Goal: Task Accomplishment & Management: Manage account settings

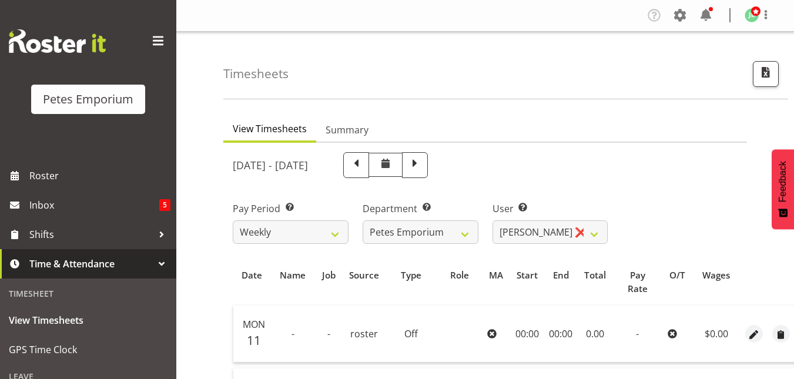
select select "11214"
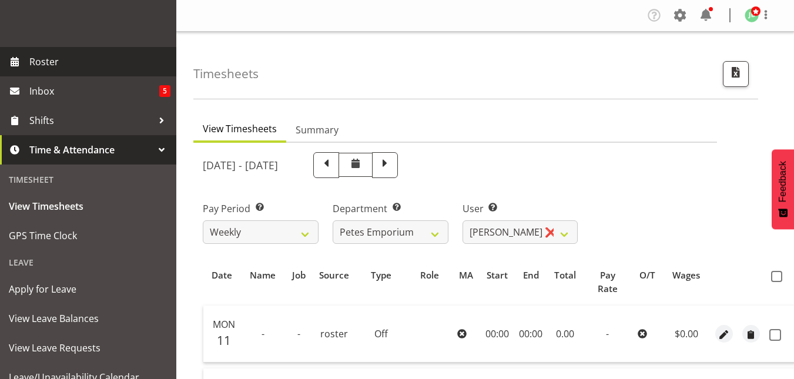
click at [51, 58] on span "Roster" at bounding box center [99, 62] width 141 height 18
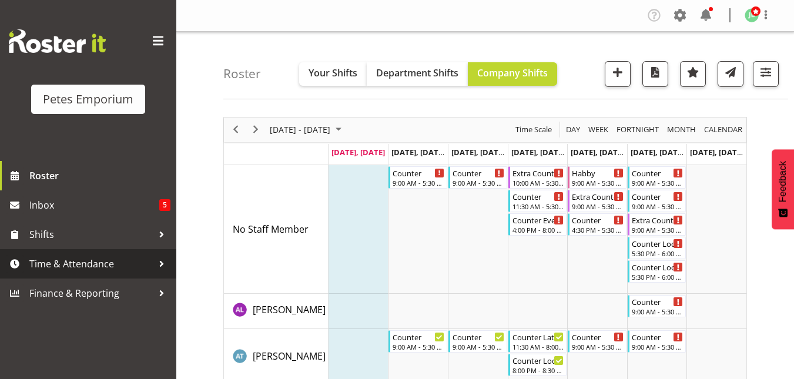
click at [59, 262] on span "Time & Attendance" at bounding box center [90, 264] width 123 height 18
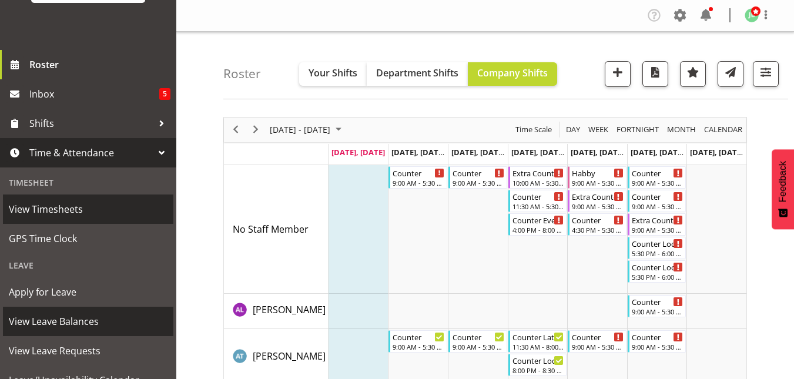
scroll to position [113, 0]
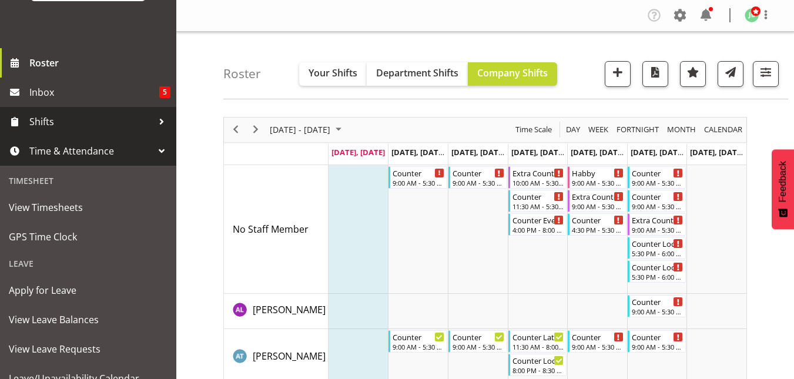
click at [38, 123] on span "Shifts" at bounding box center [90, 122] width 123 height 18
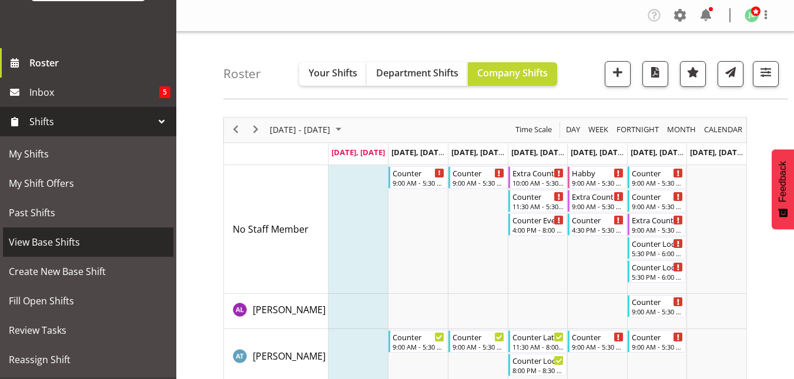
click at [31, 240] on span "View Base Shifts" at bounding box center [88, 242] width 159 height 18
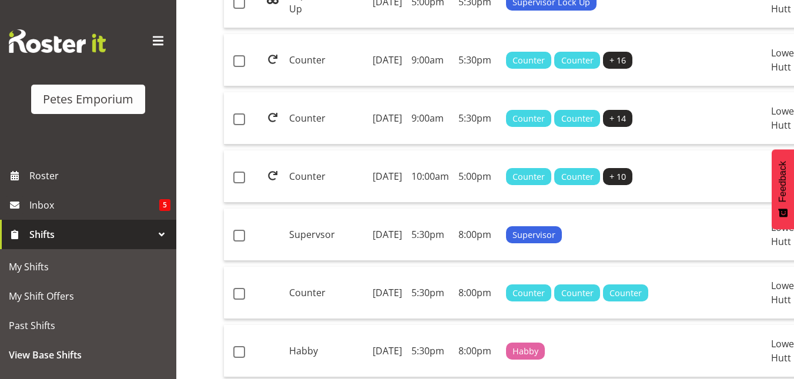
scroll to position [0, 53]
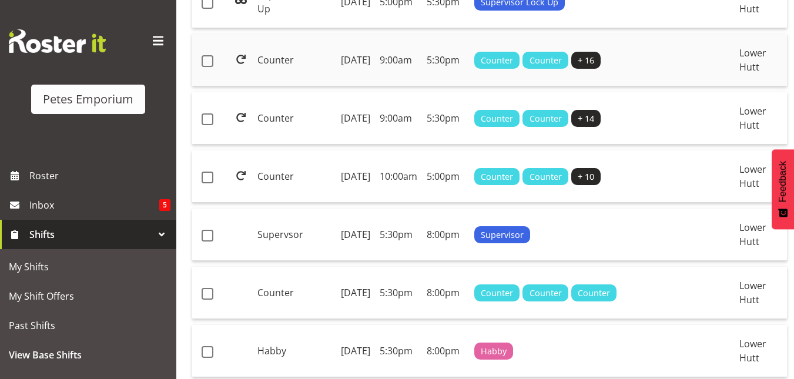
click at [630, 69] on div "Counter Counter + 16" at bounding box center [581, 61] width 215 height 18
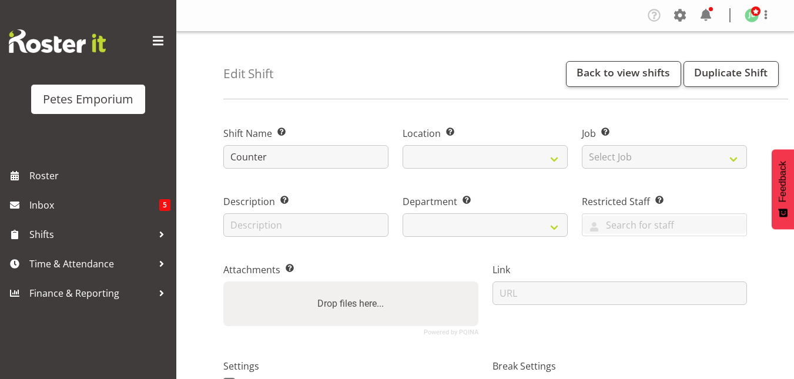
select select
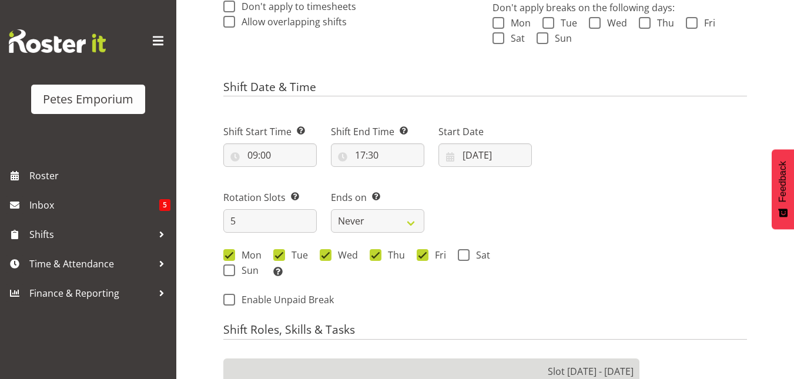
scroll to position [377, 0]
click at [143, 79] on div "Petes Emporium" at bounding box center [88, 80] width 176 height 161
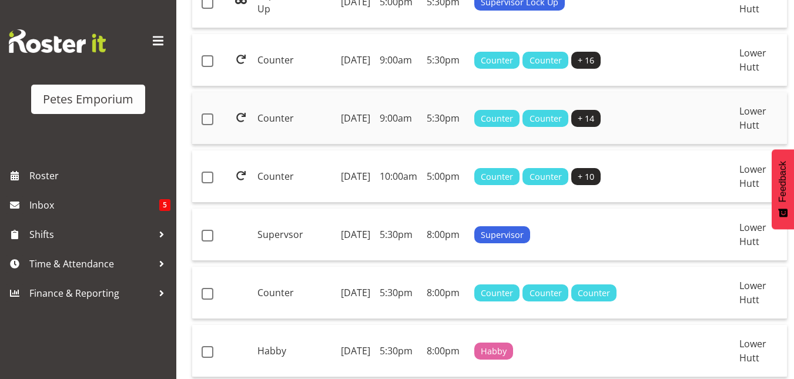
scroll to position [0, 53]
click at [342, 145] on td "Sunday, 6th Oct 2024" at bounding box center [355, 118] width 39 height 52
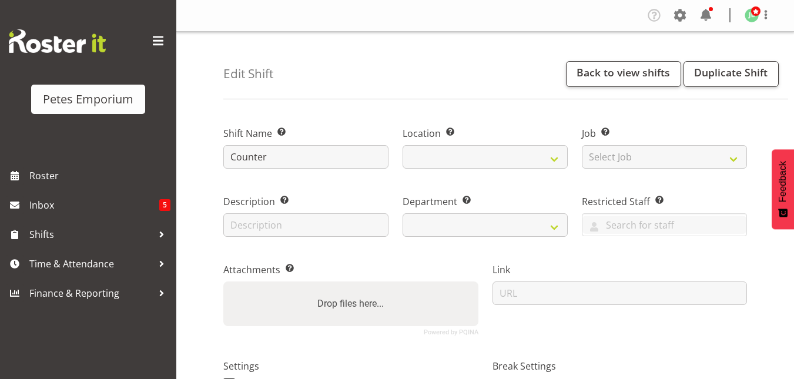
select select
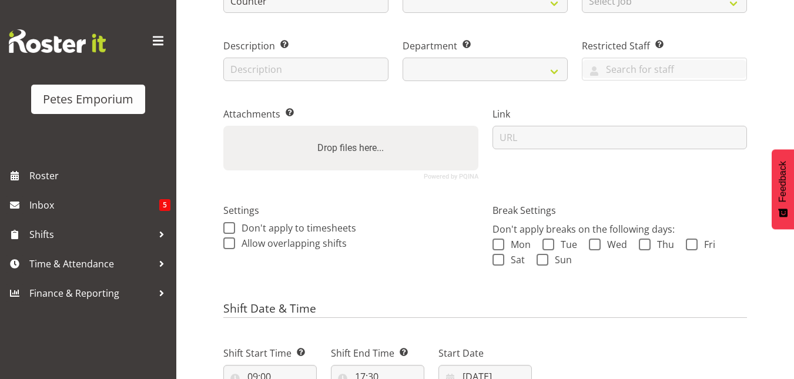
select select
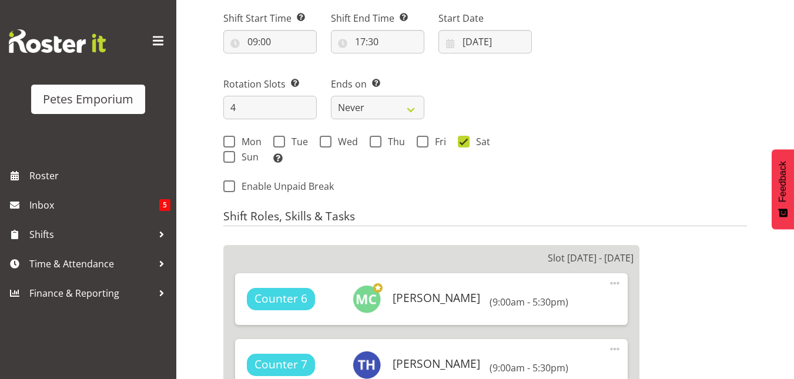
scroll to position [492, 0]
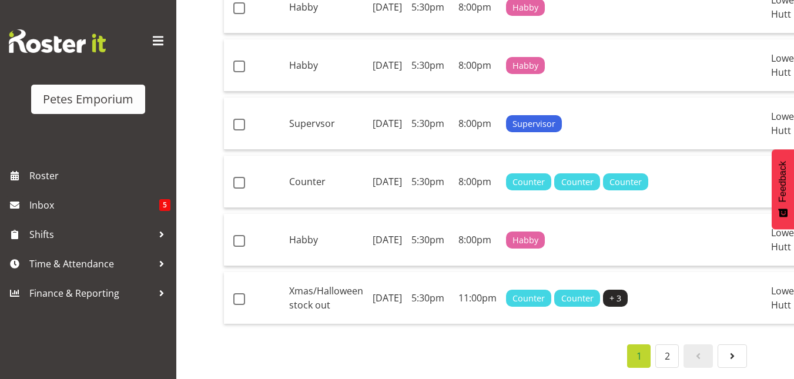
scroll to position [1490, 0]
click at [671, 353] on link "2" at bounding box center [668, 357] width 24 height 24
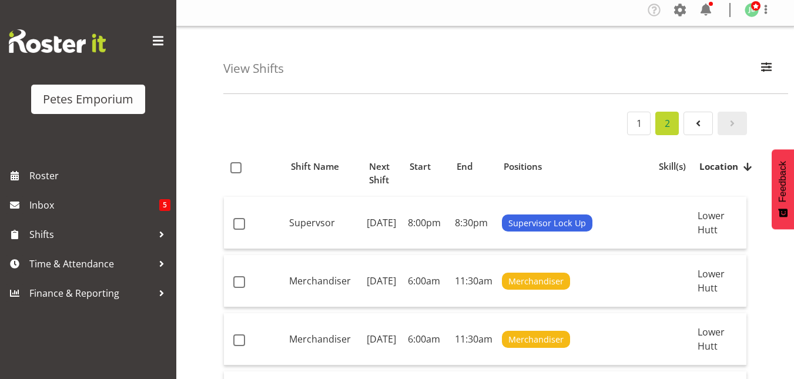
scroll to position [5, 0]
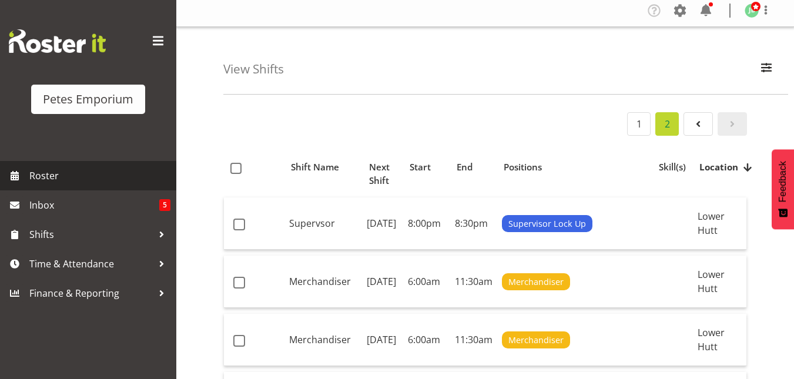
click at [55, 172] on span "Roster" at bounding box center [99, 176] width 141 height 18
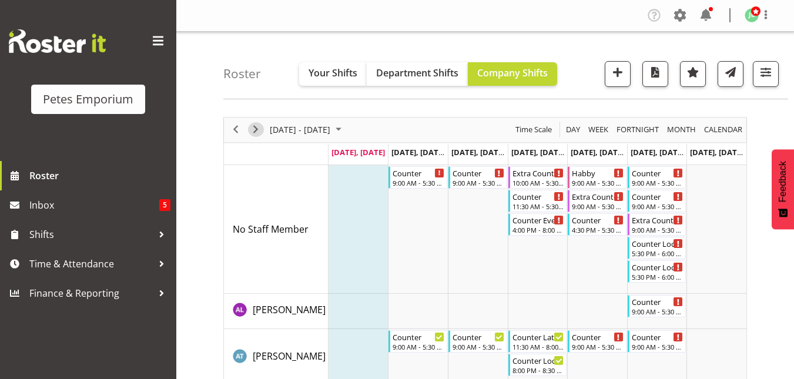
click at [256, 131] on span "Next" at bounding box center [256, 129] width 14 height 15
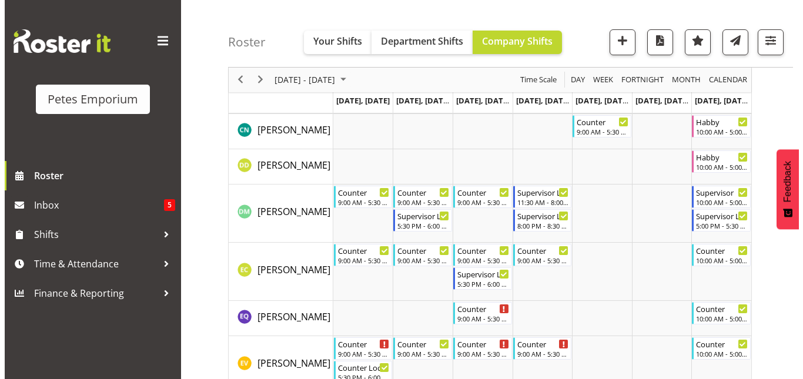
scroll to position [321, 0]
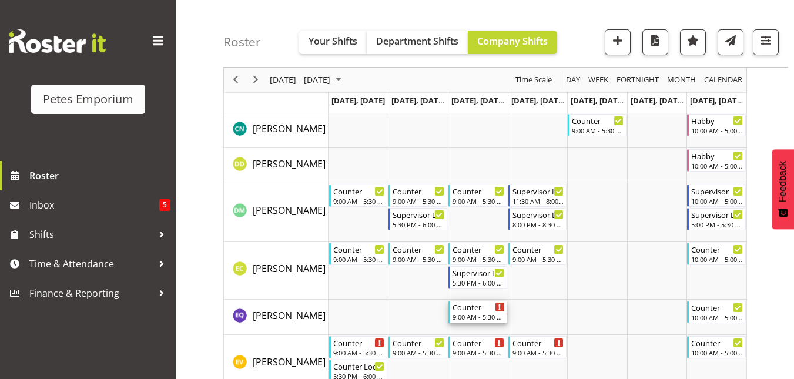
click at [466, 315] on div "9:00 AM - 5:30 PM" at bounding box center [479, 316] width 52 height 9
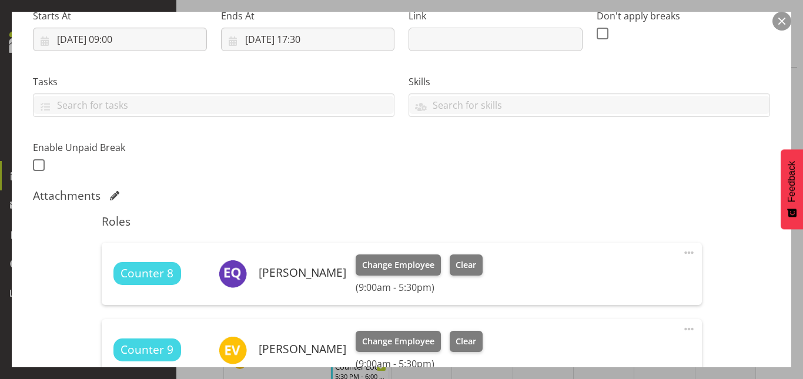
scroll to position [189, 0]
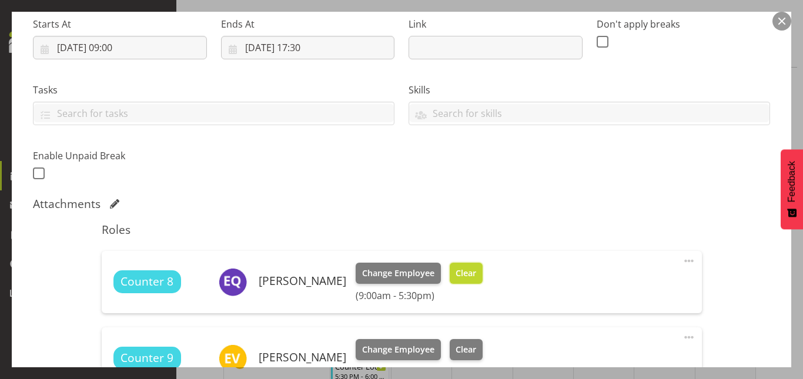
click at [476, 268] on span "Clear" at bounding box center [466, 273] width 21 height 13
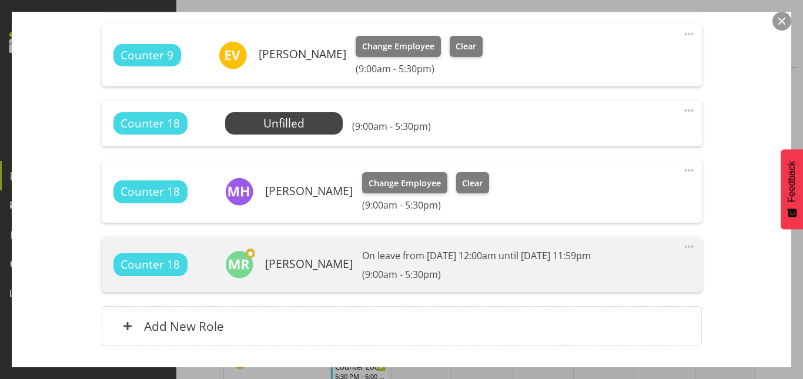
scroll to position [559, 0]
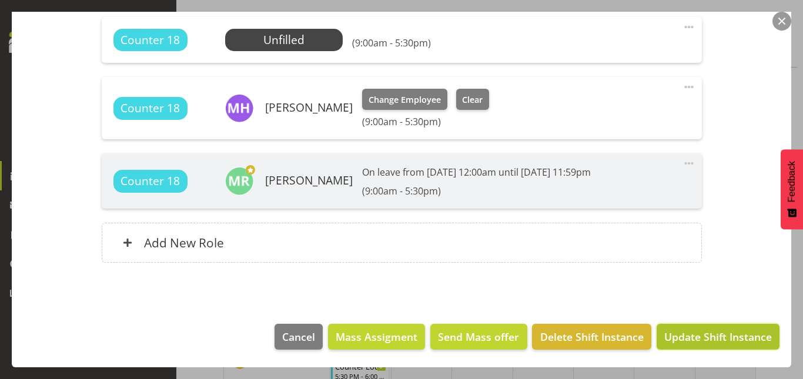
click at [695, 337] on span "Update Shift Instance" at bounding box center [718, 336] width 108 height 15
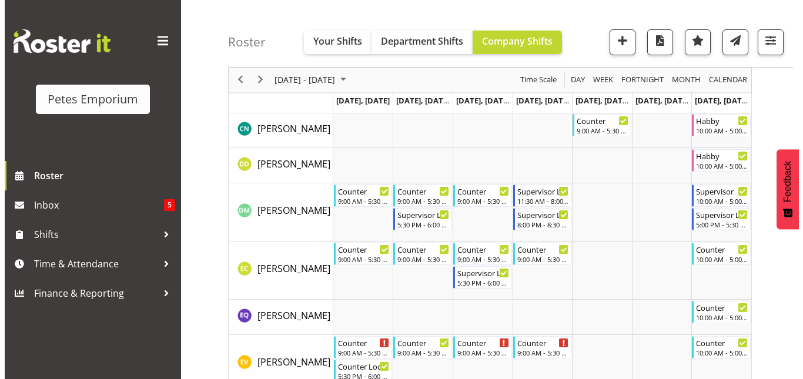
scroll to position [390, 0]
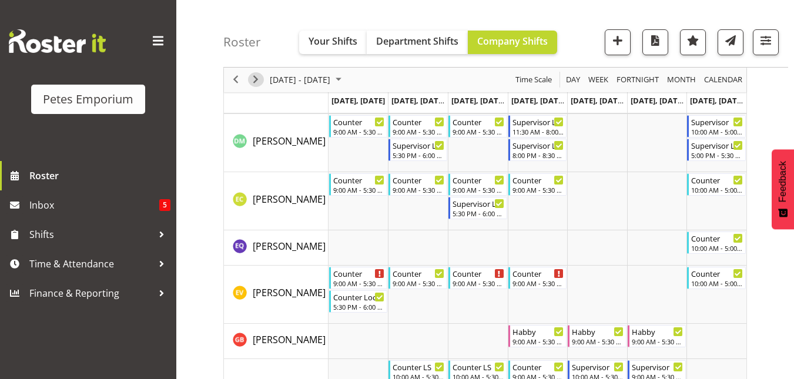
click at [257, 76] on span "Next" at bounding box center [256, 80] width 14 height 15
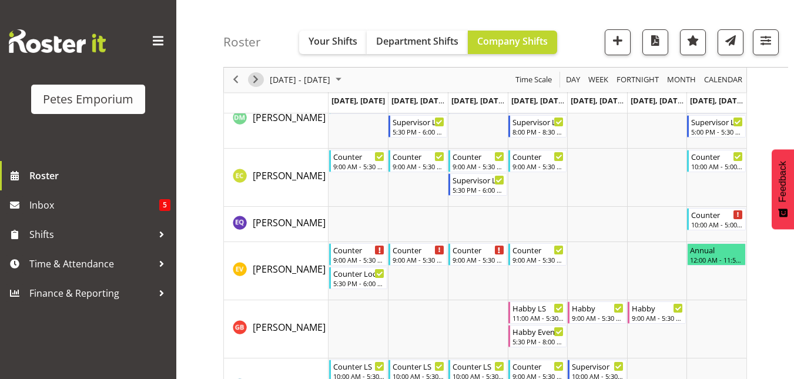
click at [254, 78] on span "Next" at bounding box center [256, 80] width 14 height 15
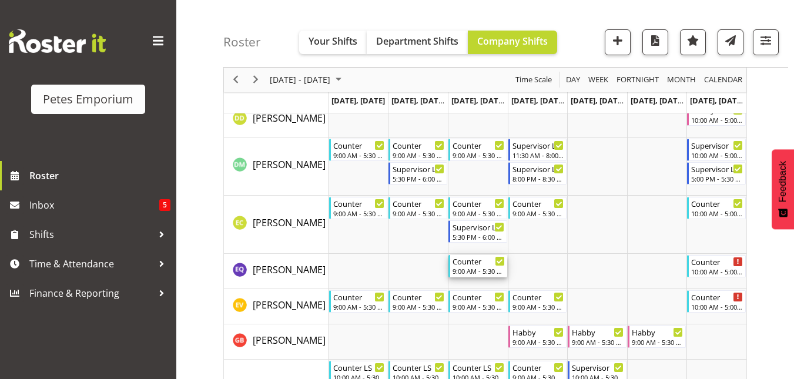
click at [472, 267] on div "Counter 9:00 AM - 5:30 PM" at bounding box center [479, 266] width 52 height 22
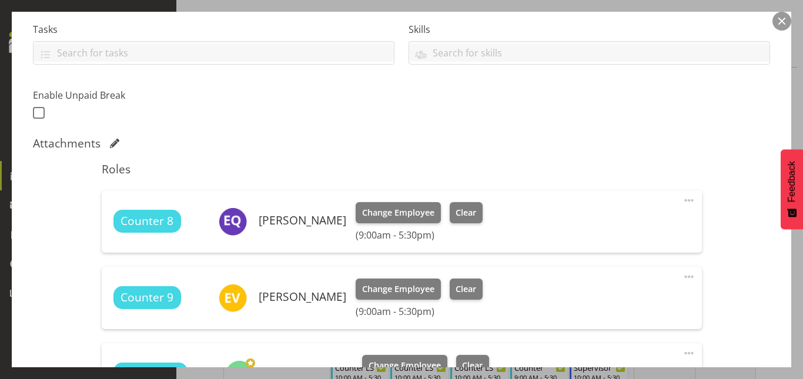
scroll to position [250, 0]
click at [476, 211] on span "Clear" at bounding box center [466, 212] width 21 height 13
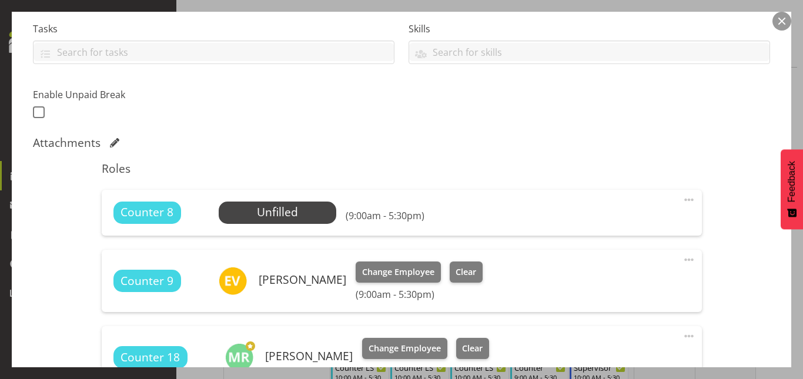
scroll to position [506, 0]
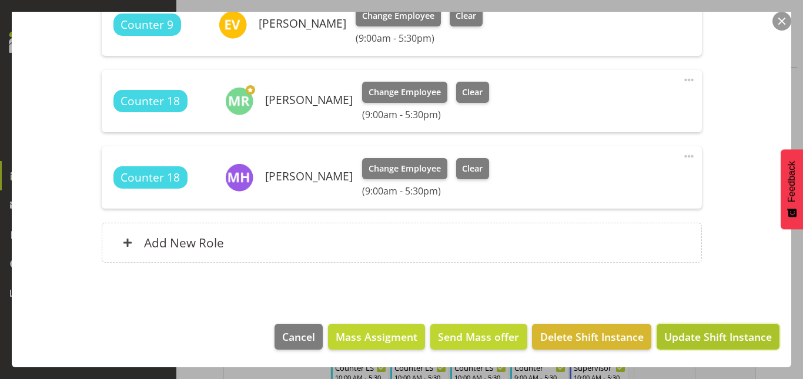
click at [697, 332] on span "Update Shift Instance" at bounding box center [718, 336] width 108 height 15
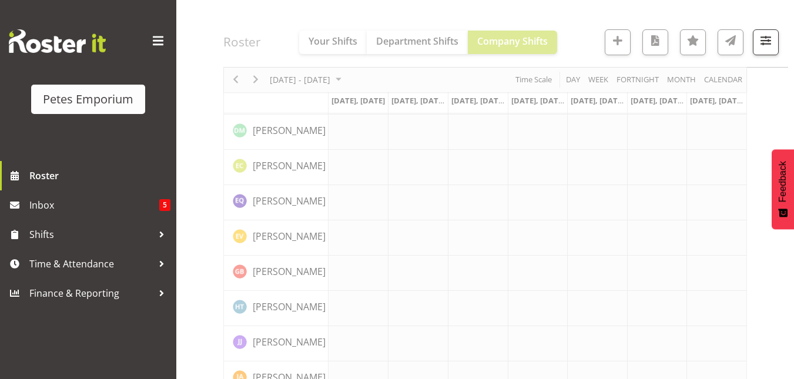
scroll to position [390, 0]
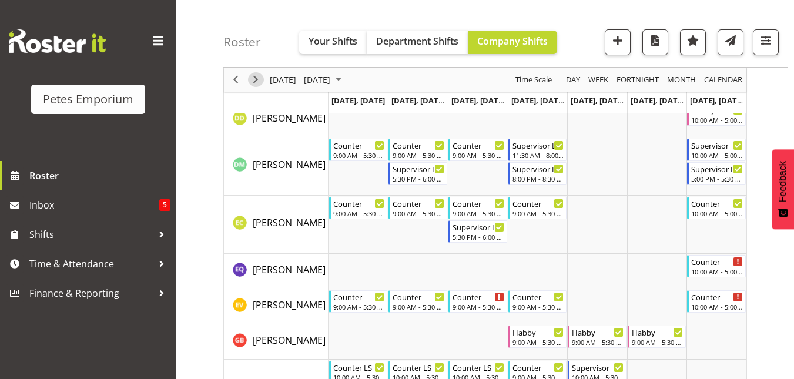
click at [251, 79] on span "Next" at bounding box center [256, 80] width 14 height 15
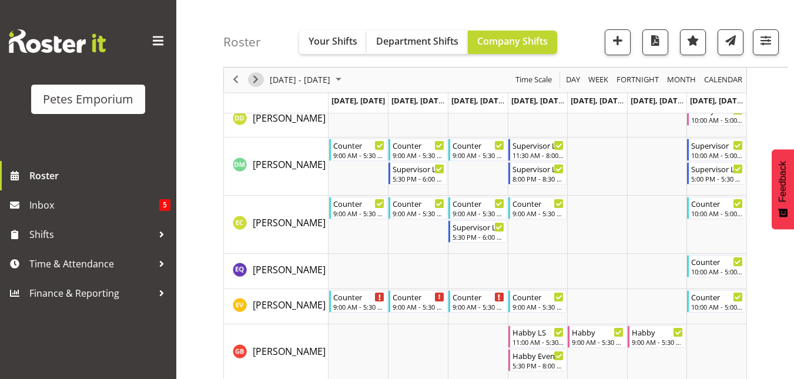
click at [251, 79] on span "Next" at bounding box center [256, 80] width 14 height 15
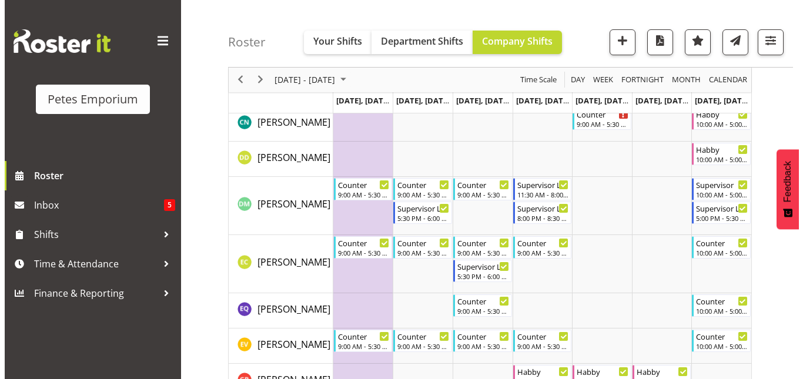
scroll to position [399, 0]
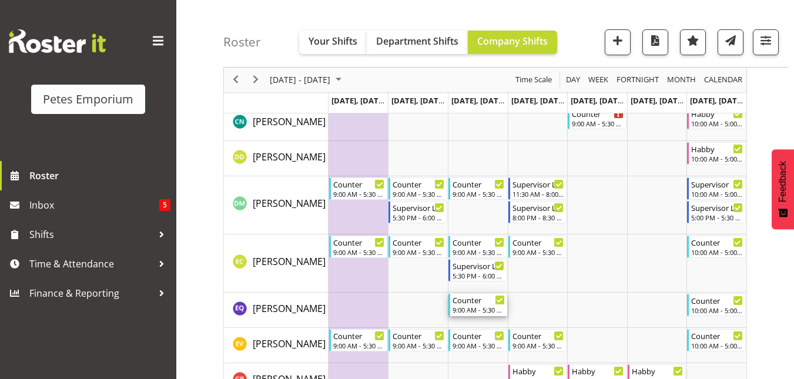
click at [474, 302] on div "Counter" at bounding box center [479, 300] width 52 height 12
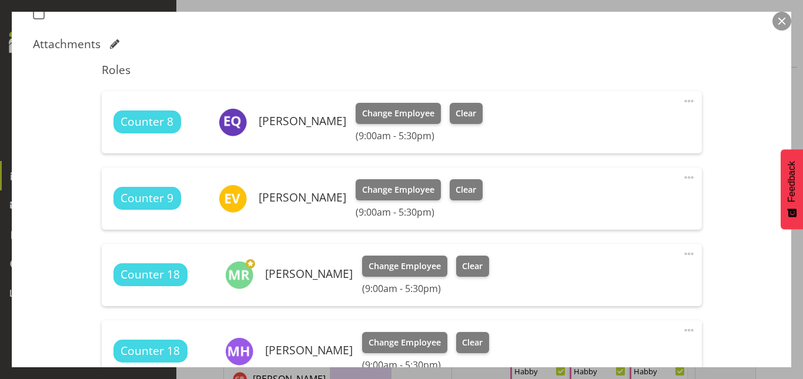
scroll to position [351, 0]
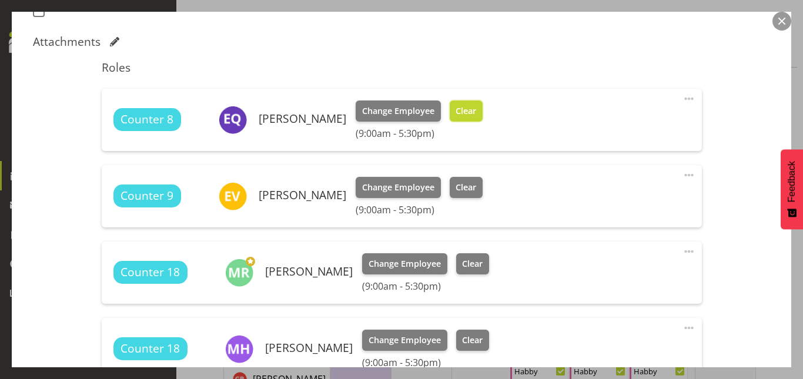
click at [476, 108] on span "Clear" at bounding box center [466, 111] width 21 height 13
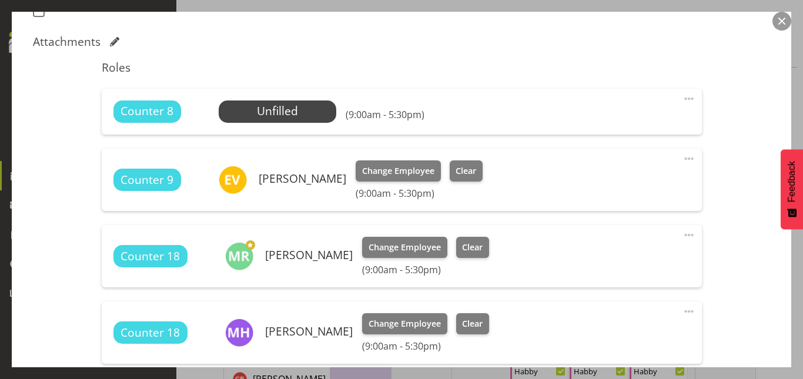
scroll to position [506, 0]
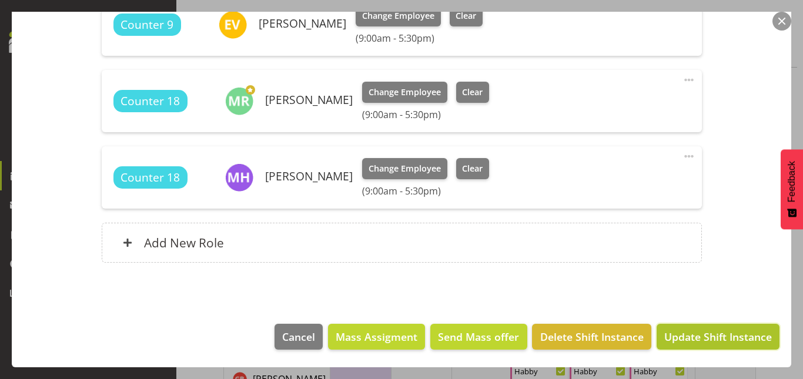
click at [688, 336] on span "Update Shift Instance" at bounding box center [718, 336] width 108 height 15
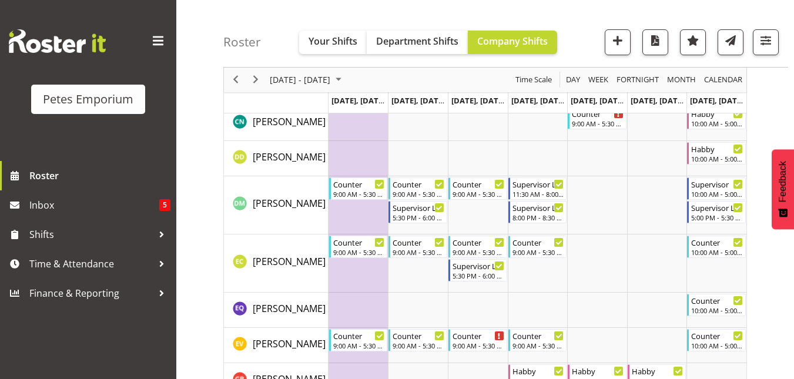
scroll to position [561, 0]
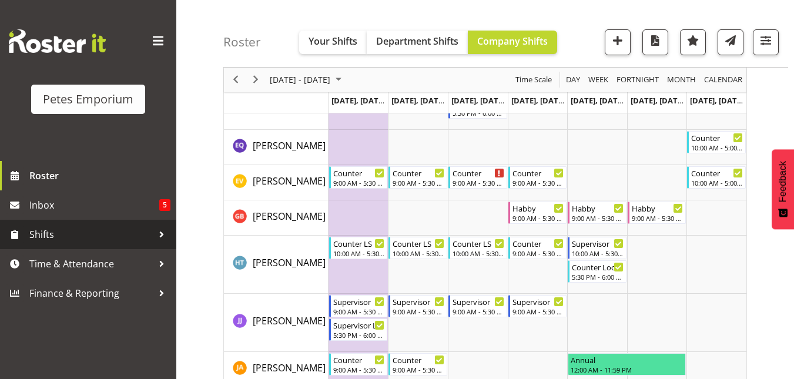
click at [63, 234] on span "Shifts" at bounding box center [90, 235] width 123 height 18
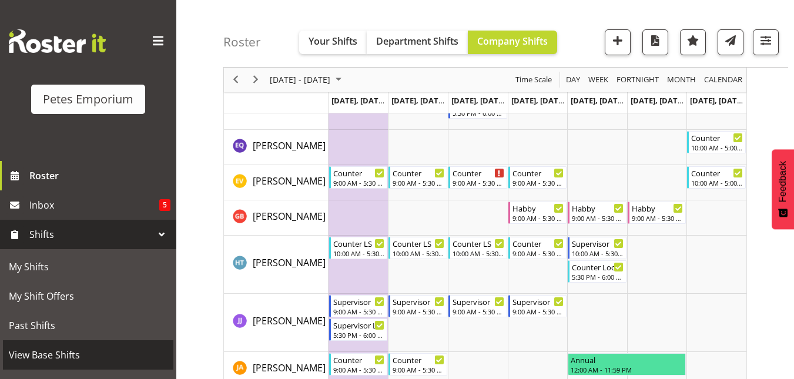
click at [46, 355] on span "View Base Shifts" at bounding box center [88, 355] width 159 height 18
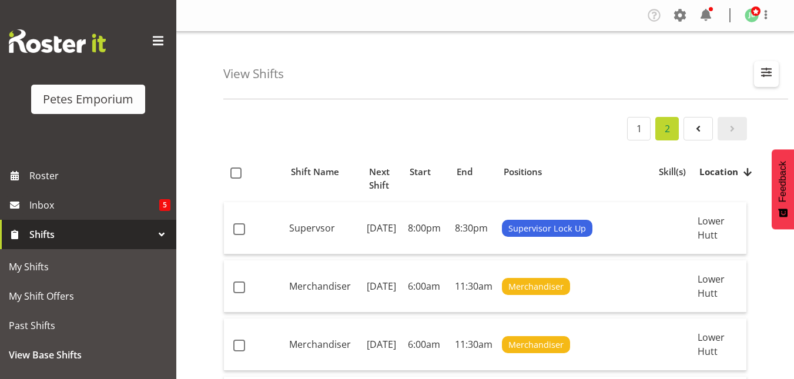
click at [770, 75] on span "button" at bounding box center [766, 72] width 15 height 15
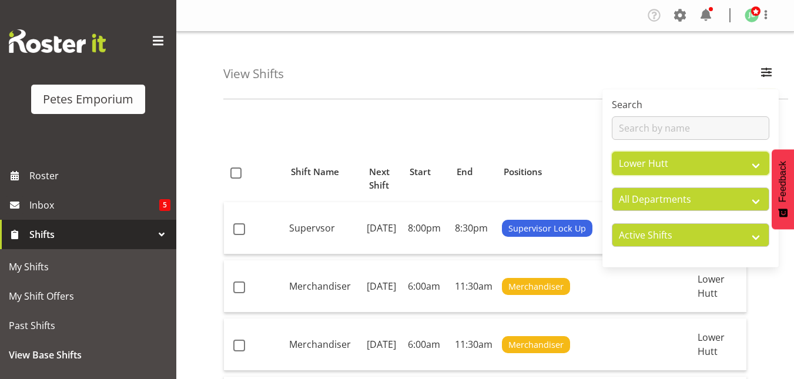
click at [667, 167] on select "All Locations Lower Hutt Porirua" at bounding box center [691, 164] width 158 height 24
click at [612, 152] on select "All Locations Lower Hutt Porirua" at bounding box center [691, 164] width 158 height 24
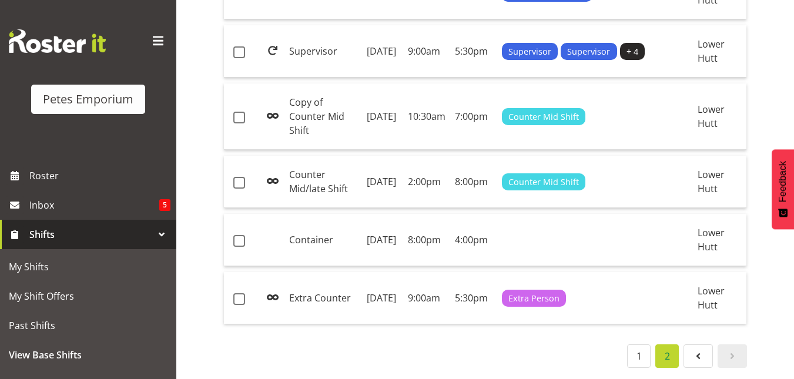
scroll to position [532, 0]
click at [641, 350] on link "1" at bounding box center [639, 357] width 24 height 24
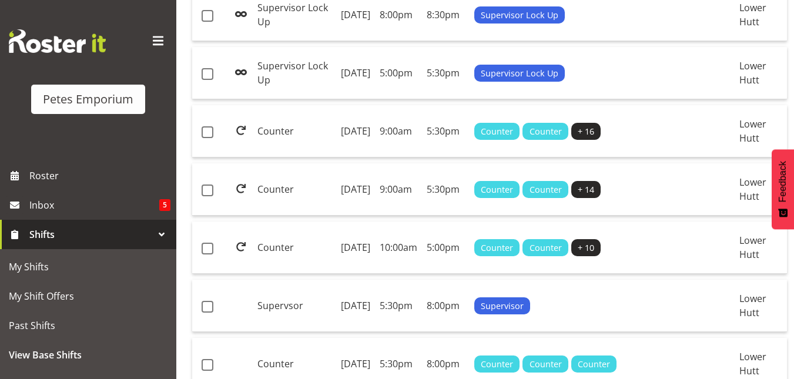
scroll to position [796, 0]
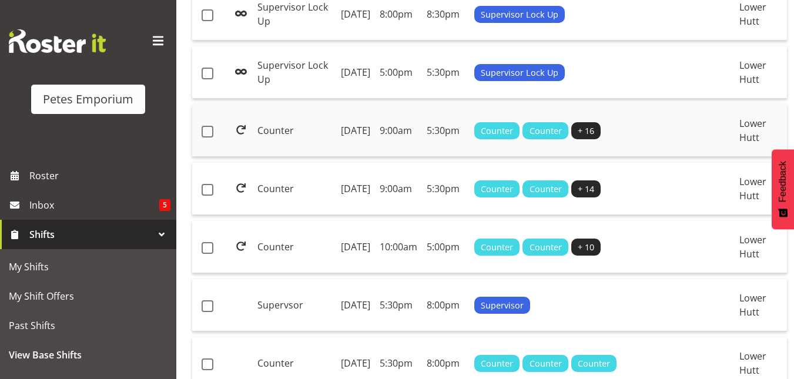
click at [349, 157] on td "Monday, 11th Nov 2024" at bounding box center [355, 131] width 39 height 52
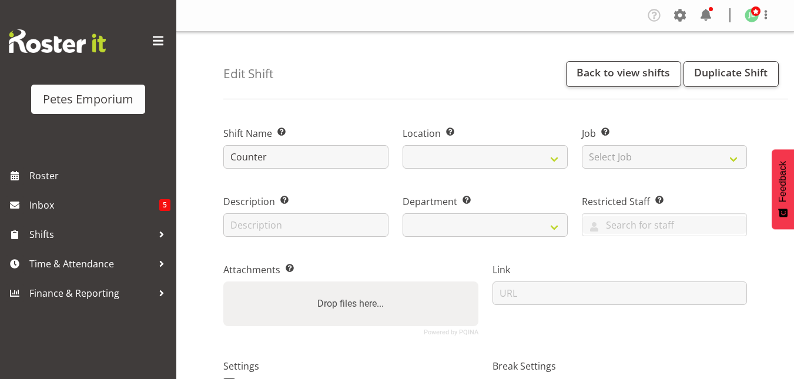
select select
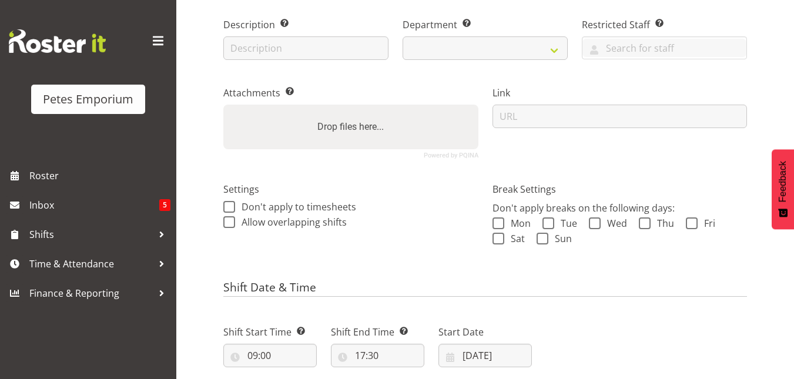
select select
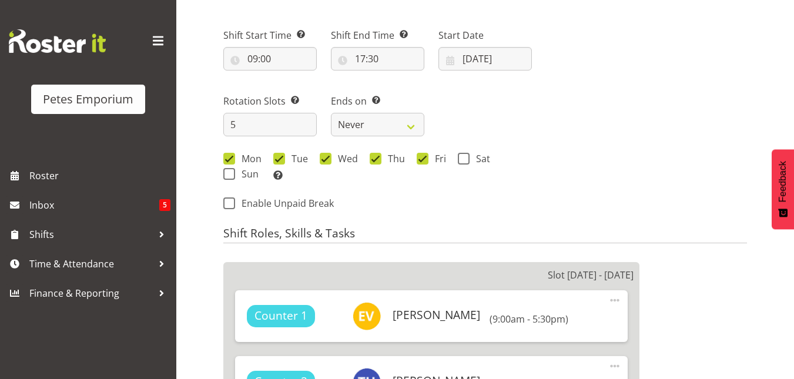
scroll to position [473, 0]
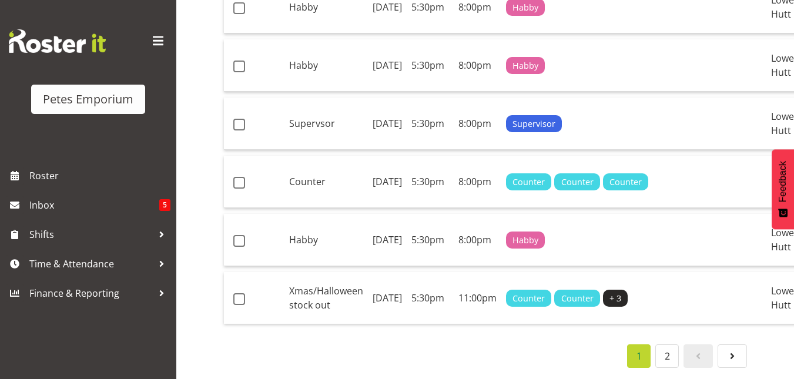
scroll to position [1490, 0]
click at [736, 349] on span at bounding box center [733, 356] width 14 height 14
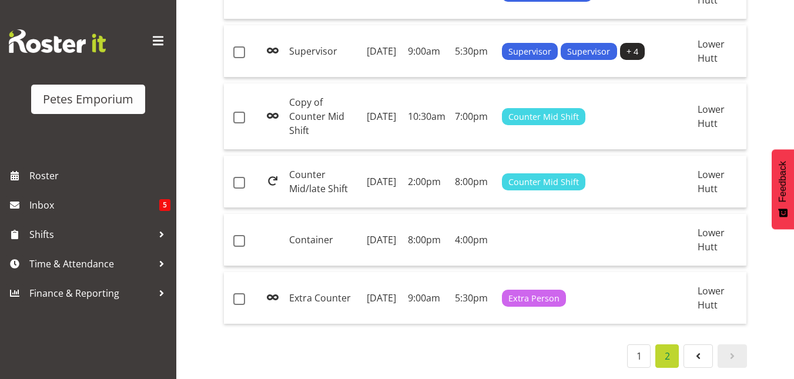
scroll to position [532, 0]
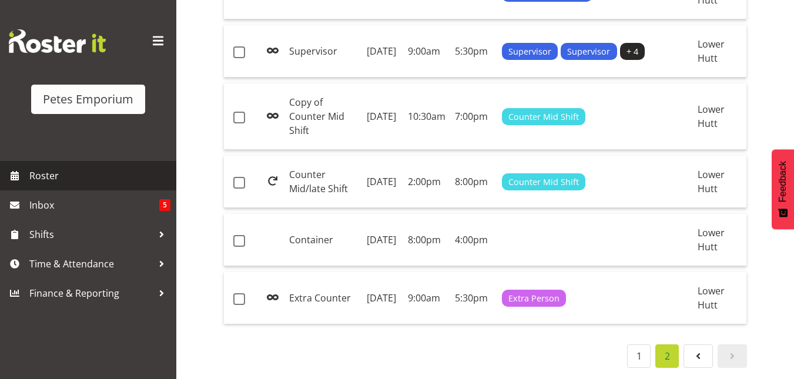
click at [31, 173] on span "Roster" at bounding box center [99, 176] width 141 height 18
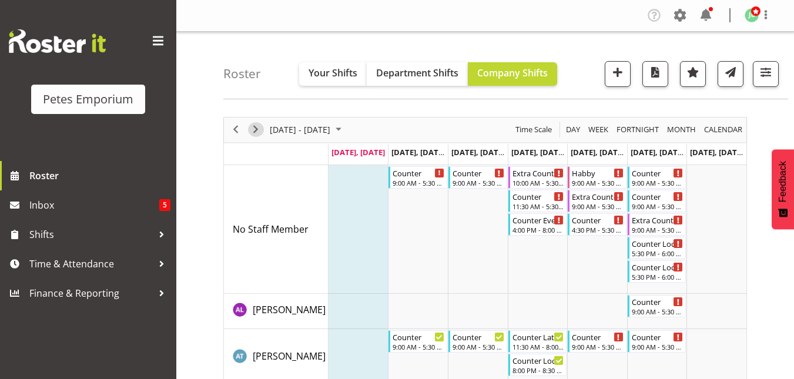
click at [251, 133] on span "Next" at bounding box center [256, 129] width 14 height 15
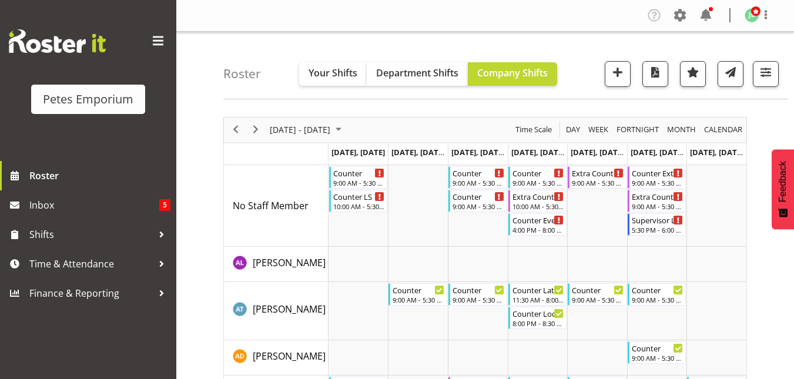
click at [346, 129] on span "August 2025" at bounding box center [339, 129] width 14 height 15
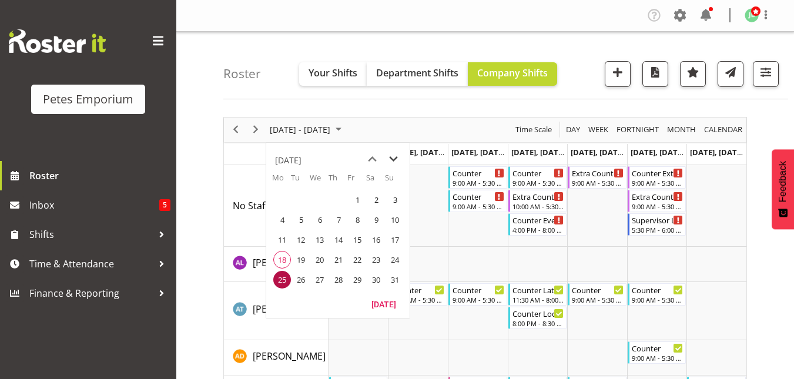
click at [392, 162] on span "next month" at bounding box center [393, 159] width 21 height 21
click at [399, 158] on span "next month" at bounding box center [393, 159] width 21 height 21
click at [323, 200] on span "1" at bounding box center [320, 200] width 18 height 18
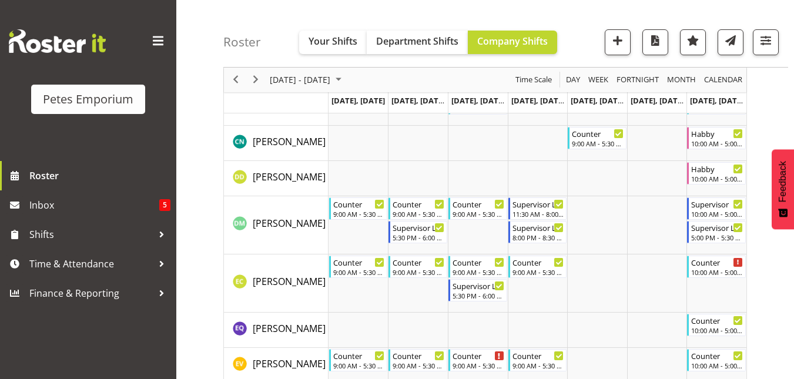
scroll to position [285, 0]
click at [346, 80] on span "October 2025" at bounding box center [339, 80] width 14 height 15
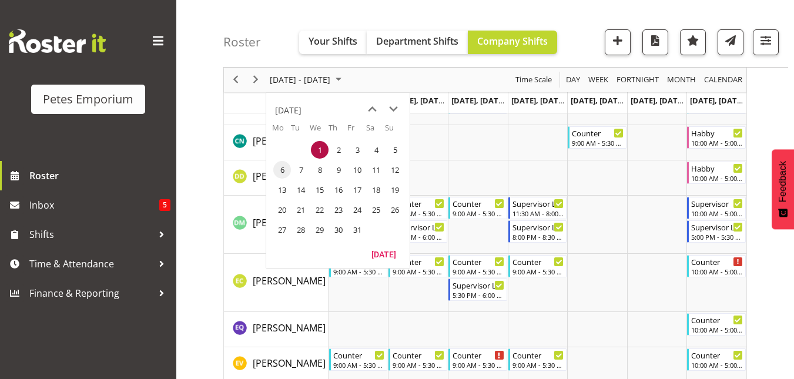
click at [285, 172] on span "6" at bounding box center [282, 170] width 18 height 18
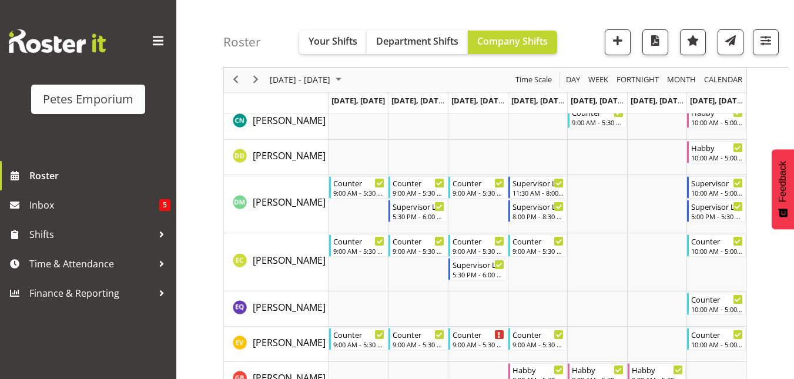
scroll to position [377, 0]
click at [346, 80] on span "October 2025" at bounding box center [339, 80] width 14 height 15
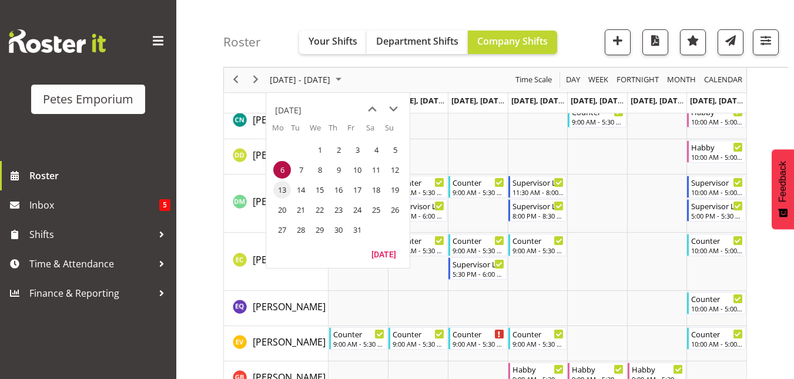
click at [278, 188] on span "13" at bounding box center [282, 190] width 18 height 18
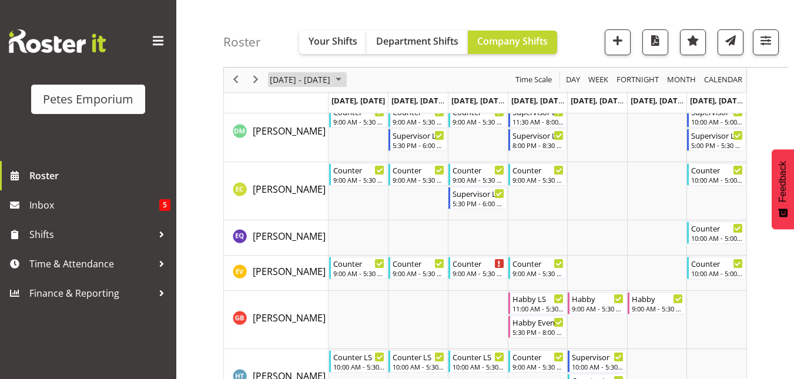
click at [346, 82] on span "October 2025" at bounding box center [339, 80] width 14 height 15
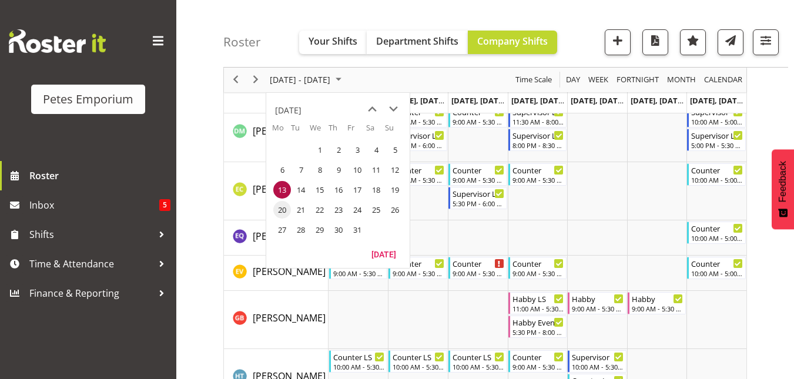
click at [285, 207] on span "20" at bounding box center [282, 210] width 18 height 18
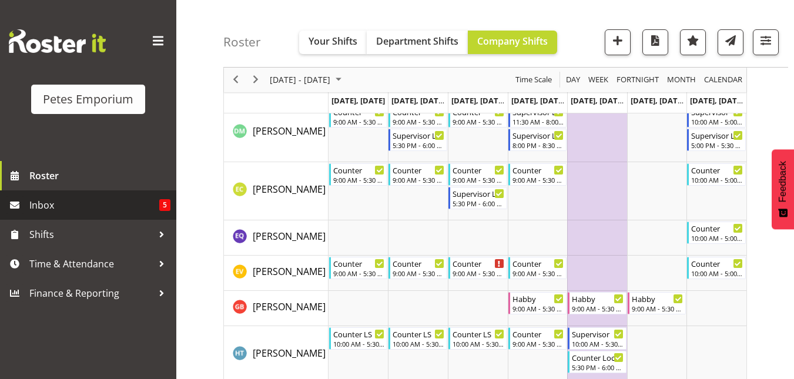
click at [46, 205] on span "Inbox" at bounding box center [94, 205] width 130 height 18
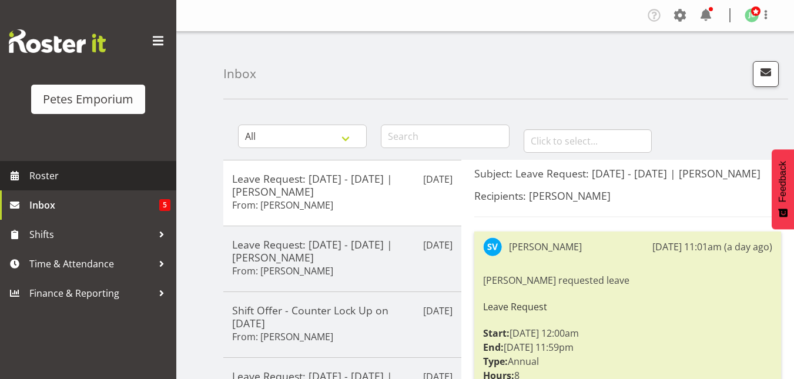
click at [28, 181] on link "Roster" at bounding box center [88, 175] width 176 height 29
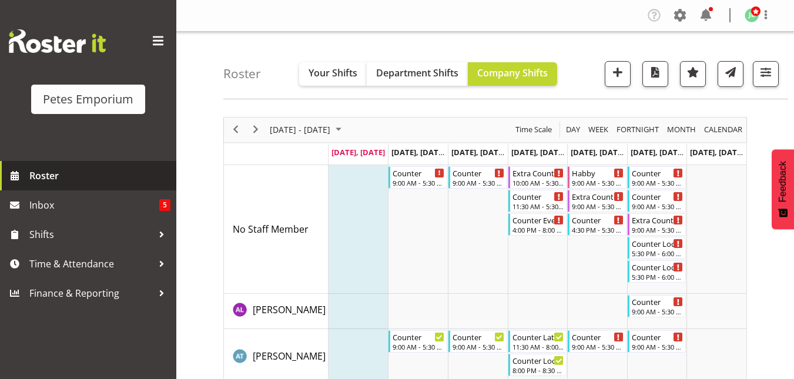
click at [45, 181] on span "Roster" at bounding box center [99, 176] width 141 height 18
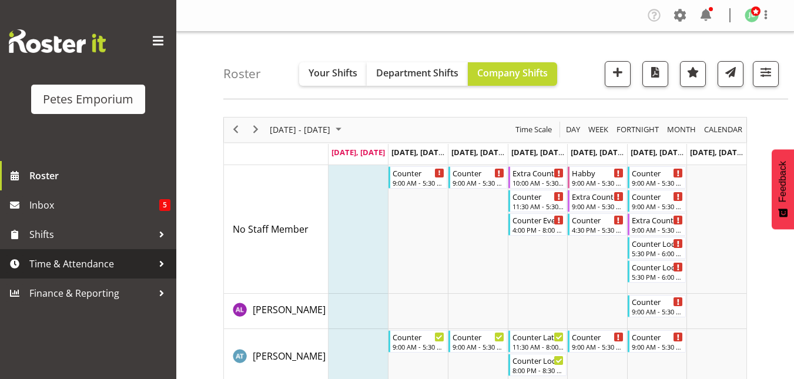
click at [54, 263] on span "Time & Attendance" at bounding box center [90, 264] width 123 height 18
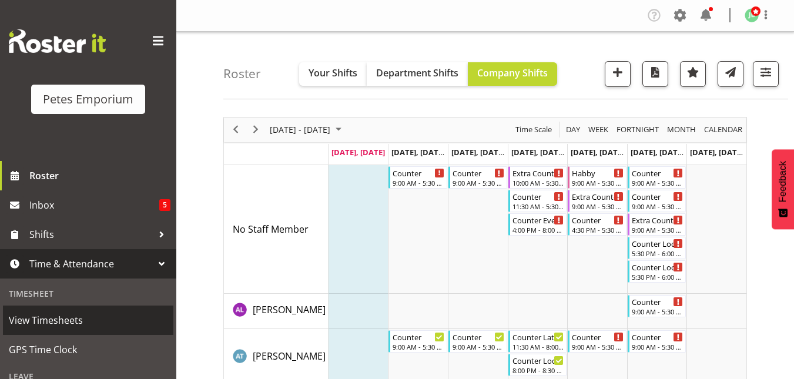
click at [65, 323] on span "View Timesheets" at bounding box center [88, 321] width 159 height 18
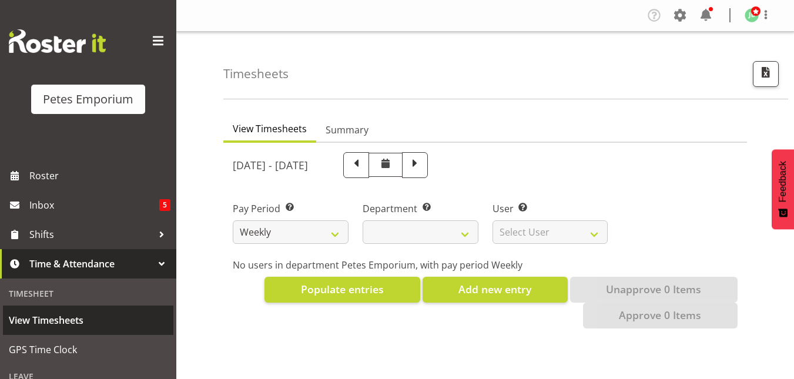
select select
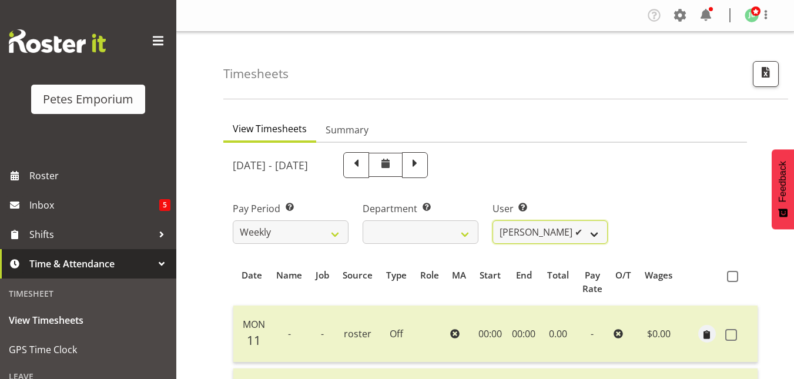
click at [597, 238] on select "Abigail Lane ✔ Alex-Micheal Taniwha ✔ Amelia Denz ✔ Beena Beena ✔ Christine Nev…" at bounding box center [551, 232] width 116 height 24
select select "11214"
click at [493, 220] on select "Abigail Lane ✔ Alex-Micheal Taniwha ✔ Amelia Denz ✔ Beena Beena ✔ Christine Nev…" at bounding box center [551, 232] width 116 height 24
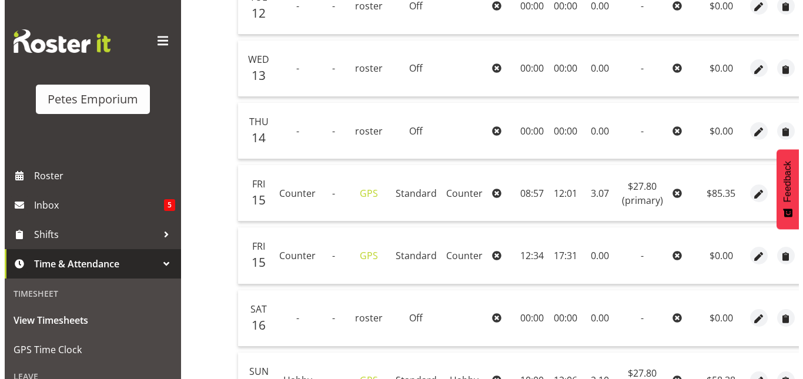
scroll to position [0, 35]
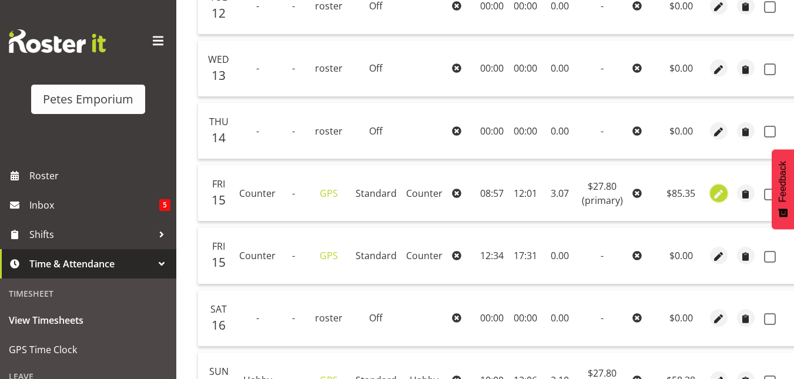
click at [717, 192] on span "button" at bounding box center [719, 195] width 14 height 14
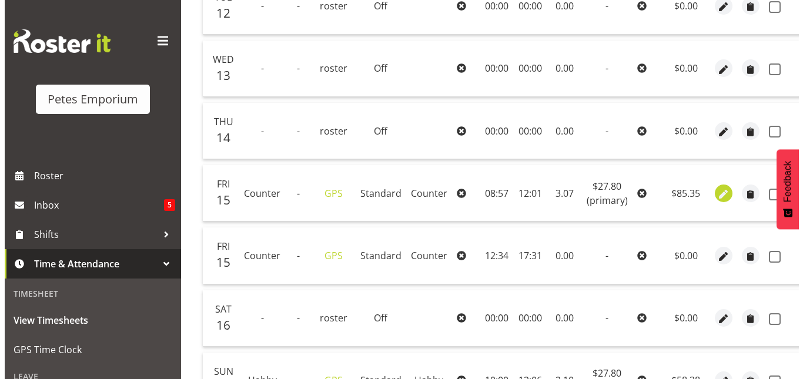
scroll to position [0, 26]
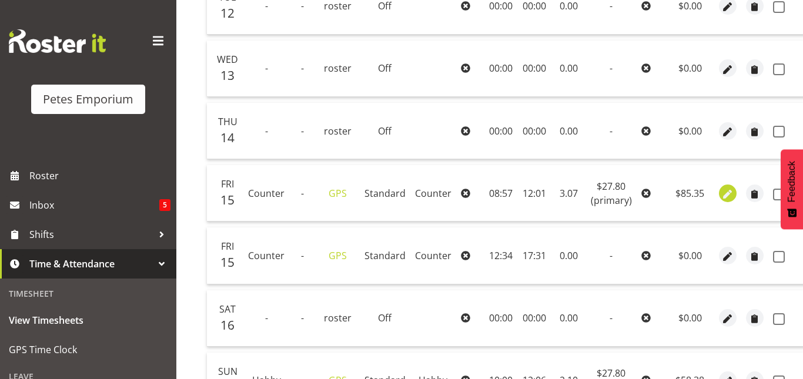
select select "Standard"
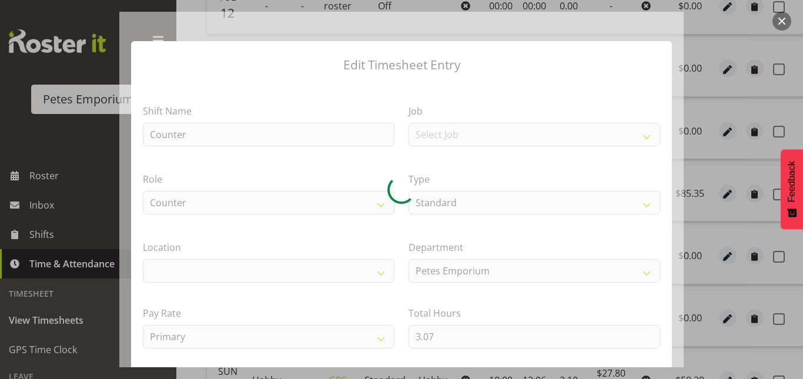
select select "100"
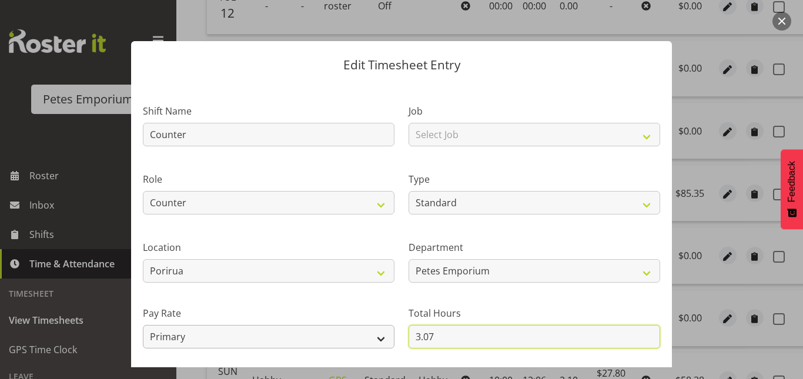
drag, startPoint x: 439, startPoint y: 332, endPoint x: 361, endPoint y: 336, distance: 77.7
click at [361, 336] on div "Shift Name Counter Job Select Job Role Counter Counter Evening Counter Late Shi…" at bounding box center [402, 255] width 532 height 334
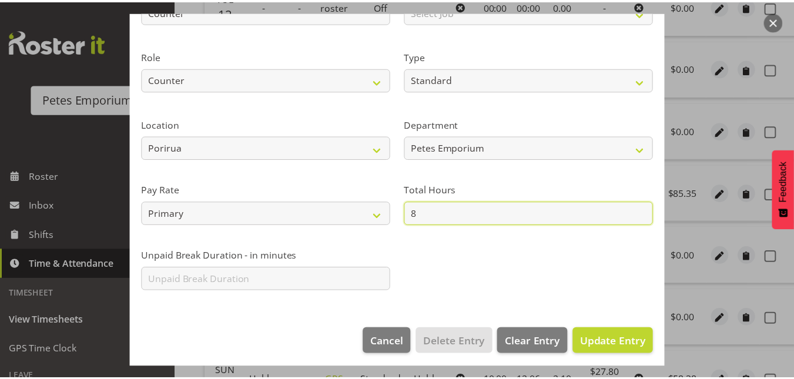
scroll to position [124, 0]
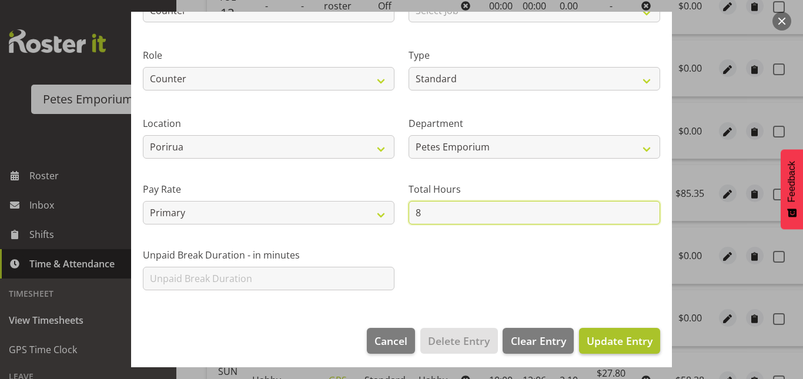
type input "8"
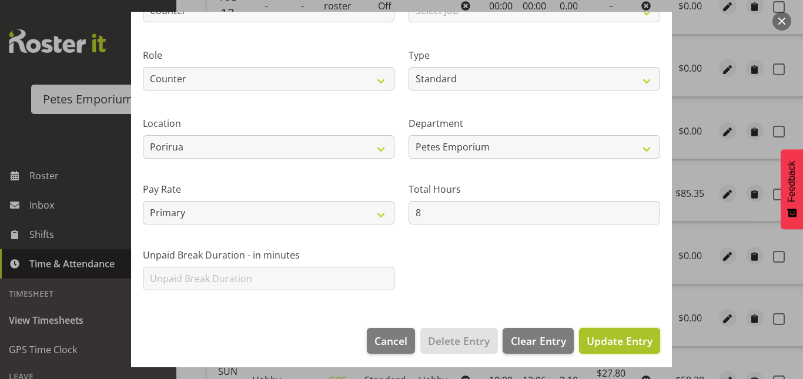
click at [604, 344] on span "Update Entry" at bounding box center [620, 341] width 66 height 14
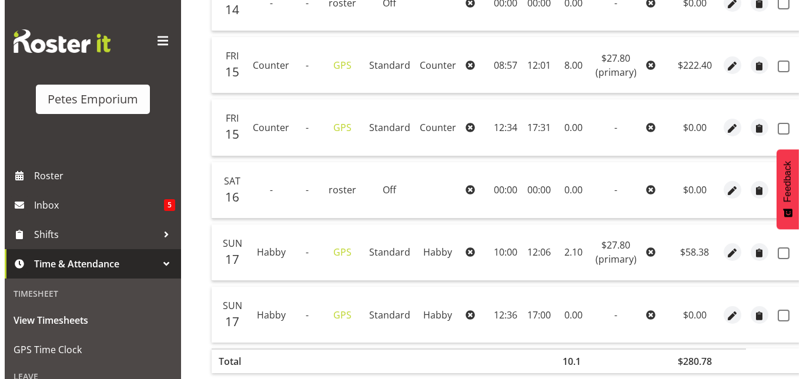
scroll to position [519, 0]
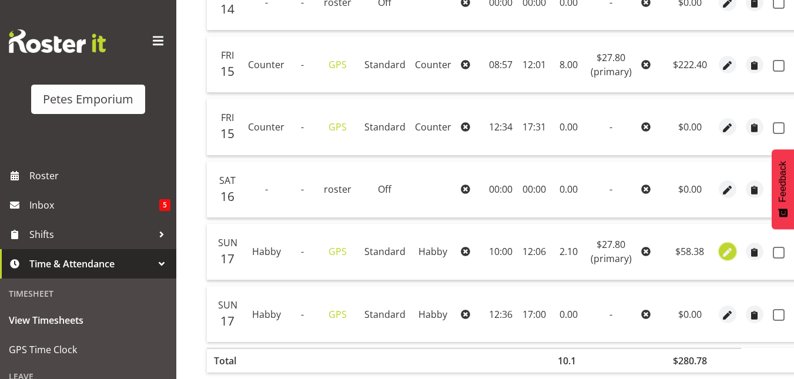
click at [721, 253] on span "button" at bounding box center [728, 253] width 14 height 14
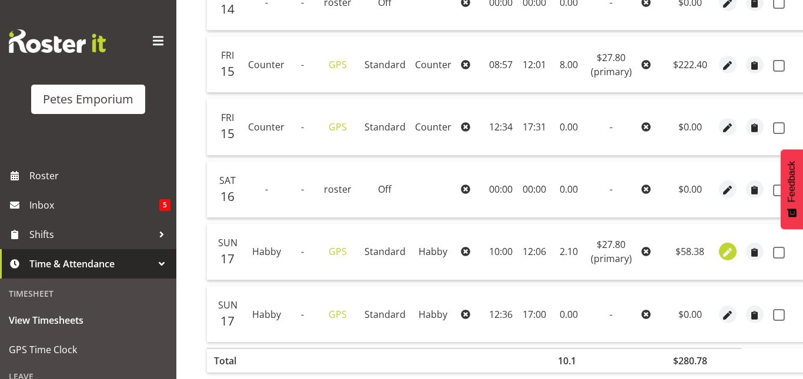
select select "155"
select select "Standard"
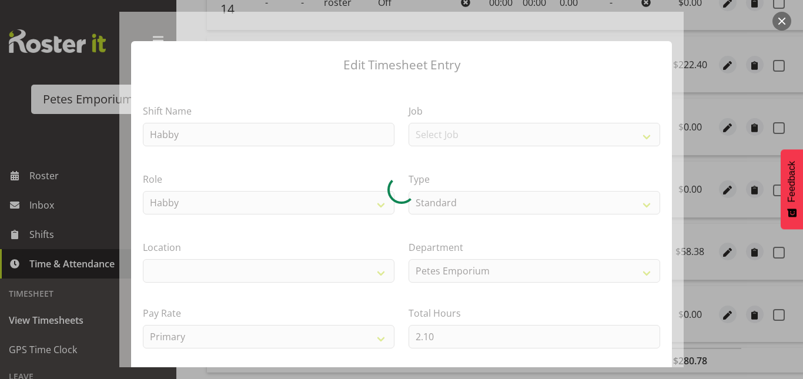
select select "100"
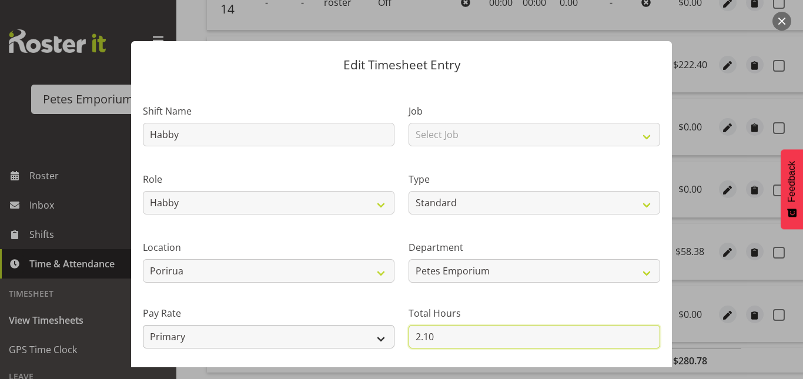
drag, startPoint x: 445, startPoint y: 336, endPoint x: 373, endPoint y: 340, distance: 72.4
click at [373, 340] on div "Shift Name Habby Job Select Job Role Counter Counter Evening Counter Late Shift…" at bounding box center [402, 255] width 532 height 334
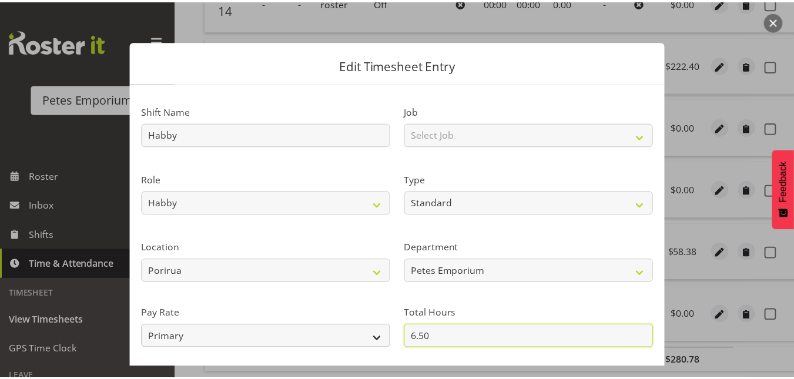
scroll to position [128, 0]
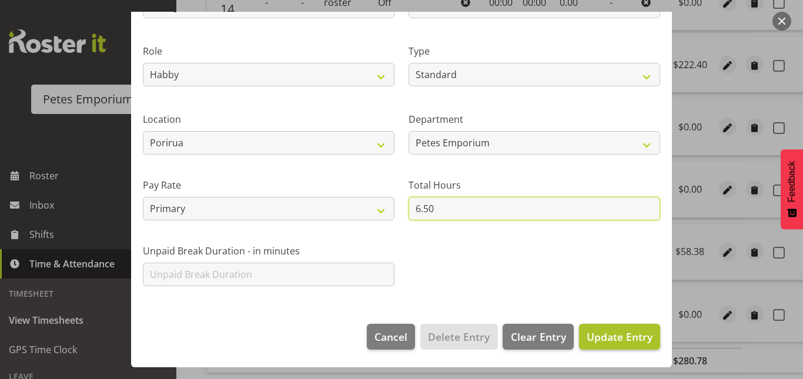
type input "6.50"
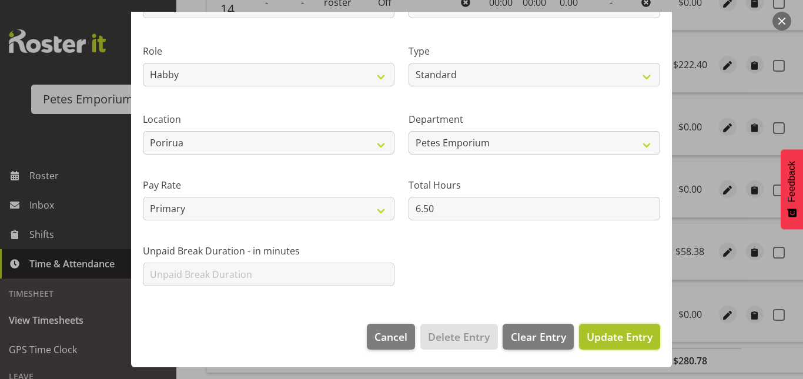
click at [617, 337] on span "Update Entry" at bounding box center [620, 337] width 66 height 14
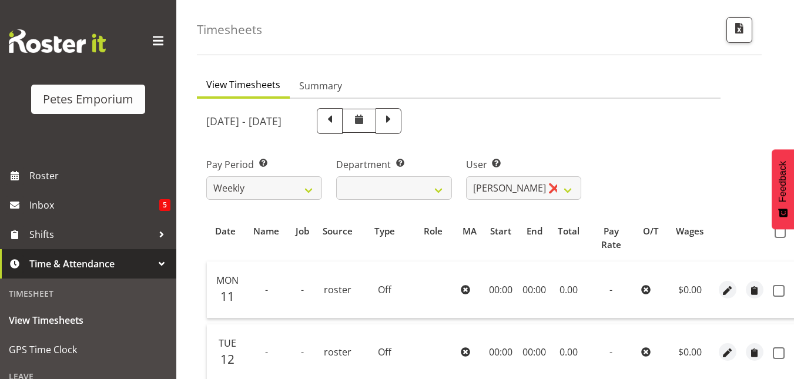
scroll to position [0, 35]
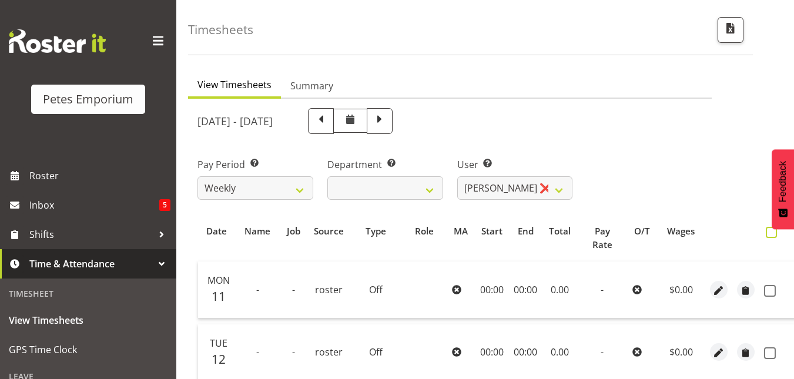
click at [771, 232] on span at bounding box center [771, 232] width 11 height 11
click at [771, 232] on input "checkbox" at bounding box center [770, 233] width 8 height 8
checkbox input "true"
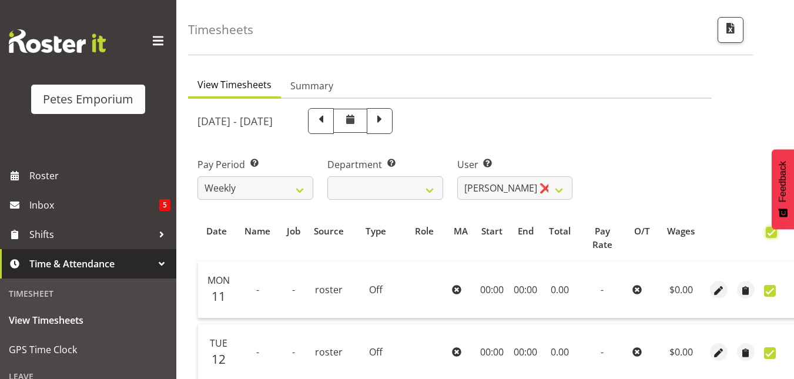
checkbox input "true"
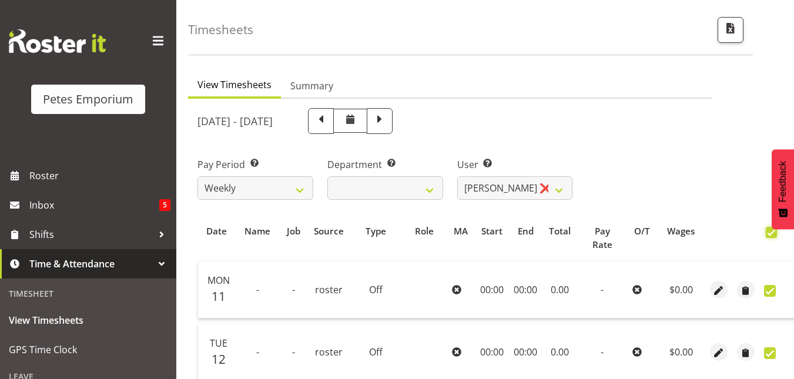
checkbox input "true"
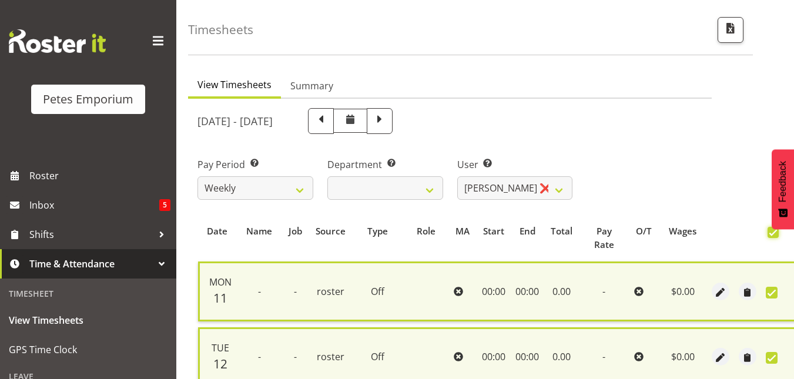
scroll to position [602, 0]
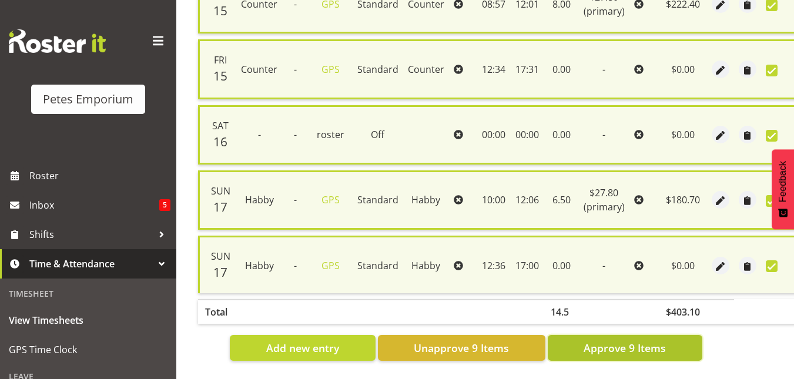
click at [596, 340] on span "Approve 9 Items" at bounding box center [625, 347] width 82 height 15
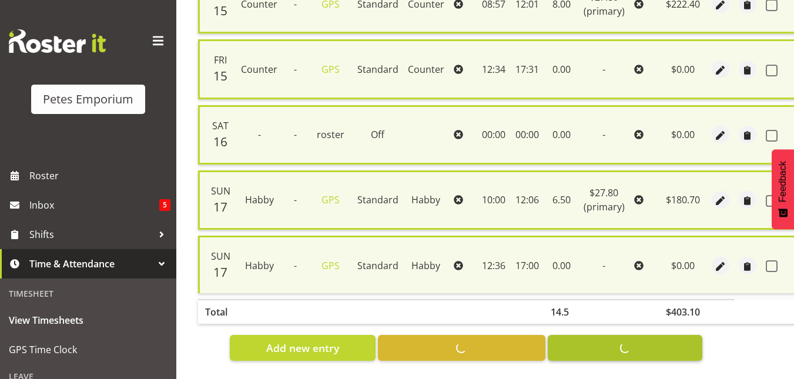
checkbox input "false"
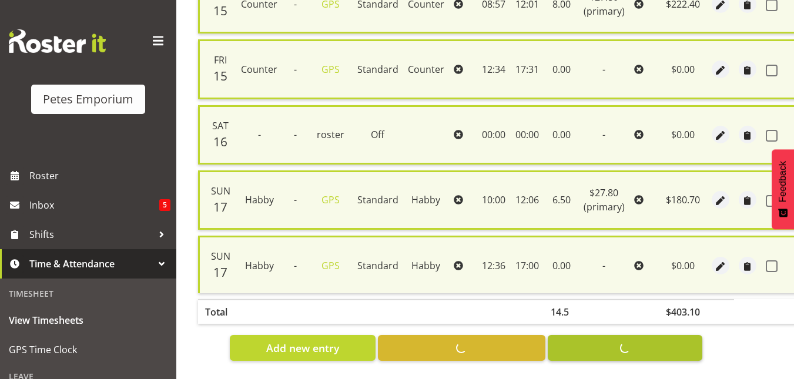
checkbox input "false"
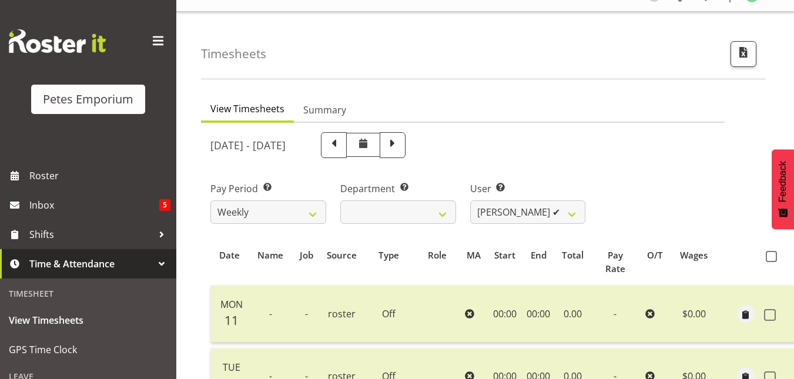
scroll to position [0, 0]
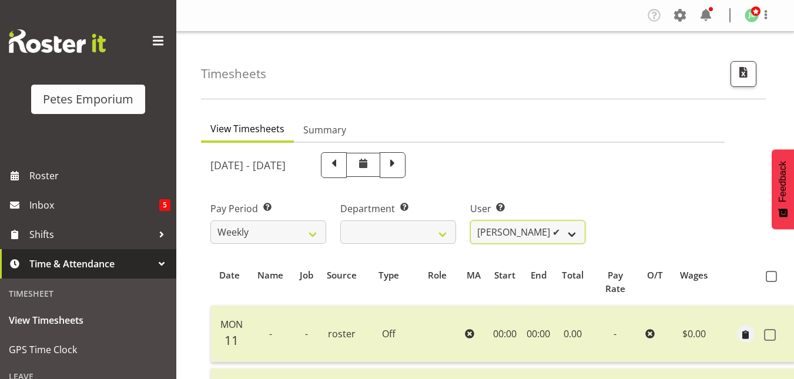
click at [568, 234] on select "Abigail Lane ✔ Alex-Micheal Taniwha ✔ Amelia Denz ✔ Beena Beena ✔ Christine Nev…" at bounding box center [528, 232] width 116 height 24
select select "8920"
click at [470, 220] on select "Abigail Lane ✔ Alex-Micheal Taniwha ✔ Amelia Denz ✔ Beena Beena ✔ Christine Nev…" at bounding box center [528, 232] width 116 height 24
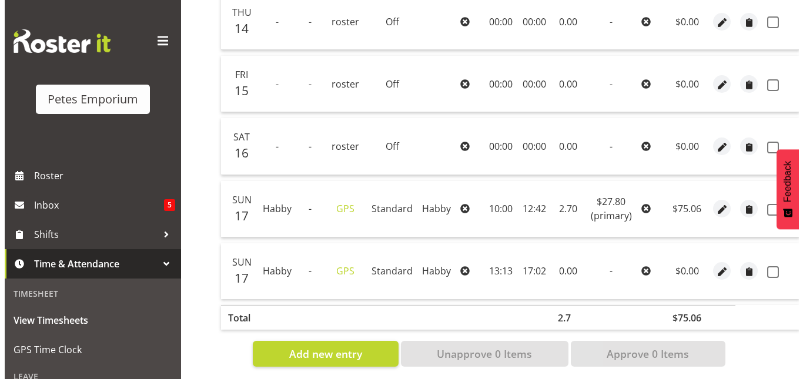
scroll to position [500, 0]
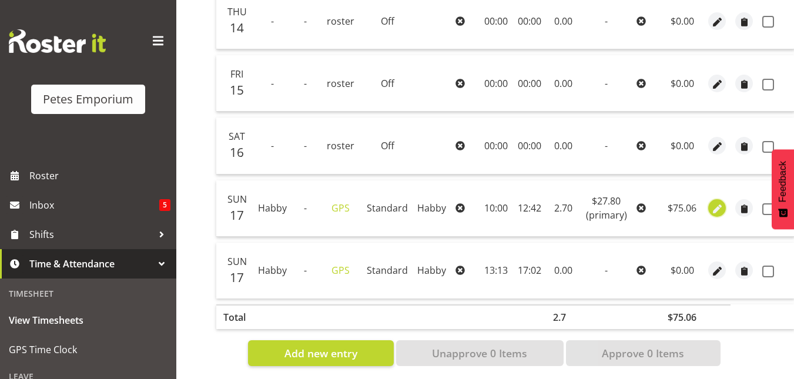
click at [717, 213] on span "button" at bounding box center [718, 210] width 14 height 14
select select "Standard"
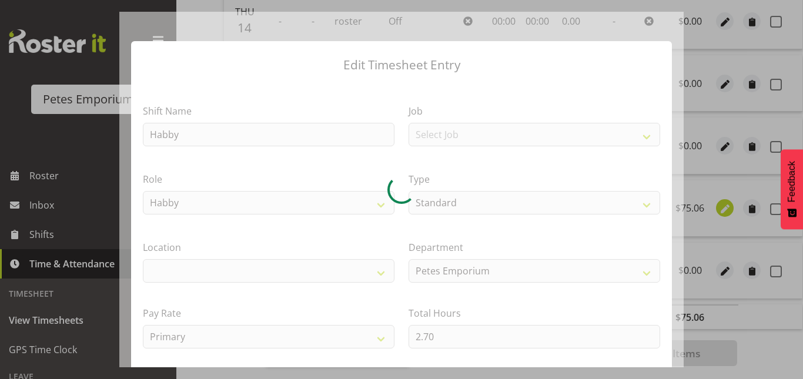
scroll to position [0, 8]
click at [429, 339] on div at bounding box center [401, 190] width 564 height 356
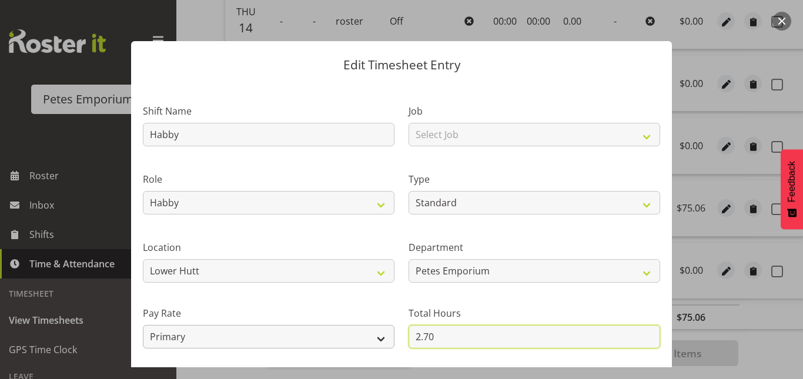
drag, startPoint x: 437, startPoint y: 335, endPoint x: 359, endPoint y: 340, distance: 78.3
click at [359, 340] on div "Shift Name Habby Job Select Job Role Habby Habby Evening Meeting Counter Counte…" at bounding box center [402, 255] width 532 height 334
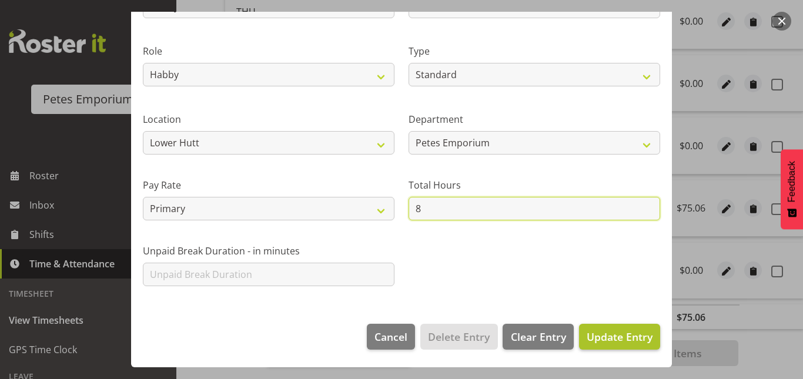
type input "8"
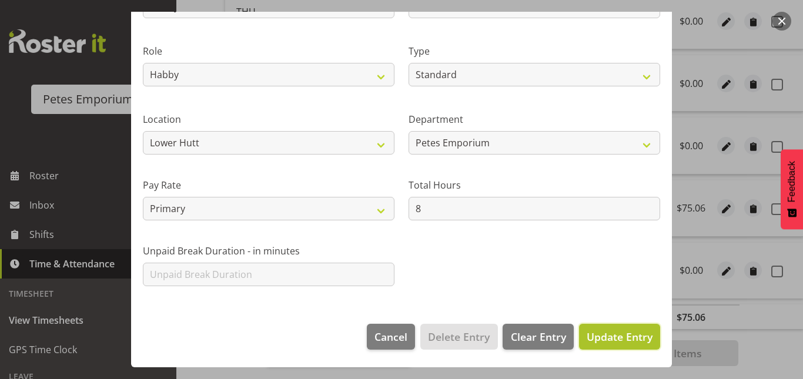
click at [644, 332] on button "Update Entry" at bounding box center [619, 337] width 81 height 26
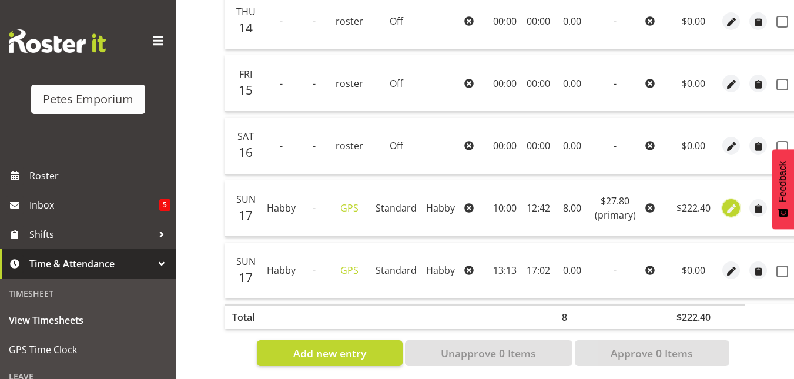
click at [734, 206] on span "button" at bounding box center [732, 210] width 14 height 14
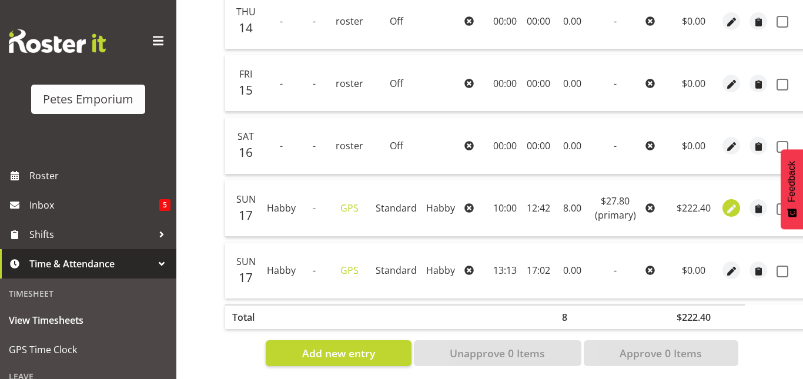
select select "Standard"
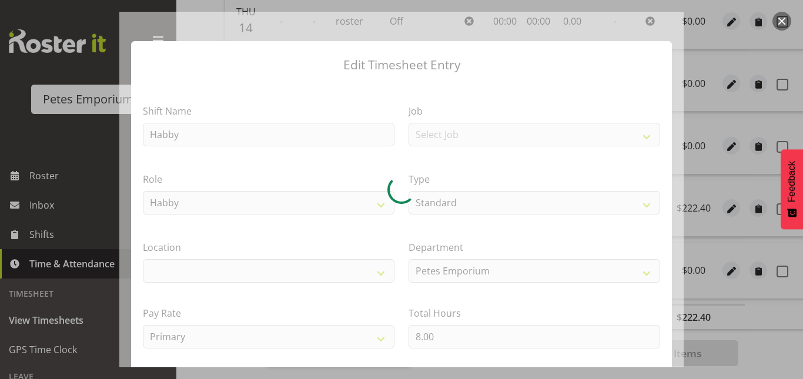
drag, startPoint x: 444, startPoint y: 336, endPoint x: 417, endPoint y: 335, distance: 26.5
click at [417, 335] on div at bounding box center [401, 190] width 564 height 356
select select
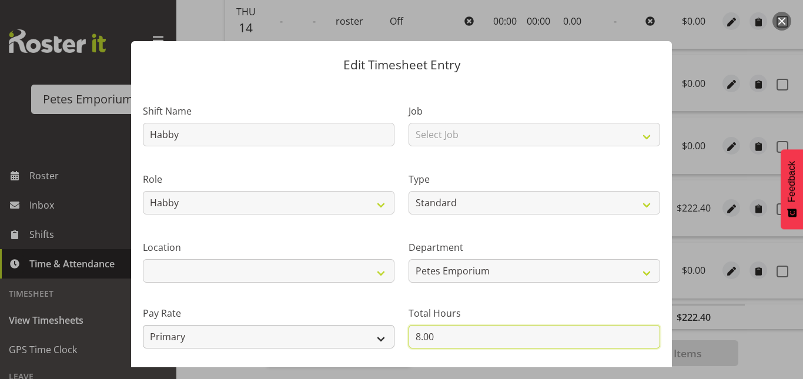
drag, startPoint x: 440, startPoint y: 333, endPoint x: 365, endPoint y: 334, distance: 74.7
click at [365, 334] on div "Shift Name Habby Job Select Job Role Habby Habby Evening Meeting Counter Counte…" at bounding box center [402, 255] width 532 height 334
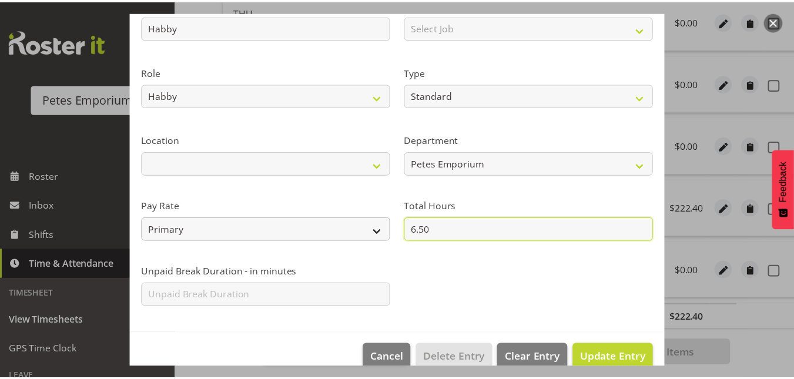
scroll to position [108, 0]
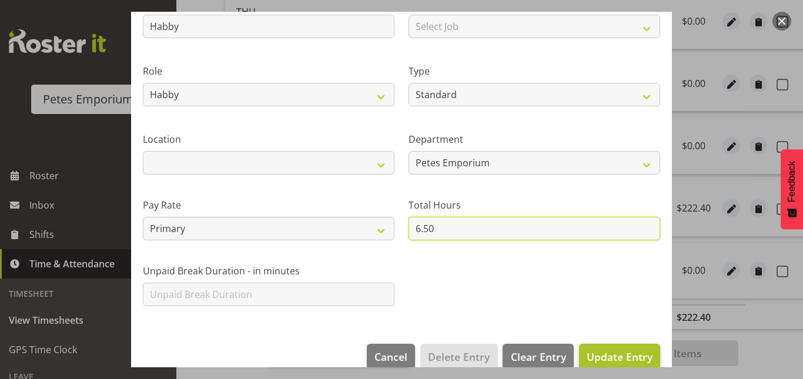
type input "6.50"
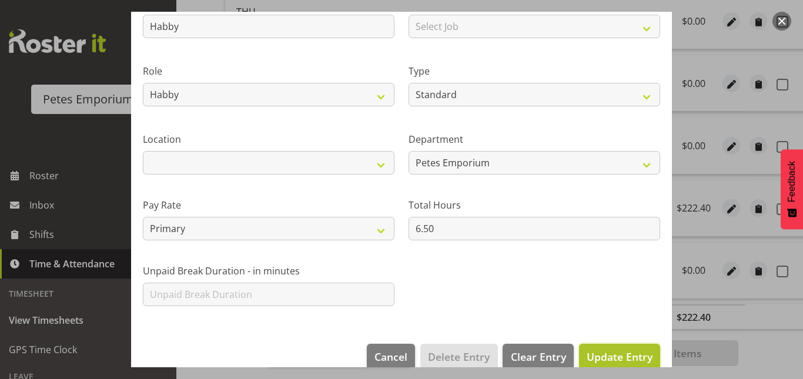
click at [603, 355] on span "Update Entry" at bounding box center [620, 357] width 66 height 14
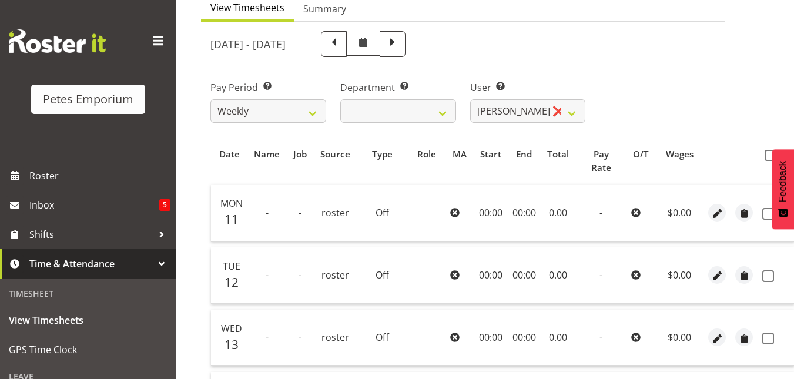
scroll to position [117, 0]
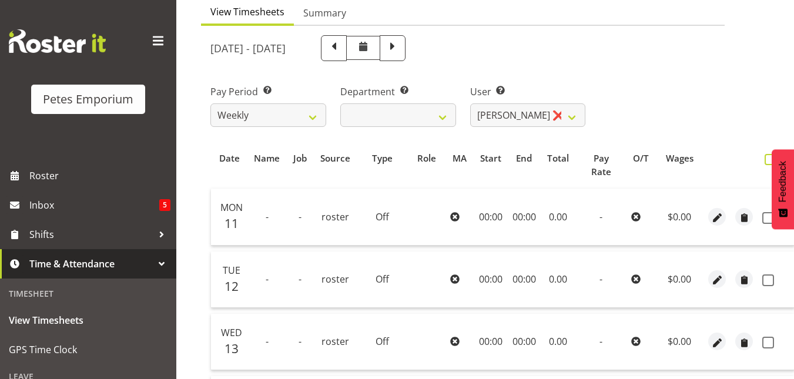
click at [769, 155] on span at bounding box center [770, 159] width 11 height 11
click at [769, 156] on input "checkbox" at bounding box center [769, 160] width 8 height 8
checkbox input "true"
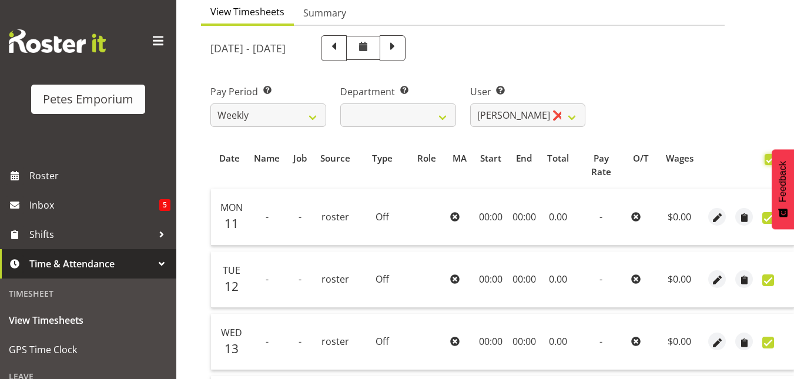
checkbox input "true"
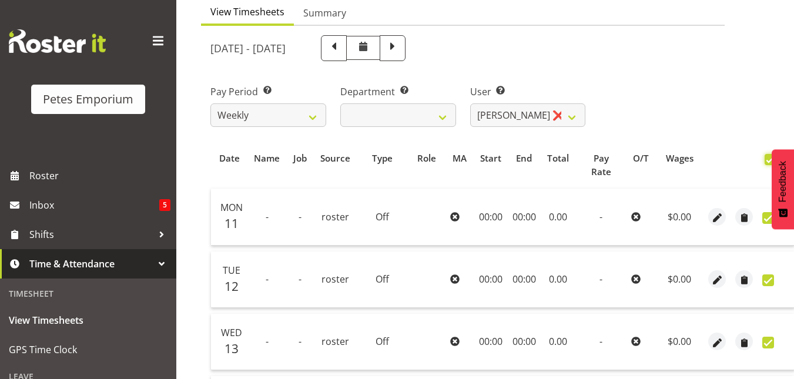
checkbox input "true"
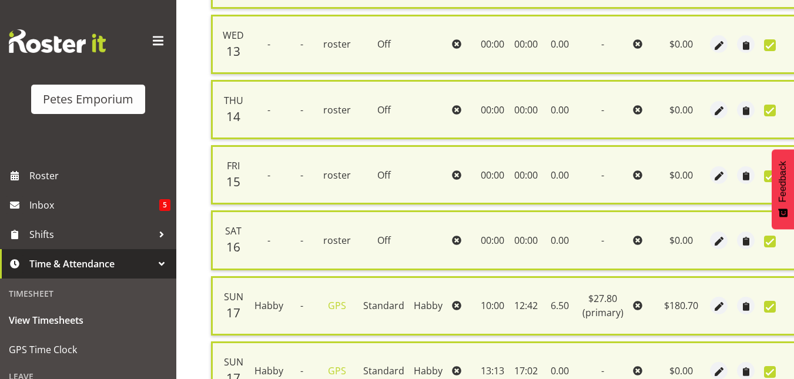
scroll to position [537, 0]
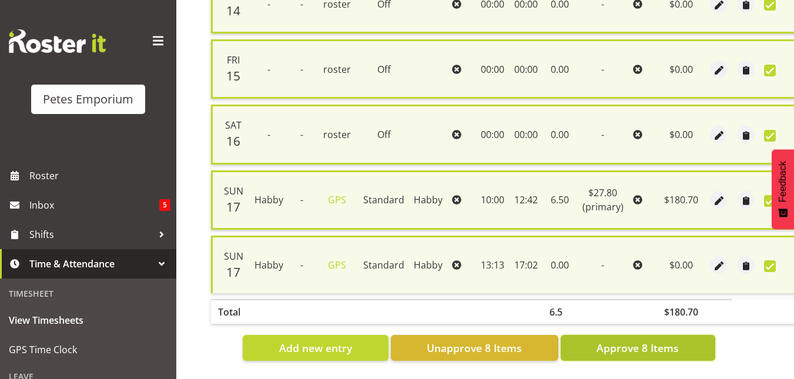
click at [649, 342] on span "Approve 8 Items" at bounding box center [638, 347] width 82 height 15
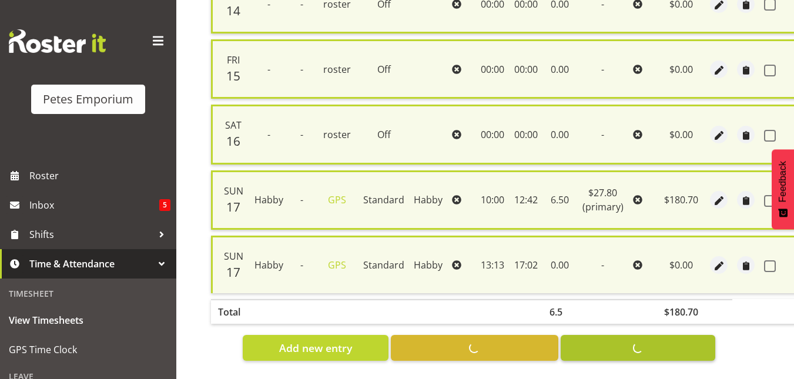
checkbox input "false"
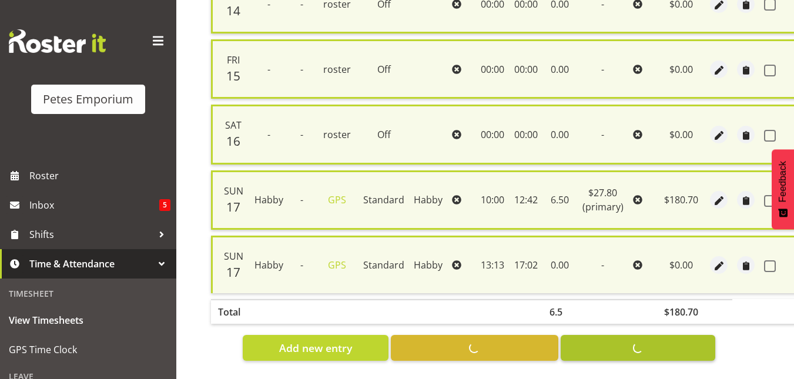
checkbox input "false"
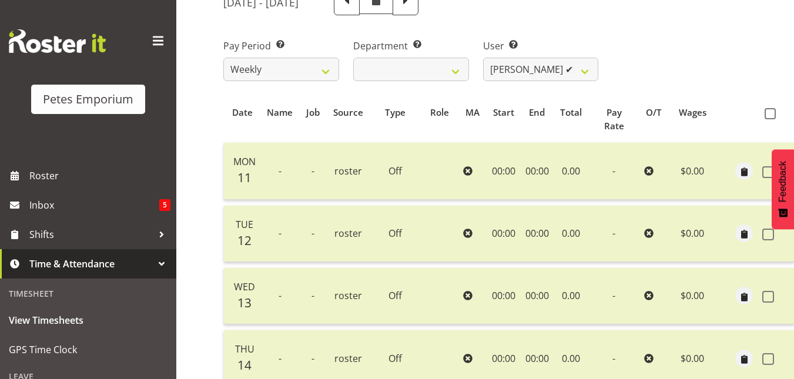
scroll to position [162, 0]
click at [589, 72] on select "Abigail Lane ✔ Alex-Micheal Taniwha ✔ Amelia Denz ✔ Beena Beena ✔ Christine Nev…" at bounding box center [541, 70] width 116 height 24
select select "697"
click at [483, 58] on select "Abigail Lane ✔ Alex-Micheal Taniwha ✔ Amelia Denz ✔ Beena Beena ✔ Christine Nev…" at bounding box center [541, 70] width 116 height 24
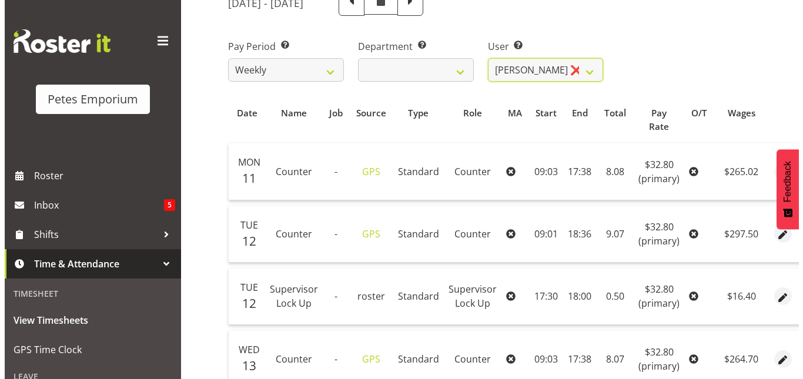
scroll to position [0, 69]
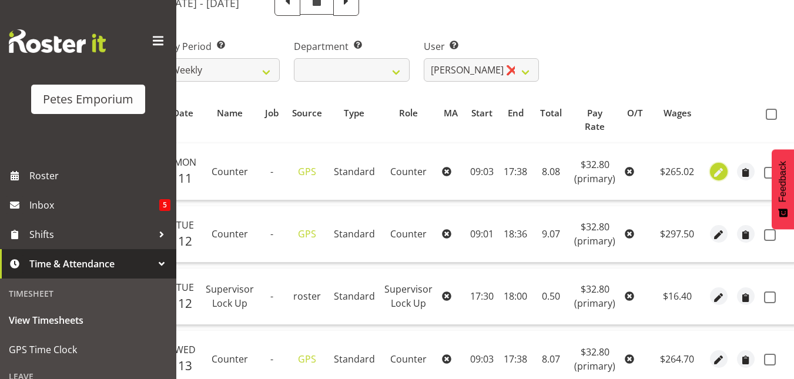
click at [717, 170] on span "button" at bounding box center [720, 173] width 14 height 14
select select "151"
select select "Standard"
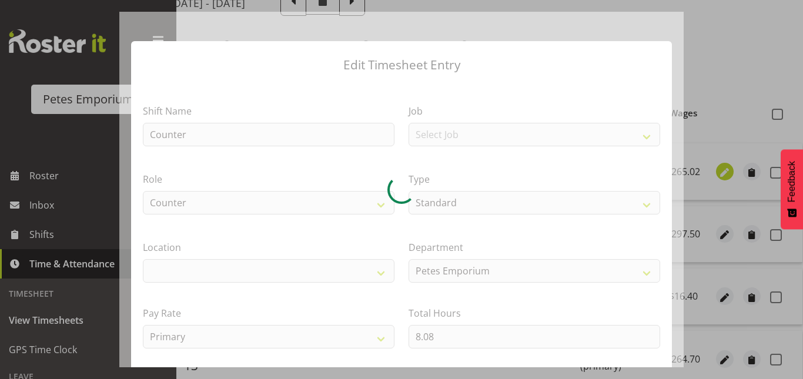
scroll to position [0, 60]
select select "100"
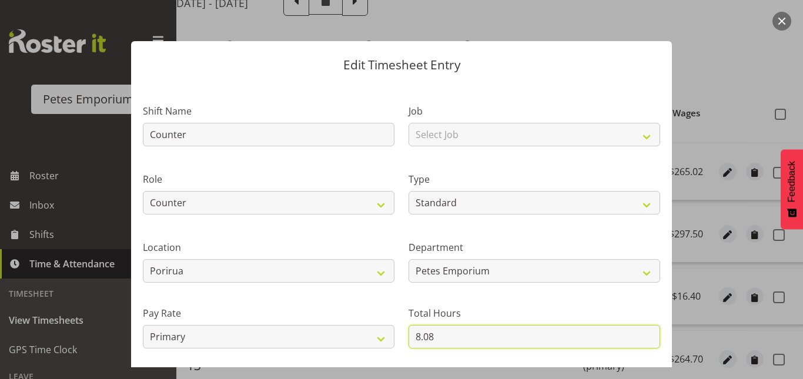
drag, startPoint x: 443, startPoint y: 329, endPoint x: 410, endPoint y: 332, distance: 33.1
click at [410, 332] on input "8.08" at bounding box center [535, 337] width 252 height 24
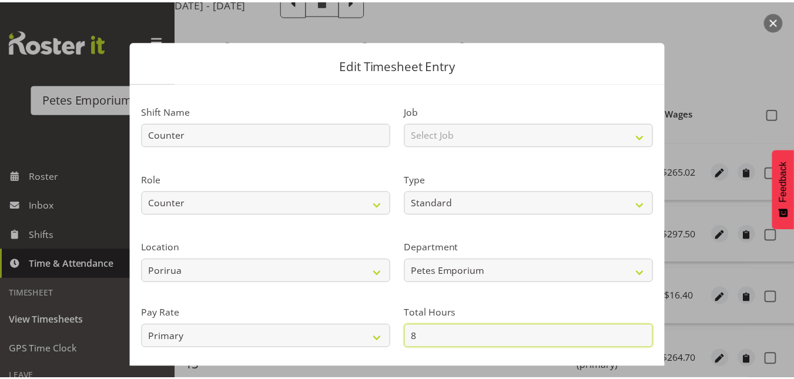
scroll to position [128, 0]
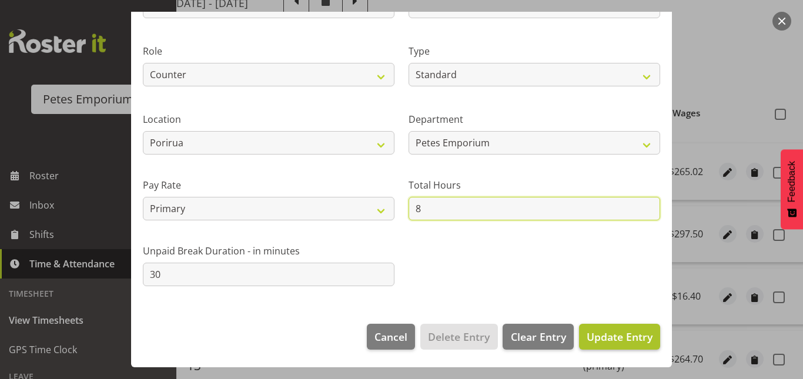
type input "8"
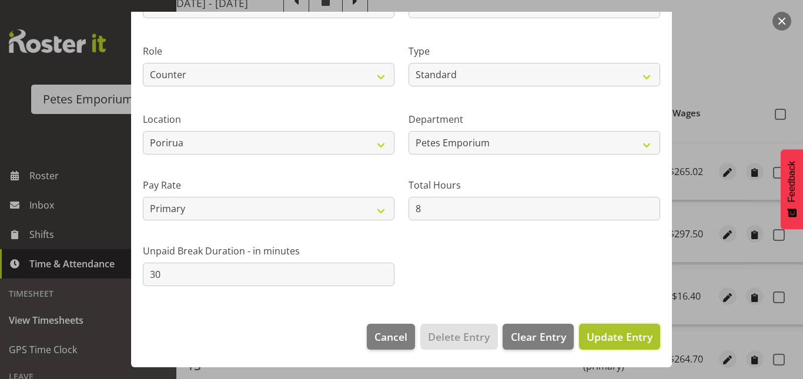
click at [618, 337] on span "Update Entry" at bounding box center [620, 337] width 66 height 14
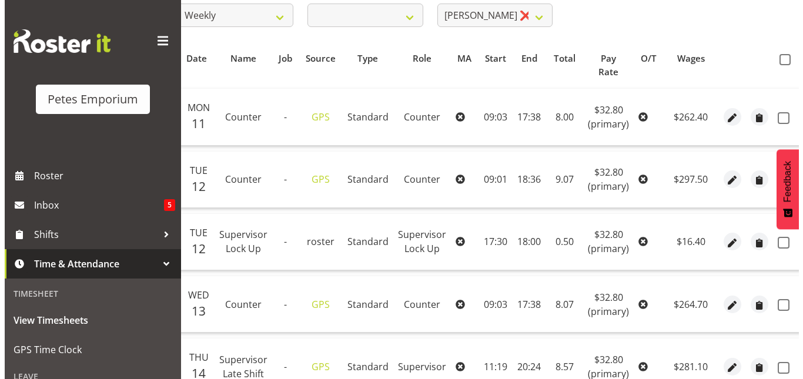
scroll to position [219, 0]
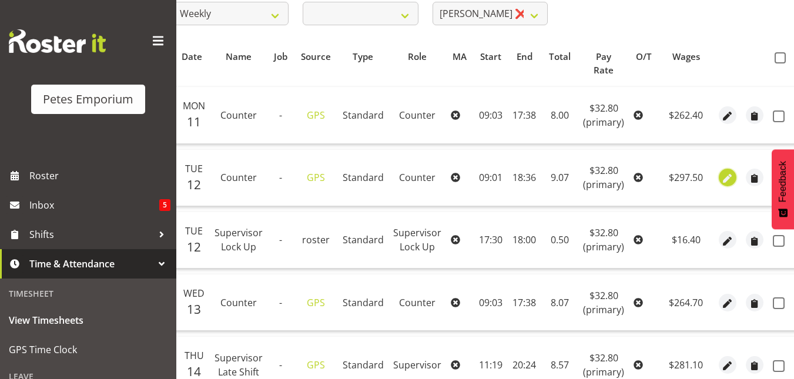
click at [721, 179] on span "button" at bounding box center [728, 179] width 14 height 14
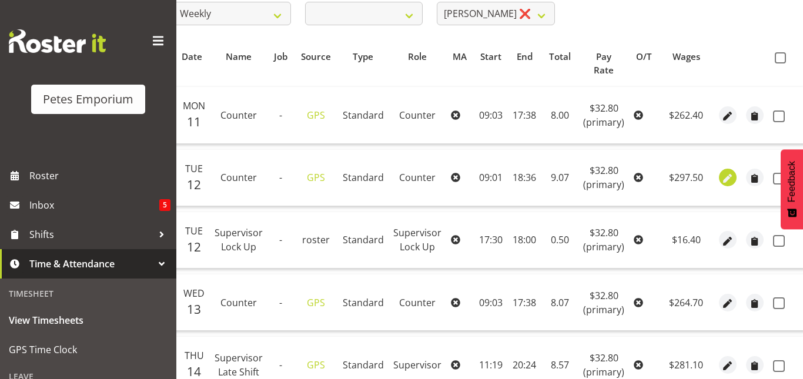
select select "151"
select select "Standard"
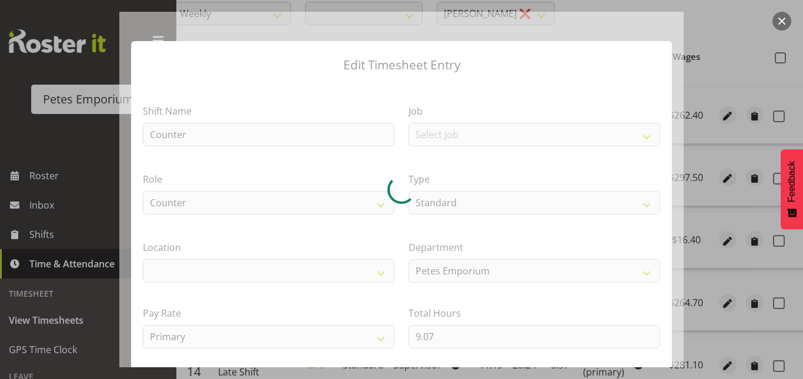
select select "100"
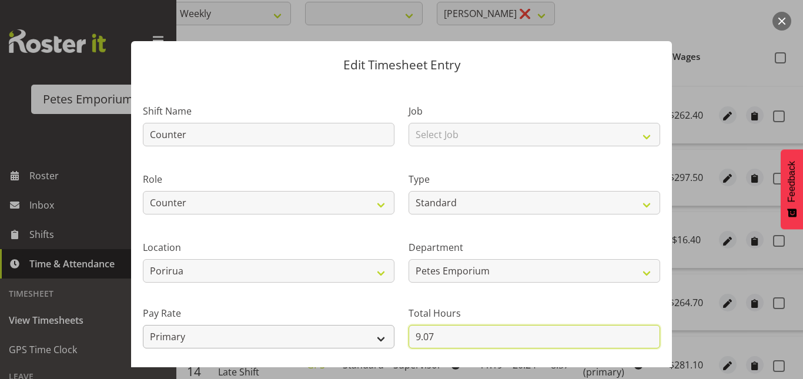
drag, startPoint x: 440, startPoint y: 331, endPoint x: 357, endPoint y: 329, distance: 82.3
click at [357, 329] on div "Shift Name Counter Job Select Job Role Supervisor Supervisor Lock Up Counter Co…" at bounding box center [402, 255] width 532 height 334
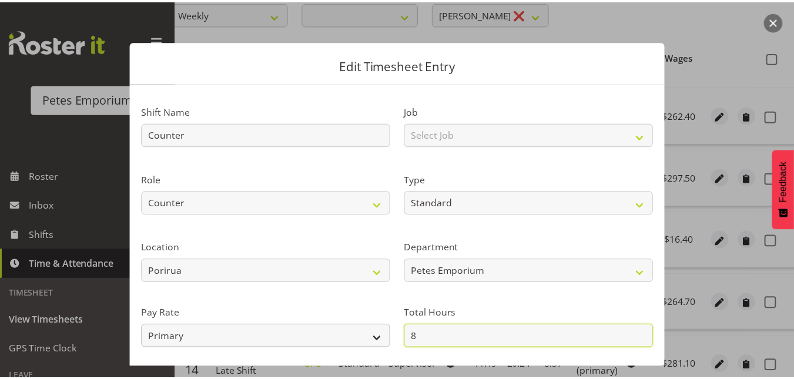
scroll to position [128, 0]
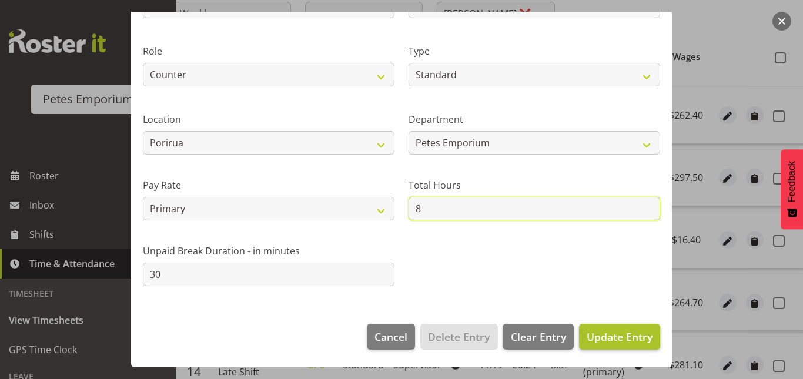
type input "8"
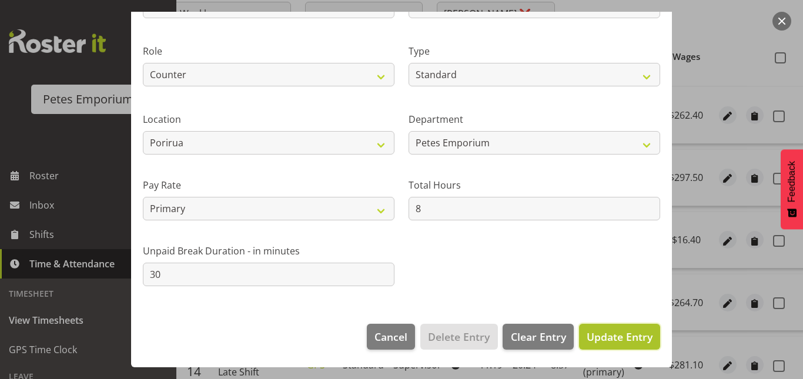
click at [619, 333] on span "Update Entry" at bounding box center [620, 337] width 66 height 14
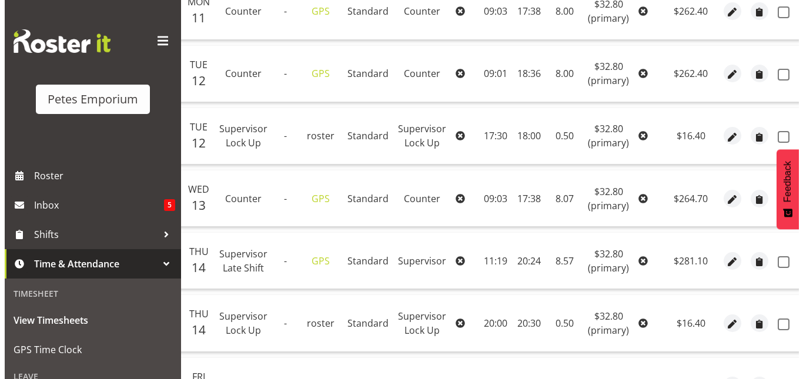
scroll to position [323, 0]
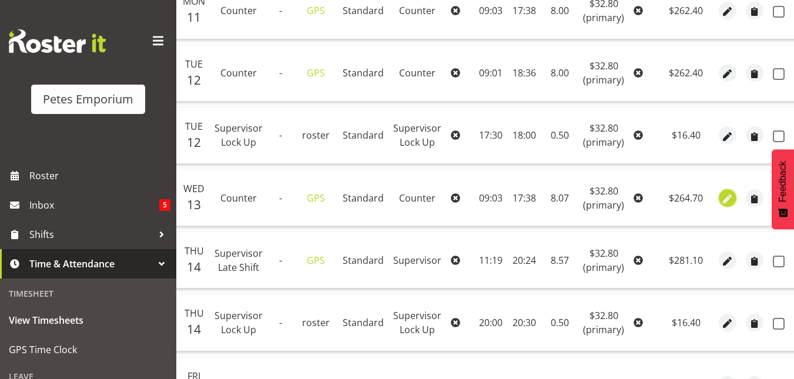
click at [726, 199] on span "button" at bounding box center [728, 199] width 14 height 14
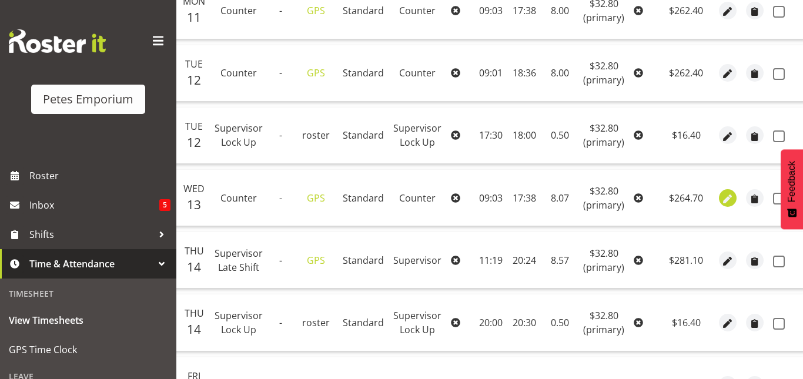
select select "151"
select select "Standard"
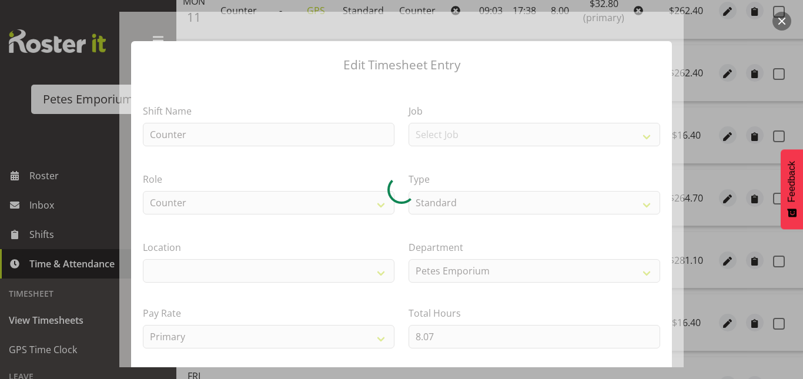
select select "100"
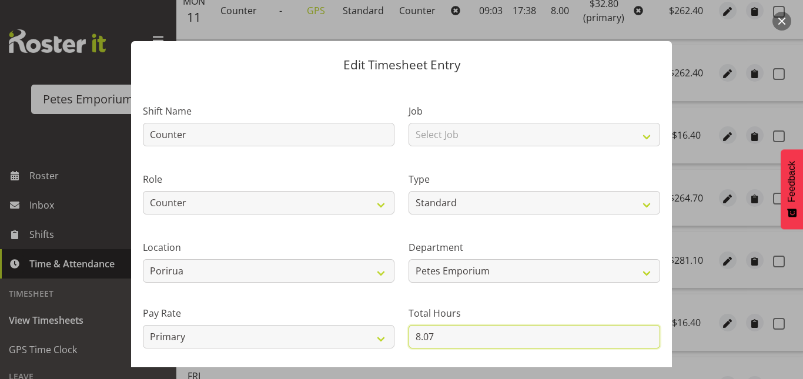
drag, startPoint x: 443, startPoint y: 327, endPoint x: 437, endPoint y: 329, distance: 6.6
click at [437, 329] on input "8.07" at bounding box center [535, 337] width 252 height 24
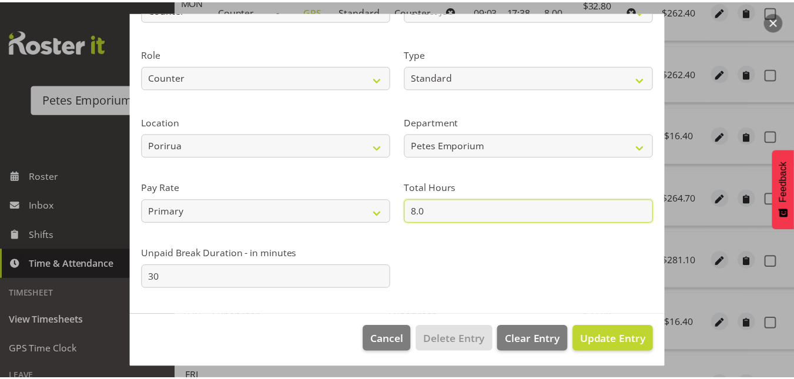
scroll to position [128, 0]
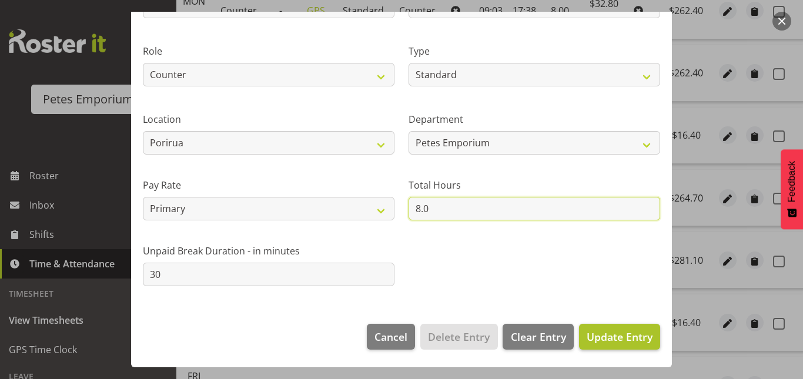
type input "8.0"
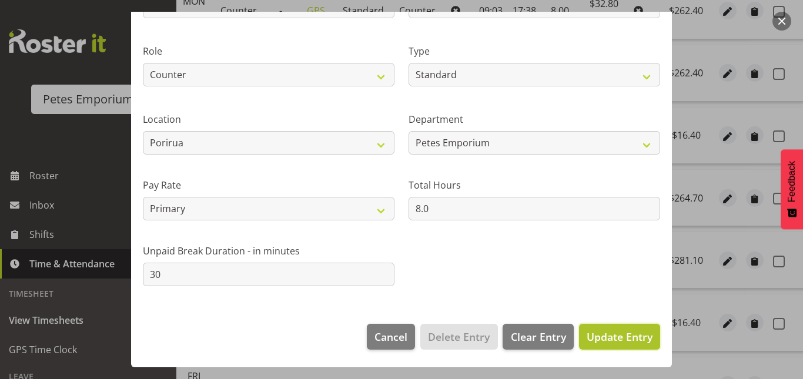
click at [614, 340] on span "Update Entry" at bounding box center [620, 337] width 66 height 14
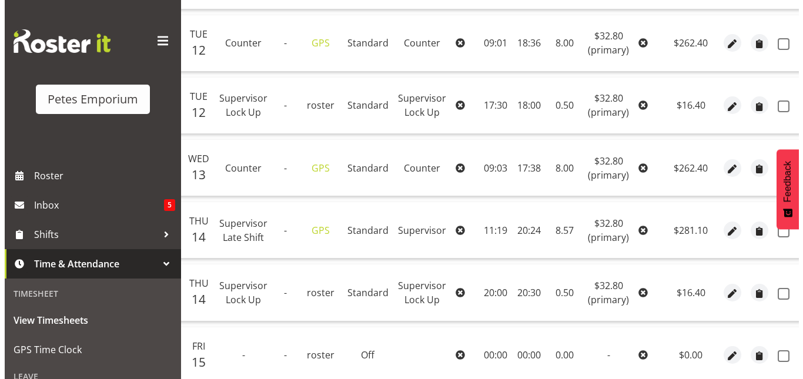
scroll to position [355, 0]
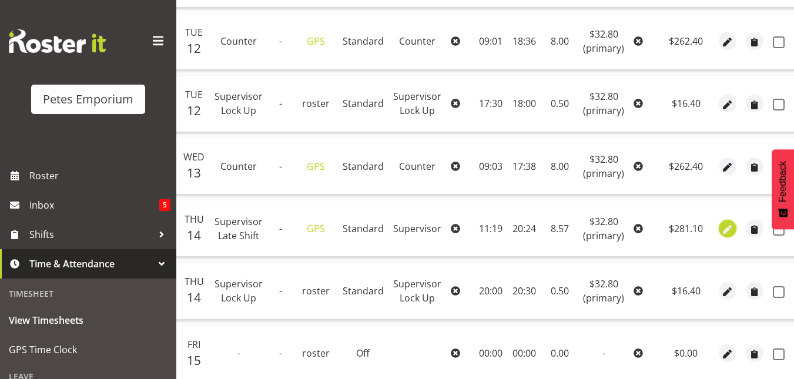
click at [726, 225] on span "button" at bounding box center [728, 230] width 14 height 14
select select "Standard"
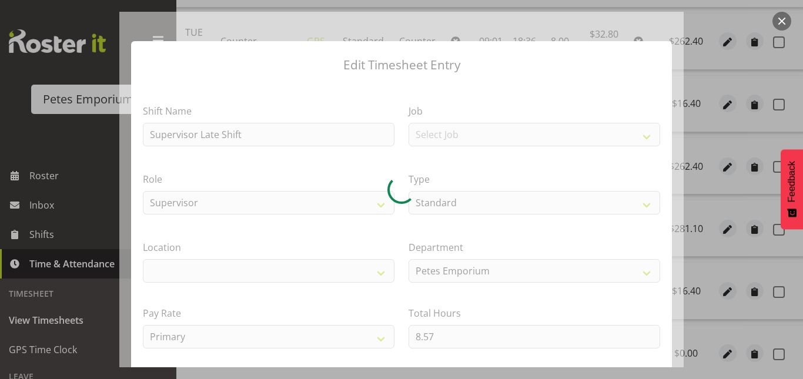
select select "100"
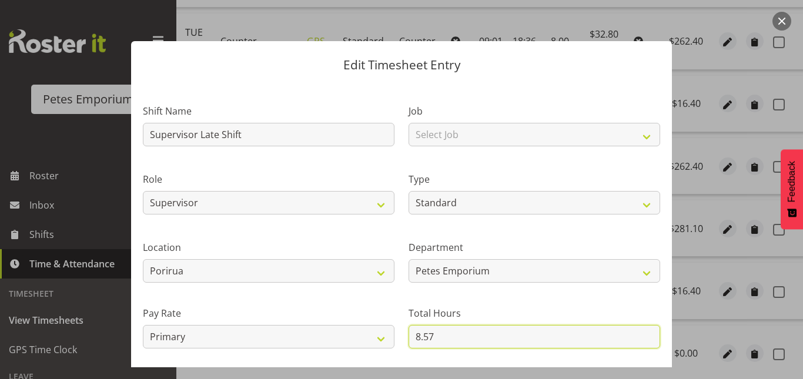
click at [443, 337] on input "8.57" at bounding box center [535, 337] width 252 height 24
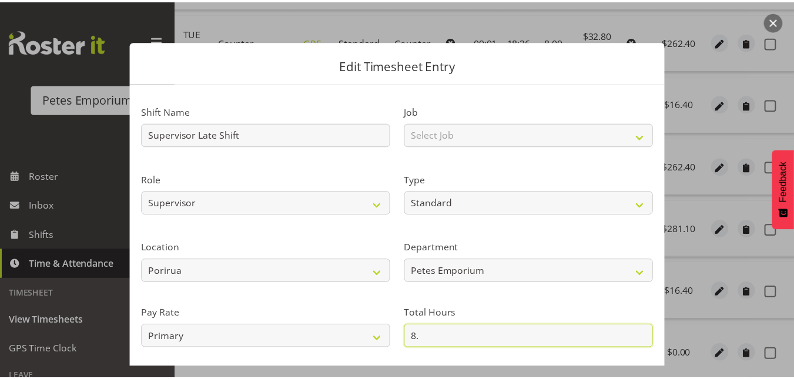
scroll to position [128, 0]
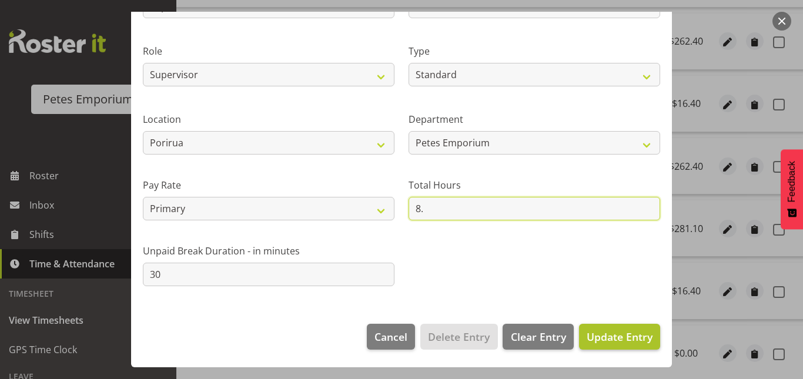
type input "8."
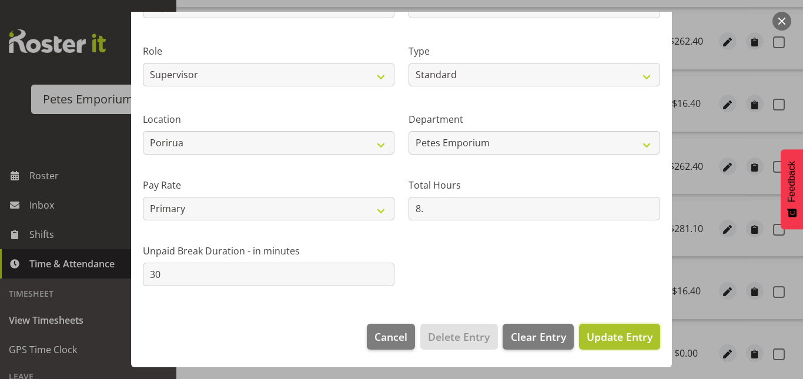
click at [607, 332] on span "Update Entry" at bounding box center [620, 337] width 66 height 14
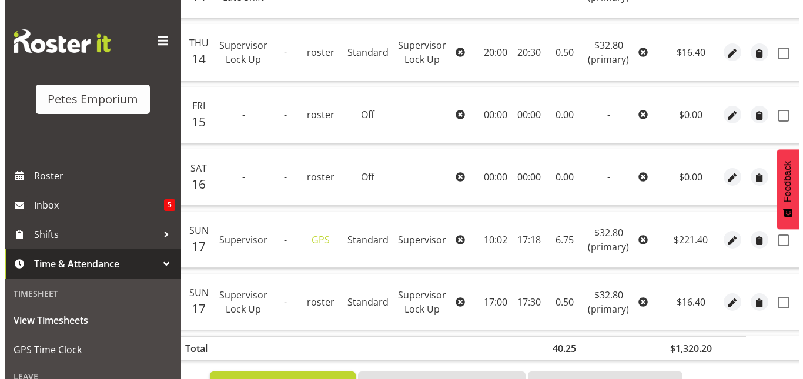
scroll to position [595, 0]
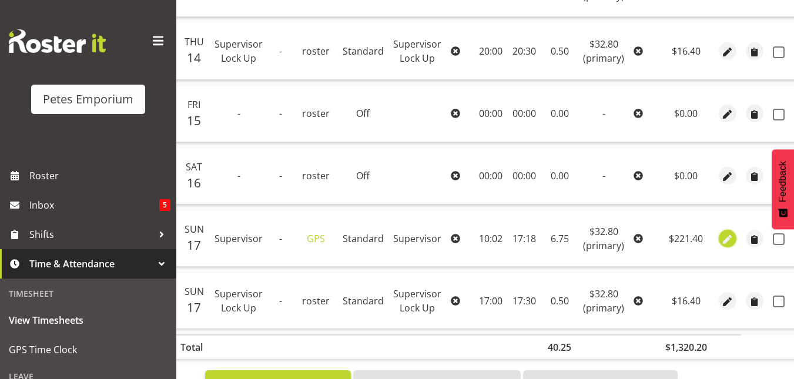
click at [730, 234] on span "button" at bounding box center [728, 240] width 14 height 14
select select "Standard"
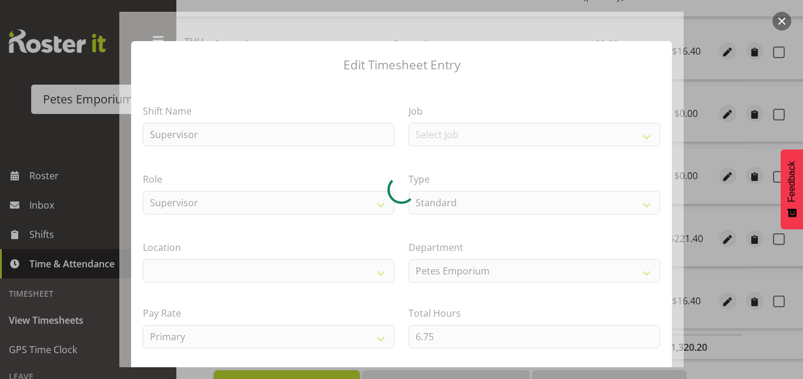
select select "100"
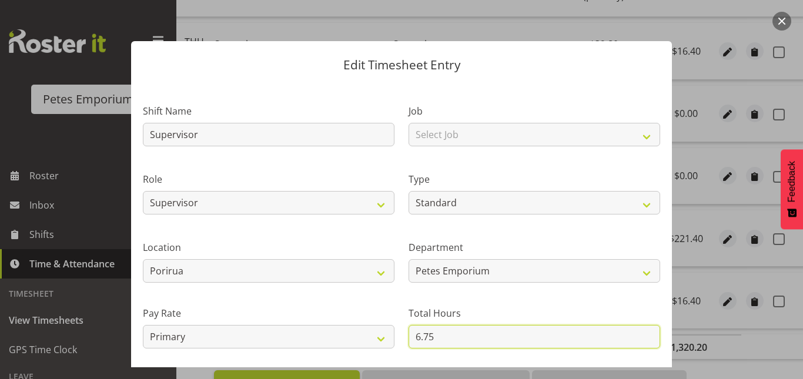
drag, startPoint x: 443, startPoint y: 333, endPoint x: 396, endPoint y: 335, distance: 47.1
click at [396, 335] on section "Shift Name Supervisor Job Select Job Role Supervisor Supervisor Lock Up Counter…" at bounding box center [401, 261] width 541 height 357
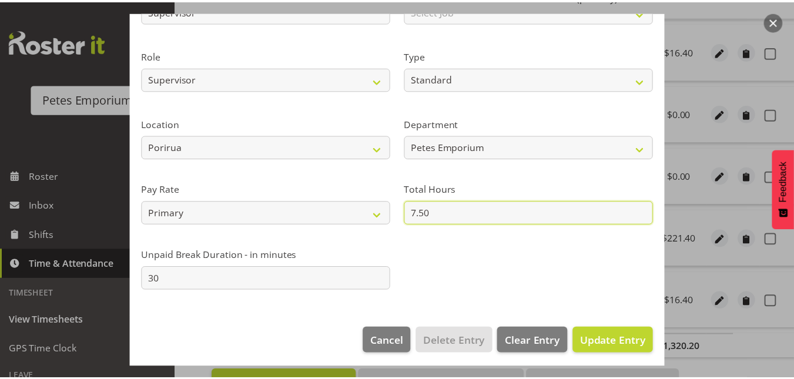
scroll to position [128, 0]
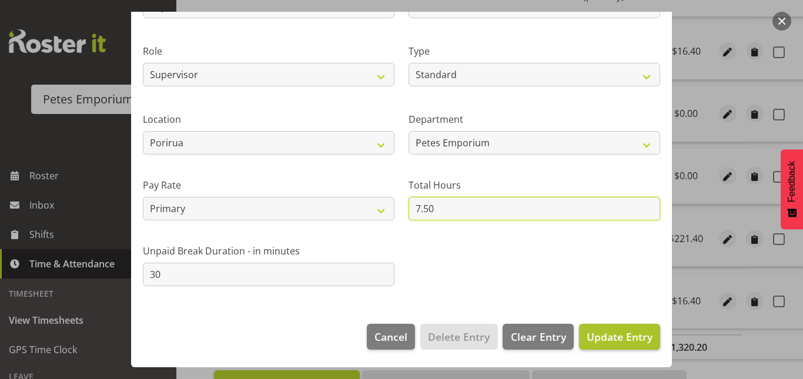
type input "7.50"
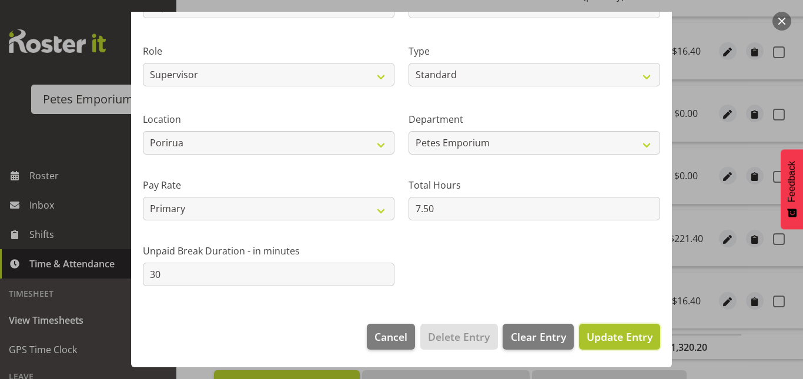
click at [617, 340] on span "Update Entry" at bounding box center [620, 337] width 66 height 14
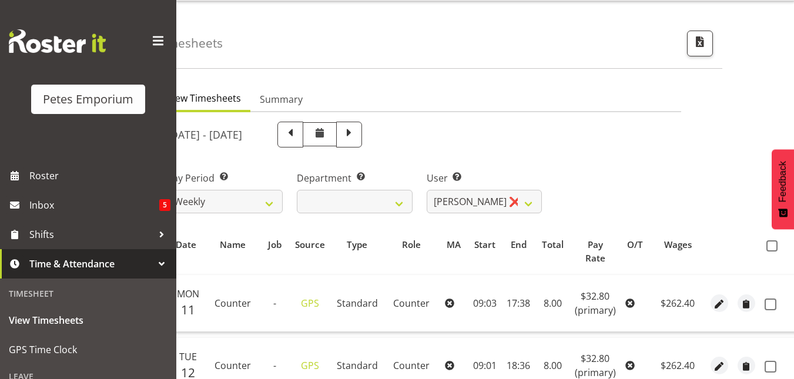
scroll to position [19, 0]
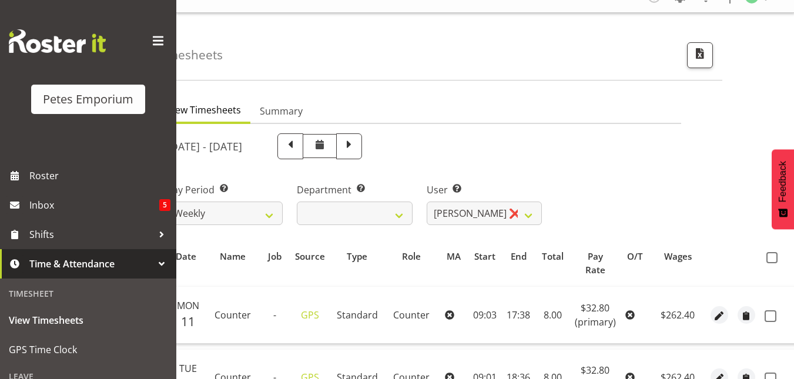
click at [767, 263] on th at bounding box center [778, 264] width 37 height 36
click at [770, 258] on span at bounding box center [772, 257] width 11 height 11
click at [770, 258] on input "checkbox" at bounding box center [771, 258] width 8 height 8
checkbox input "true"
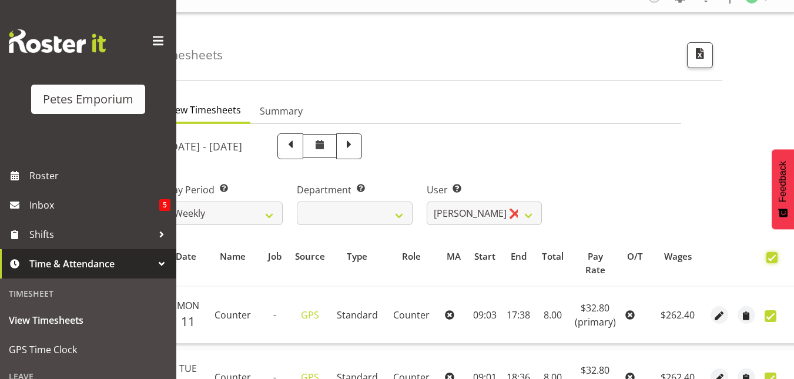
checkbox input "true"
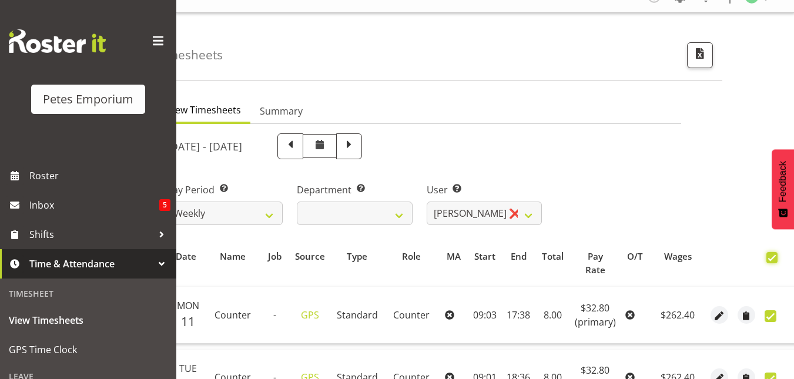
checkbox input "true"
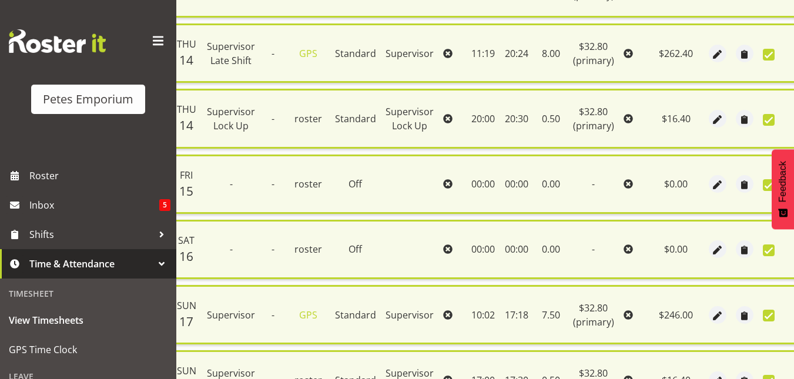
scroll to position [667, 0]
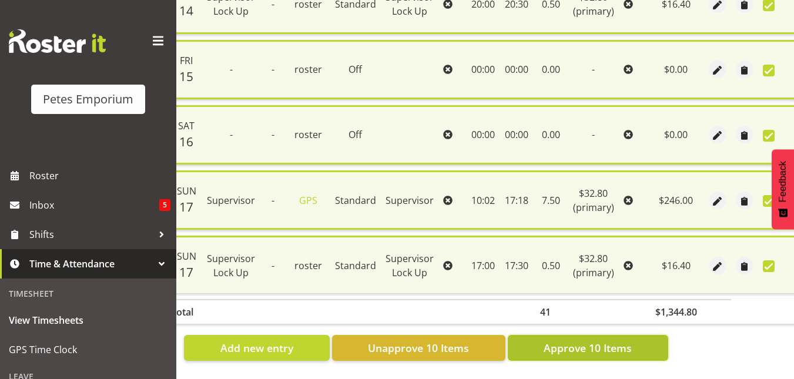
click at [597, 343] on span "Approve 10 Items" at bounding box center [588, 347] width 88 height 15
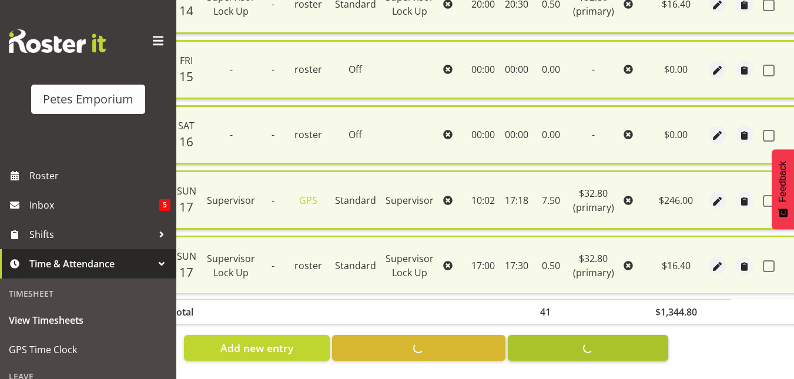
checkbox input "false"
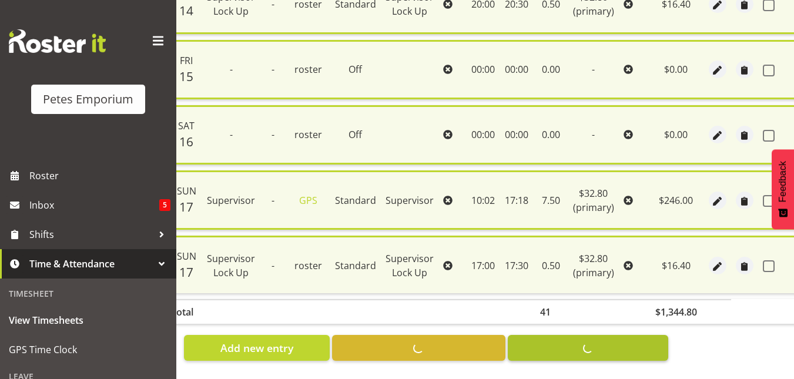
checkbox input "false"
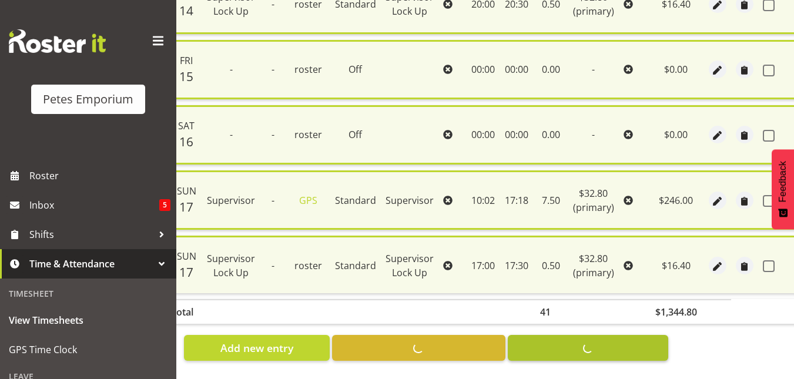
checkbox input "false"
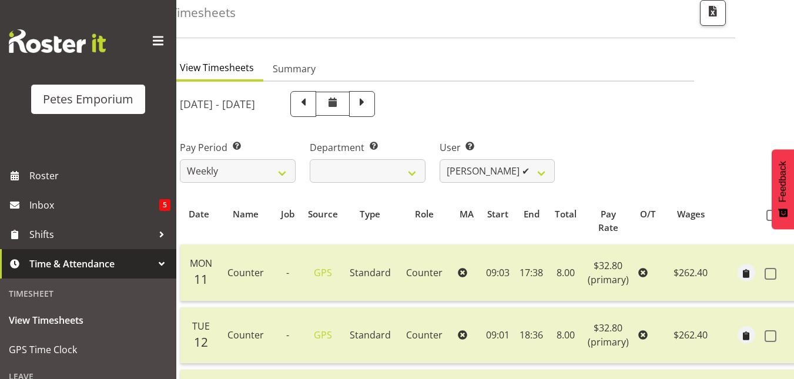
scroll to position [0, 0]
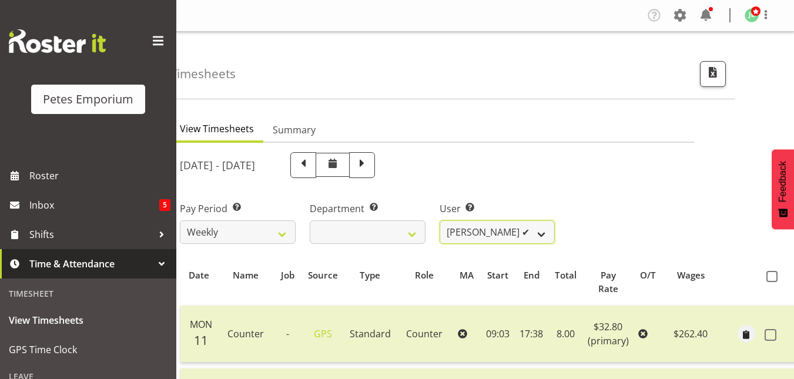
click at [544, 232] on select "Abigail Lane ✔ Alex-Micheal Taniwha ✔ Amelia Denz ✔ Beena Beena ✔ Christine Nev…" at bounding box center [498, 232] width 116 height 24
select select "7499"
click at [440, 220] on select "Abigail Lane ✔ Alex-Micheal Taniwha ✔ Amelia Denz ✔ Beena Beena ✔ Christine Nev…" at bounding box center [498, 232] width 116 height 24
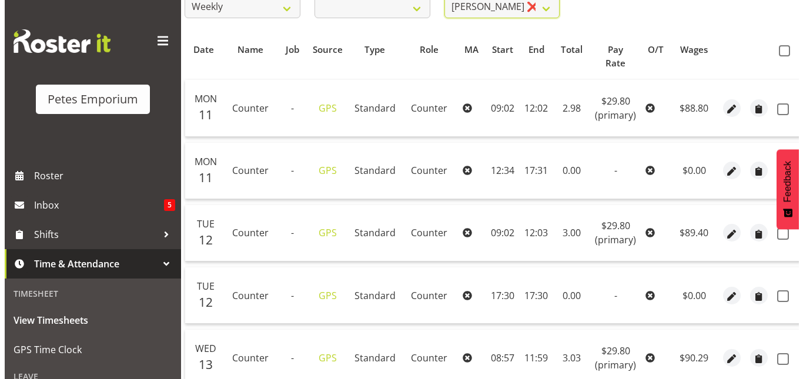
scroll to position [227, 0]
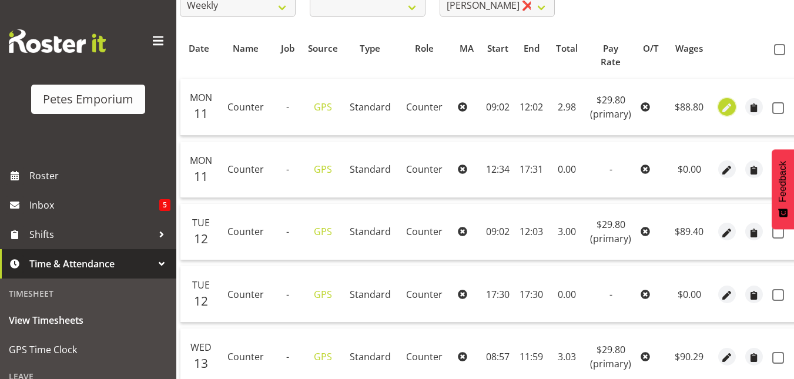
click at [723, 108] on span "button" at bounding box center [728, 108] width 14 height 14
select select "Standard"
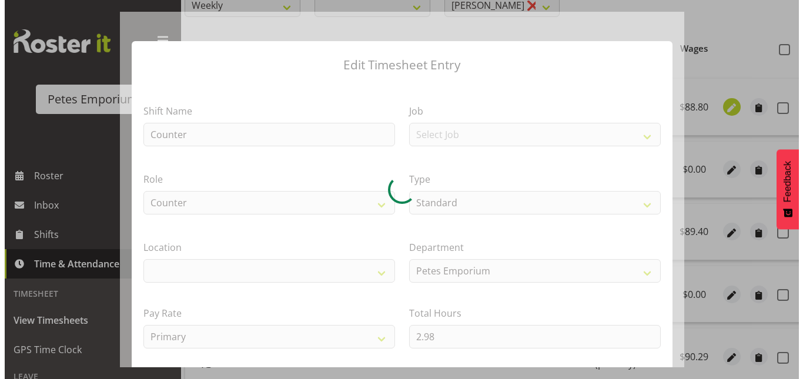
scroll to position [0, 52]
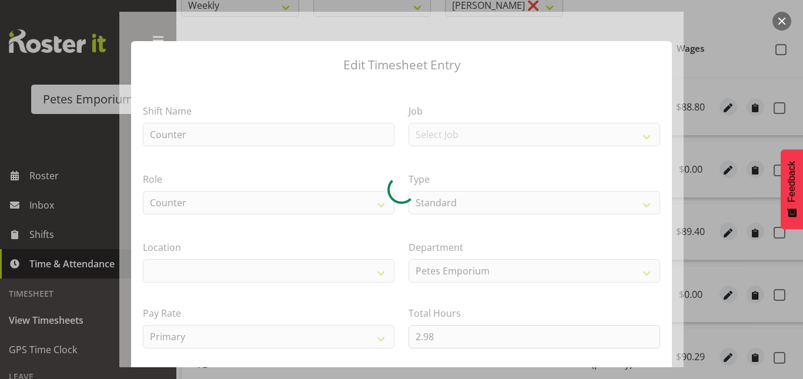
select select "100"
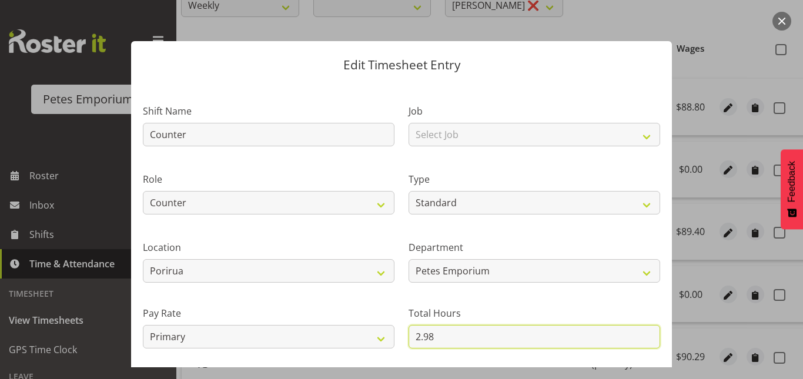
drag, startPoint x: 450, startPoint y: 331, endPoint x: 355, endPoint y: 357, distance: 98.7
click at [355, 357] on div "Shift Name Counter Job Select Job Role Counter Counter Evening Counter Late Shi…" at bounding box center [402, 255] width 532 height 334
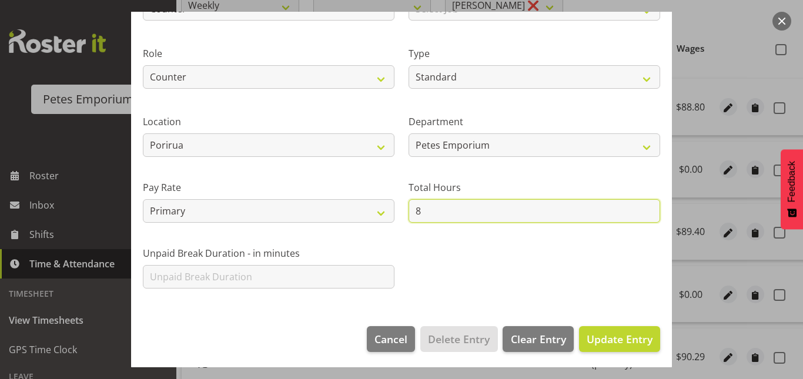
scroll to position [127, 0]
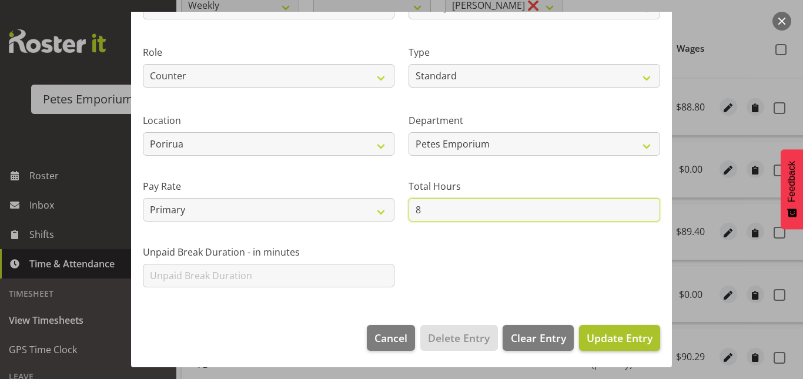
type input "8"
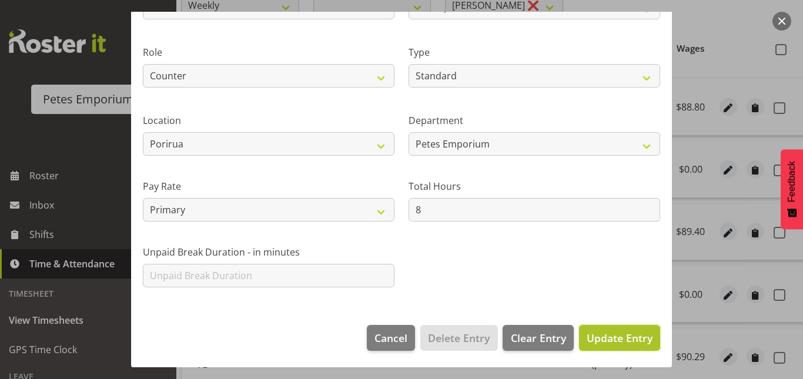
click at [610, 349] on button "Update Entry" at bounding box center [619, 338] width 81 height 26
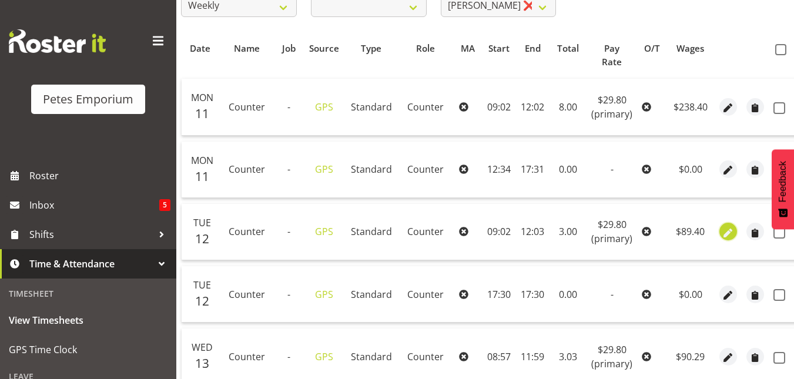
click at [728, 238] on span "button" at bounding box center [729, 233] width 14 height 14
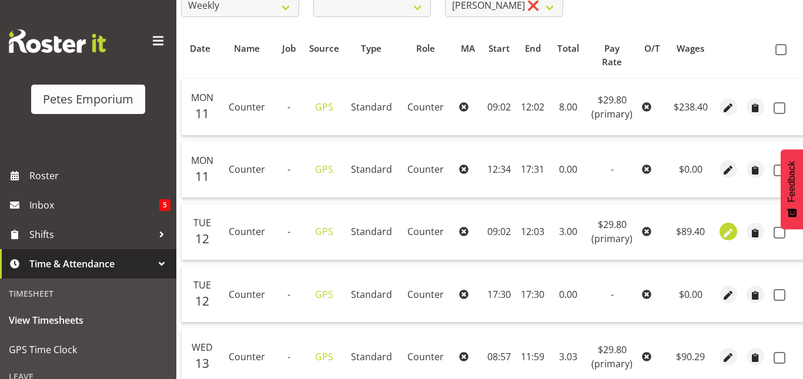
select select "Standard"
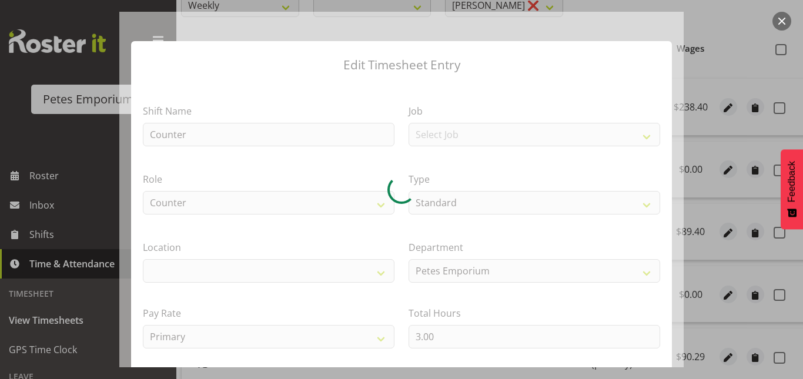
select select "100"
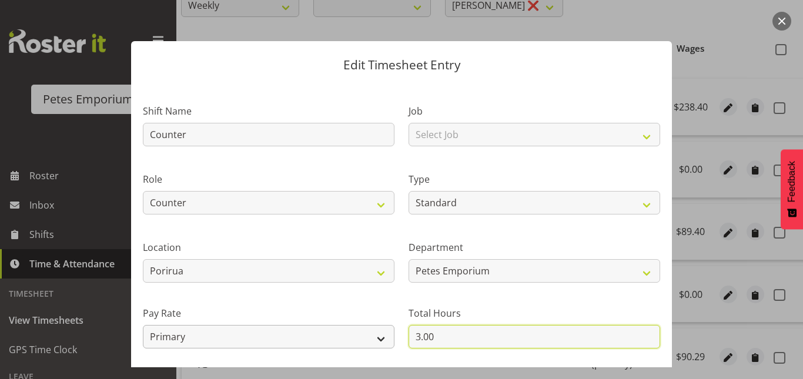
drag, startPoint x: 442, startPoint y: 340, endPoint x: 353, endPoint y: 347, distance: 89.1
click at [353, 347] on div "Shift Name Counter Job Select Job Role Counter Counter Evening Counter Late Shi…" at bounding box center [402, 255] width 532 height 334
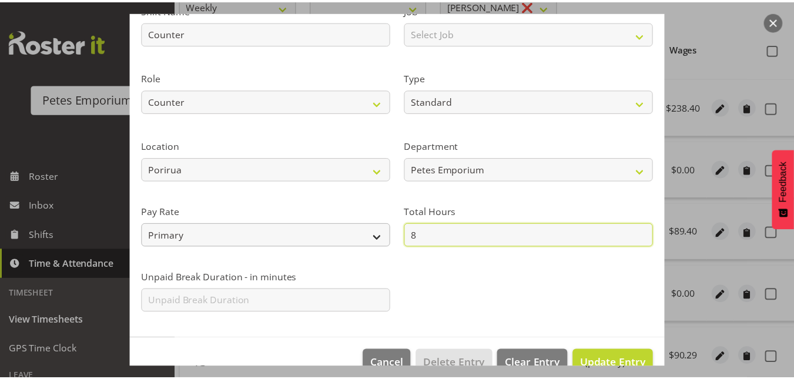
scroll to position [105, 0]
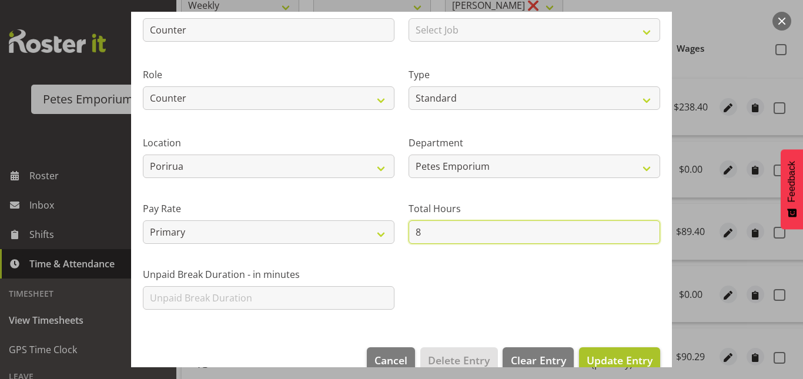
type input "8"
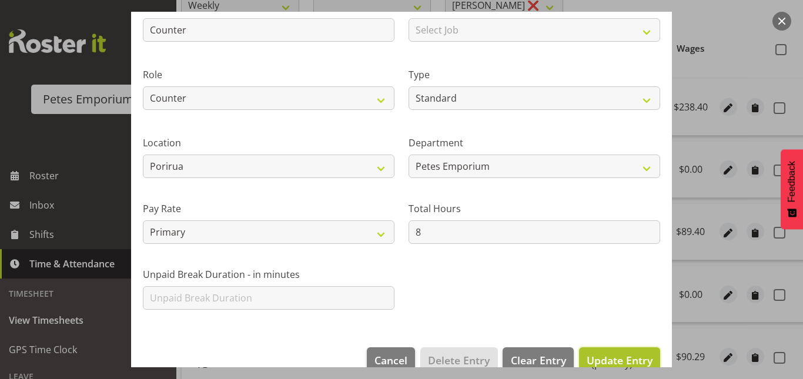
click at [622, 356] on span "Update Entry" at bounding box center [620, 360] width 66 height 14
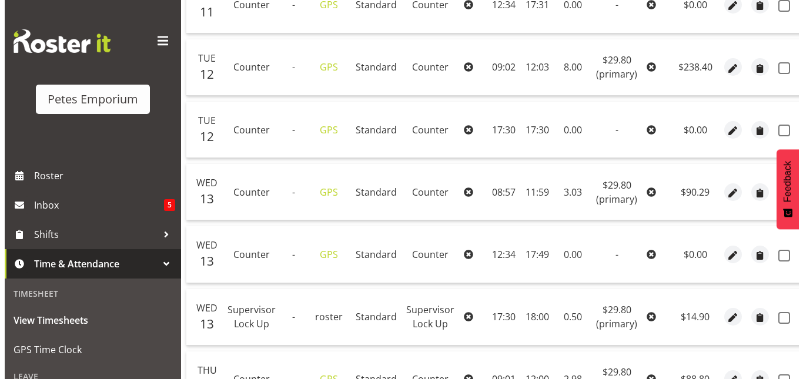
scroll to position [392, 0]
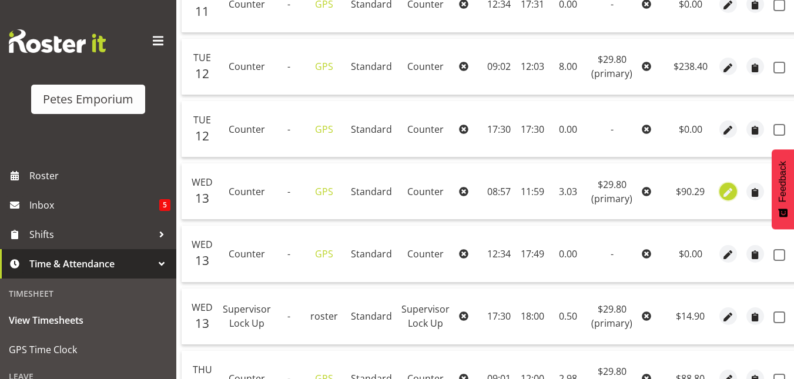
click at [727, 192] on span "button" at bounding box center [729, 193] width 14 height 14
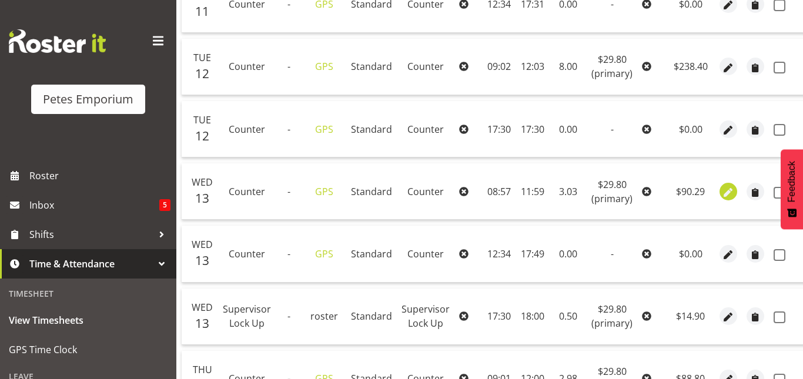
select select "Standard"
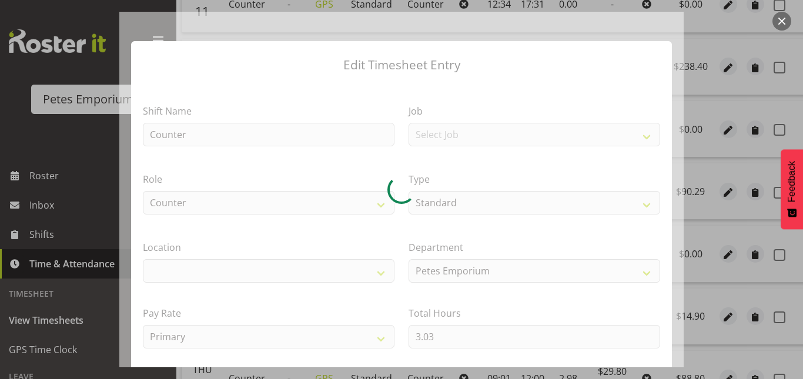
drag, startPoint x: 453, startPoint y: 340, endPoint x: 386, endPoint y: 337, distance: 67.1
click at [386, 337] on div at bounding box center [401, 190] width 564 height 356
select select "100"
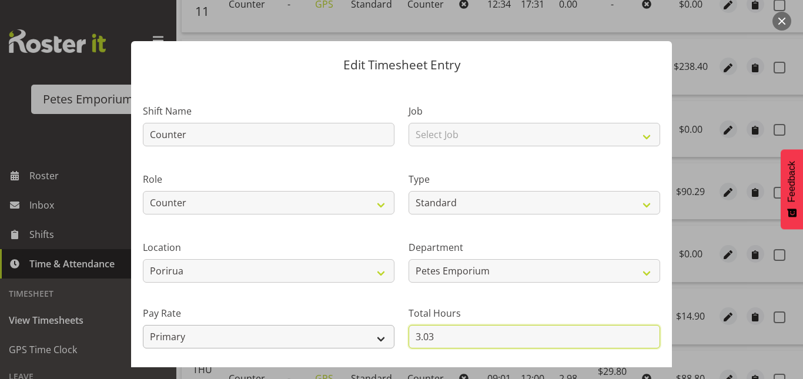
drag, startPoint x: 461, startPoint y: 334, endPoint x: 383, endPoint y: 347, distance: 79.4
click at [383, 347] on div "Shift Name Counter Job Select Job Role Counter Counter Evening Counter Late Shi…" at bounding box center [402, 255] width 532 height 334
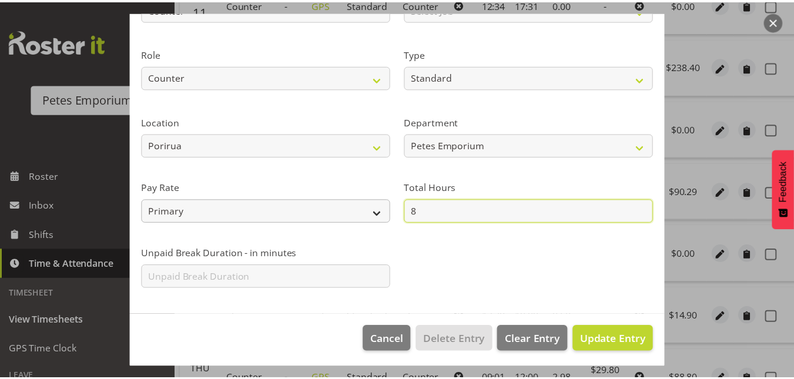
scroll to position [128, 0]
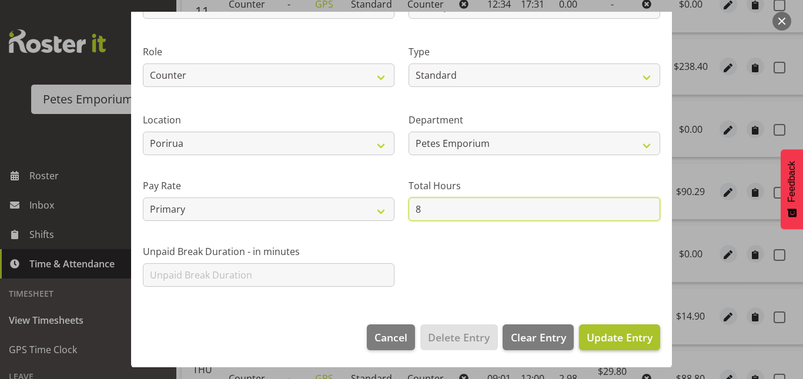
type input "8"
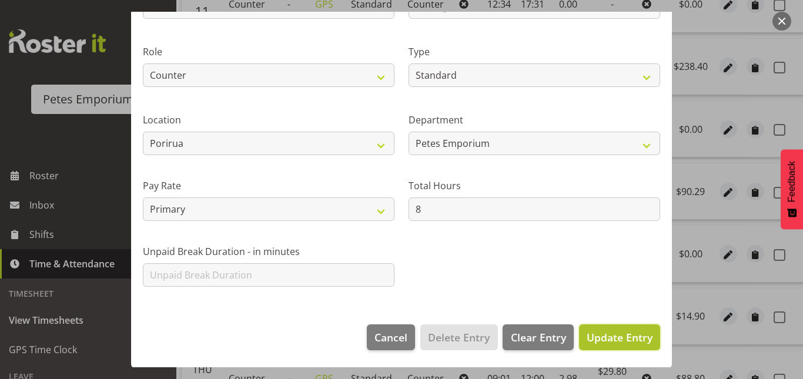
click at [626, 342] on span "Update Entry" at bounding box center [620, 337] width 66 height 14
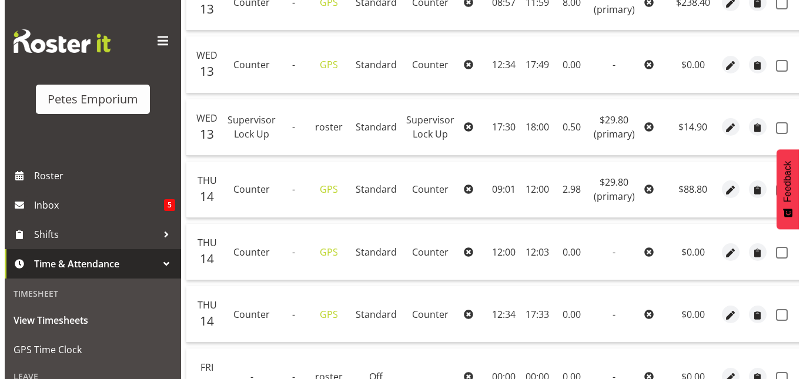
scroll to position [582, 0]
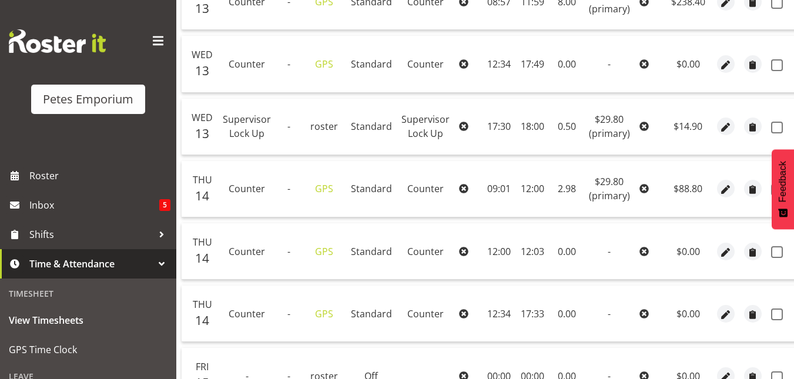
click at [713, 193] on td at bounding box center [726, 189] width 27 height 56
click at [724, 186] on span "button" at bounding box center [726, 190] width 14 height 14
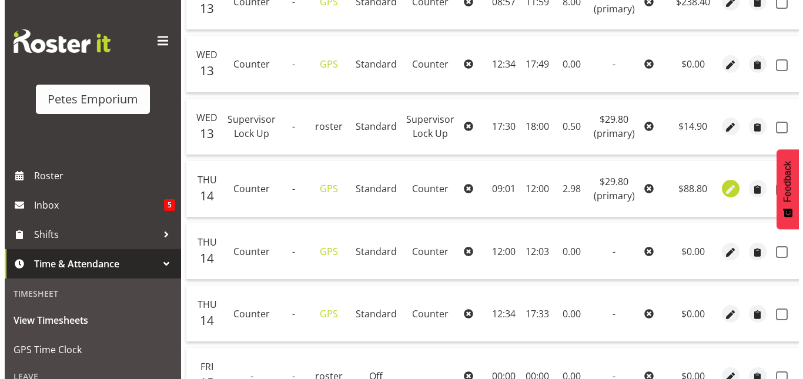
scroll to position [0, 49]
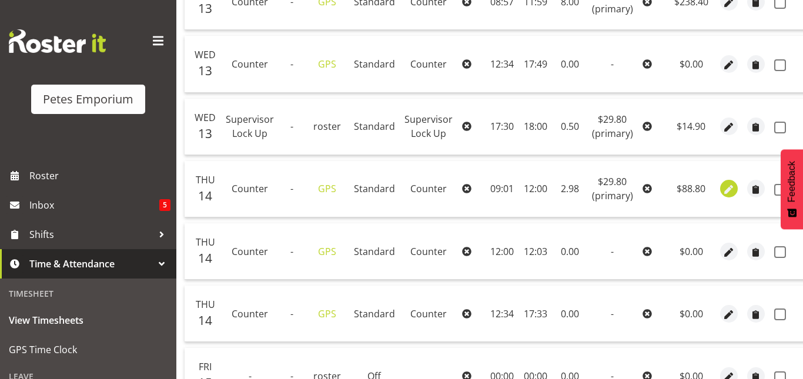
select select "Standard"
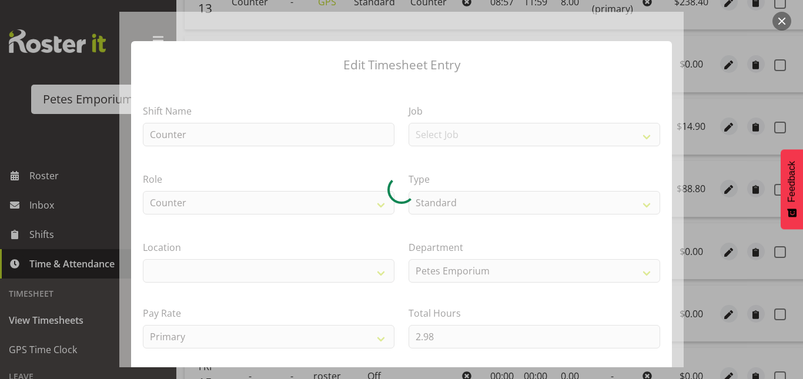
select select "100"
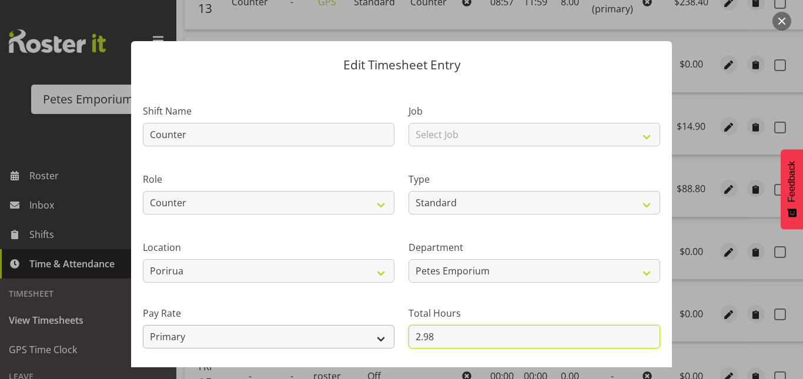
drag, startPoint x: 440, startPoint y: 332, endPoint x: 363, endPoint y: 345, distance: 78.0
click at [363, 345] on div "Shift Name Counter Job Select Job Role Counter Counter Evening Counter Late Shi…" at bounding box center [402, 255] width 532 height 334
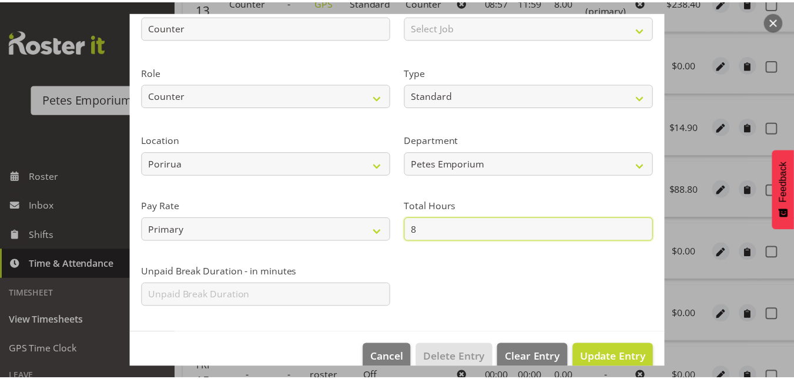
scroll to position [108, 0]
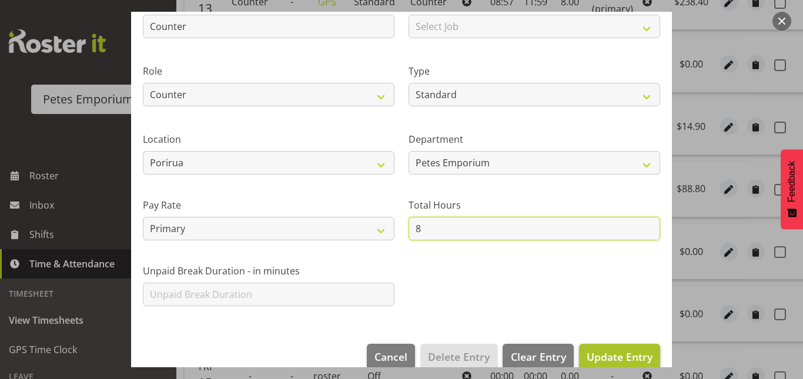
type input "8"
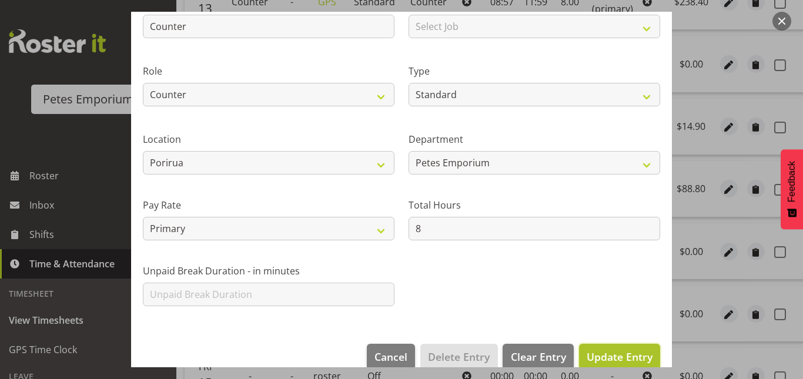
click at [630, 349] on span "Update Entry" at bounding box center [620, 356] width 66 height 15
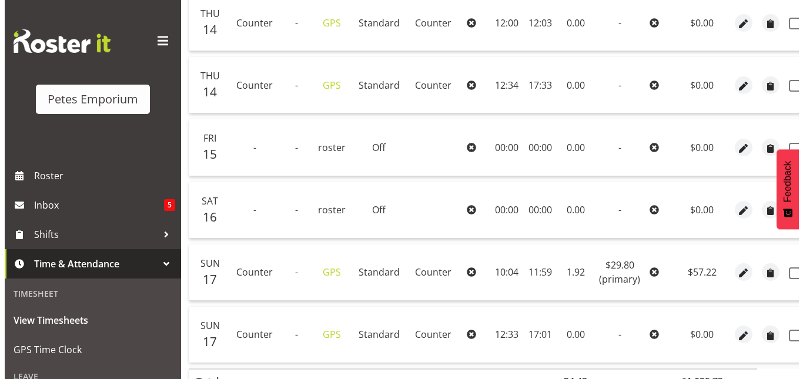
scroll to position [820, 0]
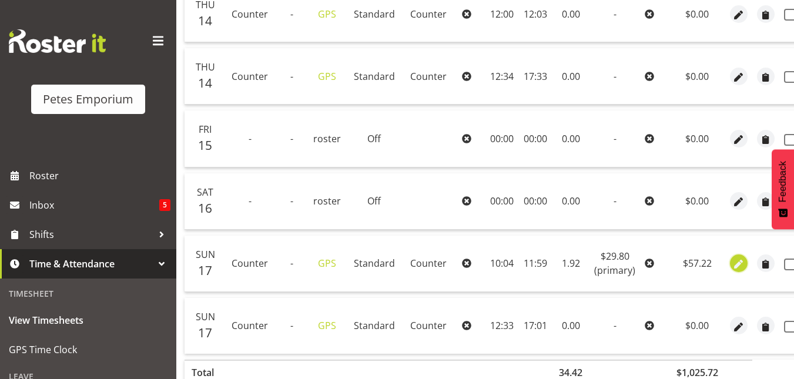
click at [738, 263] on span "button" at bounding box center [740, 265] width 14 height 14
select select "Standard"
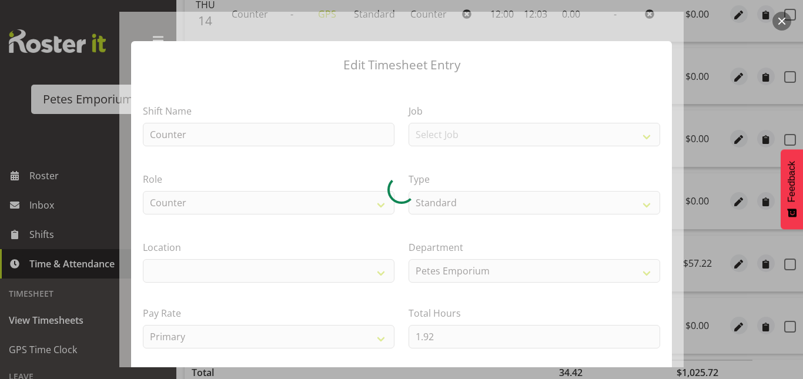
select select "100"
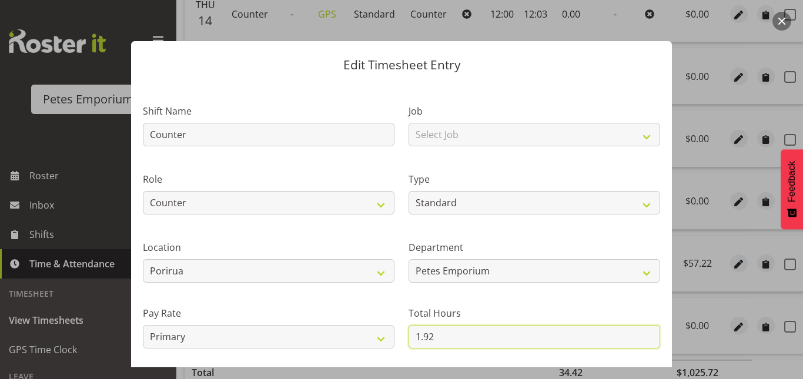
drag, startPoint x: 450, startPoint y: 339, endPoint x: 379, endPoint y: 349, distance: 71.3
click at [379, 349] on div "Shift Name Counter Job Select Job Role Counter Counter Evening Counter Late Shi…" at bounding box center [402, 255] width 532 height 334
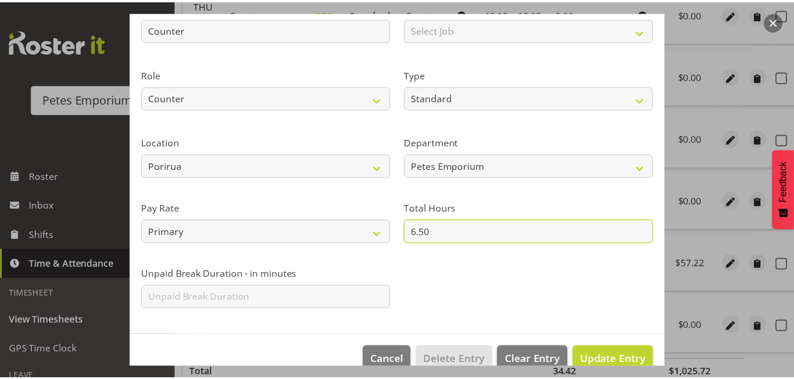
scroll to position [106, 0]
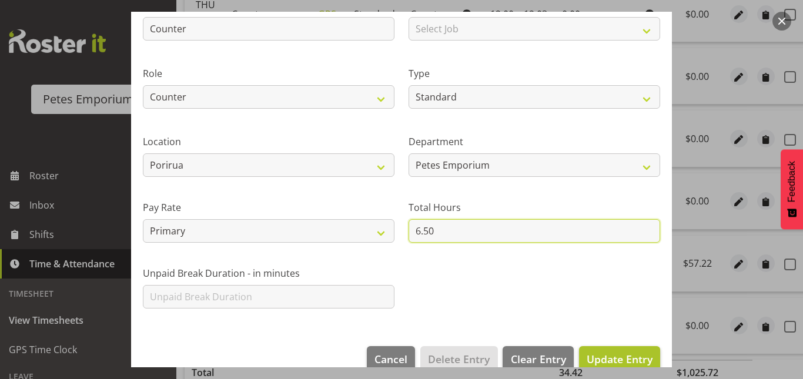
type input "6.50"
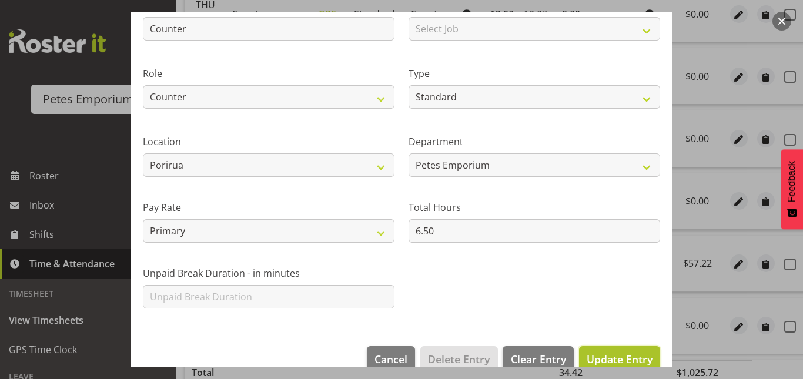
click at [608, 358] on span "Update Entry" at bounding box center [620, 359] width 66 height 14
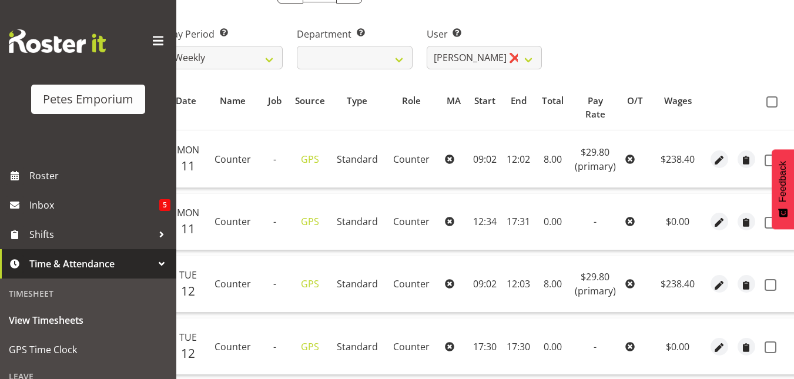
scroll to position [174, 0]
click at [770, 98] on span at bounding box center [772, 102] width 11 height 11
click at [770, 99] on input "checkbox" at bounding box center [771, 103] width 8 height 8
checkbox input "true"
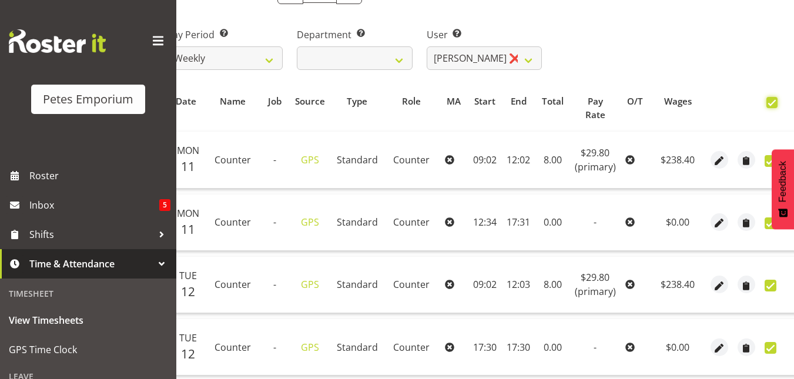
checkbox input "true"
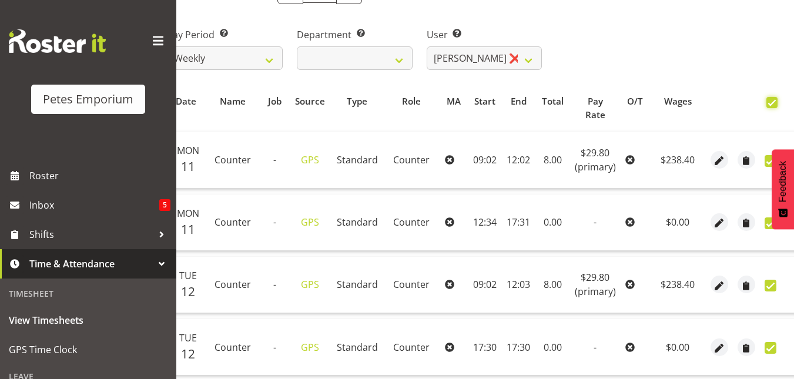
checkbox input "true"
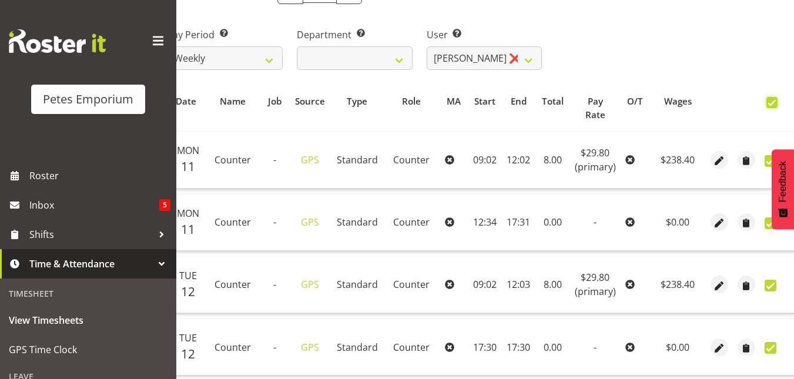
checkbox input "true"
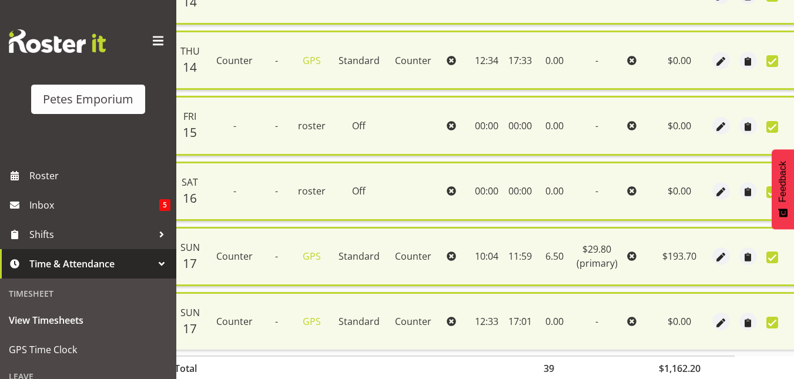
scroll to position [929, 0]
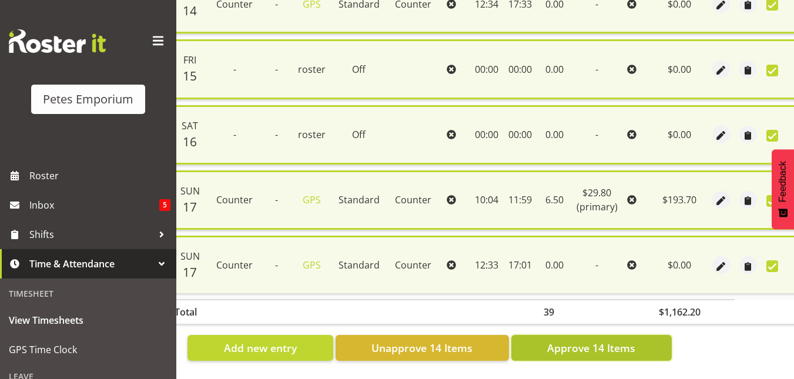
click at [567, 340] on span "Approve 14 Items" at bounding box center [591, 347] width 88 height 15
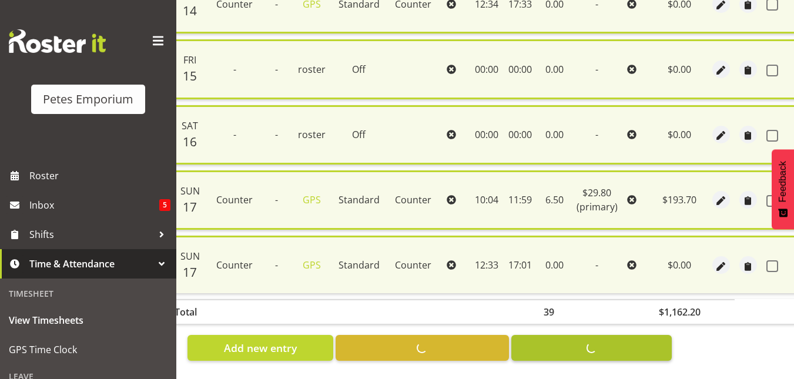
checkbox input "false"
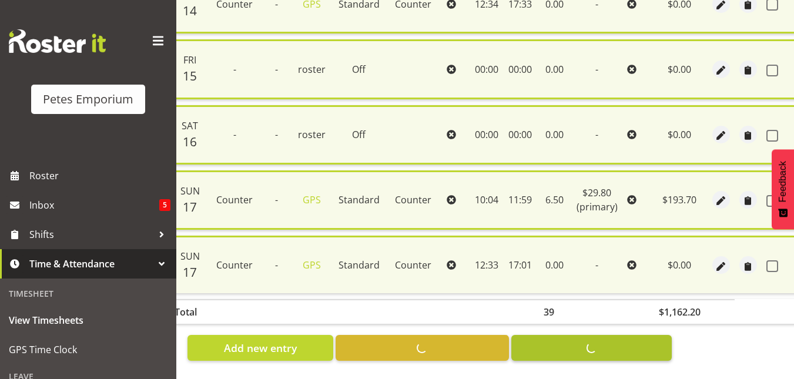
checkbox input "false"
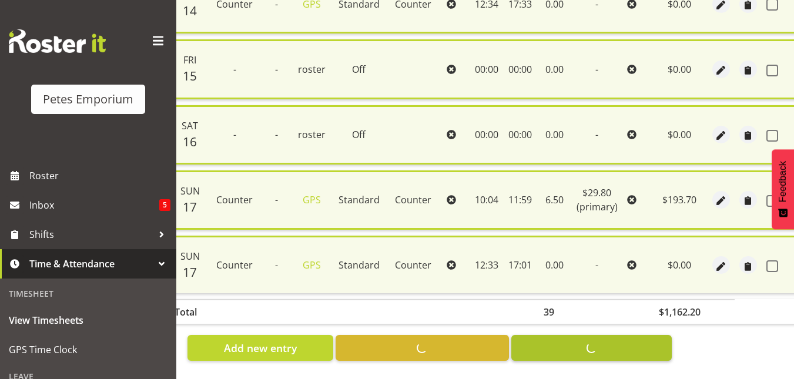
checkbox input "false"
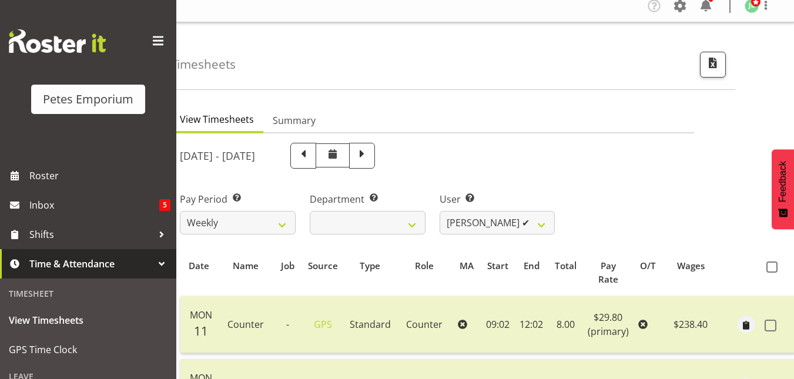
scroll to position [9, 0]
click at [537, 225] on select "Abigail Lane ✔ Alex-Micheal Taniwha ✔ Amelia Denz ✔ Beena Beena ✔ Christine Nev…" at bounding box center [498, 224] width 116 height 24
select select "10799"
click at [440, 212] on select "Abigail Lane ✔ Alex-Micheal Taniwha ✔ Amelia Denz ✔ Beena Beena ✔ Christine Nev…" at bounding box center [498, 224] width 116 height 24
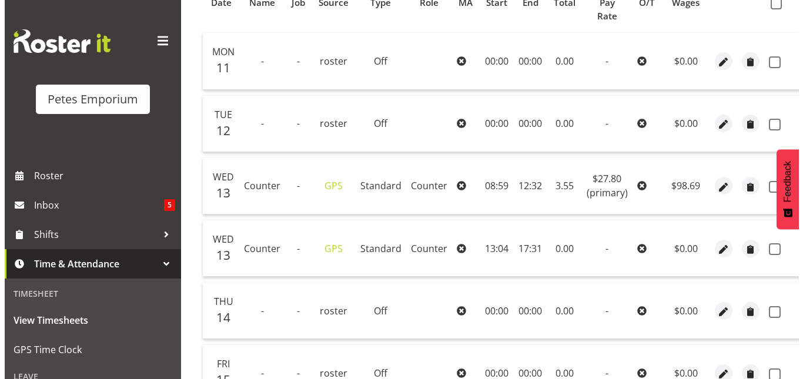
scroll to position [326, 0]
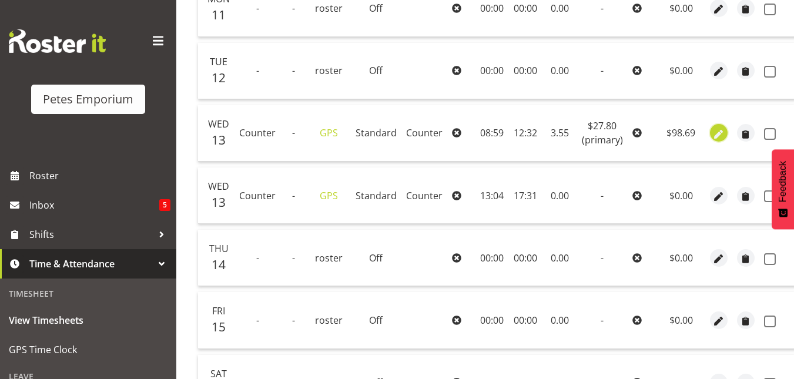
click at [717, 136] on span "button" at bounding box center [719, 135] width 14 height 14
select select "Standard"
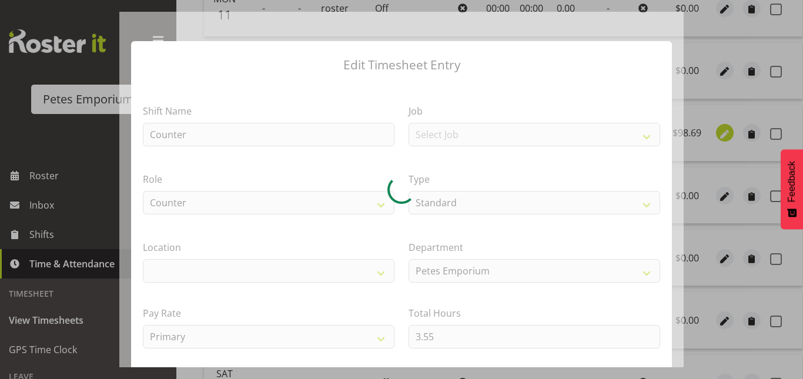
scroll to position [0, 26]
select select
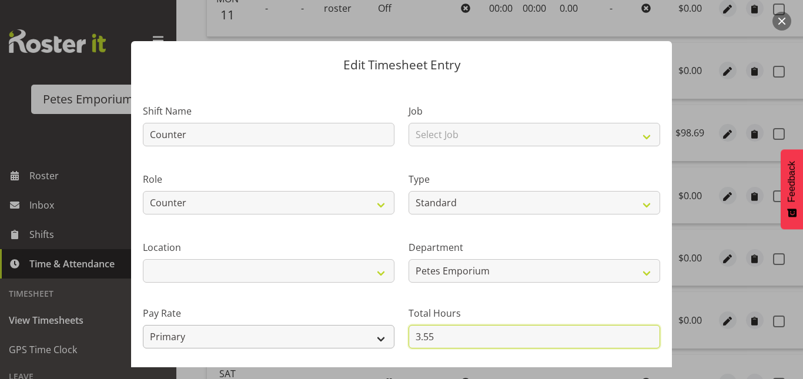
drag, startPoint x: 439, startPoint y: 336, endPoint x: 367, endPoint y: 330, distance: 72.0
click at [367, 330] on div "Shift Name Counter Job Select Job Role Counter Counter Evening Counter Late Shi…" at bounding box center [402, 255] width 532 height 334
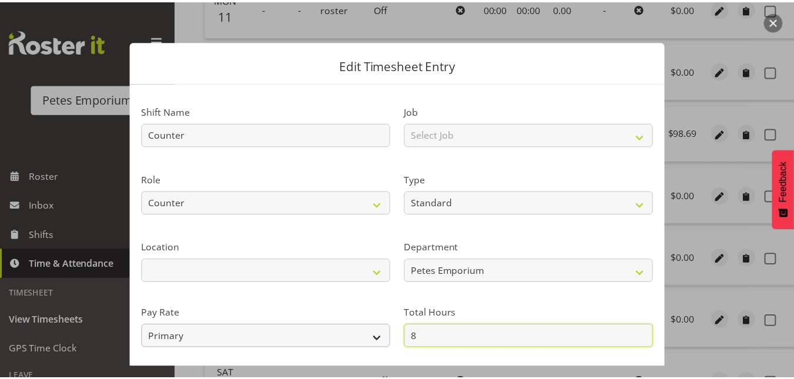
scroll to position [128, 0]
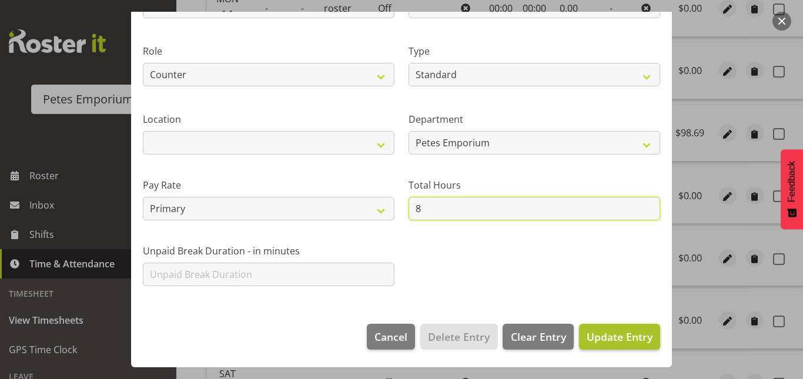
type input "8"
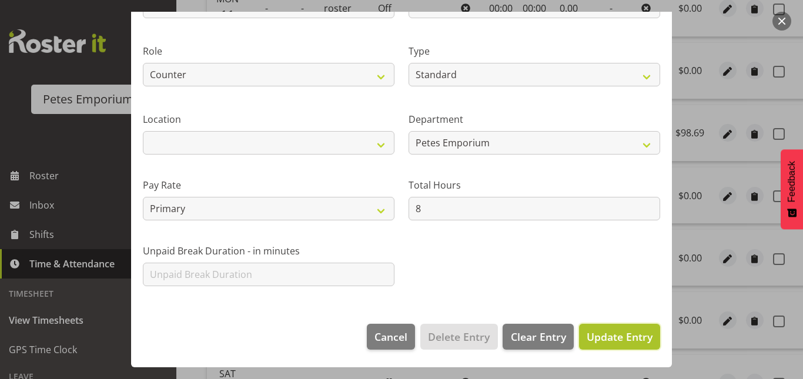
click at [617, 345] on button "Update Entry" at bounding box center [619, 337] width 81 height 26
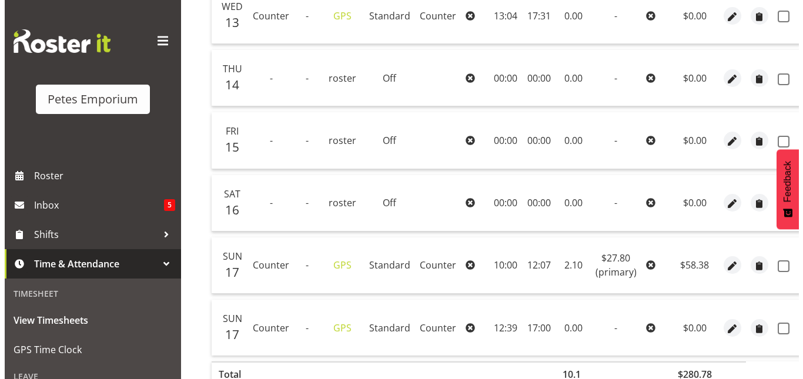
scroll to position [507, 0]
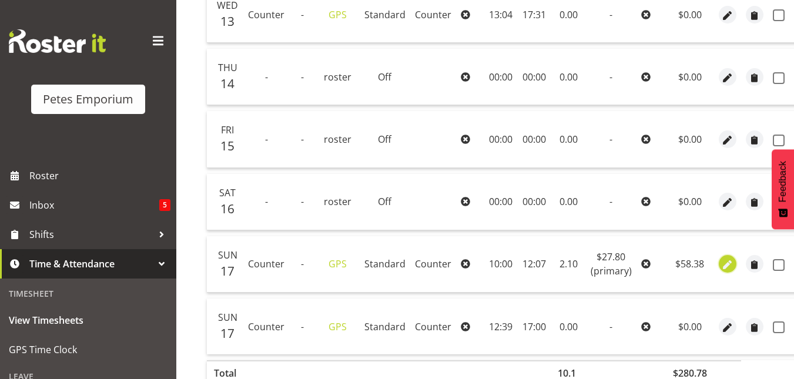
click at [721, 262] on span "button" at bounding box center [728, 266] width 14 height 14
select select "Standard"
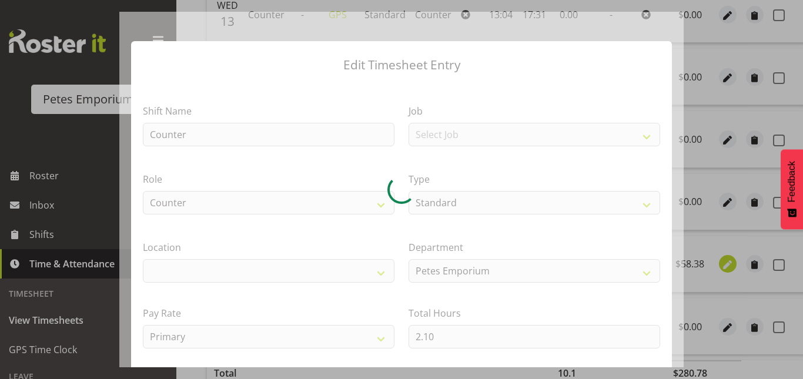
select select
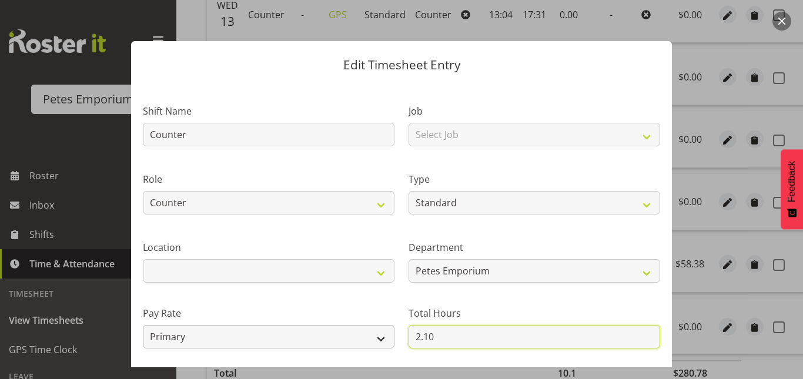
drag, startPoint x: 443, startPoint y: 332, endPoint x: 372, endPoint y: 346, distance: 72.5
click at [372, 346] on div "Shift Name Counter Job Select Job Role Counter Counter Evening Counter Late Shi…" at bounding box center [402, 255] width 532 height 334
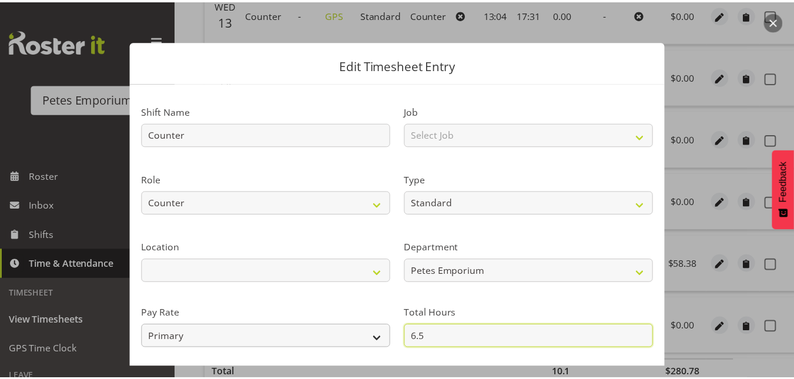
scroll to position [128, 0]
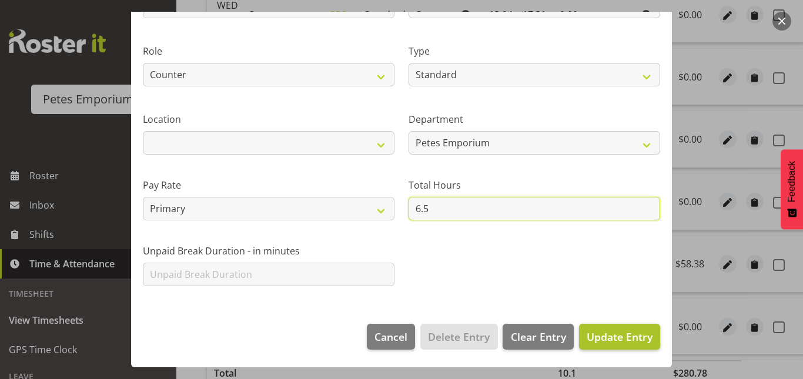
type input "6.5"
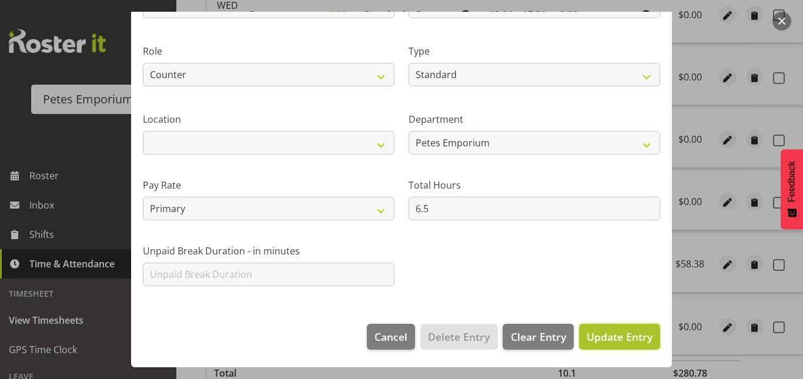
click at [613, 344] on span "Update Entry" at bounding box center [620, 336] width 66 height 15
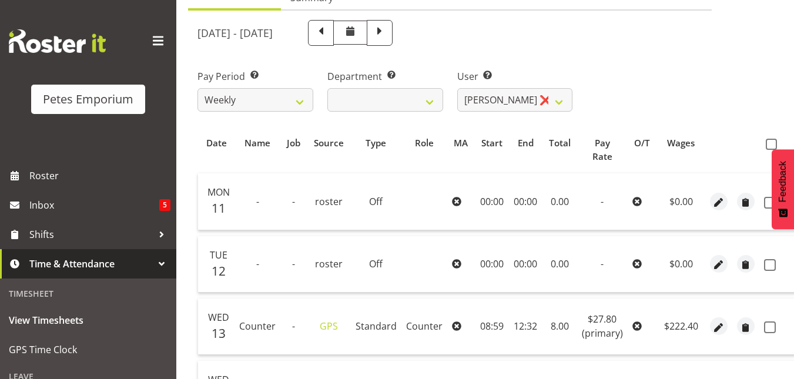
scroll to position [132, 0]
click at [774, 143] on span at bounding box center [771, 144] width 11 height 11
click at [774, 143] on input "checkbox" at bounding box center [770, 145] width 8 height 8
checkbox input "true"
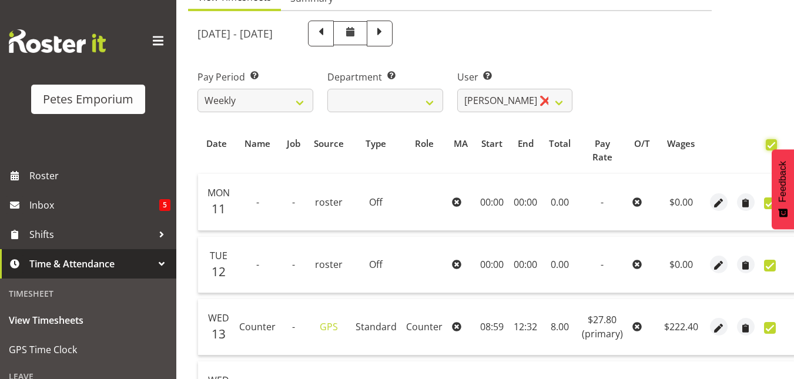
checkbox input "true"
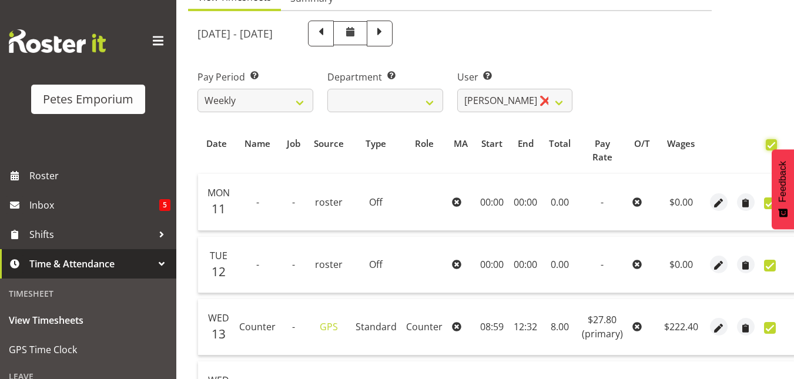
checkbox input "true"
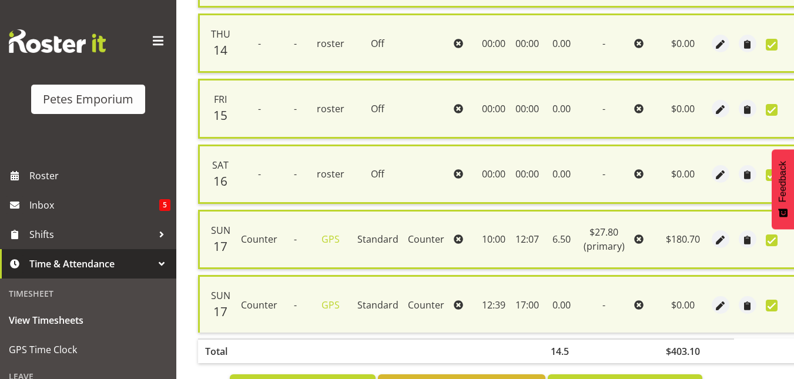
scroll to position [602, 0]
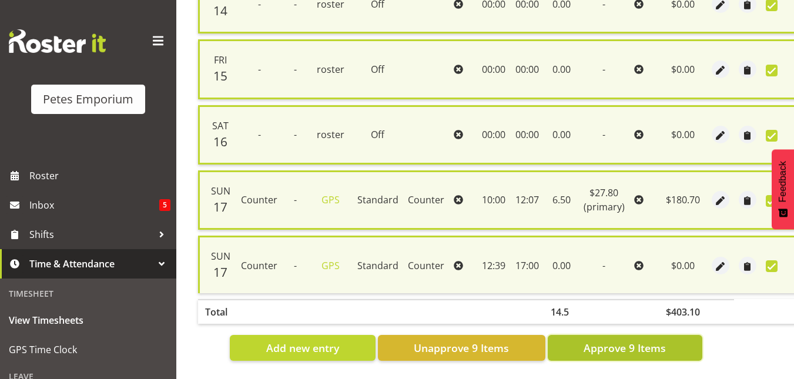
click at [635, 349] on button "Approve 9 Items" at bounding box center [625, 348] width 155 height 26
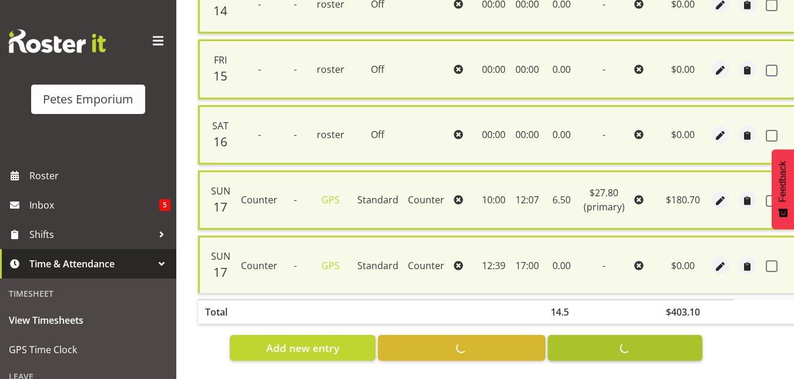
checkbox input "false"
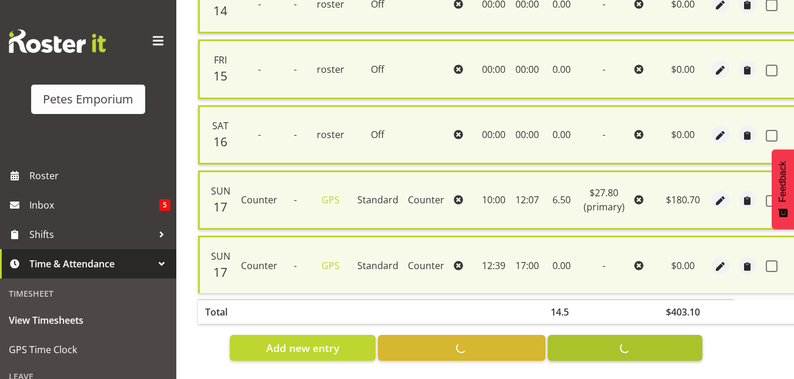
checkbox input "false"
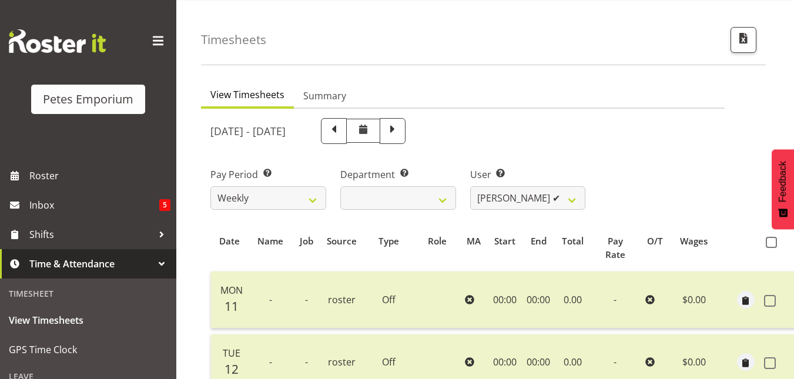
scroll to position [28, 0]
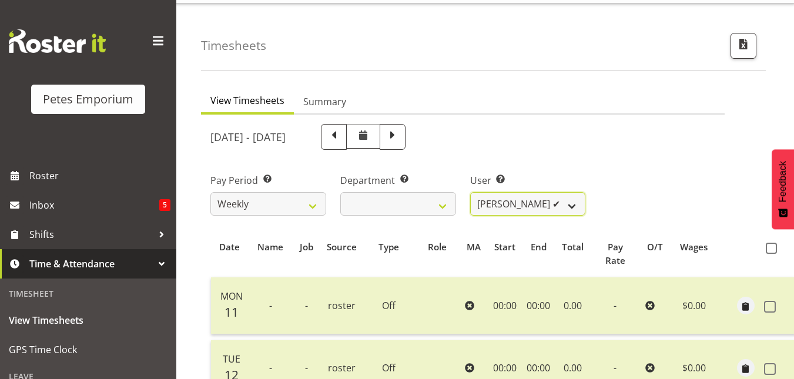
click at [574, 210] on select "Abigail Lane ✔ Alex-Micheal Taniwha ✔ Amelia Denz ✔ Beena Beena ✔ Christine Nev…" at bounding box center [528, 204] width 116 height 24
select select "10223"
click at [470, 192] on select "Abigail Lane ✔ Alex-Micheal Taniwha ✔ Amelia Denz ✔ Beena Beena ✔ Christine Nev…" at bounding box center [528, 204] width 116 height 24
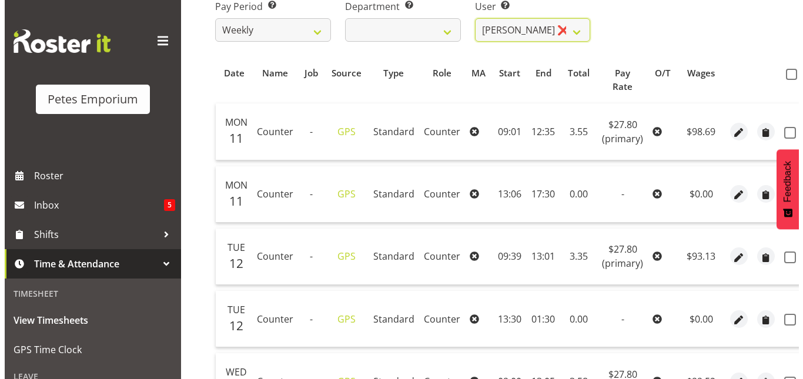
scroll to position [203, 0]
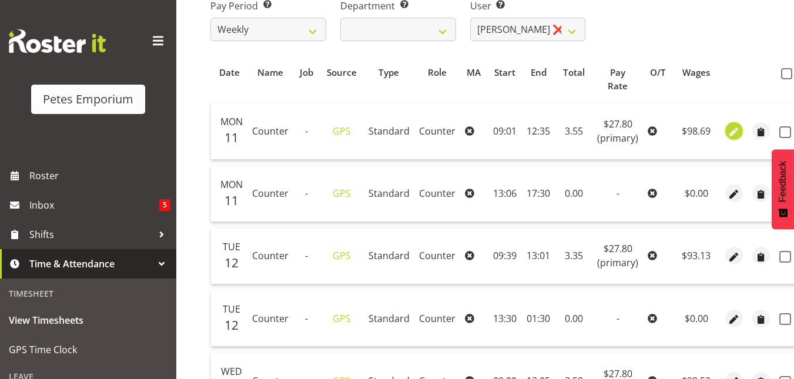
click at [736, 127] on span "button" at bounding box center [735, 132] width 14 height 14
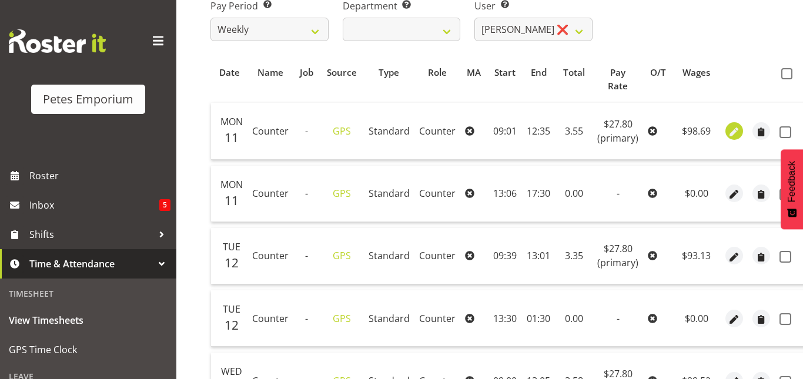
select select "Standard"
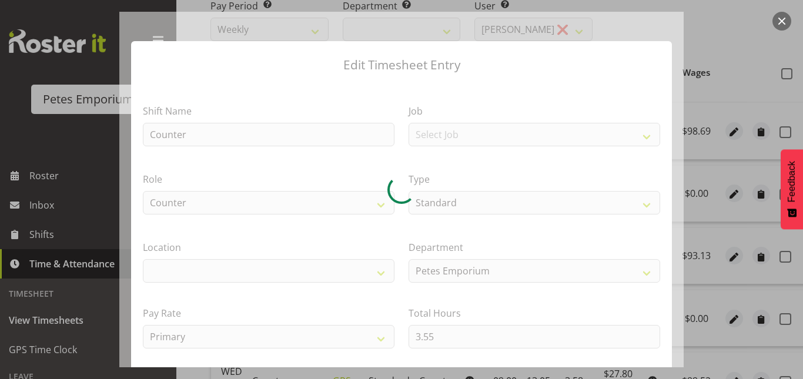
select select
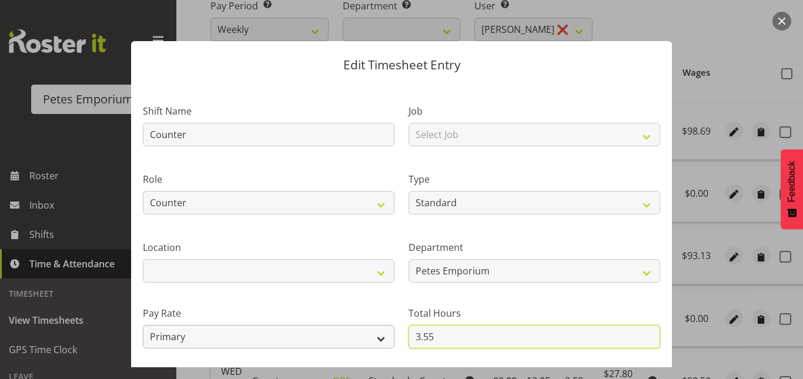
drag, startPoint x: 440, startPoint y: 335, endPoint x: 362, endPoint y: 341, distance: 78.4
click at [362, 341] on div "Shift Name Counter Job Select Job Role Counter Counter Evening Counter Late Shi…" at bounding box center [402, 255] width 532 height 334
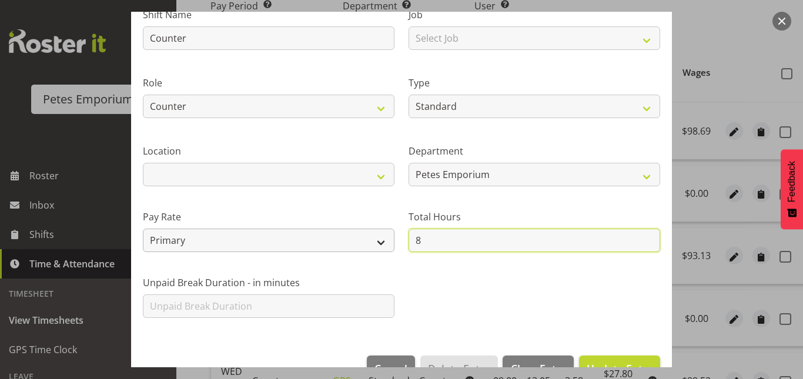
scroll to position [98, 0]
type input "8"
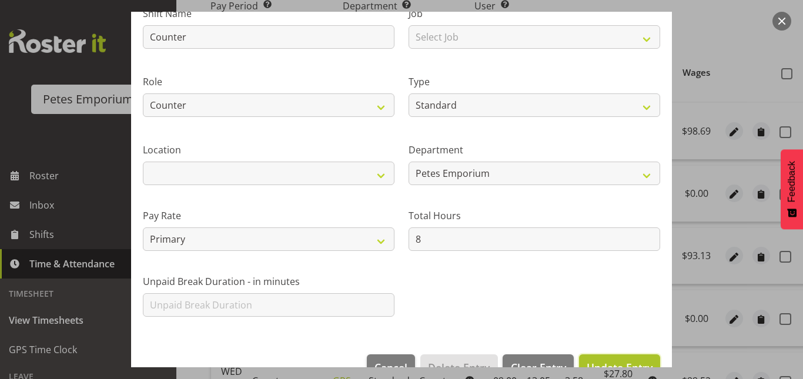
click at [587, 360] on span "Update Entry" at bounding box center [620, 367] width 66 height 15
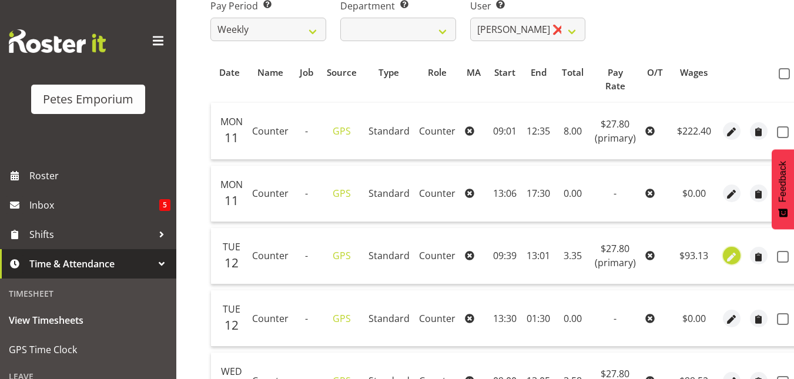
click at [728, 259] on span "button" at bounding box center [732, 257] width 14 height 14
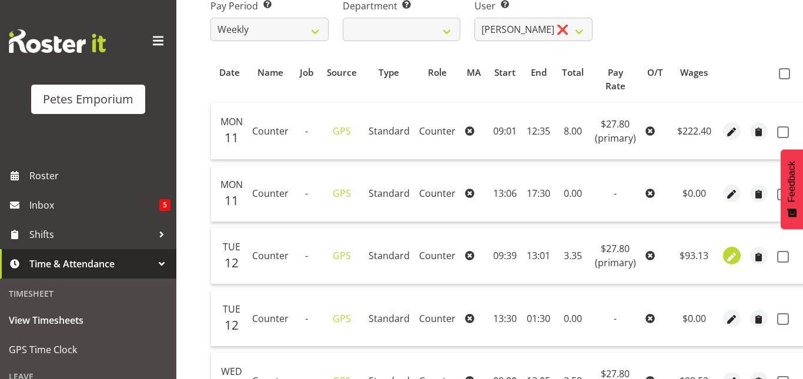
select select "Standard"
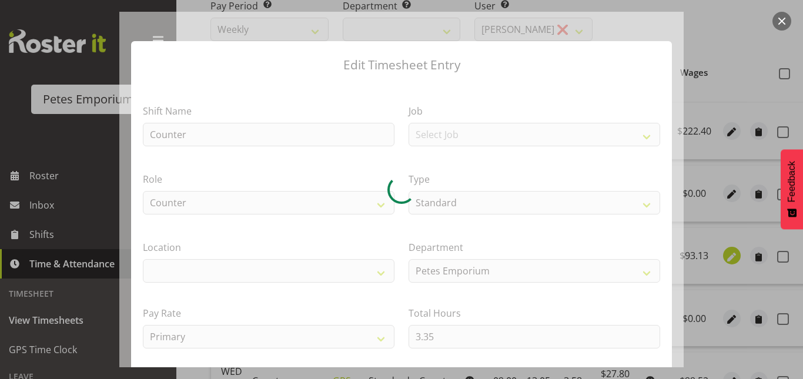
select select
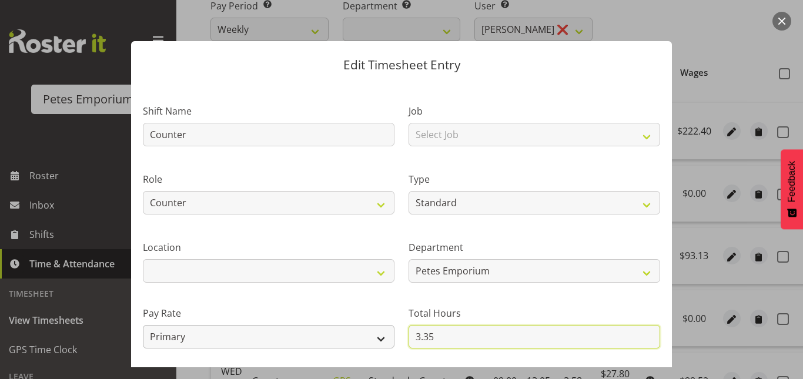
drag, startPoint x: 441, startPoint y: 337, endPoint x: 376, endPoint y: 341, distance: 65.4
click at [376, 341] on div "Shift Name Counter Job Select Job Role Counter Counter Evening Counter Late Shi…" at bounding box center [402, 255] width 532 height 334
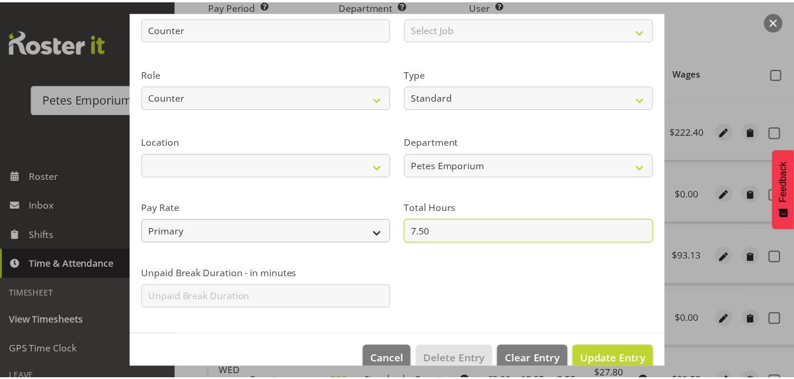
scroll to position [107, 0]
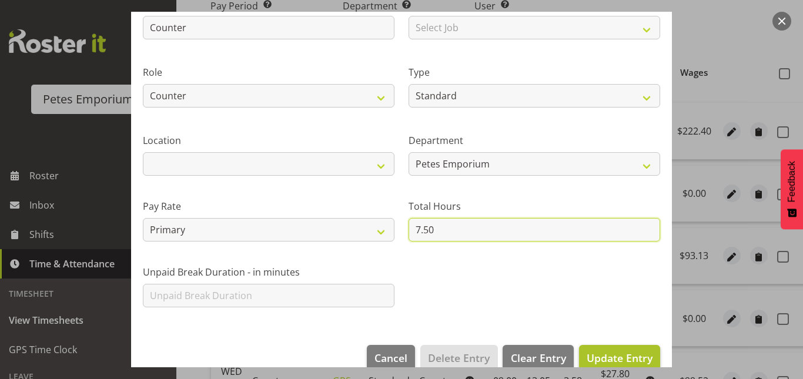
type input "7.50"
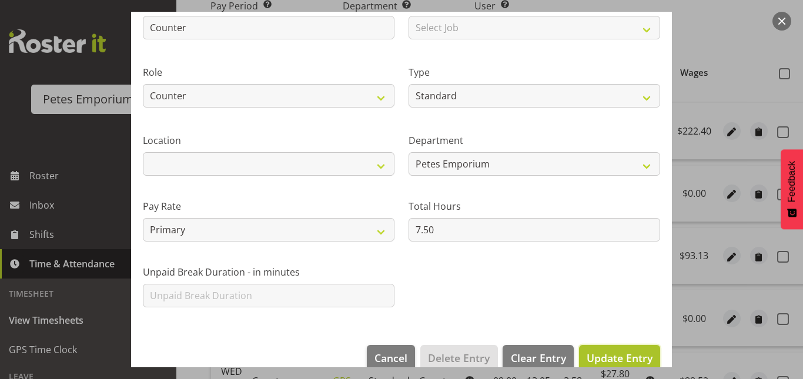
click at [617, 345] on button "Update Entry" at bounding box center [619, 358] width 81 height 26
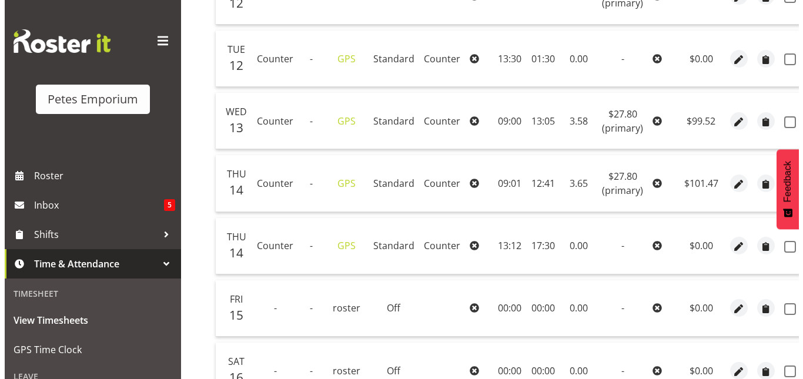
scroll to position [463, 0]
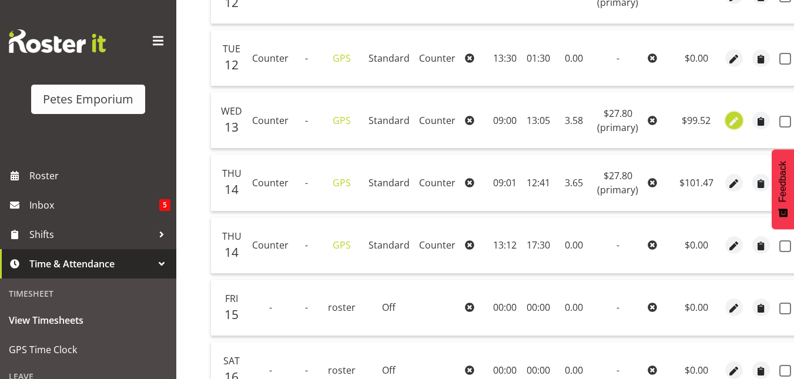
click at [728, 119] on span "button" at bounding box center [735, 122] width 14 height 14
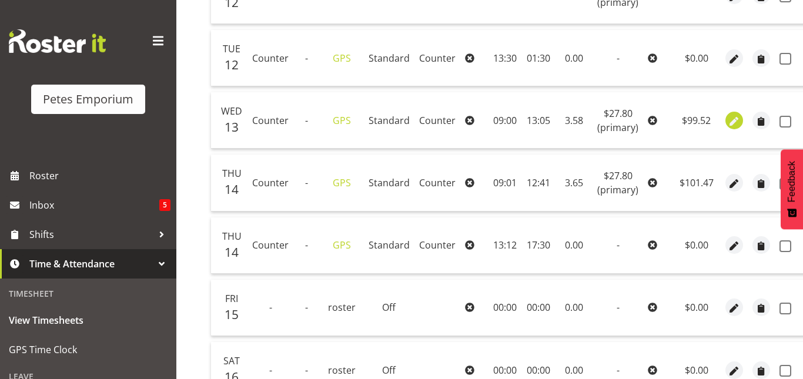
select select "Standard"
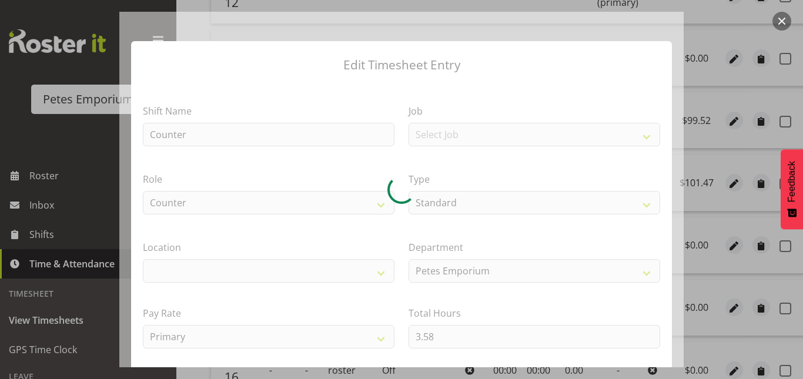
select select
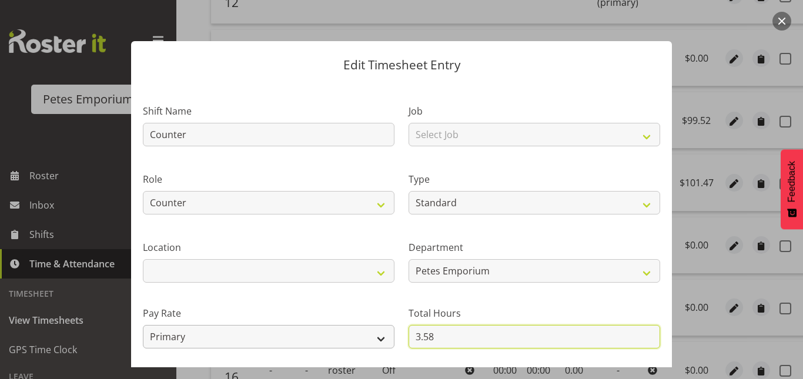
drag, startPoint x: 433, startPoint y: 336, endPoint x: 380, endPoint y: 339, distance: 53.6
click at [380, 339] on div "Shift Name Counter Job Select Job Role Counter Counter Evening Counter Late Shi…" at bounding box center [402, 255] width 532 height 334
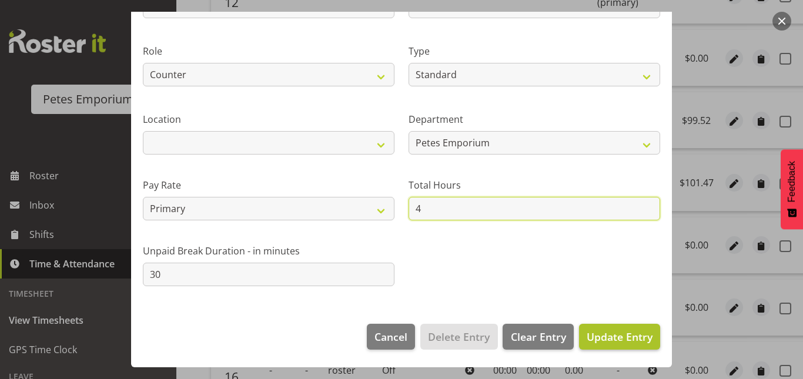
type input "4"
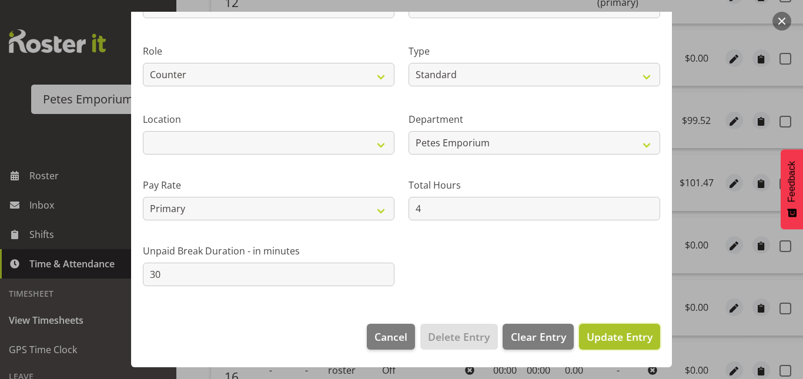
click at [614, 347] on button "Update Entry" at bounding box center [619, 337] width 81 height 26
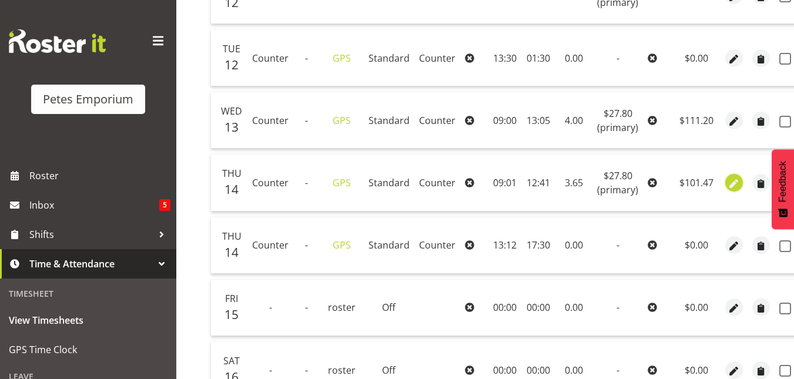
click at [731, 185] on span "button" at bounding box center [735, 184] width 14 height 14
select select "Standard"
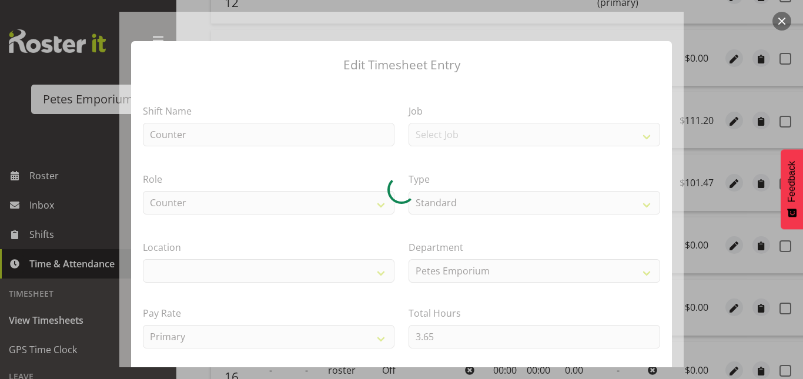
select select
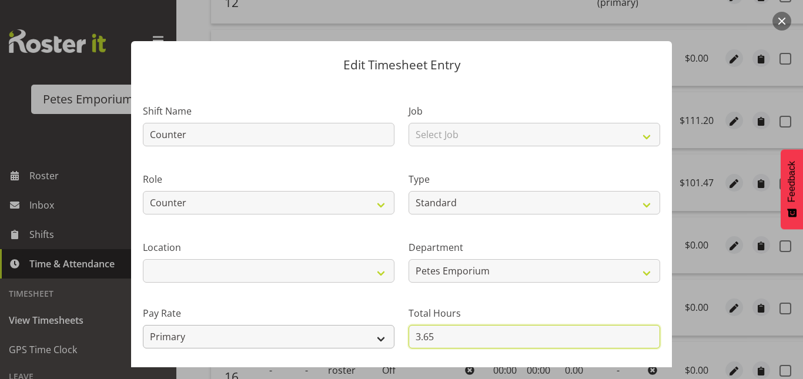
drag, startPoint x: 448, startPoint y: 337, endPoint x: 345, endPoint y: 339, distance: 102.9
click at [345, 339] on div "Shift Name Counter Job Select Job Role Counter Counter Evening Counter Late Shi…" at bounding box center [402, 255] width 532 height 334
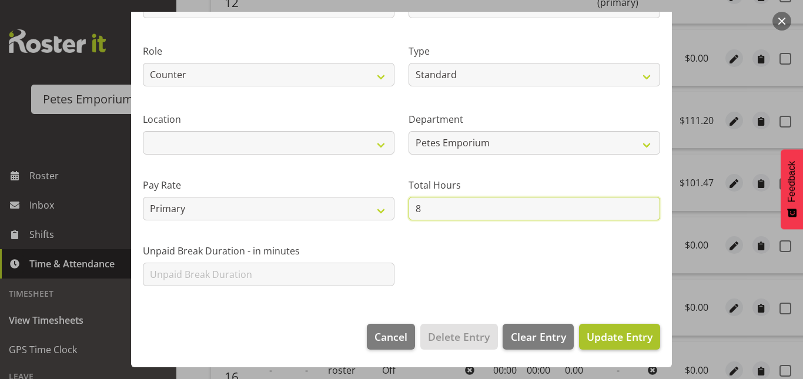
type input "8"
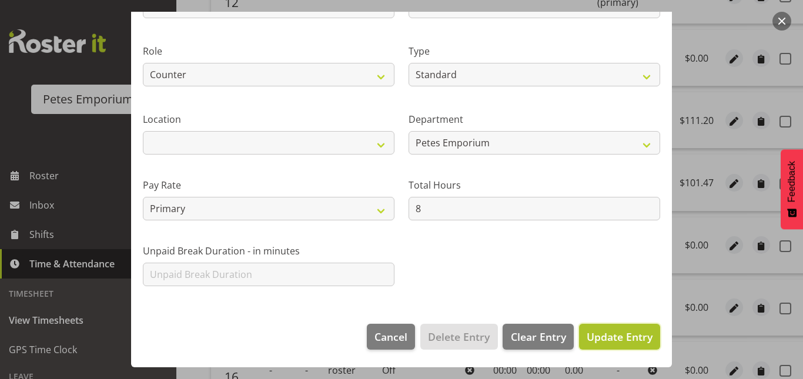
click at [607, 334] on span "Update Entry" at bounding box center [620, 337] width 66 height 14
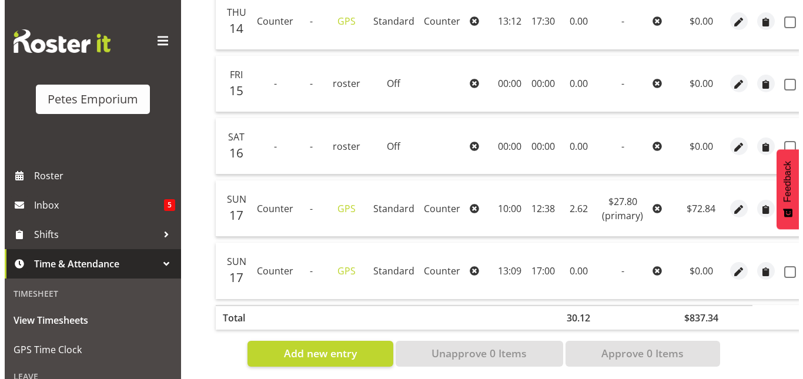
scroll to position [688, 0]
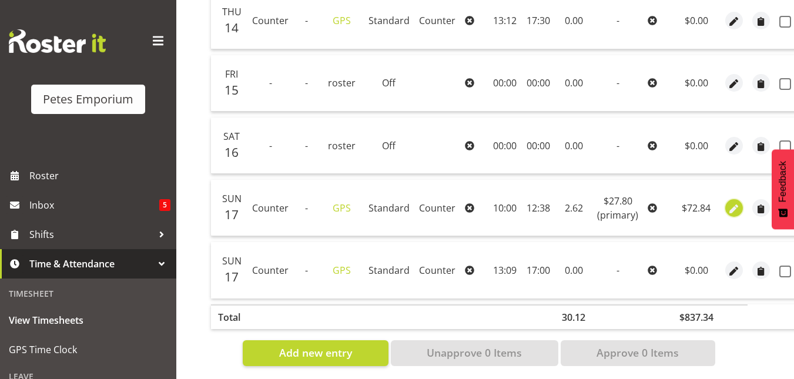
click at [728, 208] on span "button" at bounding box center [735, 209] width 14 height 14
select select "Standard"
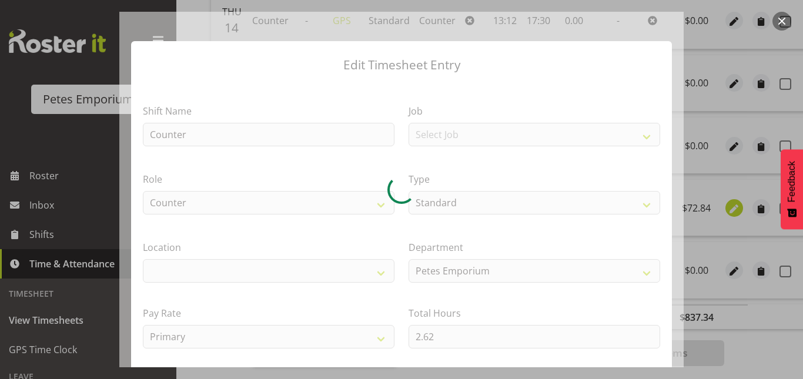
select select
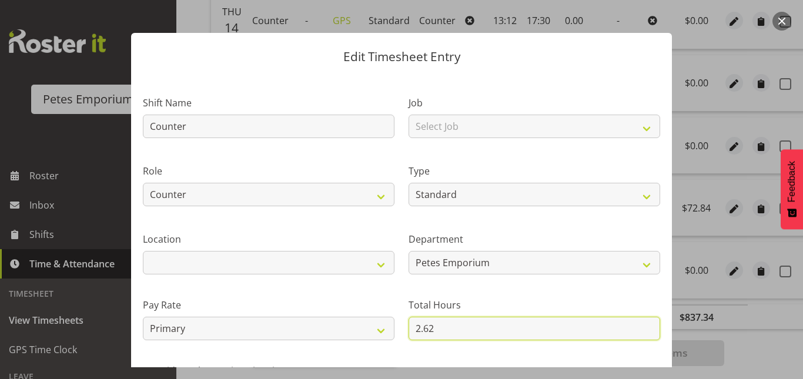
drag, startPoint x: 441, startPoint y: 342, endPoint x: 362, endPoint y: 356, distance: 80.6
click at [362, 356] on div "Shift Name Counter Job Select Job Role Counter Counter Evening Counter Late Shi…" at bounding box center [402, 246] width 532 height 334
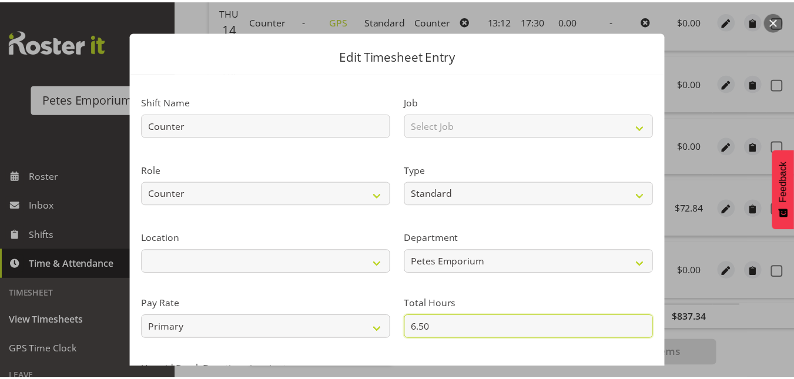
scroll to position [128, 0]
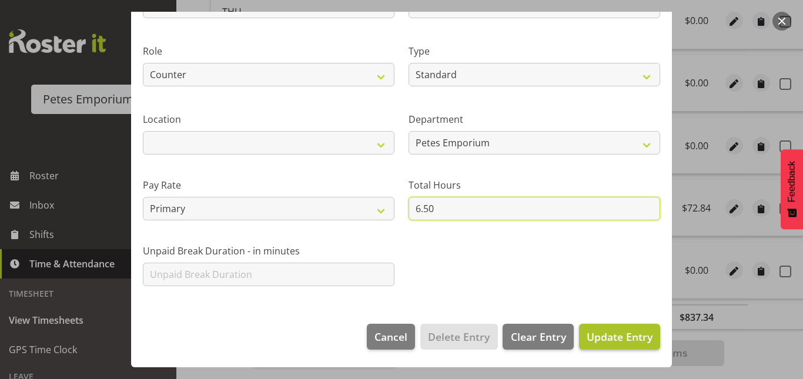
type input "6.50"
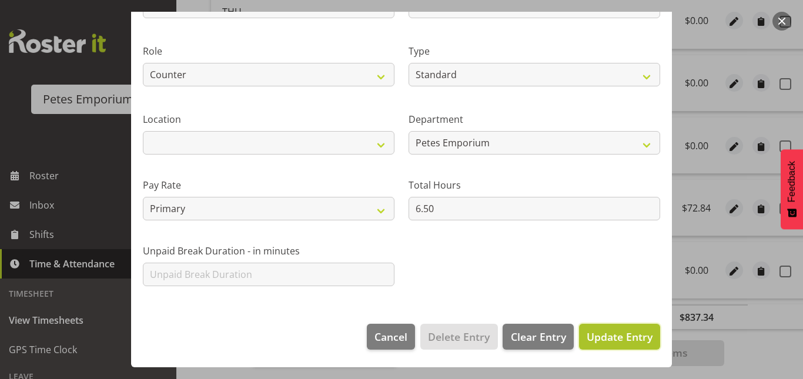
click at [596, 343] on span "Update Entry" at bounding box center [620, 337] width 66 height 14
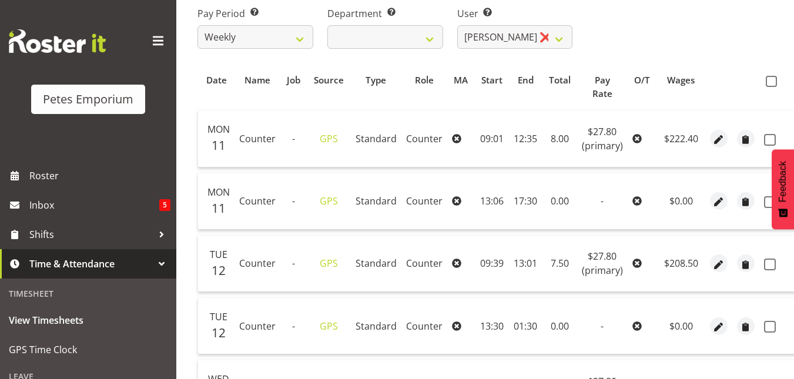
scroll to position [195, 0]
click at [768, 79] on span at bounding box center [771, 81] width 11 height 11
click at [768, 79] on input "checkbox" at bounding box center [770, 82] width 8 height 8
checkbox input "true"
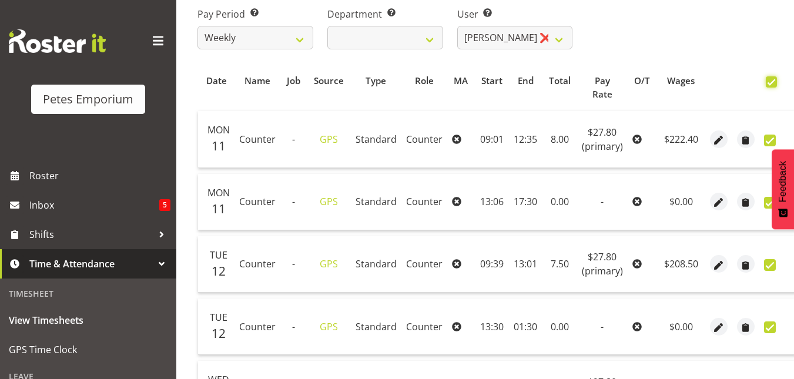
checkbox input "true"
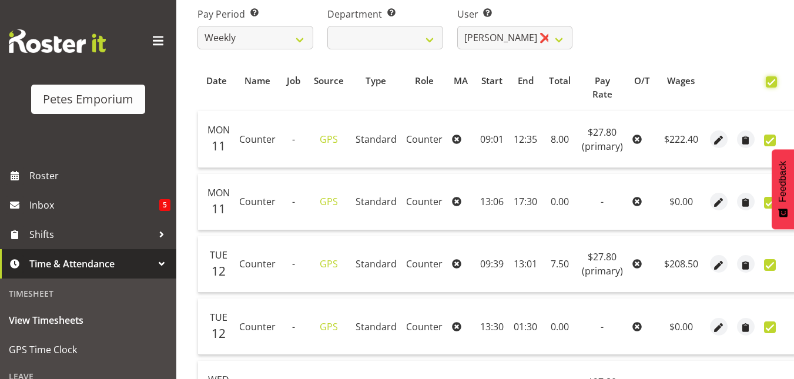
checkbox input "true"
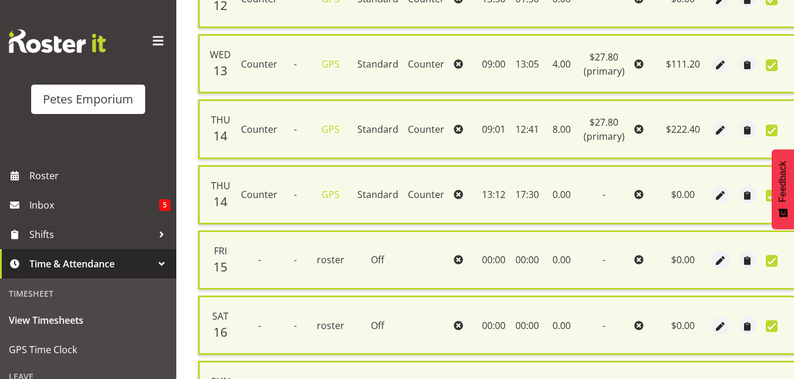
scroll to position [733, 0]
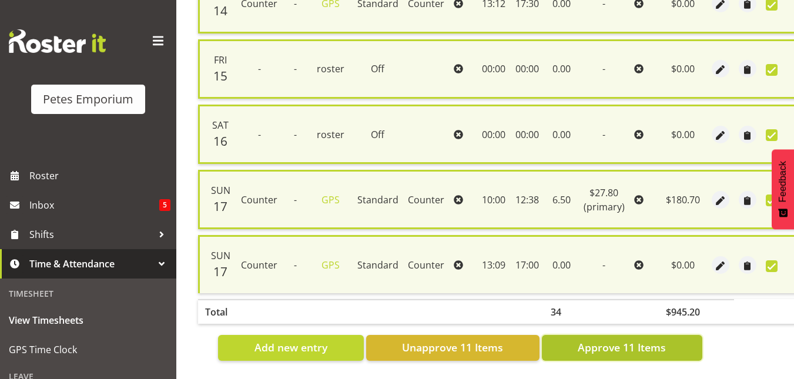
click at [656, 335] on button "Approve 11 Items" at bounding box center [622, 348] width 161 height 26
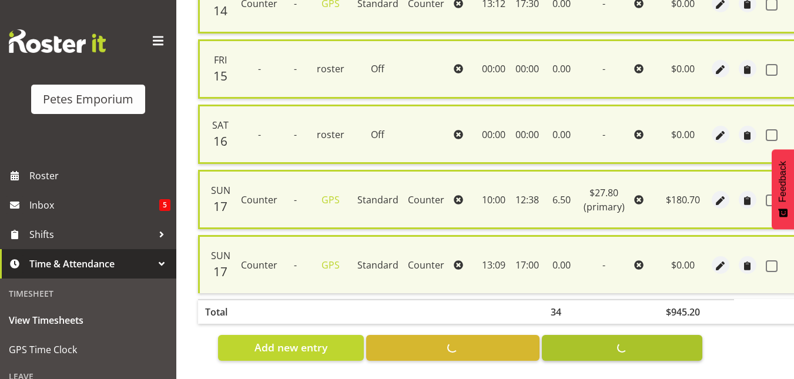
checkbox input "false"
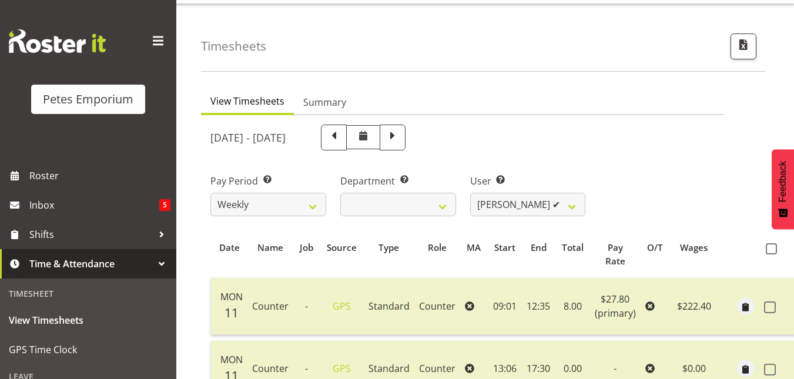
scroll to position [0, 0]
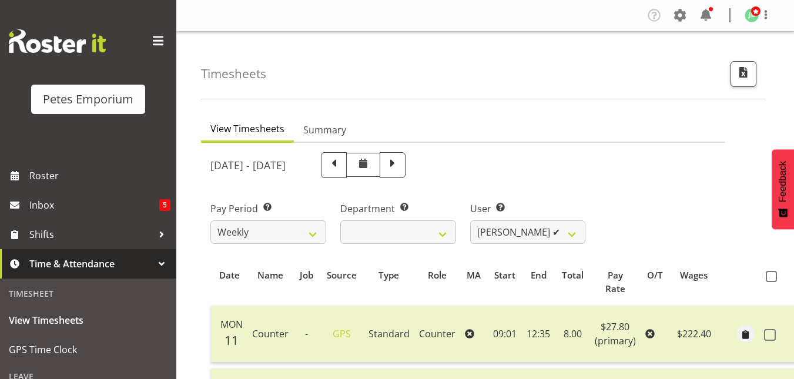
click at [593, 238] on div "Pay Period Select which pay period you would like to view. Weekly Department Se…" at bounding box center [462, 218] width 519 height 66
click at [587, 232] on div "User Select user. Note: This is filtered down by the previous two drop-down ite…" at bounding box center [528, 218] width 130 height 66
click at [588, 235] on div "User Select user. Note: This is filtered down by the previous two drop-down ite…" at bounding box center [528, 218] width 130 height 66
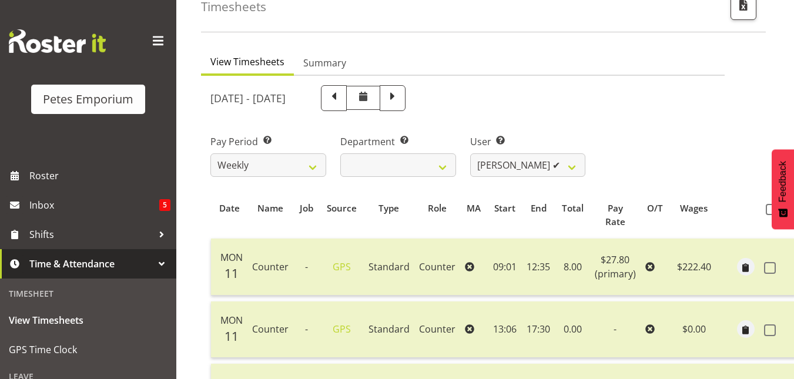
scroll to position [69, 0]
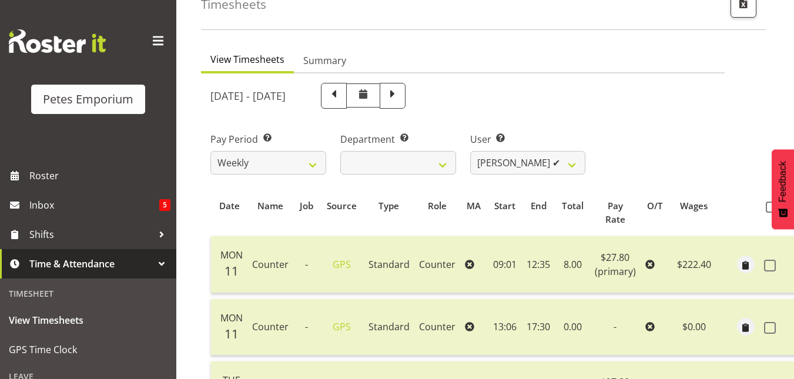
click at [586, 165] on div "User Select user. Note: This is filtered down by the previous two drop-down ite…" at bounding box center [528, 149] width 130 height 66
click at [573, 164] on select "Abigail Lane ✔ Alex-Micheal Taniwha ✔ Amelia Denz ✔ Beena Beena ✔ Christine Nev…" at bounding box center [528, 163] width 116 height 24
click at [470, 151] on select "Abigail Lane ✔ Alex-Micheal Taniwha ✔ Amelia Denz ✔ Beena Beena ✔ Christine Nev…" at bounding box center [528, 163] width 116 height 24
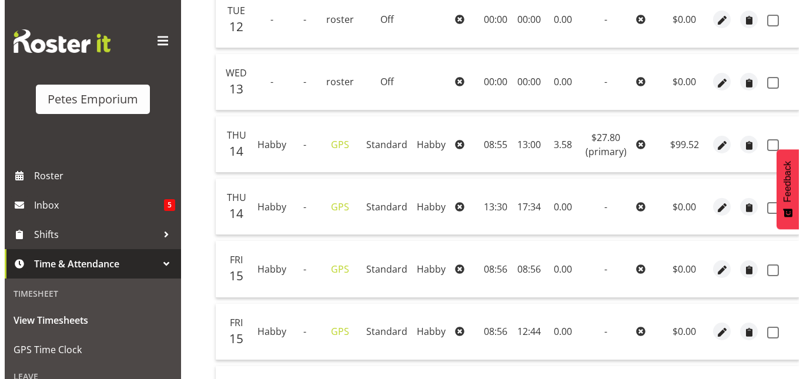
scroll to position [462, 0]
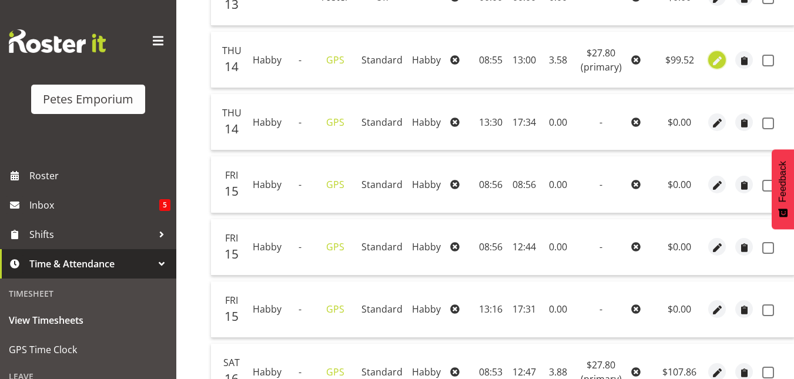
click at [716, 61] on span "button" at bounding box center [718, 61] width 14 height 14
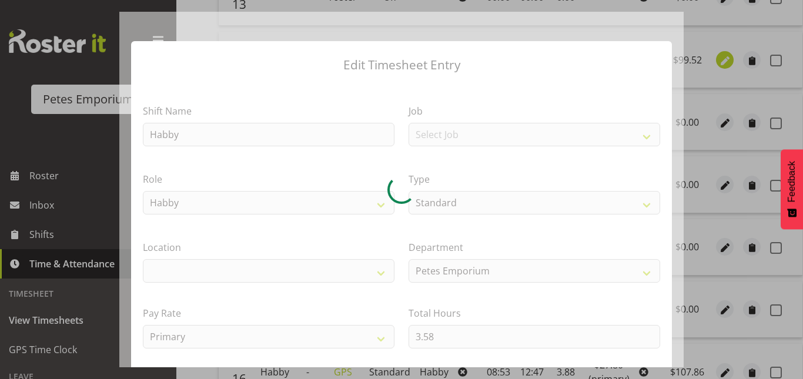
scroll to position [0, 14]
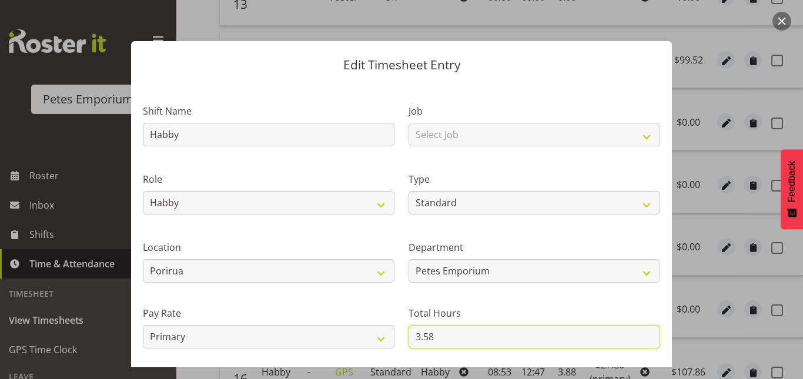
click at [422, 339] on input "3.58" at bounding box center [535, 337] width 252 height 24
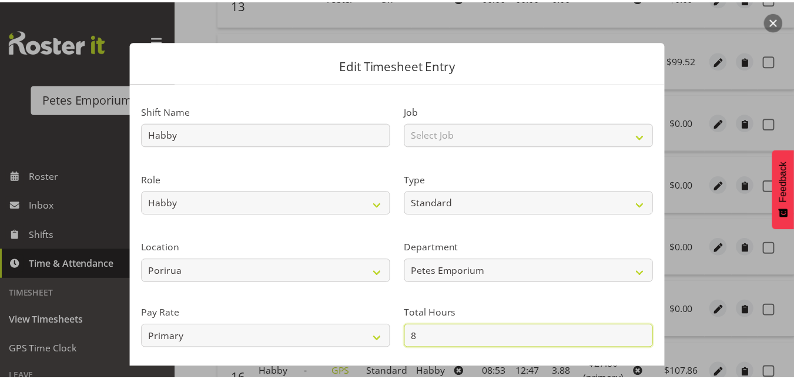
scroll to position [128, 0]
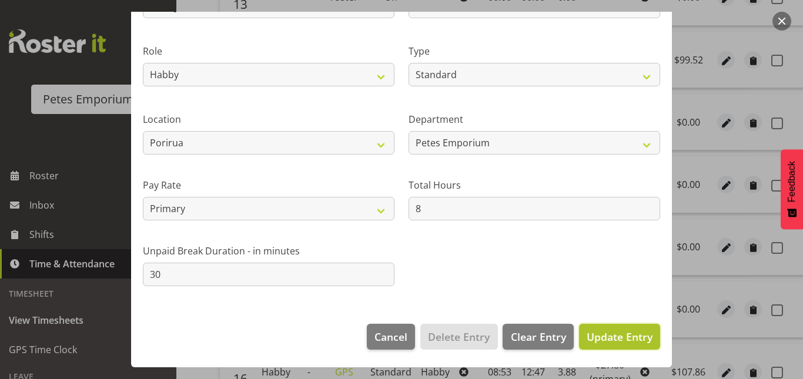
click at [612, 333] on span "Update Entry" at bounding box center [620, 337] width 66 height 14
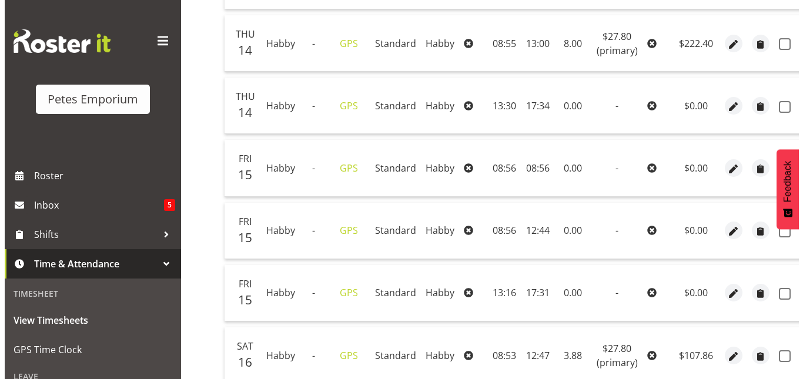
scroll to position [479, 0]
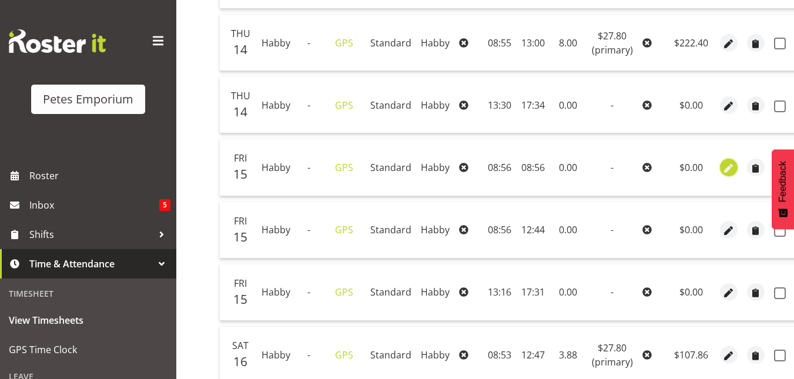
click at [726, 168] on span "button" at bounding box center [729, 169] width 14 height 14
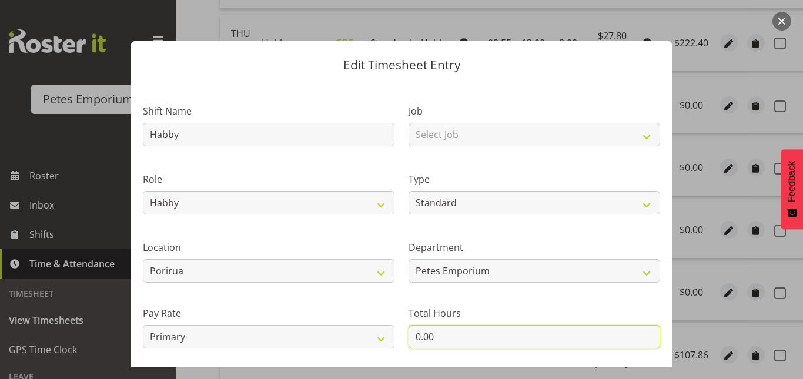
click at [416, 336] on input "0.00" at bounding box center [535, 337] width 252 height 24
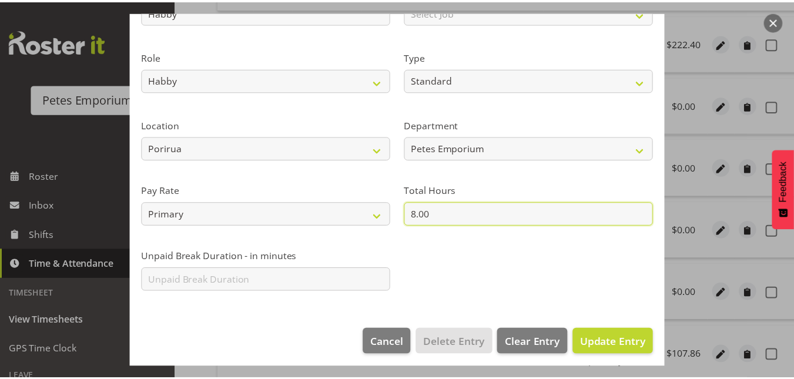
scroll to position [128, 0]
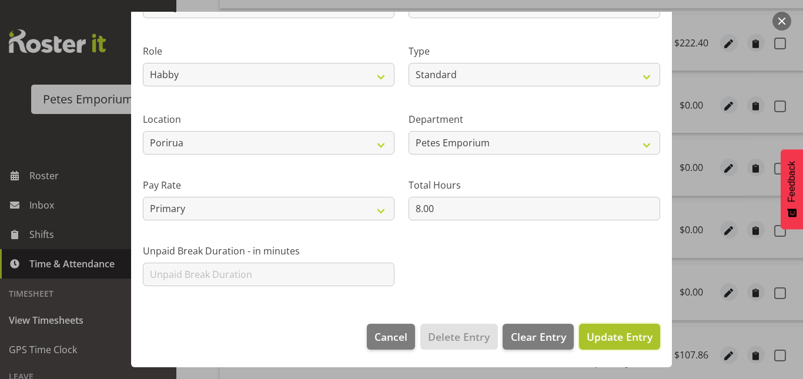
click at [601, 341] on span "Update Entry" at bounding box center [620, 337] width 66 height 14
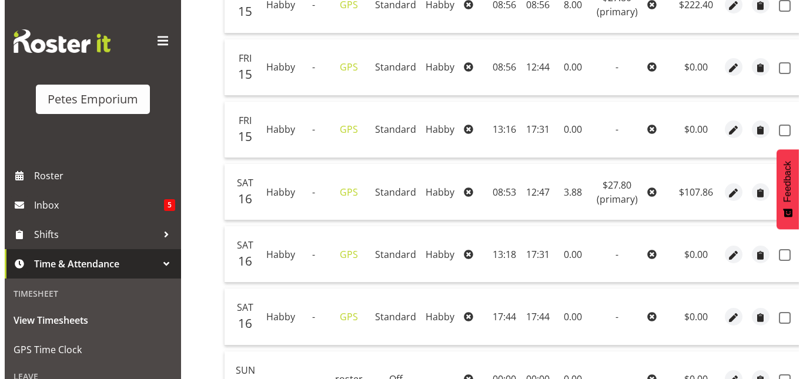
scroll to position [642, 0]
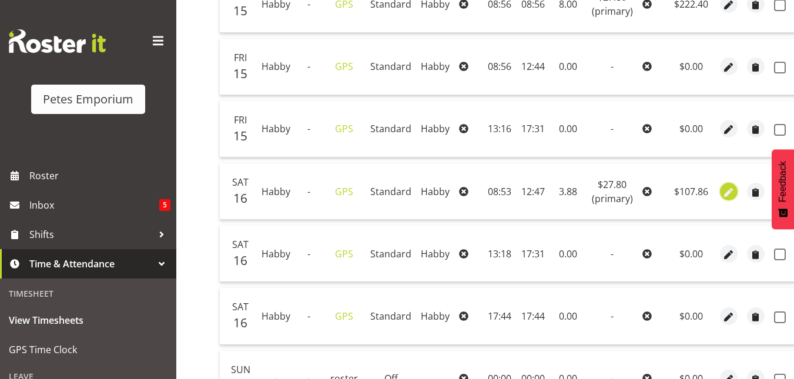
click at [723, 192] on span "button" at bounding box center [729, 193] width 14 height 14
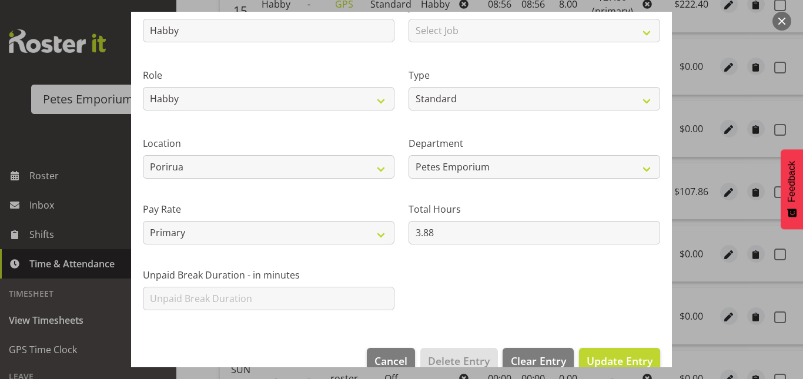
scroll to position [105, 0]
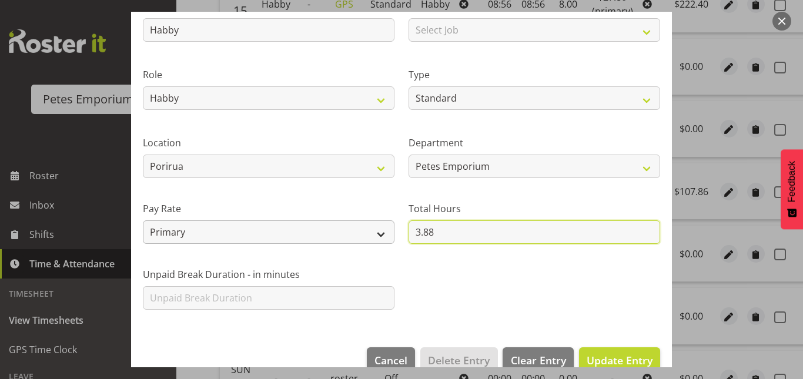
drag, startPoint x: 437, startPoint y: 230, endPoint x: 359, endPoint y: 243, distance: 78.8
click at [359, 243] on div "Shift Name Habby Job Select Job Role Meeting Habby Evening Habby Extra Person C…" at bounding box center [402, 150] width 532 height 334
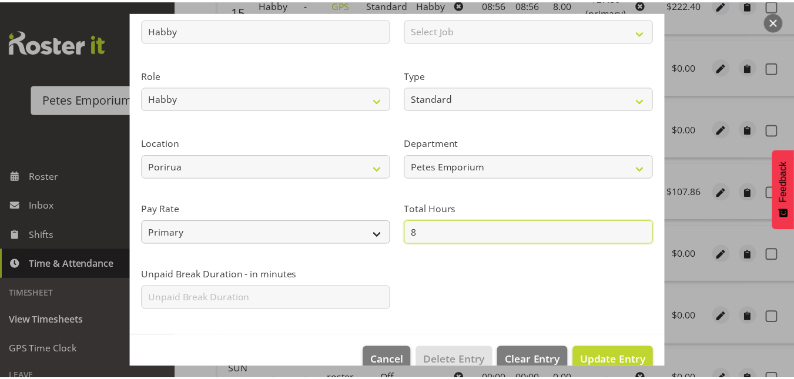
scroll to position [128, 0]
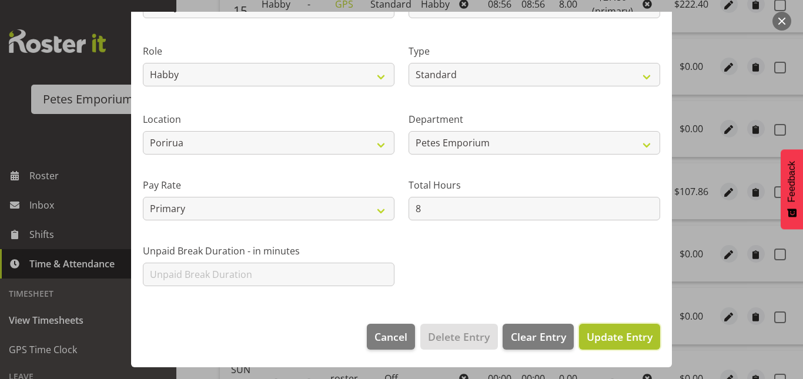
click at [609, 338] on span "Update Entry" at bounding box center [620, 337] width 66 height 14
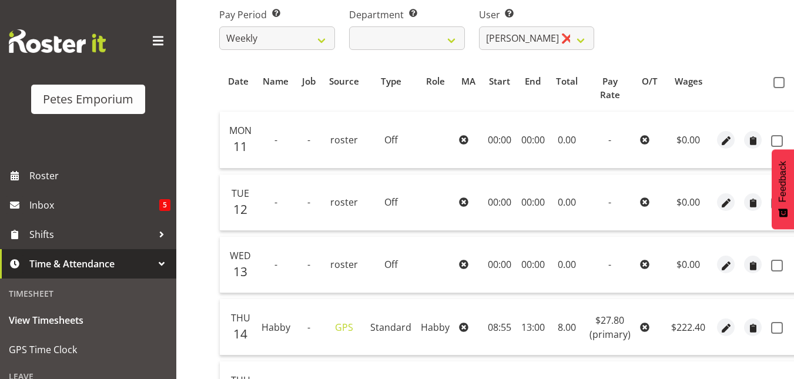
scroll to position [4, 0]
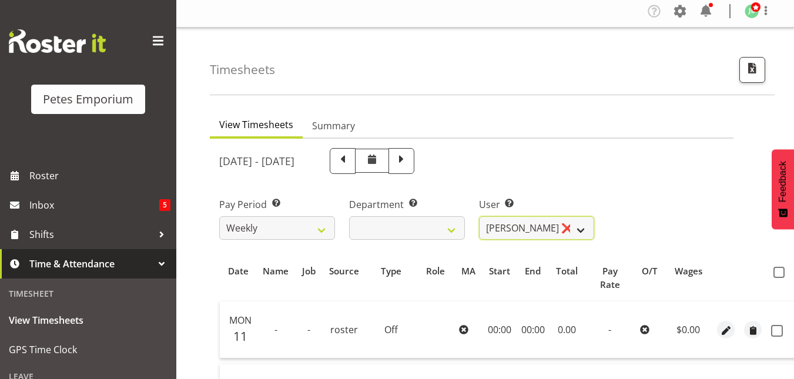
click at [589, 229] on select "Abigail Lane ✔ Alex-Micheal Taniwha ✔ Amelia Denz ✔ Beena Beena ✔ Christine Nev…" at bounding box center [537, 228] width 116 height 24
click at [479, 216] on select "Abigail Lane ✔ Alex-Micheal Taniwha ✔ Amelia Denz ✔ Beena Beena ✔ Christine Nev…" at bounding box center [537, 228] width 116 height 24
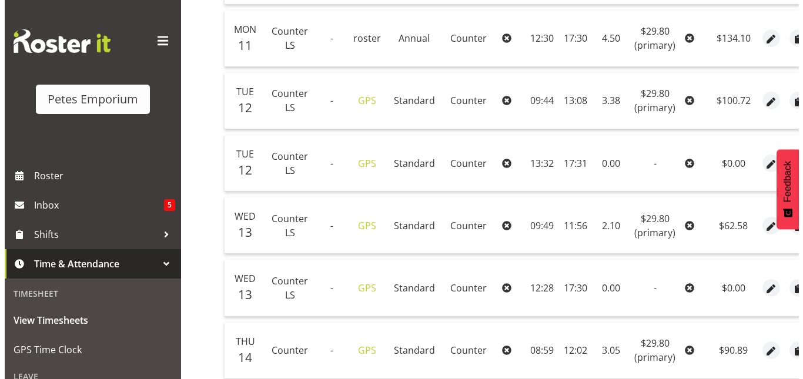
scroll to position [369, 0]
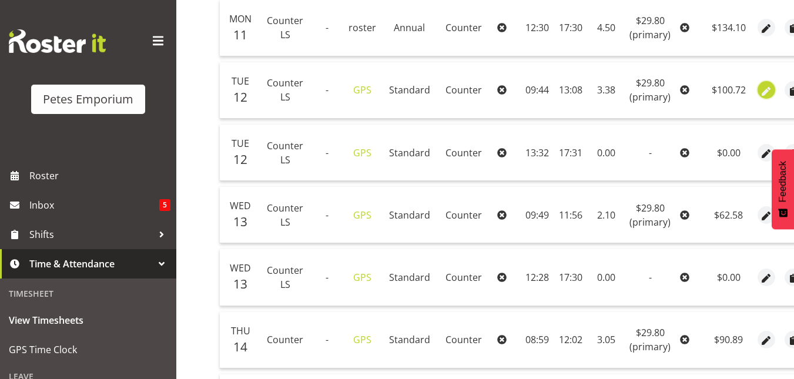
click at [771, 90] on button "button" at bounding box center [767, 90] width 18 height 18
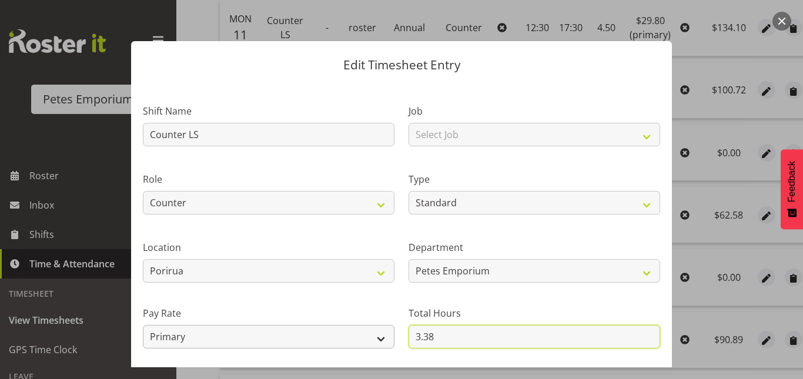
drag, startPoint x: 434, startPoint y: 337, endPoint x: 336, endPoint y: 340, distance: 97.6
click at [336, 340] on div "Shift Name Counter LS Job Select Job Role Merchandiser Supervisor Supervisor Lo…" at bounding box center [402, 255] width 532 height 334
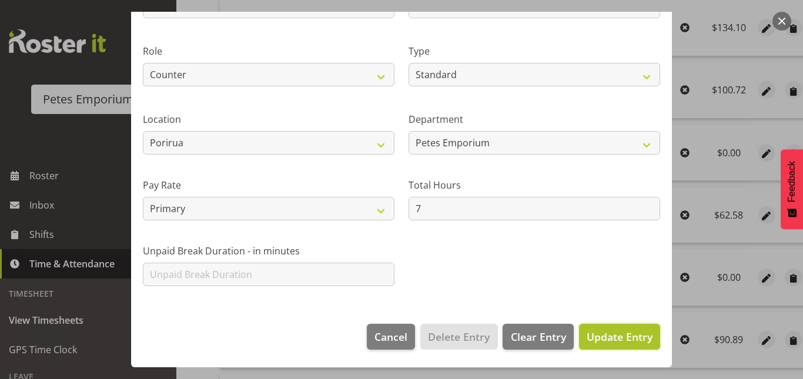
click at [597, 336] on span "Update Entry" at bounding box center [620, 337] width 66 height 14
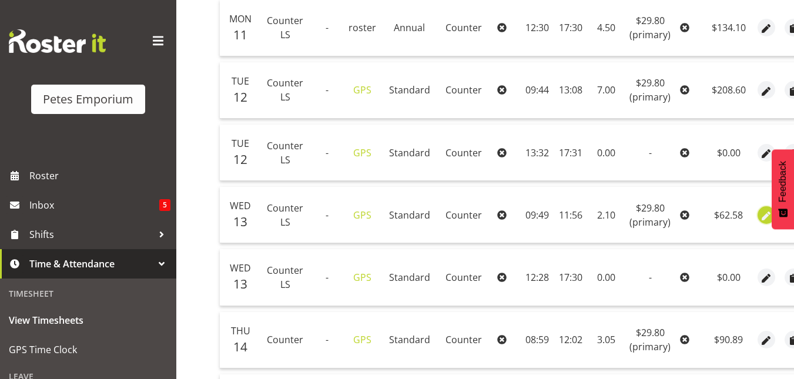
click at [760, 213] on span "button" at bounding box center [767, 216] width 14 height 14
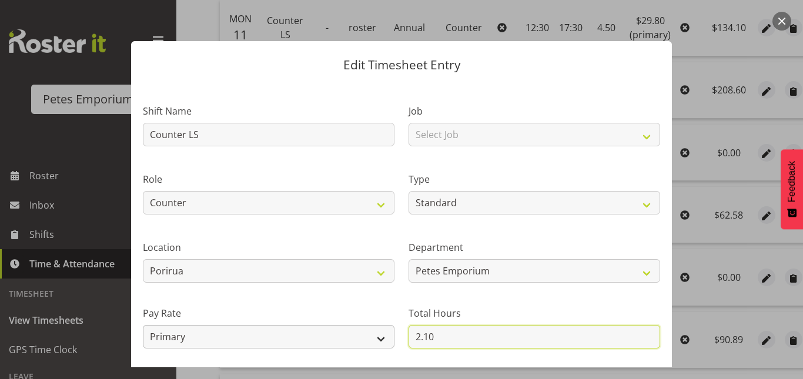
drag, startPoint x: 435, startPoint y: 340, endPoint x: 365, endPoint y: 336, distance: 70.6
drag, startPoint x: 365, startPoint y: 336, endPoint x: 445, endPoint y: 345, distance: 81.0
click at [445, 345] on input "2.10" at bounding box center [535, 337] width 252 height 24
drag, startPoint x: 434, startPoint y: 336, endPoint x: 379, endPoint y: 335, distance: 54.7
click at [379, 335] on div "Shift Name Counter LS Job Select Job Role Merchandiser Supervisor Supervisor Lo…" at bounding box center [402, 255] width 532 height 334
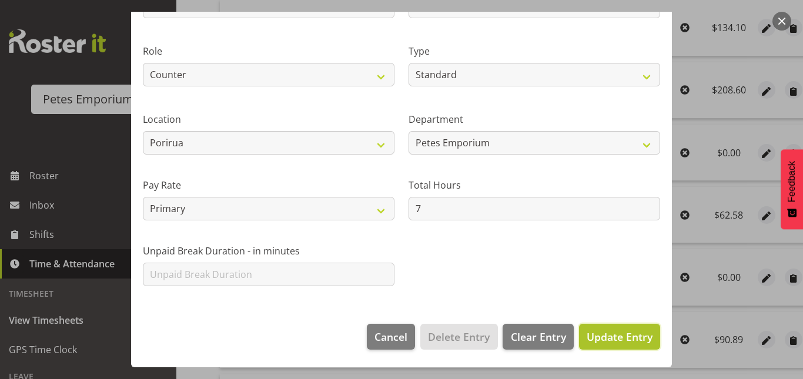
click at [624, 339] on span "Update Entry" at bounding box center [620, 337] width 66 height 14
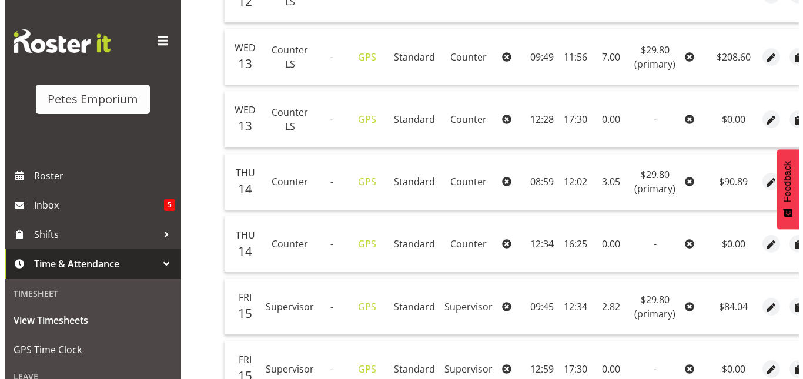
scroll to position [529, 0]
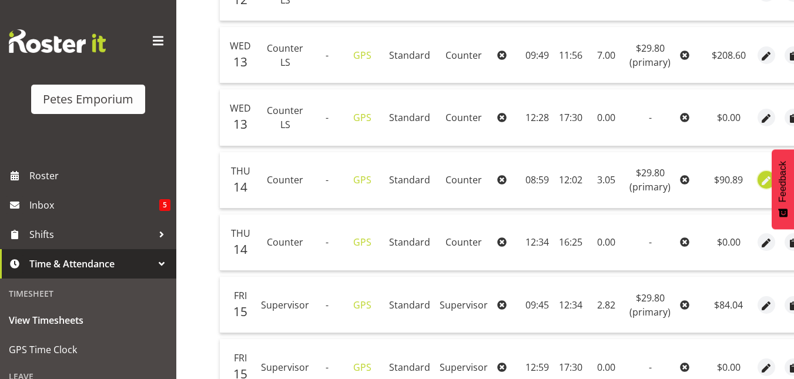
click at [763, 183] on span "button" at bounding box center [767, 182] width 14 height 14
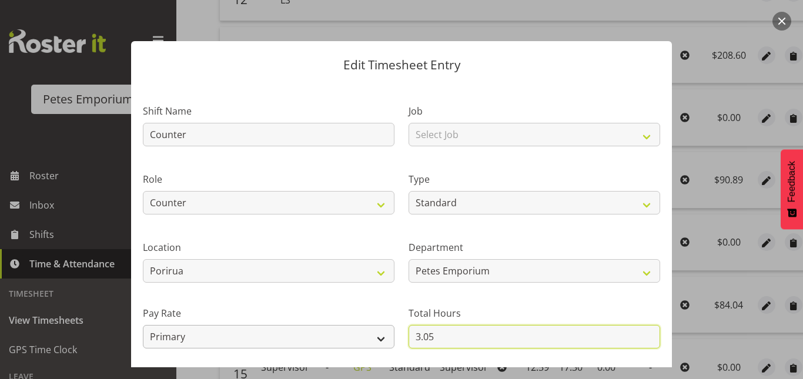
drag, startPoint x: 430, startPoint y: 337, endPoint x: 372, endPoint y: 341, distance: 58.3
click at [372, 341] on div "Shift Name Counter Job Select Job Role Merchandiser Supervisor Supervisor Lock …" at bounding box center [402, 255] width 532 height 334
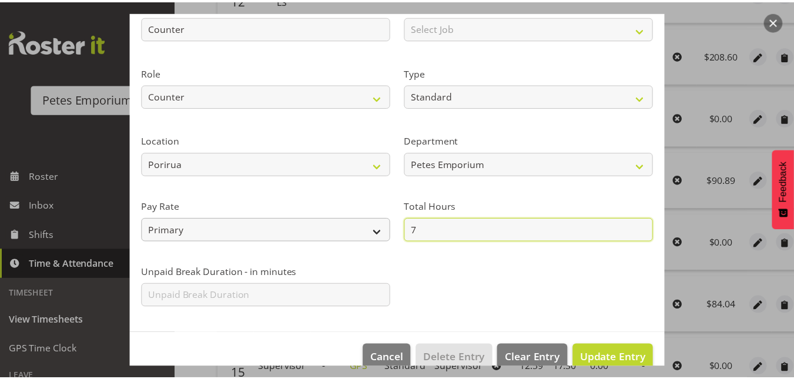
scroll to position [128, 0]
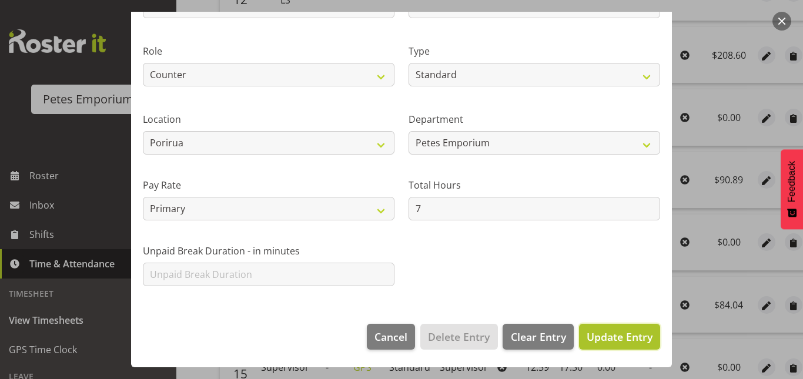
click at [610, 326] on button "Update Entry" at bounding box center [619, 337] width 81 height 26
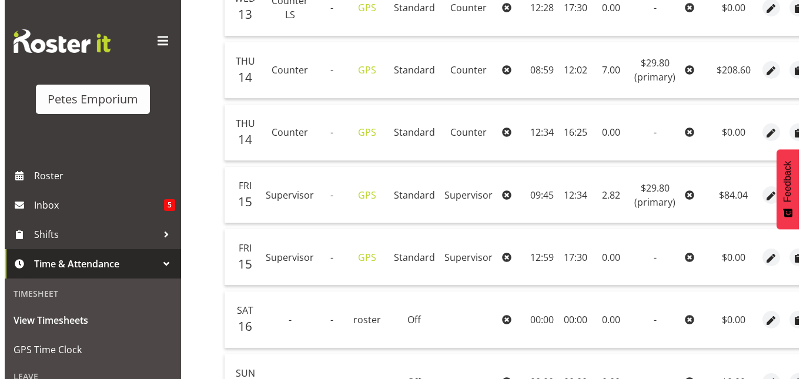
scroll to position [640, 0]
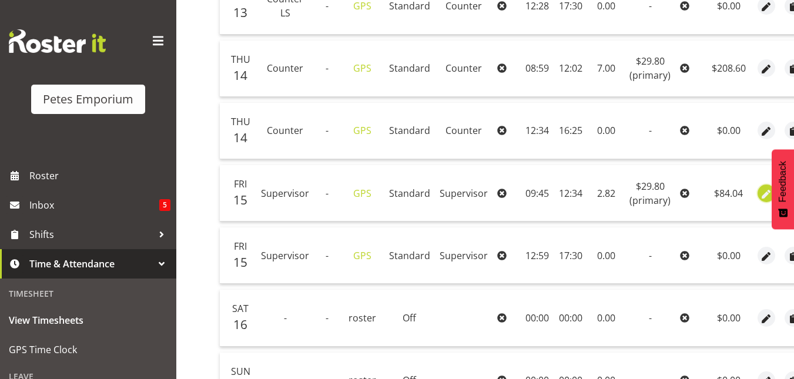
click at [758, 193] on button "button" at bounding box center [767, 194] width 18 height 18
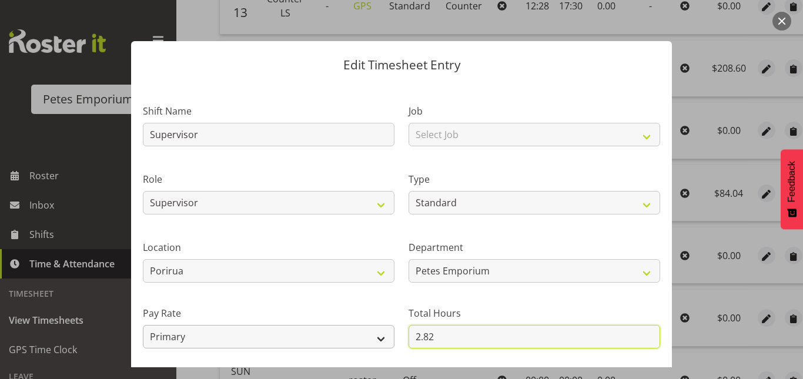
drag, startPoint x: 442, startPoint y: 336, endPoint x: 375, endPoint y: 335, distance: 66.5
click at [375, 335] on div "Shift Name Supervisor Job Select Job Role Merchandiser Supervisor Supervisor Lo…" at bounding box center [402, 255] width 532 height 334
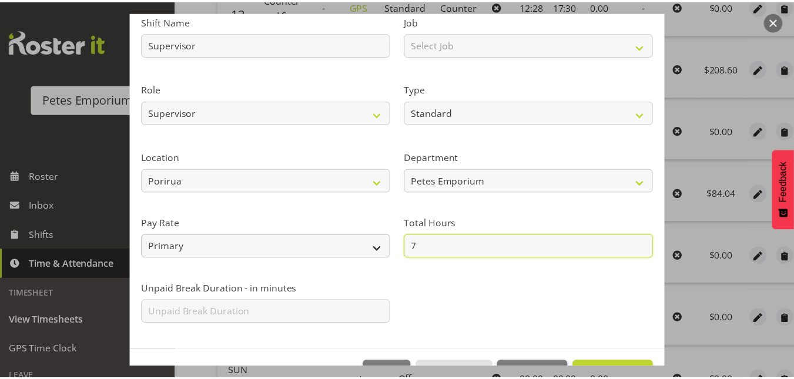
scroll to position [96, 0]
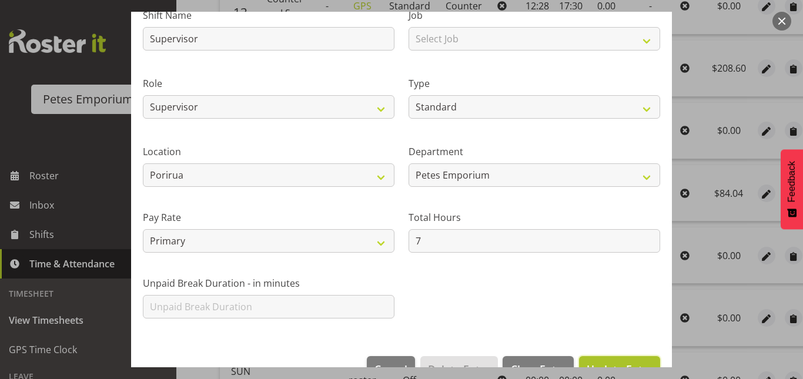
click at [597, 362] on span "Update Entry" at bounding box center [620, 369] width 66 height 14
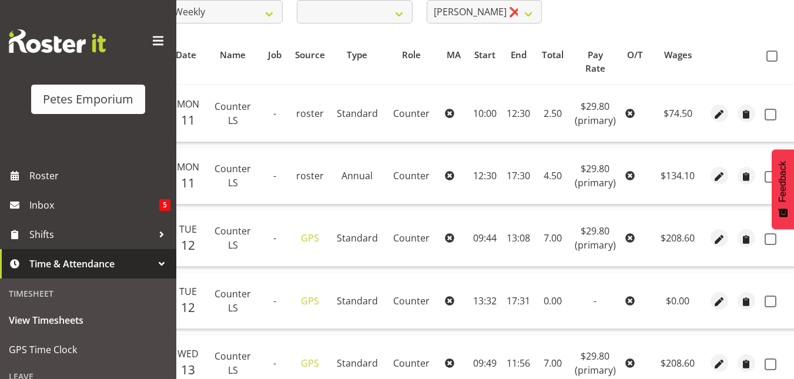
scroll to position [183, 0]
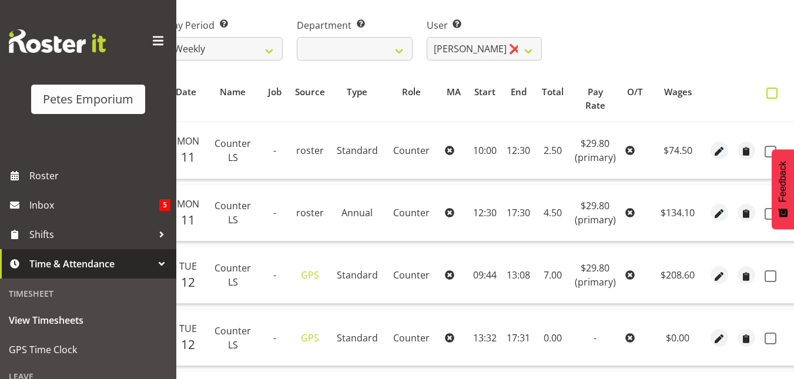
click at [768, 95] on span at bounding box center [772, 93] width 11 height 11
click at [768, 95] on input "checkbox" at bounding box center [771, 93] width 8 height 8
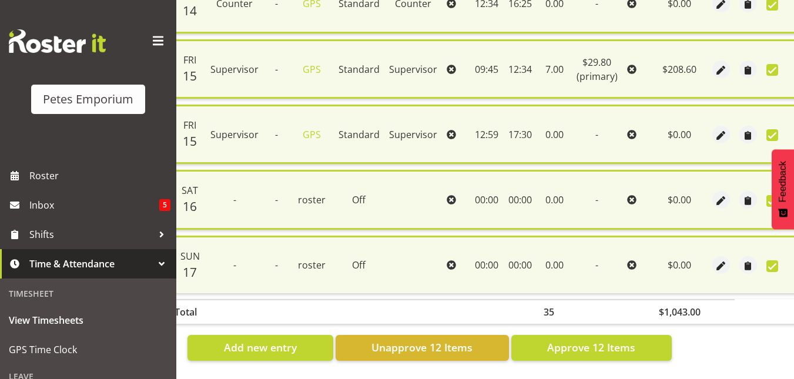
scroll to position [798, 0]
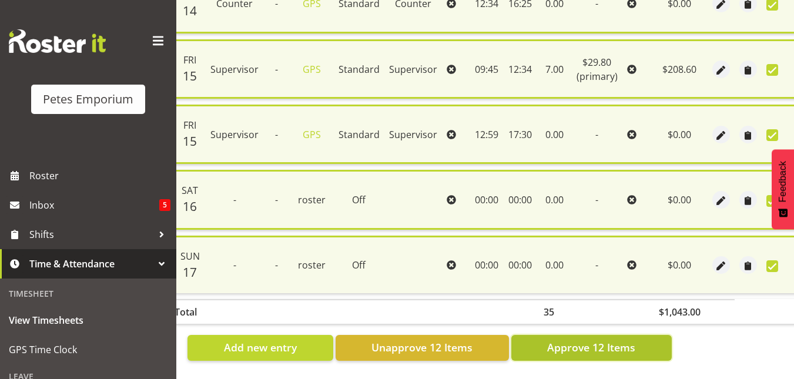
click at [593, 345] on span "Approve 12 Items" at bounding box center [591, 347] width 88 height 15
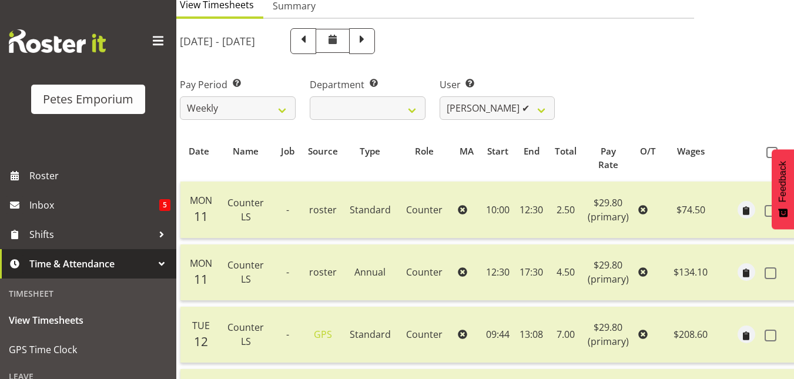
scroll to position [77, 0]
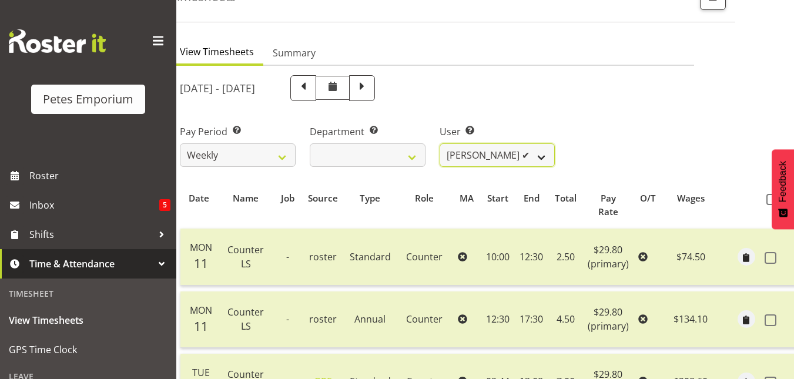
click at [539, 154] on select "Abigail Lane ✔ Alex-Micheal Taniwha ✔ Amelia Denz ✔ Beena Beena ✔ Christine Nev…" at bounding box center [498, 155] width 116 height 24
click at [440, 143] on select "Abigail Lane ✔ Alex-Micheal Taniwha ✔ Amelia Denz ✔ Beena Beena ✔ Christine Nev…" at bounding box center [498, 155] width 116 height 24
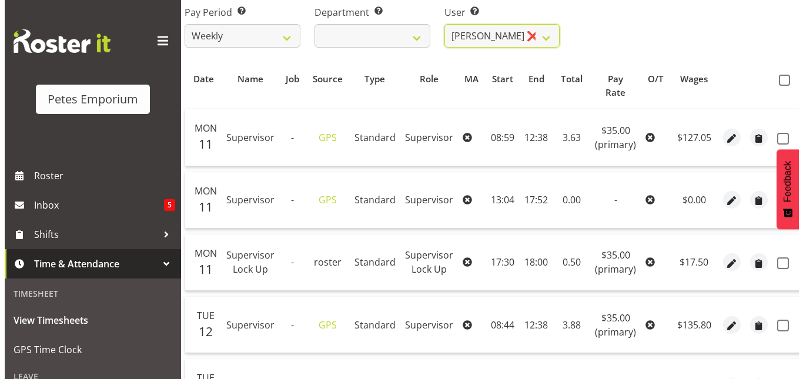
scroll to position [198, 0]
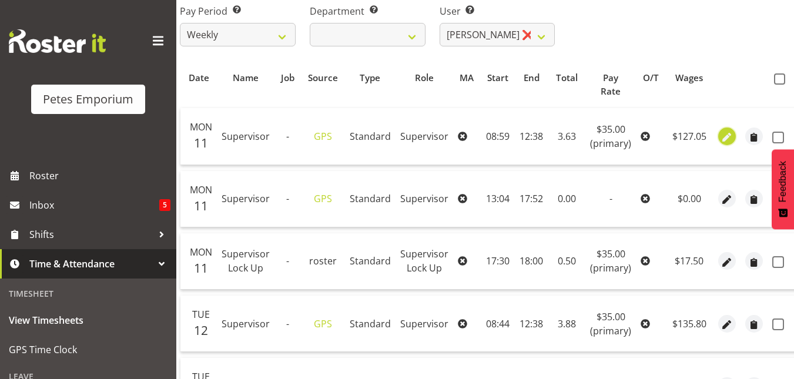
click at [726, 136] on span "button" at bounding box center [728, 138] width 14 height 14
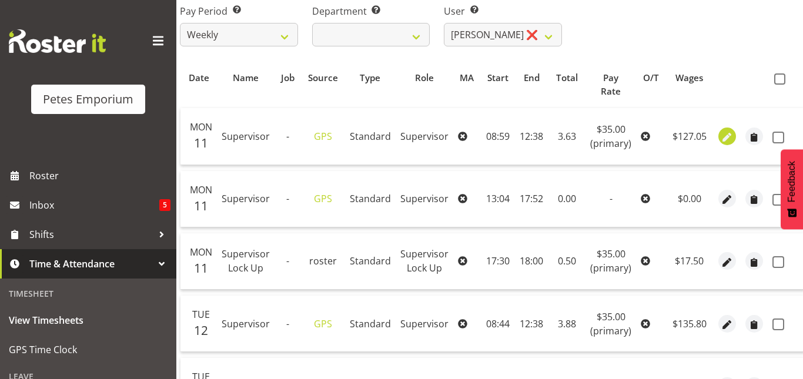
scroll to position [0, 52]
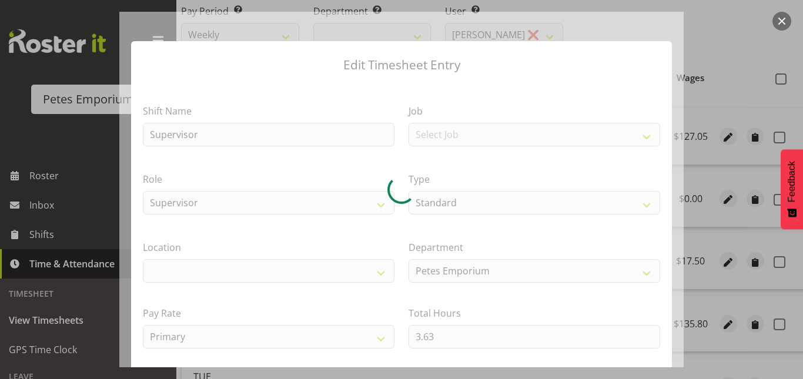
click at [439, 334] on div at bounding box center [401, 190] width 564 height 356
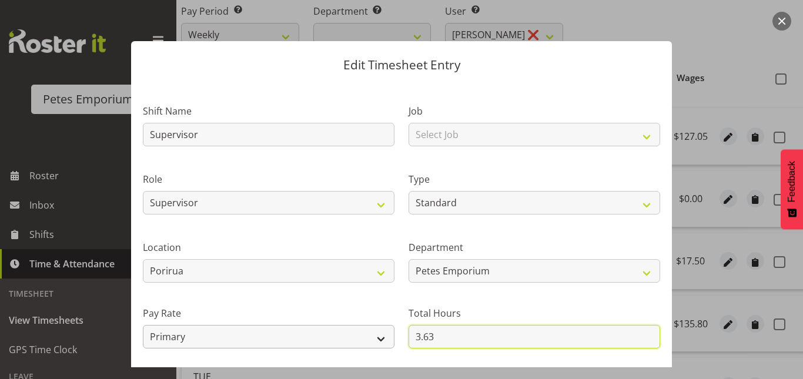
drag, startPoint x: 439, startPoint y: 334, endPoint x: 327, endPoint y: 326, distance: 112.0
click at [327, 326] on div "Shift Name Supervisor Job Select Job Role Supervisor Supervisor Lock Up Counter…" at bounding box center [402, 255] width 532 height 334
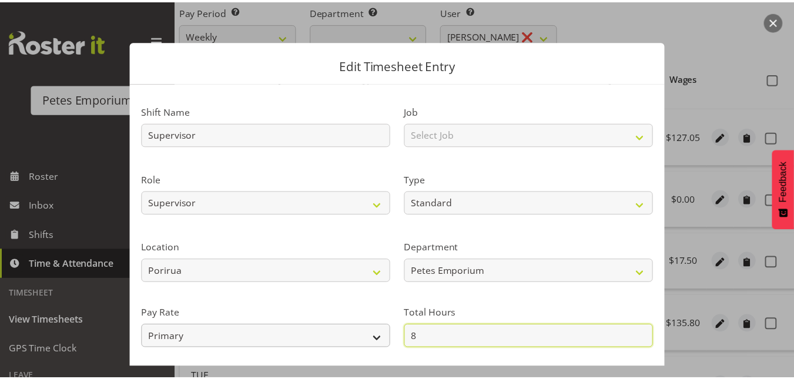
scroll to position [128, 0]
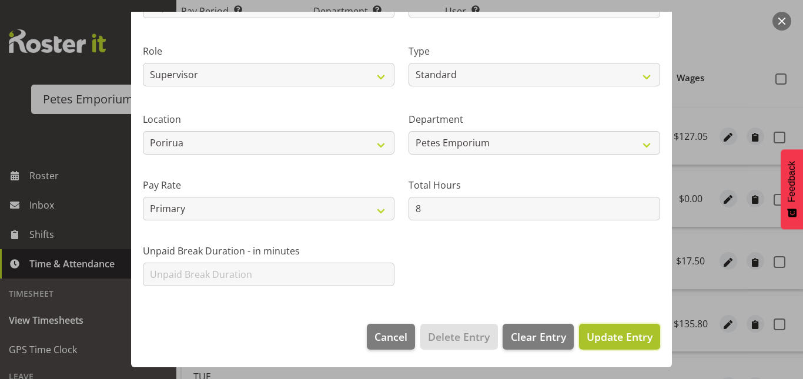
click at [617, 342] on span "Update Entry" at bounding box center [620, 337] width 66 height 14
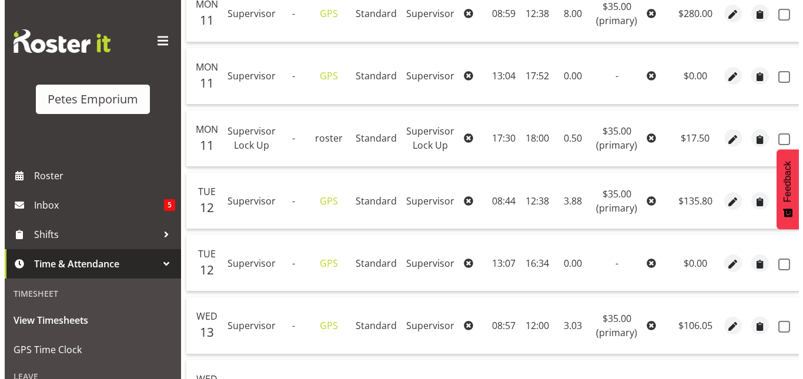
scroll to position [321, 0]
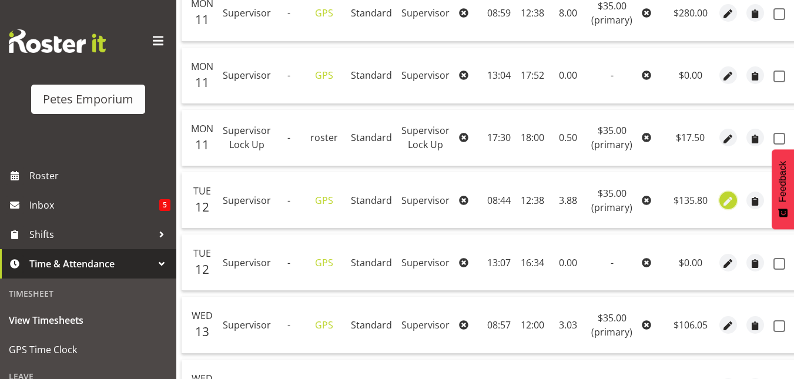
click at [727, 203] on span "button" at bounding box center [729, 202] width 14 height 14
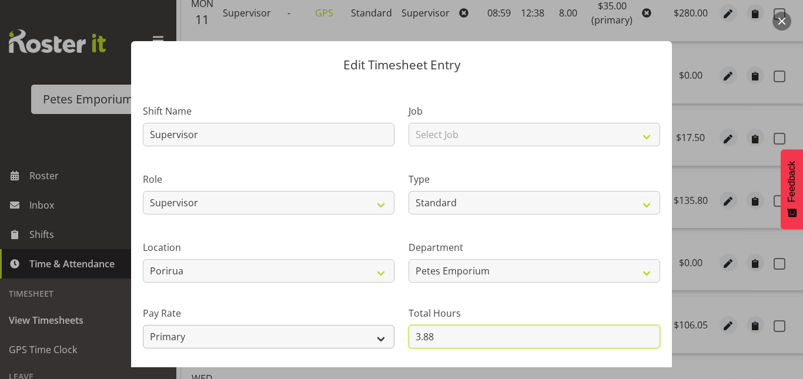
drag, startPoint x: 437, startPoint y: 337, endPoint x: 387, endPoint y: 338, distance: 50.6
click at [387, 338] on div "Shift Name Supervisor Job Select Job Role Supervisor Supervisor Lock Up Counter…" at bounding box center [402, 255] width 532 height 334
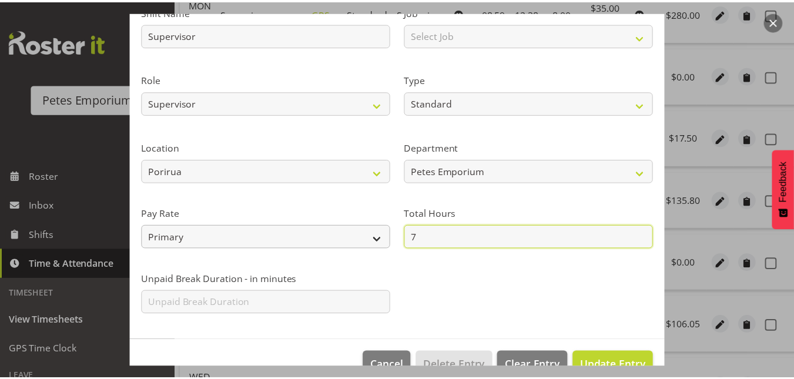
scroll to position [101, 0]
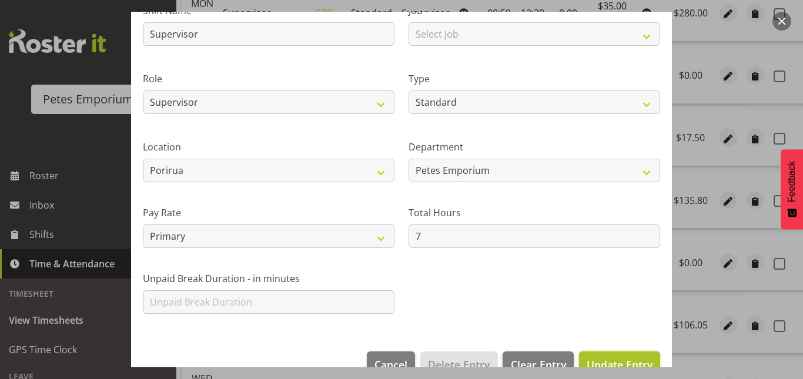
click at [608, 355] on button "Update Entry" at bounding box center [619, 365] width 81 height 26
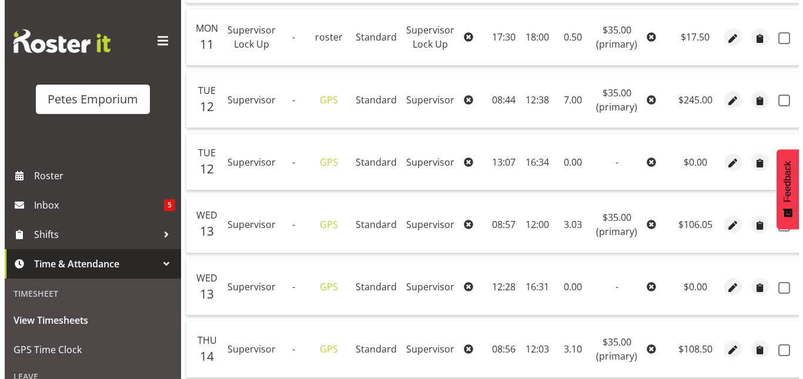
scroll to position [436, 0]
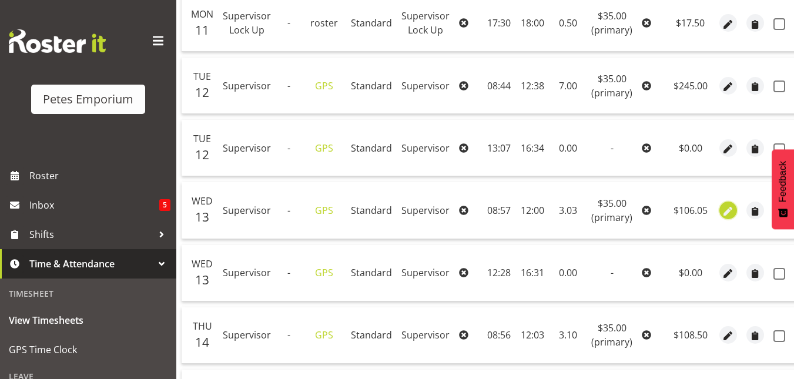
click at [722, 210] on span "button" at bounding box center [729, 212] width 14 height 14
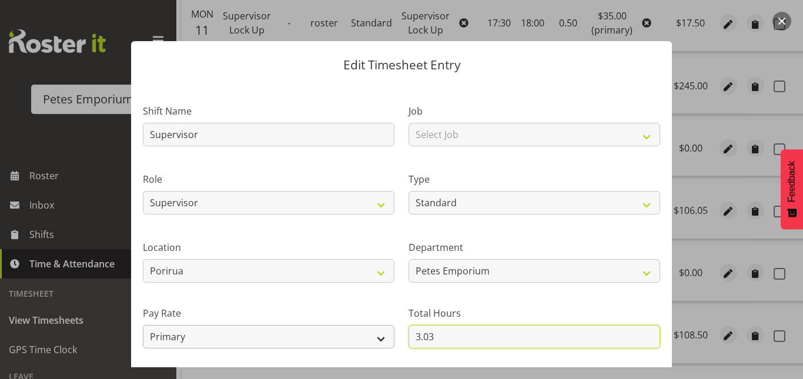
drag, startPoint x: 441, startPoint y: 333, endPoint x: 361, endPoint y: 346, distance: 81.1
click at [361, 346] on div "Shift Name Supervisor Job Select Job Role Supervisor Supervisor Lock Up Counter…" at bounding box center [402, 255] width 532 height 334
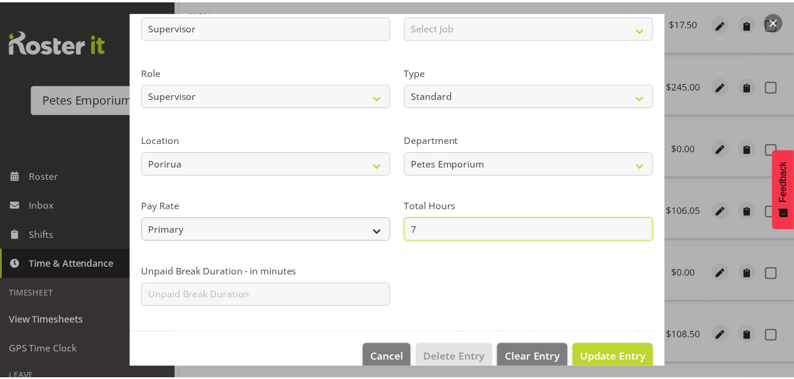
scroll to position [108, 0]
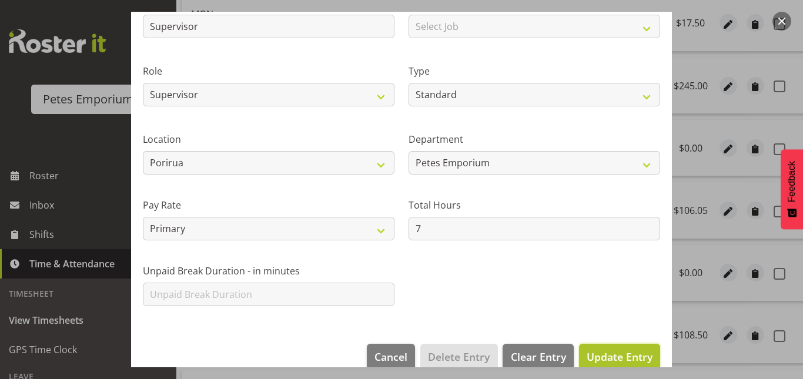
click at [587, 354] on span "Update Entry" at bounding box center [620, 357] width 66 height 14
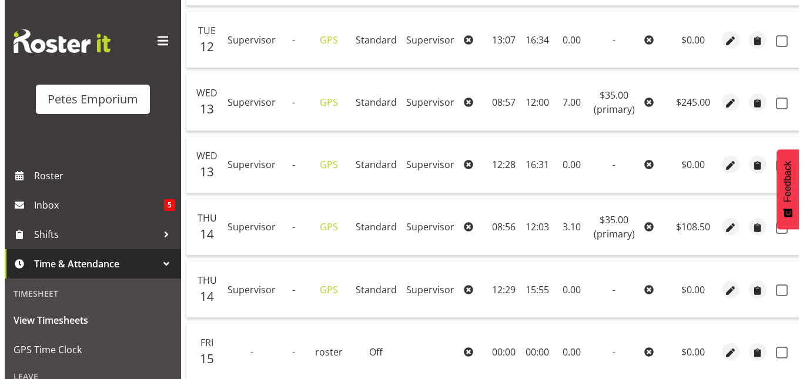
scroll to position [553, 0]
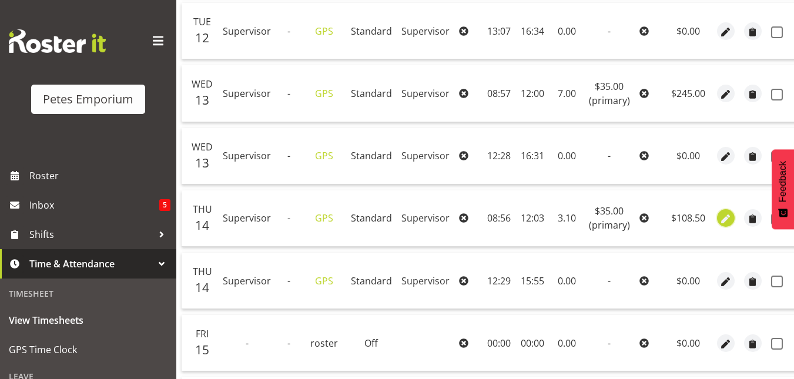
click at [723, 223] on span "button" at bounding box center [726, 220] width 14 height 14
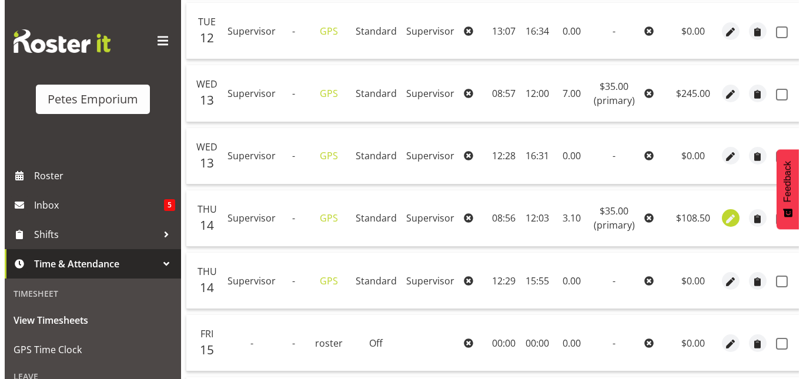
scroll to position [0, 49]
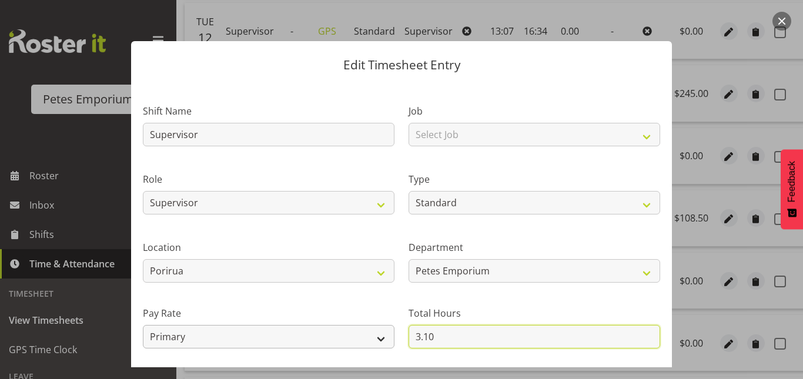
drag, startPoint x: 436, startPoint y: 336, endPoint x: 357, endPoint y: 337, distance: 78.2
click at [357, 337] on div "Shift Name Supervisor Job Select Job Role Supervisor Supervisor Lock Up Counter…" at bounding box center [402, 255] width 532 height 334
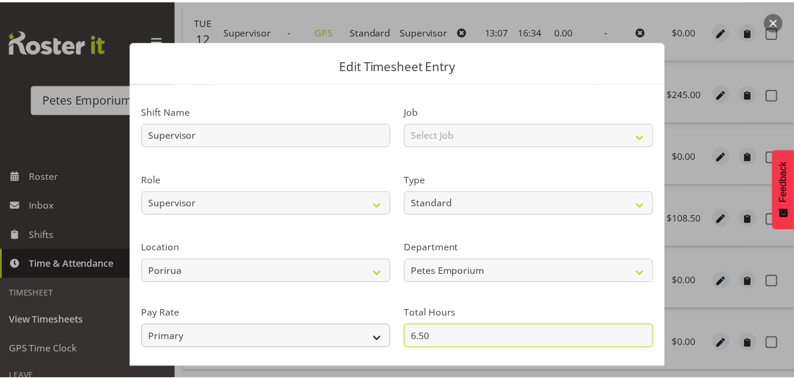
scroll to position [128, 0]
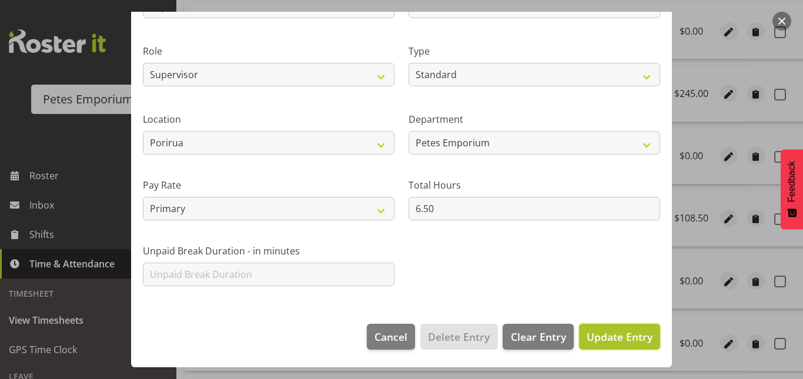
click at [629, 334] on span "Update Entry" at bounding box center [620, 337] width 66 height 14
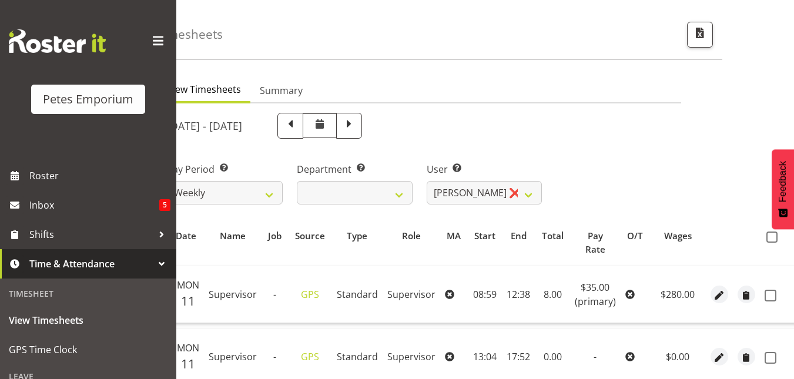
scroll to position [29, 0]
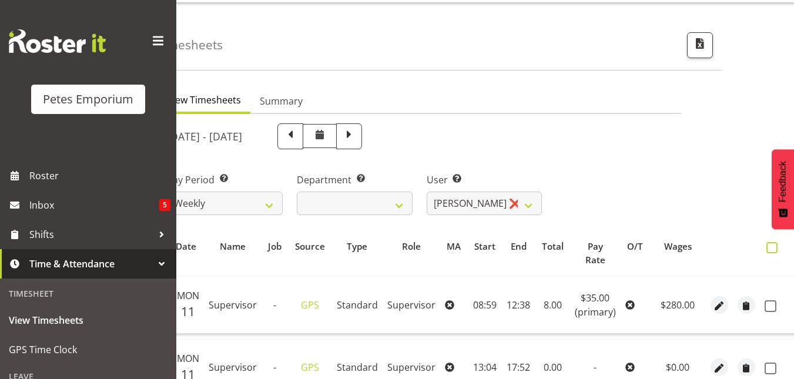
click at [770, 249] on span at bounding box center [772, 247] width 11 height 11
click at [770, 249] on input "checkbox" at bounding box center [771, 248] width 8 height 8
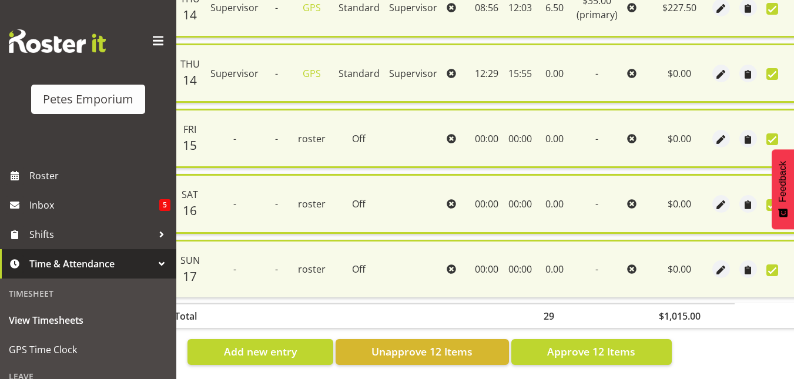
scroll to position [798, 0]
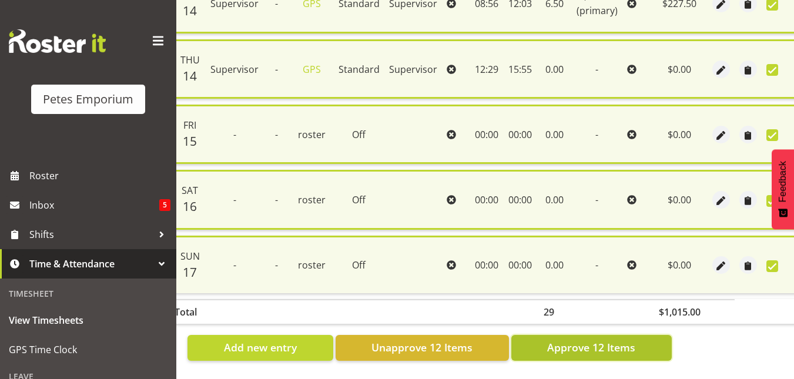
click at [599, 343] on span "Approve 12 Items" at bounding box center [591, 347] width 88 height 15
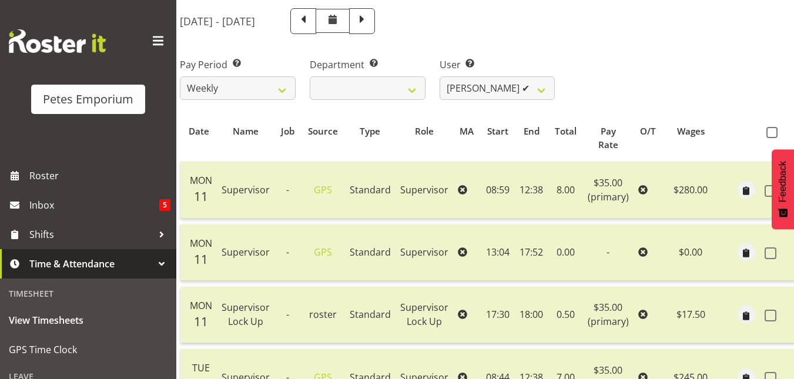
scroll to position [138, 0]
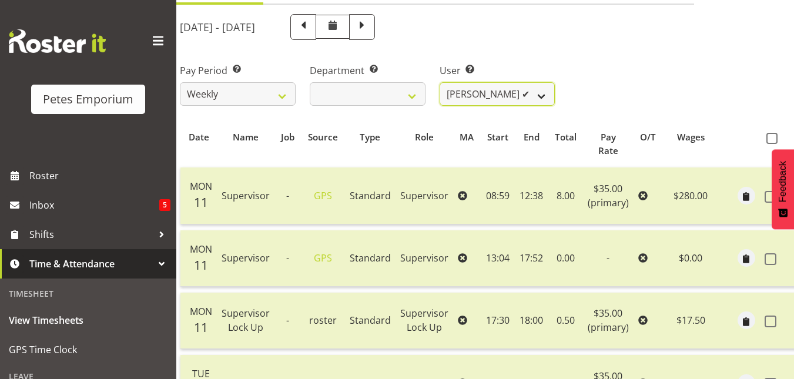
click at [544, 93] on select "Abigail Lane ✔ Alex-Micheal Taniwha ✔ Amelia Denz ✔ Beena Beena ✔ Christine Nev…" at bounding box center [498, 94] width 116 height 24
click at [440, 82] on select "Abigail Lane ✔ Alex-Micheal Taniwha ✔ Amelia Denz ✔ Beena Beena ✔ Christine Nev…" at bounding box center [498, 94] width 116 height 24
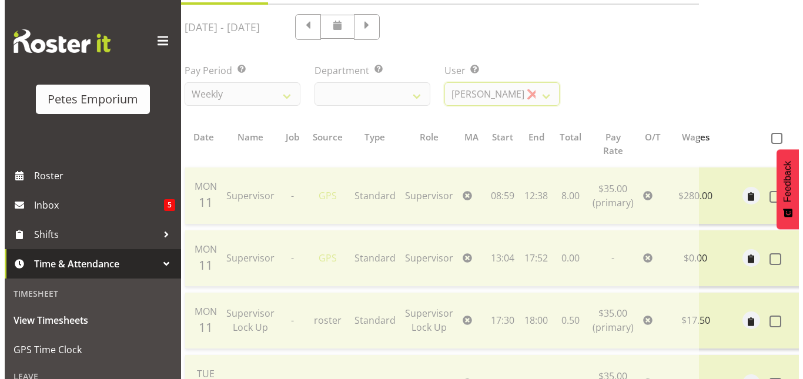
scroll to position [0, 38]
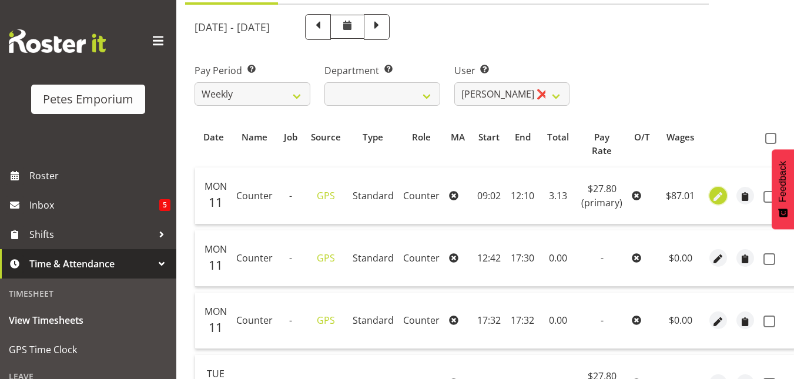
click at [713, 199] on span "button" at bounding box center [719, 197] width 14 height 14
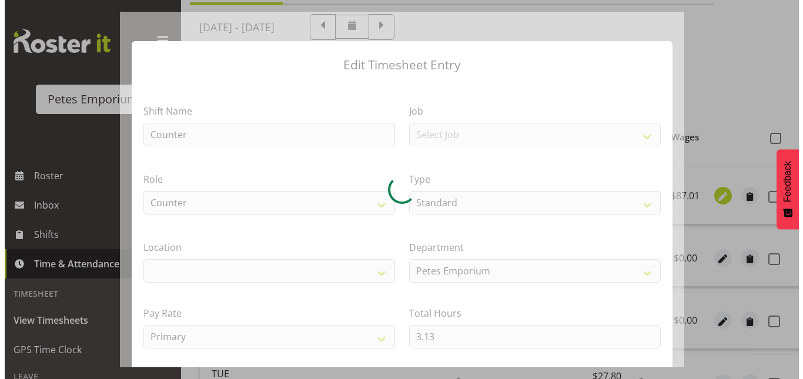
scroll to position [0, 29]
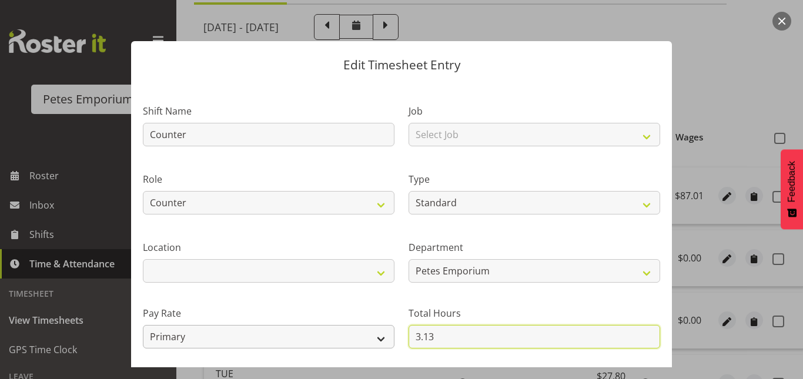
drag, startPoint x: 437, startPoint y: 332, endPoint x: 369, endPoint y: 342, distance: 69.0
click at [369, 342] on div "Shift Name Counter Job Select Job Role Counter Counter Evening Counter Late Shi…" at bounding box center [402, 255] width 532 height 334
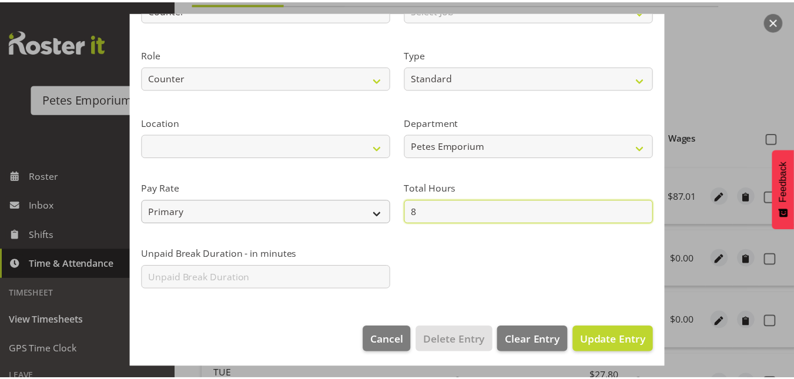
scroll to position [128, 0]
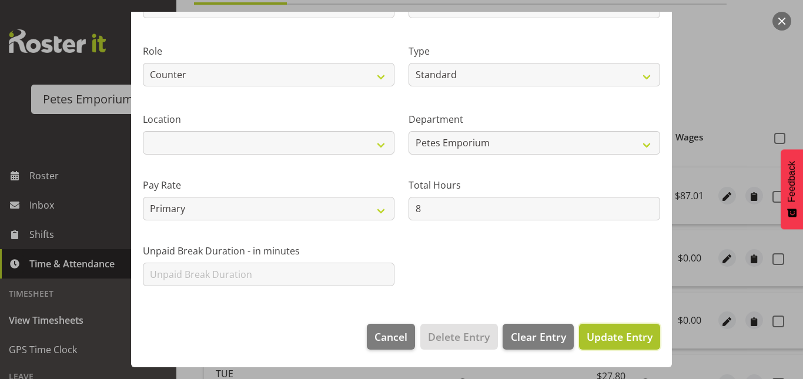
click at [617, 344] on span "Update Entry" at bounding box center [620, 336] width 66 height 15
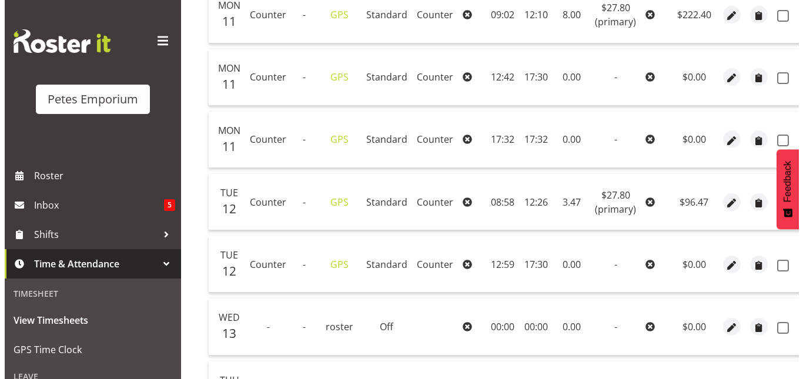
scroll to position [323, 0]
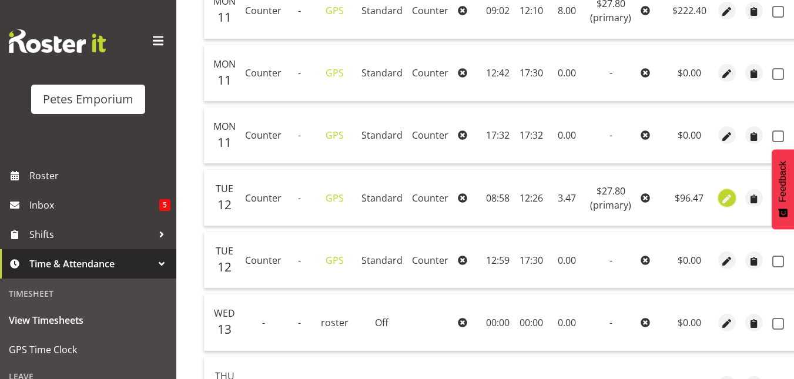
click at [726, 205] on span "button" at bounding box center [728, 199] width 14 height 14
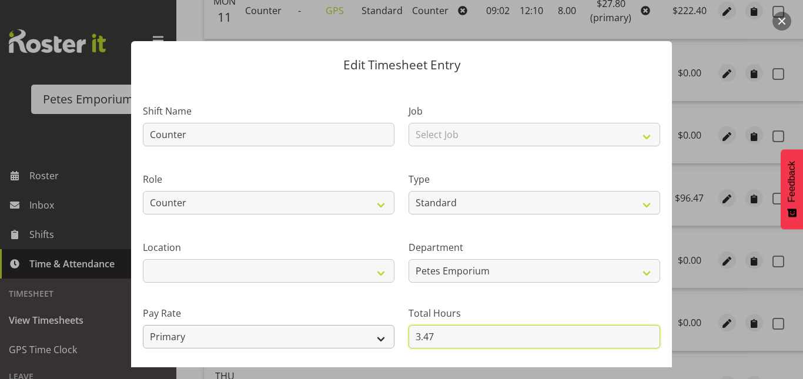
drag, startPoint x: 444, startPoint y: 338, endPoint x: 380, endPoint y: 341, distance: 64.2
click at [380, 341] on div "Shift Name Counter Job Select Job Role Counter Counter Evening Counter Late Shi…" at bounding box center [402, 255] width 532 height 334
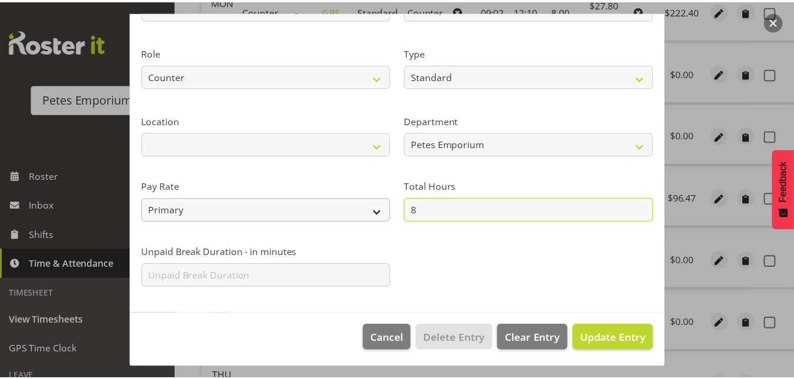
scroll to position [128, 0]
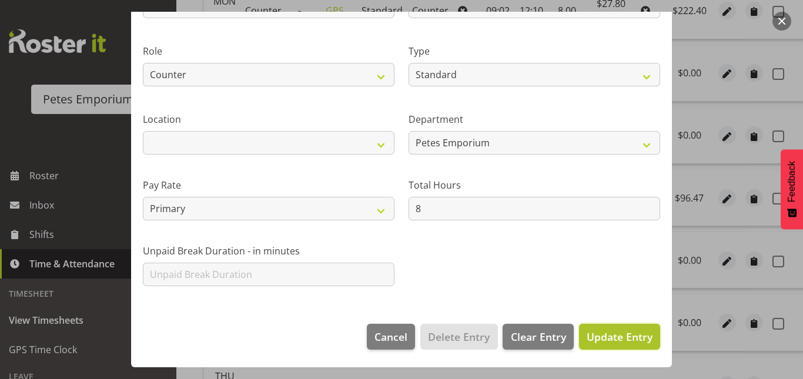
click at [647, 338] on button "Update Entry" at bounding box center [619, 337] width 81 height 26
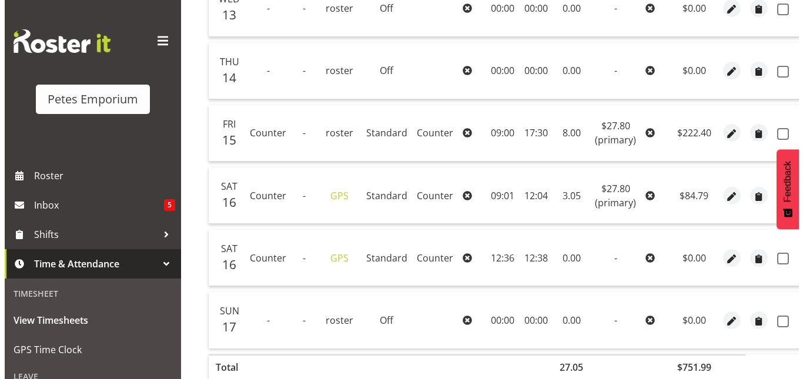
scroll to position [639, 0]
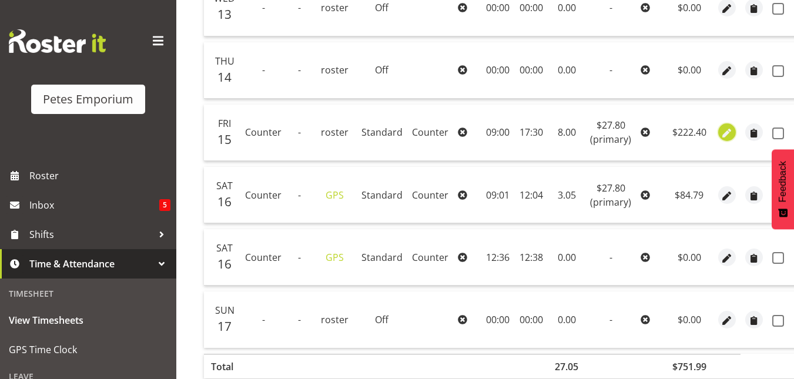
click at [721, 133] on span "button" at bounding box center [728, 134] width 14 height 14
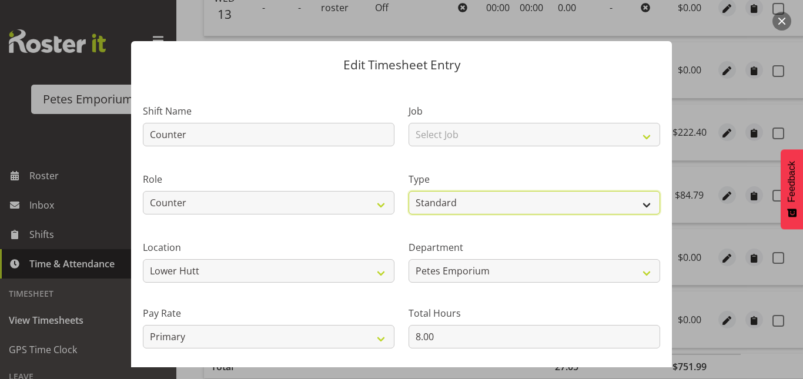
click at [538, 207] on select "Off Standard Public Holiday Public Holiday (Worked) Day In Lieu Annual Leave Si…" at bounding box center [535, 203] width 252 height 24
click at [409, 191] on select "Off Standard Public Holiday Public Holiday (Worked) Day In Lieu Annual Leave Si…" at bounding box center [535, 203] width 252 height 24
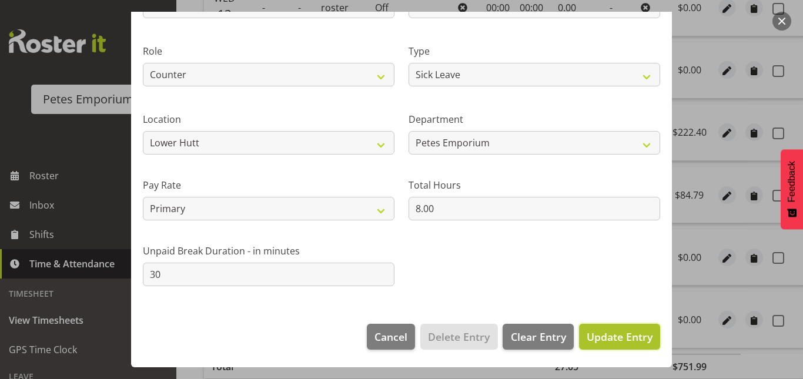
click at [597, 337] on span "Update Entry" at bounding box center [620, 337] width 66 height 14
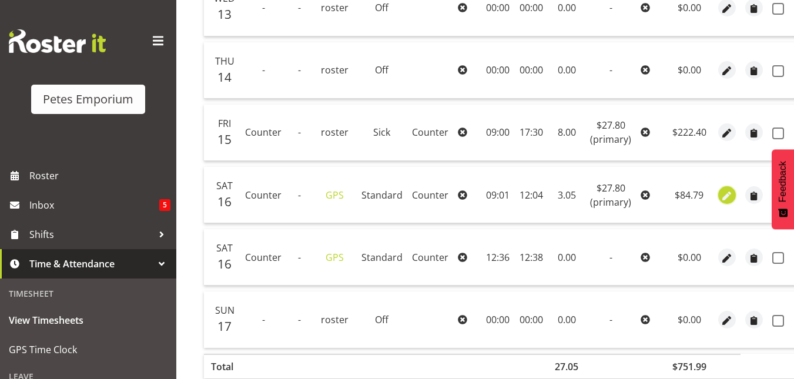
click at [730, 195] on span "button" at bounding box center [728, 196] width 14 height 14
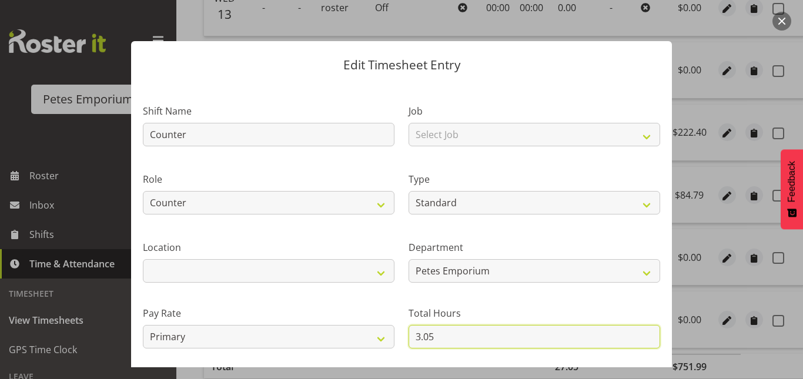
click at [433, 334] on input "3.05" at bounding box center [535, 337] width 252 height 24
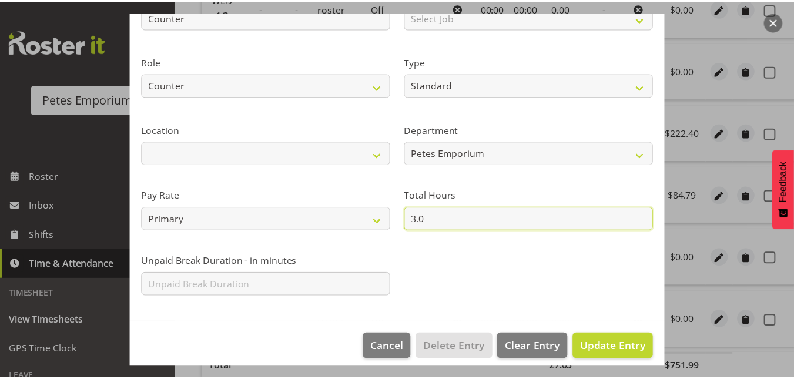
scroll to position [119, 0]
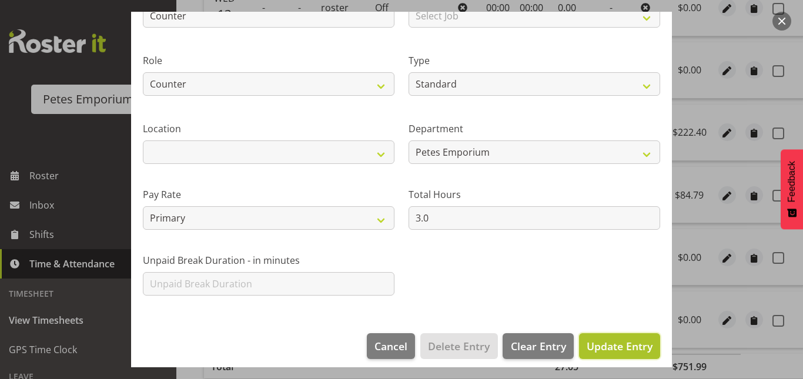
click at [605, 343] on span "Update Entry" at bounding box center [620, 346] width 66 height 14
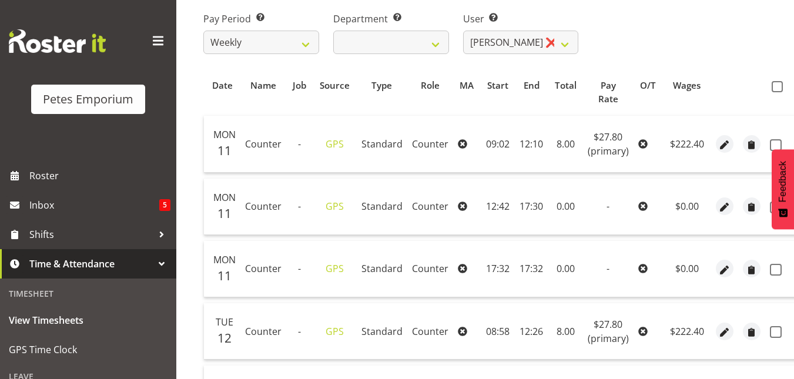
scroll to position [186, 0]
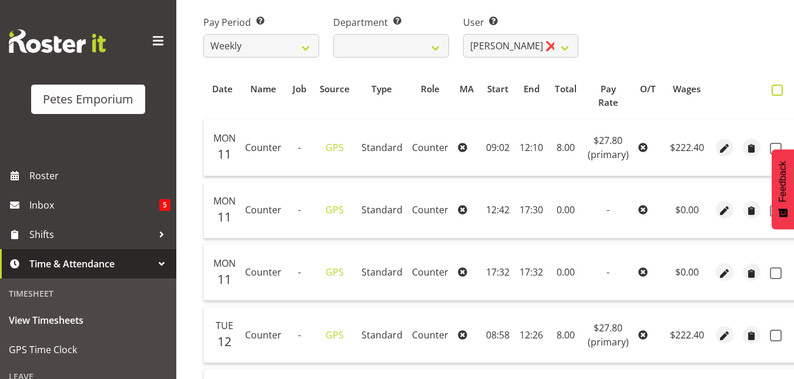
click at [776, 88] on span at bounding box center [777, 90] width 11 height 11
click at [776, 88] on input "checkbox" at bounding box center [776, 90] width 8 height 8
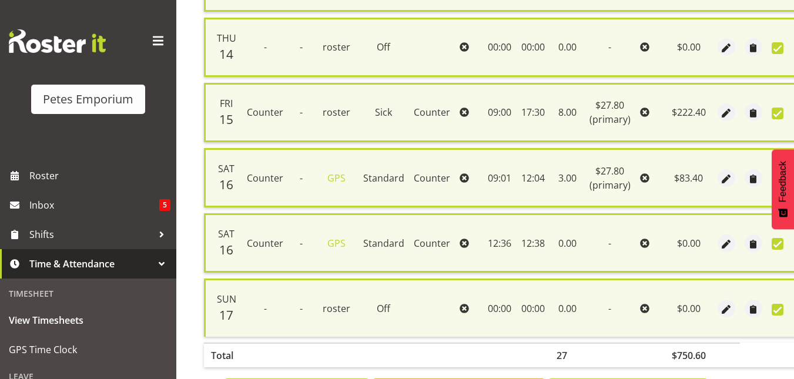
scroll to position [733, 0]
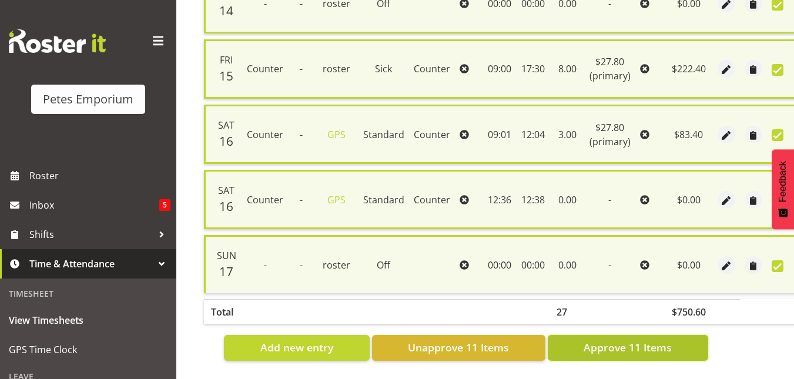
click at [617, 340] on span "Approve 11 Items" at bounding box center [628, 347] width 88 height 15
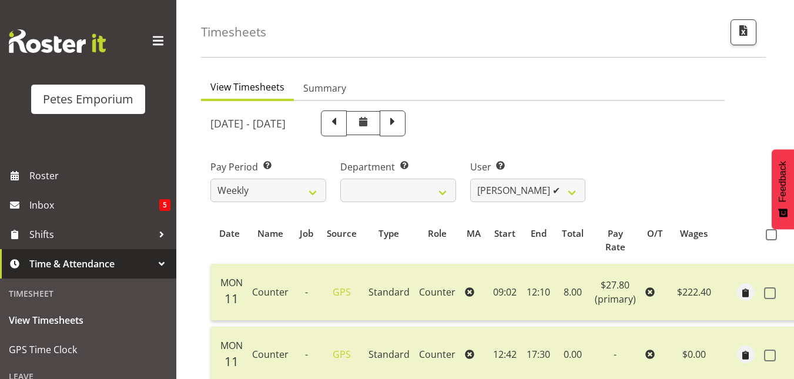
scroll to position [0, 0]
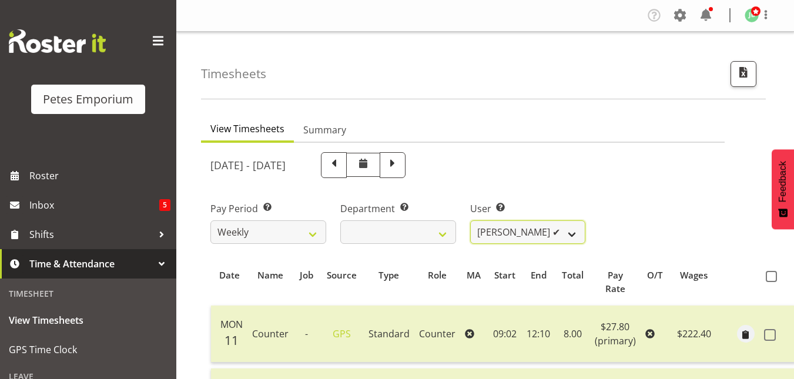
click at [573, 240] on select "Abigail Lane ✔ Alex-Micheal Taniwha ✔ Amelia Denz ✔ Beena Beena ✔ Christine Nev…" at bounding box center [528, 232] width 116 height 24
click at [470, 220] on select "Abigail Lane ✔ Alex-Micheal Taniwha ✔ Amelia Denz ✔ Beena Beena ✔ Christine Nev…" at bounding box center [528, 232] width 116 height 24
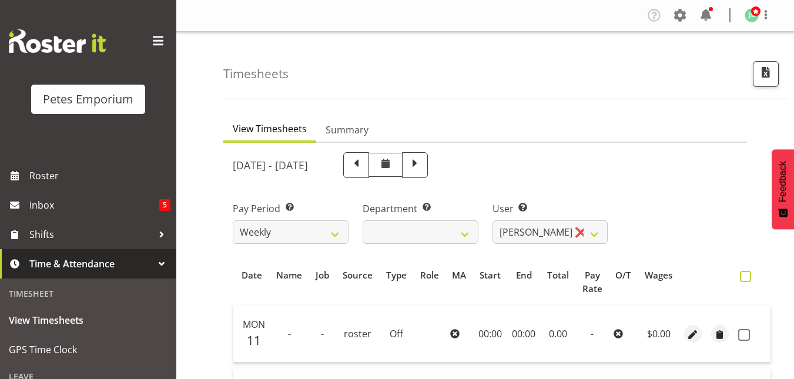
click at [750, 276] on span at bounding box center [745, 276] width 11 height 11
click at [748, 276] on input "checkbox" at bounding box center [744, 277] width 8 height 8
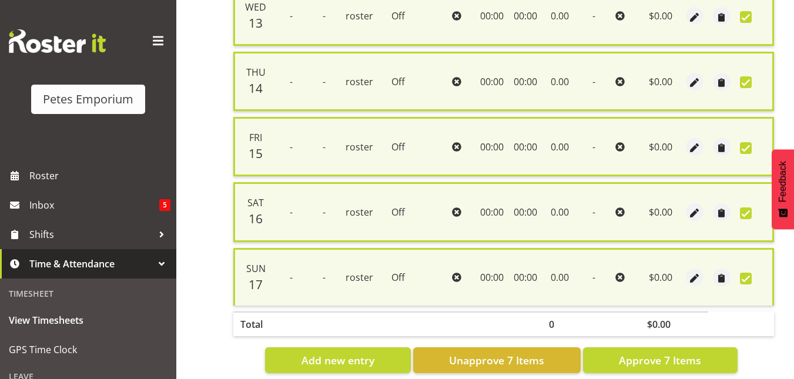
scroll to position [472, 0]
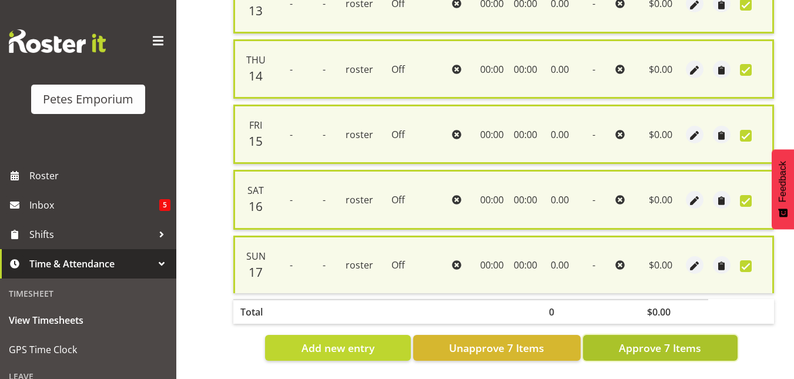
click at [684, 347] on button "Approve 7 Items" at bounding box center [660, 348] width 155 height 26
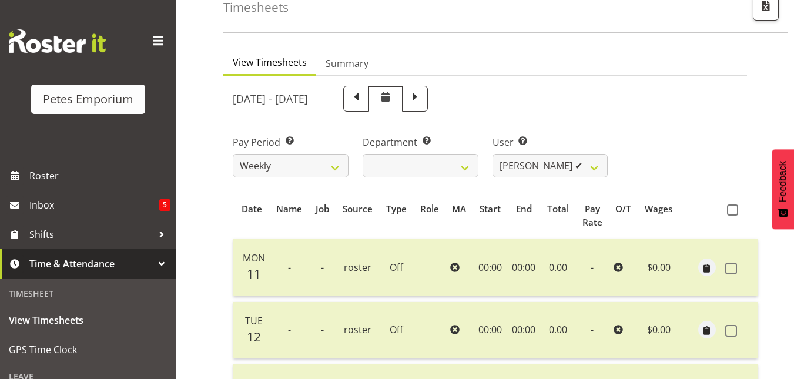
scroll to position [0, 0]
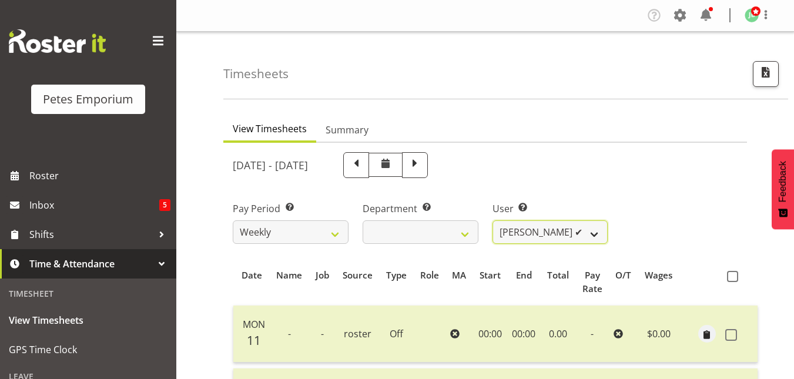
click at [590, 230] on select "Abigail Lane ✔ Alex-Micheal Taniwha ✔ Amelia Denz ✔ Beena Beena ✔ Christine Nev…" at bounding box center [551, 232] width 116 height 24
click at [493, 220] on select "Abigail Lane ✔ Alex-Micheal Taniwha ✔ Amelia Denz ✔ Beena Beena ✔ Christine Nev…" at bounding box center [551, 232] width 116 height 24
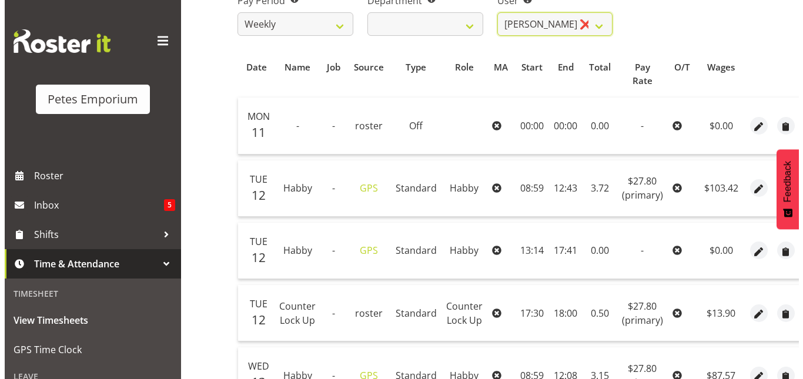
scroll to position [209, 0]
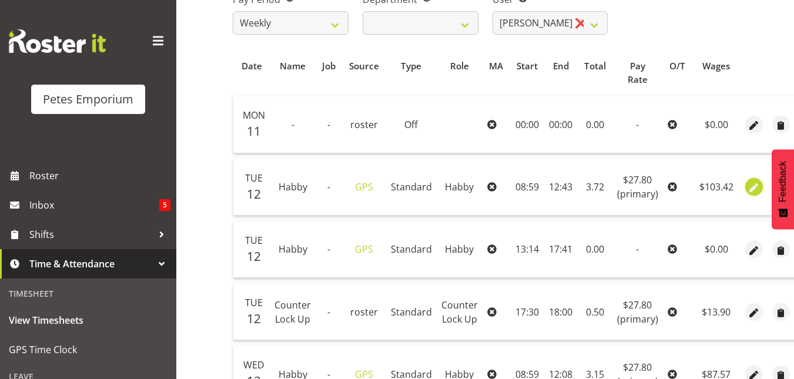
click at [758, 190] on button "button" at bounding box center [755, 187] width 18 height 18
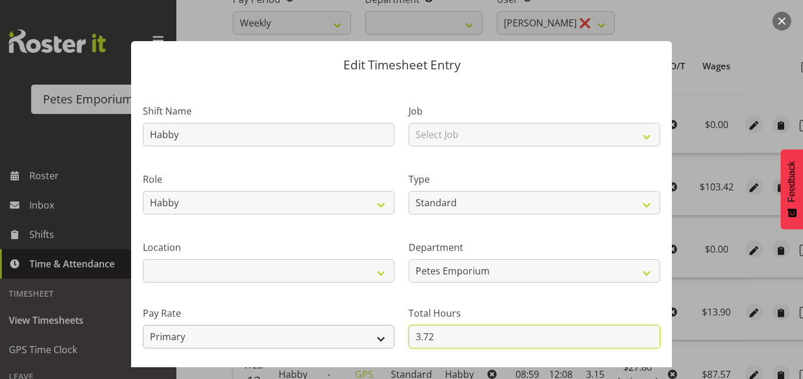
drag, startPoint x: 435, startPoint y: 332, endPoint x: 369, endPoint y: 335, distance: 65.9
click at [369, 335] on div "Shift Name Habby Job Select Job Role Counter Counter Evening Counter Mid Shift …" at bounding box center [402, 255] width 532 height 334
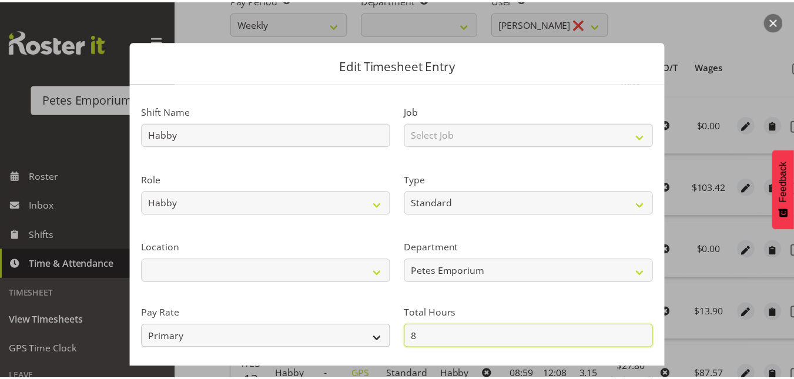
scroll to position [128, 0]
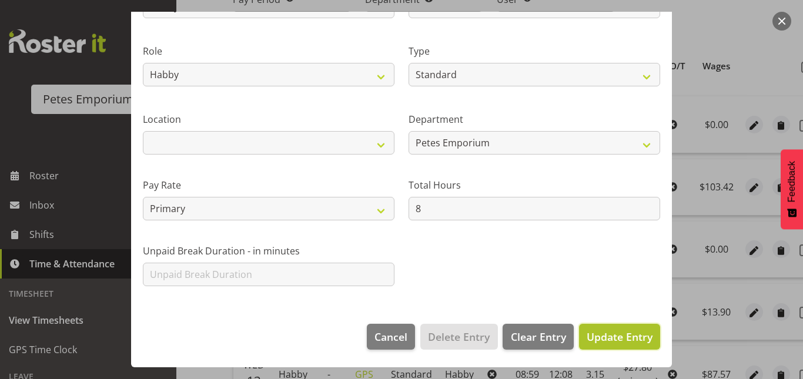
click at [601, 342] on span "Update Entry" at bounding box center [620, 337] width 66 height 14
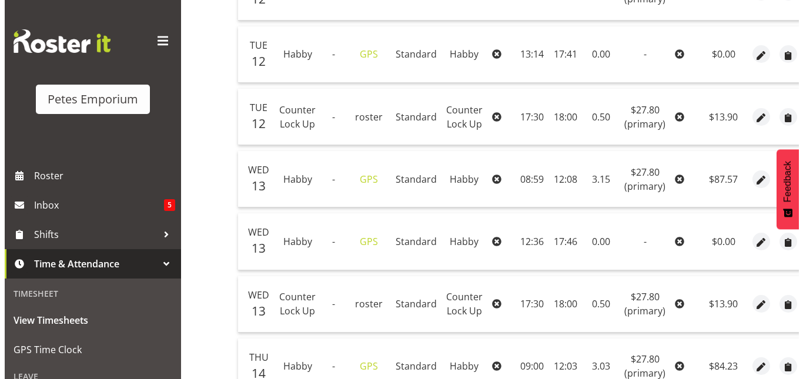
scroll to position [425, 0]
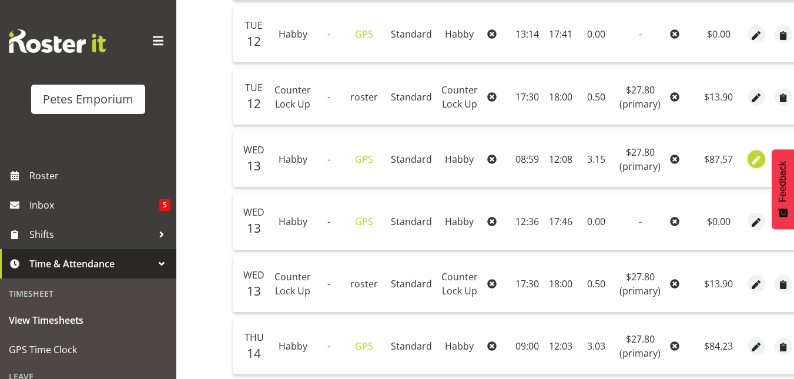
click at [756, 159] on span "button" at bounding box center [757, 160] width 14 height 14
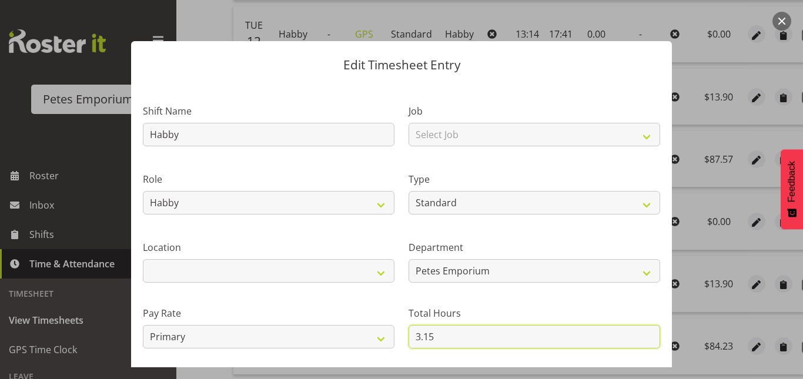
drag, startPoint x: 439, startPoint y: 332, endPoint x: 367, endPoint y: 321, distance: 72.6
click at [367, 321] on div "Shift Name Habby Job Select Job Role Counter Counter Evening Counter Mid Shift …" at bounding box center [402, 255] width 532 height 334
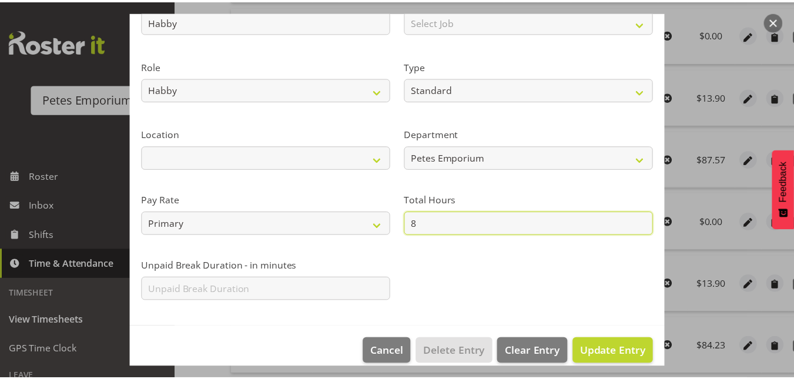
scroll to position [128, 0]
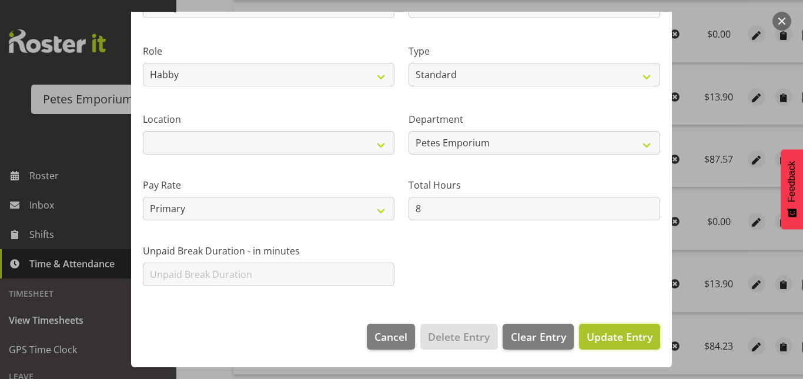
click at [604, 334] on span "Update Entry" at bounding box center [620, 337] width 66 height 14
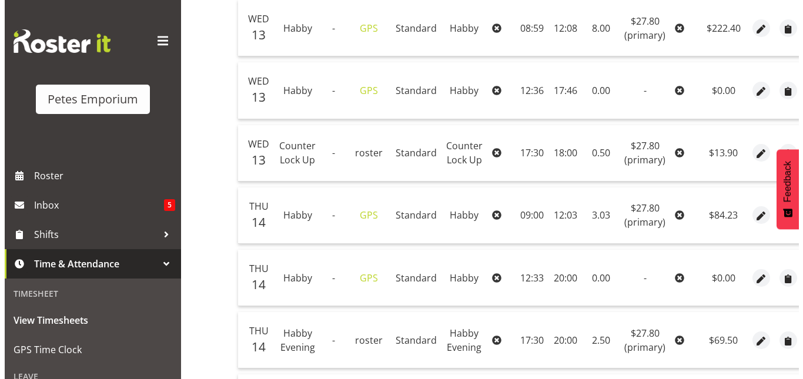
scroll to position [581, 0]
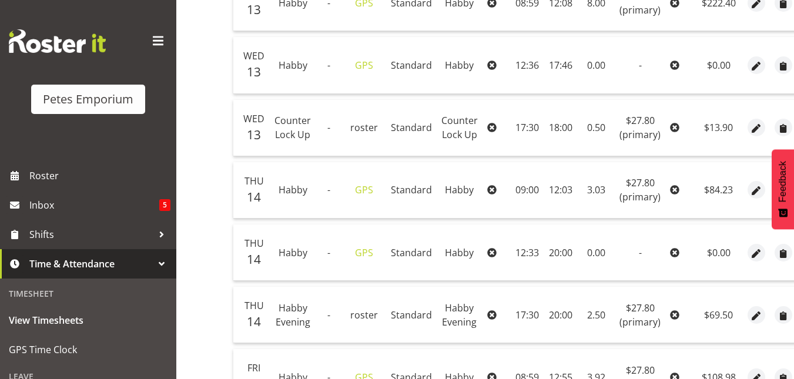
click at [762, 195] on div at bounding box center [757, 190] width 18 height 18
click at [750, 192] on span "button" at bounding box center [757, 192] width 14 height 14
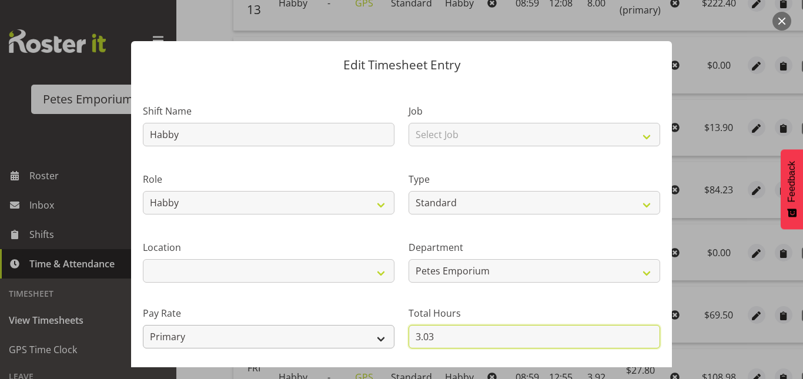
drag, startPoint x: 433, startPoint y: 345, endPoint x: 339, endPoint y: 330, distance: 95.8
click at [339, 330] on div "Shift Name Habby Job Select Job Role Counter Counter Evening Counter Mid Shift …" at bounding box center [402, 255] width 532 height 334
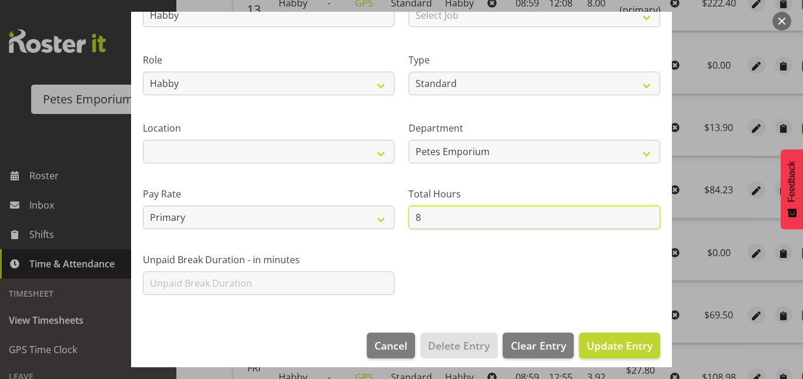
scroll to position [120, 0]
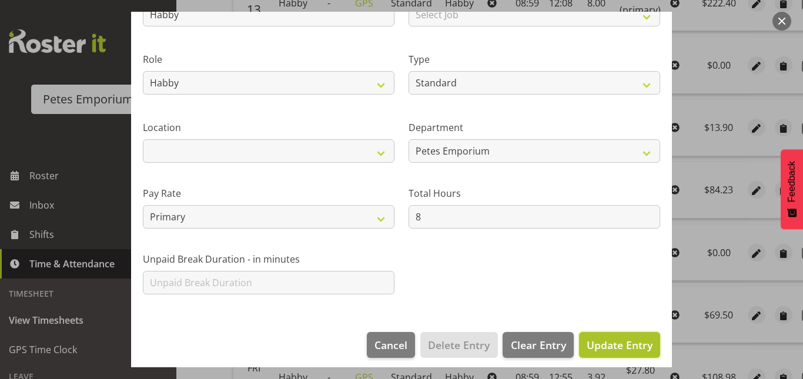
click at [617, 347] on span "Update Entry" at bounding box center [620, 345] width 66 height 14
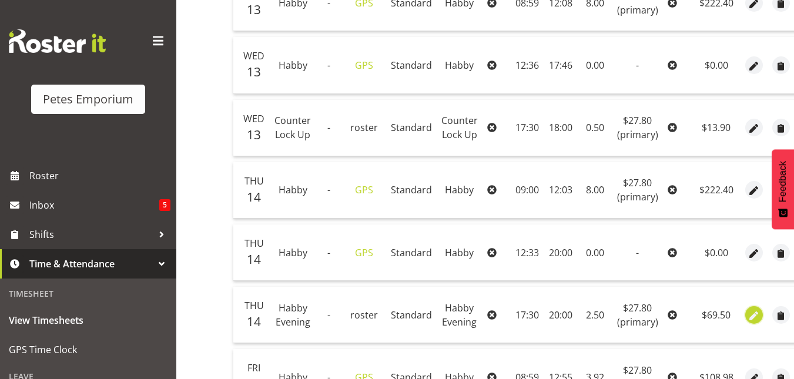
click at [750, 317] on span "button" at bounding box center [754, 316] width 14 height 14
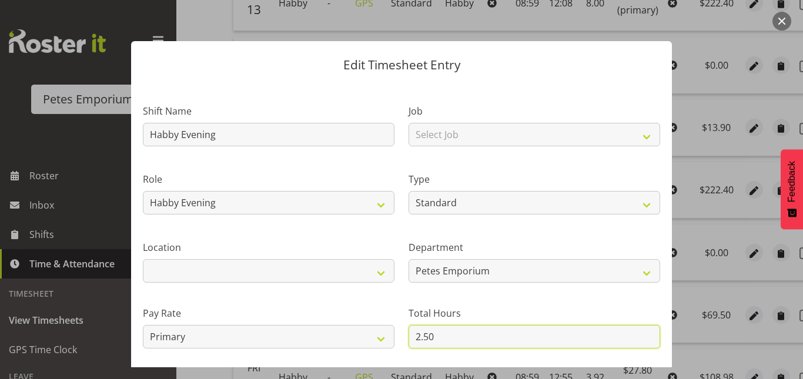
click at [426, 342] on input "2.50" at bounding box center [535, 337] width 252 height 24
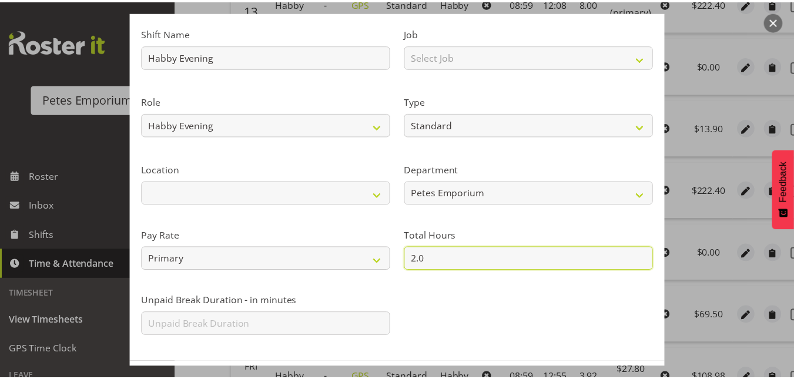
scroll to position [128, 0]
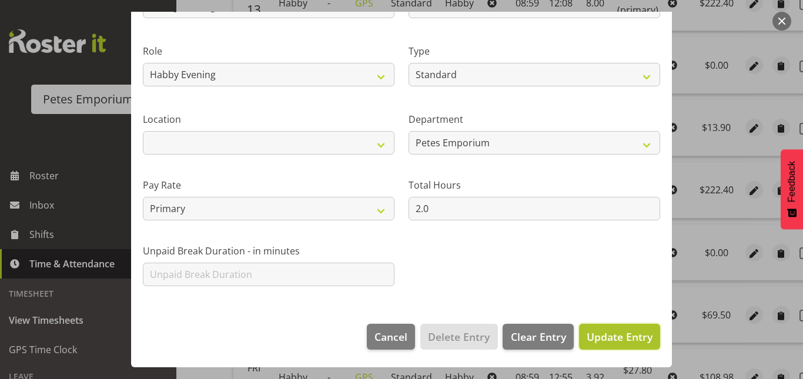
click at [619, 335] on span "Update Entry" at bounding box center [620, 337] width 66 height 14
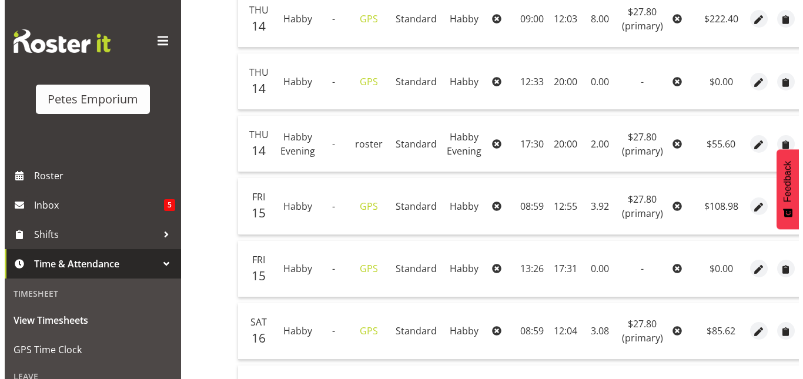
scroll to position [753, 0]
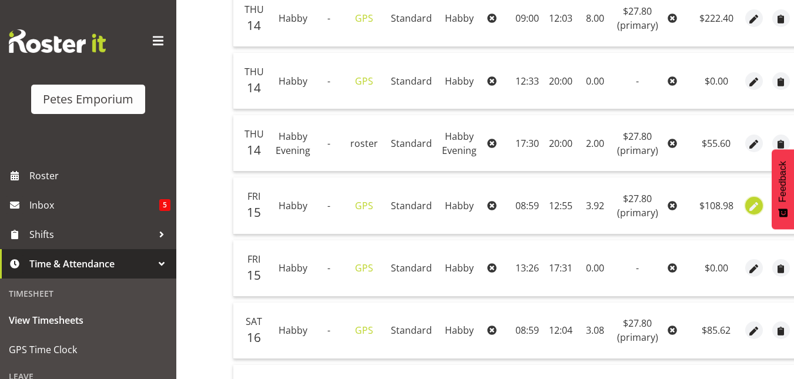
click at [754, 206] on span "button" at bounding box center [754, 207] width 14 height 14
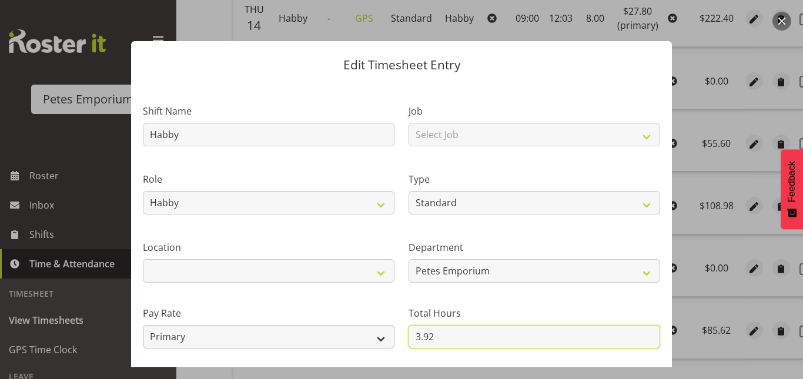
drag, startPoint x: 435, startPoint y: 339, endPoint x: 367, endPoint y: 336, distance: 68.3
click at [367, 336] on div "Shift Name Habby Job Select Job Role Counter Counter Evening Counter Mid Shift …" at bounding box center [402, 255] width 532 height 334
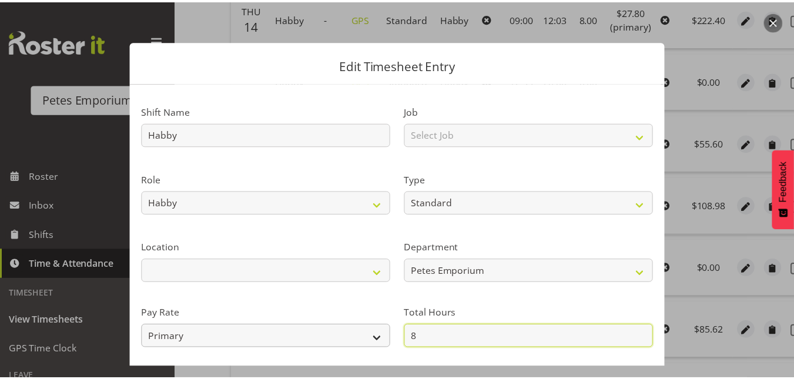
scroll to position [128, 0]
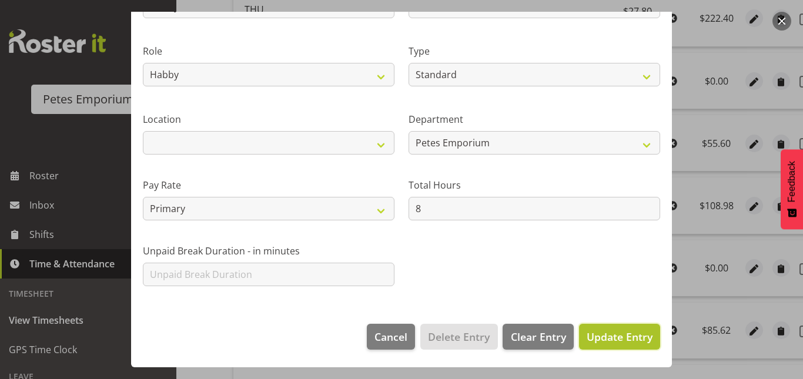
click at [606, 336] on span "Update Entry" at bounding box center [620, 337] width 66 height 14
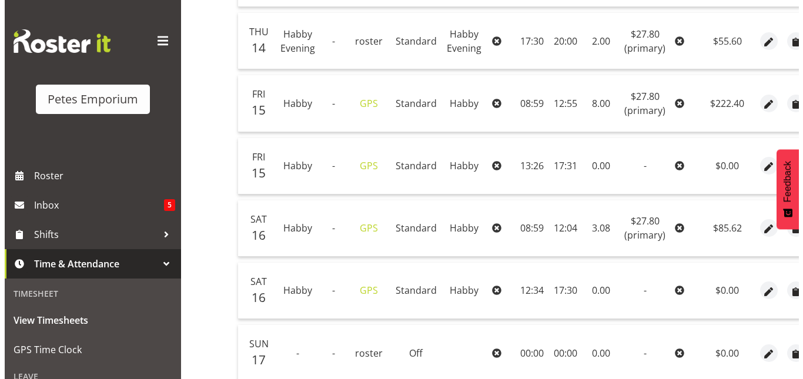
scroll to position [856, 0]
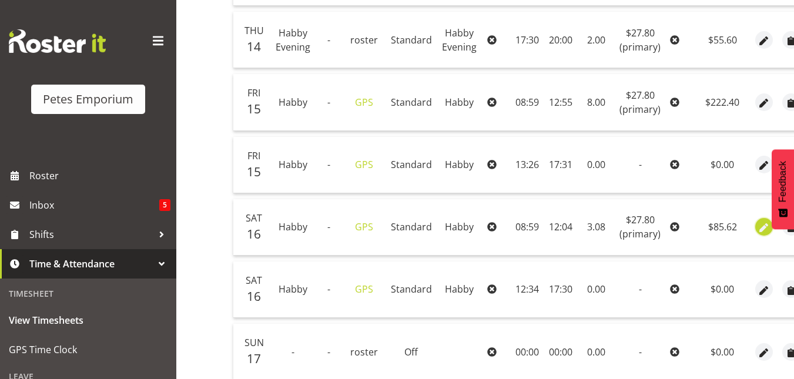
click at [763, 224] on span "button" at bounding box center [765, 229] width 14 height 14
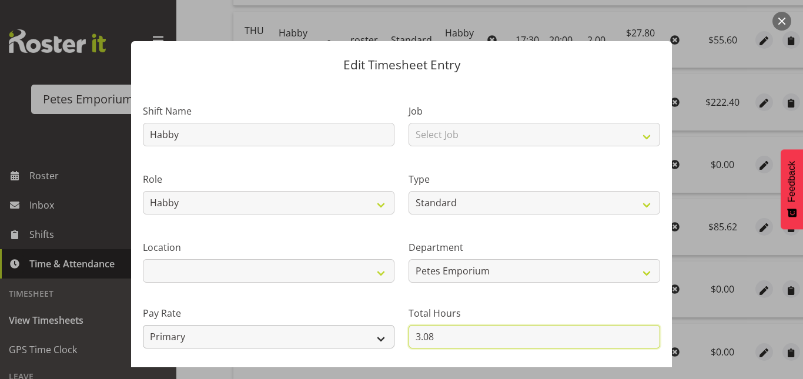
drag, startPoint x: 433, startPoint y: 337, endPoint x: 385, endPoint y: 336, distance: 47.7
click at [385, 336] on div "Shift Name Habby Job Select Job Role Counter Counter Evening Counter Mid Shift …" at bounding box center [402, 255] width 532 height 334
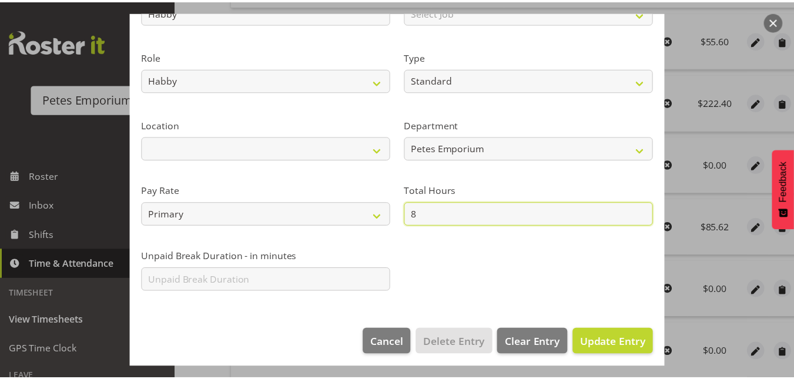
scroll to position [124, 0]
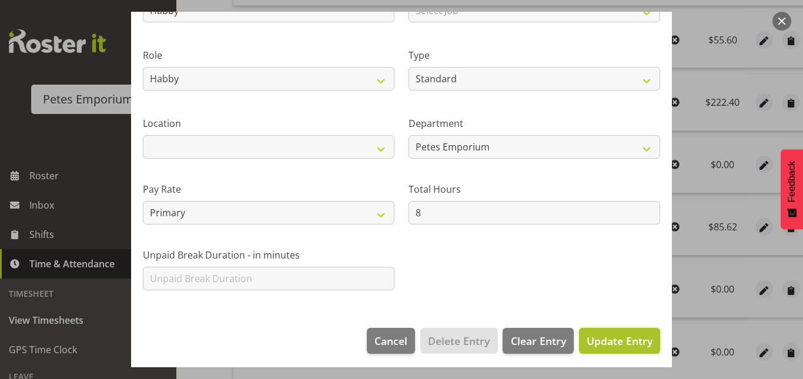
click at [627, 337] on span "Update Entry" at bounding box center [620, 341] width 66 height 14
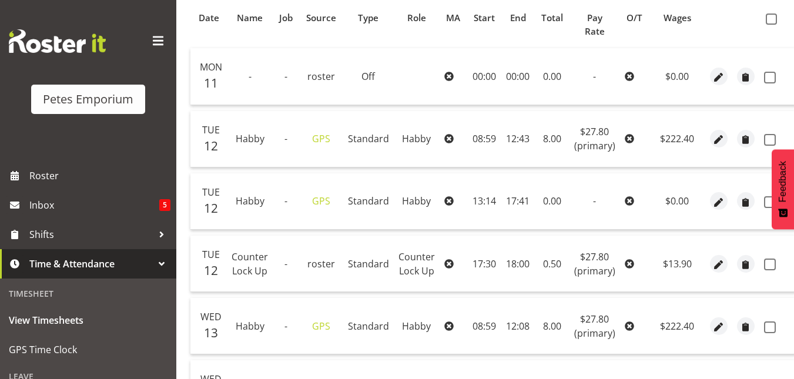
scroll to position [236, 0]
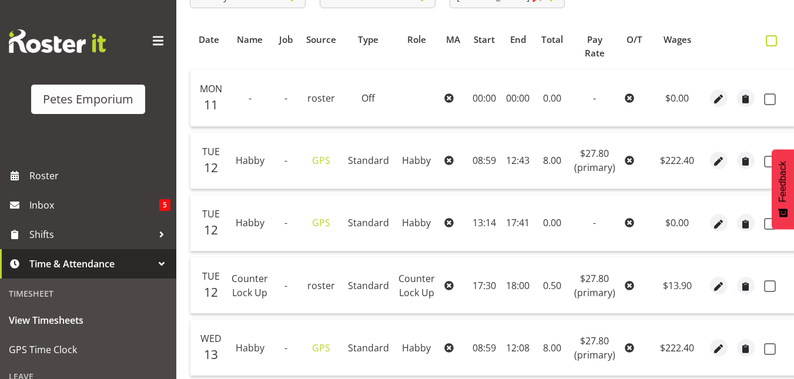
click at [767, 44] on span at bounding box center [771, 40] width 11 height 11
click at [767, 44] on input "checkbox" at bounding box center [770, 41] width 8 height 8
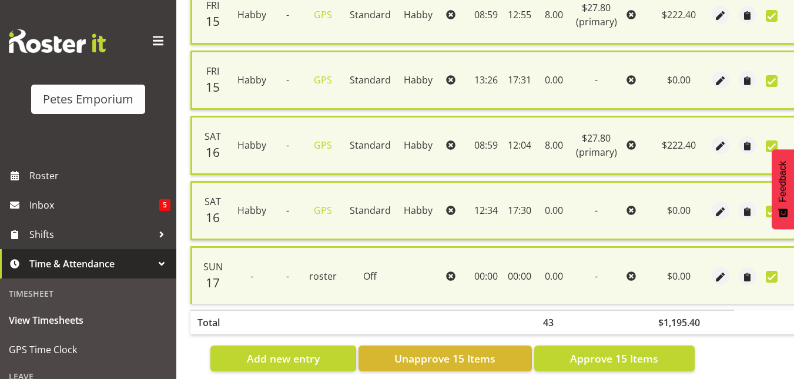
scroll to position [994, 0]
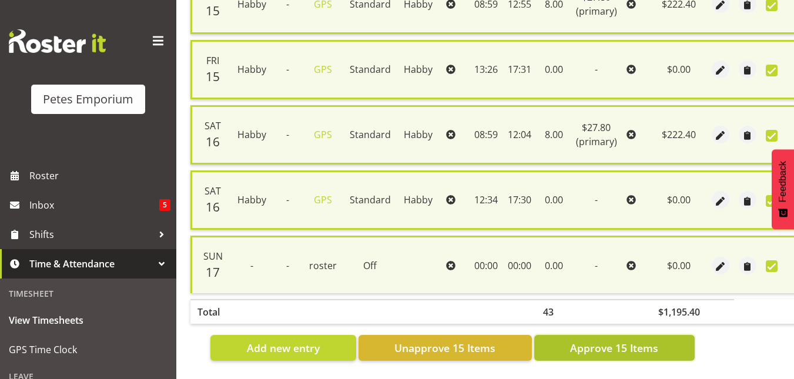
click at [610, 343] on span "Approve 15 Items" at bounding box center [614, 347] width 88 height 15
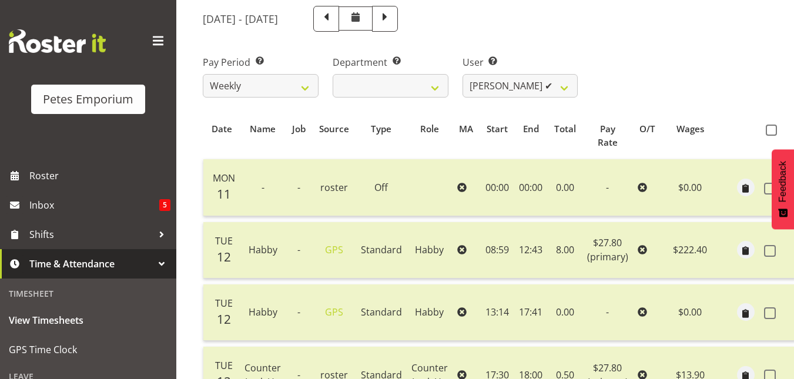
scroll to position [144, 0]
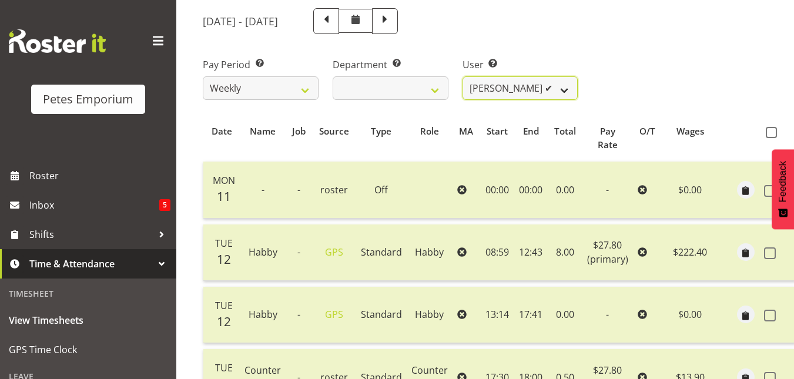
click at [565, 88] on select "Abigail Lane ✔ Alex-Micheal Taniwha ✔ Amelia Denz ✔ Beena Beena ✔ Christine Nev…" at bounding box center [521, 88] width 116 height 24
click at [463, 76] on select "Abigail Lane ✔ Alex-Micheal Taniwha ✔ Amelia Denz ✔ Beena Beena ✔ Christine Nev…" at bounding box center [521, 88] width 116 height 24
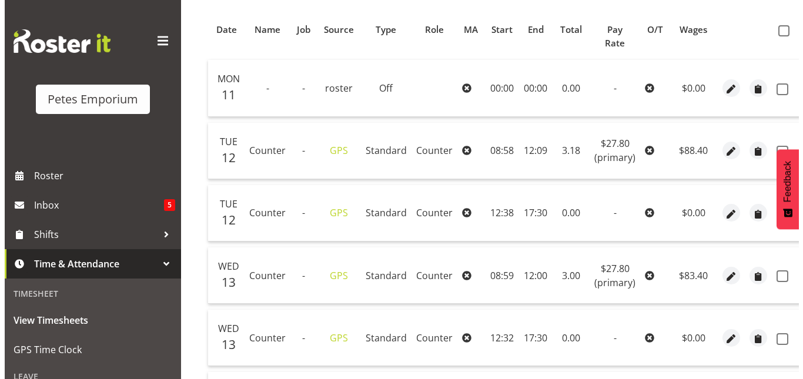
scroll to position [250, 0]
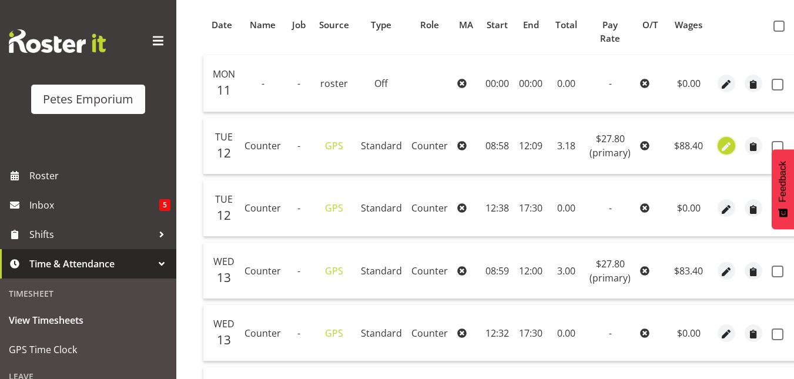
click at [720, 145] on span "button" at bounding box center [727, 148] width 14 height 14
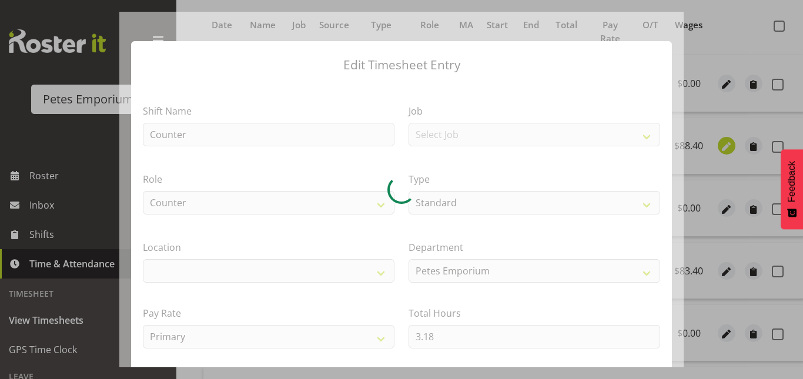
scroll to position [0, 29]
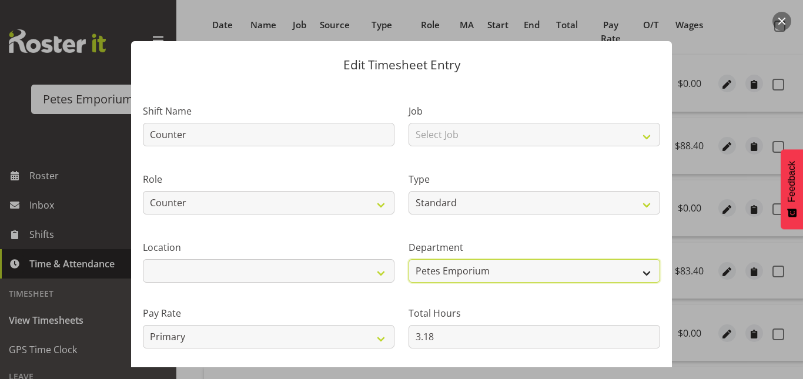
click at [442, 272] on select "Petes Emporium" at bounding box center [535, 271] width 252 height 24
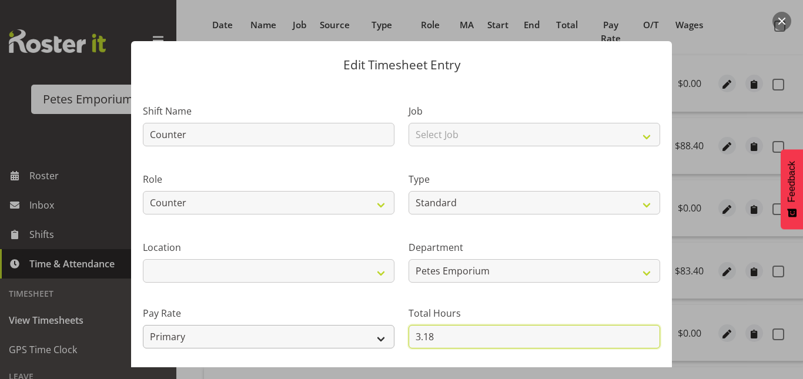
drag, startPoint x: 432, startPoint y: 333, endPoint x: 375, endPoint y: 333, distance: 57.0
click at [375, 333] on div "Shift Name Counter Job Select Job Role Counter Counter Evening Counter Mid Shif…" at bounding box center [402, 255] width 532 height 334
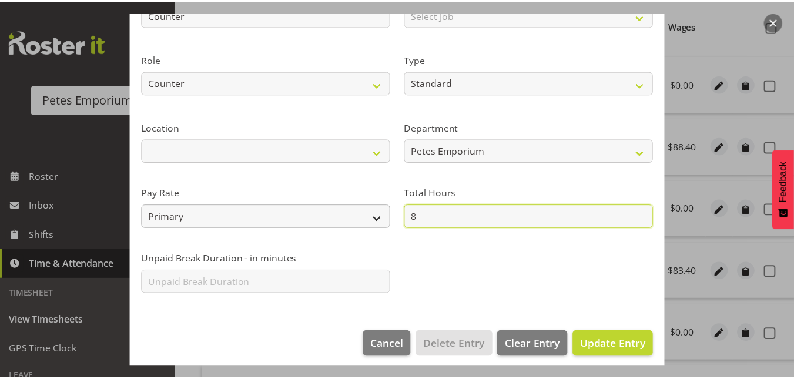
scroll to position [128, 0]
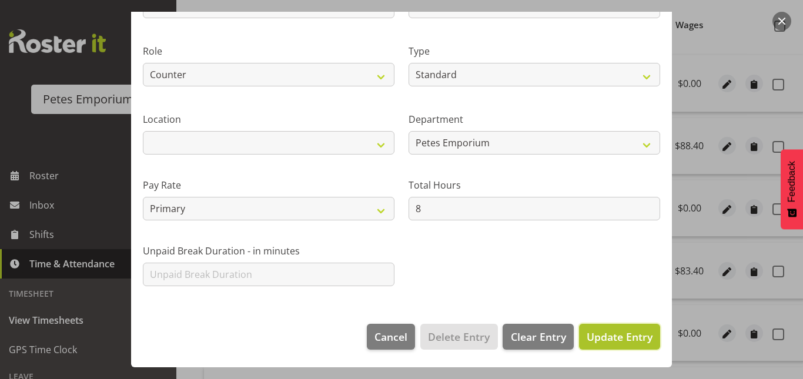
click at [597, 332] on span "Update Entry" at bounding box center [620, 337] width 66 height 14
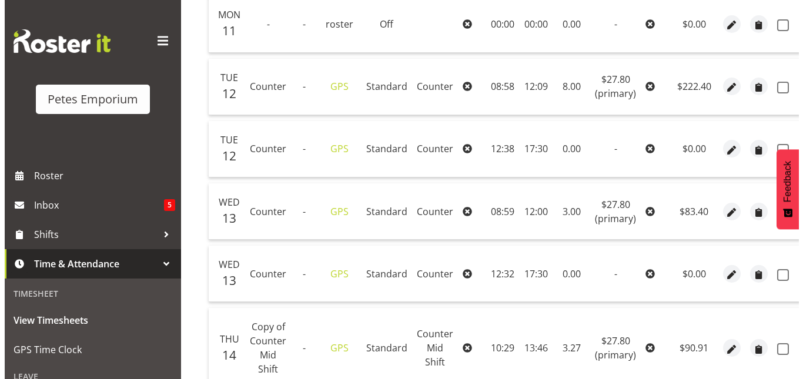
scroll to position [310, 0]
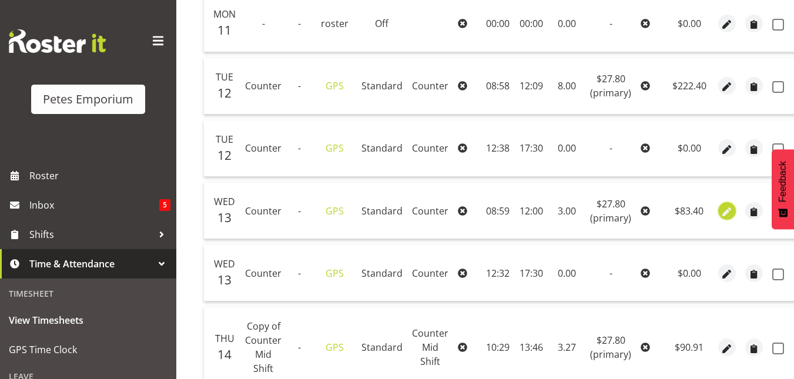
click at [721, 216] on span "button" at bounding box center [728, 212] width 14 height 14
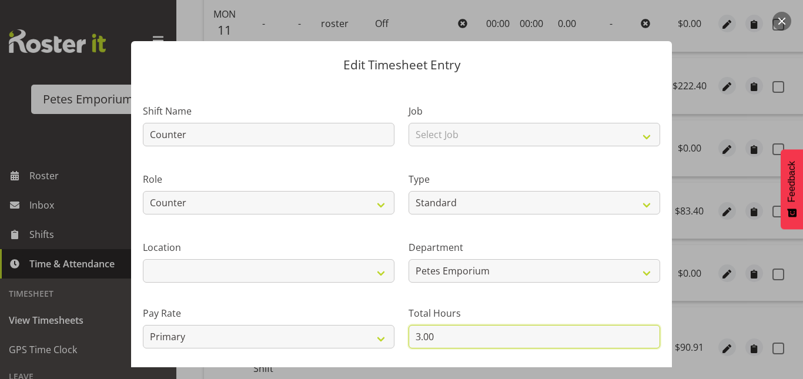
drag, startPoint x: 452, startPoint y: 339, endPoint x: 370, endPoint y: 350, distance: 82.5
click at [370, 350] on div "Shift Name Counter Job Select Job Role Counter Counter Evening Counter Mid Shif…" at bounding box center [402, 255] width 532 height 334
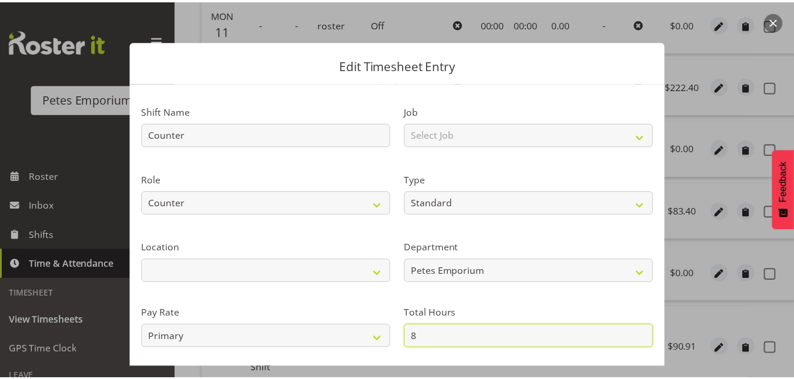
scroll to position [128, 0]
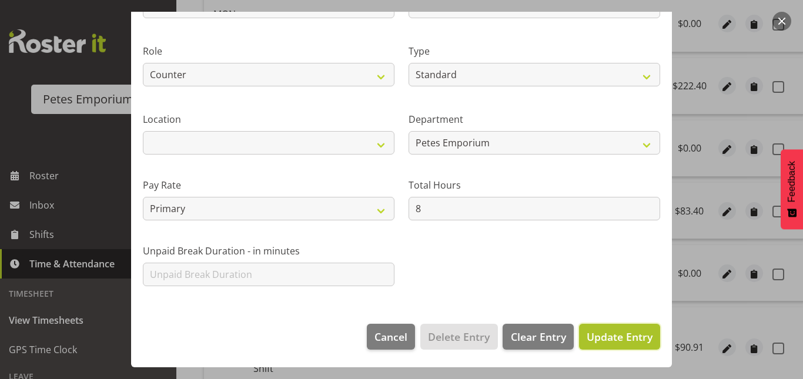
click at [621, 345] on button "Update Entry" at bounding box center [619, 337] width 81 height 26
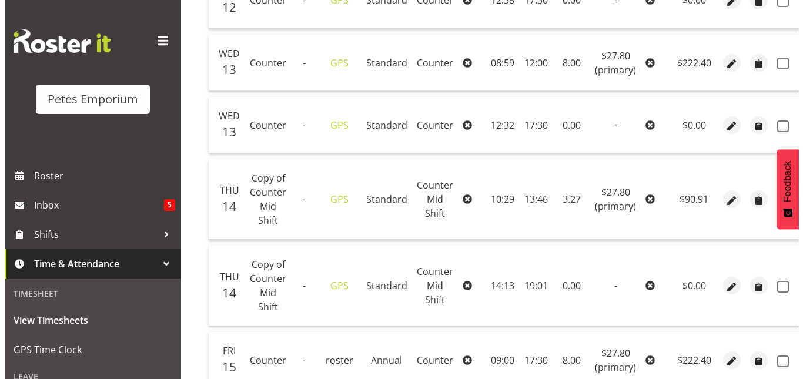
scroll to position [460, 0]
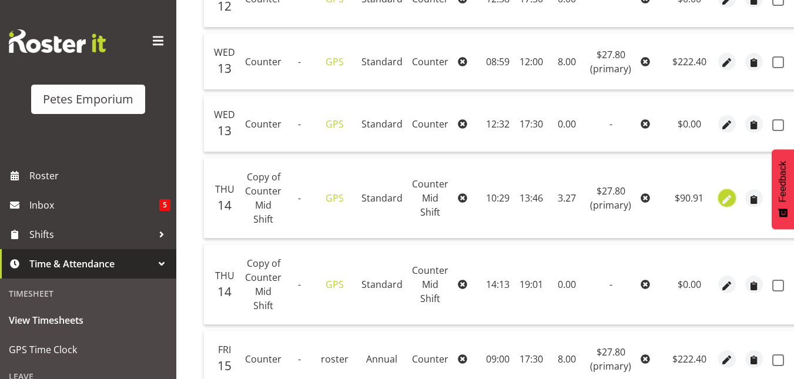
click at [730, 198] on span "button" at bounding box center [728, 200] width 14 height 14
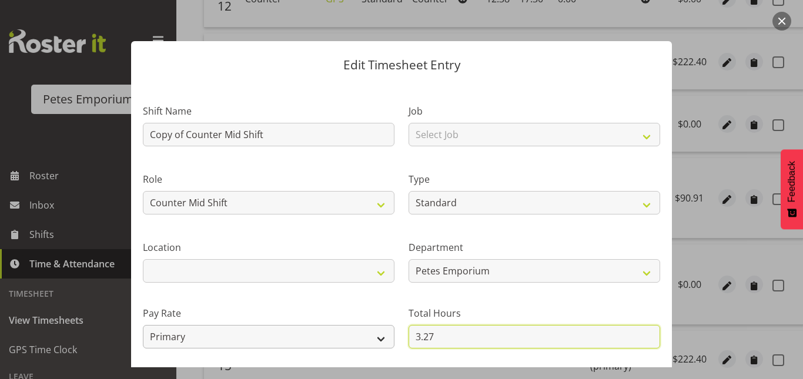
drag, startPoint x: 431, startPoint y: 337, endPoint x: 356, endPoint y: 329, distance: 75.8
click at [356, 329] on div "Shift Name Copy of Counter Mid Shift Job Select Job Role Counter Counter Evenin…" at bounding box center [402, 255] width 532 height 334
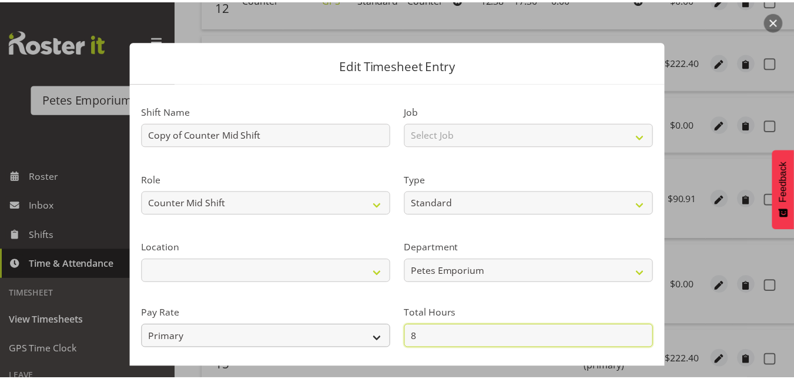
scroll to position [128, 0]
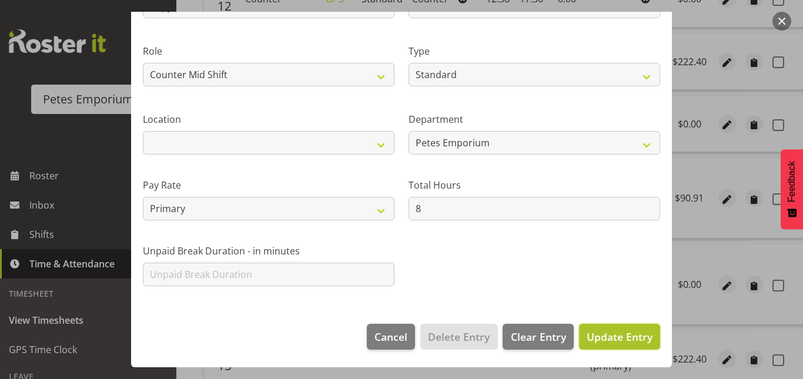
click at [614, 337] on span "Update Entry" at bounding box center [620, 337] width 66 height 14
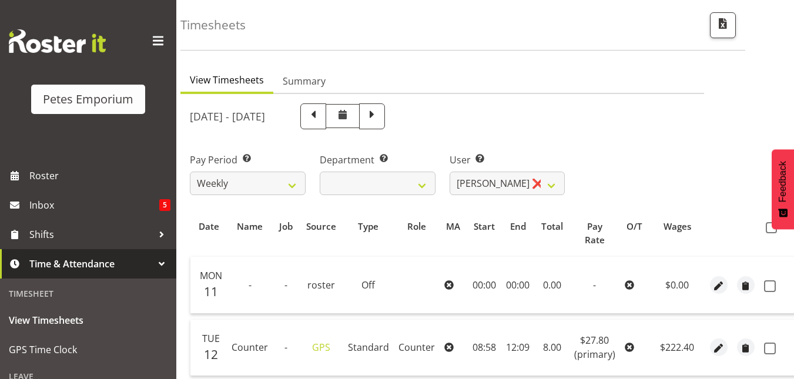
scroll to position [29, 0]
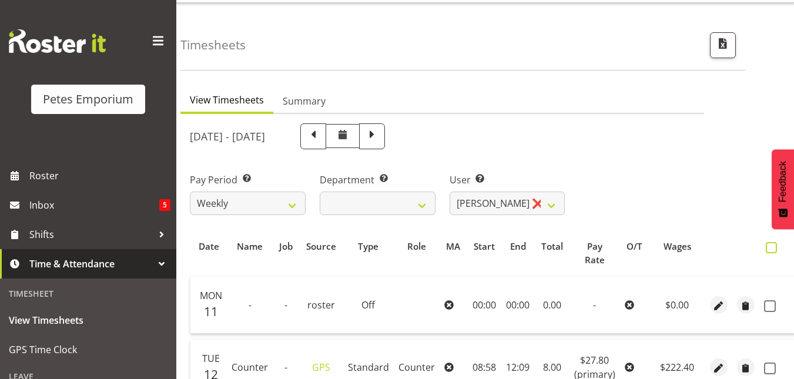
click at [768, 250] on span at bounding box center [771, 247] width 11 height 11
click at [768, 250] on input "checkbox" at bounding box center [770, 248] width 8 height 8
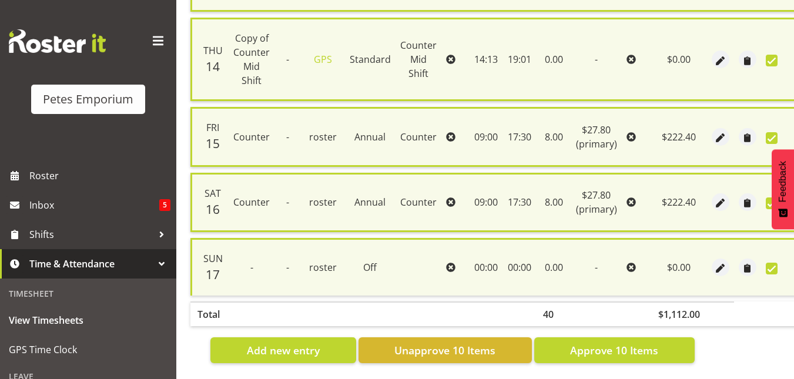
scroll to position [716, 0]
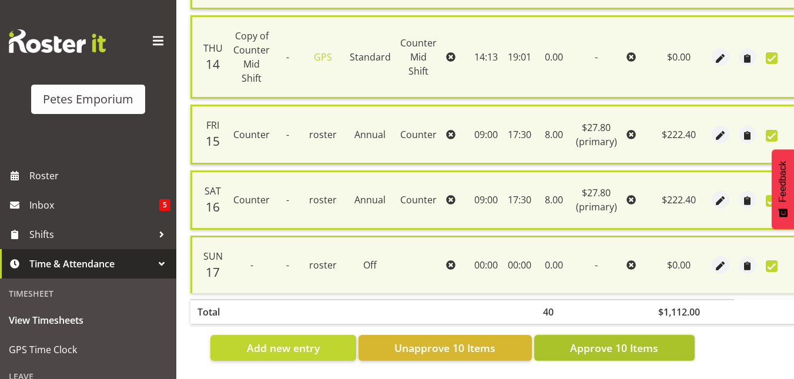
click at [632, 335] on button "Approve 10 Items" at bounding box center [614, 348] width 161 height 26
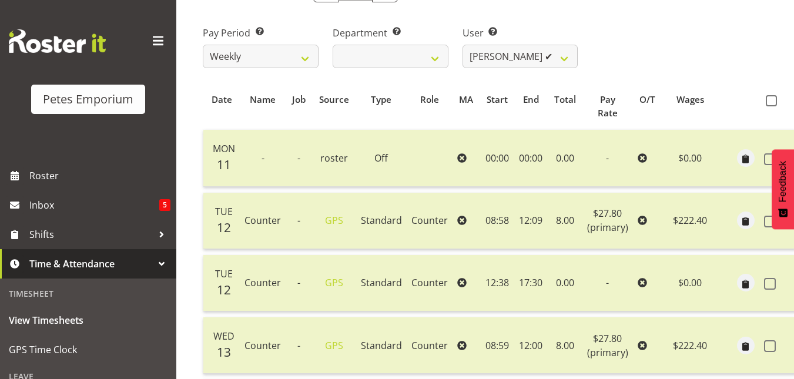
scroll to position [0, 0]
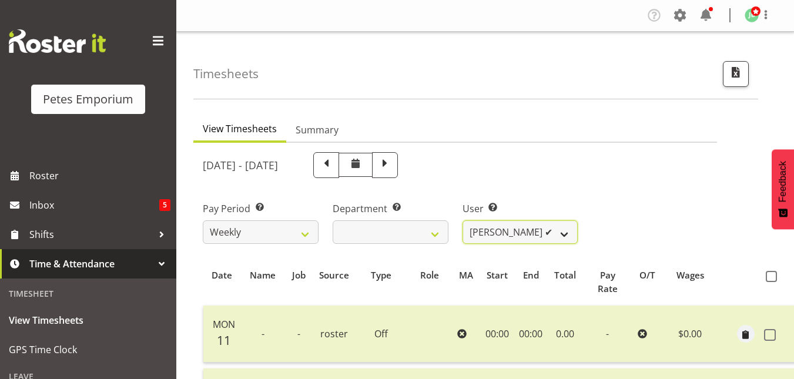
click at [571, 225] on select "Abigail Lane ✔ Alex-Micheal Taniwha ✔ Amelia Denz ✔ Beena Beena ✔ Christine Nev…" at bounding box center [521, 232] width 116 height 24
click at [463, 220] on select "Abigail Lane ✔ Alex-Micheal Taniwha ✔ Amelia Denz ✔ Beena Beena ✔ Christine Nev…" at bounding box center [521, 232] width 116 height 24
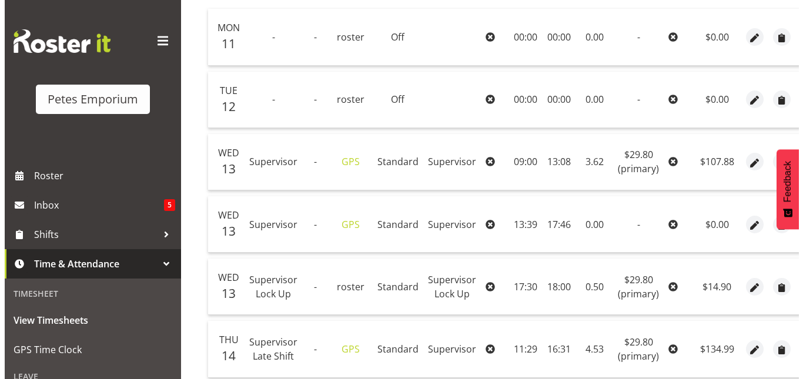
scroll to position [298, 0]
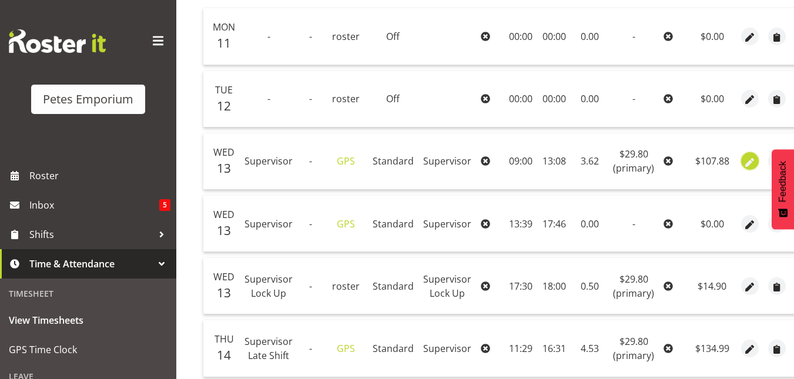
click at [744, 161] on span "button" at bounding box center [751, 163] width 14 height 14
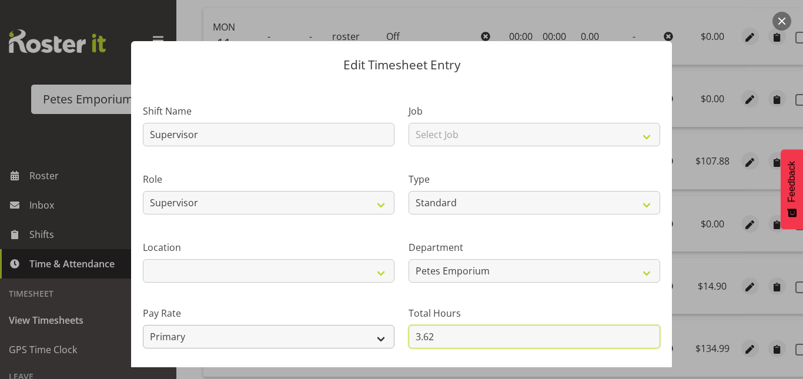
drag, startPoint x: 450, startPoint y: 330, endPoint x: 372, endPoint y: 337, distance: 77.9
click at [372, 337] on div "Shift Name Supervisor Job Select Job Role Counter Counter Evening Counter Mid S…" at bounding box center [402, 255] width 532 height 334
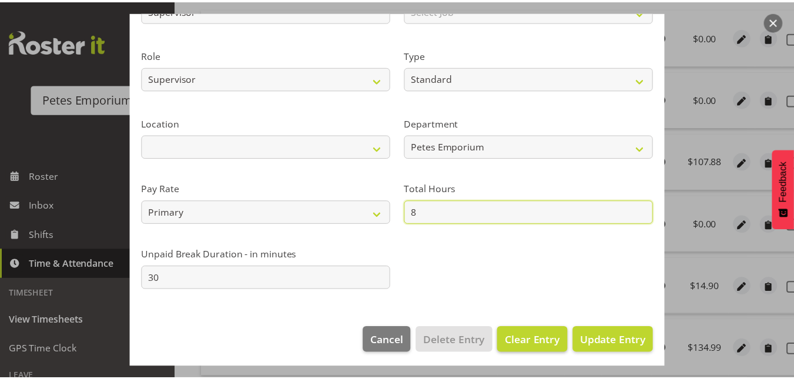
scroll to position [125, 0]
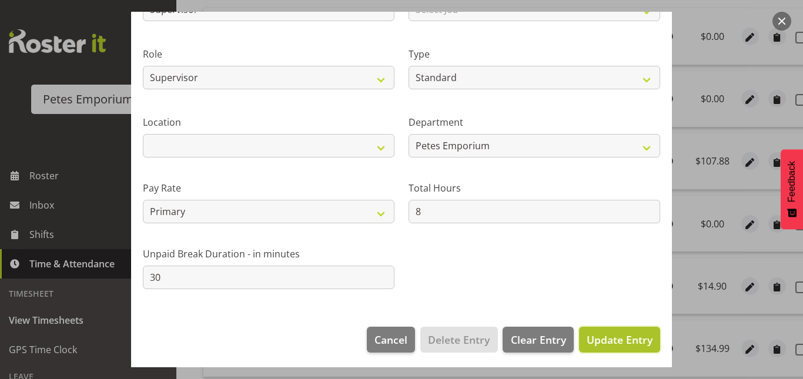
click at [597, 337] on span "Update Entry" at bounding box center [620, 340] width 66 height 14
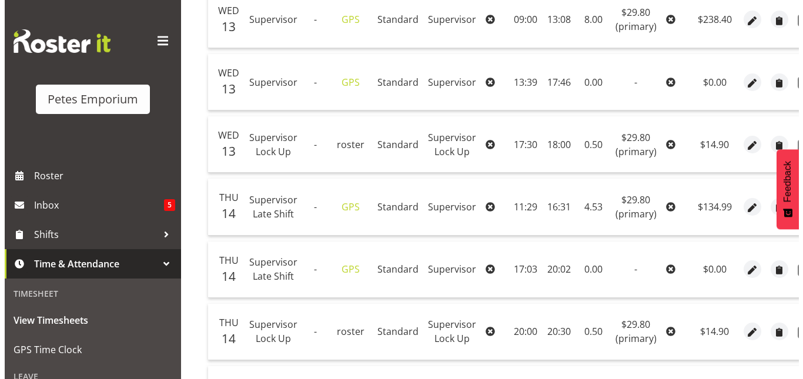
scroll to position [440, 0]
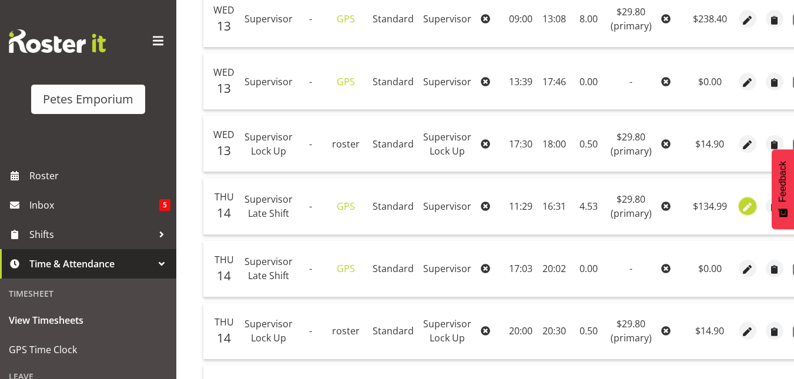
click at [750, 209] on span "button" at bounding box center [748, 207] width 14 height 14
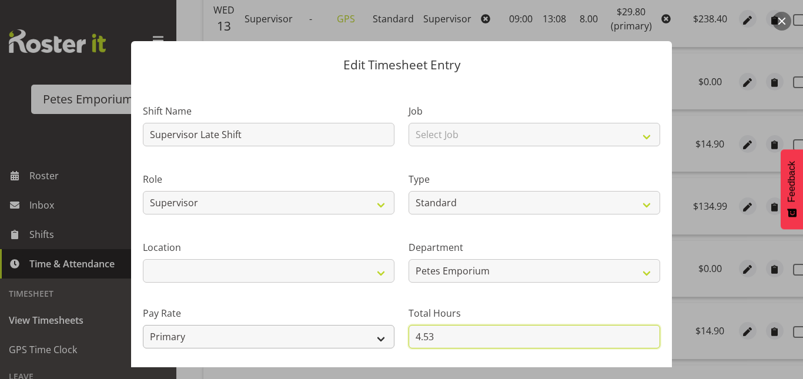
drag, startPoint x: 437, startPoint y: 333, endPoint x: 370, endPoint y: 337, distance: 67.2
click at [370, 337] on div "Shift Name Supervisor Late Shift Job Select Job Role Counter Counter Evening Co…" at bounding box center [402, 255] width 532 height 334
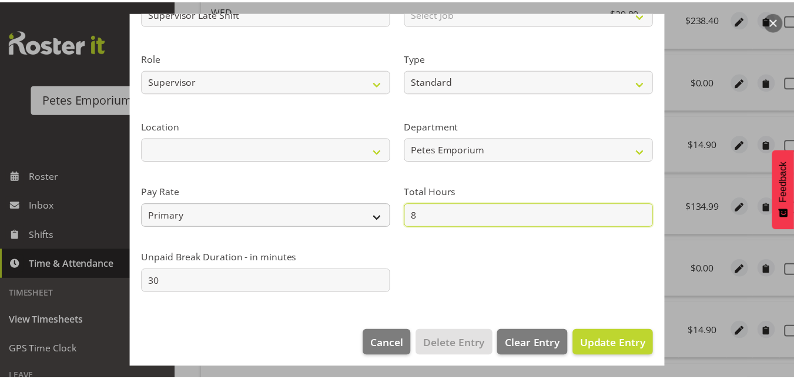
scroll to position [128, 0]
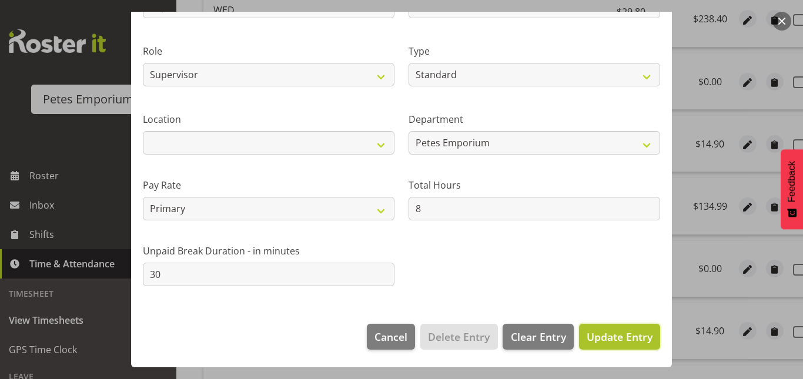
click at [600, 338] on span "Update Entry" at bounding box center [620, 337] width 66 height 14
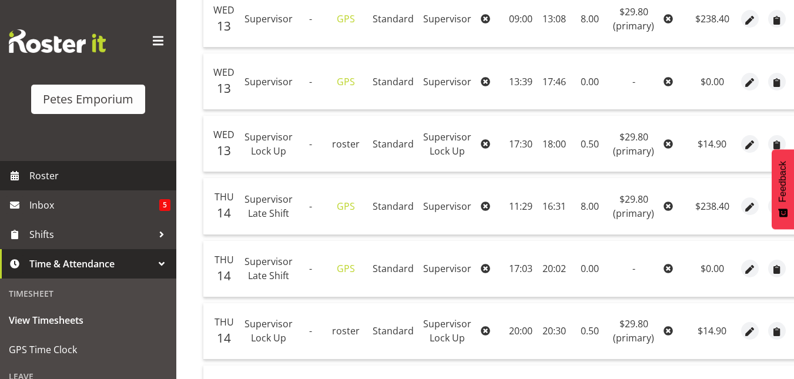
click at [56, 174] on span "Roster" at bounding box center [99, 176] width 141 height 18
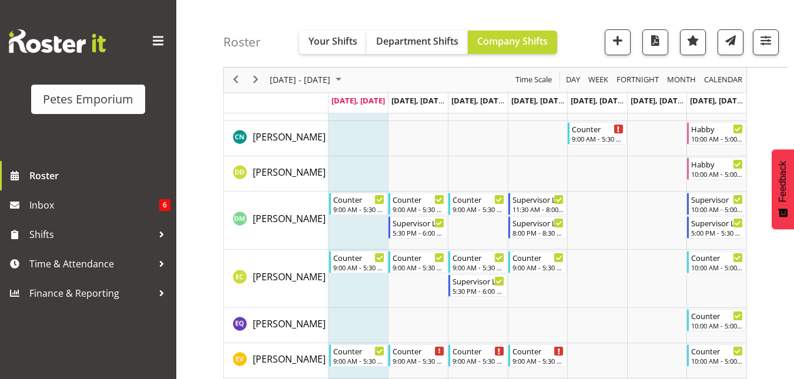
scroll to position [330, 0]
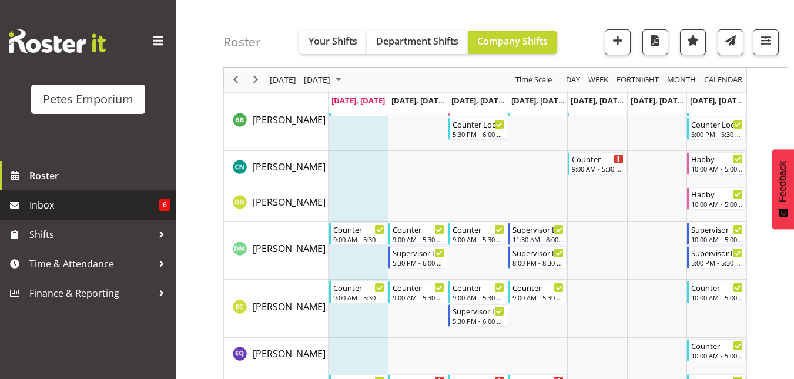
click at [41, 209] on span "Inbox" at bounding box center [94, 205] width 130 height 18
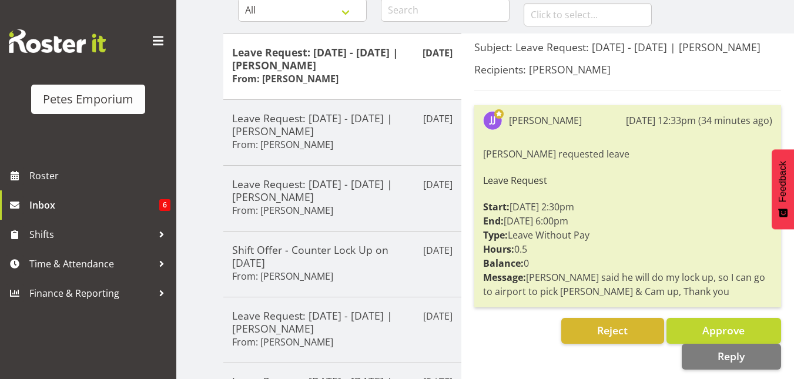
scroll to position [127, 0]
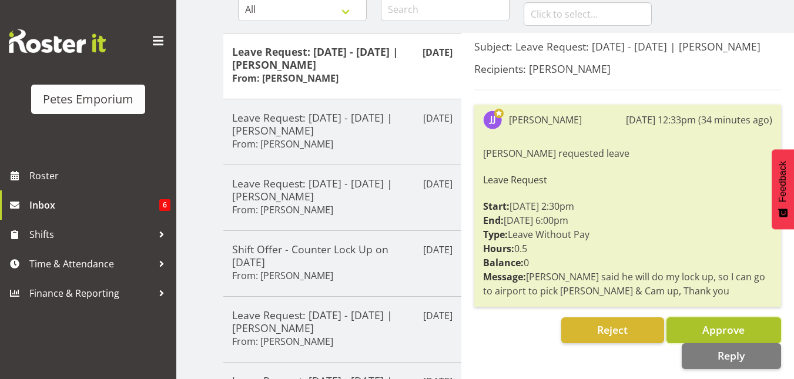
click at [717, 324] on span "Approve" at bounding box center [724, 330] width 42 height 14
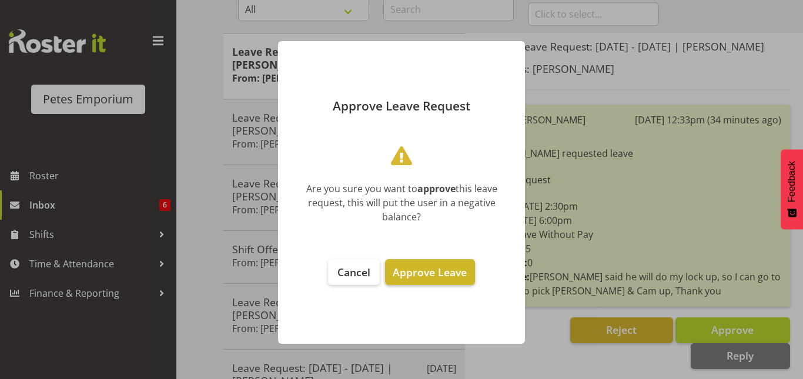
click at [439, 273] on span "Approve Leave" at bounding box center [430, 272] width 74 height 14
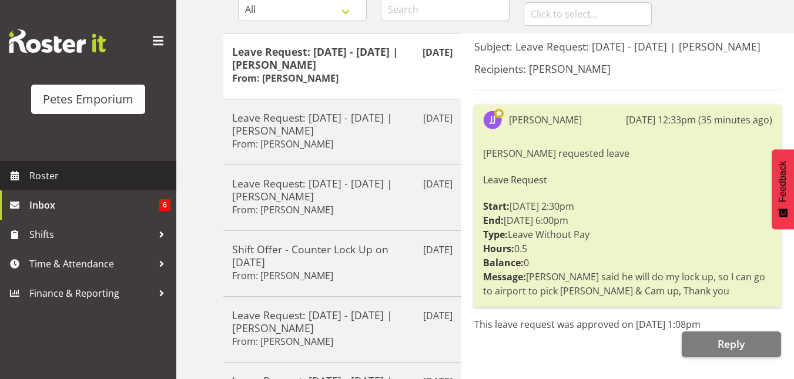
click at [42, 182] on span "Roster" at bounding box center [99, 176] width 141 height 18
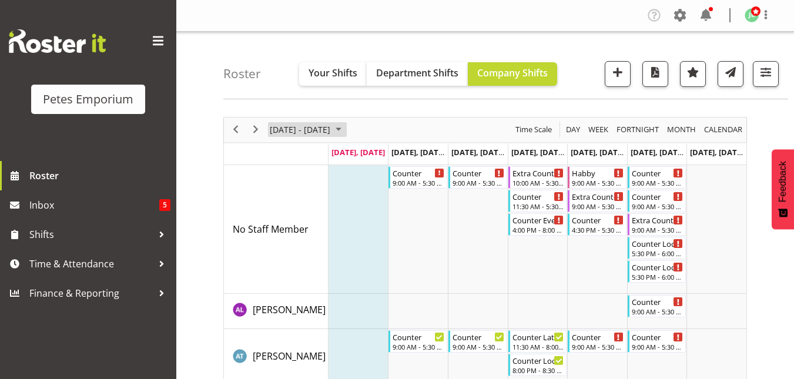
click at [346, 127] on span "August 2025" at bounding box center [339, 129] width 14 height 15
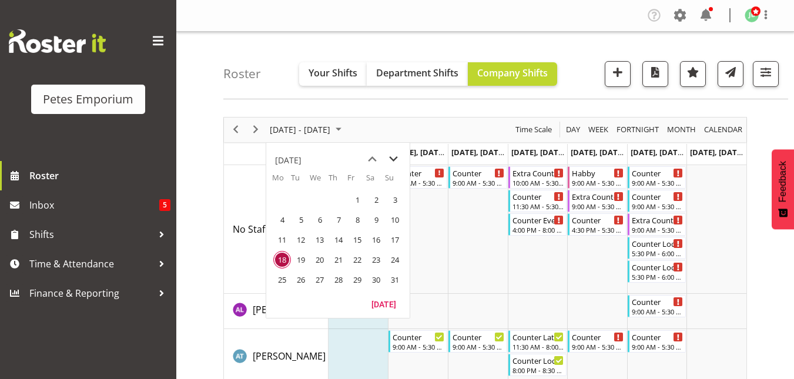
click at [393, 160] on span "next month" at bounding box center [393, 159] width 21 height 21
click at [282, 218] on span "8" at bounding box center [282, 220] width 18 height 18
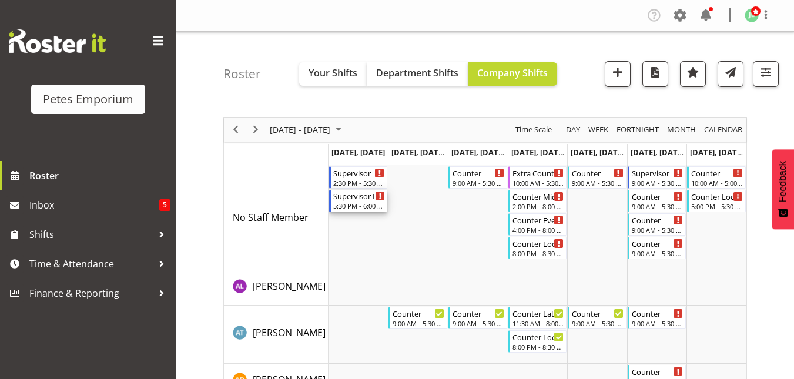
click at [352, 207] on div "5:30 PM - 6:00 PM" at bounding box center [359, 205] width 52 height 9
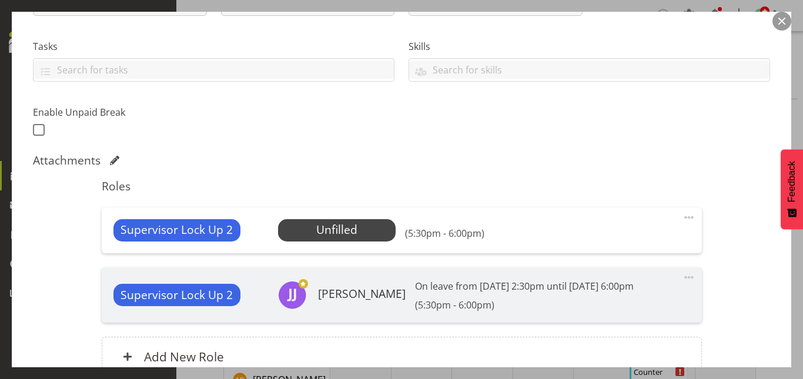
scroll to position [233, 0]
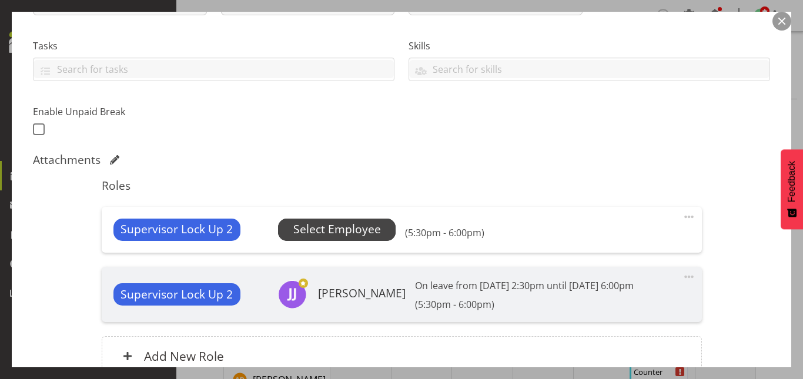
click at [337, 225] on span "Select Employee" at bounding box center [337, 229] width 88 height 17
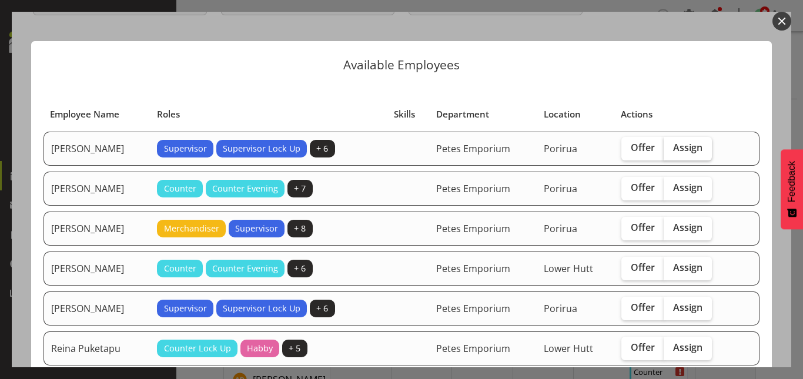
click at [691, 159] on label "Assign" at bounding box center [688, 149] width 48 height 24
click at [671, 152] on input "Assign" at bounding box center [668, 148] width 8 height 8
checkbox input "true"
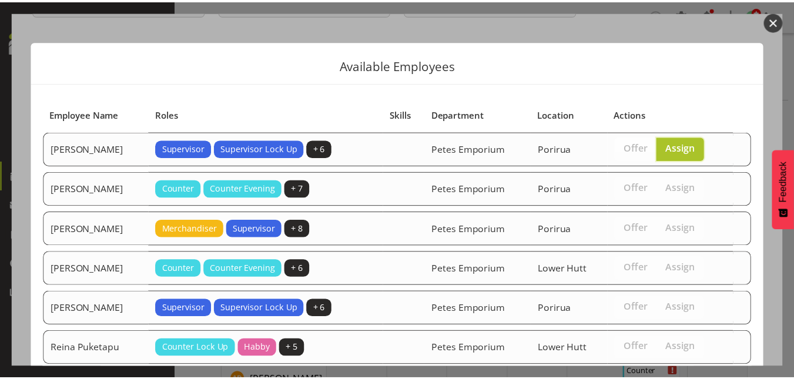
scroll to position [112, 0]
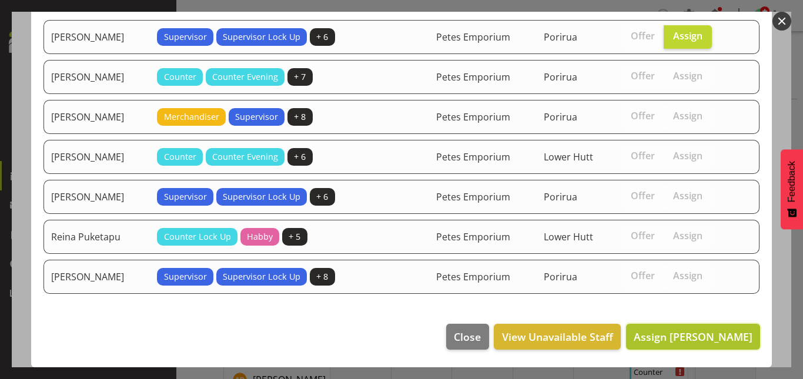
click at [687, 337] on span "Assign David McAuley" at bounding box center [693, 337] width 119 height 14
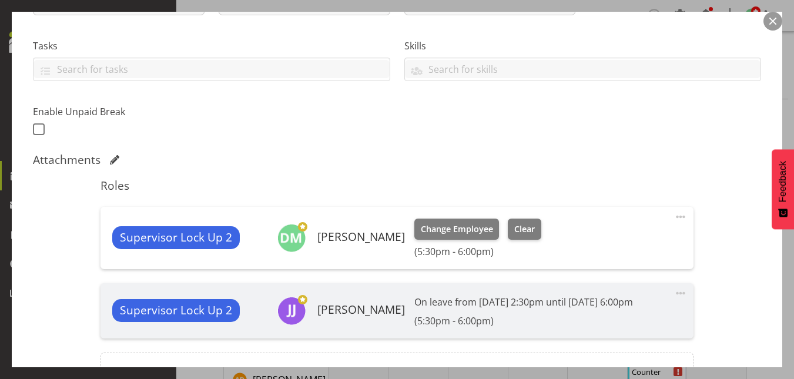
scroll to position [363, 0]
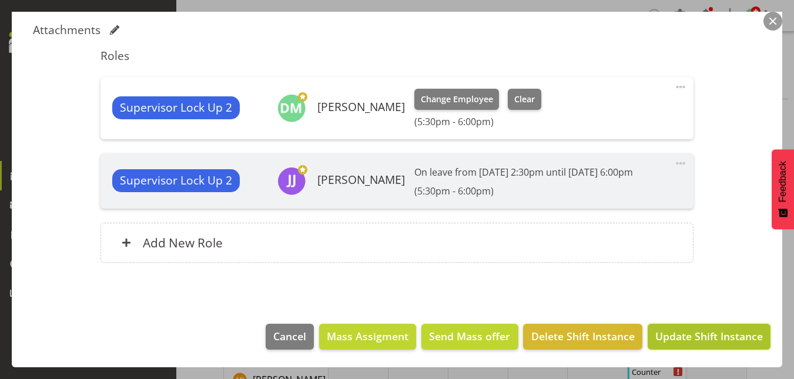
click at [712, 331] on span "Update Shift Instance" at bounding box center [710, 336] width 108 height 15
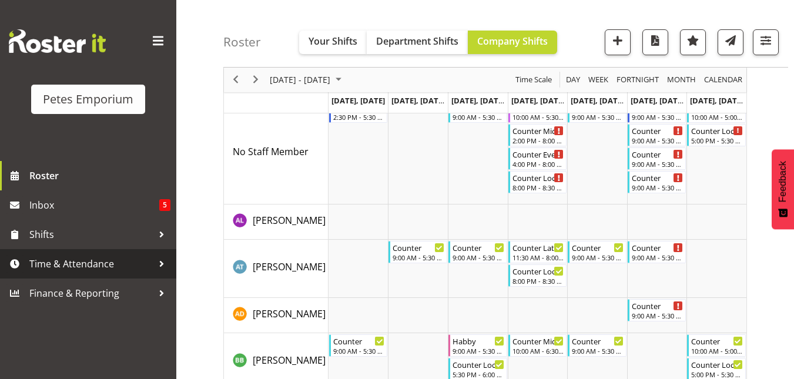
scroll to position [0, 0]
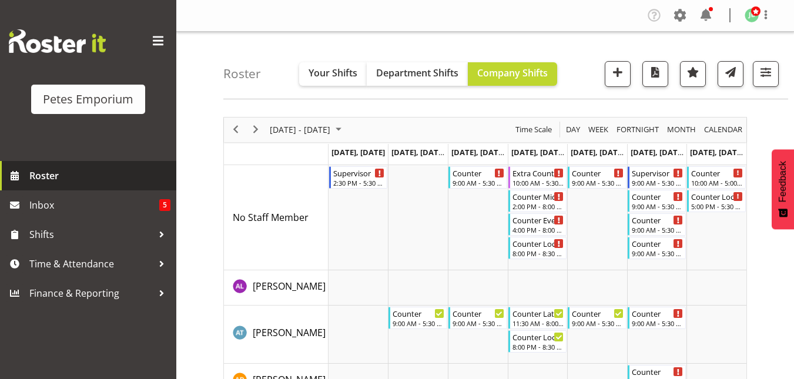
click at [45, 171] on span "Roster" at bounding box center [99, 176] width 141 height 18
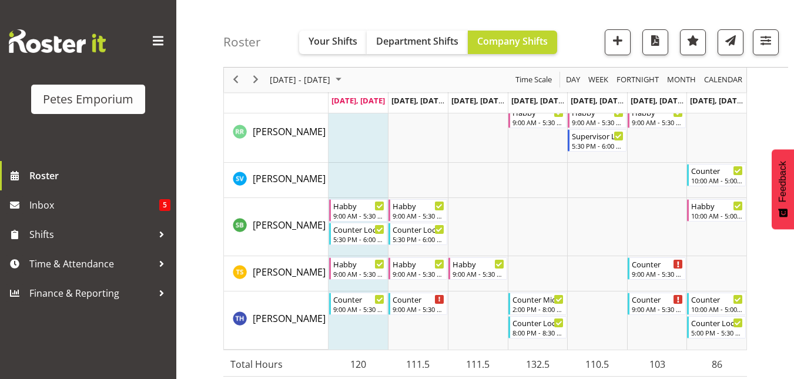
scroll to position [1482, 0]
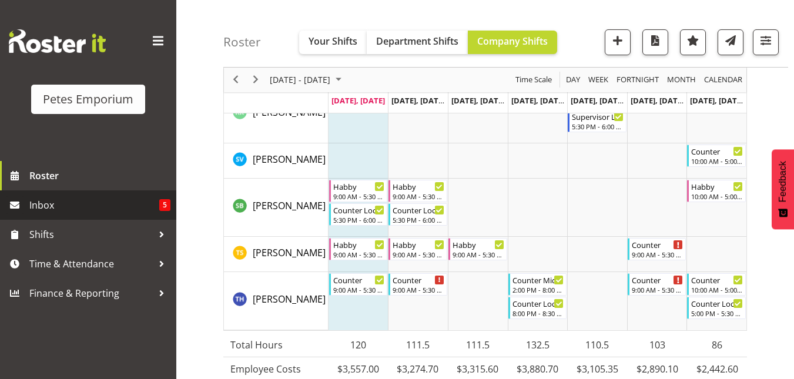
click at [44, 197] on span "Inbox" at bounding box center [94, 205] width 130 height 18
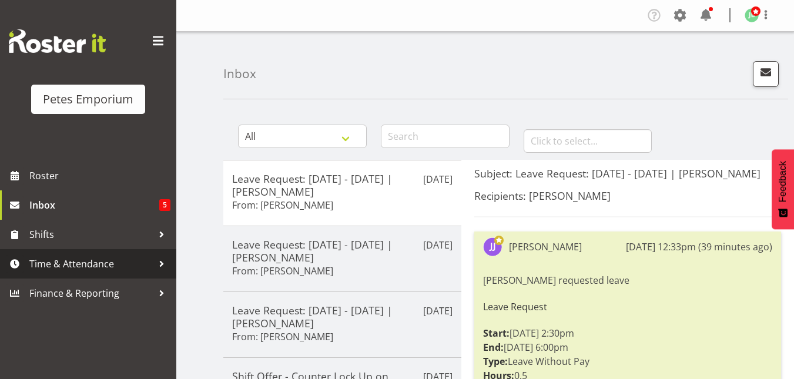
drag, startPoint x: 62, startPoint y: 262, endPoint x: 41, endPoint y: 264, distance: 21.9
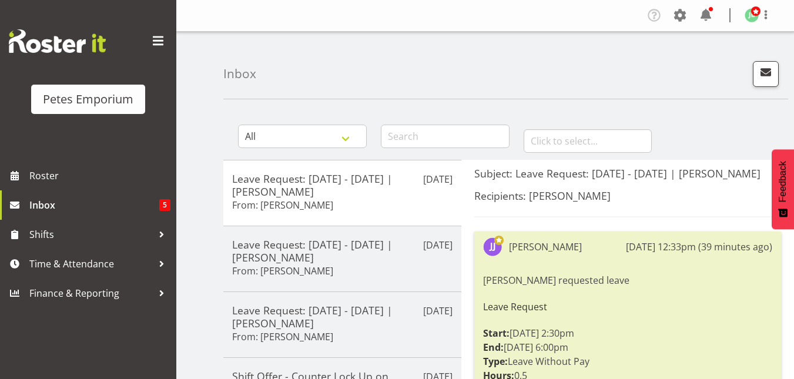
drag, startPoint x: 41, startPoint y: 264, endPoint x: 267, endPoint y: 51, distance: 311.1
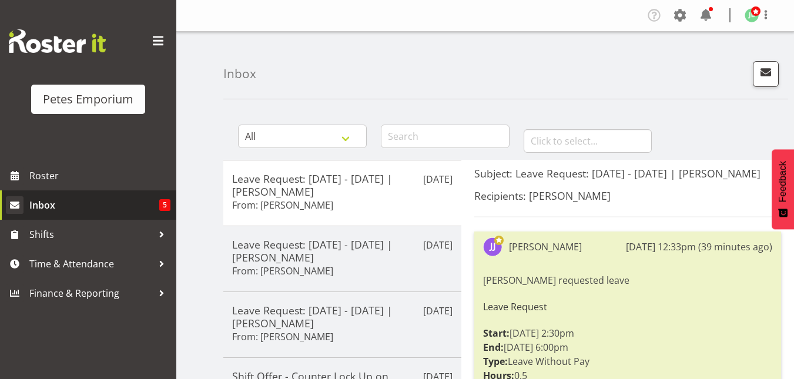
drag, startPoint x: 267, startPoint y: 51, endPoint x: 47, endPoint y: 202, distance: 267.1
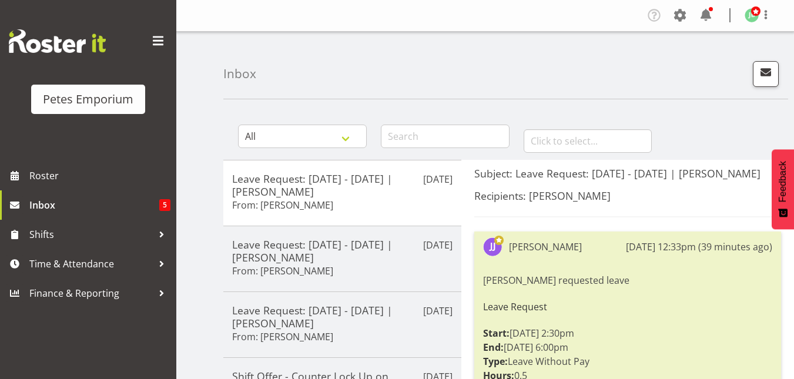
drag, startPoint x: 47, startPoint y: 202, endPoint x: 218, endPoint y: 85, distance: 207.6
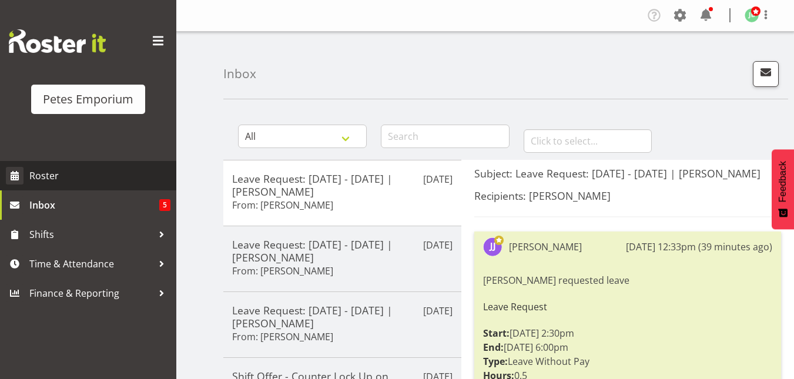
drag, startPoint x: 218, startPoint y: 85, endPoint x: 48, endPoint y: 179, distance: 194.5
drag, startPoint x: 48, startPoint y: 179, endPoint x: 267, endPoint y: 66, distance: 246.1
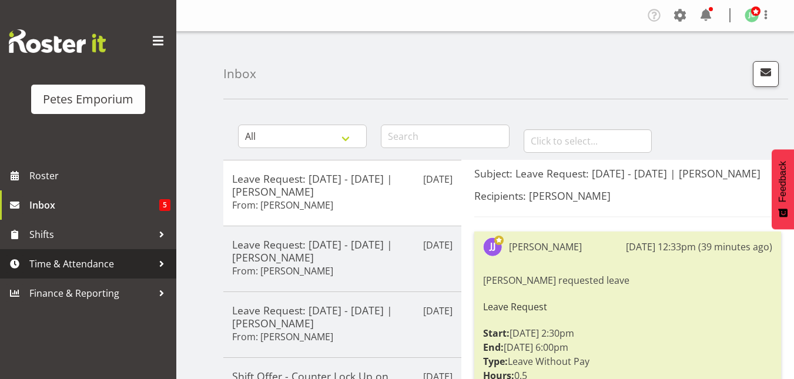
drag, startPoint x: 267, startPoint y: 66, endPoint x: 65, endPoint y: 268, distance: 285.2
click at [65, 268] on span "Time & Attendance" at bounding box center [90, 264] width 123 height 18
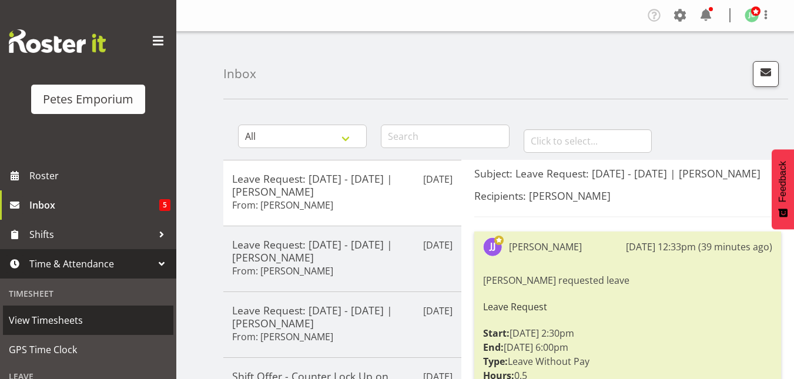
click at [50, 330] on link "View Timesheets" at bounding box center [88, 320] width 171 height 29
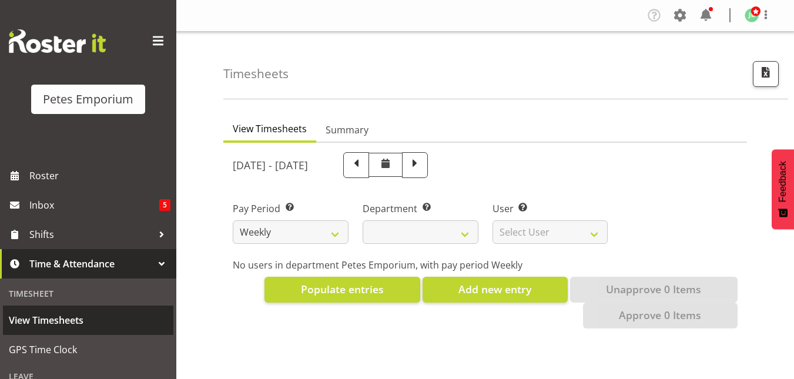
select select
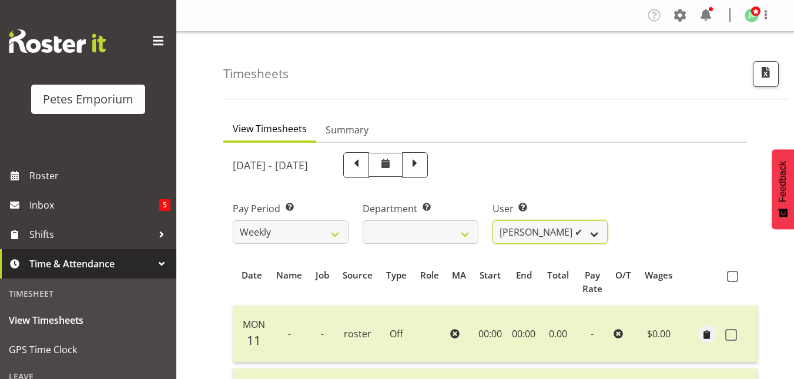
click at [596, 238] on select "Abigail Lane ✔ Alex-Micheal Taniwha ✔ Amelia Denz ✔ Beena Beena ✔ Christine Nev…" at bounding box center [551, 232] width 116 height 24
select select "3858"
click at [493, 220] on select "Abigail Lane ✔ Alex-Micheal Taniwha ✔ Amelia Denz ✔ Beena Beena ✔ Christine Nev…" at bounding box center [551, 232] width 116 height 24
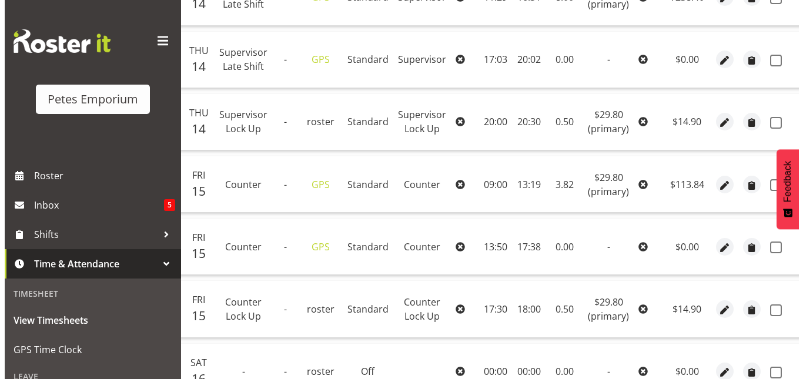
scroll to position [0, 61]
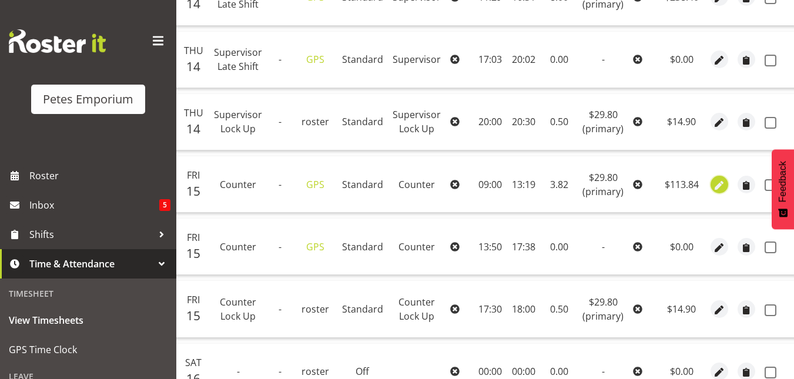
click at [716, 190] on span "button" at bounding box center [720, 186] width 14 height 14
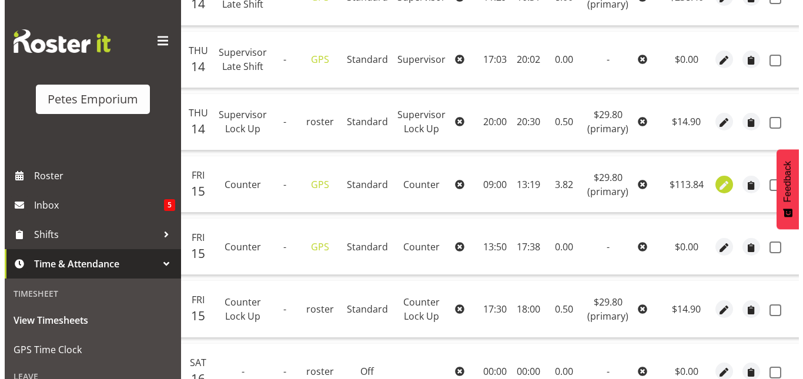
scroll to position [0, 52]
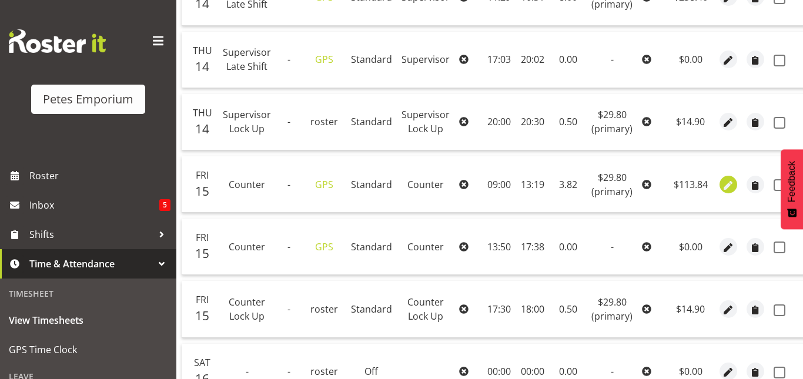
select select "Standard"
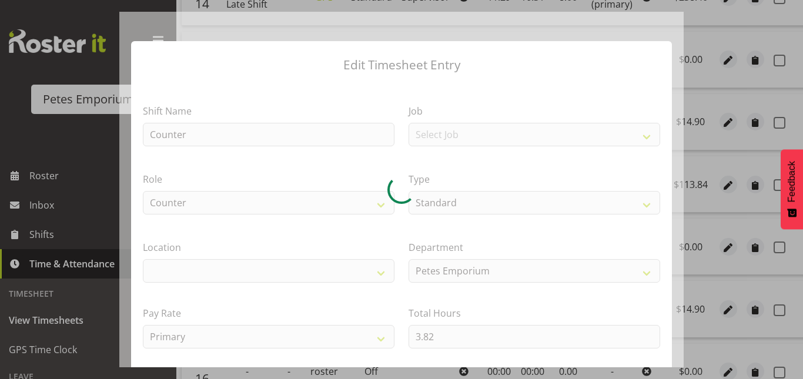
select select
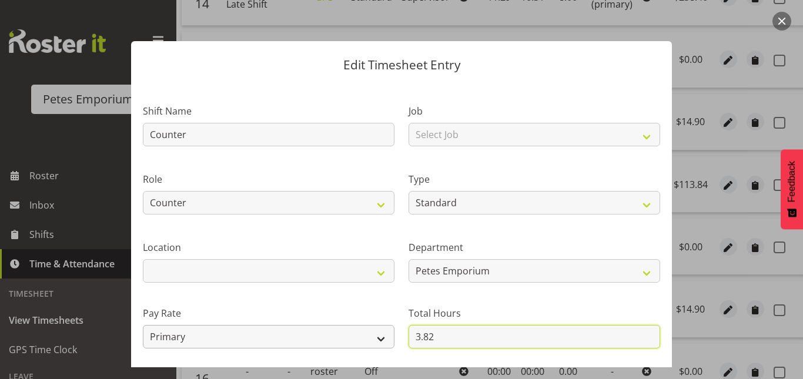
drag, startPoint x: 436, startPoint y: 332, endPoint x: 366, endPoint y: 342, distance: 71.3
click at [366, 342] on div "Shift Name Counter Job Select Job Role Counter Counter Evening Counter Mid Shif…" at bounding box center [402, 255] width 532 height 334
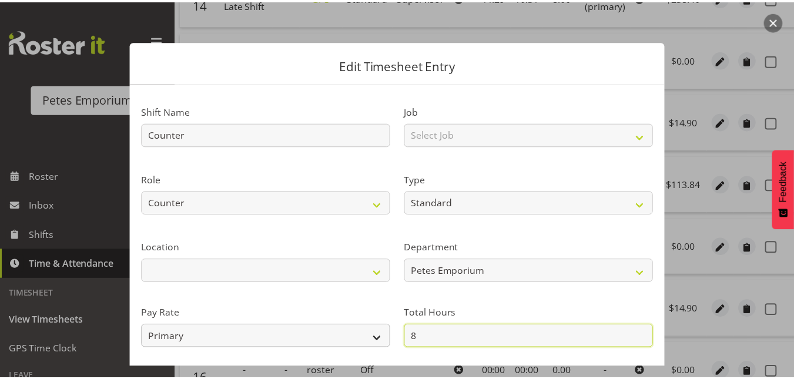
scroll to position [128, 0]
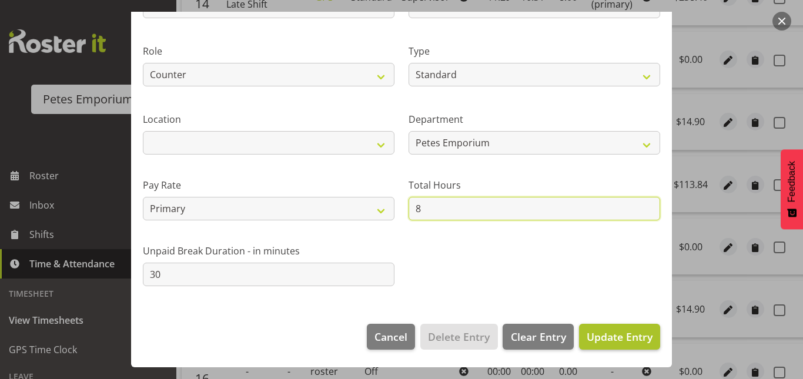
type input "8"
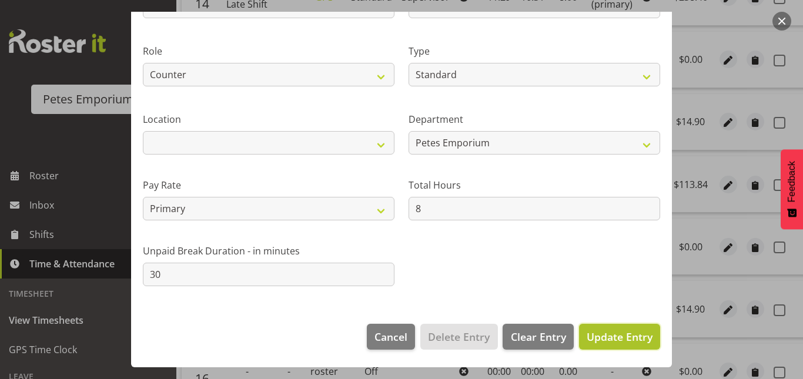
click at [599, 340] on span "Update Entry" at bounding box center [620, 337] width 66 height 14
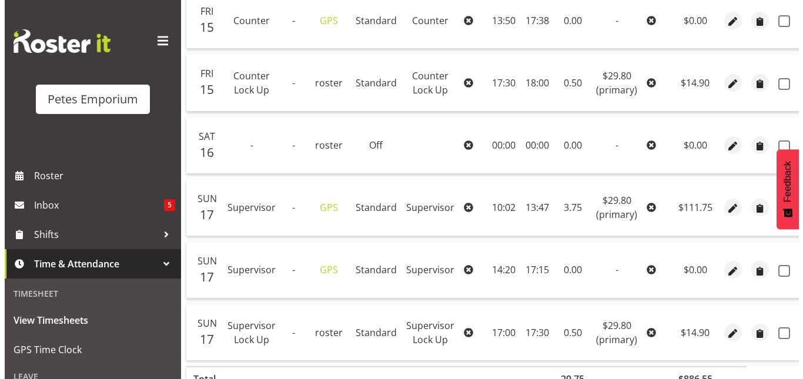
scroll to position [876, 0]
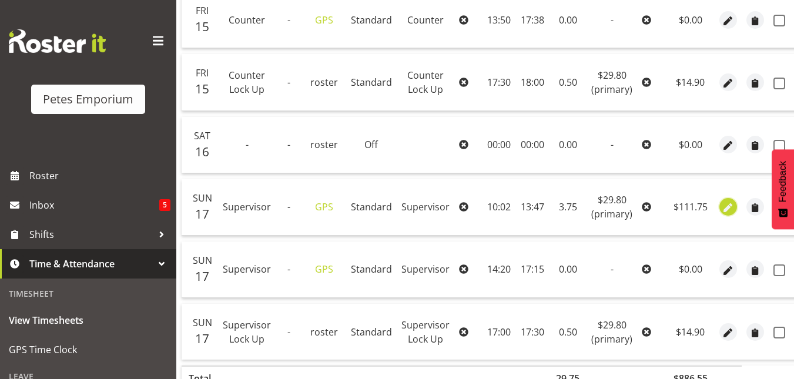
click at [722, 210] on span "button" at bounding box center [729, 209] width 14 height 14
select select "149"
select select "Standard"
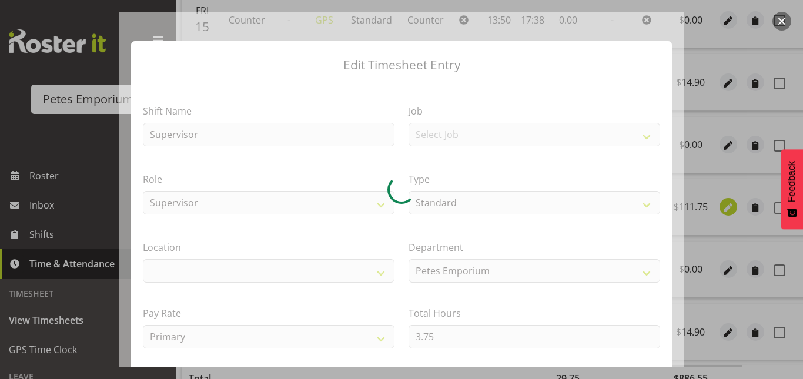
select select
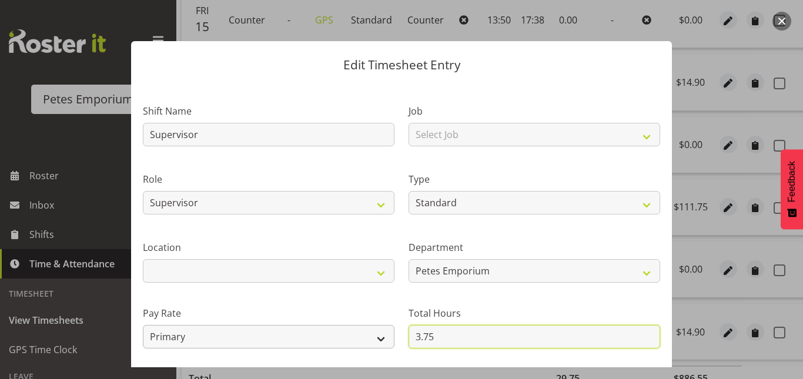
drag, startPoint x: 439, startPoint y: 335, endPoint x: 350, endPoint y: 340, distance: 89.6
click at [350, 340] on div "Shift Name Supervisor Job Select Job Role Counter Counter Evening Counter Mid S…" at bounding box center [402, 255] width 532 height 334
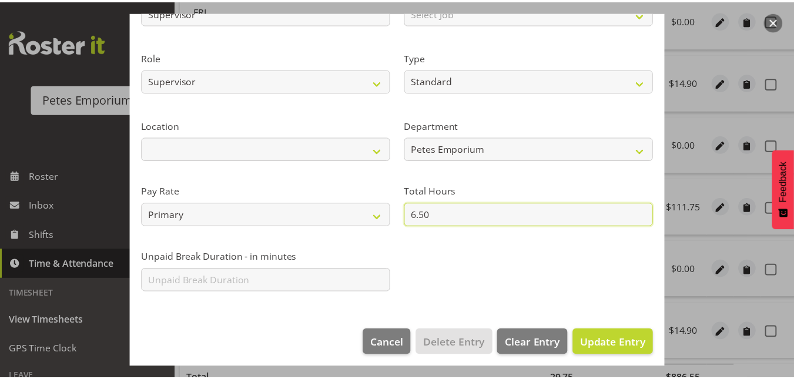
scroll to position [123, 0]
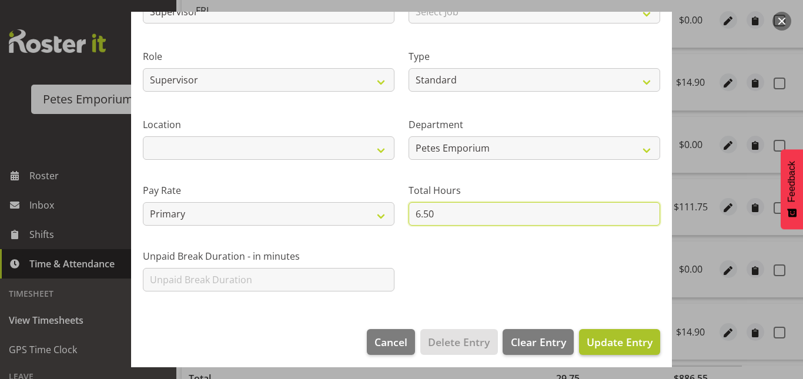
type input "6.50"
click at [606, 340] on span "Update Entry" at bounding box center [620, 342] width 66 height 14
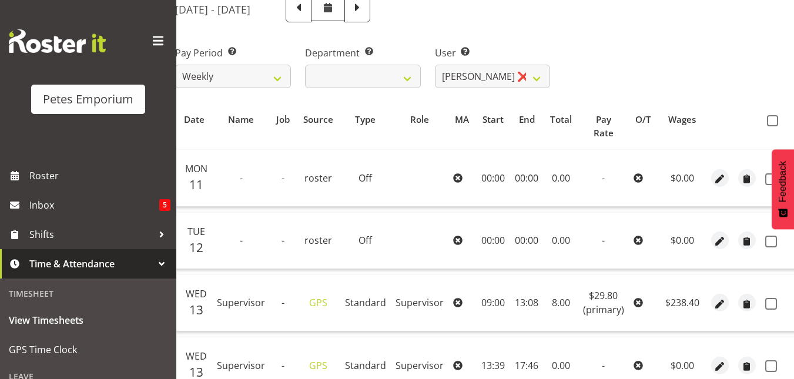
scroll to position [154, 0]
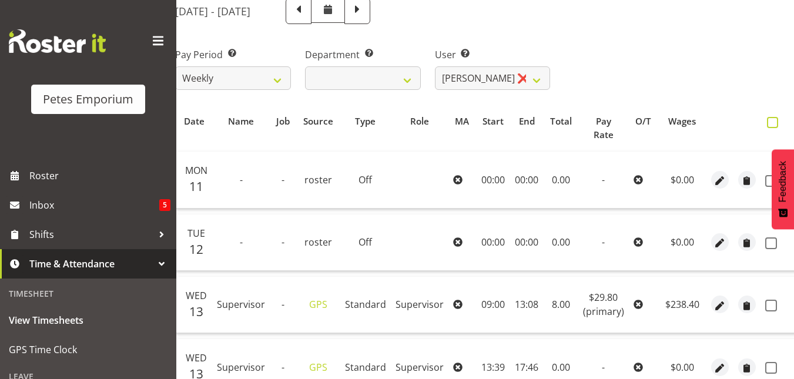
click at [772, 118] on span at bounding box center [772, 122] width 11 height 11
click at [772, 119] on input "checkbox" at bounding box center [771, 123] width 8 height 8
checkbox input "true"
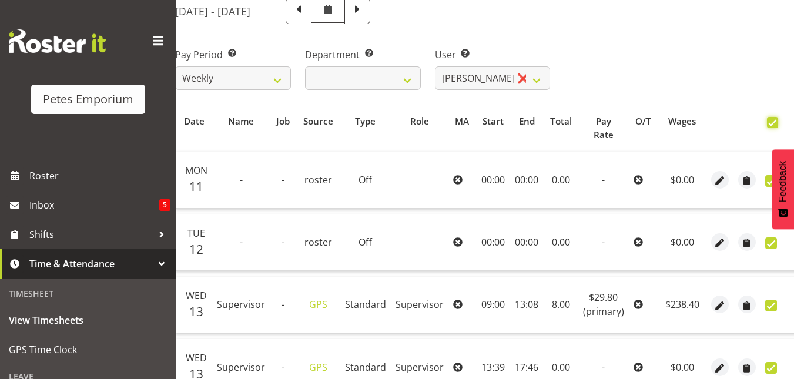
checkbox input "true"
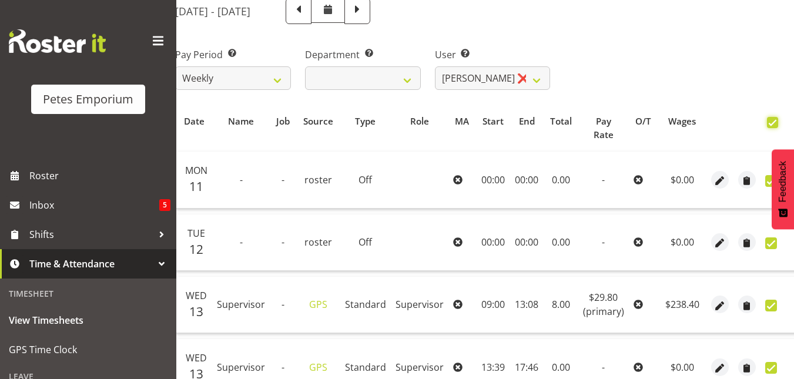
checkbox input "true"
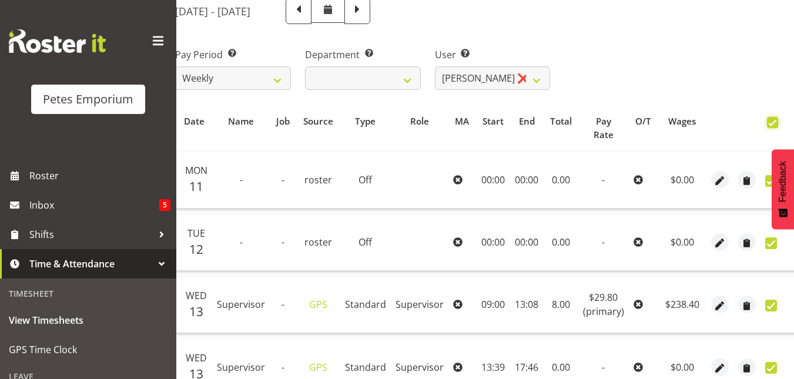
checkbox input "true"
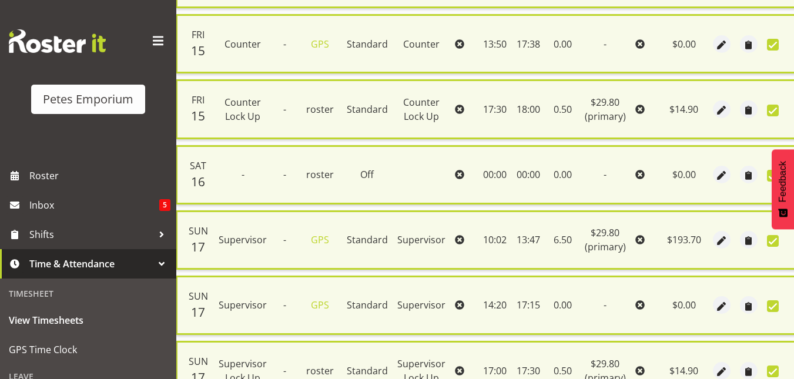
scroll to position [994, 0]
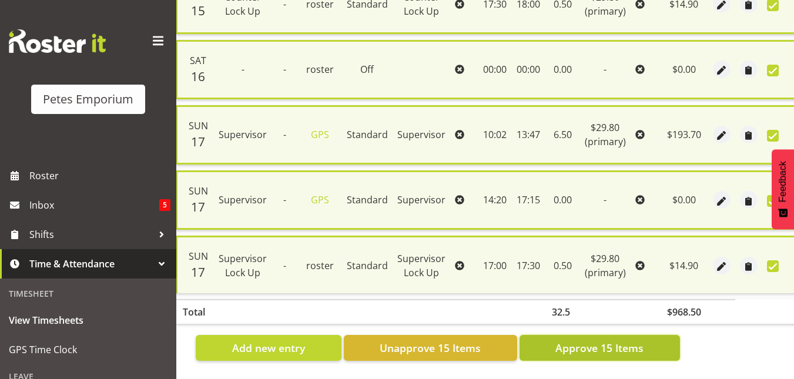
click at [592, 342] on span "Approve 15 Items" at bounding box center [600, 347] width 88 height 15
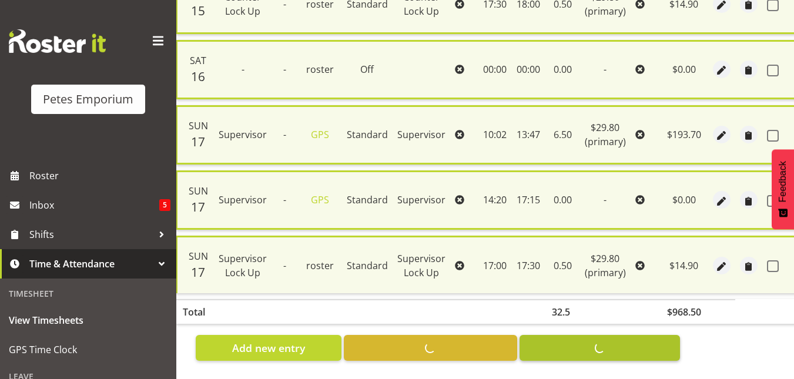
checkbox input "false"
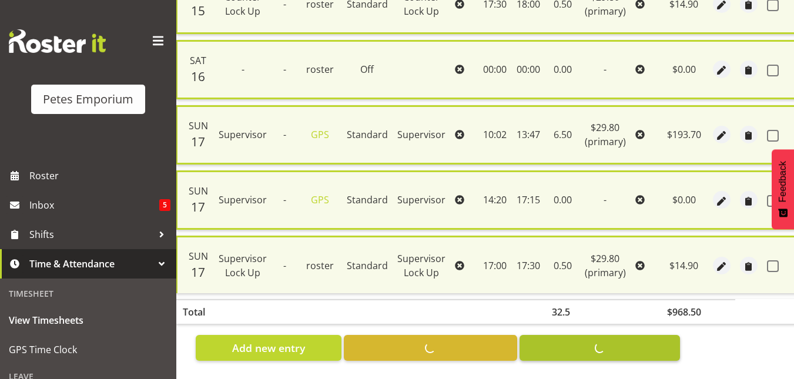
checkbox input "false"
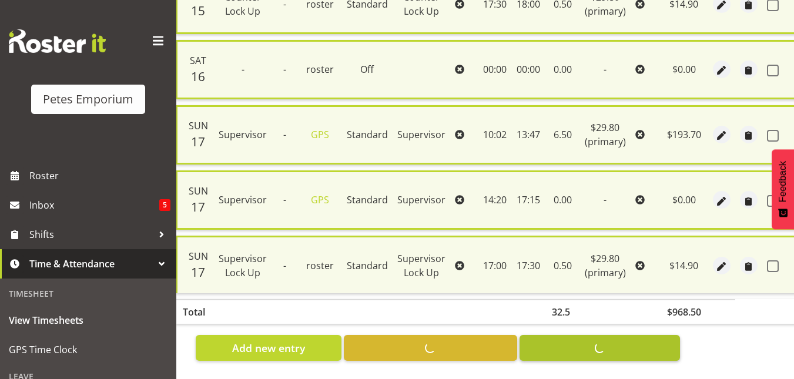
checkbox input "false"
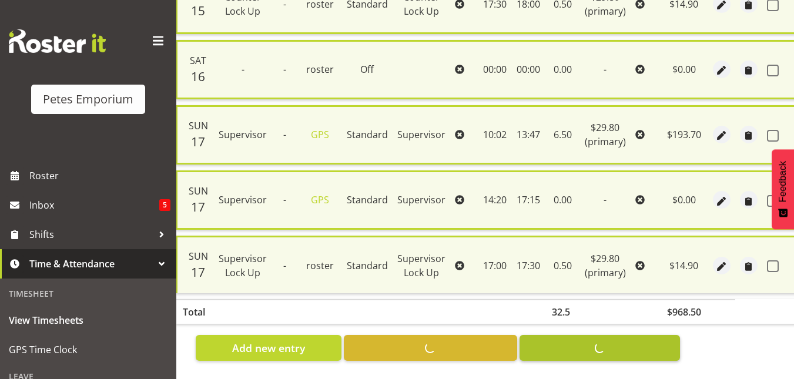
checkbox input "false"
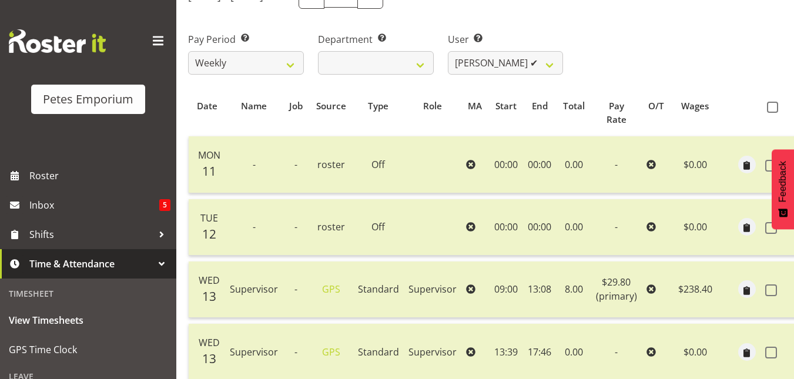
scroll to position [161, 0]
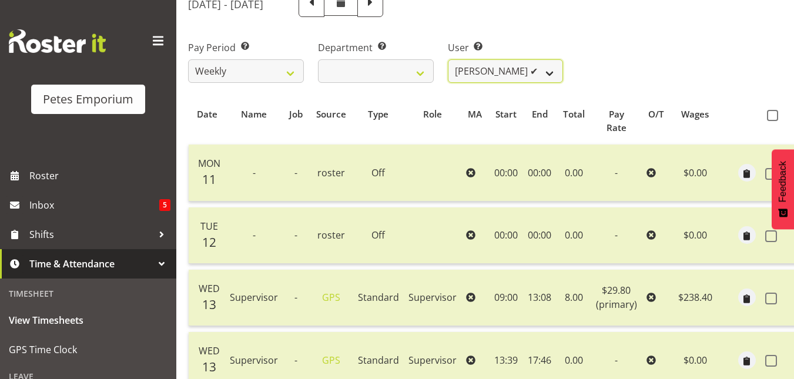
click at [551, 74] on select "Abigail Lane ✔ Alex-Micheal Taniwha ✔ Amelia Denz ✔ Beena Beena ✔ Christine Nev…" at bounding box center [506, 71] width 116 height 24
select select "11221"
click at [448, 59] on select "Abigail Lane ✔ Alex-Micheal Taniwha ✔ Amelia Denz ✔ Beena Beena ✔ Christine Nev…" at bounding box center [506, 71] width 116 height 24
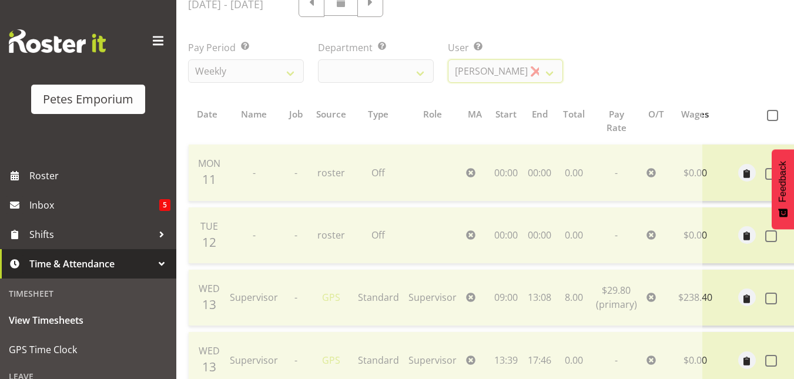
scroll to position [0, 0]
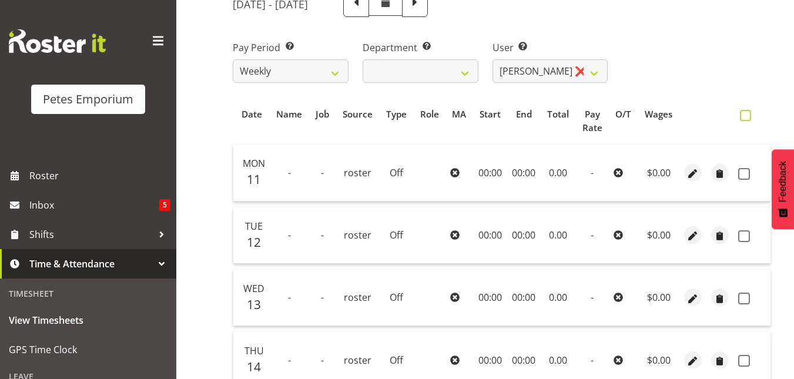
click at [747, 114] on span at bounding box center [745, 115] width 11 height 11
click at [747, 114] on input "checkbox" at bounding box center [744, 116] width 8 height 8
checkbox input "true"
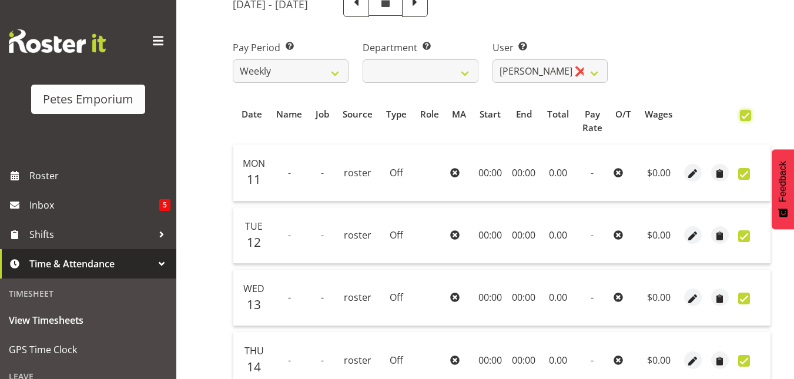
checkbox input "true"
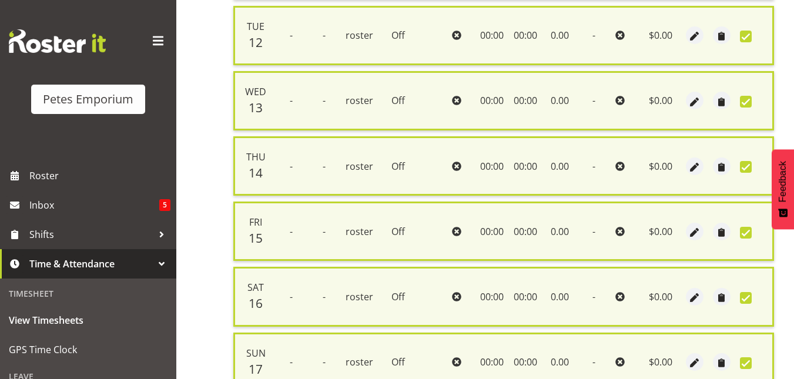
scroll to position [472, 0]
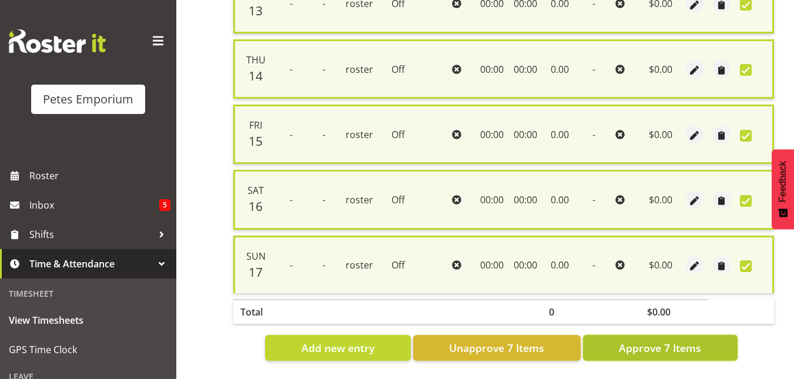
click at [657, 341] on span "Approve 7 Items" at bounding box center [660, 347] width 82 height 15
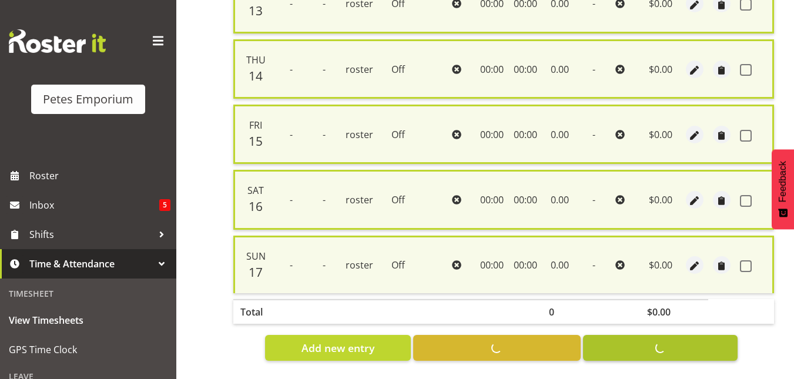
checkbox input "false"
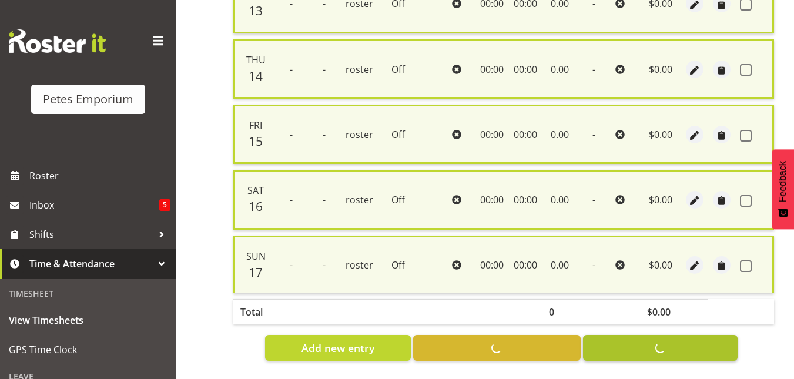
checkbox input "false"
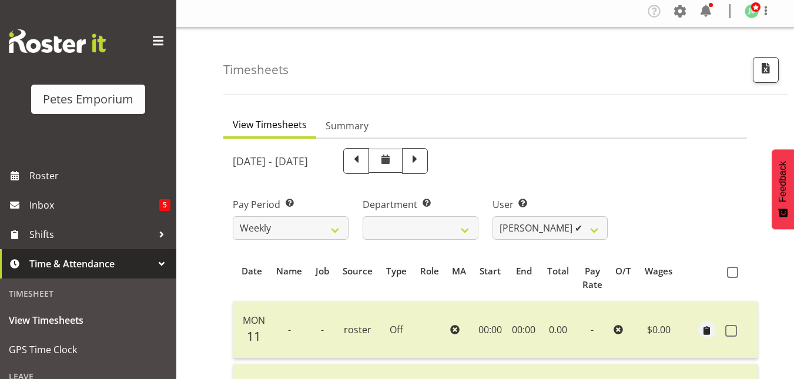
scroll to position [0, 0]
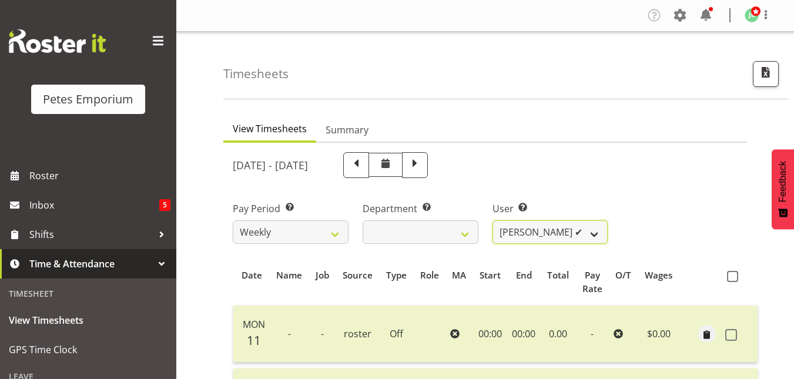
click at [597, 236] on select "Abigail Lane ✔ Alex-Micheal Taniwha ✔ Amelia Denz ✔ Beena Beena ✔ Christine Nev…" at bounding box center [551, 232] width 116 height 24
select select "712"
click at [493, 220] on select "Abigail Lane ✔ Alex-Micheal Taniwha ✔ Amelia Denz ✔ Beena Beena ✔ Christine Nev…" at bounding box center [551, 232] width 116 height 24
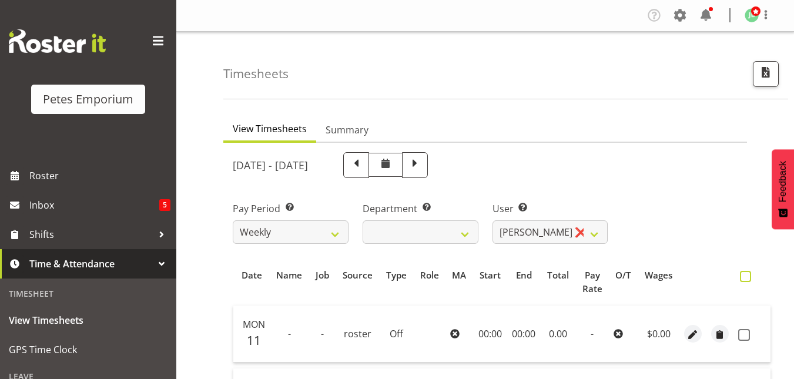
click at [748, 280] on span at bounding box center [745, 276] width 11 height 11
click at [748, 280] on input "checkbox" at bounding box center [744, 277] width 8 height 8
checkbox input "true"
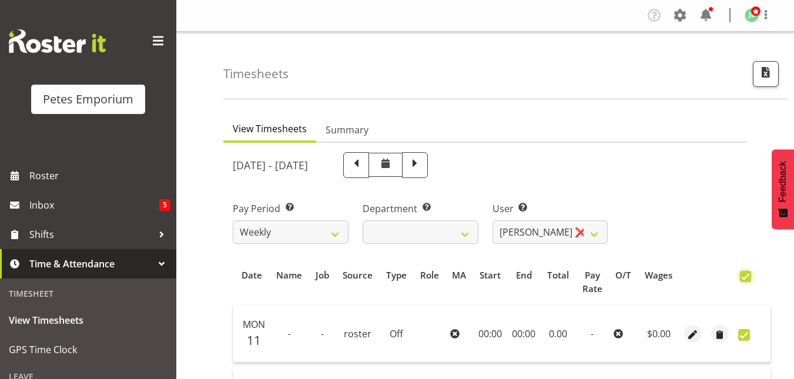
checkbox input "true"
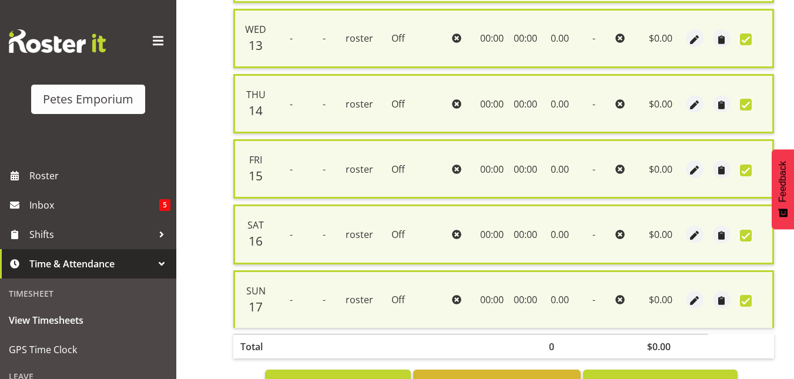
scroll to position [472, 0]
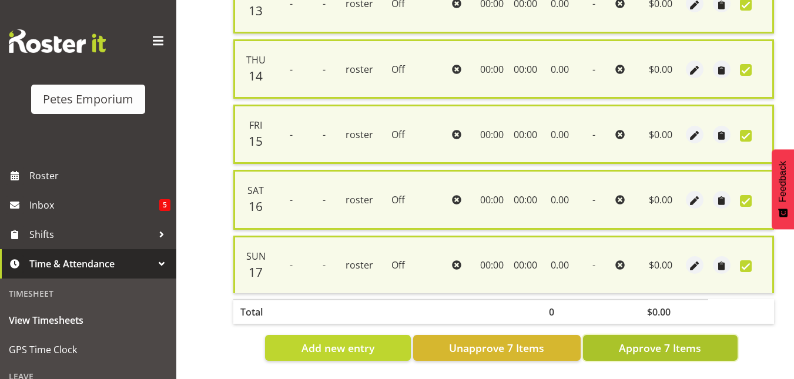
click at [623, 340] on span "Approve 7 Items" at bounding box center [660, 347] width 82 height 15
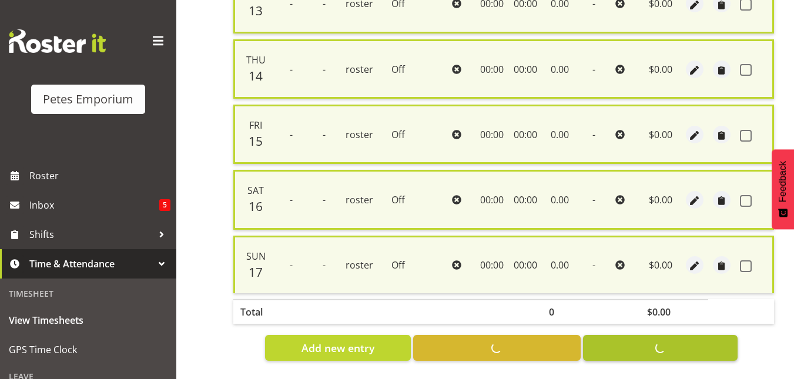
checkbox input "false"
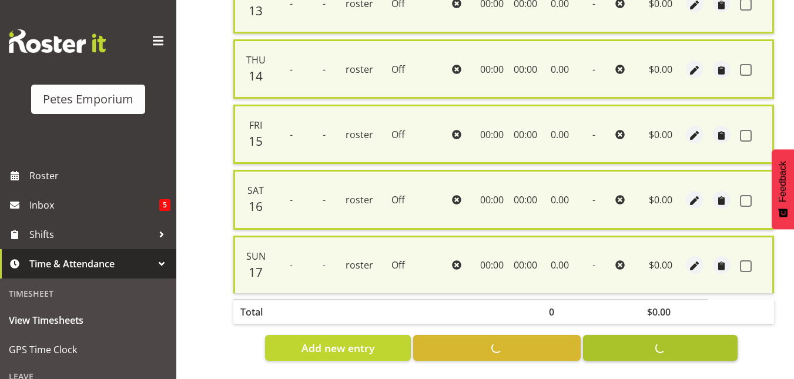
checkbox input "false"
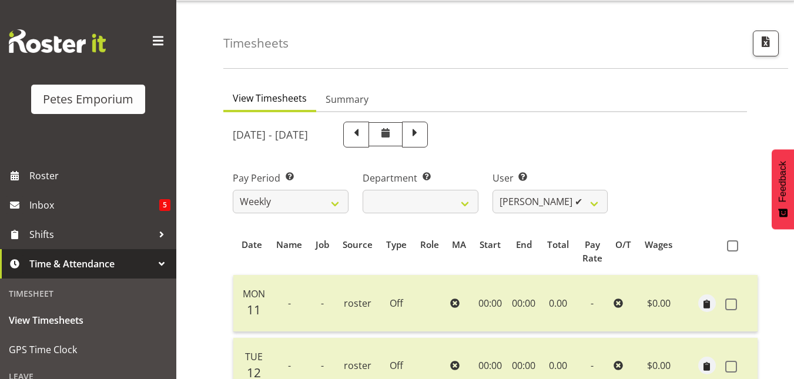
scroll to position [30, 0]
click at [602, 200] on select "Abigail Lane ✔ Alex-Micheal Taniwha ✔ Amelia Denz ✔ Beena Beena ✔ Christine Nev…" at bounding box center [551, 202] width 116 height 24
select select "713"
click at [493, 190] on select "Abigail Lane ✔ Alex-Micheal Taniwha ✔ Amelia Denz ✔ Beena Beena ✔ Christine Nev…" at bounding box center [551, 202] width 116 height 24
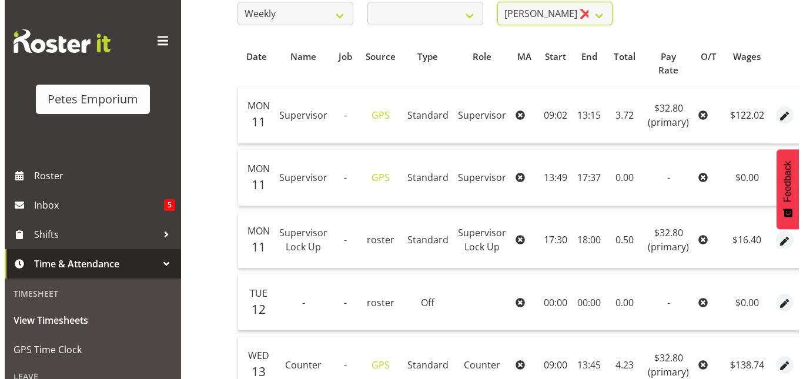
scroll to position [219, 0]
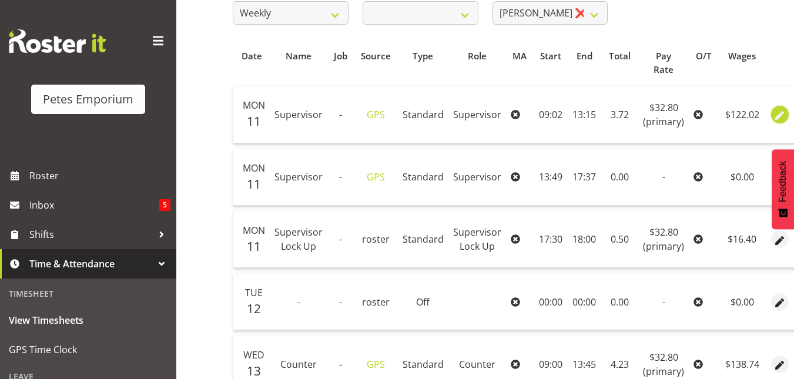
click at [774, 111] on span "button" at bounding box center [781, 116] width 14 height 14
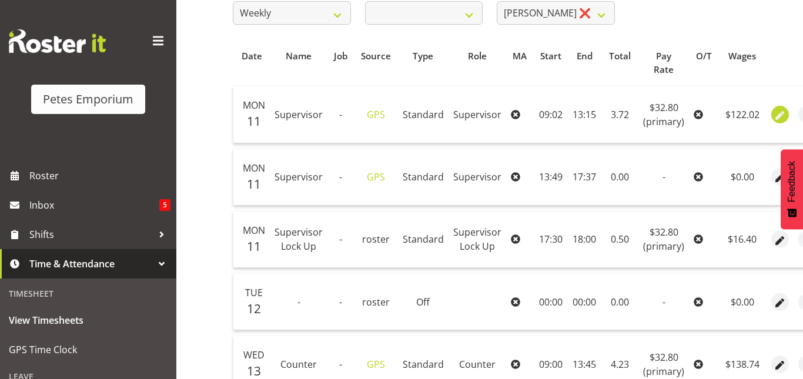
select select "Standard"
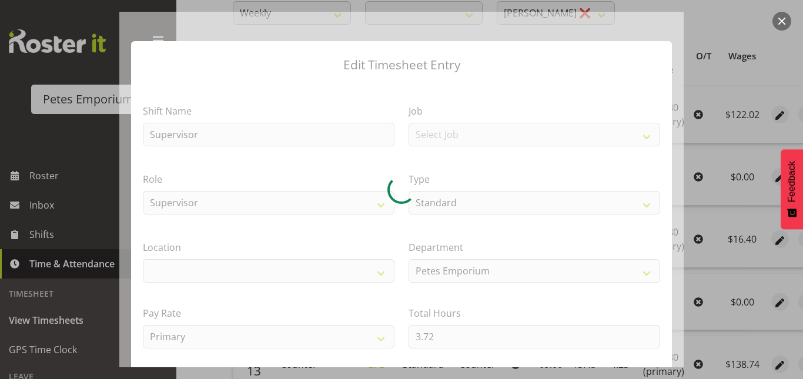
select select
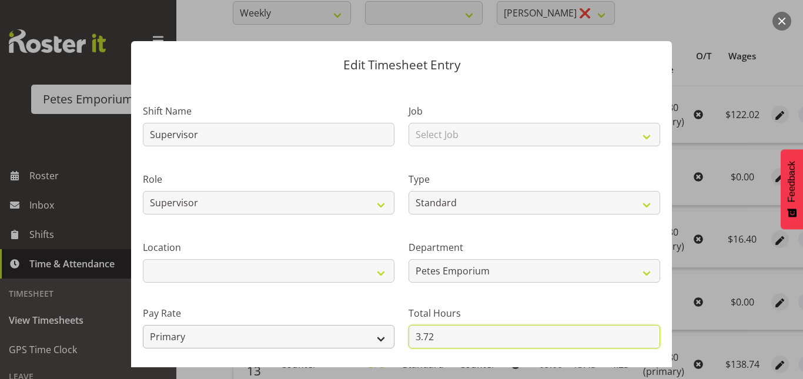
drag, startPoint x: 430, startPoint y: 333, endPoint x: 367, endPoint y: 336, distance: 63.0
click at [367, 336] on div "Shift Name Supervisor Job Select Job Role Supervisor Supervisor Lock Up Counter…" at bounding box center [402, 255] width 532 height 334
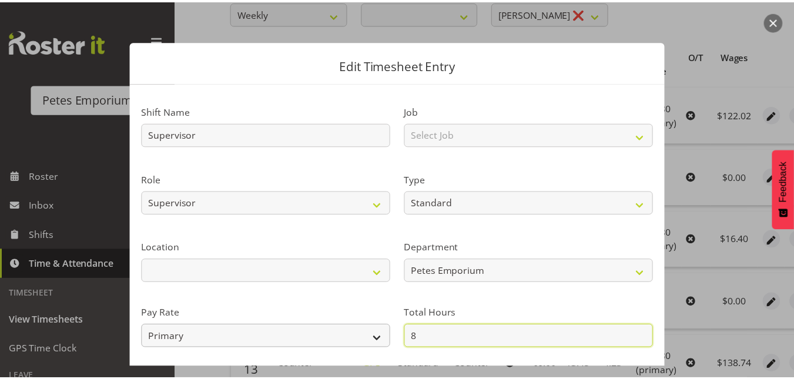
scroll to position [128, 0]
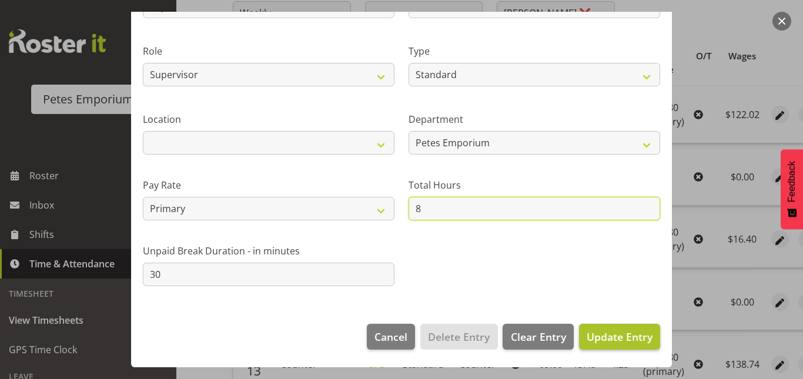
type input "8"
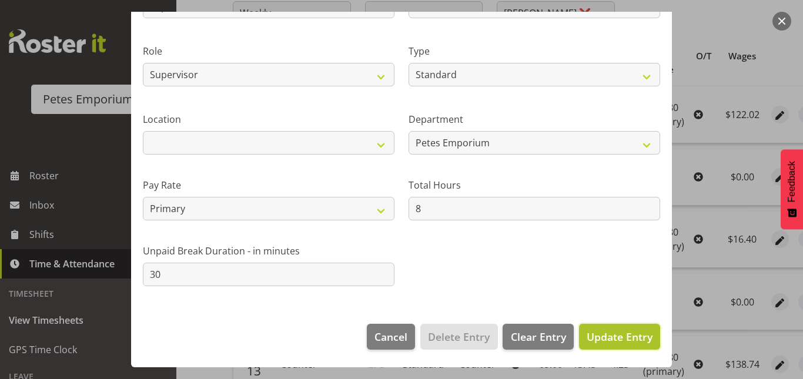
click at [614, 342] on span "Update Entry" at bounding box center [620, 337] width 66 height 14
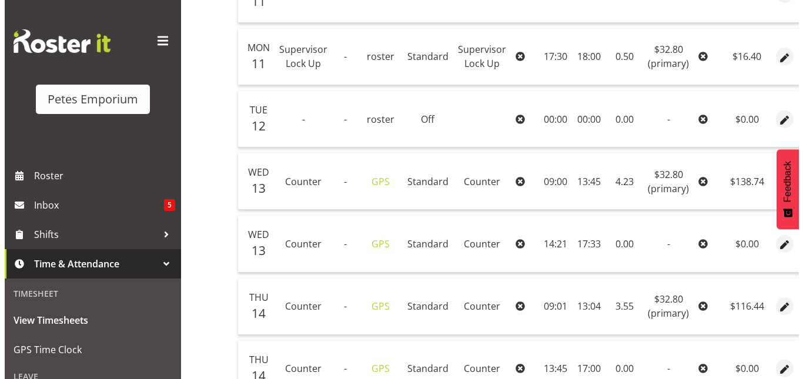
scroll to position [0, 48]
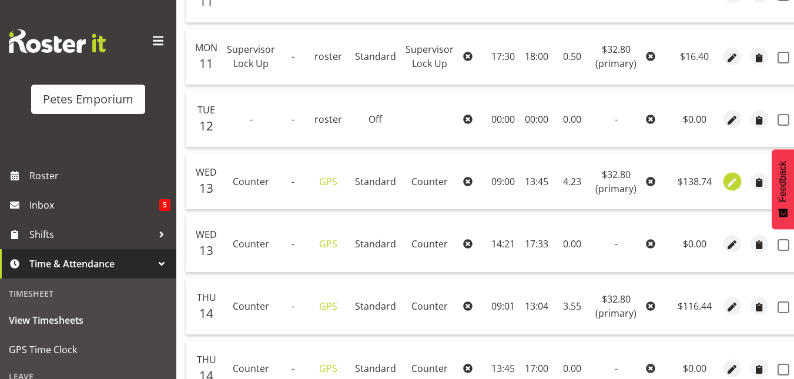
click at [733, 183] on span "button" at bounding box center [733, 183] width 14 height 14
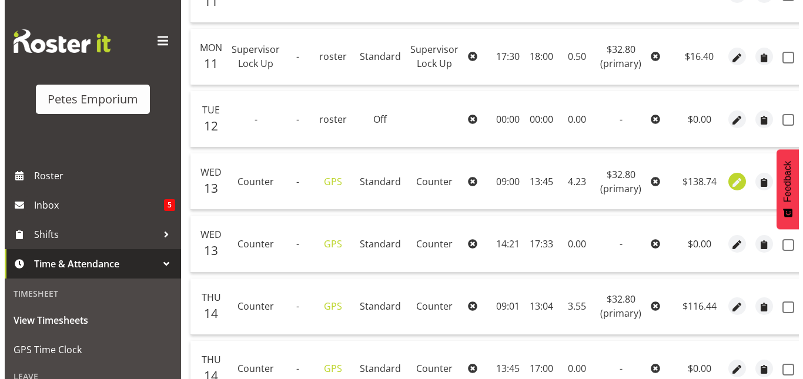
select select "151"
select select "Standard"
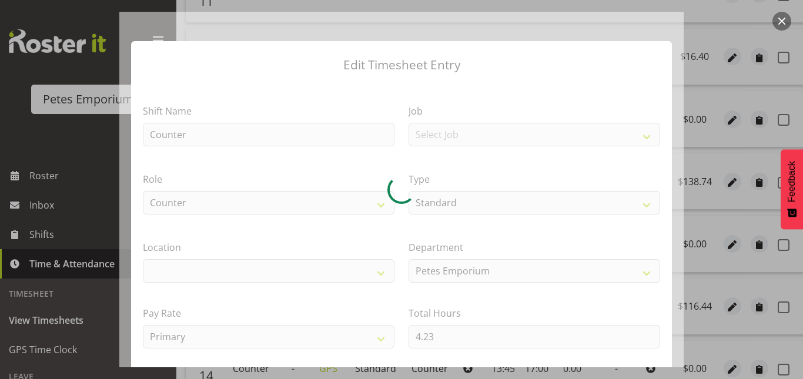
select select
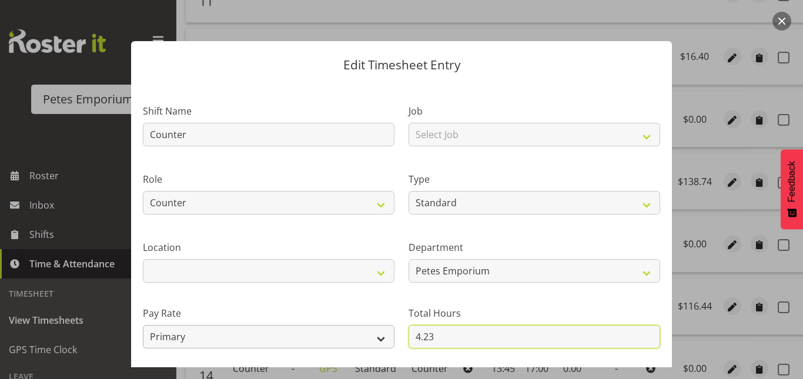
drag, startPoint x: 434, startPoint y: 335, endPoint x: 350, endPoint y: 336, distance: 83.5
click at [350, 336] on div "Shift Name Counter Job Select Job Role Supervisor Supervisor Lock Up Counter Co…" at bounding box center [402, 255] width 532 height 334
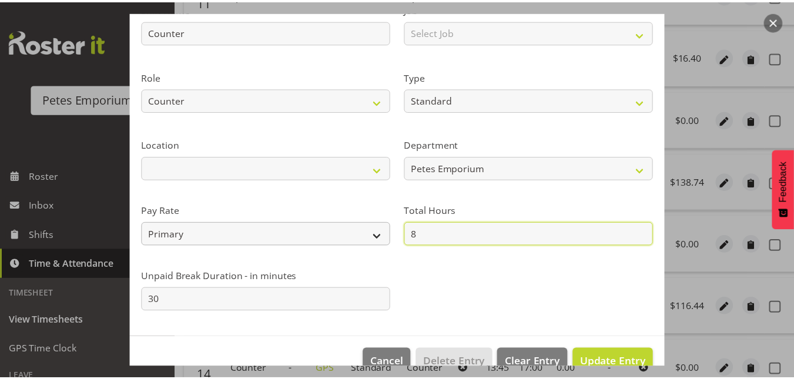
scroll to position [106, 0]
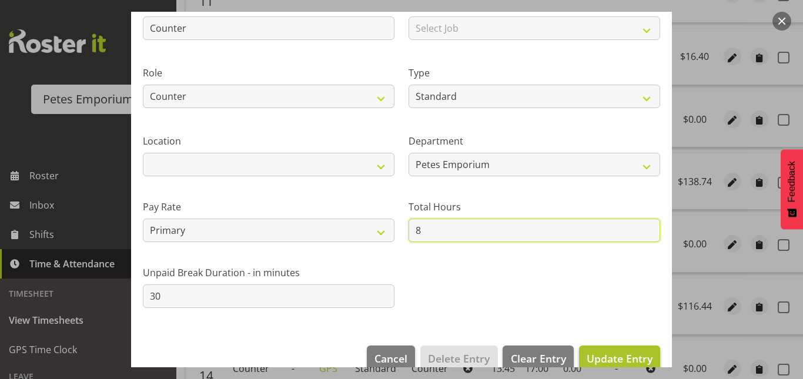
type input "8"
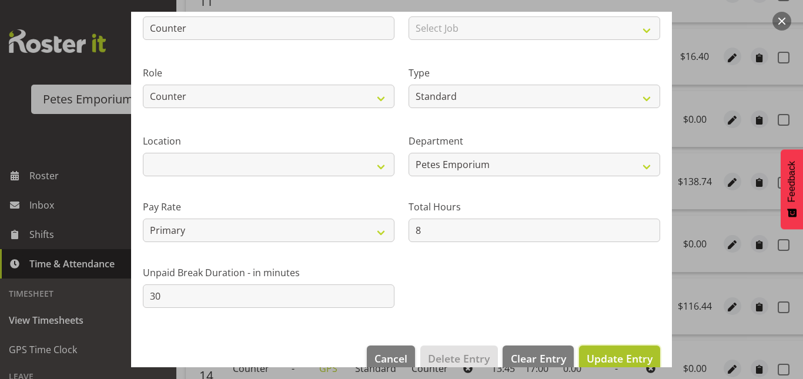
click at [592, 352] on span "Update Entry" at bounding box center [620, 359] width 66 height 14
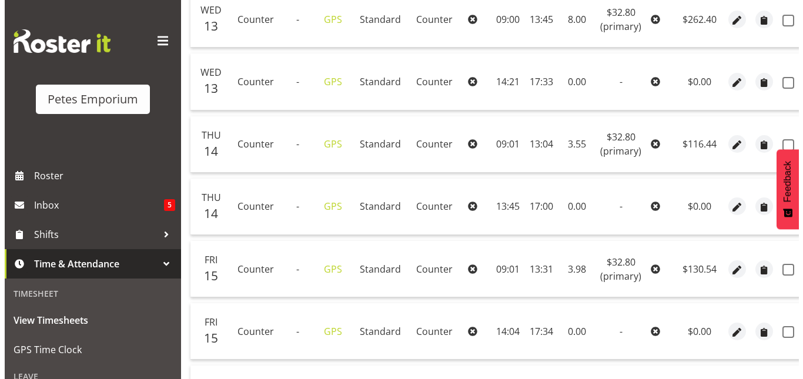
scroll to position [565, 0]
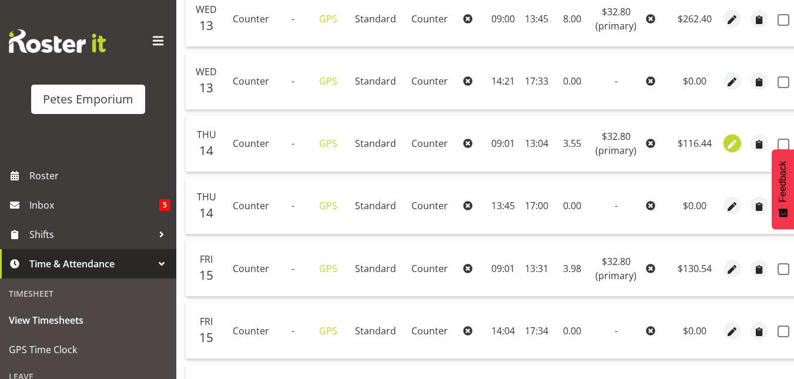
click at [734, 142] on span "button" at bounding box center [733, 145] width 14 height 14
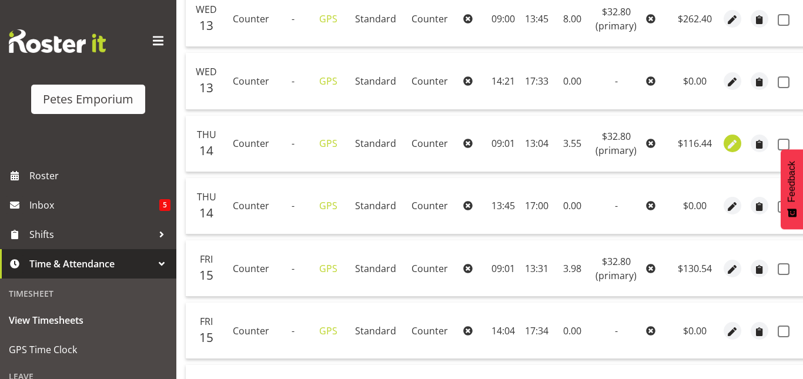
select select "151"
select select "Standard"
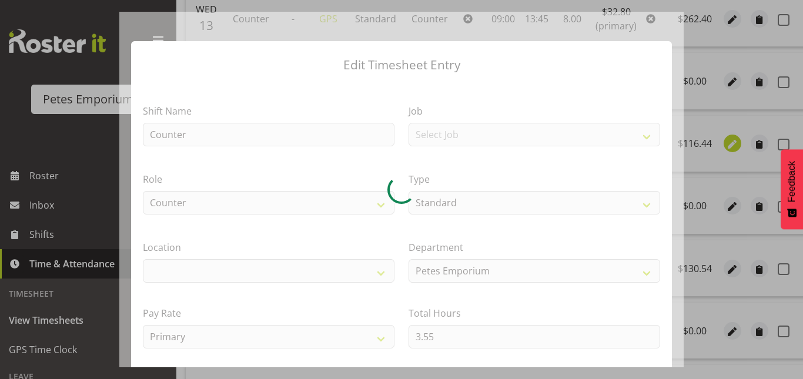
select select
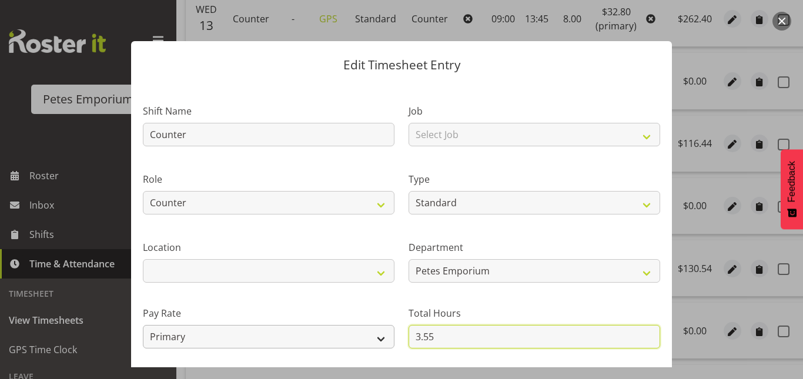
drag, startPoint x: 434, startPoint y: 340, endPoint x: 370, endPoint y: 339, distance: 63.5
click at [370, 339] on div "Shift Name Counter Job Select Job Role Supervisor Supervisor Lock Up Counter Co…" at bounding box center [402, 255] width 532 height 334
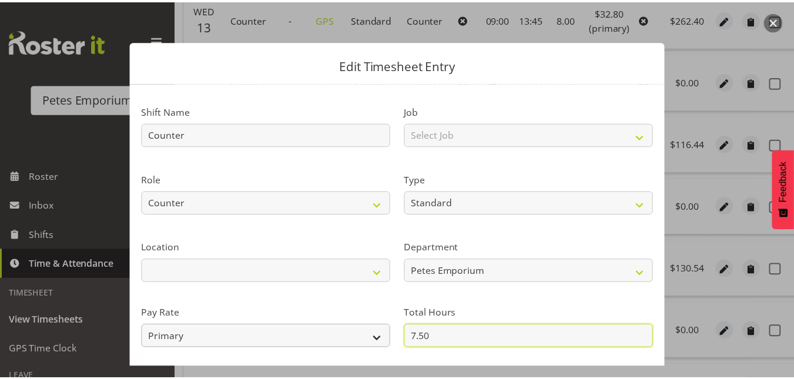
scroll to position [128, 0]
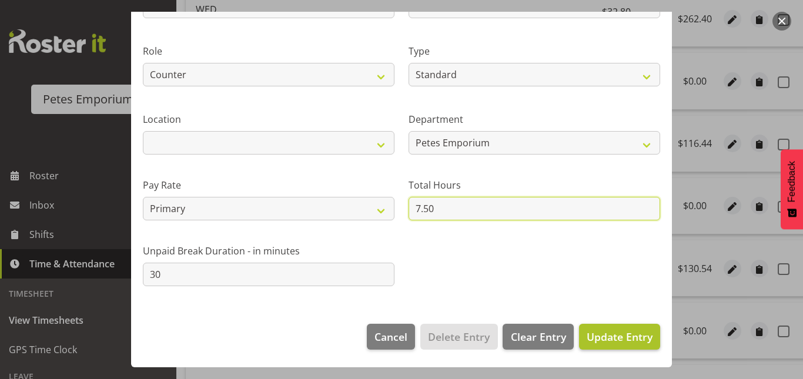
type input "7.50"
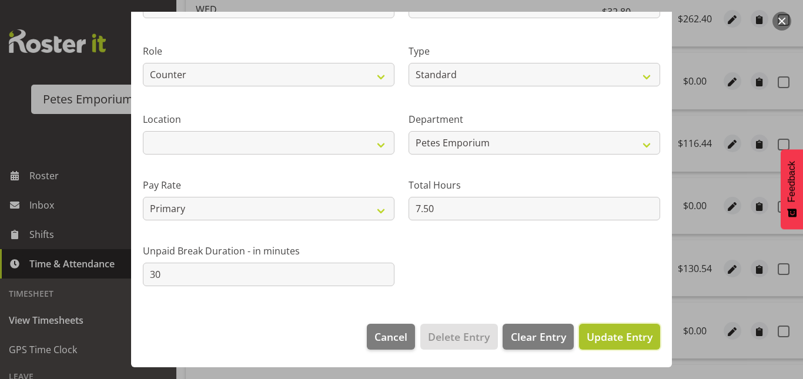
click at [629, 335] on span "Update Entry" at bounding box center [620, 337] width 66 height 14
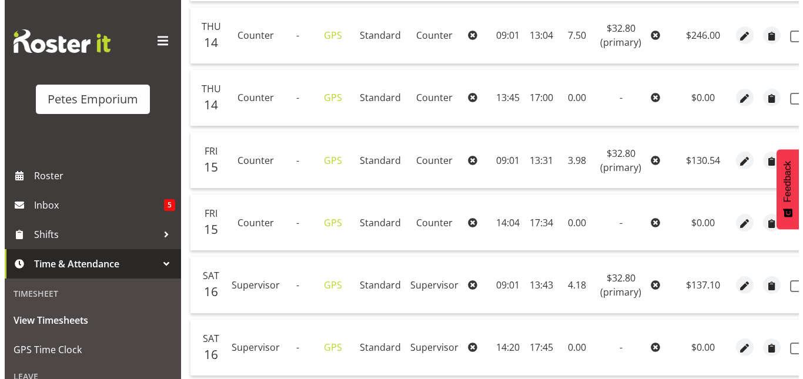
scroll to position [674, 0]
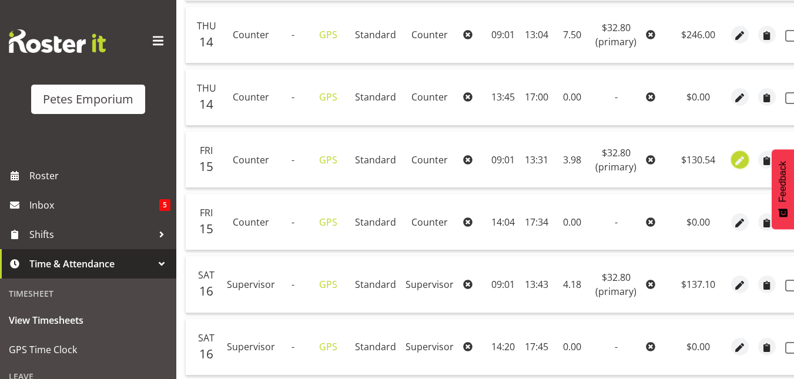
click at [734, 160] on span "button" at bounding box center [741, 161] width 14 height 14
select select "151"
select select "Standard"
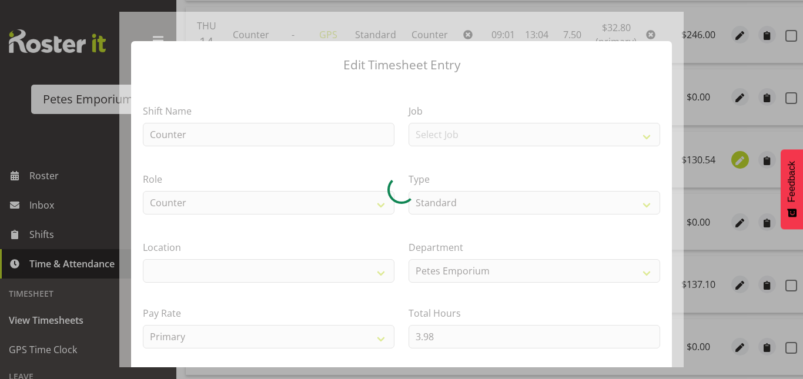
select select
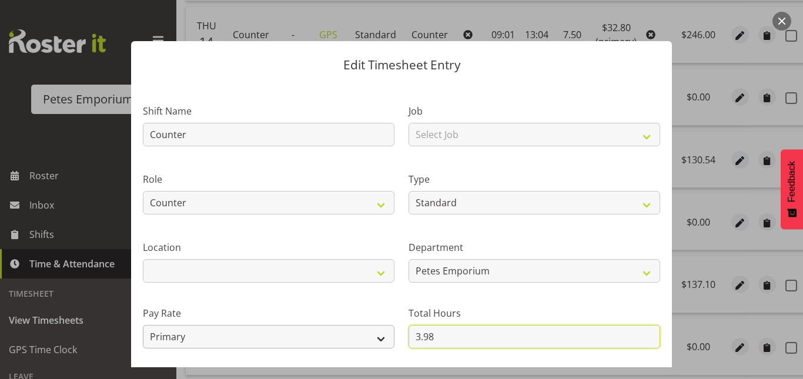
drag, startPoint x: 429, startPoint y: 336, endPoint x: 387, endPoint y: 336, distance: 41.7
click at [387, 336] on div "Shift Name Counter Job Select Job Role Supervisor Supervisor Lock Up Counter Co…" at bounding box center [402, 255] width 532 height 334
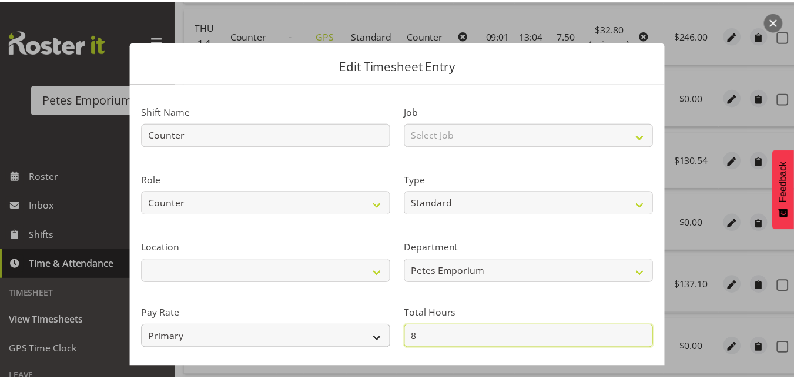
scroll to position [128, 0]
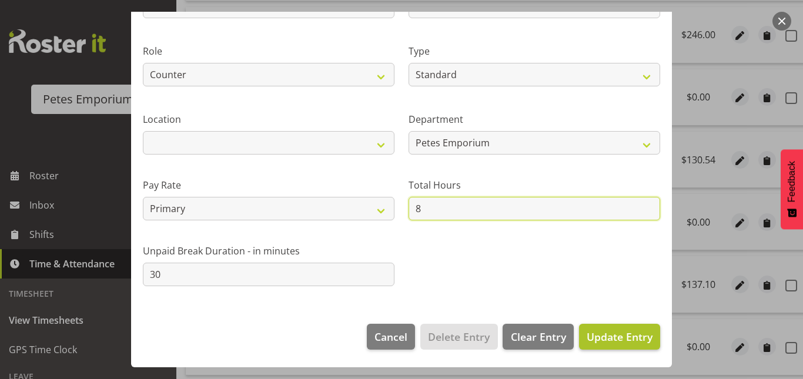
type input "8"
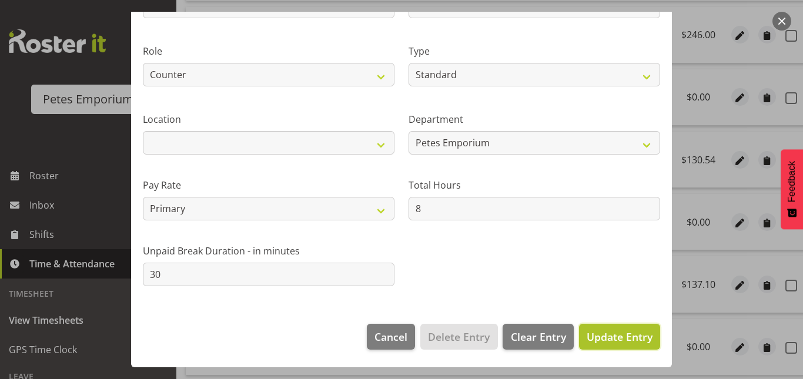
click at [609, 339] on span "Update Entry" at bounding box center [620, 337] width 66 height 14
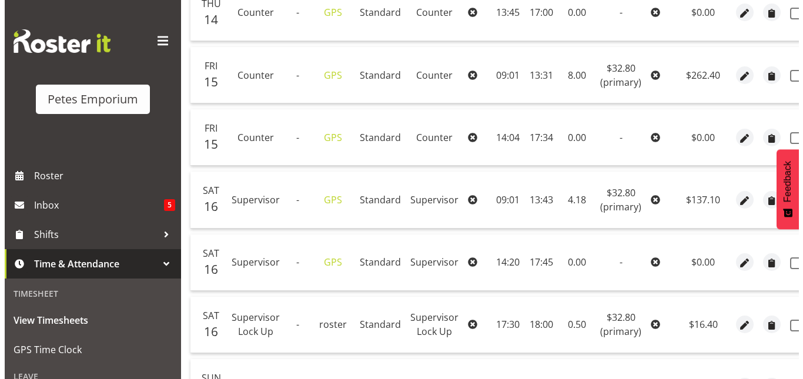
scroll to position [788, 0]
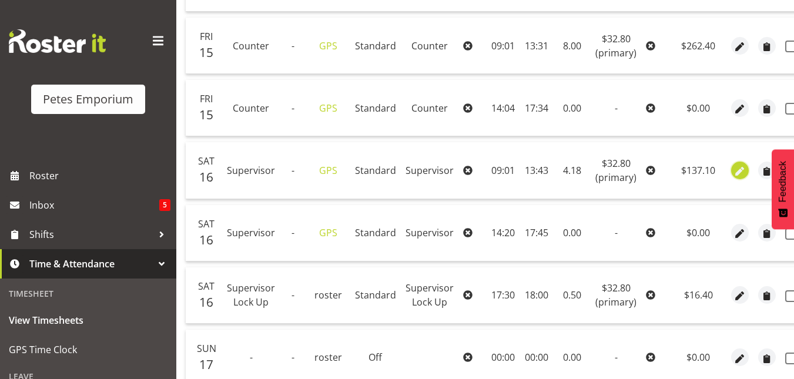
click at [734, 171] on span "button" at bounding box center [741, 172] width 14 height 14
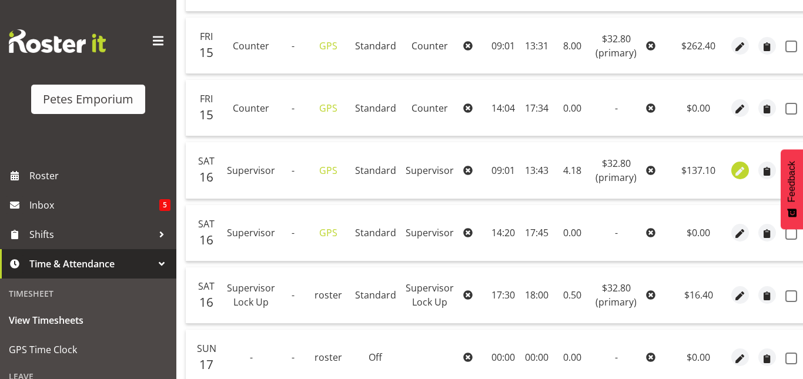
select select "Standard"
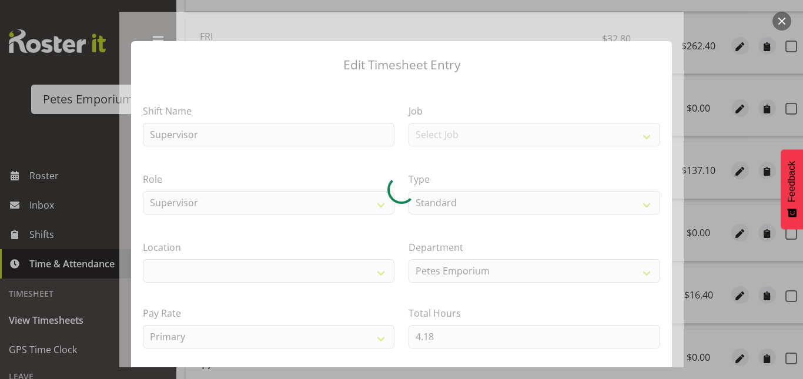
select select
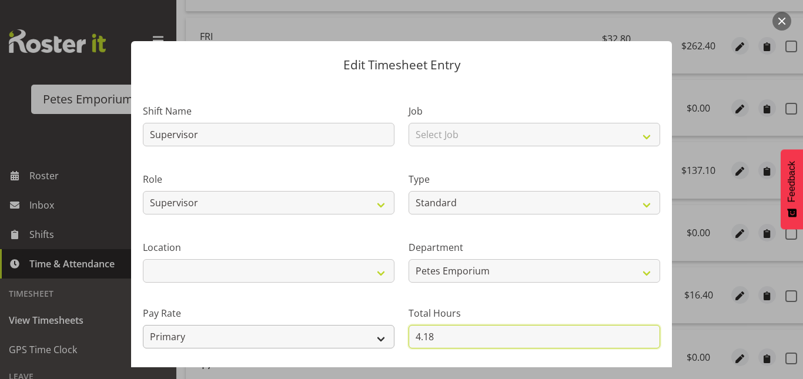
drag, startPoint x: 430, startPoint y: 335, endPoint x: 386, endPoint y: 339, distance: 44.3
click at [386, 339] on div "Shift Name Supervisor Job Select Job Role Supervisor Supervisor Lock Up Counter…" at bounding box center [402, 255] width 532 height 334
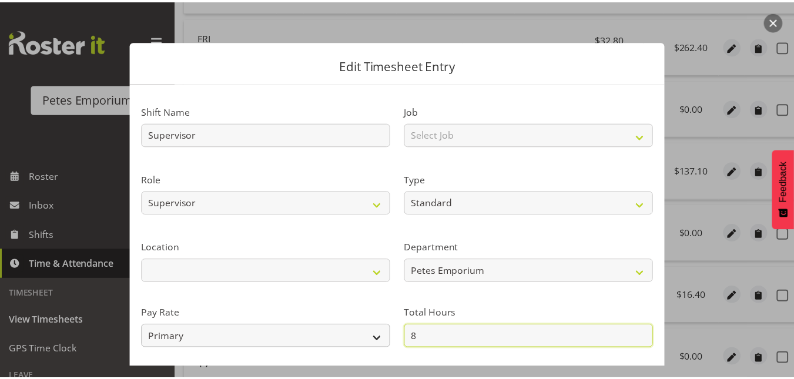
scroll to position [128, 0]
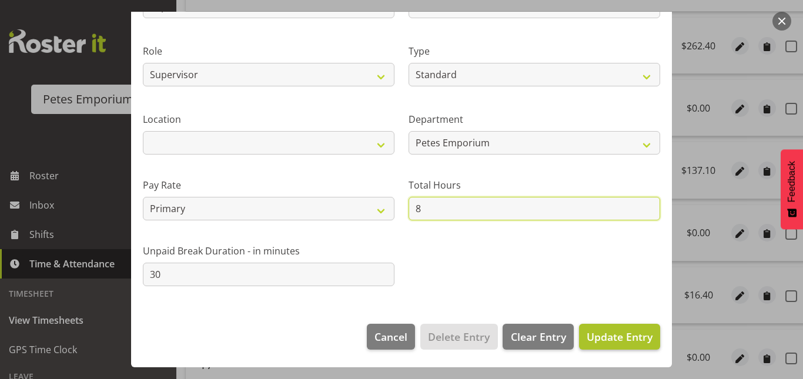
type input "8"
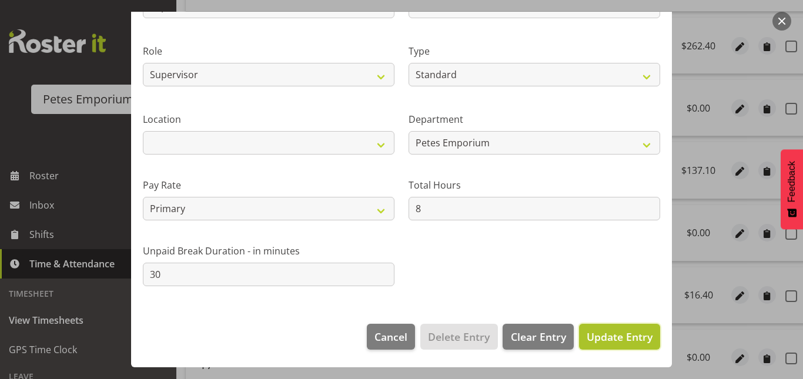
click at [624, 337] on span "Update Entry" at bounding box center [620, 337] width 66 height 14
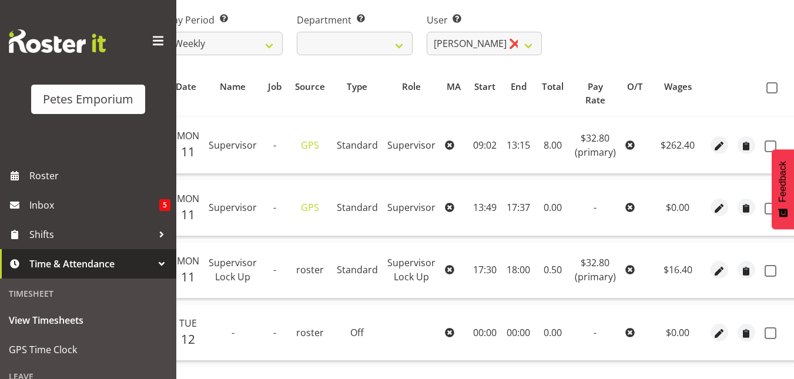
scroll to position [181, 0]
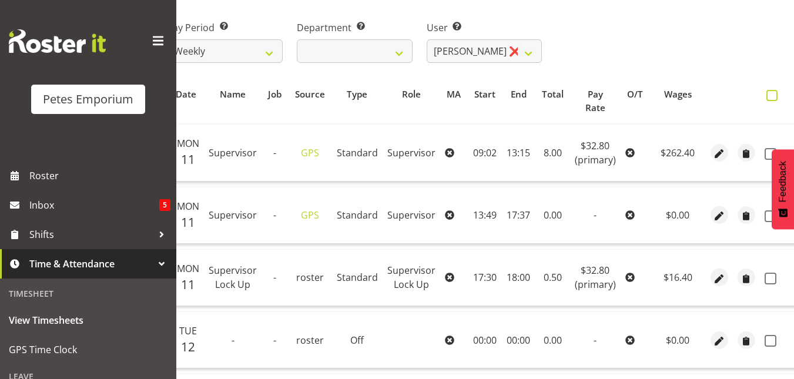
click at [769, 96] on span at bounding box center [772, 95] width 11 height 11
click at [769, 96] on input "checkbox" at bounding box center [771, 96] width 8 height 8
checkbox input "true"
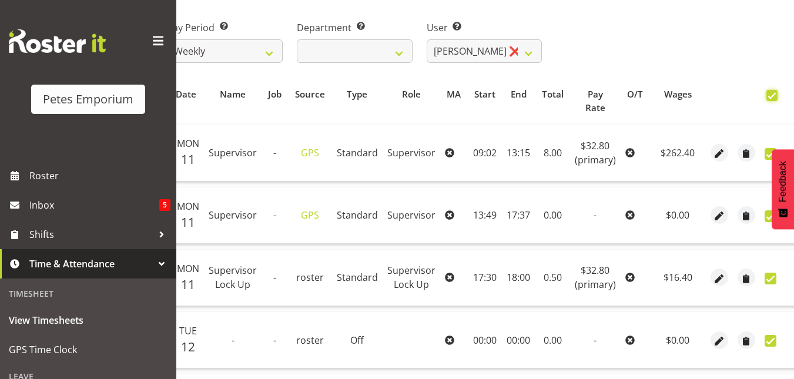
checkbox input "true"
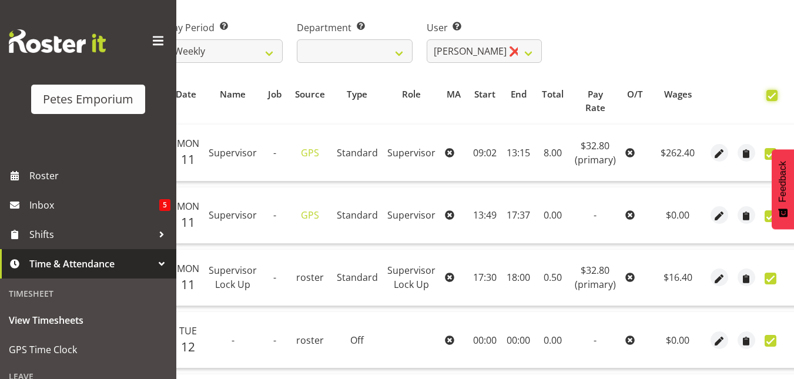
checkbox input "true"
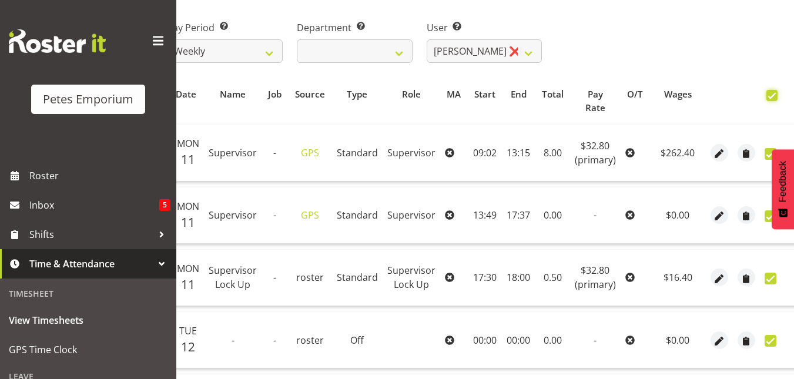
checkbox input "true"
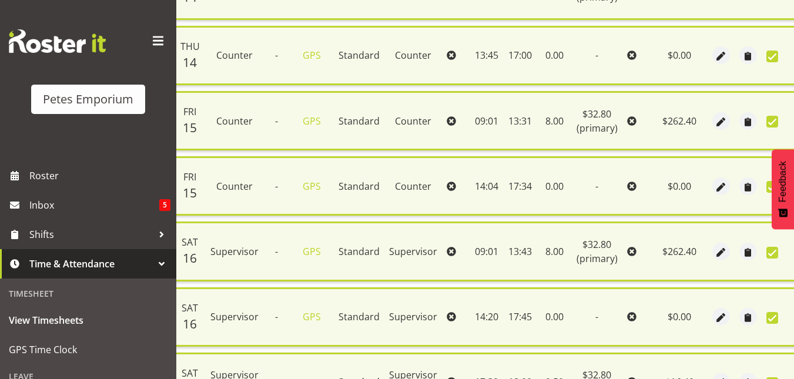
scroll to position [929, 0]
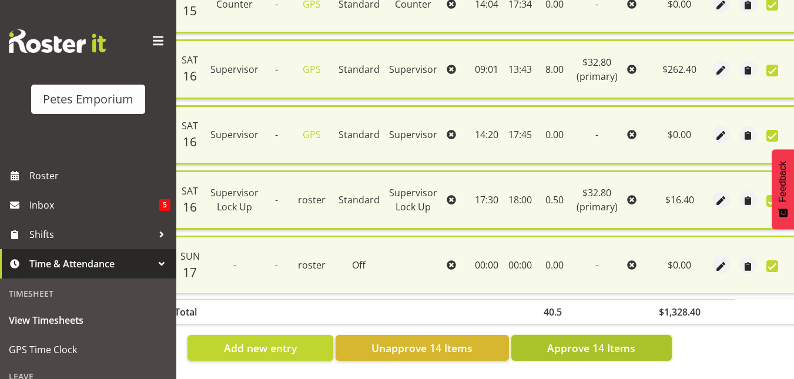
click at [576, 340] on span "Approve 14 Items" at bounding box center [591, 347] width 88 height 15
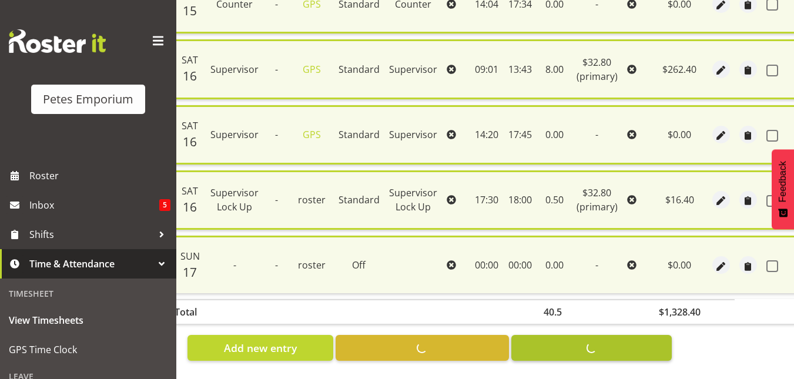
checkbox input "false"
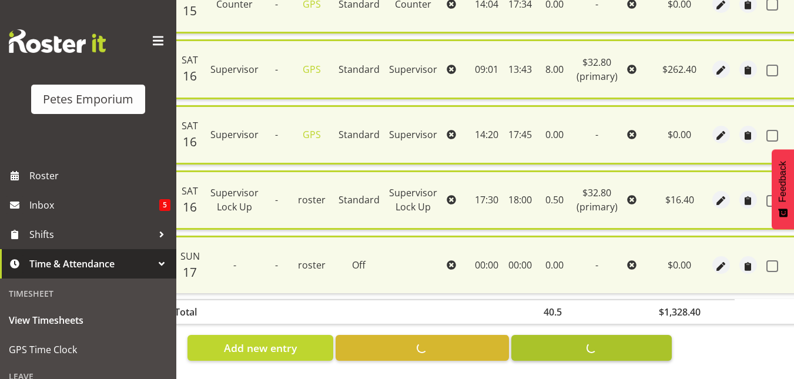
checkbox input "false"
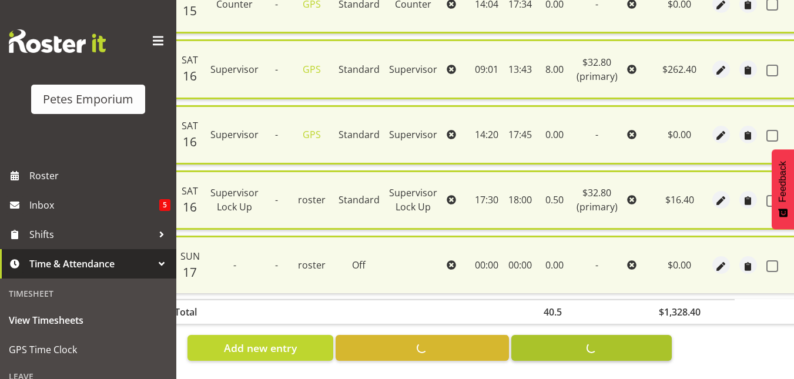
checkbox input "false"
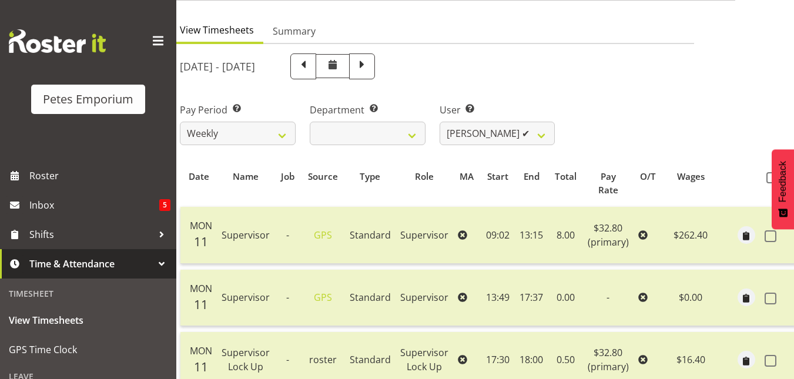
scroll to position [0, 0]
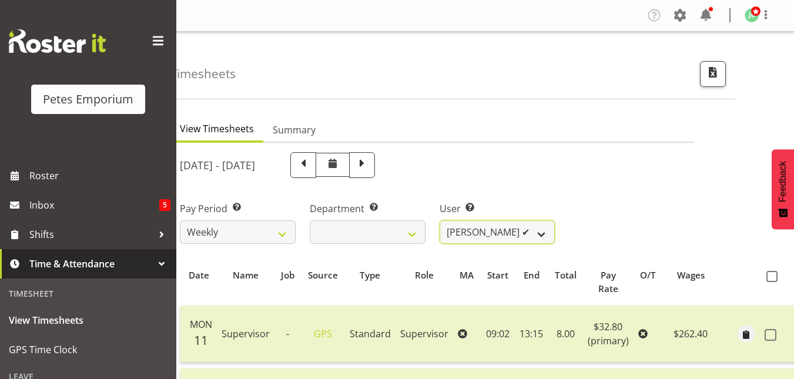
click at [539, 233] on select "Abigail Lane ✔ Alex-Micheal Taniwha ✔ Amelia Denz ✔ Beena Beena ✔ Christine Nev…" at bounding box center [498, 232] width 116 height 24
select select "2635"
click at [440, 220] on select "Abigail Lane ✔ Alex-Micheal Taniwha ✔ Amelia Denz ✔ Beena Beena ✔ Christine Nev…" at bounding box center [498, 232] width 116 height 24
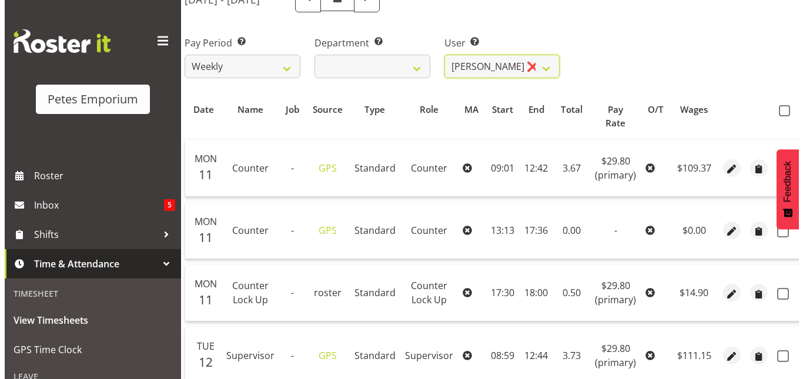
scroll to position [166, 0]
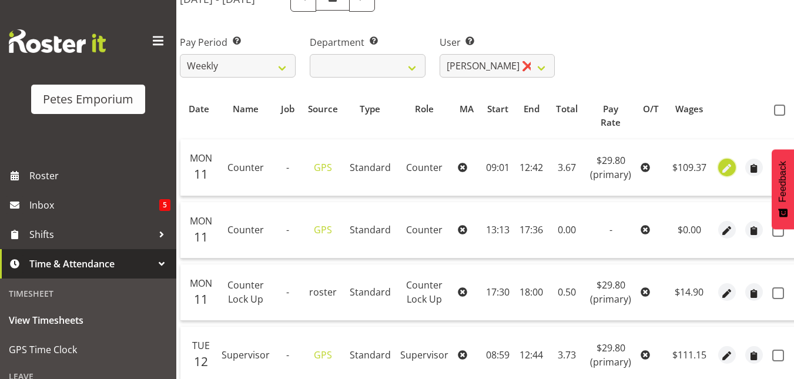
click at [721, 170] on span "button" at bounding box center [728, 169] width 14 height 14
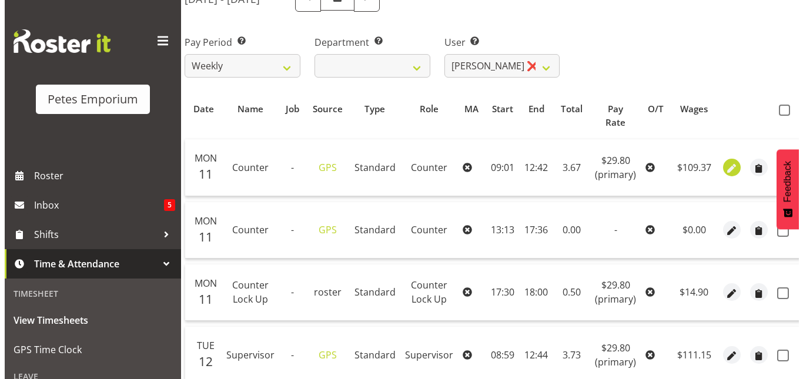
scroll to position [0, 52]
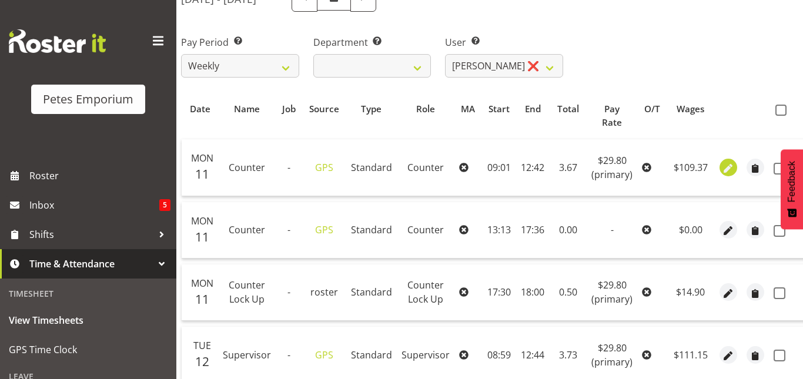
select select "Standard"
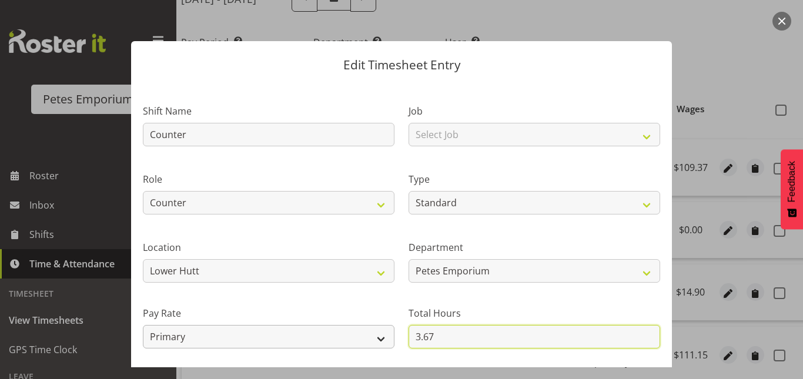
drag, startPoint x: 436, startPoint y: 339, endPoint x: 363, endPoint y: 344, distance: 72.5
click at [363, 344] on div "Shift Name Counter Job Select Job Role Counter Counter Evening Counter Mid Shif…" at bounding box center [402, 255] width 532 height 334
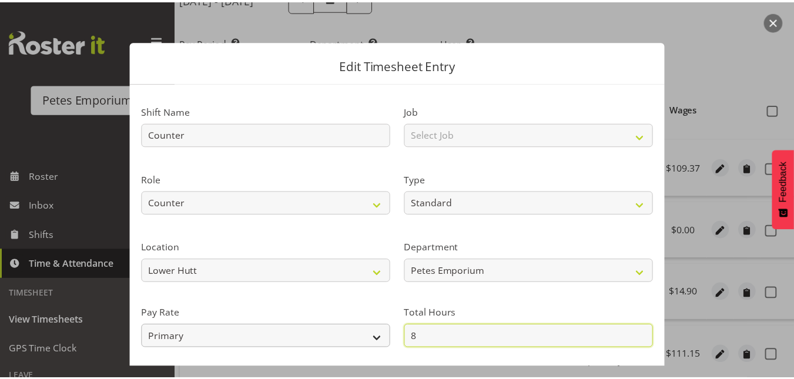
scroll to position [128, 0]
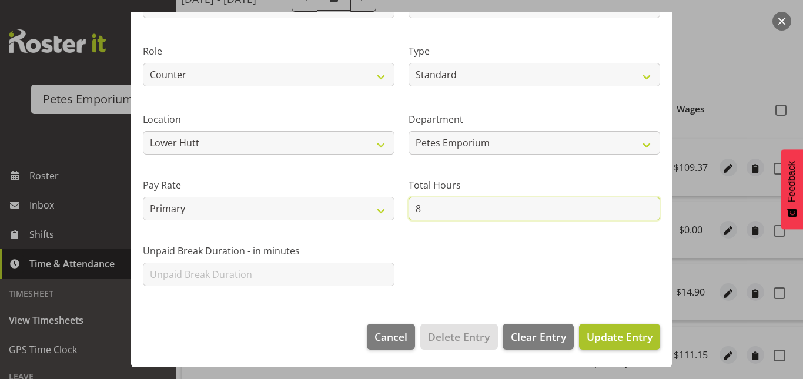
type input "8"
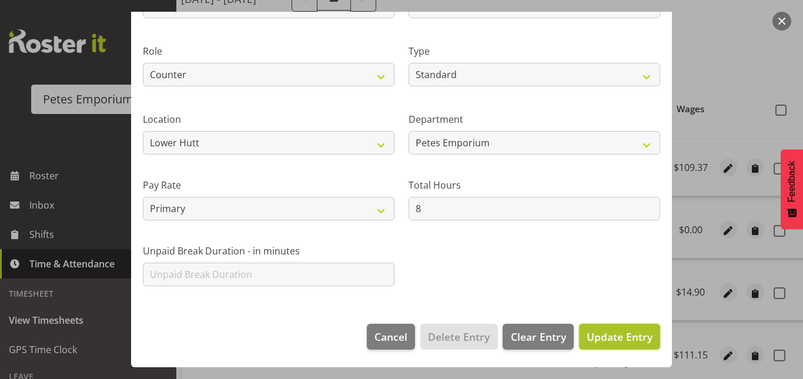
click at [613, 337] on span "Update Entry" at bounding box center [620, 337] width 66 height 14
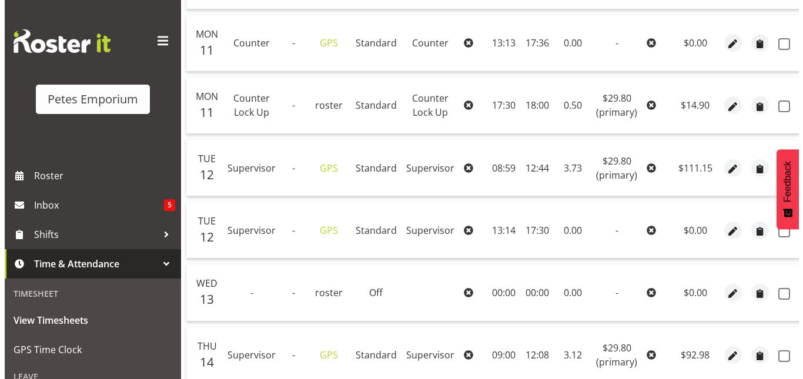
scroll to position [356, 0]
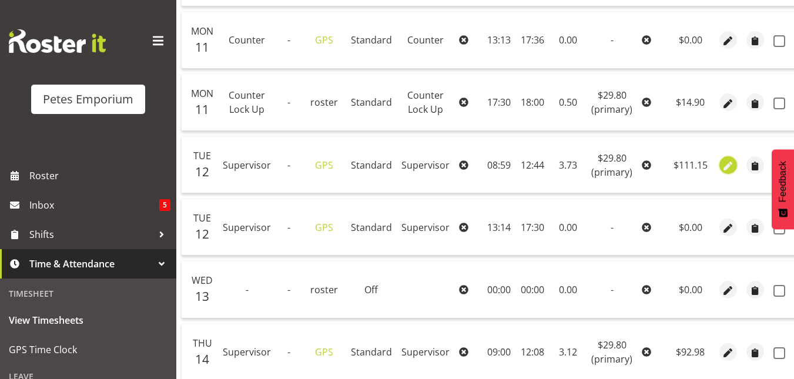
click at [722, 168] on span "button" at bounding box center [729, 166] width 14 height 14
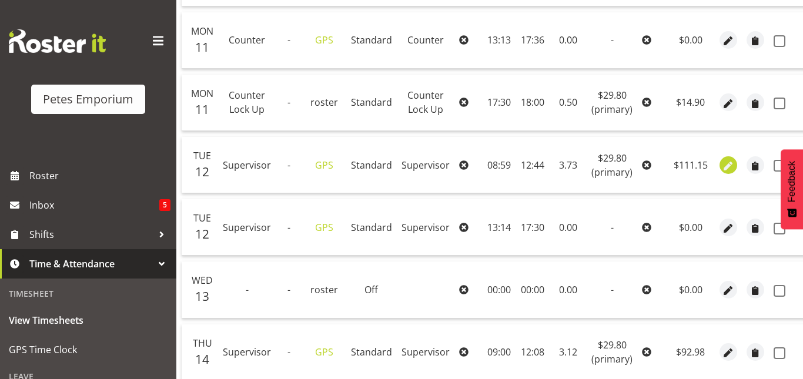
select select "149"
select select "Standard"
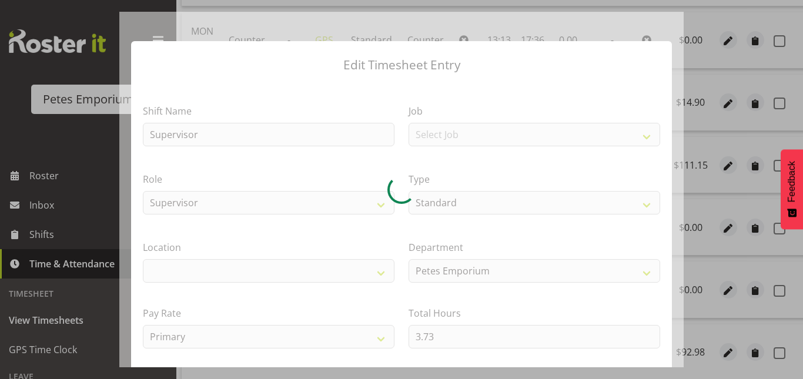
select select
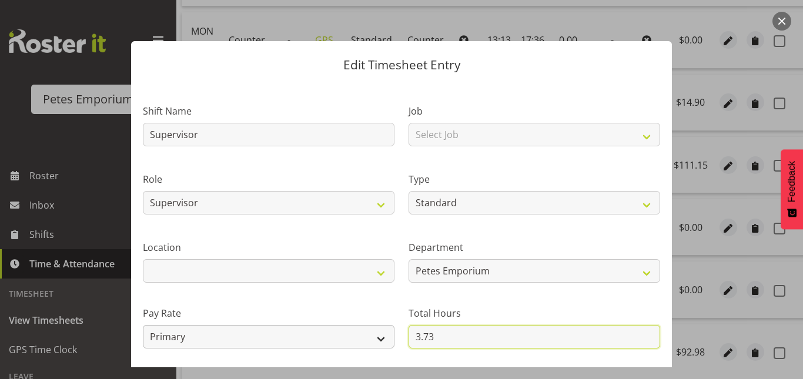
drag, startPoint x: 435, startPoint y: 333, endPoint x: 337, endPoint y: 336, distance: 98.2
click at [337, 336] on div "Shift Name Supervisor Job Select Job Role Counter Counter Evening Counter Mid S…" at bounding box center [402, 255] width 532 height 334
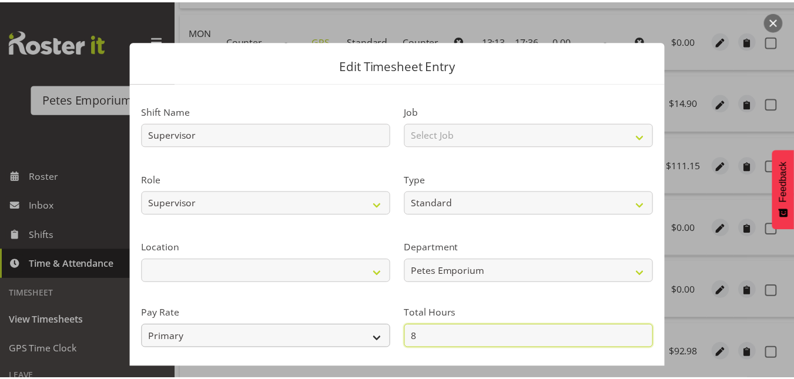
scroll to position [128, 0]
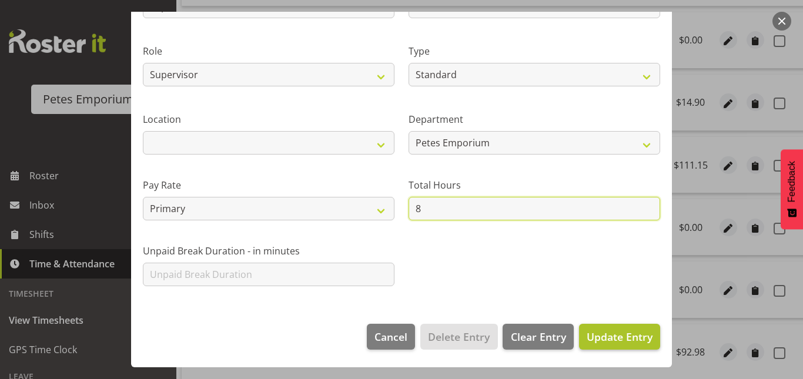
type input "8"
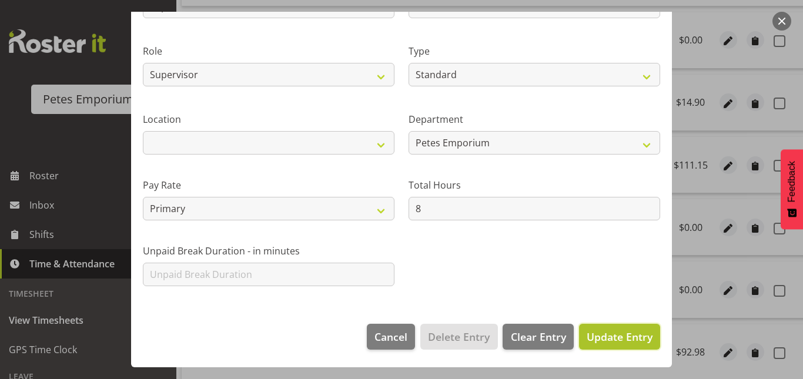
click at [593, 339] on span "Update Entry" at bounding box center [620, 337] width 66 height 14
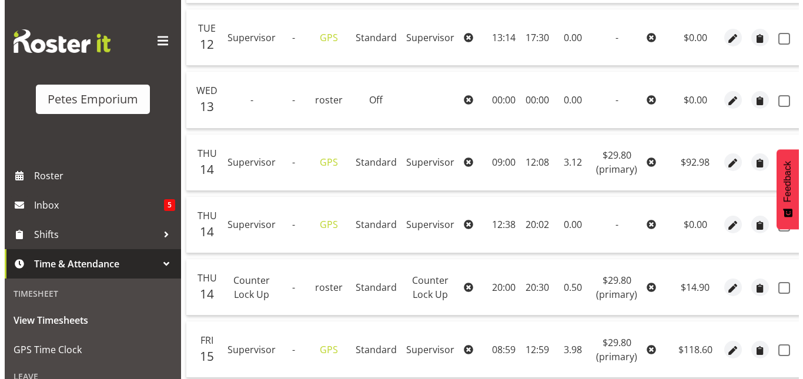
scroll to position [547, 0]
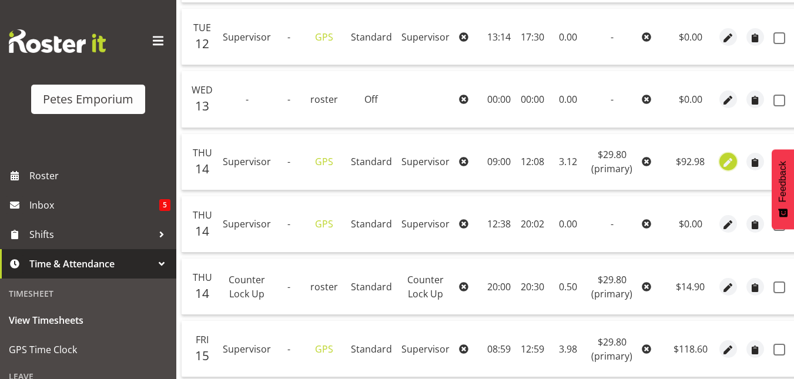
click at [726, 161] on span "button" at bounding box center [729, 163] width 14 height 14
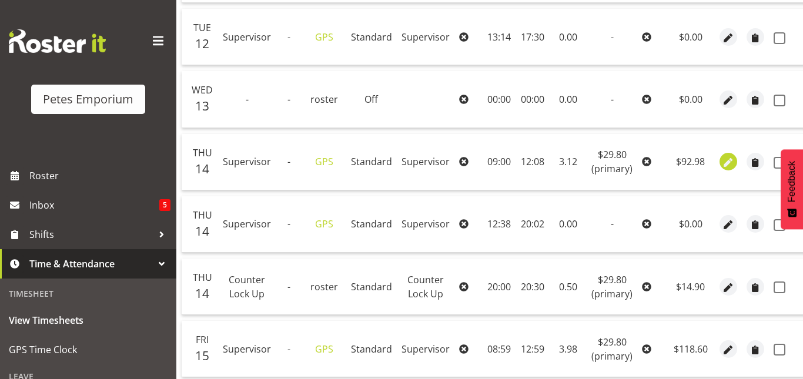
select select "149"
select select "Standard"
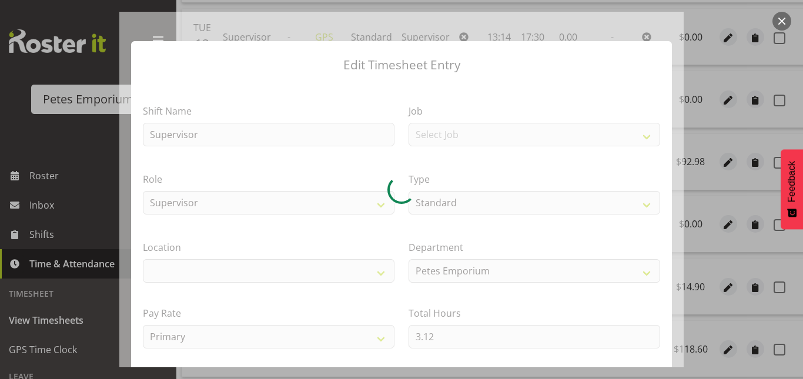
select select
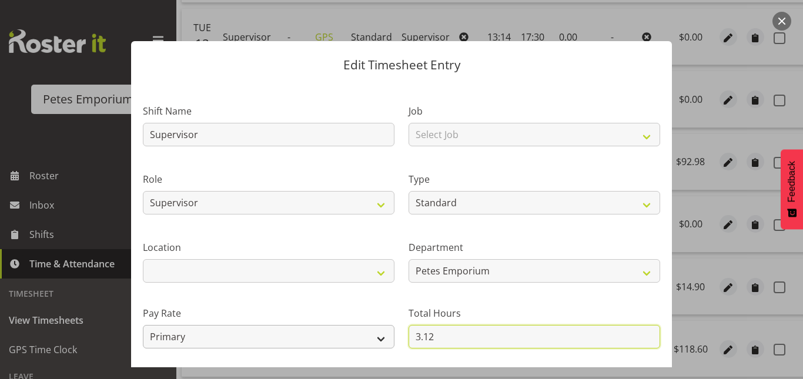
drag, startPoint x: 430, startPoint y: 330, endPoint x: 385, endPoint y: 330, distance: 44.7
click at [385, 330] on div "Shift Name Supervisor Job Select Job Role Counter Counter Evening Counter Mid S…" at bounding box center [402, 255] width 532 height 334
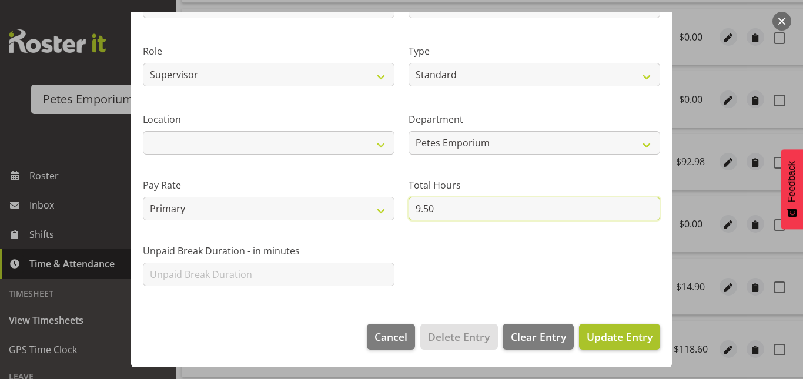
type input "9.50"
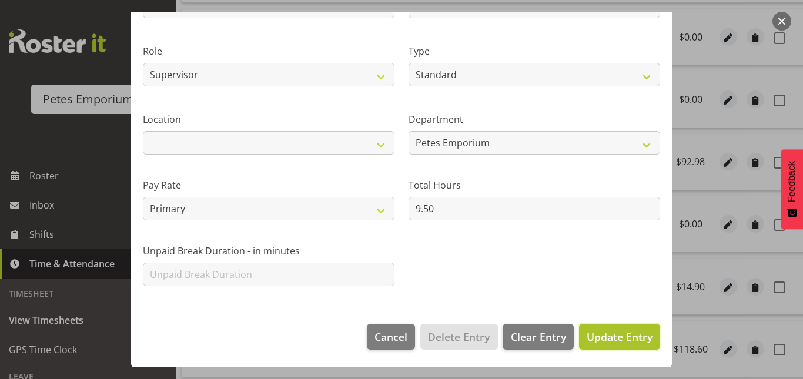
click at [626, 336] on span "Update Entry" at bounding box center [620, 337] width 66 height 14
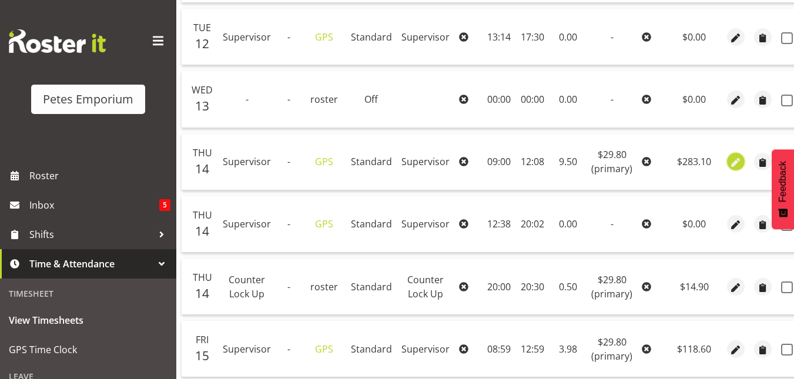
click at [730, 163] on span "button" at bounding box center [737, 163] width 14 height 14
select select "149"
select select "Standard"
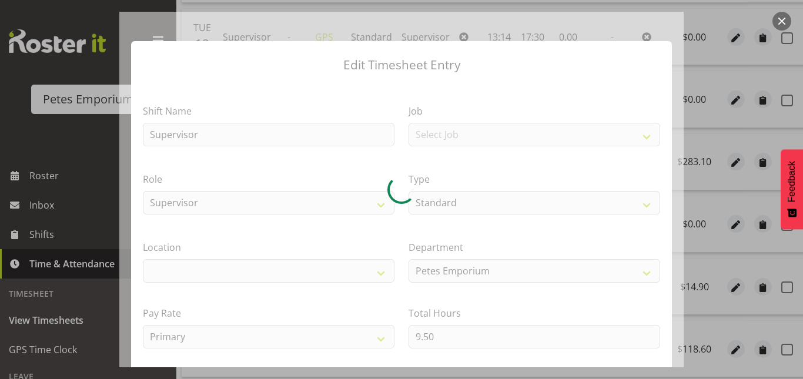
select select
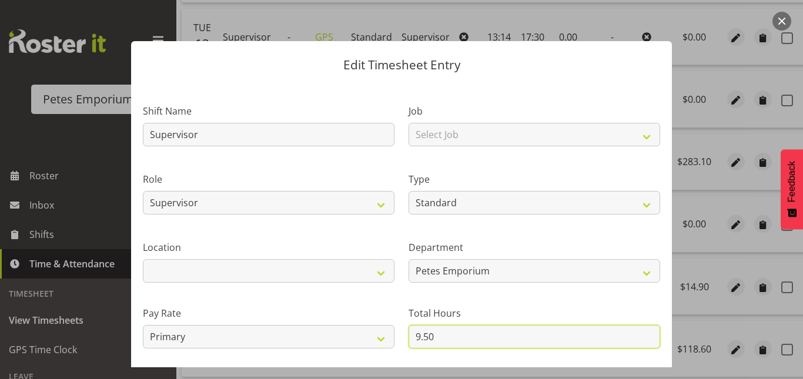
click at [434, 333] on input "9.50" at bounding box center [535, 337] width 252 height 24
type input "9"
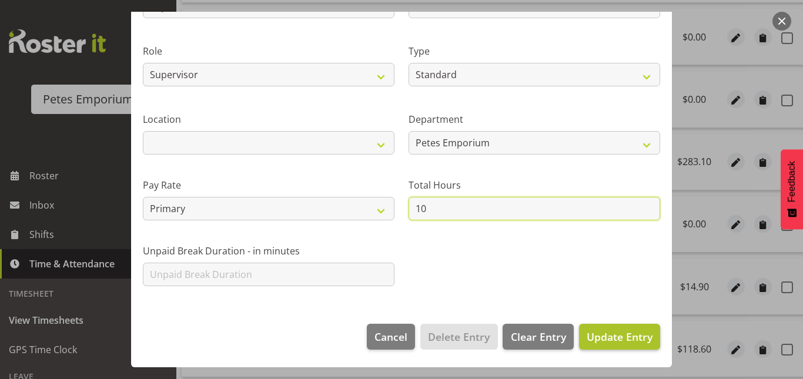
type input "10"
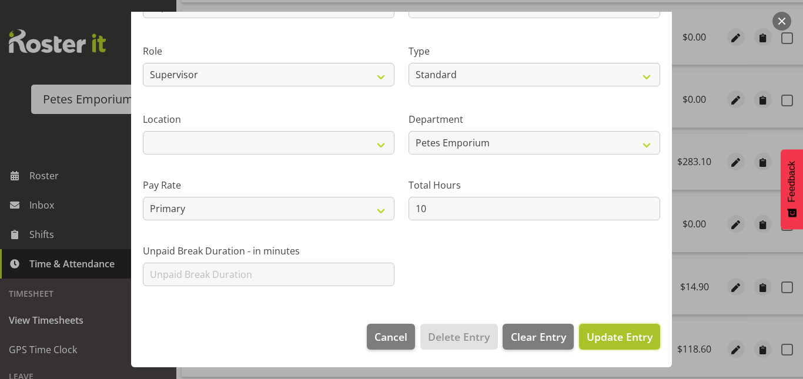
click at [607, 335] on span "Update Entry" at bounding box center [620, 337] width 66 height 14
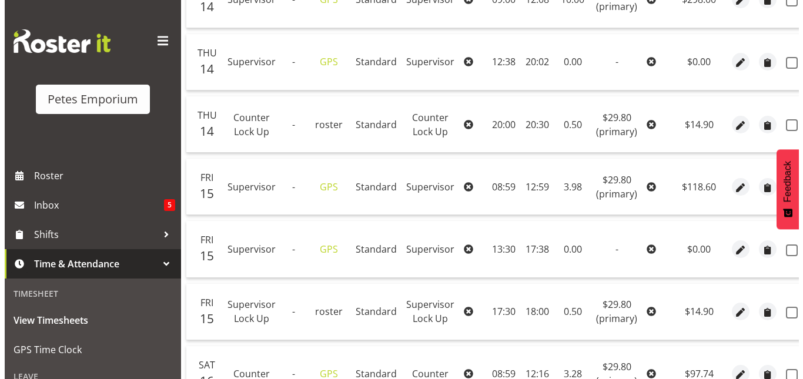
scroll to position [717, 0]
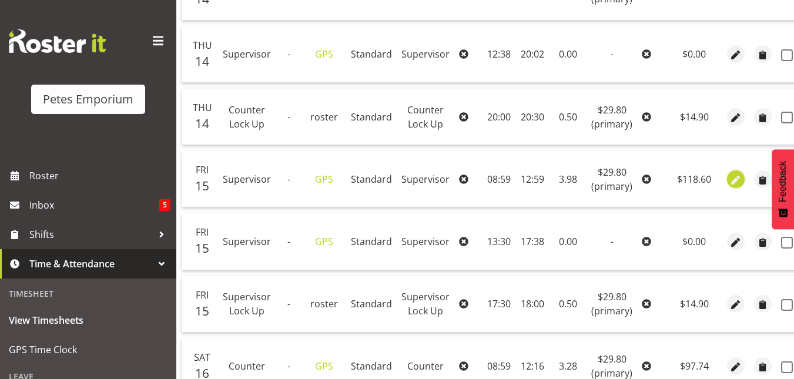
click at [731, 181] on span "button" at bounding box center [737, 180] width 14 height 14
select select "149"
select select "Standard"
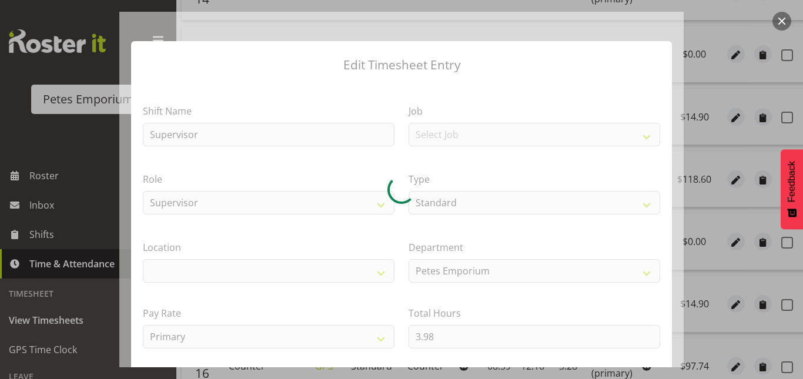
select select
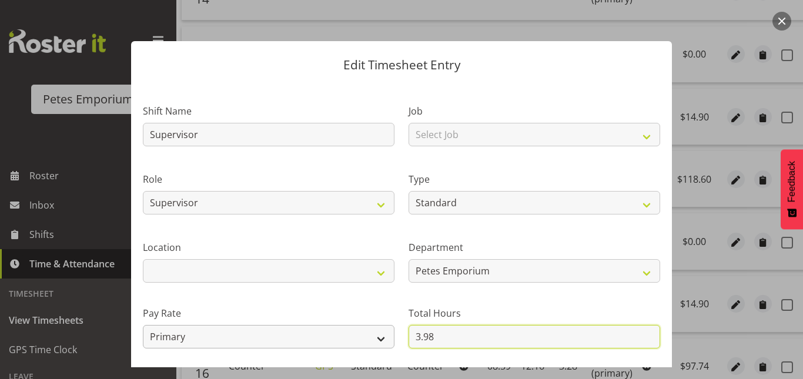
drag, startPoint x: 442, startPoint y: 329, endPoint x: 358, endPoint y: 333, distance: 84.2
click at [358, 333] on div "Shift Name Supervisor Job Select Job Role Counter Counter Evening Counter Mid S…" at bounding box center [402, 255] width 532 height 334
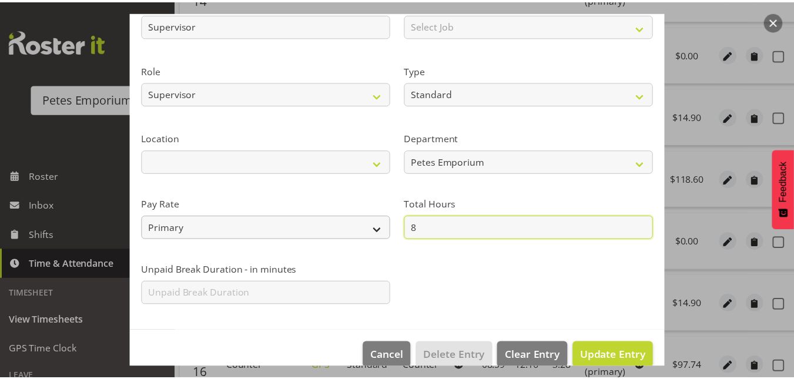
scroll to position [119, 0]
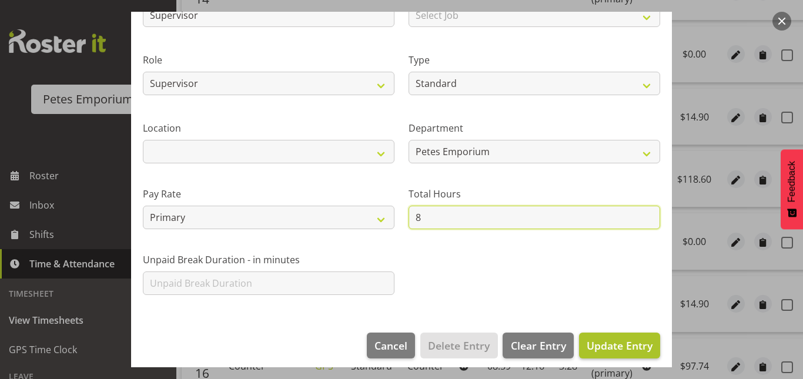
type input "8"
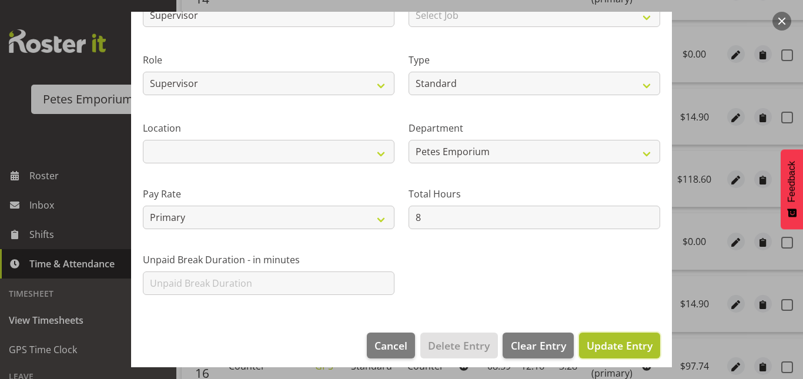
click at [630, 351] on span "Update Entry" at bounding box center [620, 346] width 66 height 14
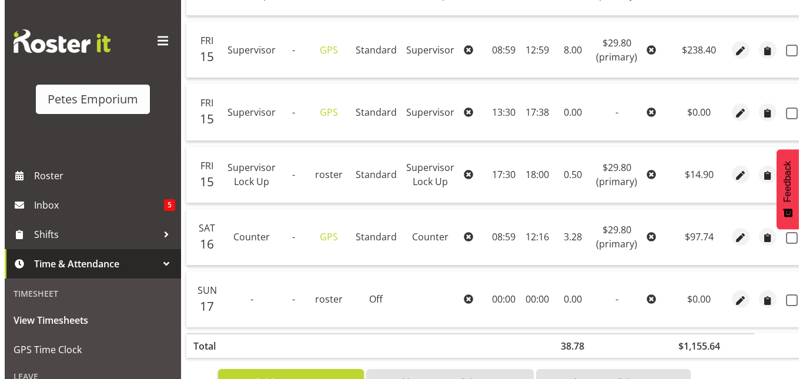
scroll to position [847, 0]
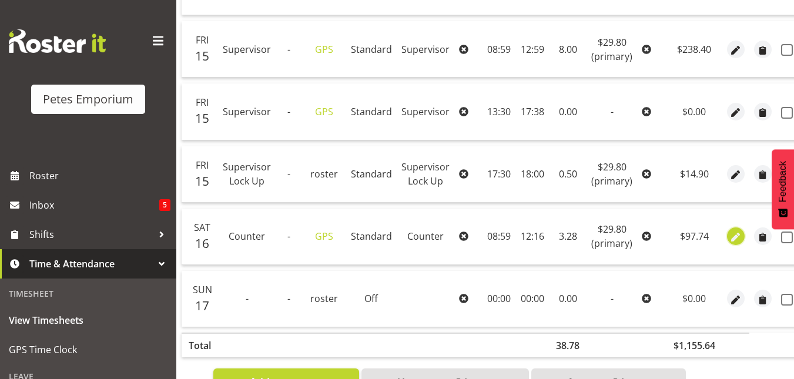
click at [731, 234] on span "button" at bounding box center [737, 238] width 14 height 14
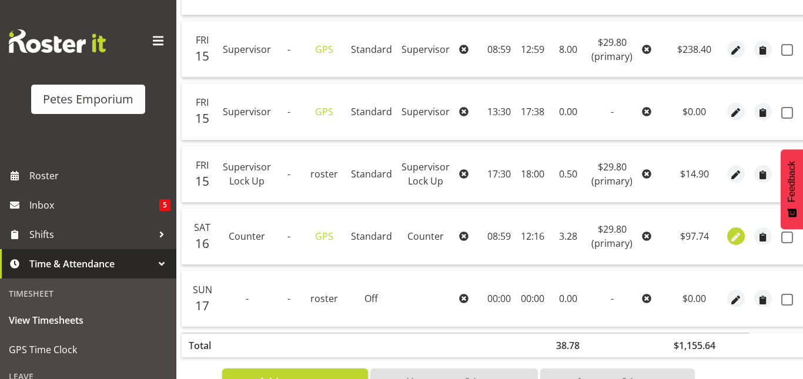
select select "Standard"
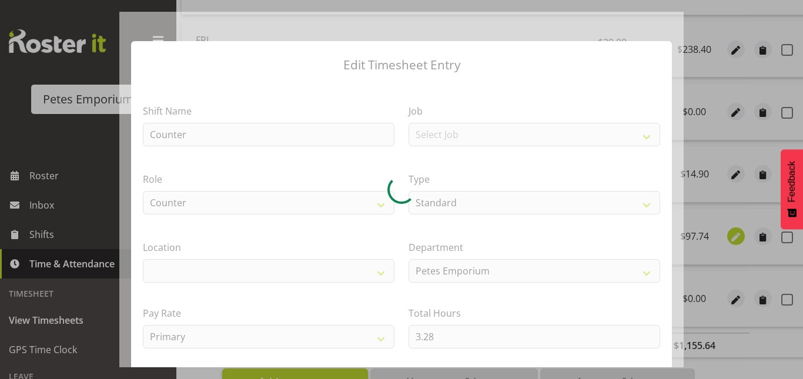
select select
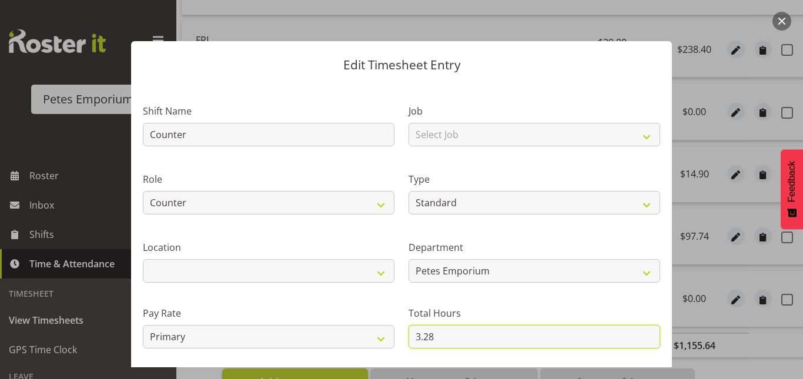
click at [440, 334] on input "3.28" at bounding box center [535, 337] width 252 height 24
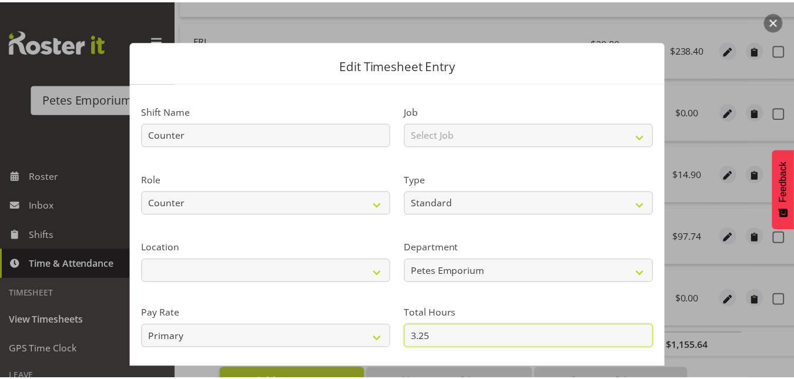
scroll to position [128, 0]
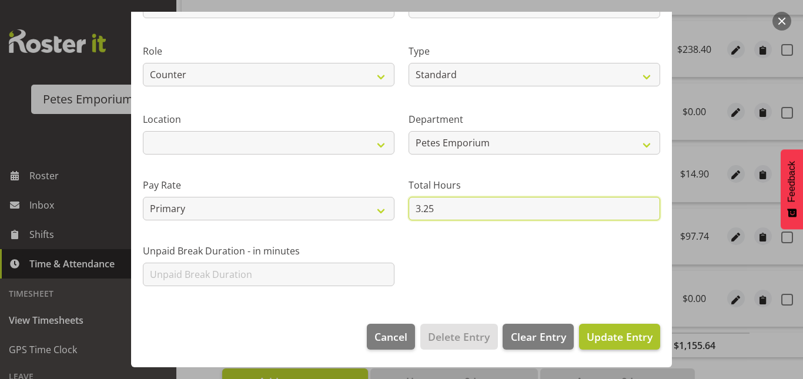
type input "3.25"
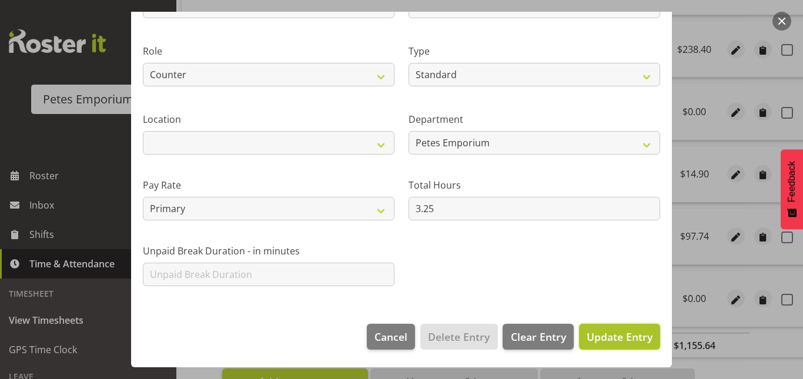
click at [612, 333] on span "Update Entry" at bounding box center [620, 337] width 66 height 14
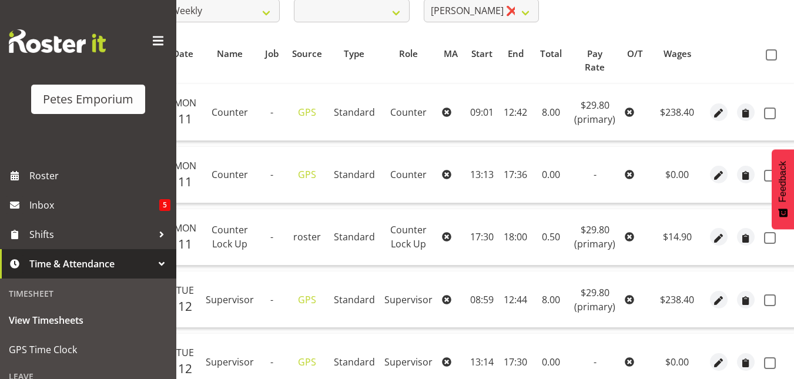
scroll to position [221, 0]
click at [770, 57] on span at bounding box center [771, 55] width 11 height 11
click at [770, 57] on input "checkbox" at bounding box center [770, 56] width 8 height 8
checkbox input "true"
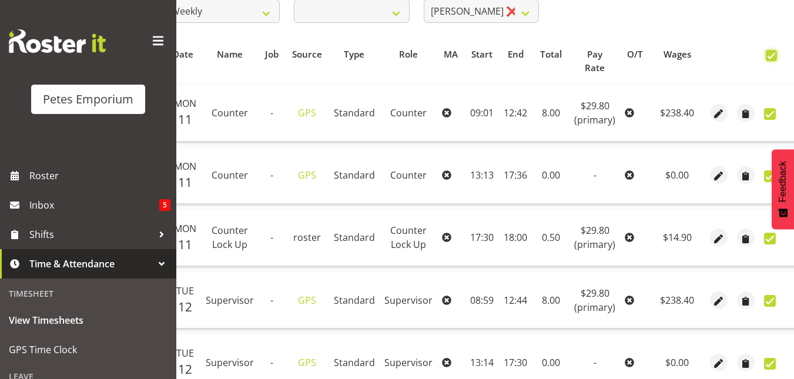
checkbox input "true"
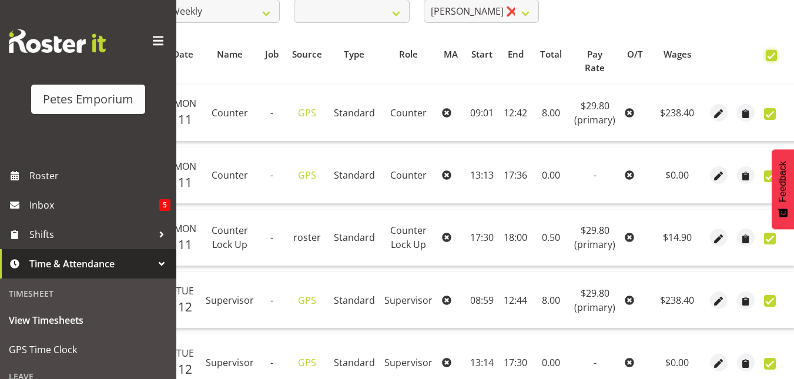
checkbox input "true"
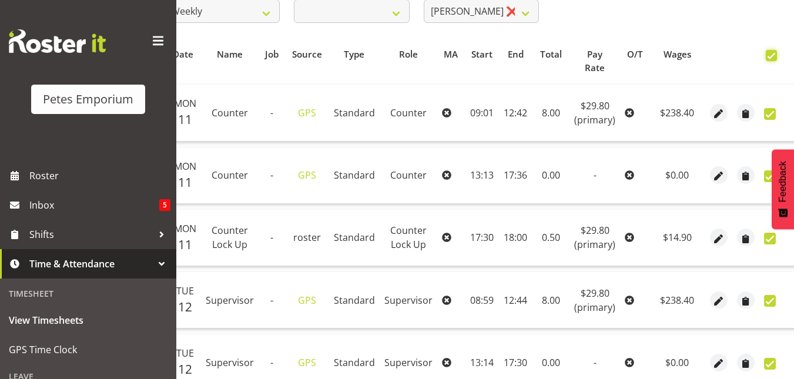
checkbox input "true"
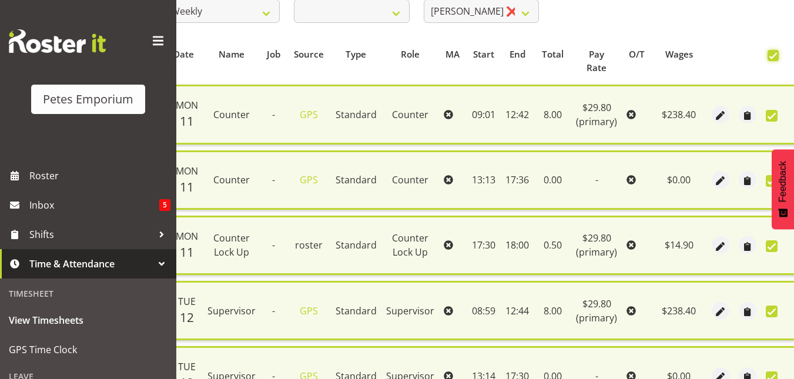
scroll to position [929, 0]
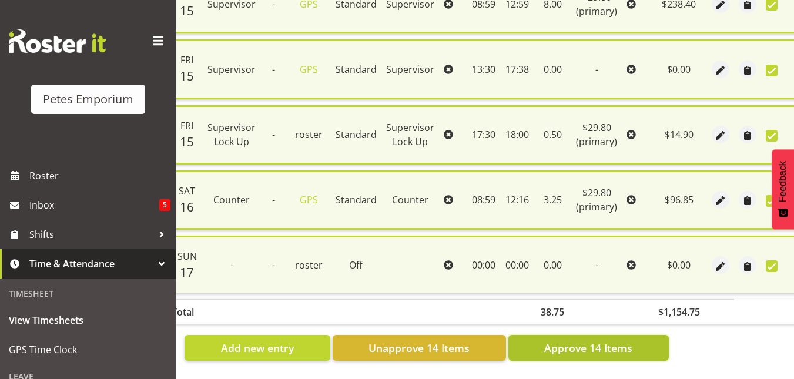
click at [578, 342] on span "Approve 14 Items" at bounding box center [588, 347] width 88 height 15
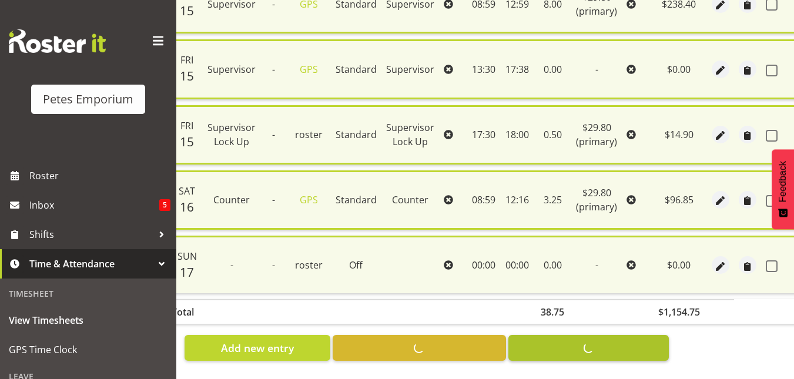
checkbox input "false"
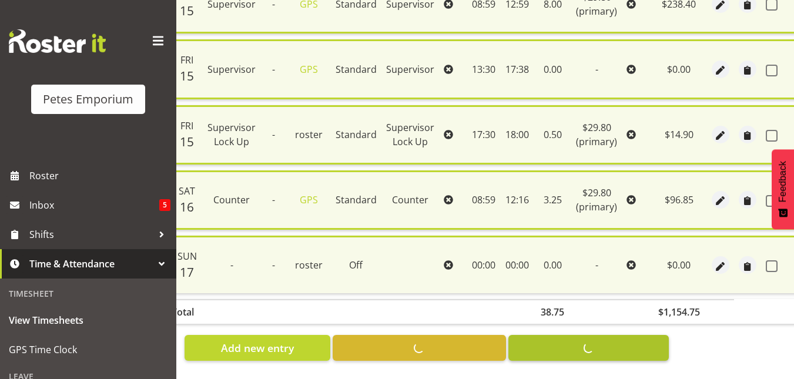
checkbox input "false"
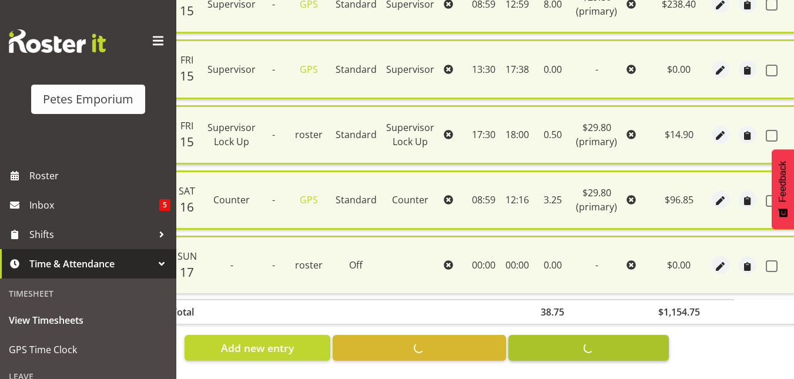
checkbox input "false"
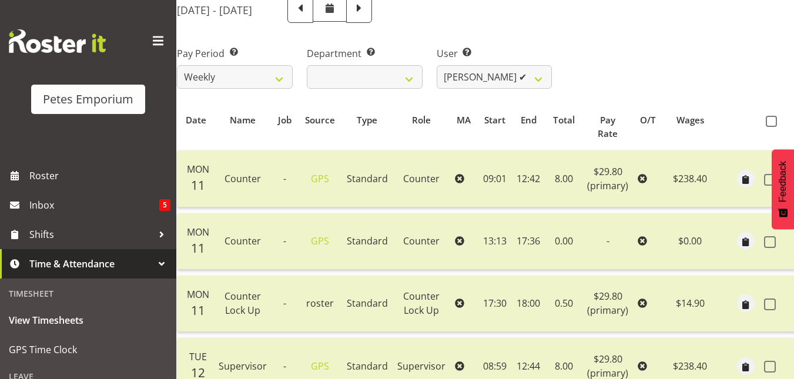
scroll to position [123, 0]
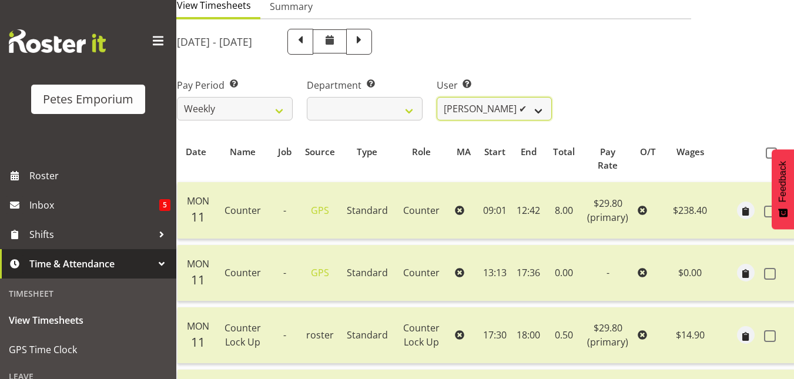
click at [539, 113] on select "Abigail Lane ✔ Alex-Micheal Taniwha ✔ Amelia Denz ✔ Beena Beena ✔ Christine Nev…" at bounding box center [495, 109] width 116 height 24
select select "5865"
click at [437, 97] on select "Abigail Lane ✔ Alex-Micheal Taniwha ✔ Amelia Denz ✔ Beena Beena ✔ Christine Nev…" at bounding box center [495, 109] width 116 height 24
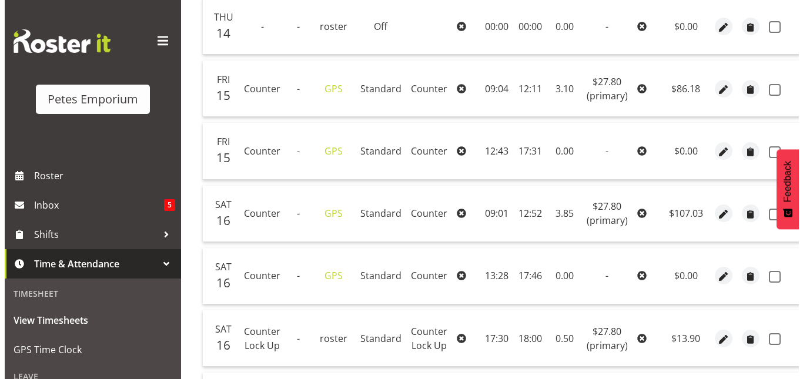
scroll to position [496, 0]
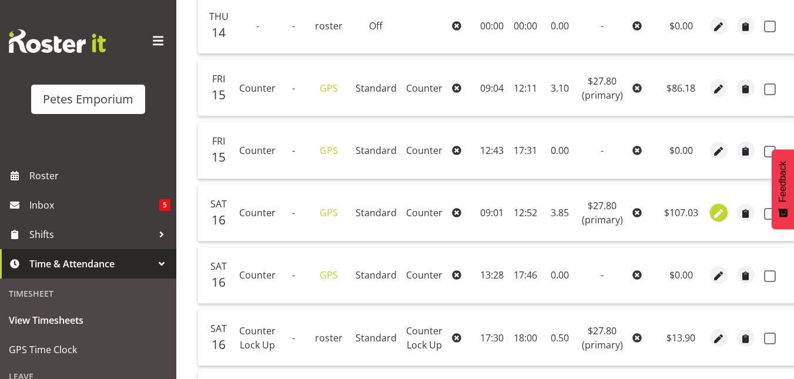
click at [712, 215] on span "button" at bounding box center [719, 215] width 14 height 14
select select "Standard"
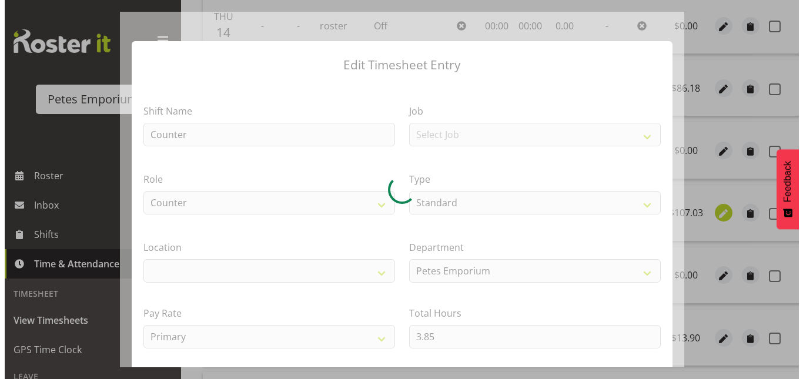
scroll to position [0, 26]
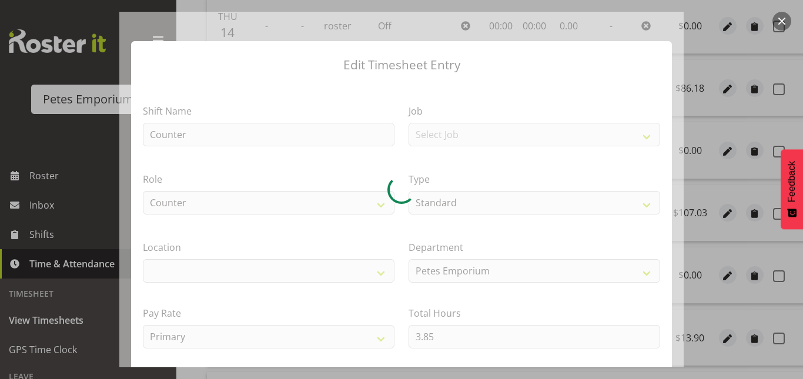
select select "100"
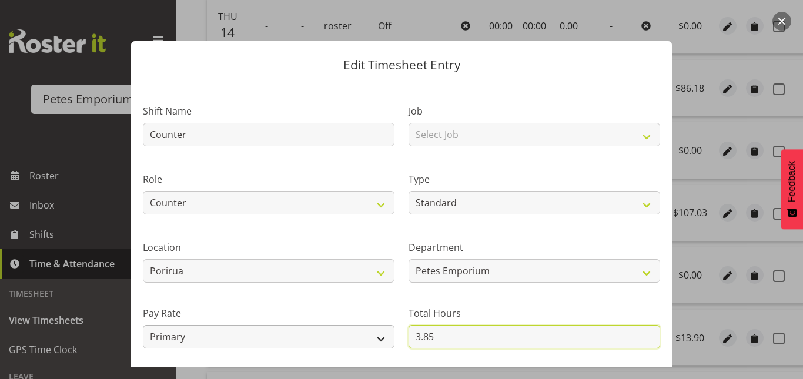
drag, startPoint x: 440, startPoint y: 335, endPoint x: 362, endPoint y: 337, distance: 78.3
click at [362, 337] on div "Shift Name Counter Job Select Job Role Counter Counter Evening Counter Mid Shif…" at bounding box center [402, 255] width 532 height 334
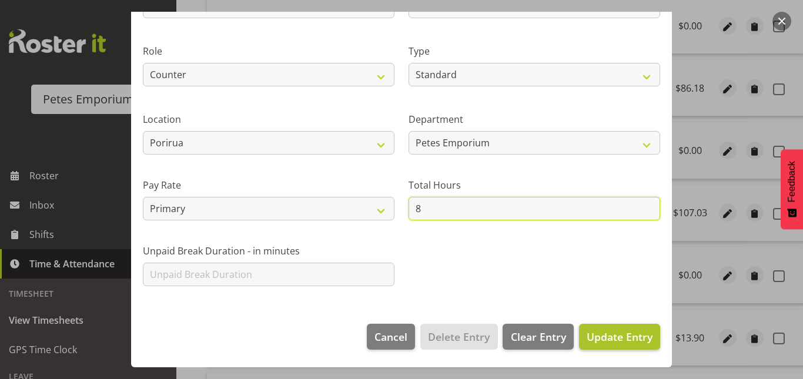
type input "8"
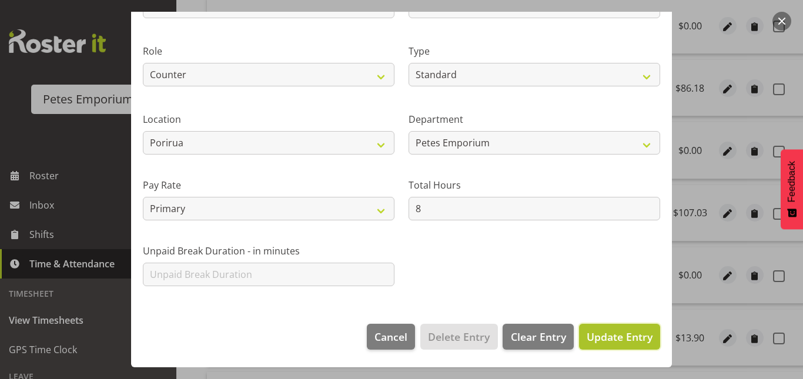
click at [641, 333] on span "Update Entry" at bounding box center [620, 337] width 66 height 14
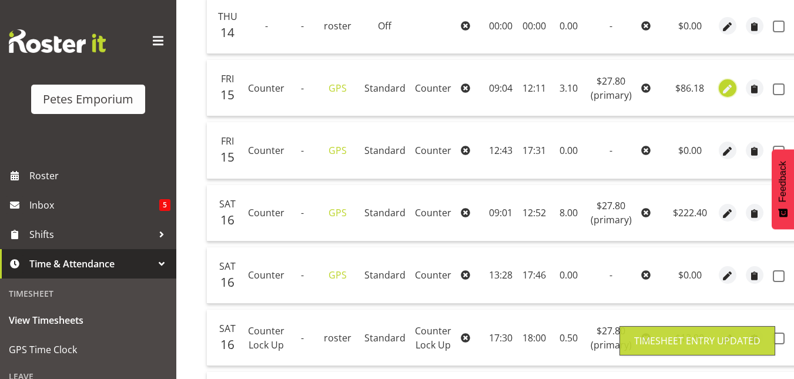
click at [721, 92] on span "button" at bounding box center [728, 89] width 14 height 14
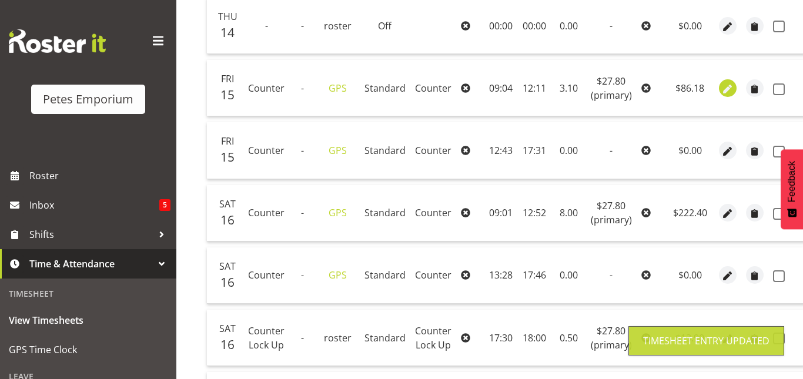
select select "Standard"
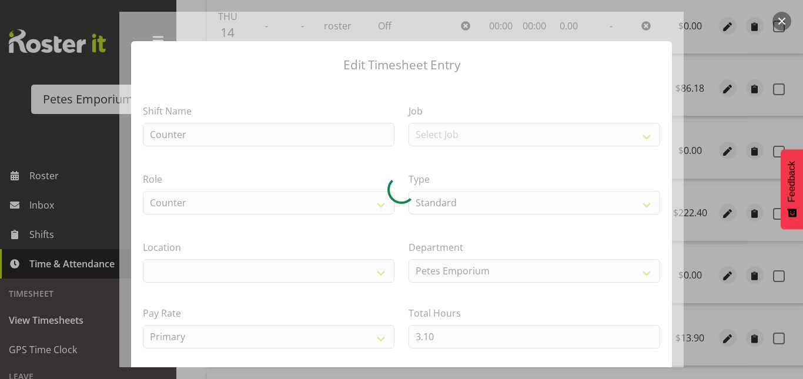
select select "100"
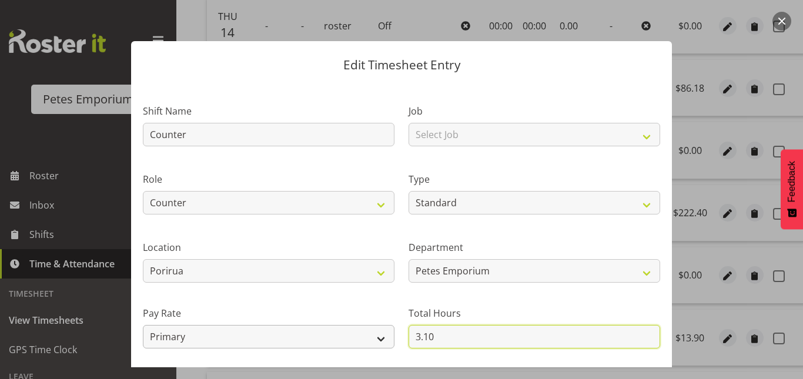
drag, startPoint x: 434, startPoint y: 336, endPoint x: 357, endPoint y: 330, distance: 77.8
click at [357, 330] on div "Shift Name Counter Job Select Job Role Counter Counter Evening Counter Mid Shif…" at bounding box center [402, 255] width 532 height 334
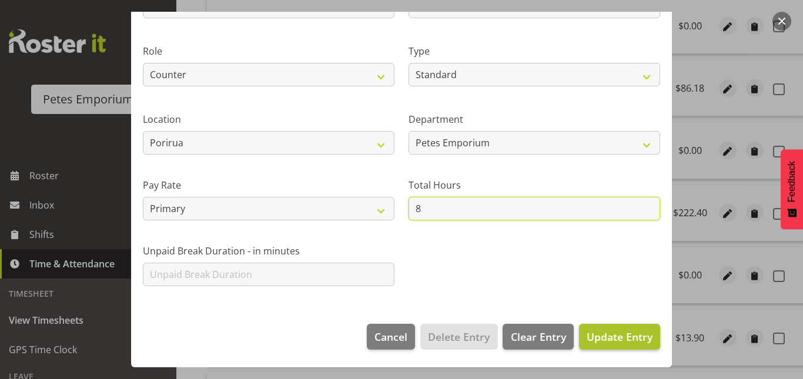
type input "8"
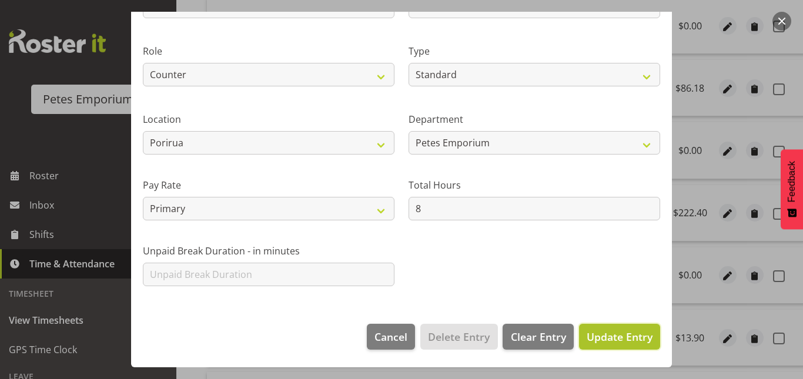
click at [595, 342] on span "Update Entry" at bounding box center [620, 337] width 66 height 14
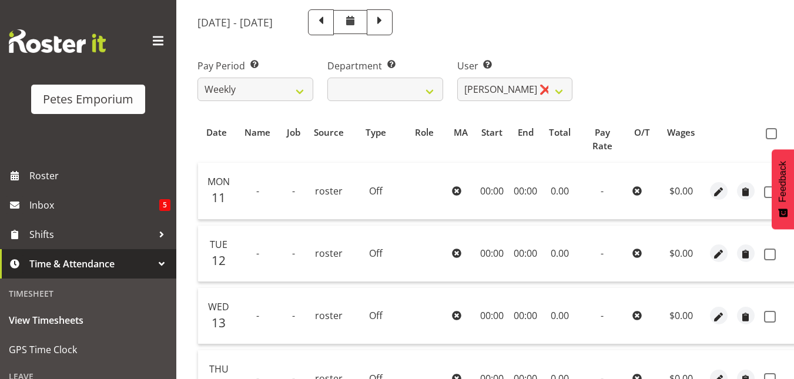
scroll to position [142, 0]
click at [771, 131] on span at bounding box center [771, 134] width 11 height 11
click at [771, 131] on input "checkbox" at bounding box center [770, 135] width 8 height 8
checkbox input "true"
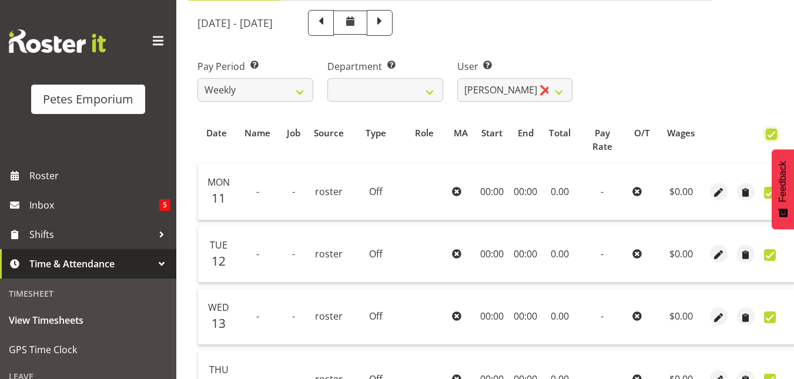
checkbox input "true"
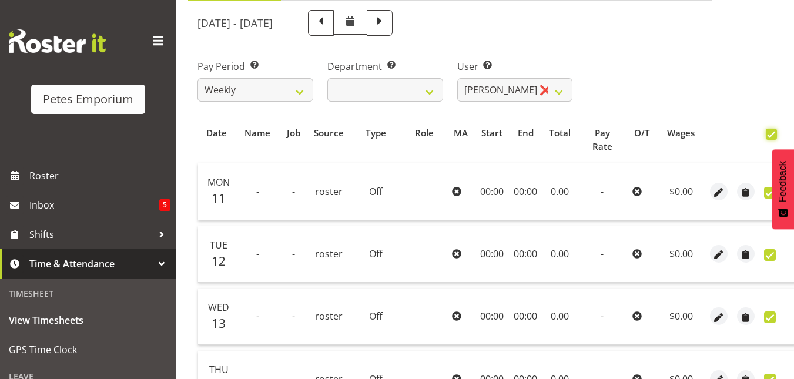
checkbox input "true"
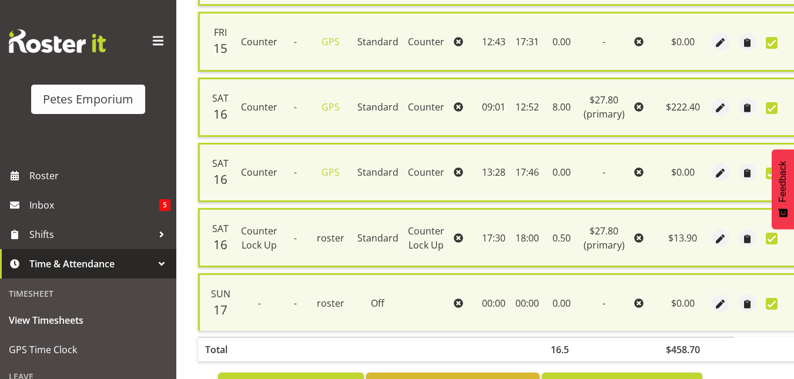
scroll to position [667, 0]
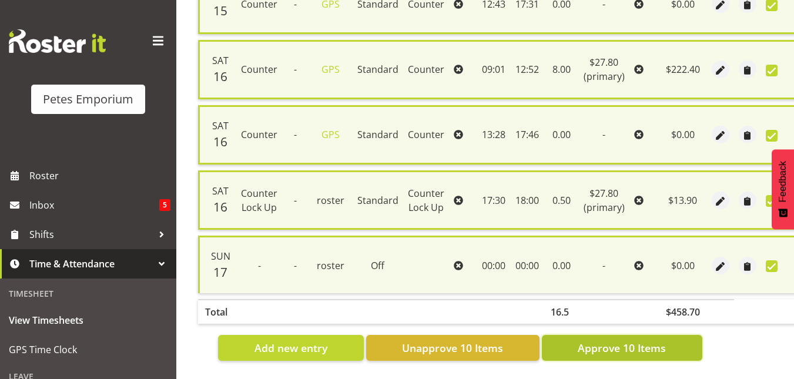
click at [614, 340] on span "Approve 10 Items" at bounding box center [622, 347] width 88 height 15
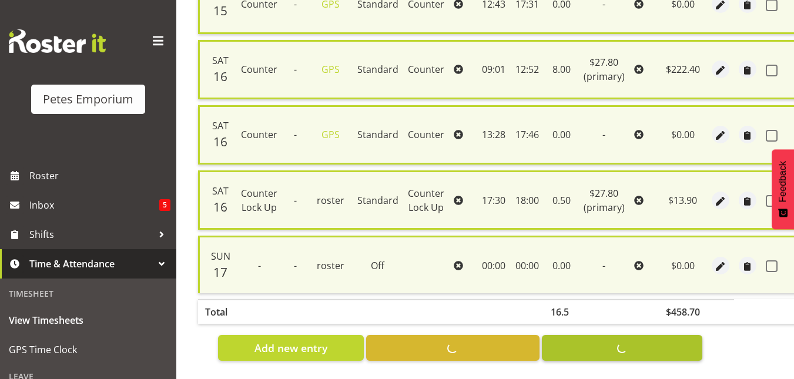
checkbox input "false"
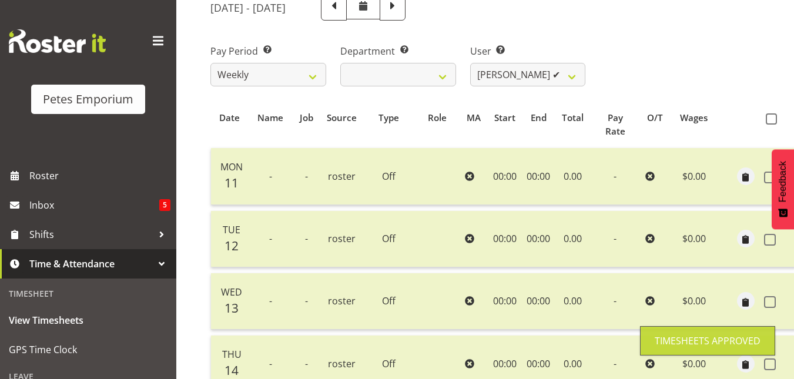
scroll to position [136, 0]
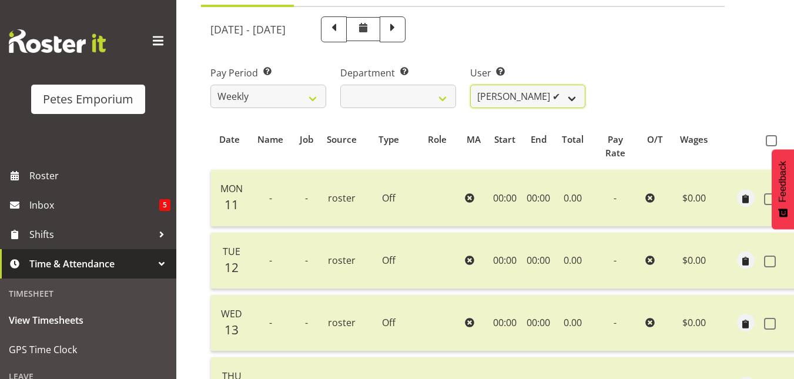
click at [572, 93] on select "Abigail Lane ✔ Alex-Micheal Taniwha ✔ Amelia Denz ✔ Beena Beena ✔ Christine Nev…" at bounding box center [528, 97] width 116 height 24
click at [470, 85] on select "Abigail Lane ✔ Alex-Micheal Taniwha ✔ Amelia Denz ✔ Beena Beena ✔ Christine Nev…" at bounding box center [528, 97] width 116 height 24
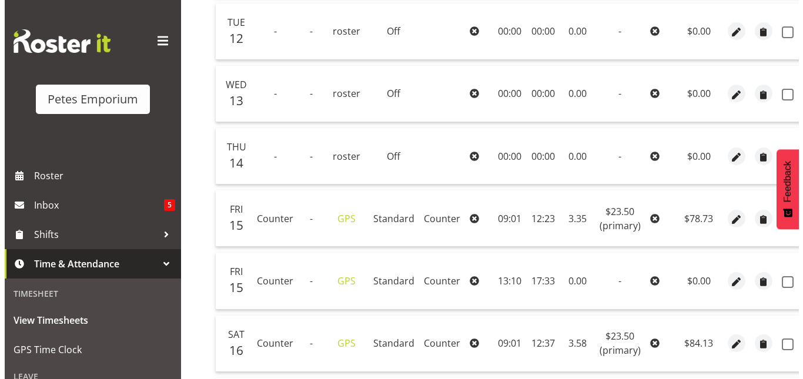
scroll to position [366, 0]
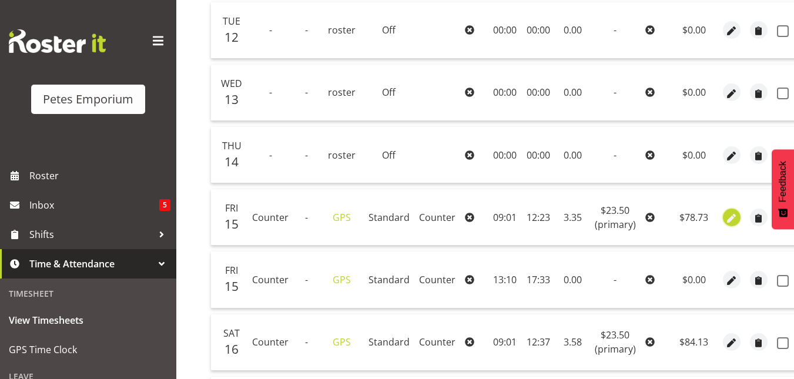
click at [730, 224] on span "button" at bounding box center [732, 219] width 14 height 14
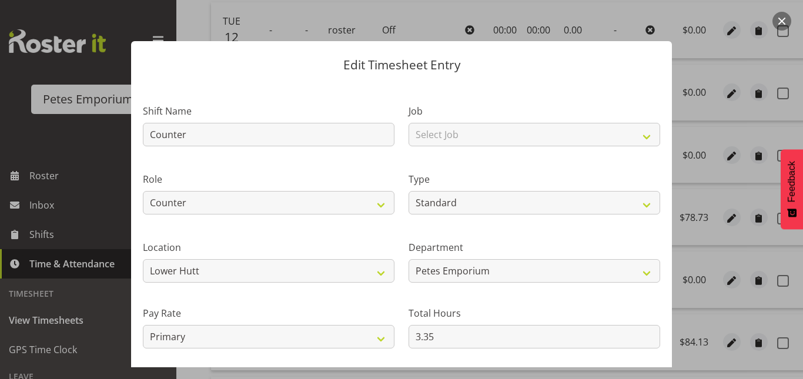
click at [439, 332] on section "Shift Name Counter Job Select Job Role Counter Counter Evening Counter Mid Shif…" at bounding box center [401, 261] width 541 height 357
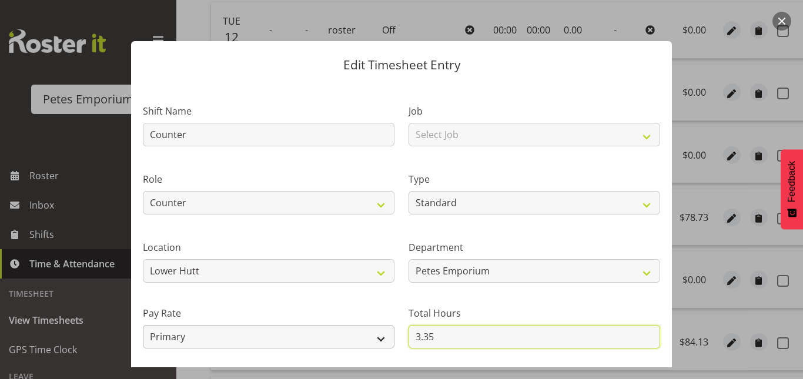
drag, startPoint x: 439, startPoint y: 332, endPoint x: 389, endPoint y: 337, distance: 50.3
click at [389, 337] on div "Shift Name Counter Job Select Job Role Counter Counter Evening Counter Mid Shif…" at bounding box center [402, 255] width 532 height 334
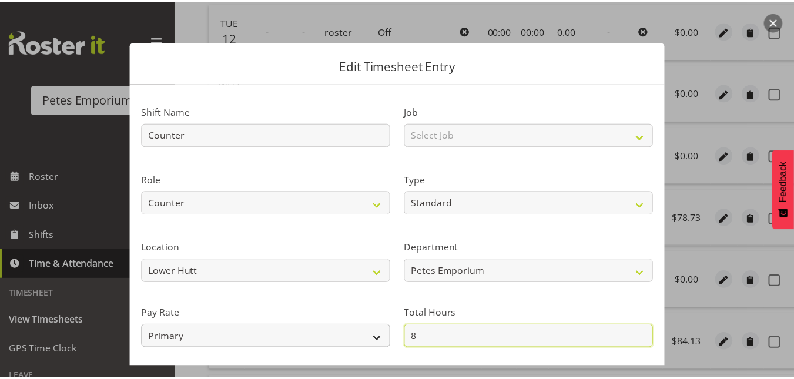
scroll to position [128, 0]
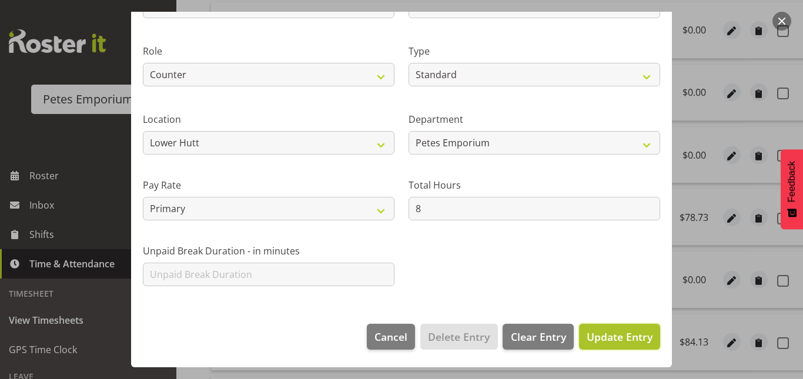
click at [624, 335] on span "Update Entry" at bounding box center [620, 337] width 66 height 14
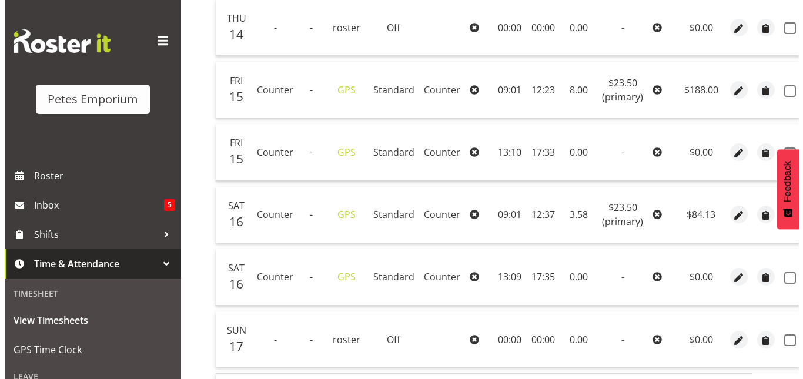
scroll to position [494, 0]
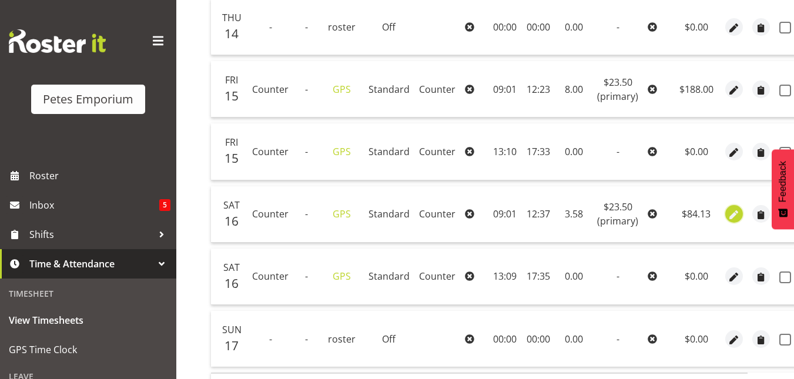
click at [731, 212] on span "button" at bounding box center [735, 216] width 14 height 14
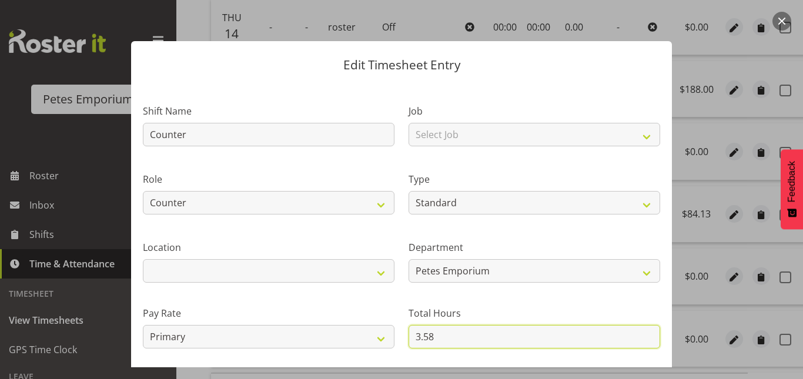
drag, startPoint x: 434, startPoint y: 335, endPoint x: 395, endPoint y: 325, distance: 41.4
click at [395, 325] on div "Shift Name Counter Job Select Job Role Counter Counter Evening Counter Mid Shif…" at bounding box center [402, 255] width 532 height 334
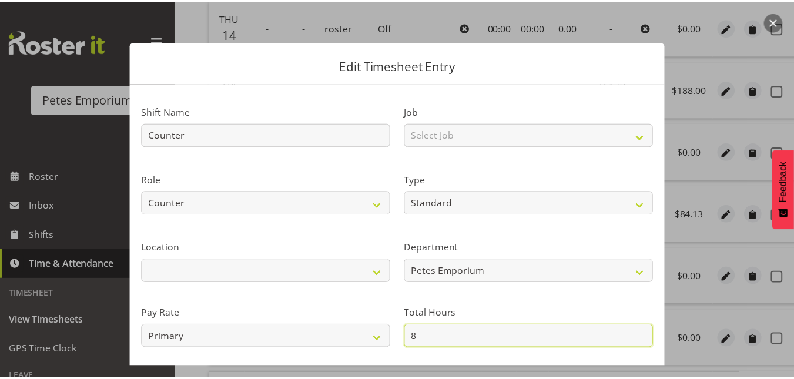
scroll to position [128, 0]
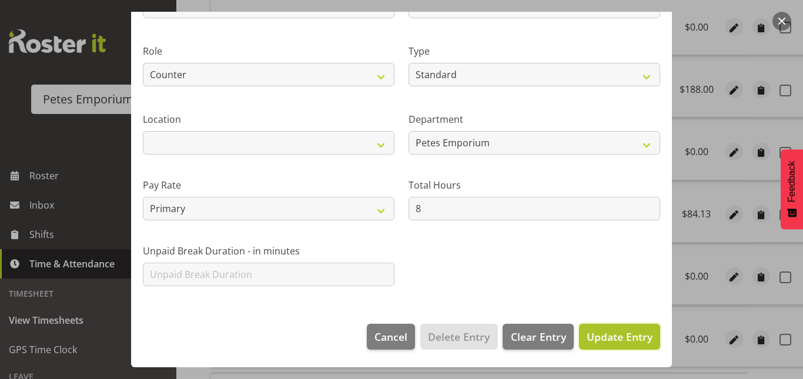
click at [616, 330] on span "Update Entry" at bounding box center [620, 337] width 66 height 14
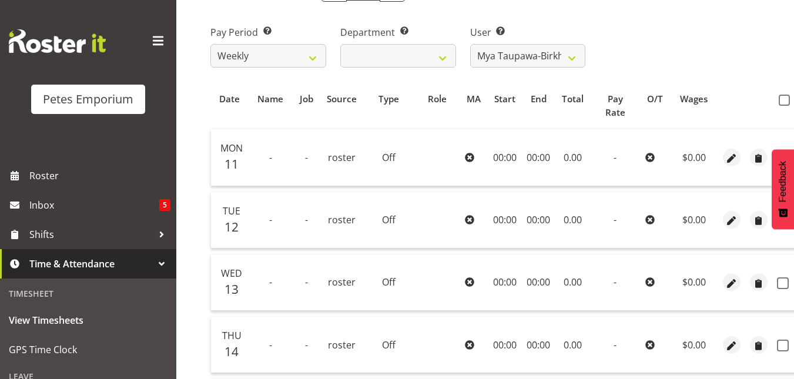
scroll to position [0, 35]
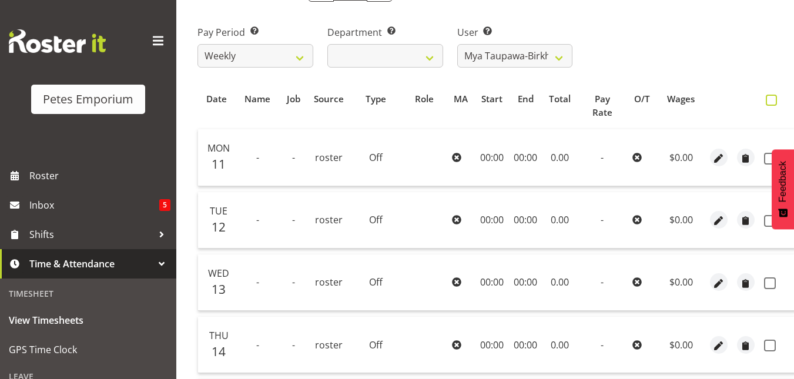
click at [771, 100] on span at bounding box center [771, 100] width 11 height 11
click at [771, 100] on input "checkbox" at bounding box center [770, 100] width 8 height 8
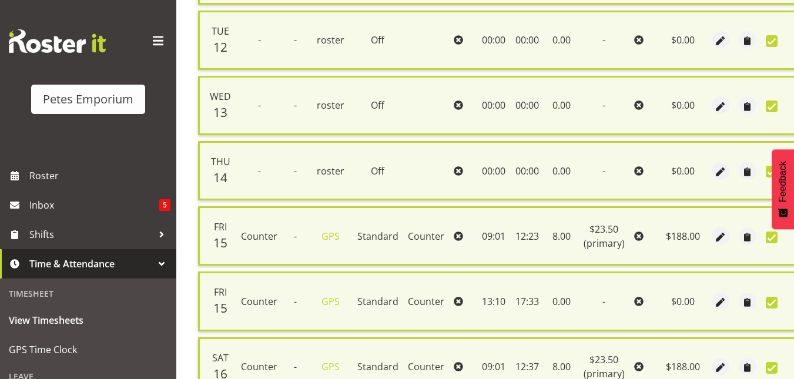
scroll to position [602, 0]
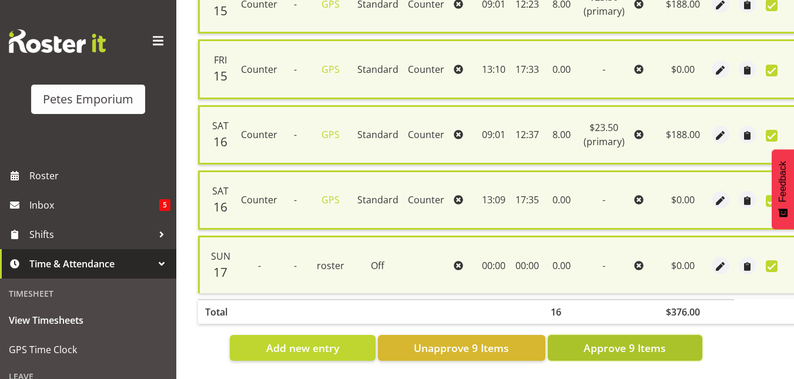
click at [614, 340] on span "Approve 9 Items" at bounding box center [625, 347] width 82 height 15
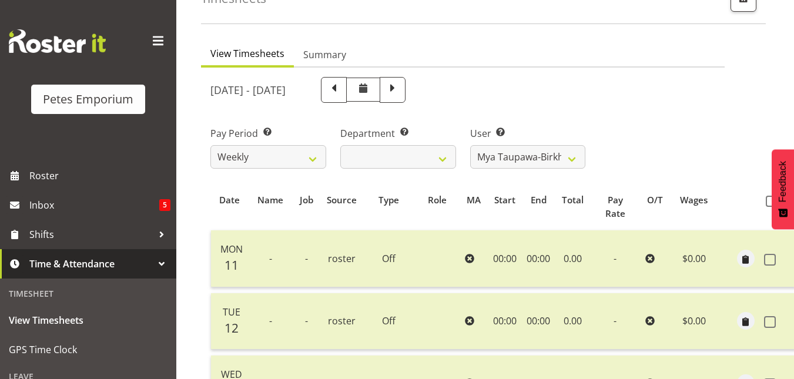
scroll to position [49, 0]
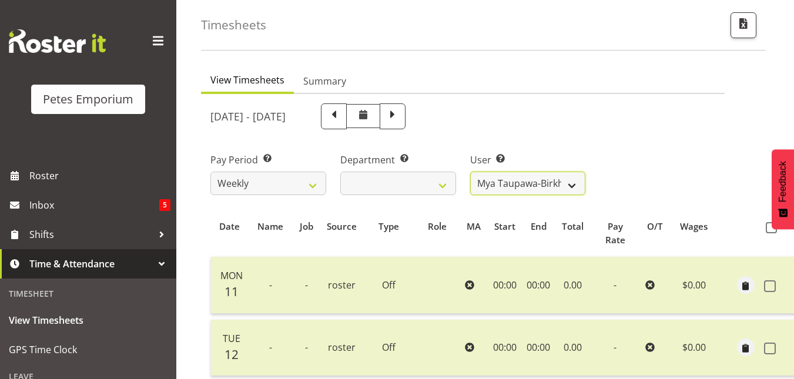
click at [580, 182] on select "Abigail Lane ✔ Alex-Micheal Taniwha ✔ Amelia Denz ✔ Beena Beena ✔ Christine Nev…" at bounding box center [528, 184] width 116 height 24
click at [470, 172] on select "Abigail Lane ✔ Alex-Micheal Taniwha ✔ Amelia Denz ✔ Beena Beena ✔ Christine Nev…" at bounding box center [528, 184] width 116 height 24
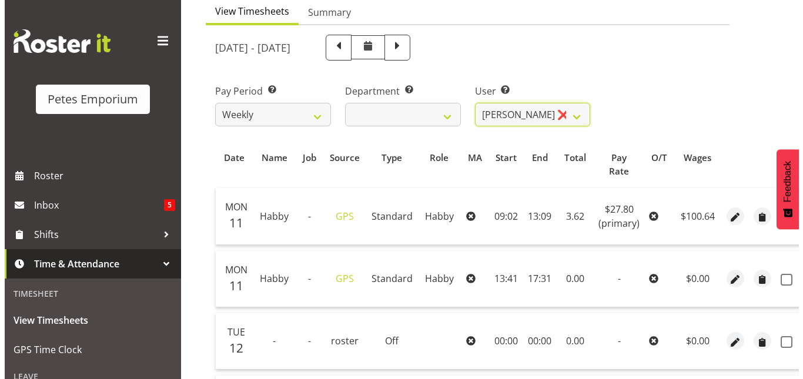
scroll to position [119, 0]
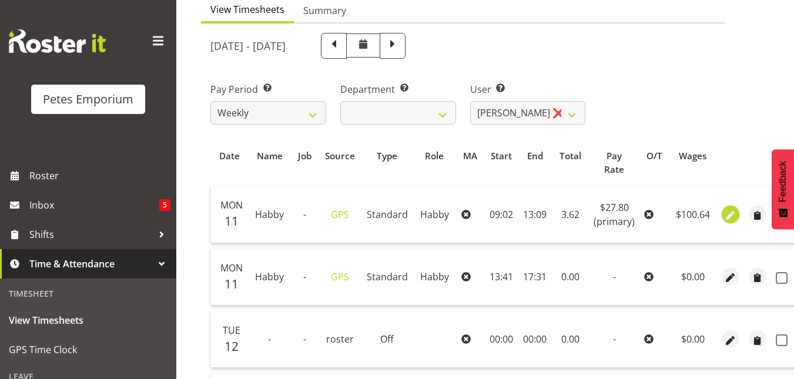
click at [724, 219] on span "button" at bounding box center [731, 216] width 14 height 14
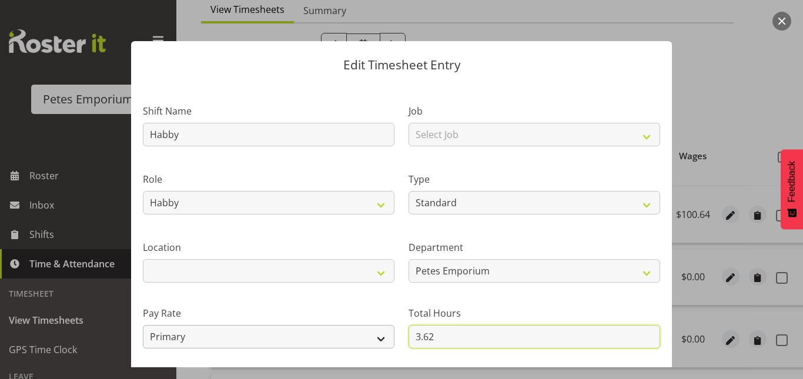
drag, startPoint x: 436, startPoint y: 341, endPoint x: 383, endPoint y: 338, distance: 52.4
click at [383, 338] on div "Shift Name Habby Job Select Job Role Habby Habby Evening Meeting Extra Person T…" at bounding box center [402, 255] width 532 height 334
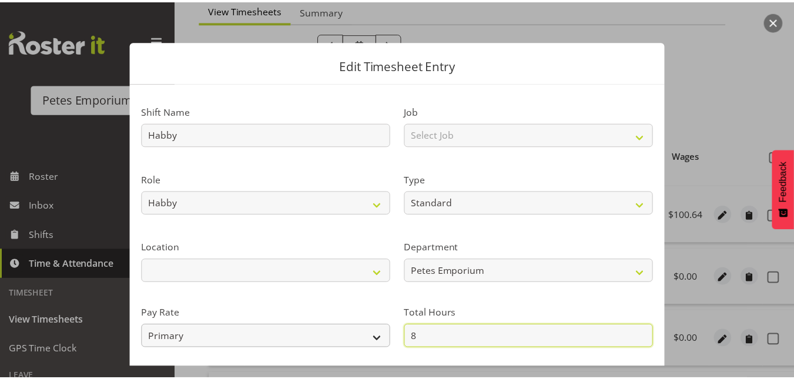
scroll to position [128, 0]
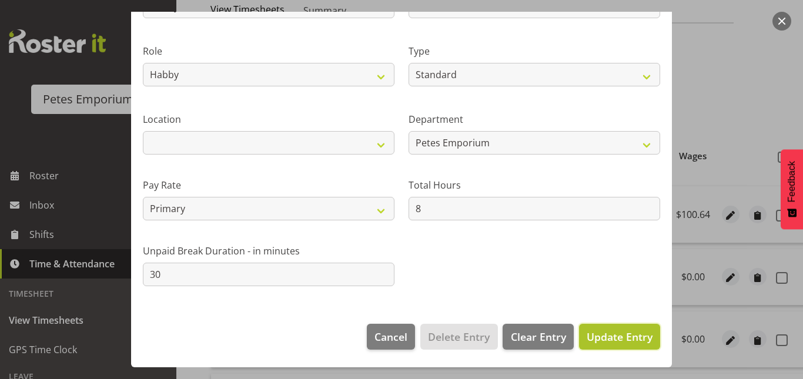
click at [612, 331] on span "Update Entry" at bounding box center [620, 337] width 66 height 14
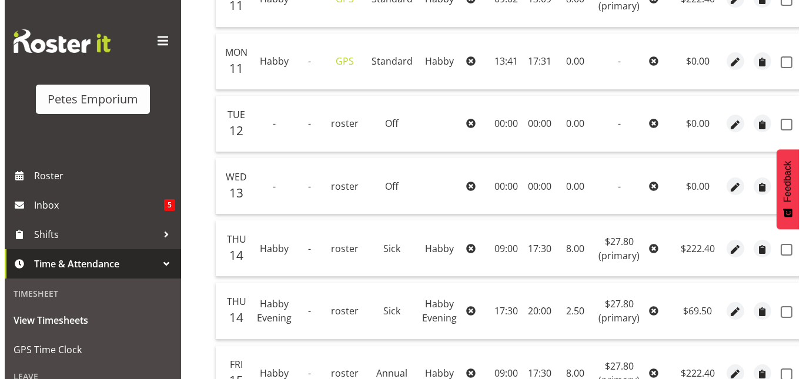
scroll to position [336, 0]
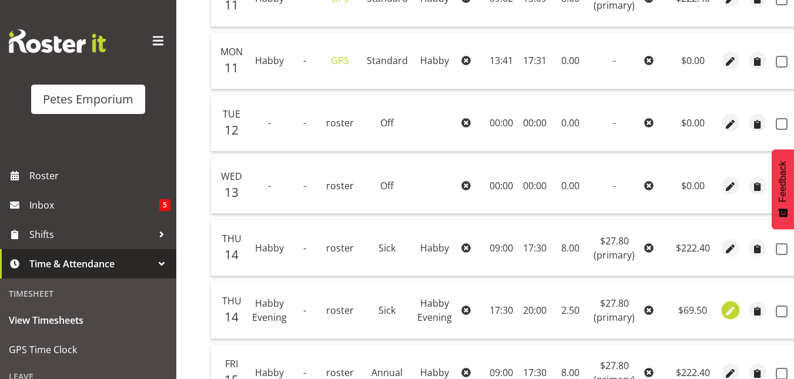
click at [726, 313] on span "button" at bounding box center [731, 312] width 14 height 14
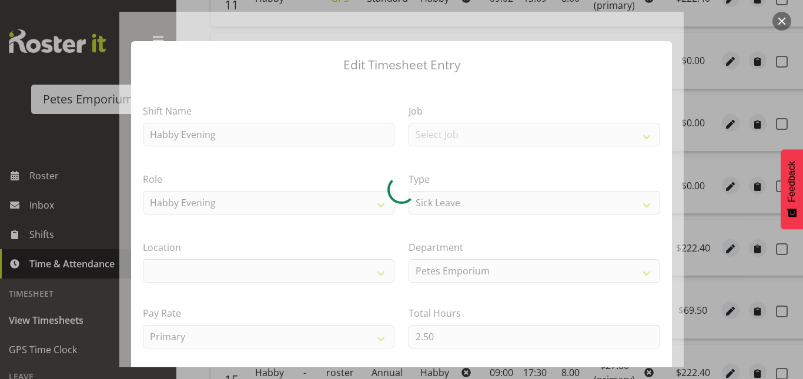
click at [439, 336] on div at bounding box center [401, 190] width 564 height 356
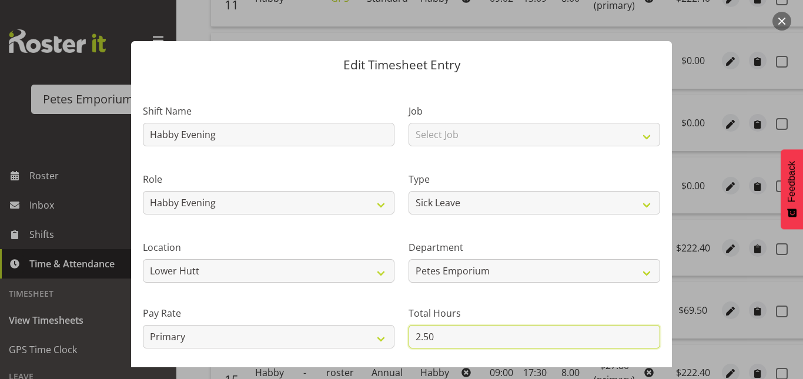
click at [439, 336] on input "2.50" at bounding box center [535, 337] width 252 height 24
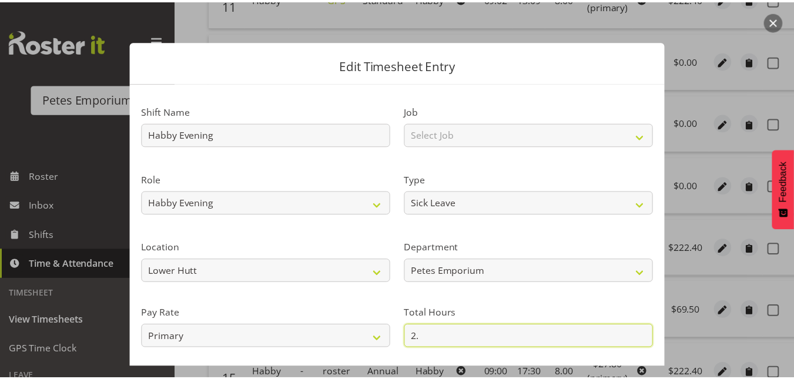
scroll to position [128, 0]
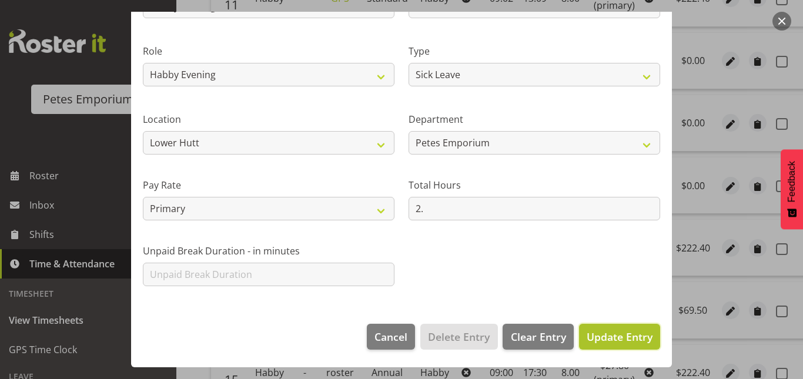
click at [600, 332] on span "Update Entry" at bounding box center [620, 337] width 66 height 14
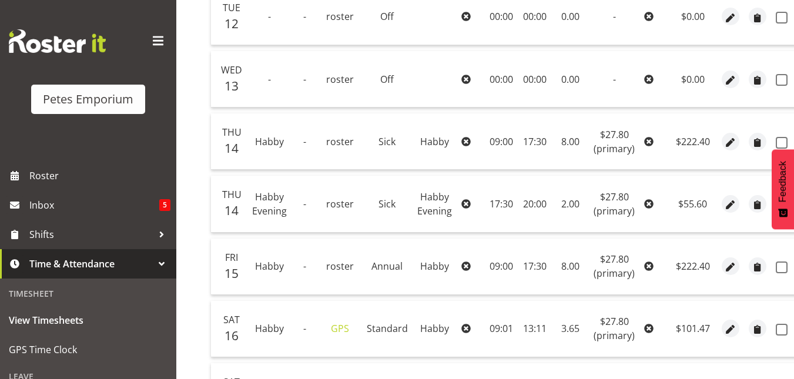
scroll to position [453, 0]
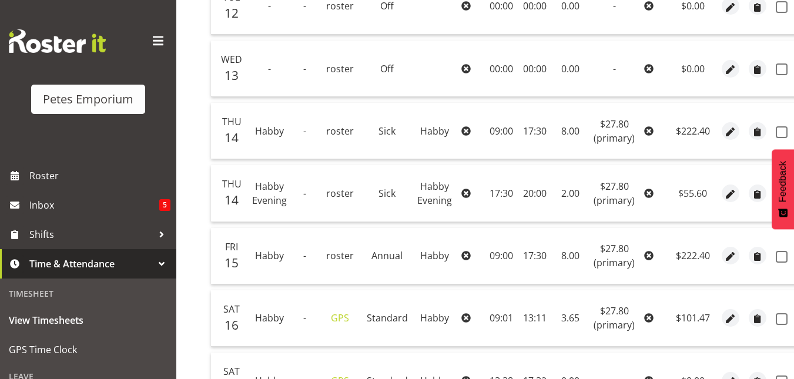
click at [527, 263] on td "17:30" at bounding box center [535, 256] width 33 height 56
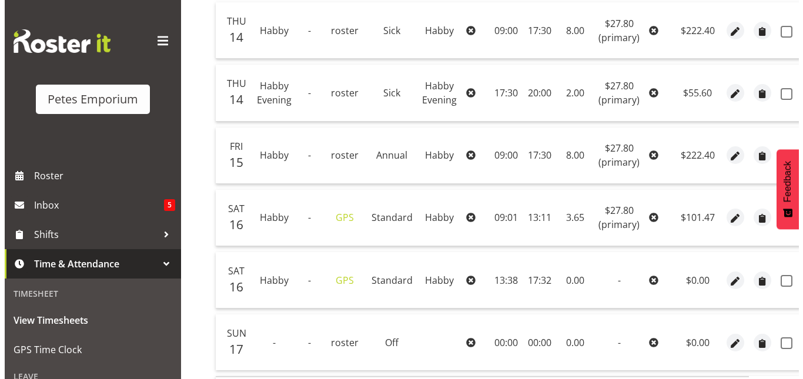
scroll to position [554, 0]
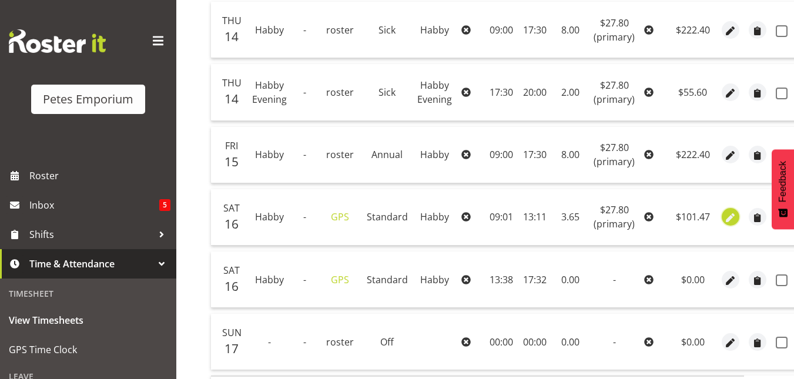
click at [728, 220] on span "button" at bounding box center [731, 219] width 14 height 14
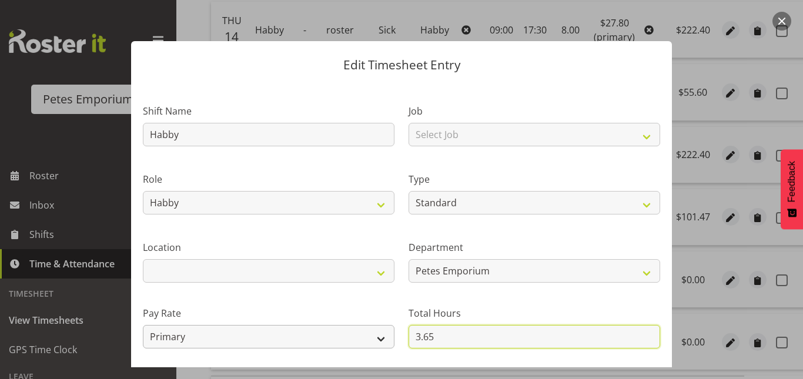
drag, startPoint x: 442, startPoint y: 339, endPoint x: 347, endPoint y: 345, distance: 94.8
click at [347, 345] on div "Shift Name Habby Job Select Job Role Habby Habby Evening Meeting Extra Person T…" at bounding box center [402, 255] width 532 height 334
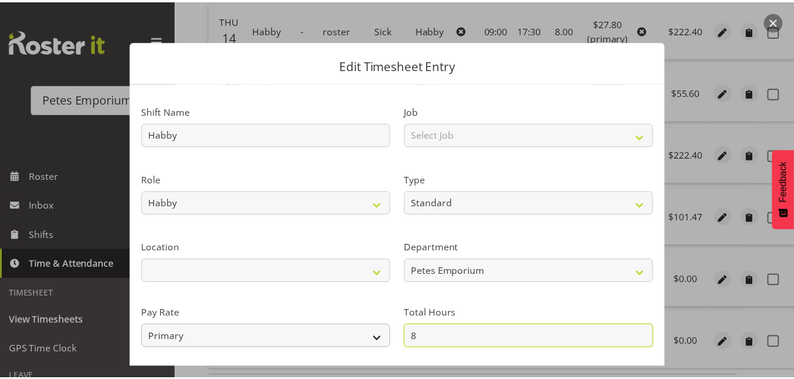
scroll to position [128, 0]
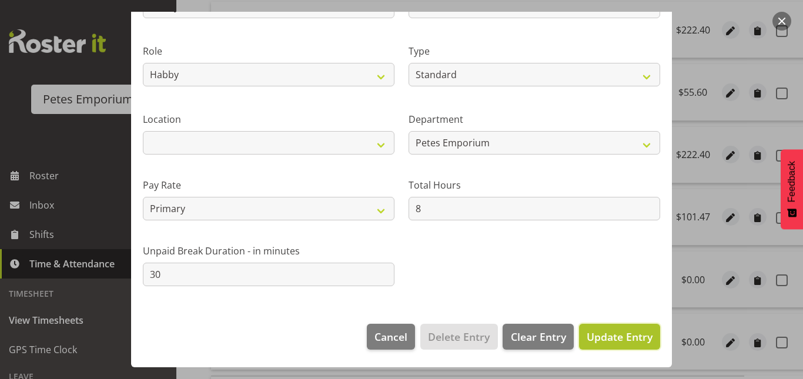
click at [620, 344] on span "Update Entry" at bounding box center [620, 336] width 66 height 15
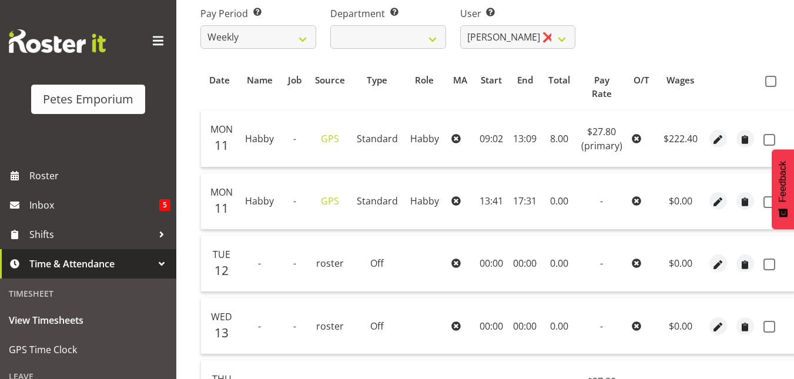
scroll to position [194, 0]
click at [768, 82] on span at bounding box center [771, 82] width 11 height 11
click at [768, 82] on input "checkbox" at bounding box center [770, 83] width 8 height 8
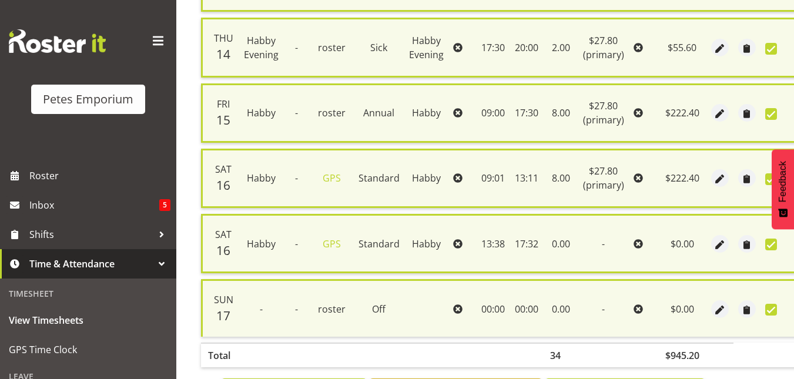
scroll to position [667, 0]
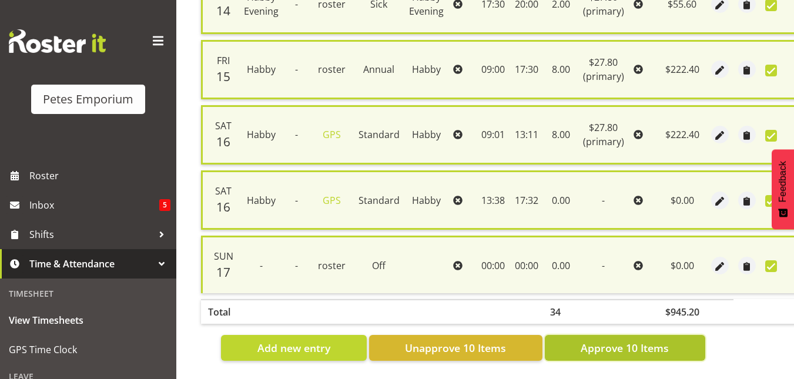
click at [623, 340] on span "Approve 10 Items" at bounding box center [625, 347] width 88 height 15
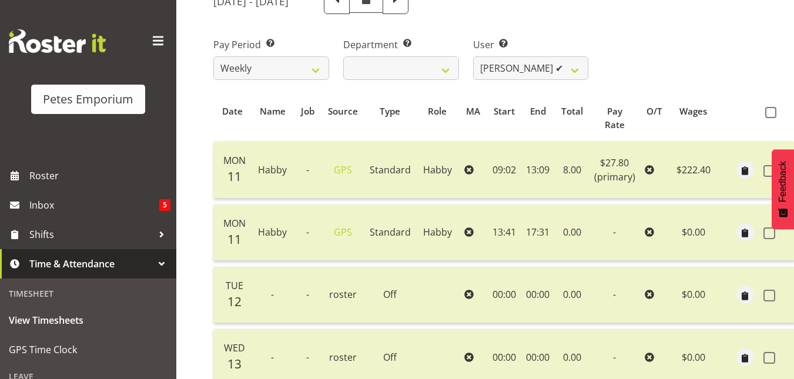
scroll to position [132, 0]
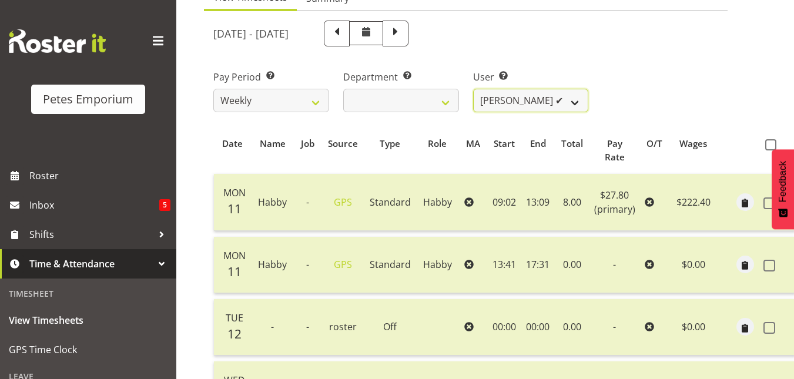
click at [580, 106] on select "Abigail Lane ✔ Alex-Micheal Taniwha ✔ Amelia Denz ✔ Beena Beena ✔ Christine Nev…" at bounding box center [531, 101] width 116 height 24
click at [473, 89] on select "Abigail Lane ✔ Alex-Micheal Taniwha ✔ Amelia Denz ✔ Beena Beena ✔ Christine Nev…" at bounding box center [531, 101] width 116 height 24
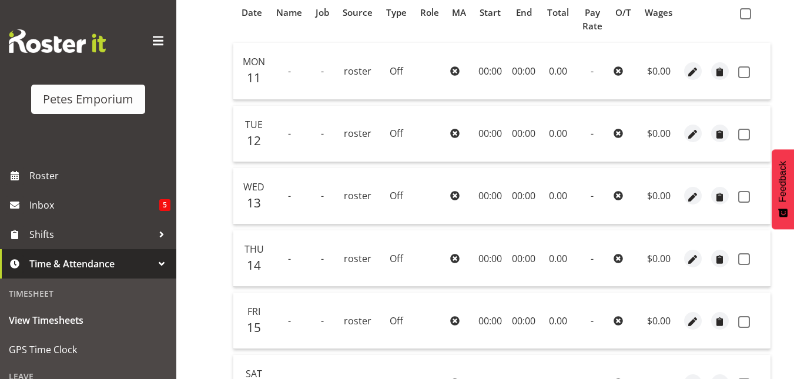
scroll to position [262, 0]
click at [750, 15] on span at bounding box center [745, 14] width 11 height 11
click at [748, 15] on input "checkbox" at bounding box center [744, 15] width 8 height 8
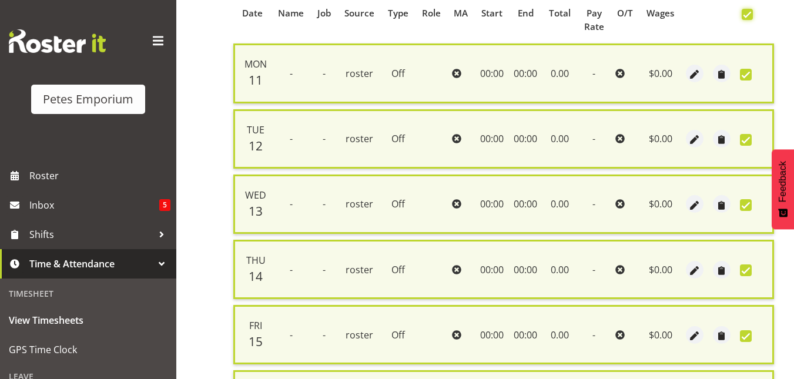
scroll to position [472, 0]
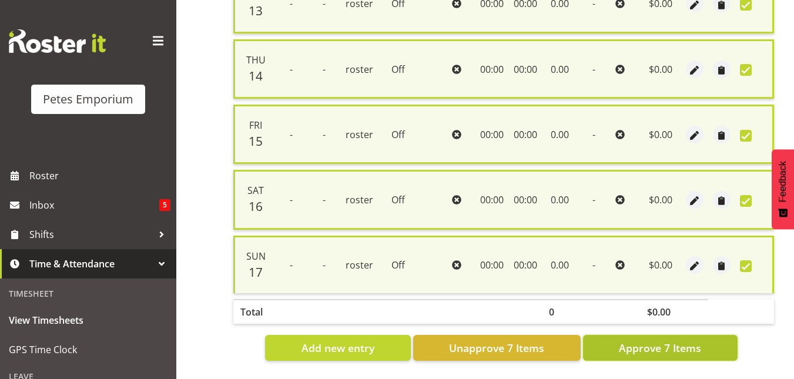
click at [654, 340] on span "Approve 7 Items" at bounding box center [660, 347] width 82 height 15
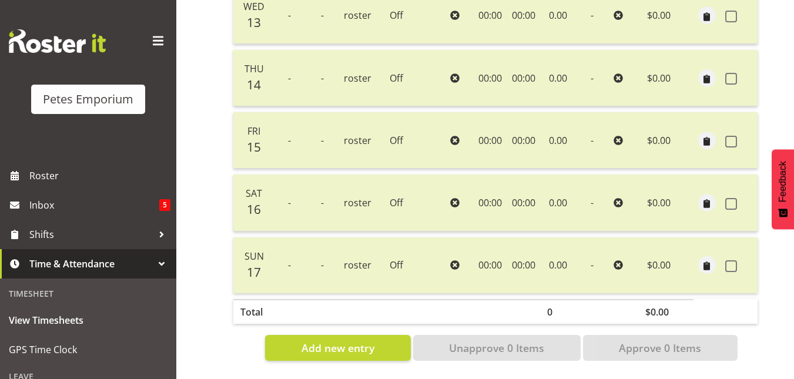
scroll to position [0, 0]
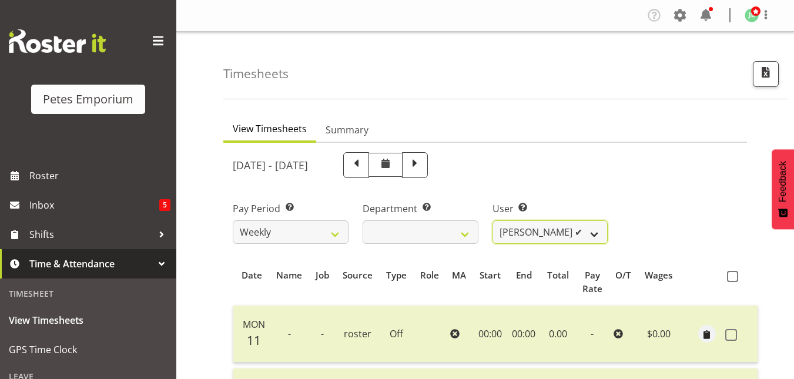
click at [589, 238] on select "Abigail Lane ✔ Alex-Micheal Taniwha ✔ Amelia Denz ✔ Beena Beena ✔ Christine Nev…" at bounding box center [551, 232] width 116 height 24
click at [493, 220] on select "Abigail Lane ✔ Alex-Micheal Taniwha ✔ Amelia Denz ✔ Beena Beena ✔ Christine Nev…" at bounding box center [551, 232] width 116 height 24
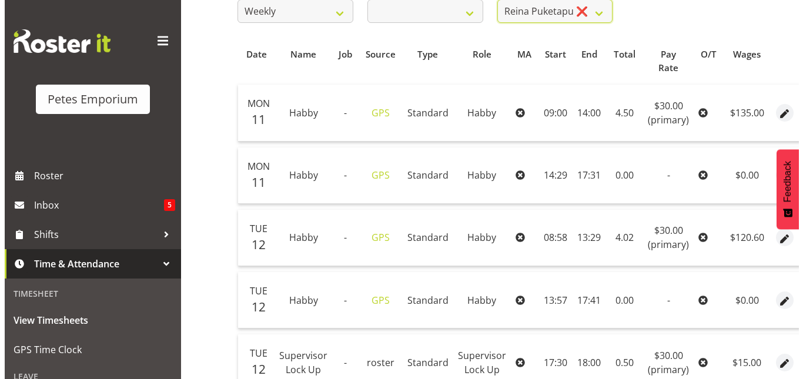
scroll to position [222, 0]
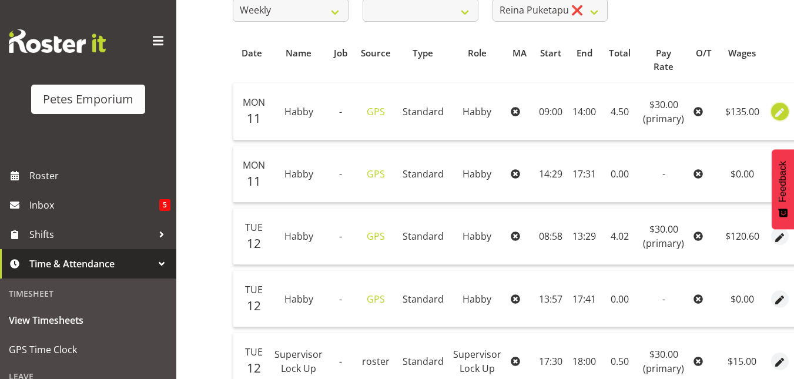
click at [776, 113] on span "button" at bounding box center [781, 113] width 14 height 14
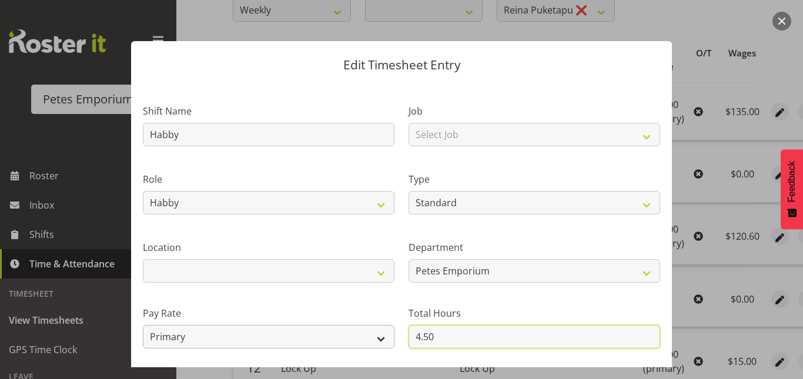
drag, startPoint x: 437, startPoint y: 330, endPoint x: 367, endPoint y: 340, distance: 70.7
click at [367, 340] on div "Shift Name Habby Job Select Job Role Counter Lock Up Habby Habby Evening Meetin…" at bounding box center [402, 255] width 532 height 334
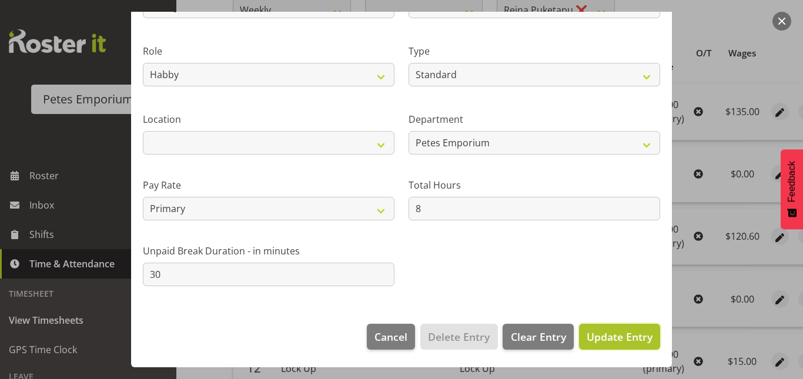
click at [604, 332] on span "Update Entry" at bounding box center [620, 337] width 66 height 14
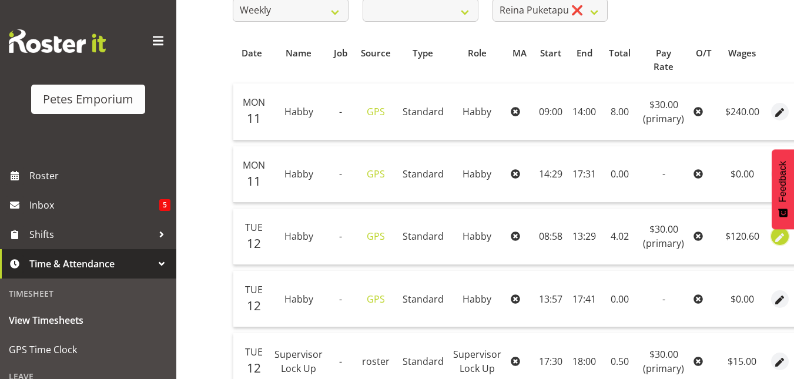
click at [781, 238] on span "button" at bounding box center [781, 238] width 14 height 14
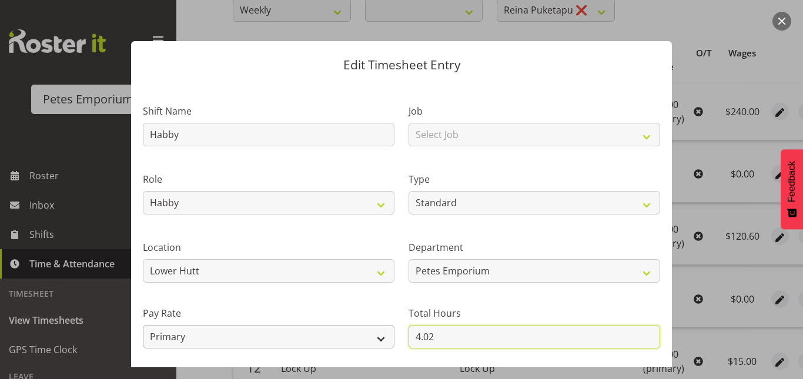
drag, startPoint x: 440, startPoint y: 336, endPoint x: 362, endPoint y: 337, distance: 78.8
click at [362, 337] on div "Shift Name Habby Job Select Job Role Counter Lock Up Habby Habby Evening Meetin…" at bounding box center [402, 255] width 532 height 334
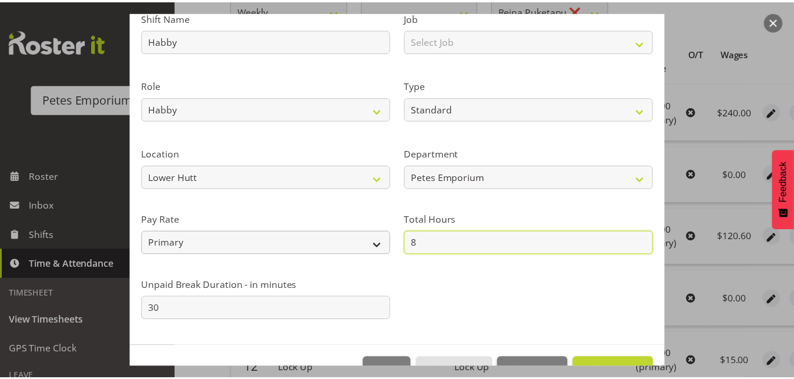
scroll to position [99, 0]
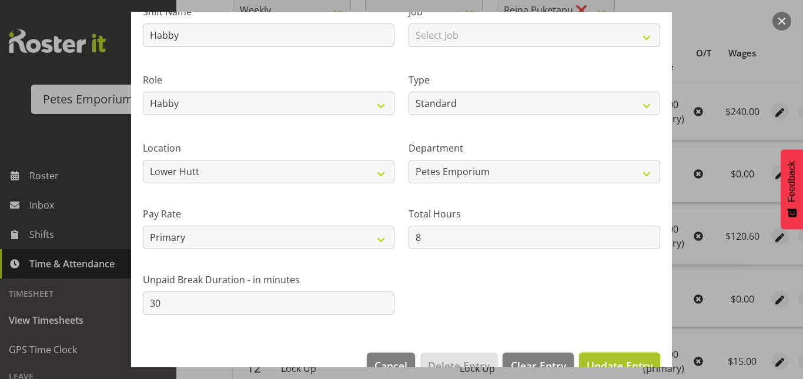
click at [606, 363] on span "Update Entry" at bounding box center [620, 366] width 66 height 14
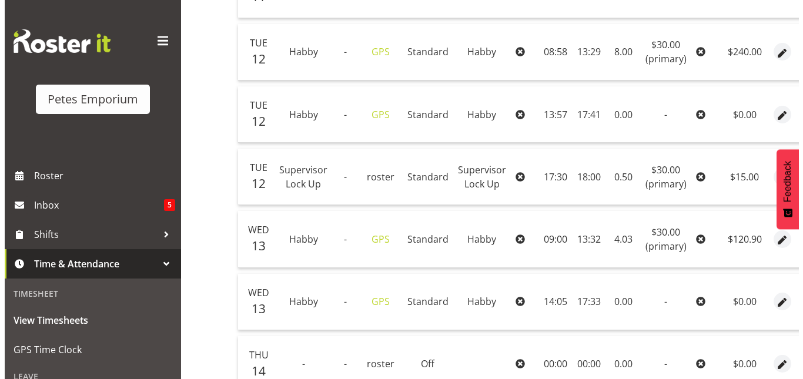
scroll to position [409, 0]
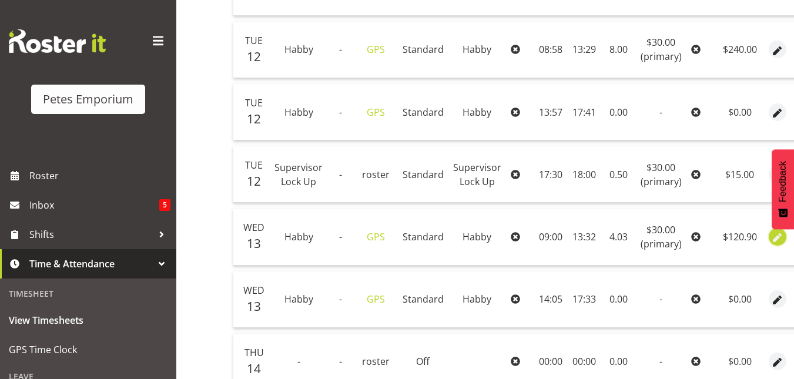
click at [777, 235] on span "button" at bounding box center [778, 238] width 14 height 14
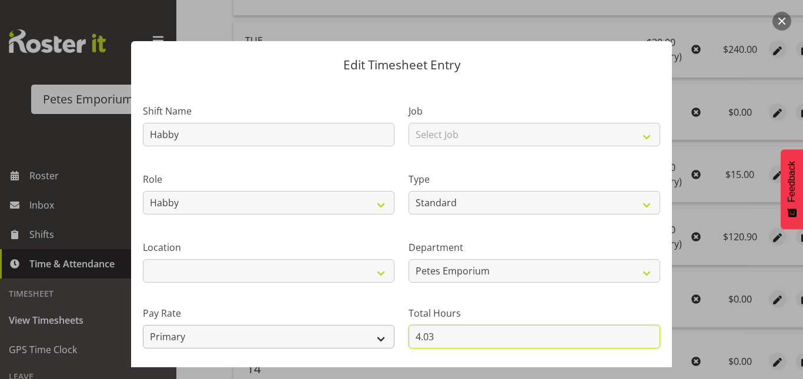
drag, startPoint x: 431, startPoint y: 336, endPoint x: 368, endPoint y: 334, distance: 62.9
click at [368, 334] on div "Shift Name Habby Job Select Job Role Counter Lock Up Habby Habby Evening Meetin…" at bounding box center [402, 255] width 532 height 334
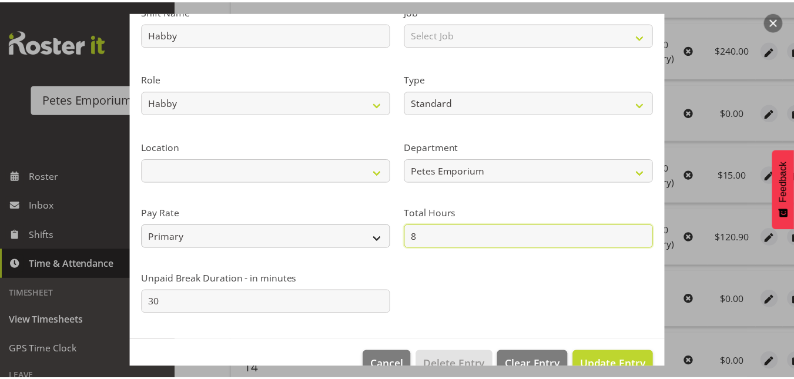
scroll to position [109, 0]
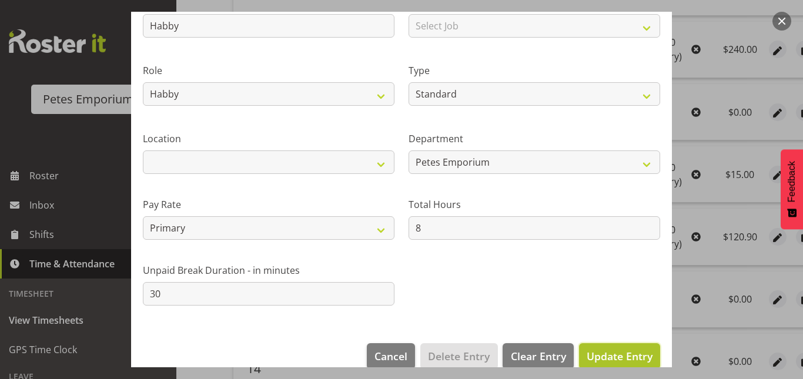
click at [607, 355] on span "Update Entry" at bounding box center [620, 356] width 66 height 14
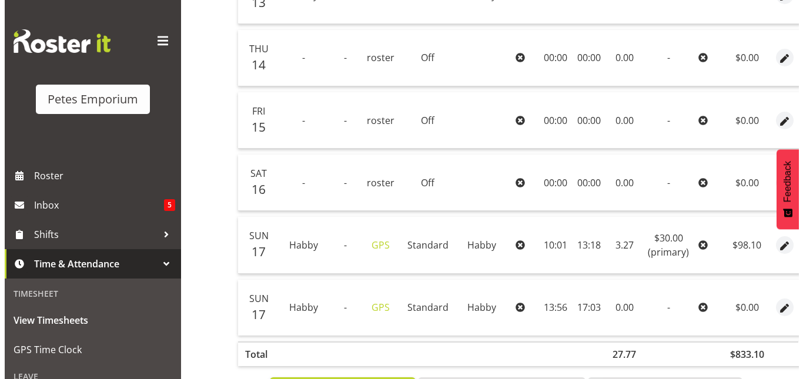
scroll to position [715, 0]
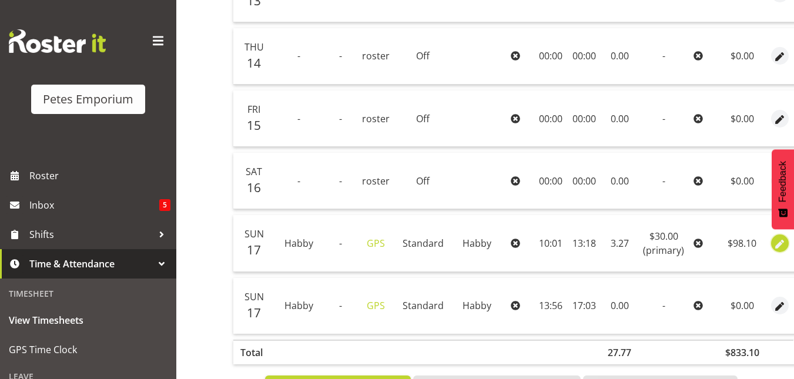
click at [775, 246] on span "button" at bounding box center [781, 245] width 14 height 14
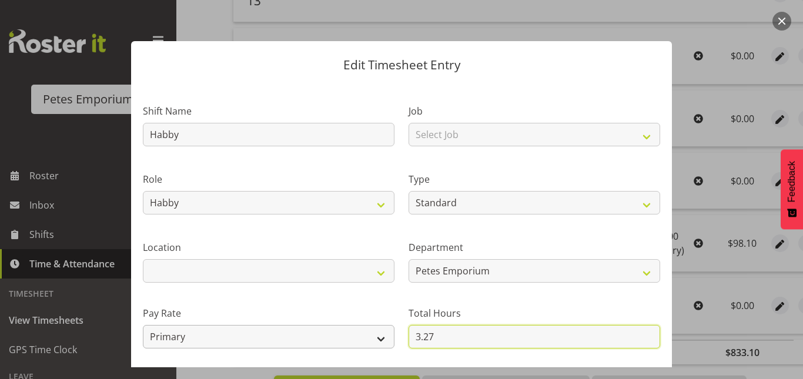
drag, startPoint x: 440, startPoint y: 333, endPoint x: 361, endPoint y: 337, distance: 79.5
click at [361, 337] on div "Shift Name Habby Job Select Job Role Counter Lock Up Habby Habby Evening Meetin…" at bounding box center [402, 255] width 532 height 334
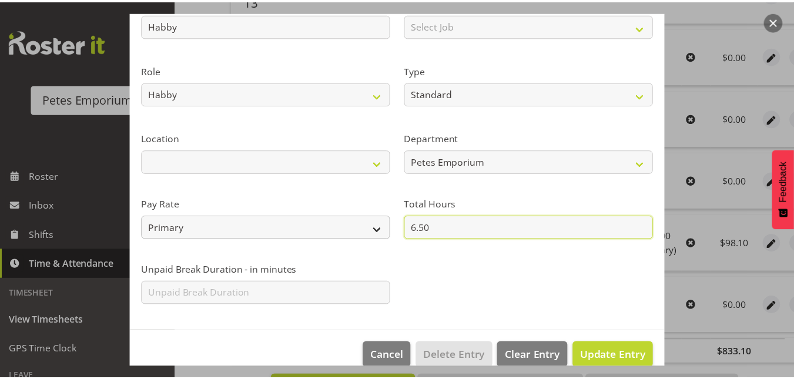
scroll to position [110, 0]
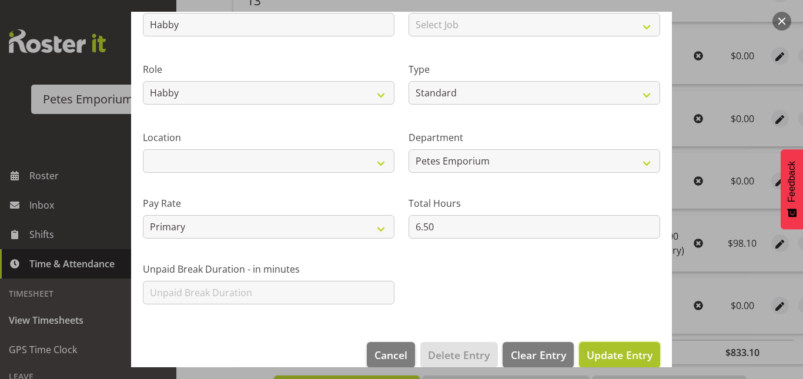
click at [603, 352] on span "Update Entry" at bounding box center [620, 355] width 66 height 14
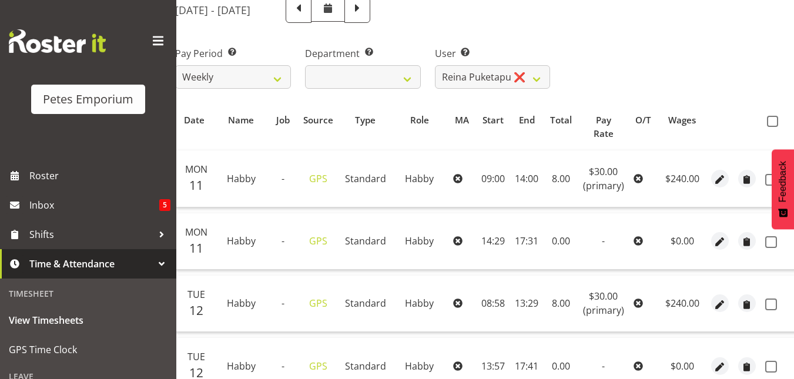
scroll to position [155, 0]
click at [770, 123] on span at bounding box center [772, 121] width 11 height 11
click at [770, 123] on input "checkbox" at bounding box center [771, 122] width 8 height 8
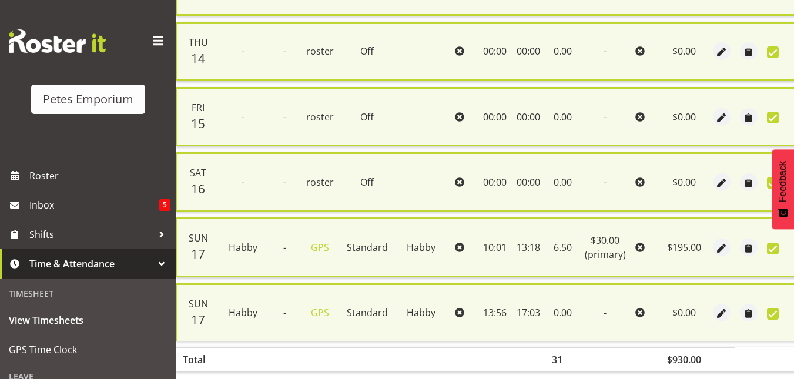
scroll to position [798, 0]
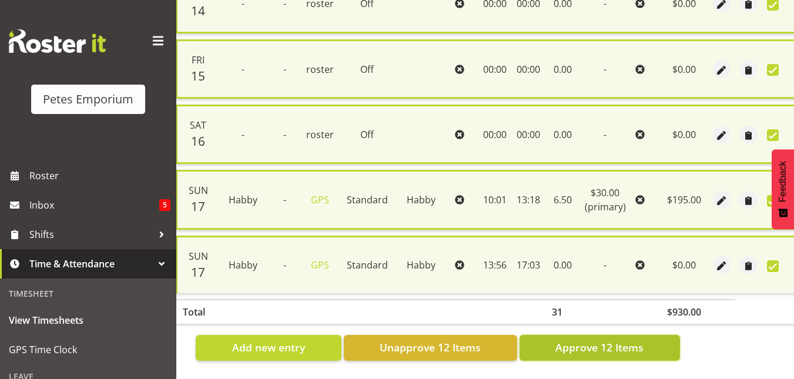
click at [590, 340] on span "Approve 12 Items" at bounding box center [600, 347] width 88 height 15
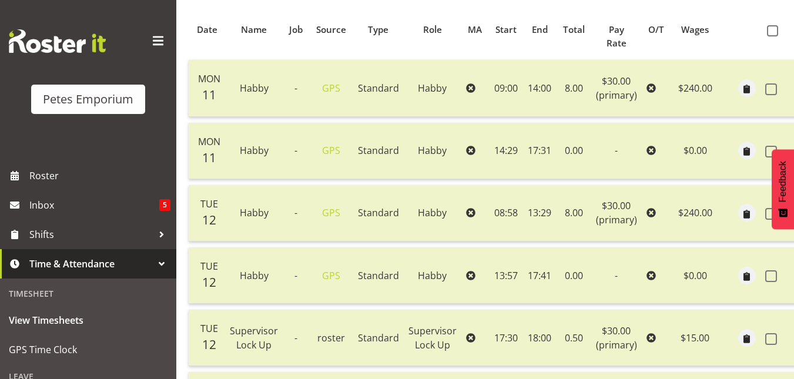
scroll to position [0, 0]
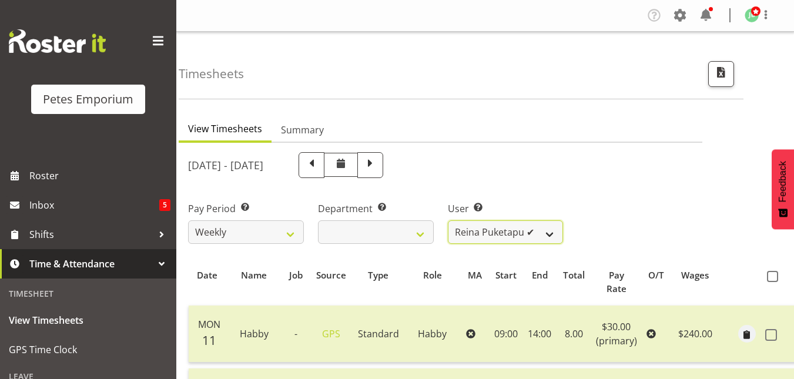
click at [556, 240] on select "Abigail Lane ✔ Alex-Micheal Taniwha ✔ Amelia Denz ✔ Beena Beena ✔ Christine Nev…" at bounding box center [506, 232] width 116 height 24
click at [448, 220] on select "Abigail Lane ✔ Alex-Micheal Taniwha ✔ Amelia Denz ✔ Beena Beena ✔ Christine Nev…" at bounding box center [506, 232] width 116 height 24
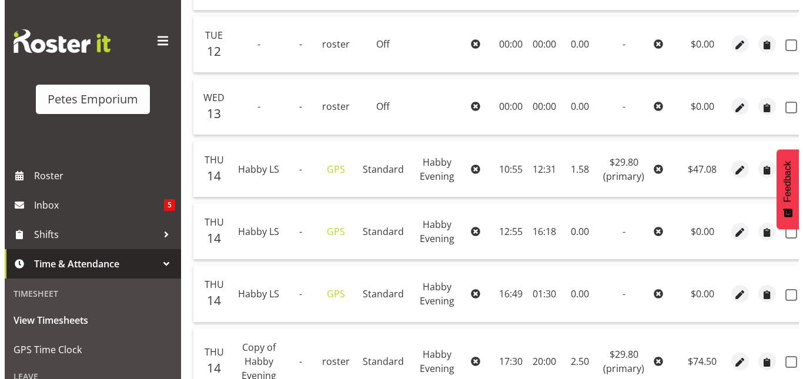
scroll to position [353, 0]
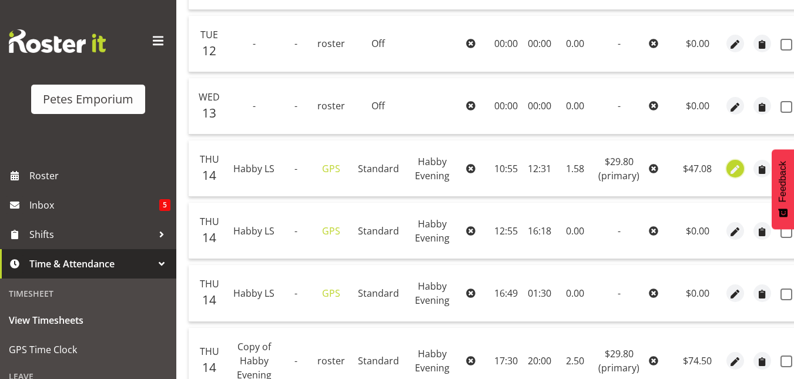
click at [736, 169] on span "button" at bounding box center [736, 170] width 14 height 14
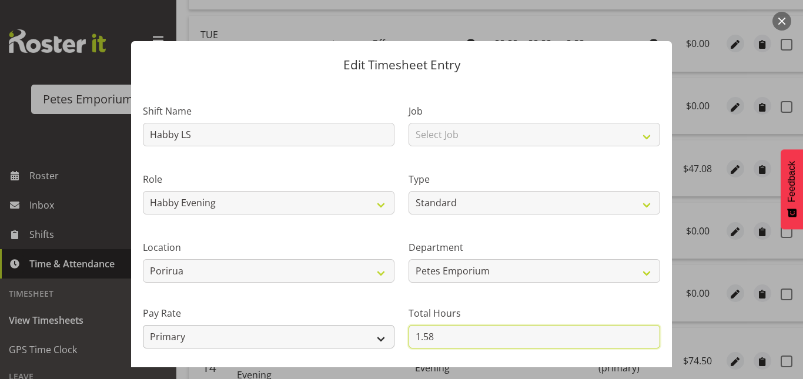
drag, startPoint x: 433, startPoint y: 340, endPoint x: 382, endPoint y: 341, distance: 51.8
click at [382, 341] on div "Shift Name Habby LS Job Select Job Role Supervisor Supervisor Lock Up Counter C…" at bounding box center [402, 255] width 532 height 334
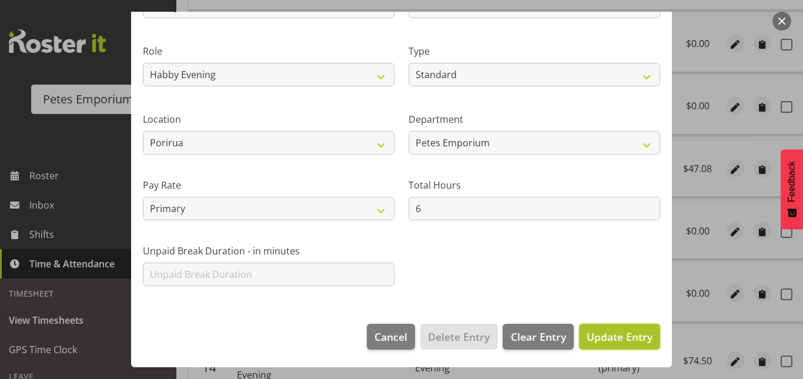
click at [609, 346] on button "Update Entry" at bounding box center [619, 337] width 81 height 26
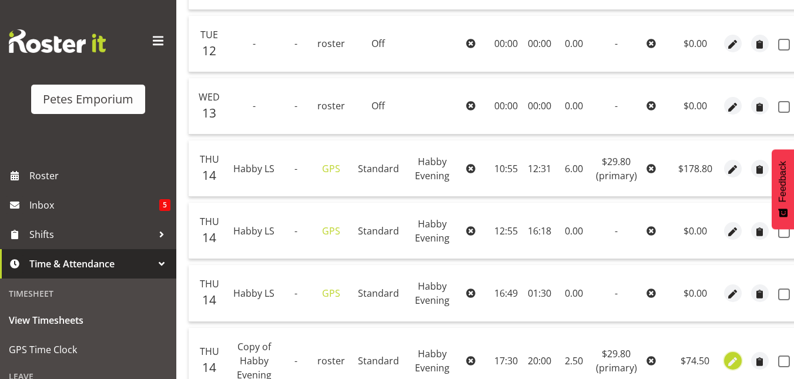
click at [730, 359] on span "button" at bounding box center [733, 362] width 14 height 14
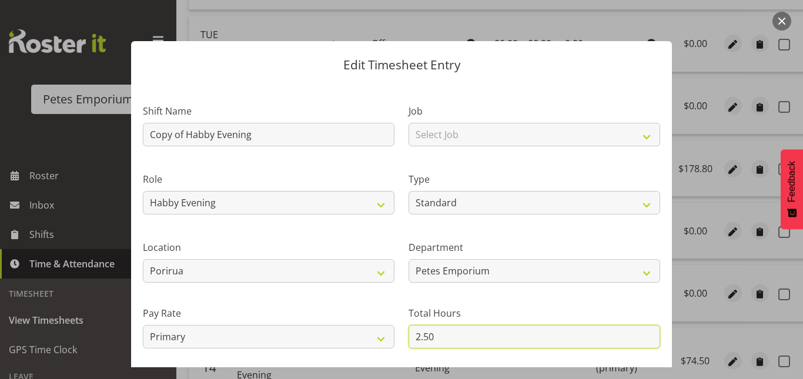
click at [423, 341] on input "2.50" at bounding box center [535, 337] width 252 height 24
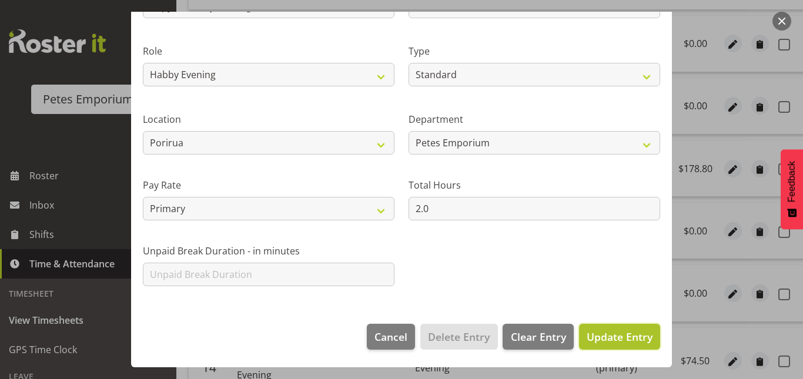
click at [587, 330] on span "Update Entry" at bounding box center [620, 337] width 66 height 14
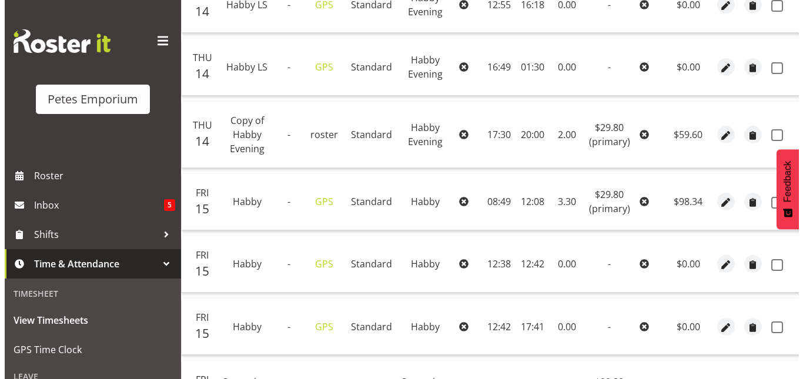
scroll to position [613, 0]
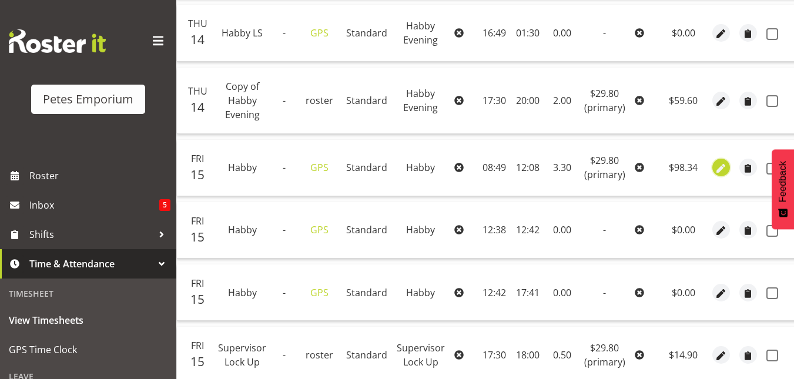
click at [721, 173] on span "button" at bounding box center [721, 169] width 14 height 14
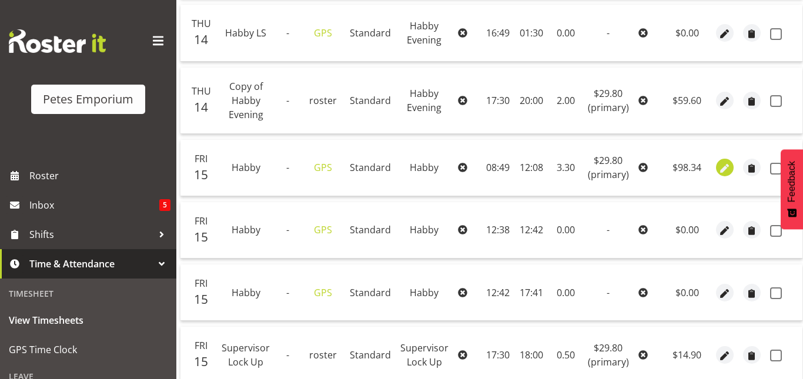
scroll to position [0, 49]
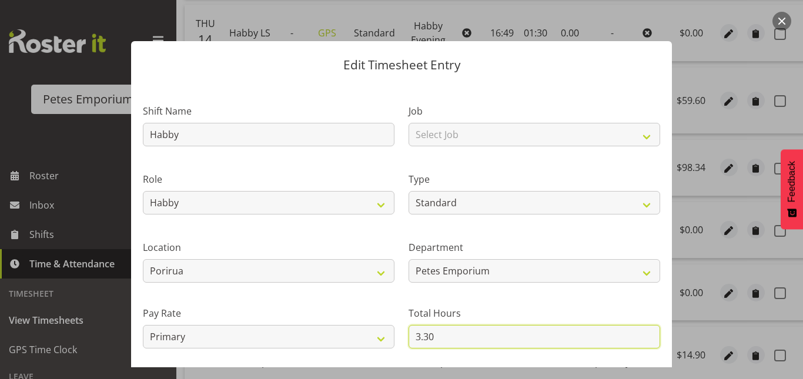
drag, startPoint x: 436, startPoint y: 329, endPoint x: 390, endPoint y: 323, distance: 45.7
click at [390, 323] on div "Shift Name Habby Job Select Job Role Supervisor Supervisor Lock Up Counter Coun…" at bounding box center [402, 255] width 532 height 334
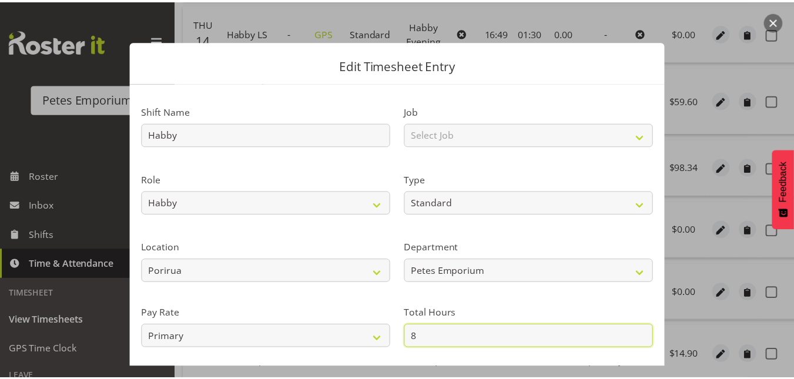
scroll to position [128, 0]
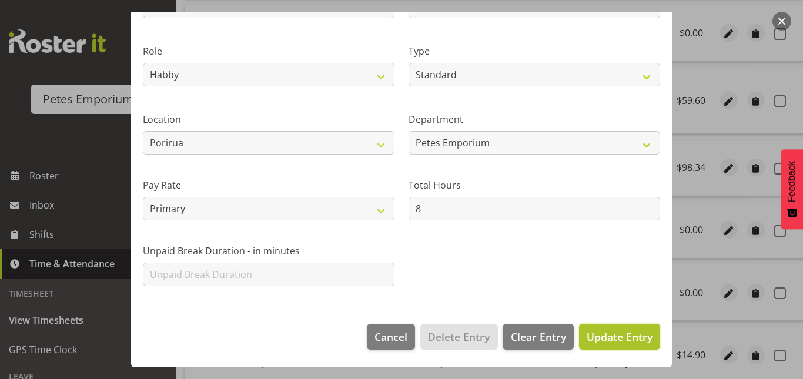
click at [600, 330] on span "Update Entry" at bounding box center [620, 337] width 66 height 14
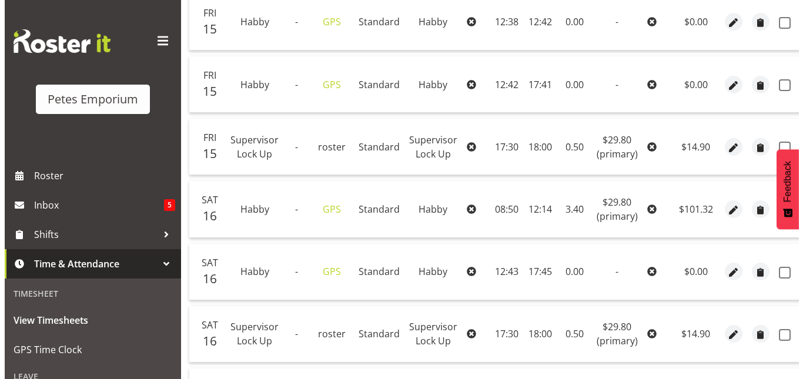
scroll to position [822, 0]
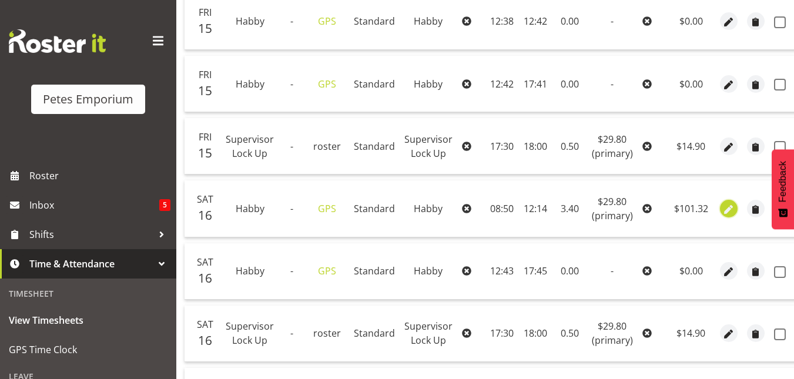
click at [726, 209] on span "button" at bounding box center [729, 210] width 14 height 14
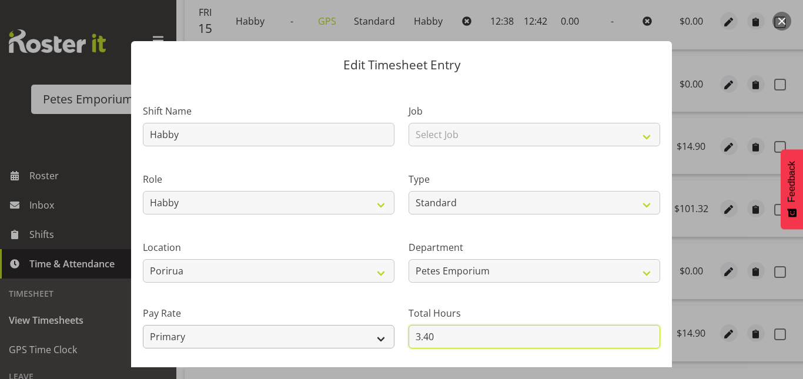
drag, startPoint x: 442, startPoint y: 332, endPoint x: 376, endPoint y: 336, distance: 66.6
click at [376, 336] on div "Shift Name Habby Job Select Job Role Supervisor Supervisor Lock Up Counter Coun…" at bounding box center [402, 255] width 532 height 334
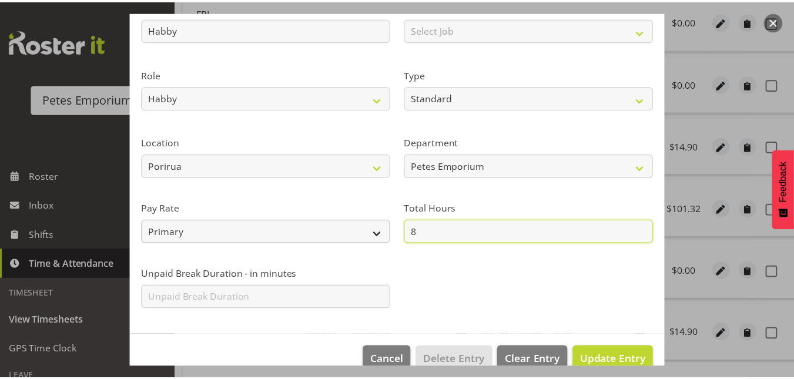
scroll to position [106, 0]
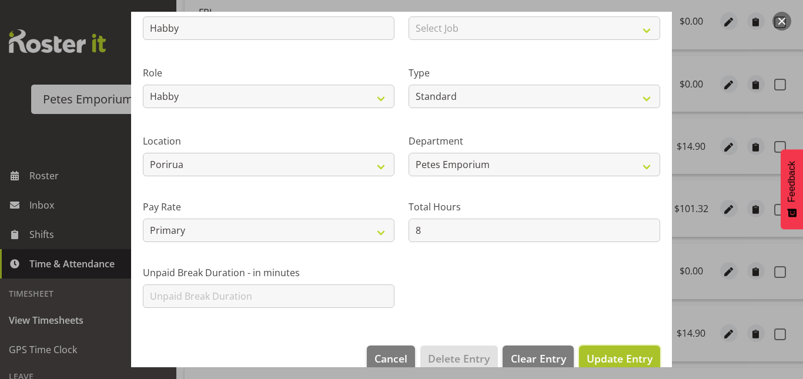
click at [605, 351] on span "Update Entry" at bounding box center [620, 358] width 66 height 15
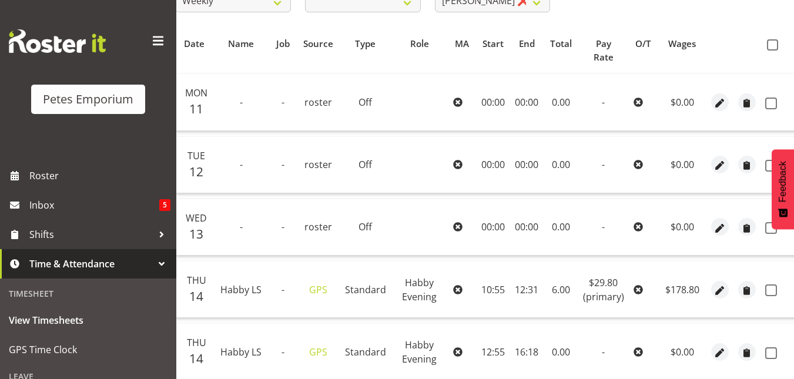
scroll to position [231, 0]
drag, startPoint x: 763, startPoint y: 48, endPoint x: 769, endPoint y: 43, distance: 7.9
click at [769, 43] on span at bounding box center [772, 45] width 11 height 11
click at [769, 43] on input "checkbox" at bounding box center [771, 46] width 8 height 8
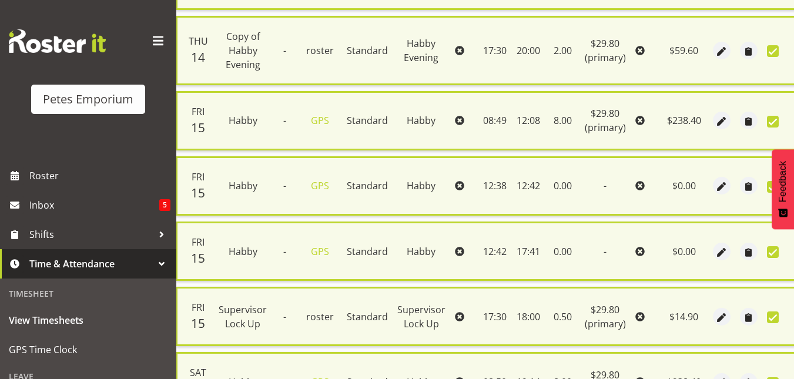
scroll to position [1004, 0]
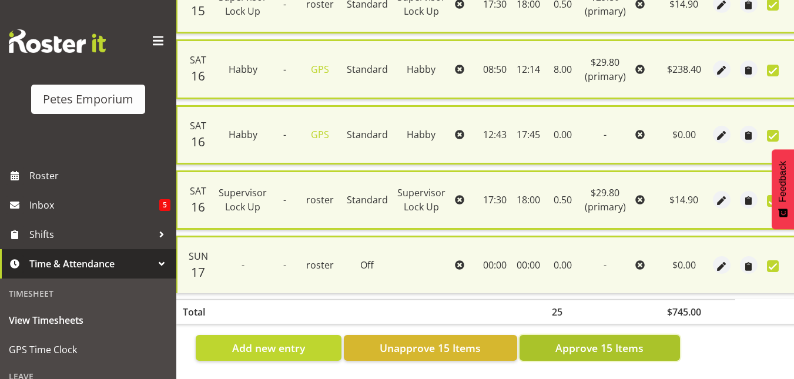
click at [579, 340] on span "Approve 15 Items" at bounding box center [600, 347] width 88 height 15
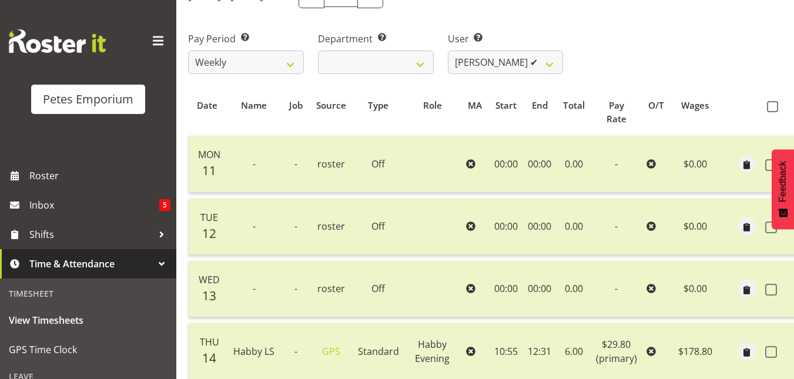
scroll to position [113, 0]
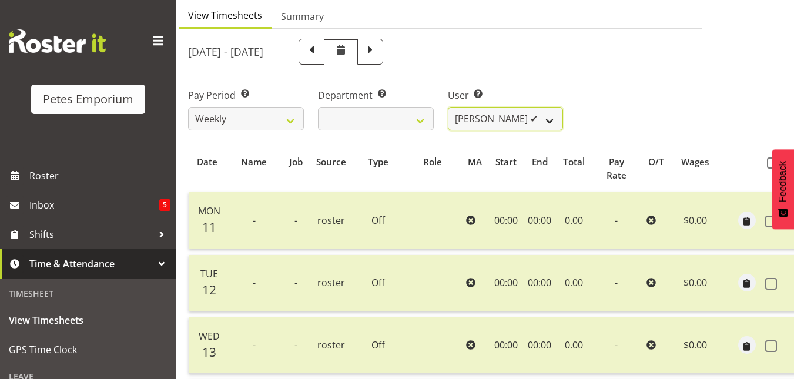
click at [558, 120] on select "Abigail Lane ✔ Alex-Micheal Taniwha ✔ Amelia Denz ✔ Beena Beena ✔ Christine Nev…" at bounding box center [506, 119] width 116 height 24
click at [448, 107] on select "Abigail Lane ✔ Alex-Micheal Taniwha ✔ Amelia Denz ✔ Beena Beena ✔ Christine Nev…" at bounding box center [506, 119] width 116 height 24
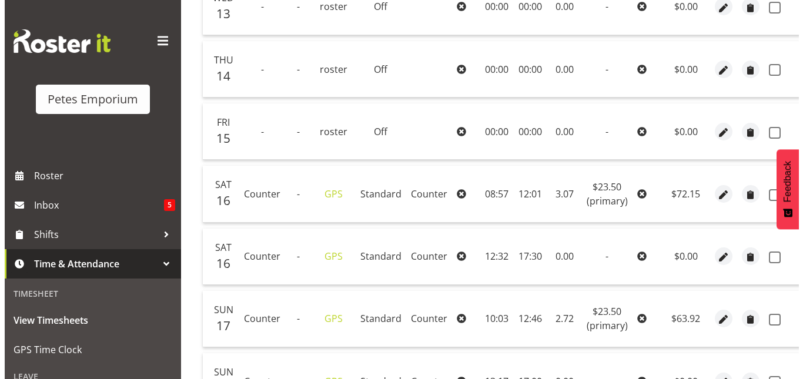
scroll to position [454, 0]
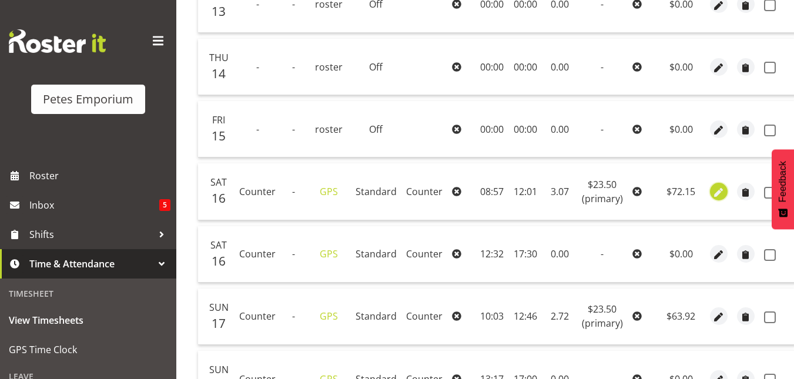
click at [710, 192] on button "button" at bounding box center [719, 192] width 18 height 18
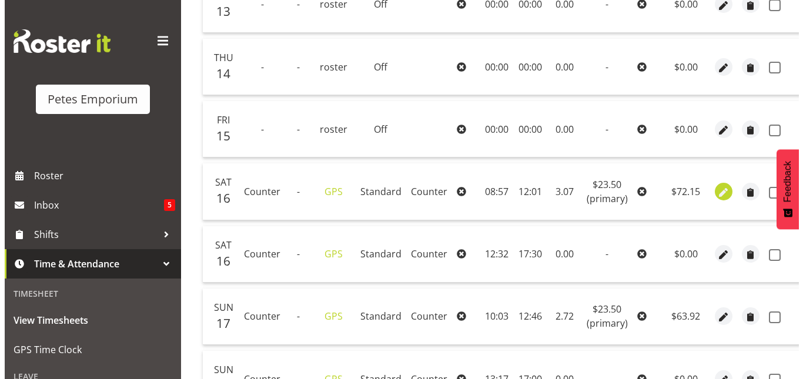
scroll to position [0, 26]
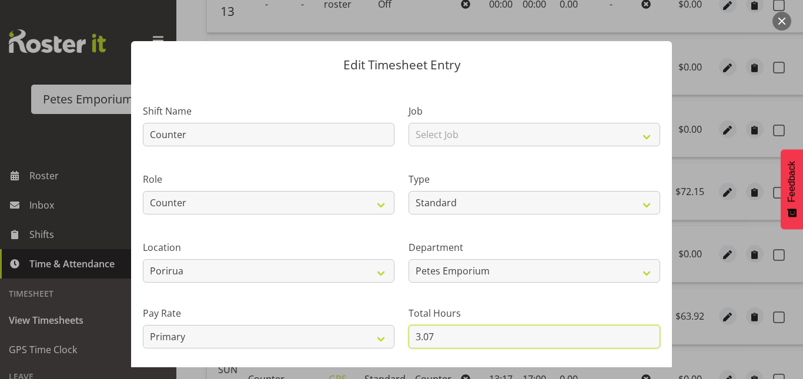
drag, startPoint x: 441, startPoint y: 333, endPoint x: 397, endPoint y: 329, distance: 43.7
click at [402, 329] on div "Total Hours 3.07" at bounding box center [535, 323] width 266 height 66
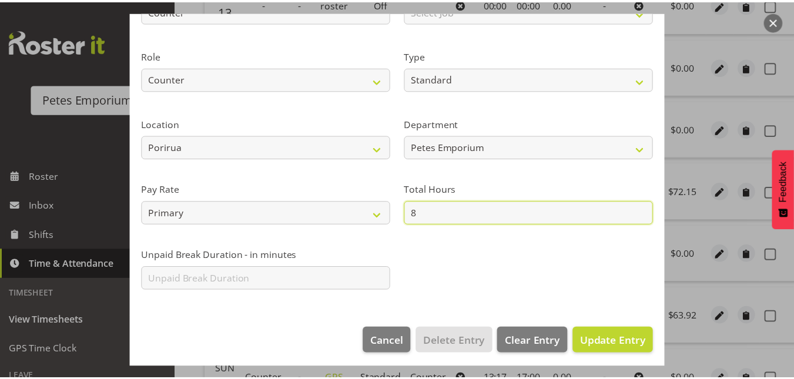
scroll to position [128, 0]
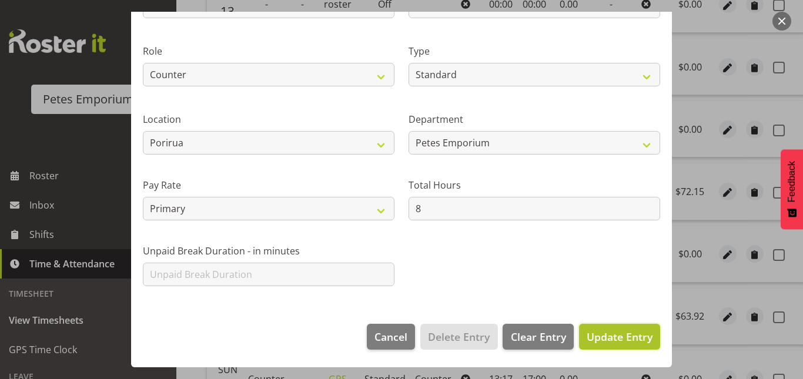
click at [622, 335] on span "Update Entry" at bounding box center [620, 337] width 66 height 14
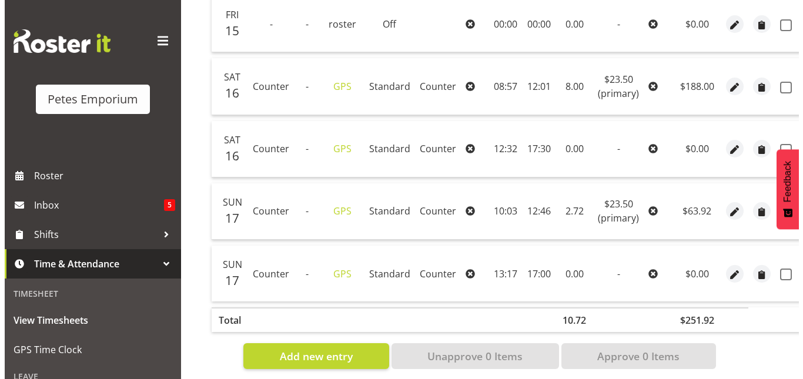
scroll to position [560, 0]
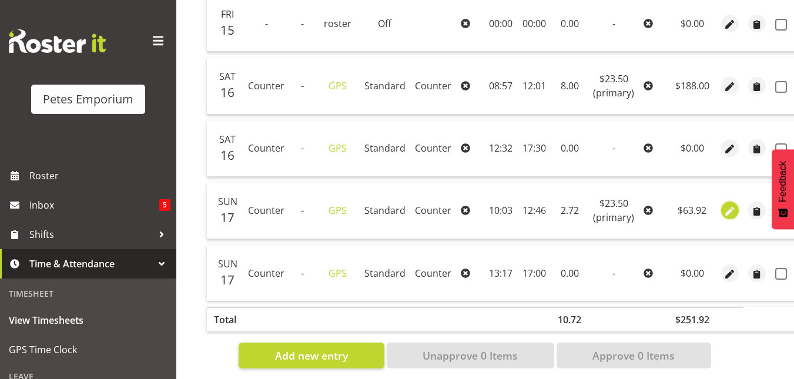
click at [733, 211] on span "button" at bounding box center [731, 212] width 14 height 14
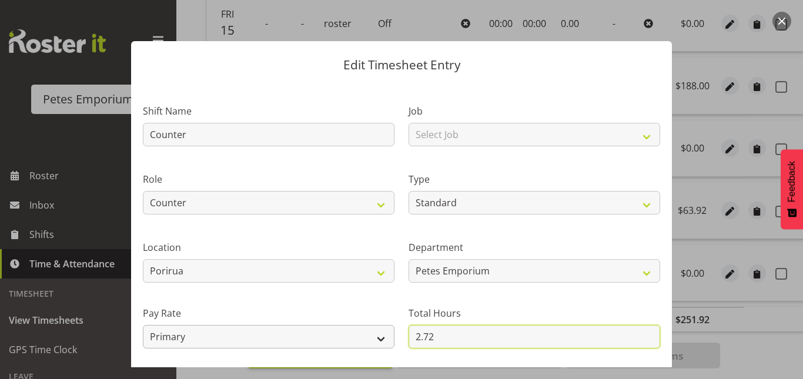
drag, startPoint x: 438, startPoint y: 335, endPoint x: 388, endPoint y: 335, distance: 50.0
click at [388, 335] on div "Shift Name Counter Job Select Job Role Counter Counter Evening Counter Late Shi…" at bounding box center [402, 255] width 532 height 334
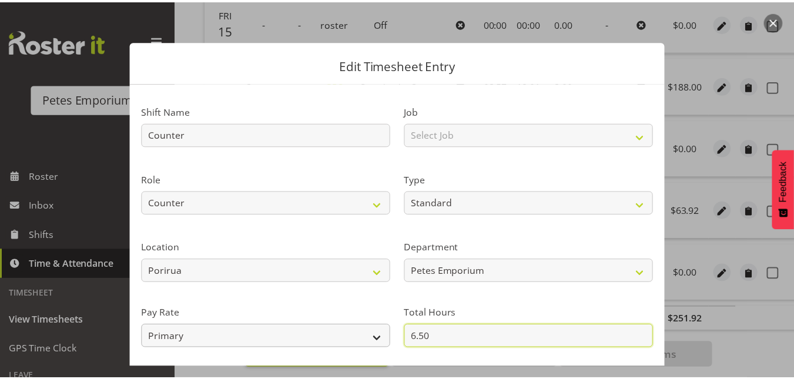
scroll to position [128, 0]
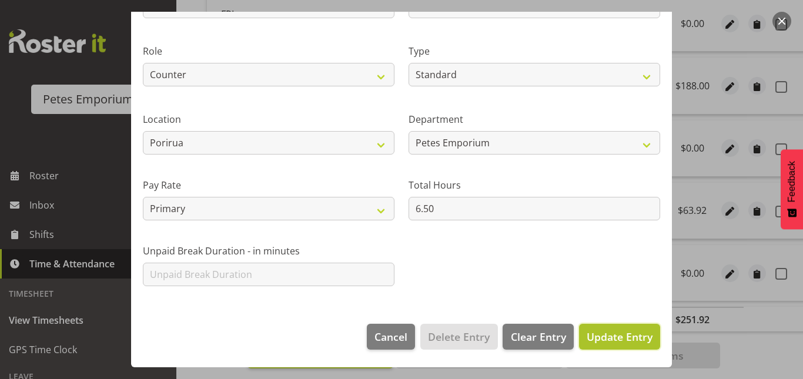
click at [619, 337] on span "Update Entry" at bounding box center [620, 337] width 66 height 14
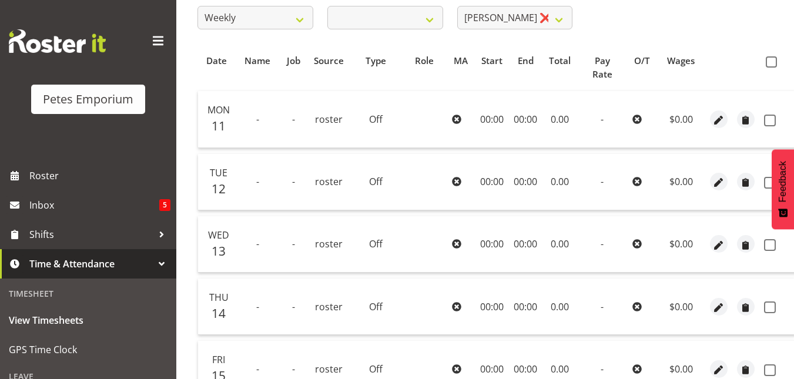
scroll to position [212, 0]
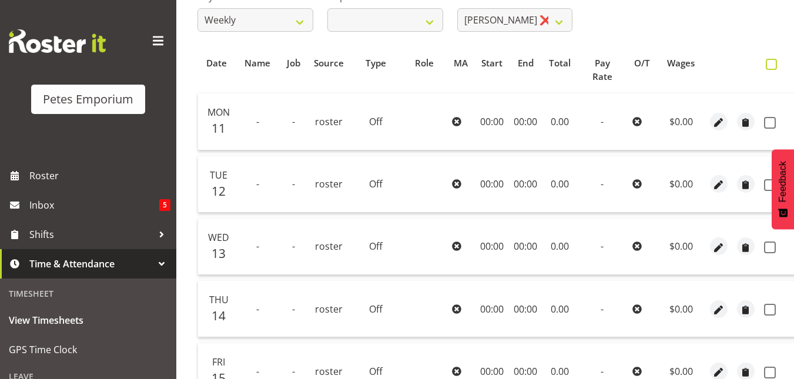
click at [766, 68] on span at bounding box center [771, 64] width 11 height 11
click at [766, 68] on input "checkbox" at bounding box center [770, 65] width 8 height 8
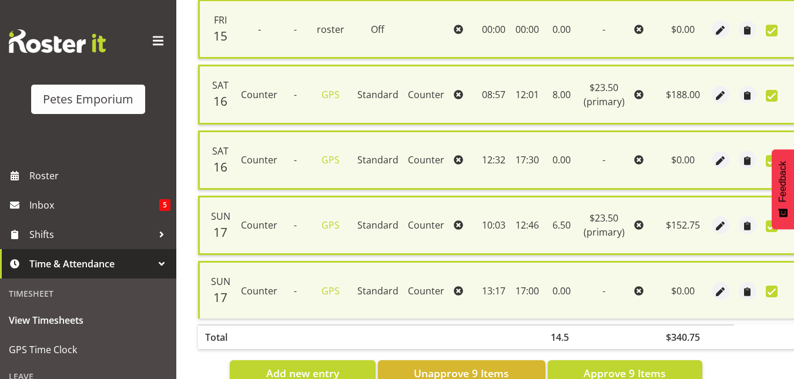
scroll to position [602, 0]
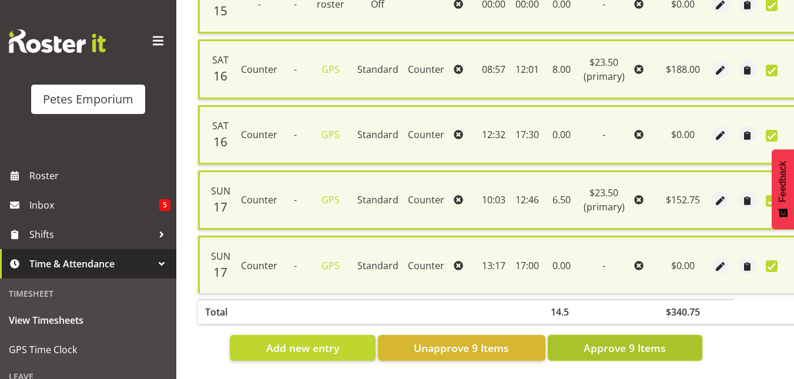
click at [607, 340] on span "Approve 9 Items" at bounding box center [625, 347] width 82 height 15
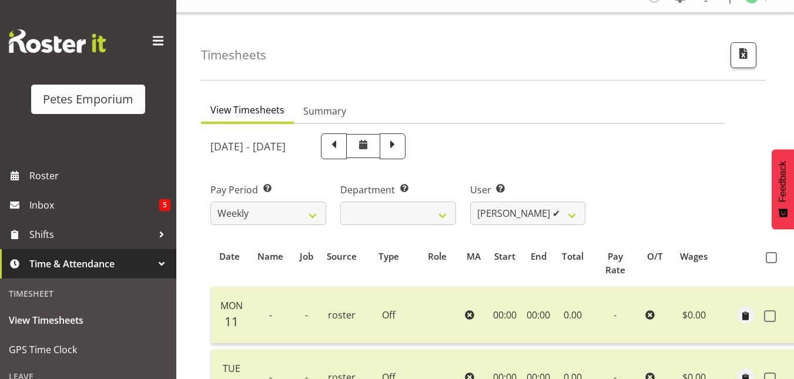
scroll to position [0, 0]
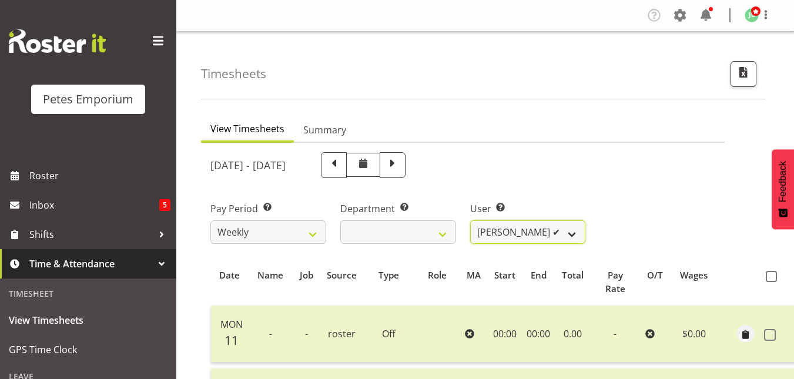
click at [574, 235] on select "Abigail Lane ✔ Alex-Micheal Taniwha ✔ Amelia Denz ✔ Beena Beena ✔ Christine Nev…" at bounding box center [528, 232] width 116 height 24
click at [470, 220] on select "Abigail Lane ✔ Alex-Micheal Taniwha ✔ Amelia Denz ✔ Beena Beena ✔ Christine Nev…" at bounding box center [528, 232] width 116 height 24
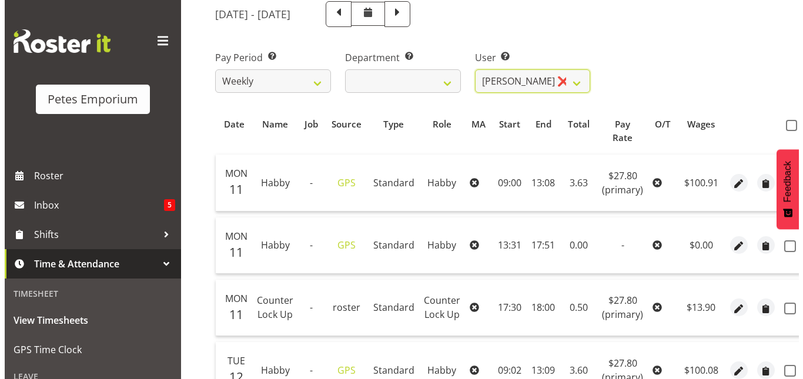
scroll to position [153, 0]
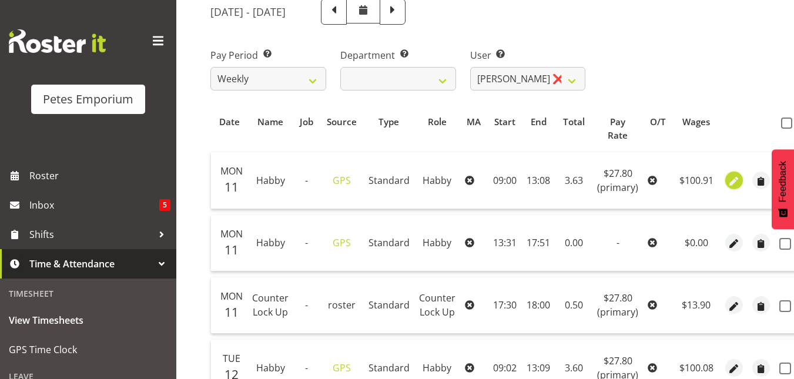
click at [732, 183] on span "button" at bounding box center [735, 182] width 14 height 14
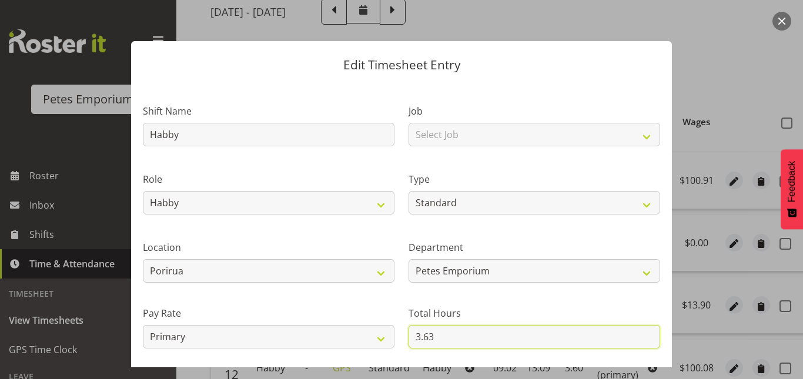
click at [427, 339] on input "3.63" at bounding box center [535, 337] width 252 height 24
drag, startPoint x: 437, startPoint y: 339, endPoint x: 379, endPoint y: 342, distance: 58.3
click at [379, 342] on div "Shift Name Habby Job Select Job Role Extra Person Habby Habby Evening Meeting C…" at bounding box center [402, 255] width 532 height 334
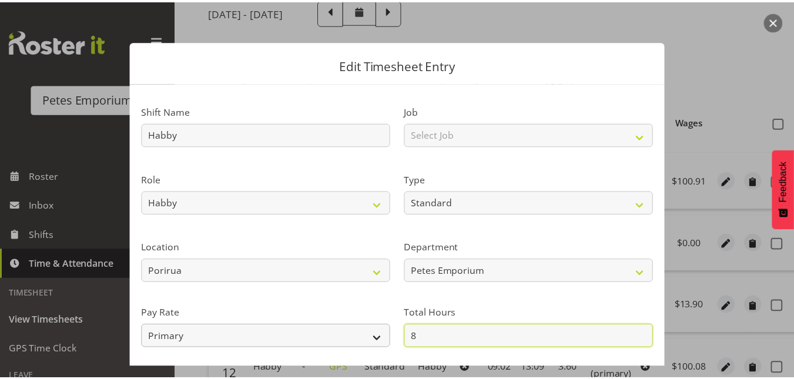
scroll to position [128, 0]
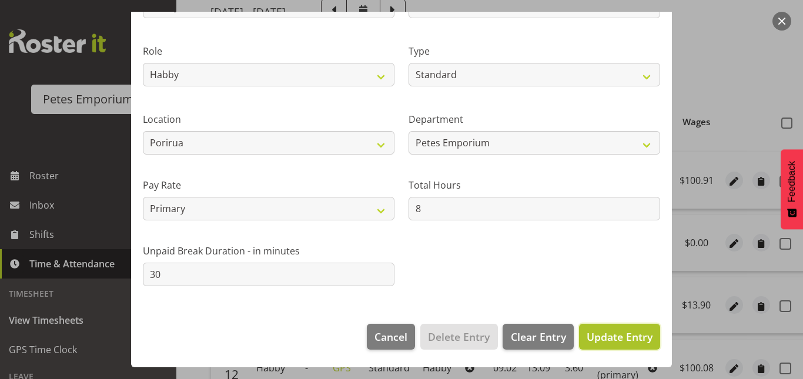
click at [603, 343] on span "Update Entry" at bounding box center [620, 337] width 66 height 14
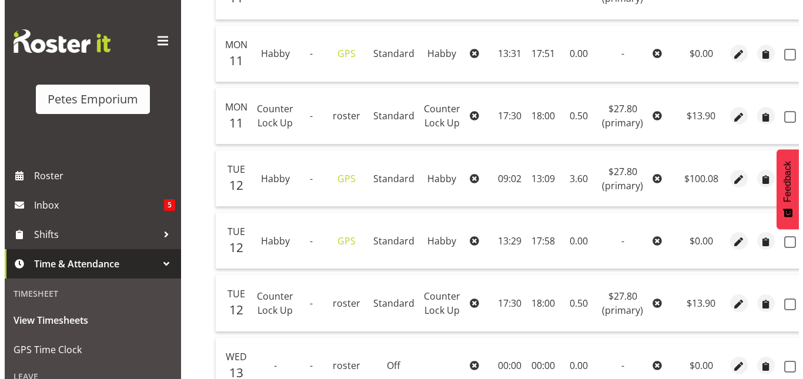
scroll to position [360, 0]
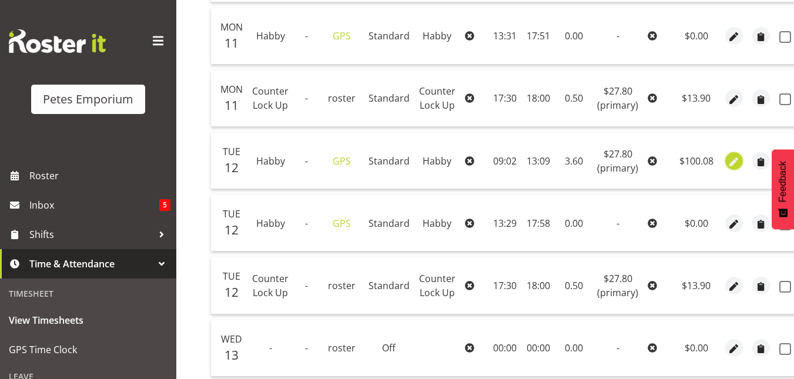
click at [728, 165] on span "button" at bounding box center [735, 162] width 14 height 14
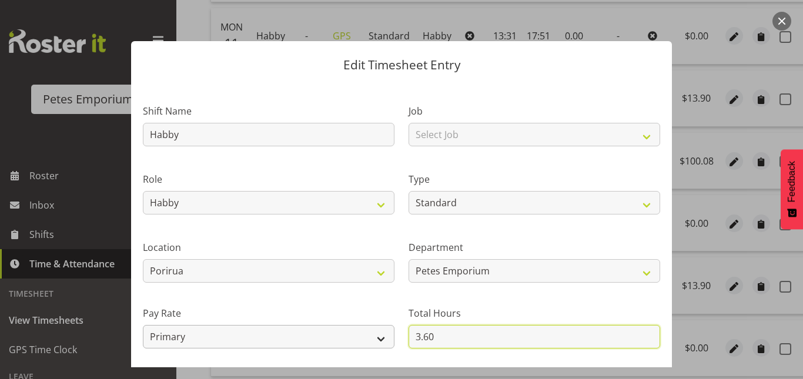
drag, startPoint x: 430, startPoint y: 338, endPoint x: 376, endPoint y: 340, distance: 54.1
click at [376, 340] on div "Shift Name Habby Job Select Job Role Extra Person Habby Habby Evening Meeting C…" at bounding box center [402, 255] width 532 height 334
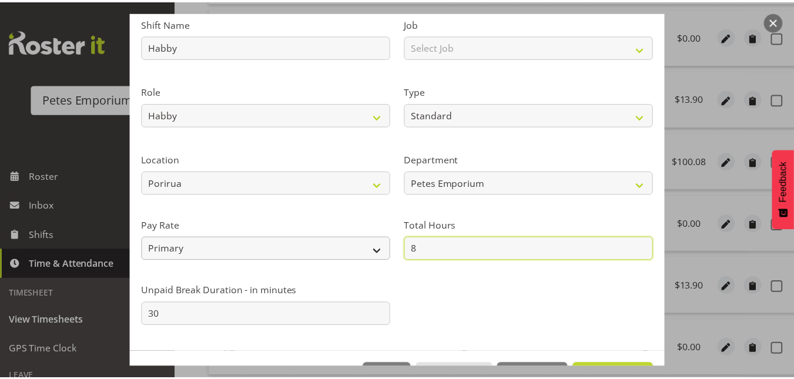
scroll to position [128, 0]
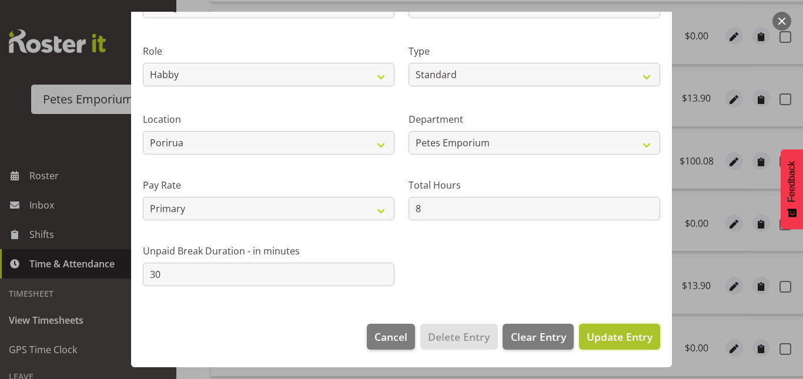
click at [636, 331] on span "Update Entry" at bounding box center [620, 337] width 66 height 14
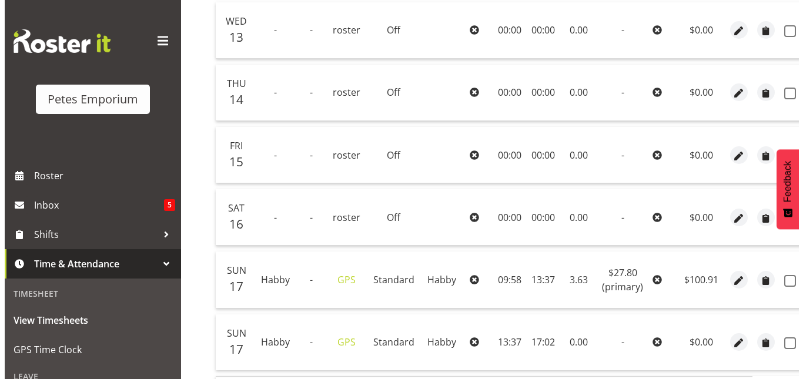
scroll to position [679, 0]
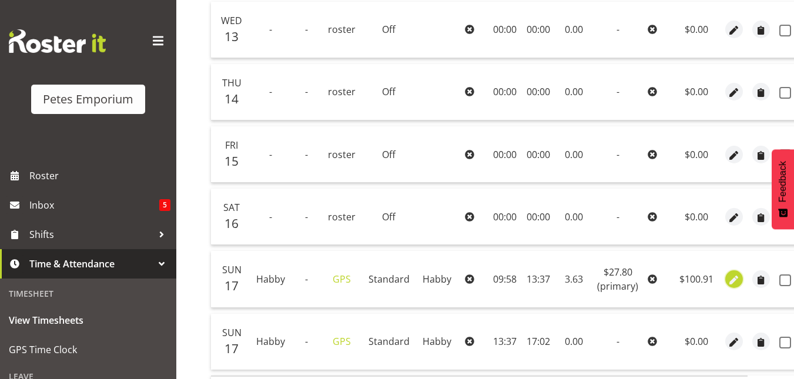
click at [728, 280] on span "button" at bounding box center [735, 280] width 14 height 14
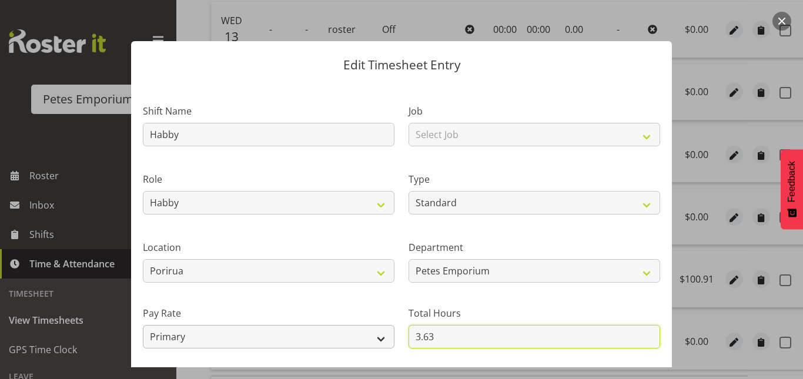
drag, startPoint x: 446, startPoint y: 329, endPoint x: 346, endPoint y: 333, distance: 100.6
click at [346, 333] on div "Shift Name Habby Job Select Job Role Extra Person Habby Habby Evening Meeting C…" at bounding box center [402, 255] width 532 height 334
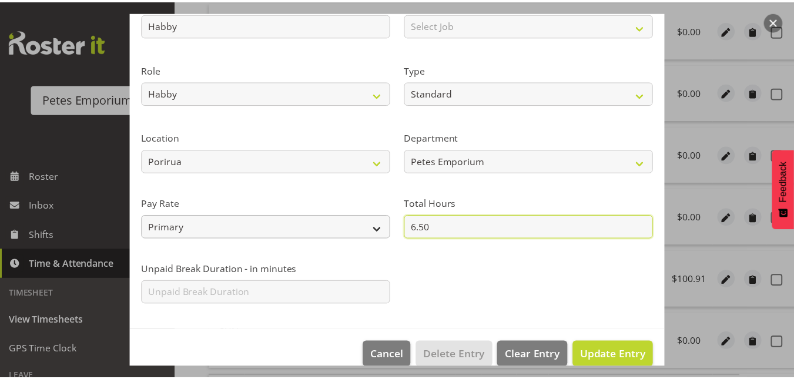
scroll to position [113, 0]
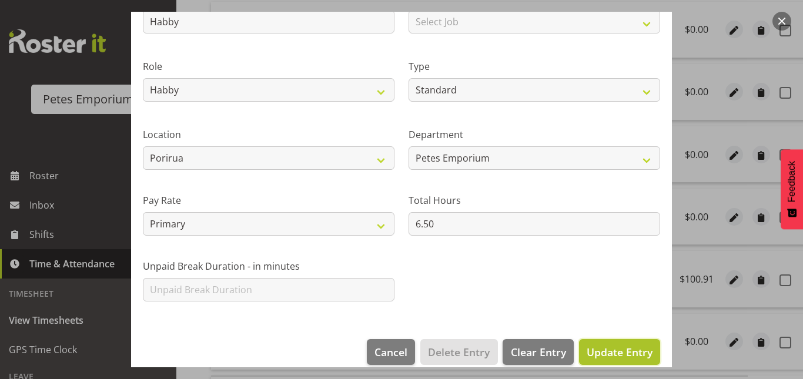
click at [600, 349] on span "Update Entry" at bounding box center [620, 352] width 66 height 14
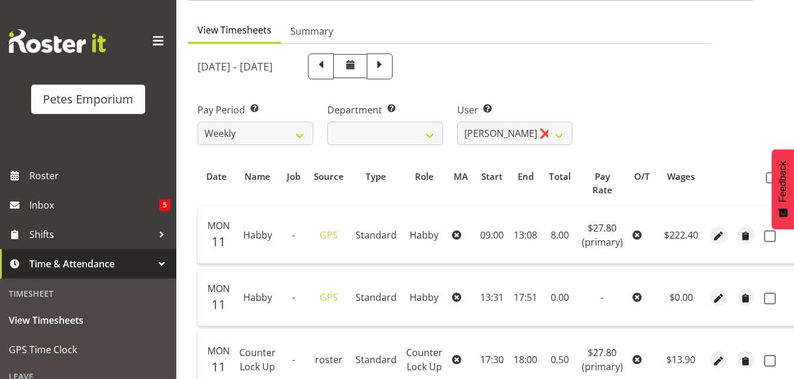
scroll to position [93, 0]
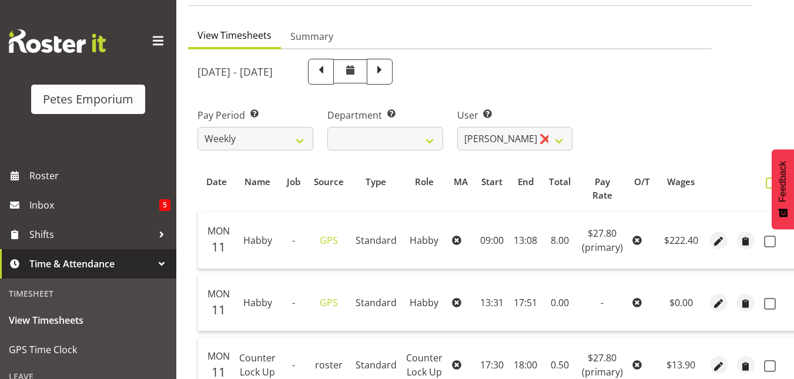
click at [768, 180] on span at bounding box center [771, 183] width 11 height 11
click at [768, 180] on input "checkbox" at bounding box center [770, 183] width 8 height 8
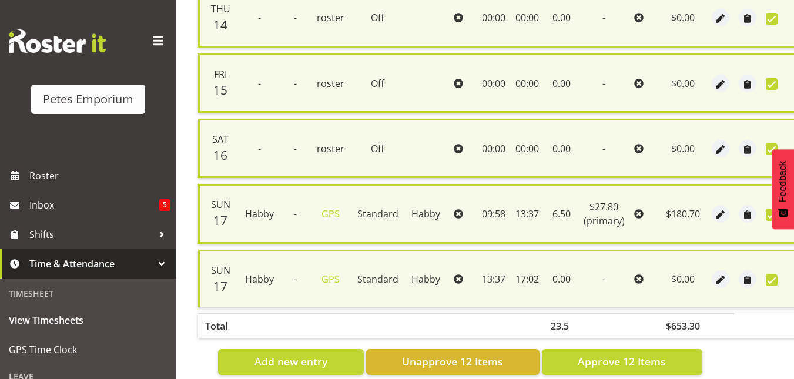
scroll to position [798, 0]
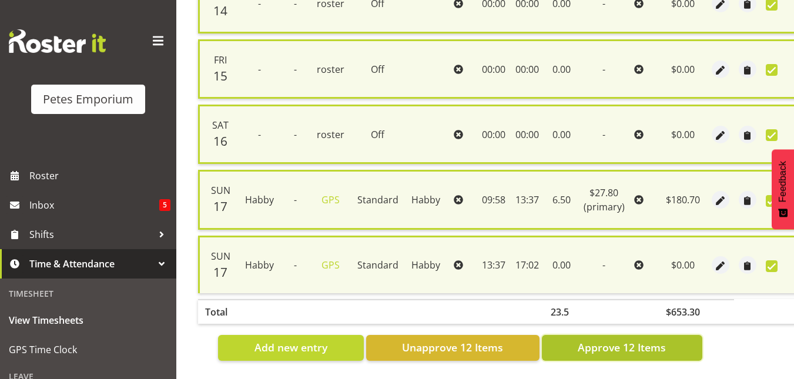
click at [616, 340] on span "Approve 12 Items" at bounding box center [622, 347] width 88 height 15
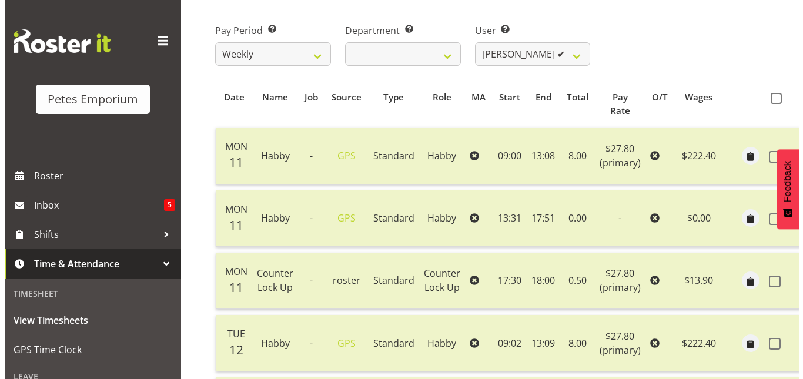
scroll to position [173, 0]
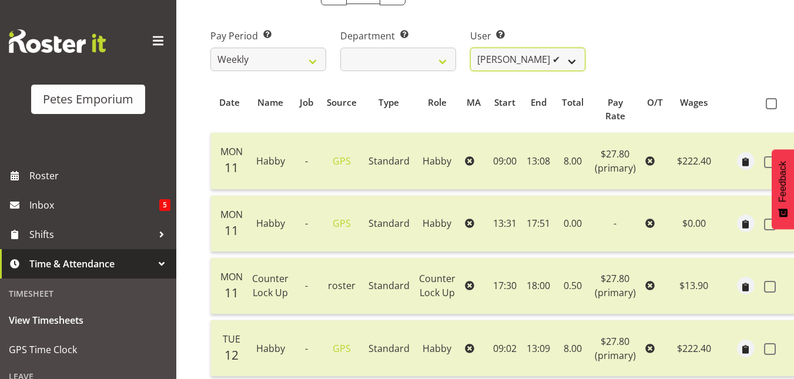
click at [576, 56] on select "Abigail Lane ✔ Alex-Micheal Taniwha ✔ Amelia Denz ✔ Beena Beena ✔ Christine Nev…" at bounding box center [528, 60] width 116 height 24
click at [470, 48] on select "Abigail Lane ✔ Alex-Micheal Taniwha ✔ Amelia Denz ✔ Beena Beena ✔ Christine Nev…" at bounding box center [528, 60] width 116 height 24
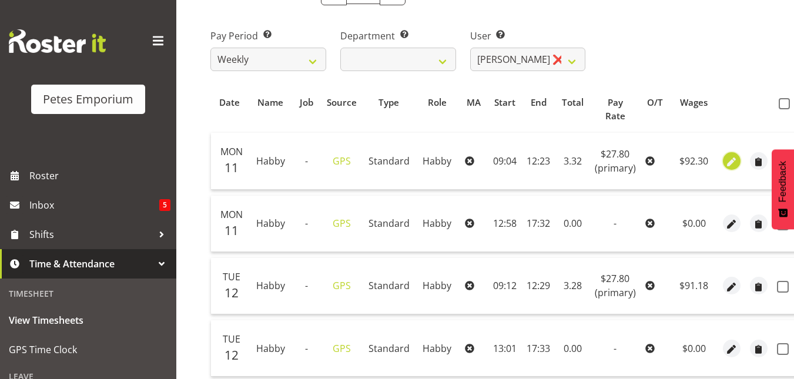
click at [730, 157] on span "button" at bounding box center [732, 162] width 14 height 14
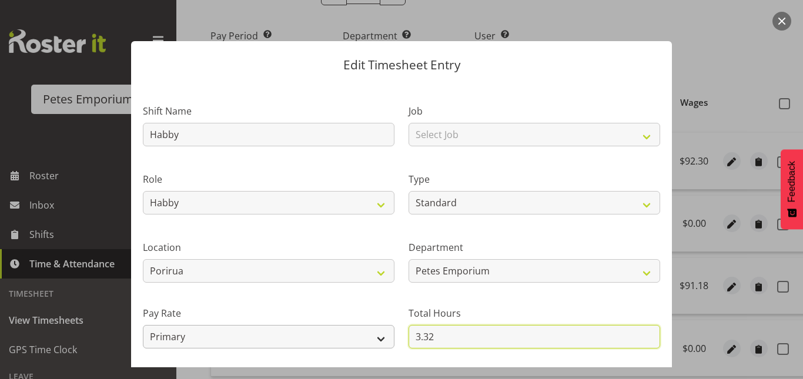
drag, startPoint x: 434, startPoint y: 340, endPoint x: 367, endPoint y: 345, distance: 67.8
click at [367, 345] on div "Shift Name Habby Job Select Job Role Counter Counter Evening Counter Late Shift…" at bounding box center [402, 255] width 532 height 334
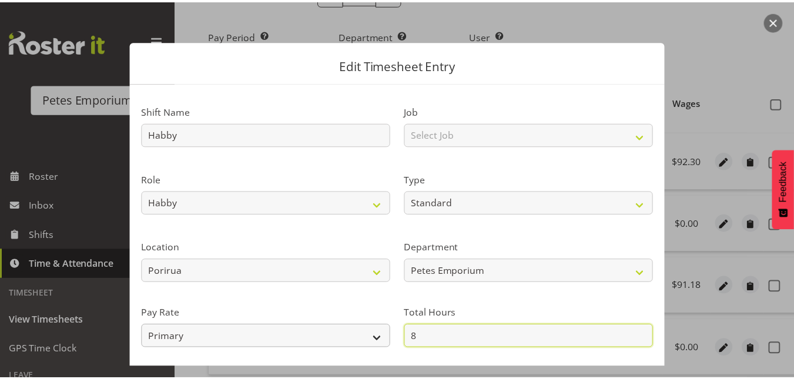
scroll to position [128, 0]
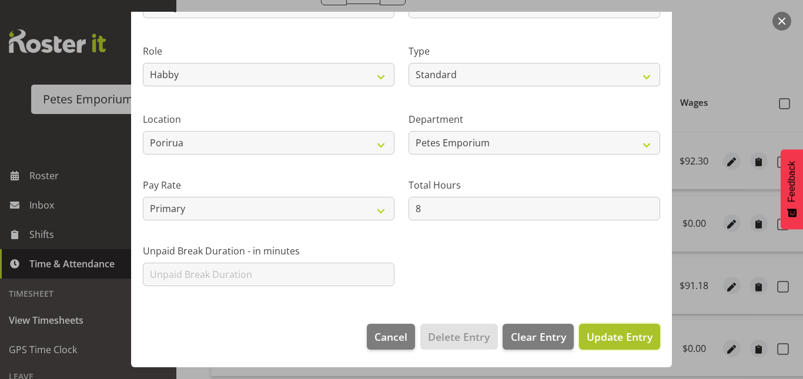
click at [617, 340] on span "Update Entry" at bounding box center [620, 337] width 66 height 14
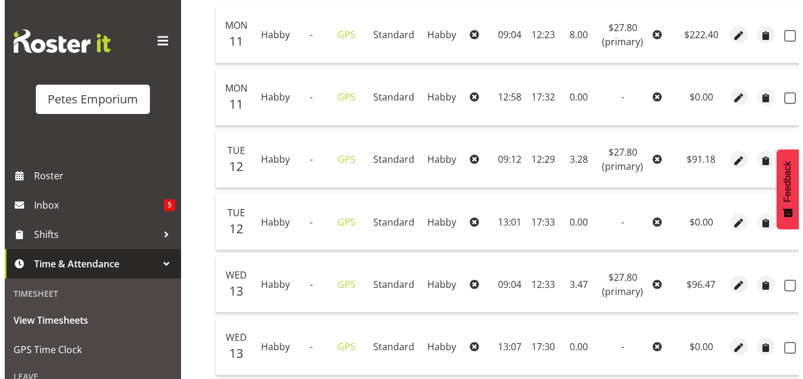
scroll to position [300, 0]
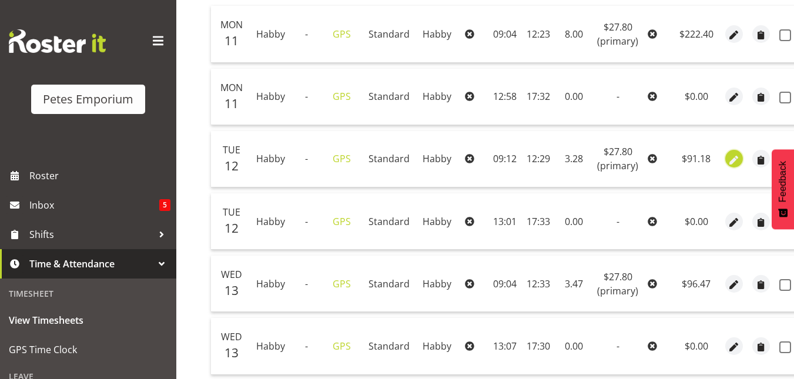
click at [737, 153] on span "button" at bounding box center [735, 160] width 14 height 14
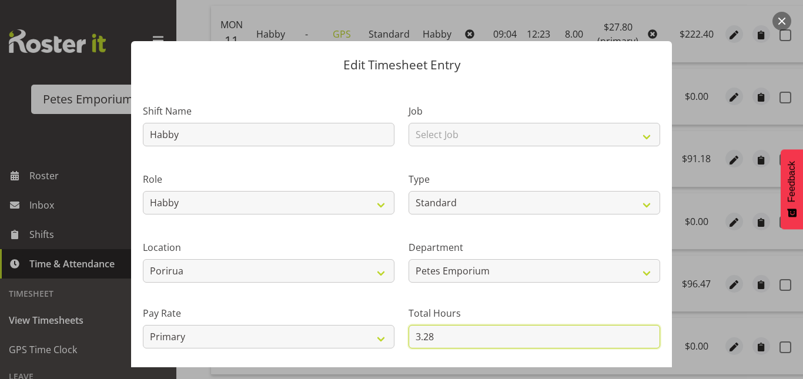
drag, startPoint x: 432, startPoint y: 341, endPoint x: 395, endPoint y: 339, distance: 36.5
click at [395, 339] on div "Shift Name Habby Job Select Job Role Counter Counter Evening Counter Late Shift…" at bounding box center [402, 255] width 532 height 334
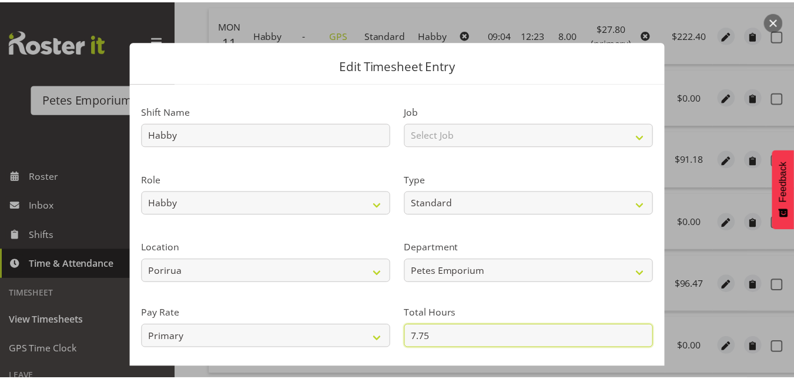
scroll to position [128, 0]
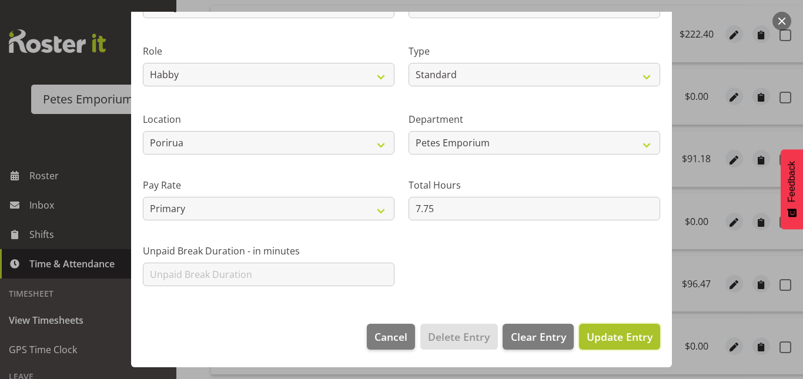
click at [615, 336] on span "Update Entry" at bounding box center [620, 337] width 66 height 14
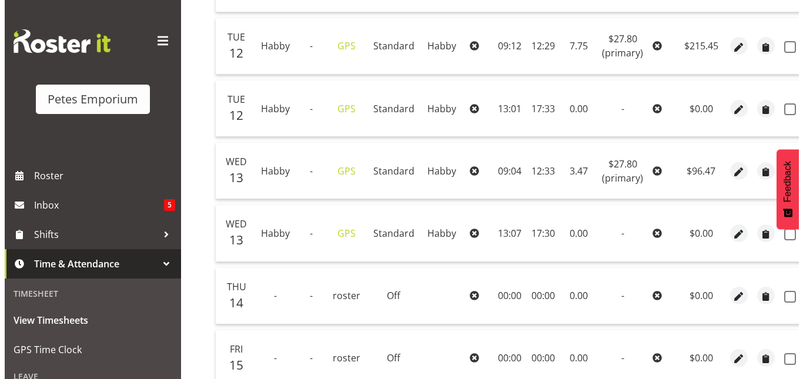
scroll to position [413, 0]
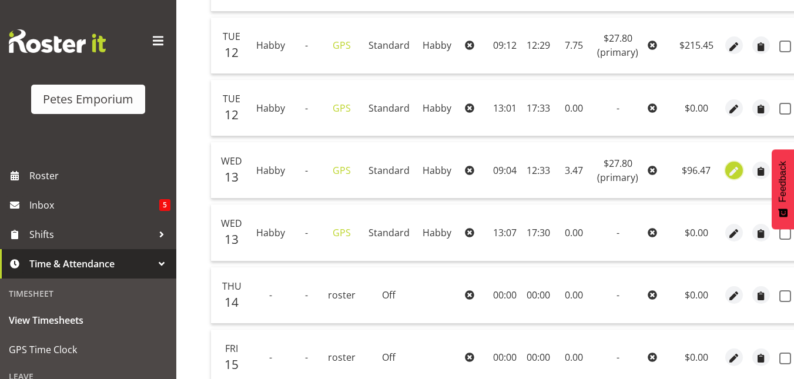
click at [731, 171] on span "button" at bounding box center [735, 172] width 14 height 14
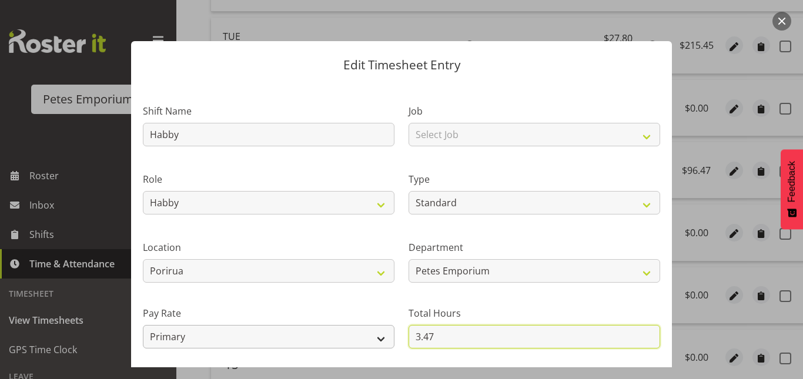
drag, startPoint x: 436, startPoint y: 339, endPoint x: 357, endPoint y: 341, distance: 78.2
click at [357, 341] on div "Shift Name Habby Job Select Job Role Counter Counter Evening Counter Late Shift…" at bounding box center [402, 255] width 532 height 334
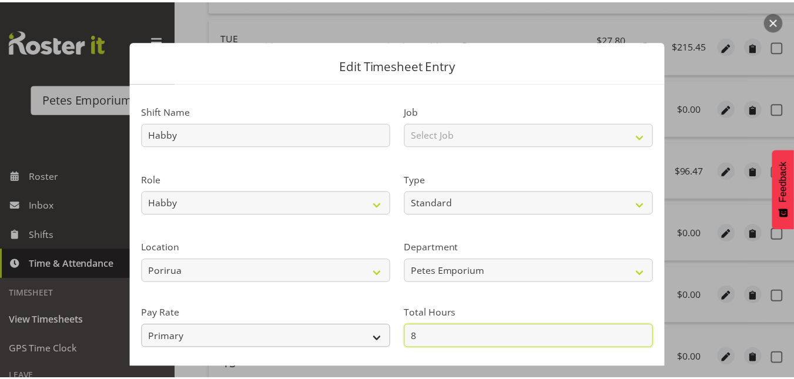
scroll to position [128, 0]
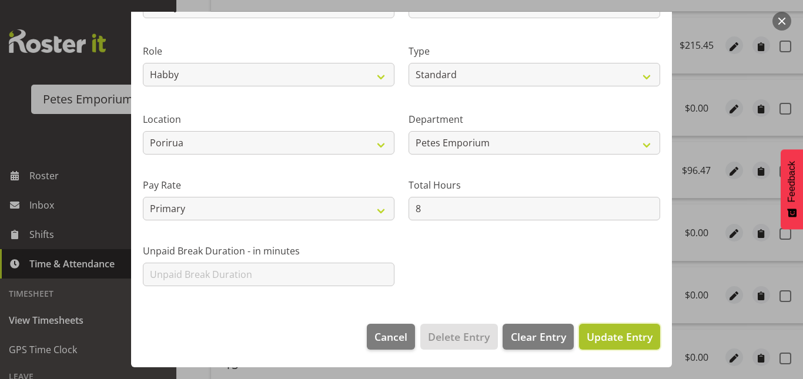
click at [618, 344] on span "Update Entry" at bounding box center [620, 336] width 66 height 15
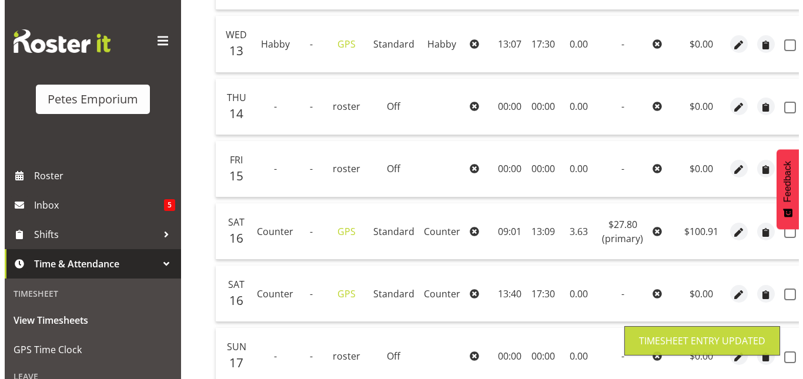
scroll to position [603, 0]
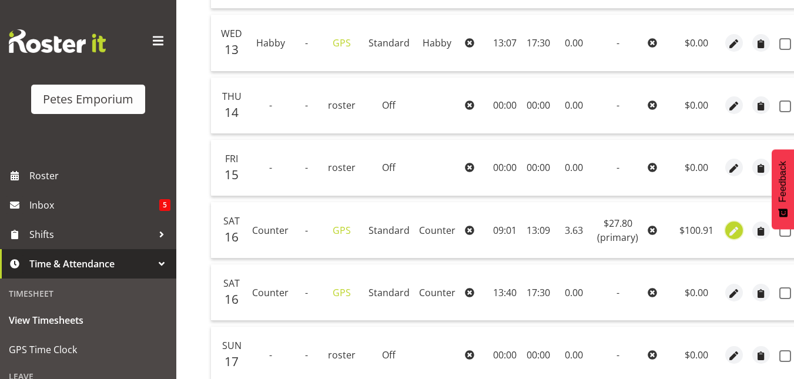
click at [728, 233] on span "button" at bounding box center [735, 232] width 14 height 14
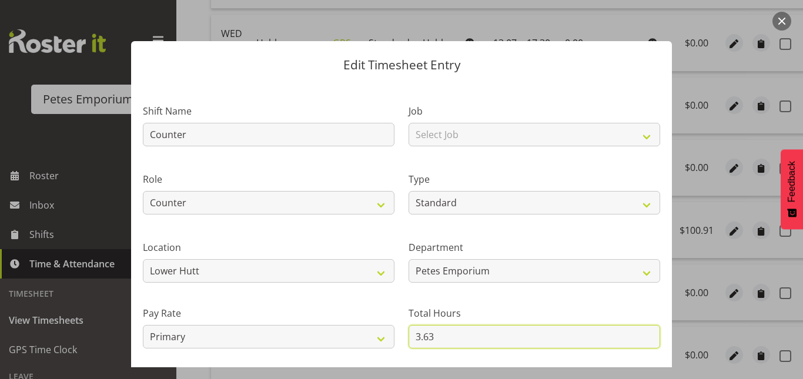
drag, startPoint x: 434, startPoint y: 334, endPoint x: 402, endPoint y: 335, distance: 31.8
click at [402, 335] on div "Total Hours 3.63" at bounding box center [535, 323] width 266 height 66
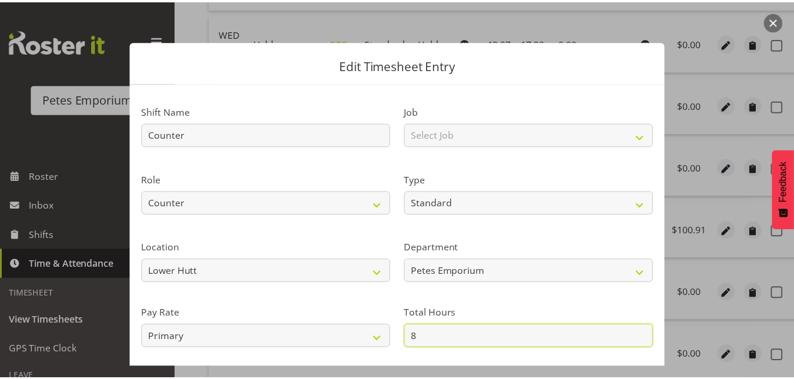
scroll to position [128, 0]
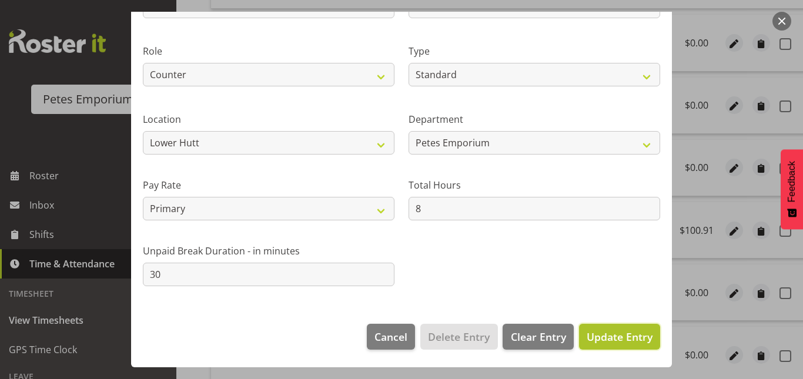
click at [633, 329] on span "Update Entry" at bounding box center [620, 336] width 66 height 15
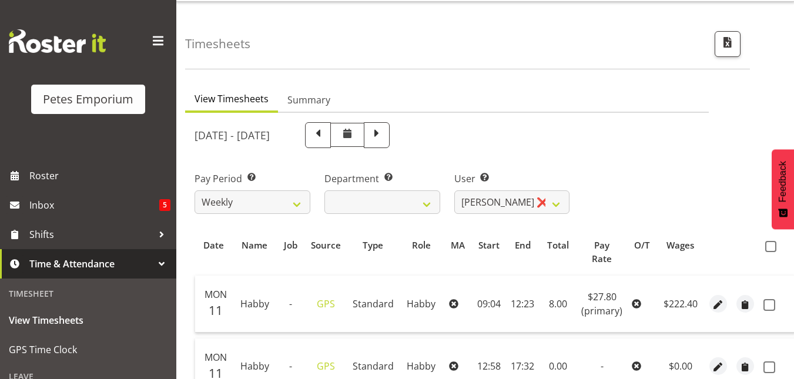
scroll to position [21, 0]
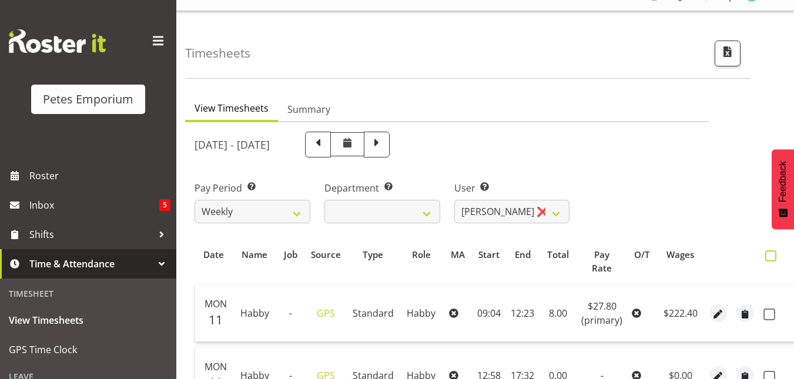
click at [774, 258] on span at bounding box center [771, 255] width 11 height 11
click at [773, 258] on input "checkbox" at bounding box center [770, 256] width 8 height 8
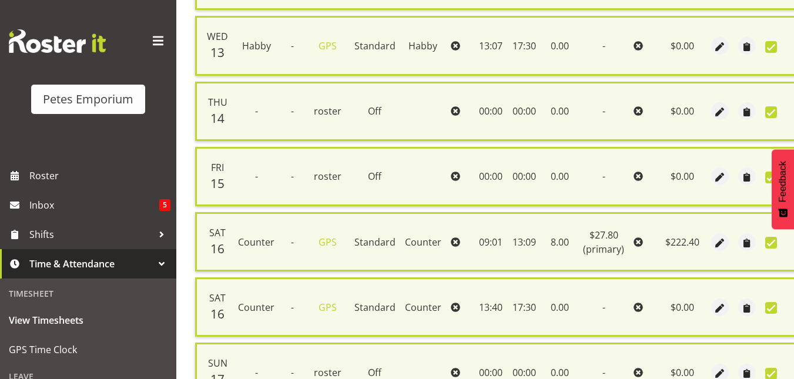
scroll to position [733, 0]
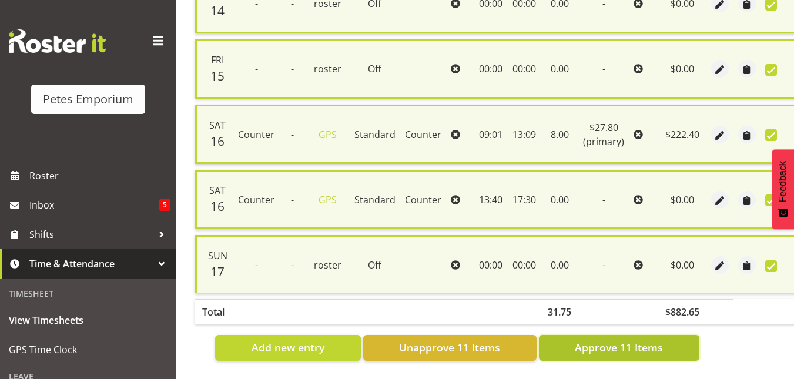
click at [621, 346] on span "Approve 11 Items" at bounding box center [619, 347] width 88 height 15
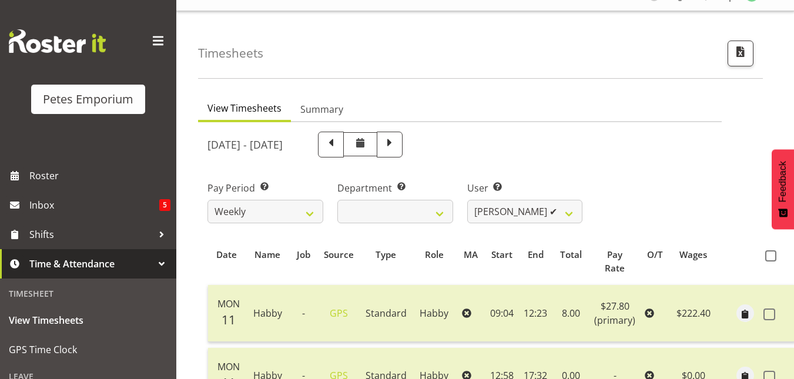
scroll to position [0, 0]
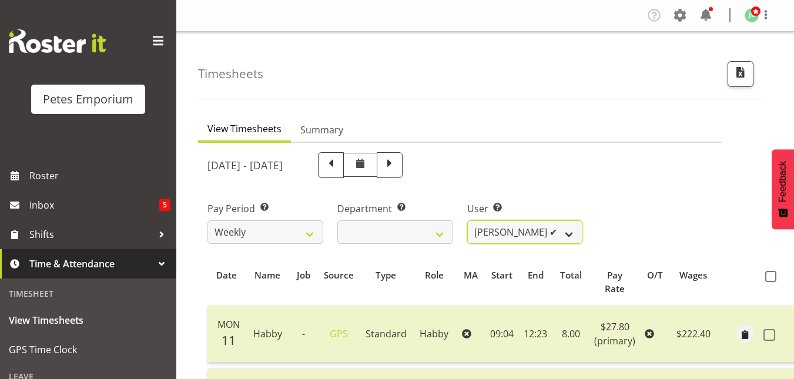
click at [574, 230] on select "Abigail Lane ✔ Alex-Micheal Taniwha ✔ Amelia Denz ✔ Beena Beena ✔ Christine Nev…" at bounding box center [525, 232] width 116 height 24
click at [467, 220] on select "Abigail Lane ✔ Alex-Micheal Taniwha ✔ Amelia Denz ✔ Beena Beena ✔ Christine Nev…" at bounding box center [525, 232] width 116 height 24
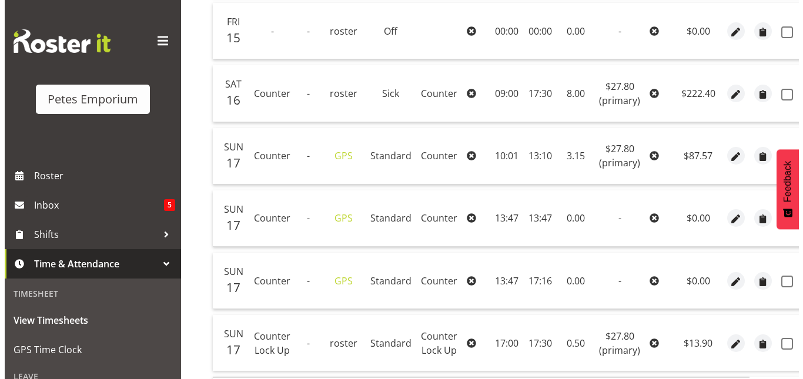
scroll to position [626, 0]
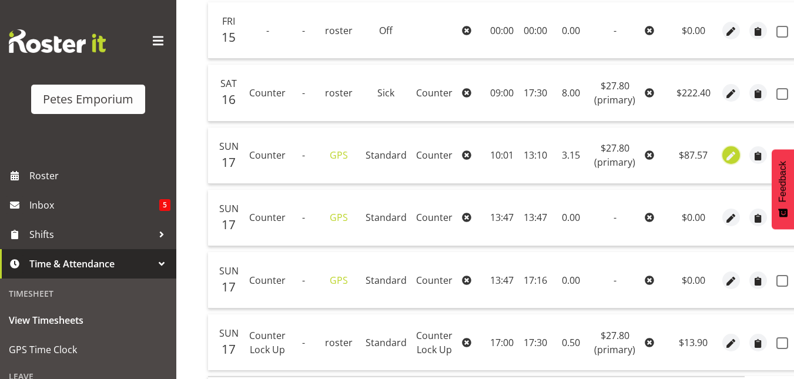
click at [730, 153] on span "button" at bounding box center [732, 157] width 14 height 14
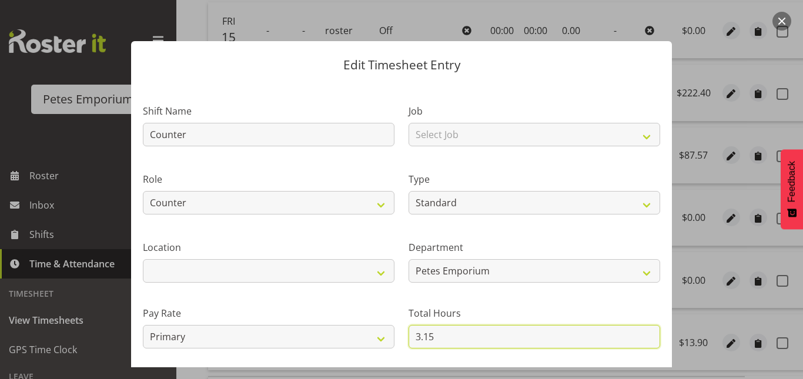
drag, startPoint x: 440, startPoint y: 337, endPoint x: 398, endPoint y: 337, distance: 41.7
click at [402, 337] on div "Total Hours 3.15" at bounding box center [535, 323] width 266 height 66
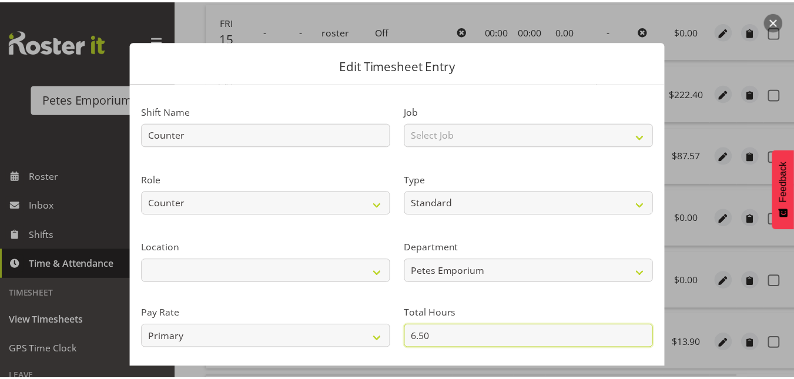
scroll to position [128, 0]
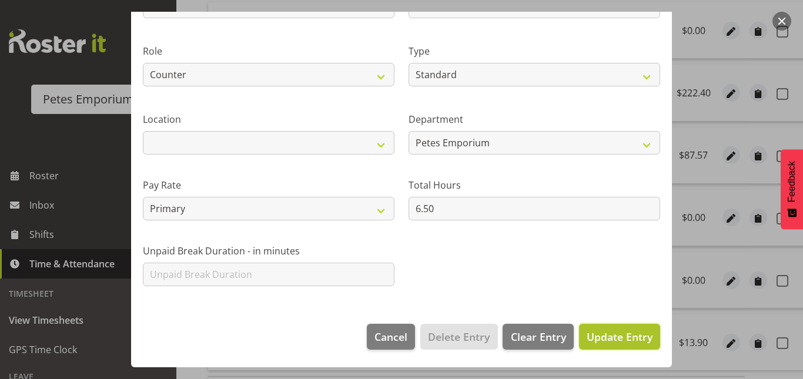
click at [601, 336] on span "Update Entry" at bounding box center [620, 337] width 66 height 14
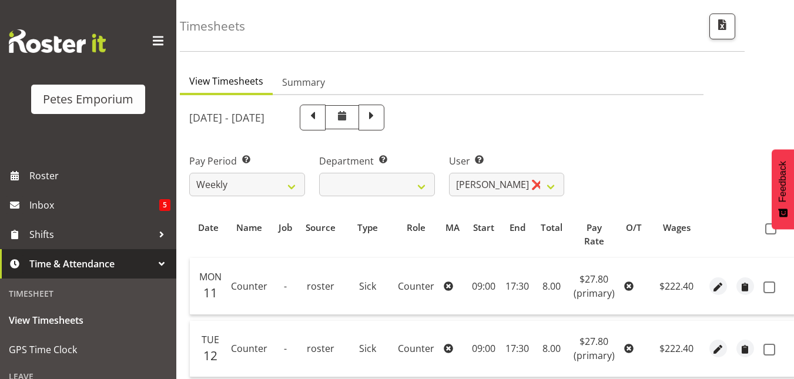
scroll to position [24, 0]
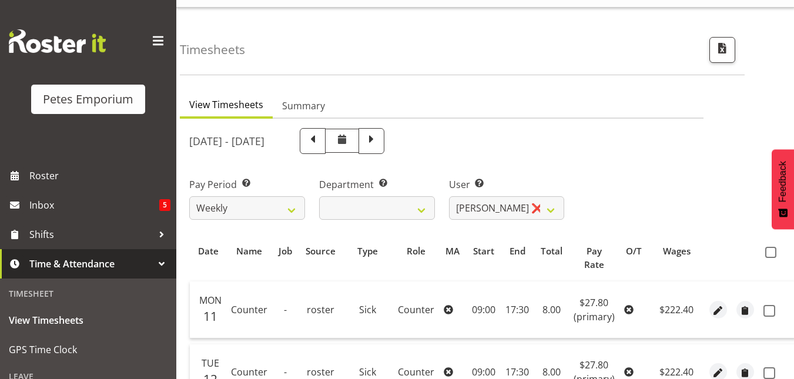
click at [761, 255] on th at bounding box center [777, 258] width 37 height 36
click at [769, 253] on span at bounding box center [771, 252] width 11 height 11
click at [769, 253] on input "checkbox" at bounding box center [770, 253] width 8 height 8
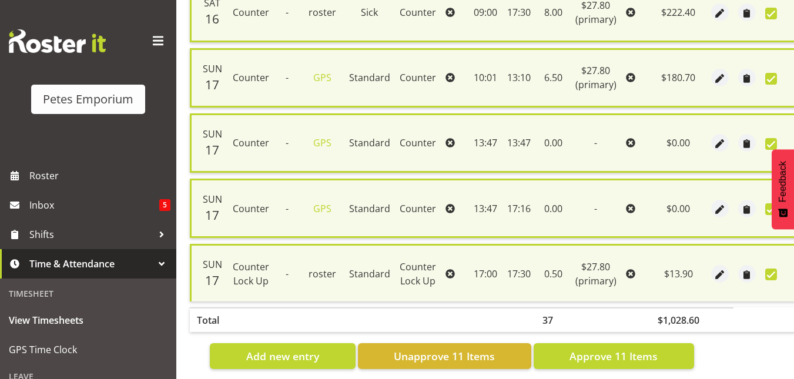
scroll to position [743, 0]
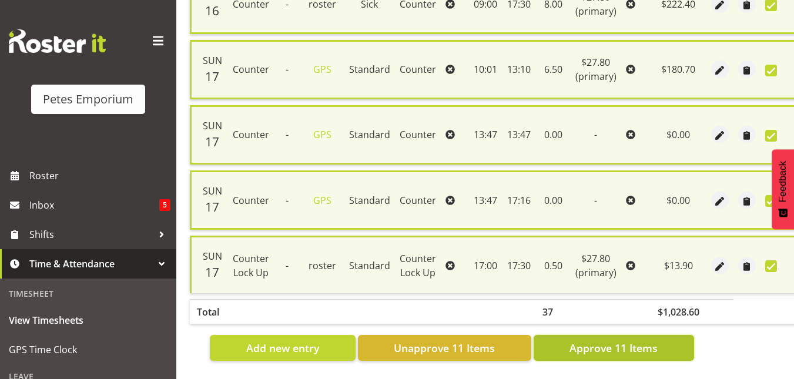
click at [624, 343] on span "Approve 11 Items" at bounding box center [614, 347] width 88 height 15
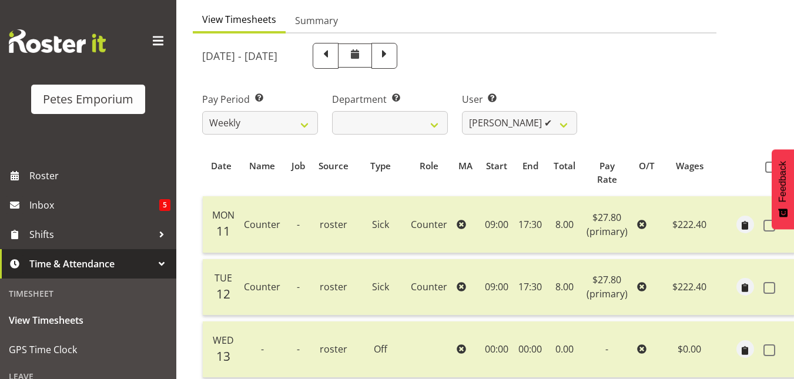
scroll to position [73, 0]
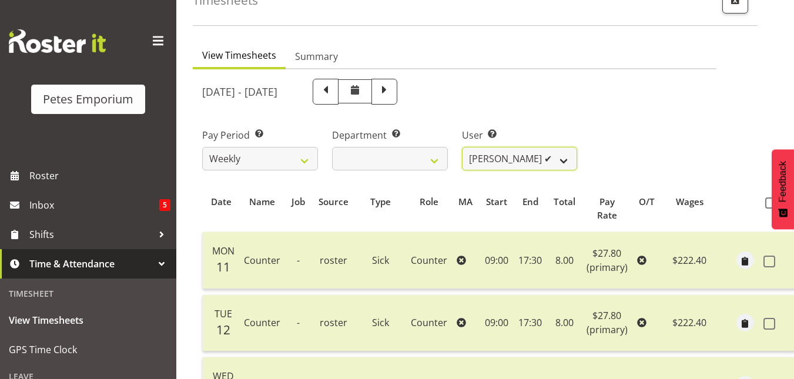
click at [562, 159] on select "Abigail Lane ✔ Alex-Micheal Taniwha ✔ Amelia Denz ✔ Beena Beena ✔ Christine Nev…" at bounding box center [520, 159] width 116 height 24
click at [623, 141] on div "Pay Period Select which pay period you would like to view. Weekly Department Se…" at bounding box center [454, 145] width 519 height 66
click at [392, 93] on span at bounding box center [384, 90] width 15 height 15
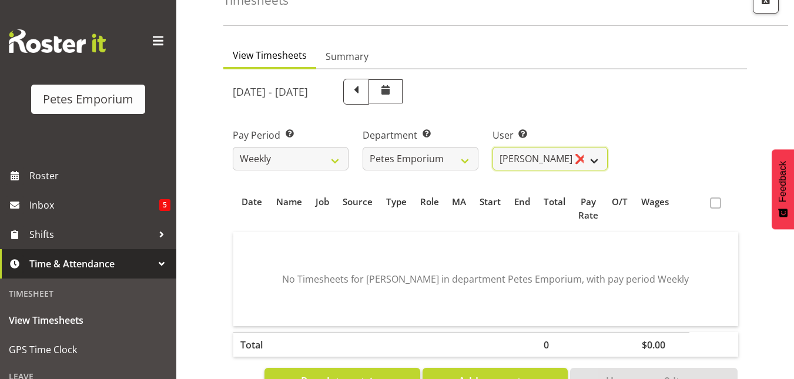
click at [602, 158] on select "Abigail Lane ❌ Alex-Micheal Taniwha ❌ Amelia Denz ❌ Beena Beena ❌ Christine Nev…" at bounding box center [551, 159] width 116 height 24
click at [525, 162] on select "Abigail Lane ❌ Alex-Micheal Taniwha ❌ Amelia Denz ❌ Beena Beena ❌ Christine Nev…" at bounding box center [551, 159] width 116 height 24
click at [597, 159] on select "Abigail Lane ❌ Alex-Micheal Taniwha ❌ Amelia Denz ❌ Beena Beena ❌ Christine Nev…" at bounding box center [551, 159] width 116 height 24
click at [699, 116] on div "Pay Period Select which pay period you would like to view. Weekly Department Se…" at bounding box center [485, 145] width 519 height 66
click at [364, 92] on span at bounding box center [356, 90] width 15 height 15
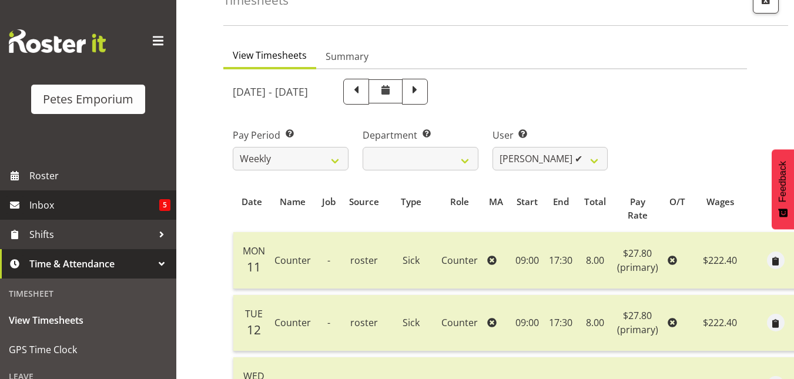
click at [51, 213] on span "Inbox" at bounding box center [94, 205] width 130 height 18
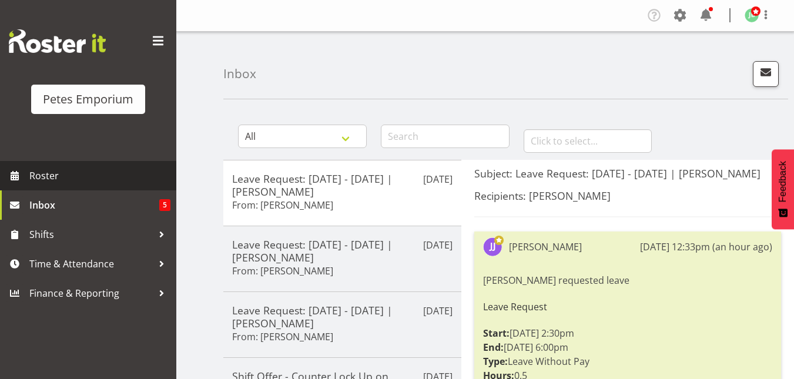
click at [81, 174] on span "Roster" at bounding box center [99, 176] width 141 height 18
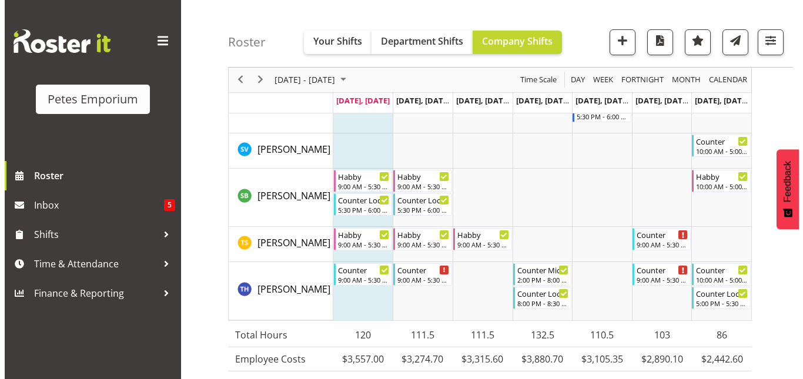
scroll to position [1493, 0]
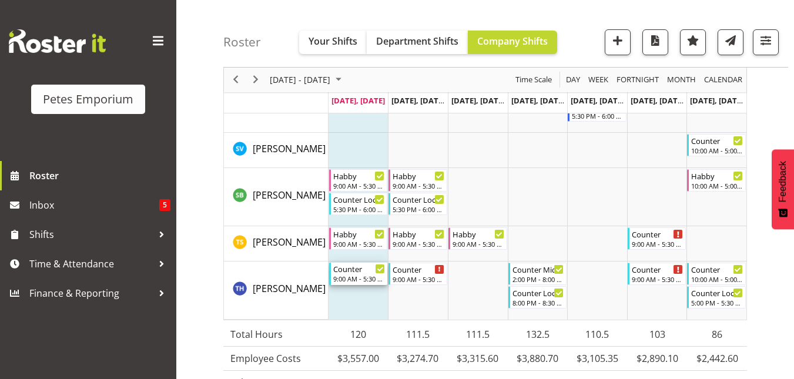
click at [346, 280] on div "9:00 AM - 5:30 PM" at bounding box center [359, 278] width 52 height 9
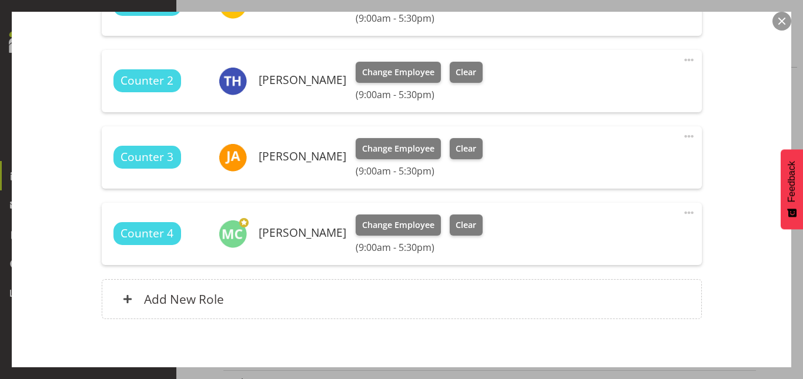
scroll to position [404, 0]
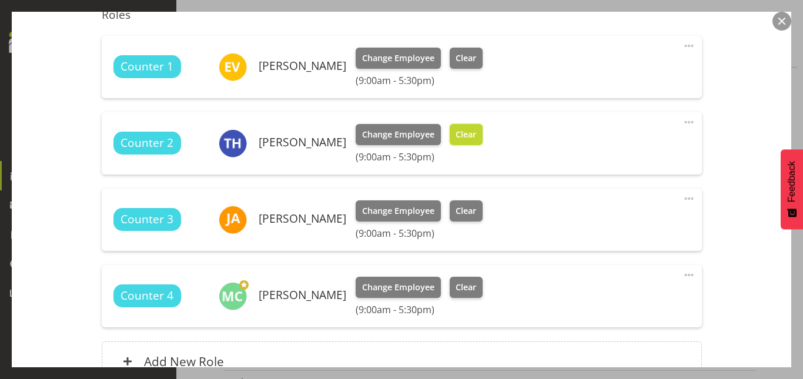
click at [462, 130] on span "Clear" at bounding box center [466, 134] width 21 height 13
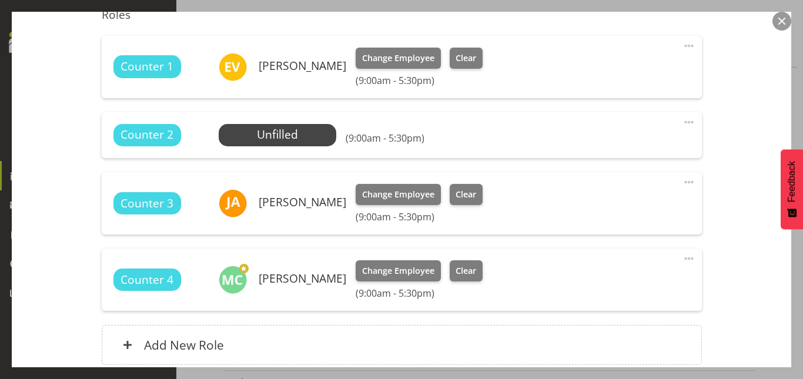
scroll to position [506, 0]
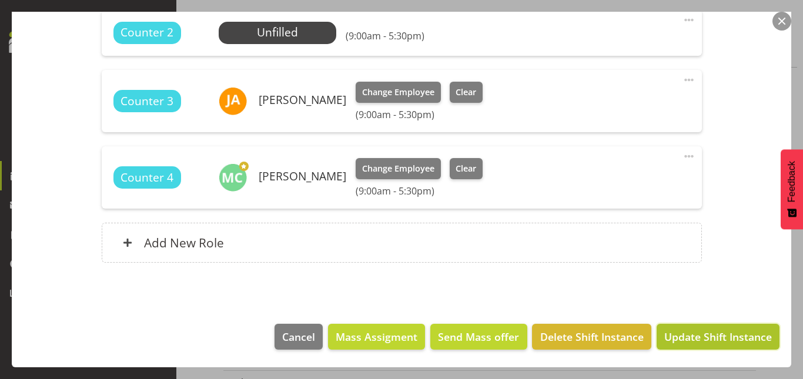
click at [687, 344] on span "Update Shift Instance" at bounding box center [718, 336] width 108 height 15
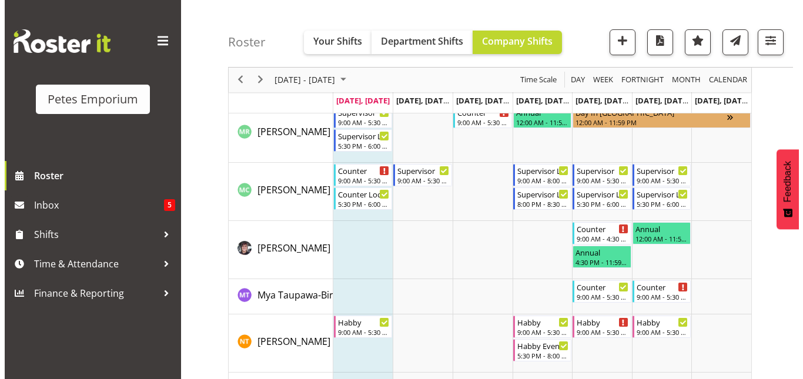
scroll to position [1493, 0]
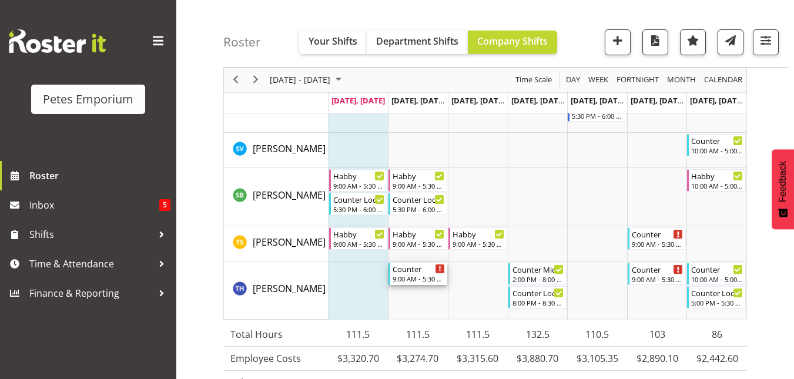
click at [415, 285] on div "Counter 9:00 AM - 5:30 PM" at bounding box center [418, 274] width 59 height 22
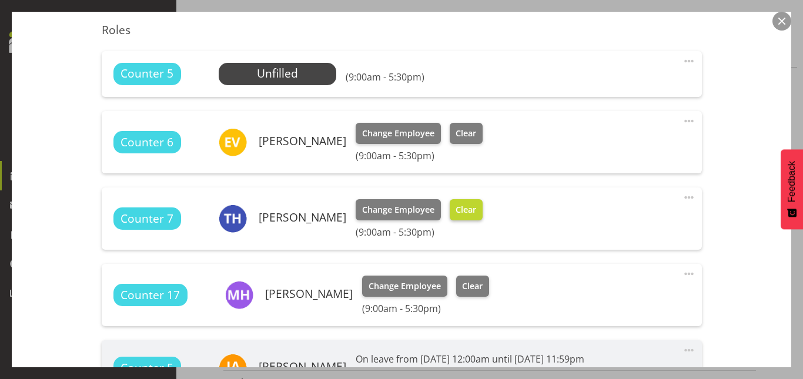
scroll to position [404, 0]
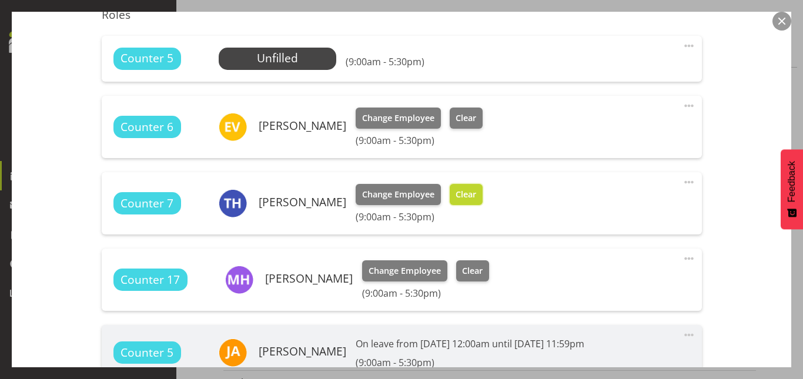
click at [461, 200] on span "Clear" at bounding box center [466, 194] width 21 height 13
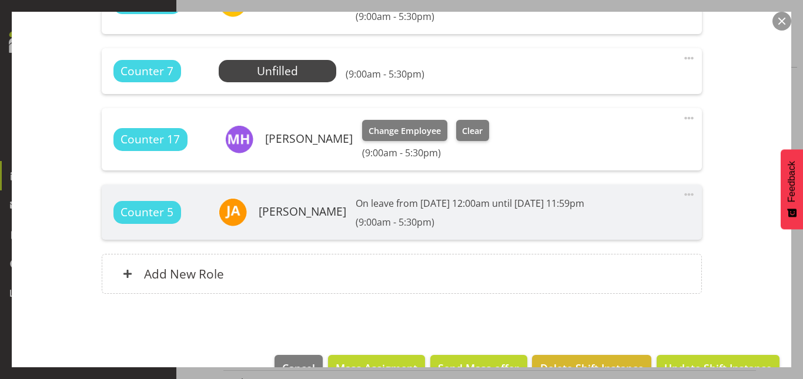
scroll to position [559, 0]
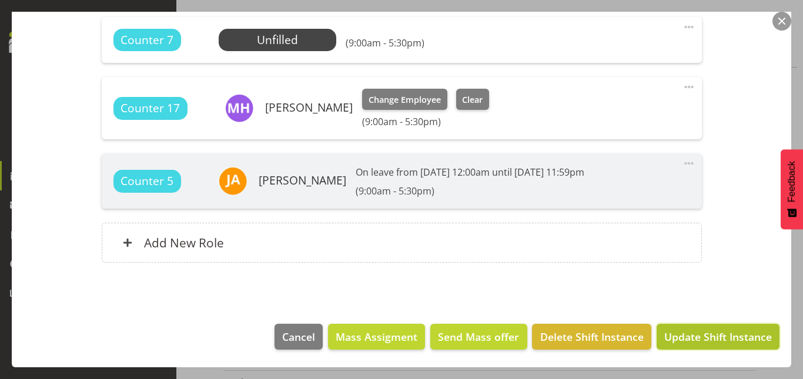
click at [697, 345] on button "Update Shift Instance" at bounding box center [718, 337] width 123 height 26
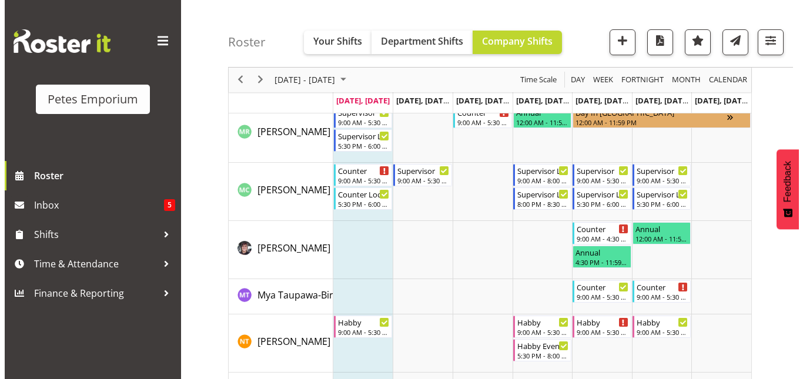
scroll to position [1493, 0]
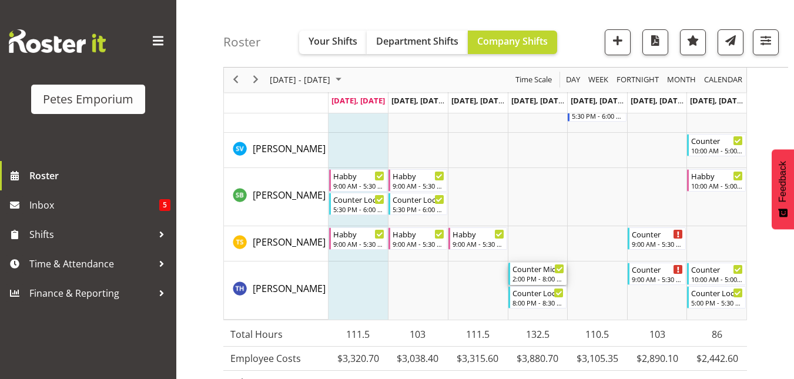
click at [537, 273] on div "Counter Mid/late Shift" at bounding box center [539, 269] width 52 height 12
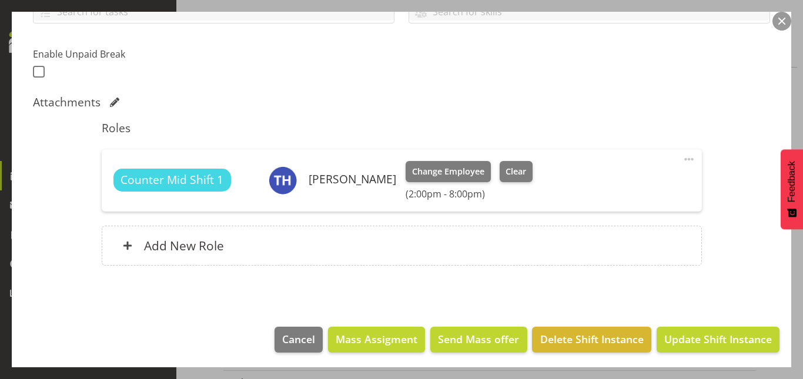
scroll to position [291, 0]
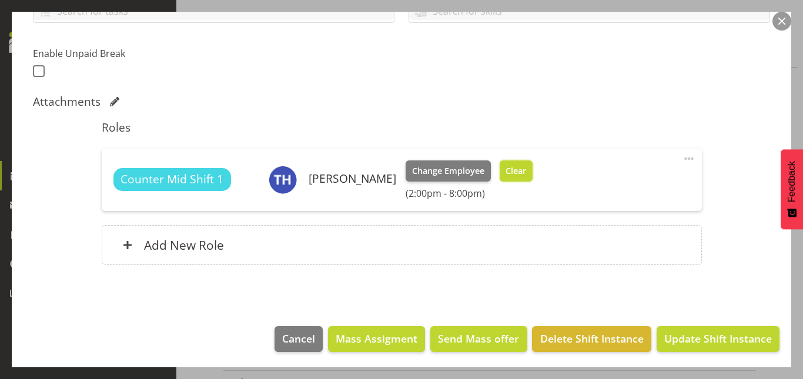
click at [512, 170] on span "Clear" at bounding box center [516, 171] width 21 height 13
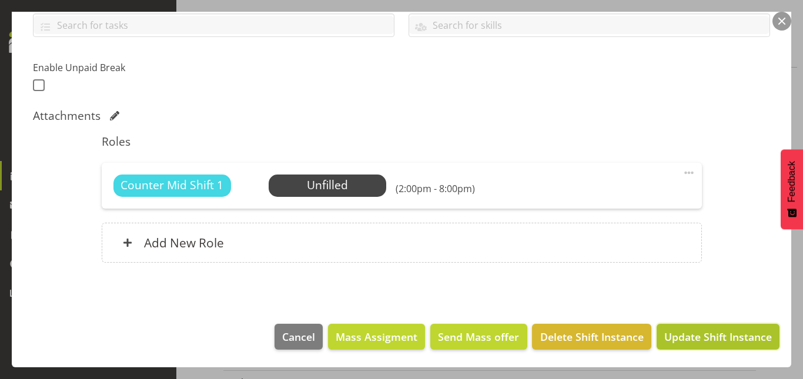
click at [713, 332] on span "Update Shift Instance" at bounding box center [718, 336] width 108 height 15
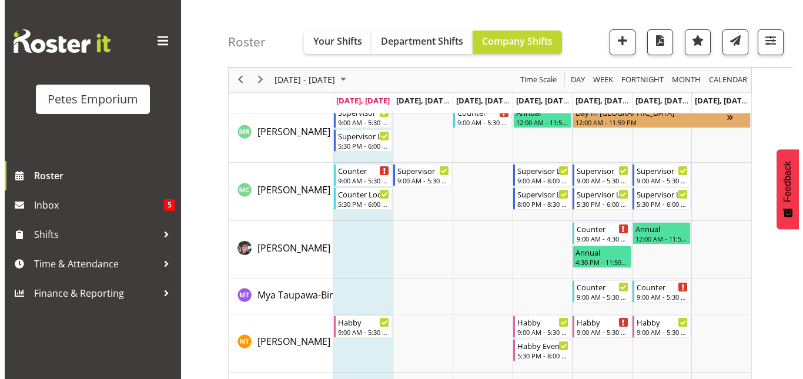
scroll to position [1493, 0]
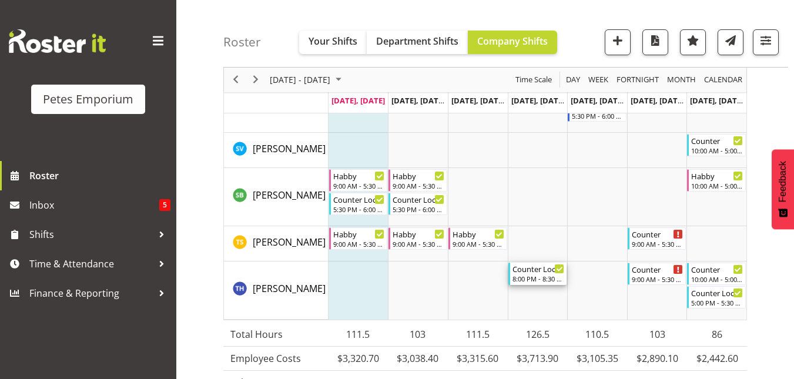
click at [543, 276] on div "8:00 PM - 8:30 PM" at bounding box center [539, 278] width 52 height 9
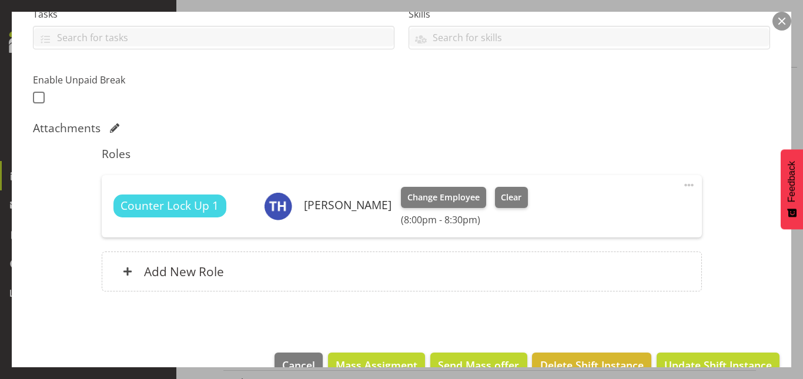
scroll to position [293, 0]
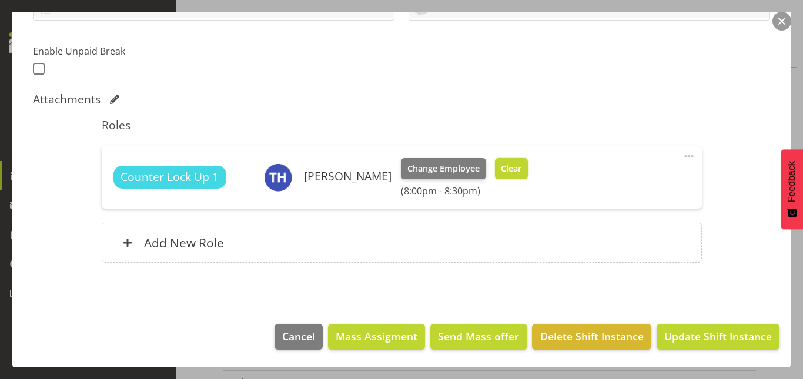
click at [510, 171] on span "Clear" at bounding box center [511, 168] width 21 height 13
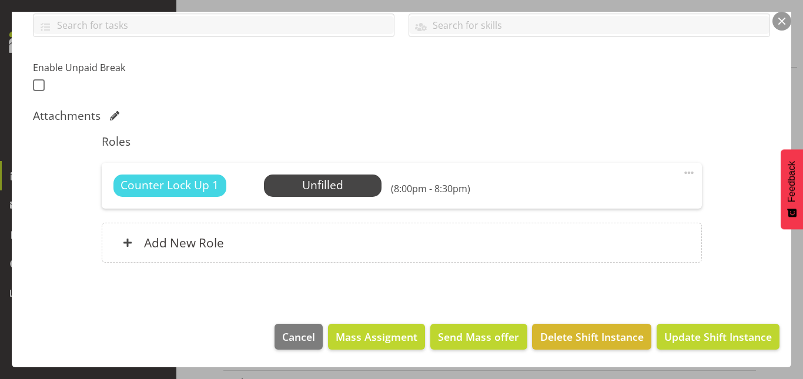
scroll to position [277, 0]
click at [707, 338] on span "Update Shift Instance" at bounding box center [718, 336] width 108 height 15
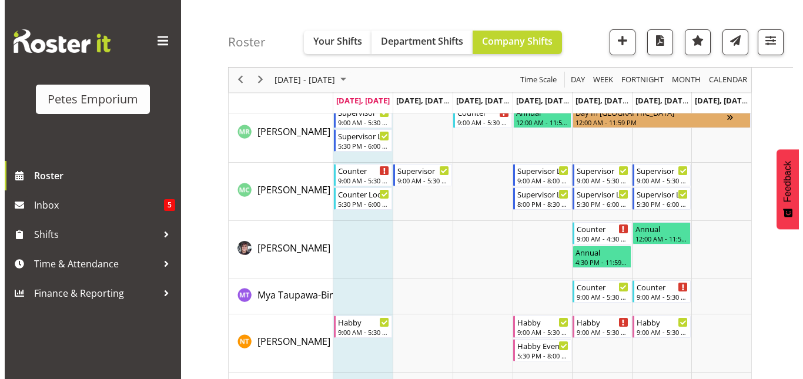
scroll to position [1493, 0]
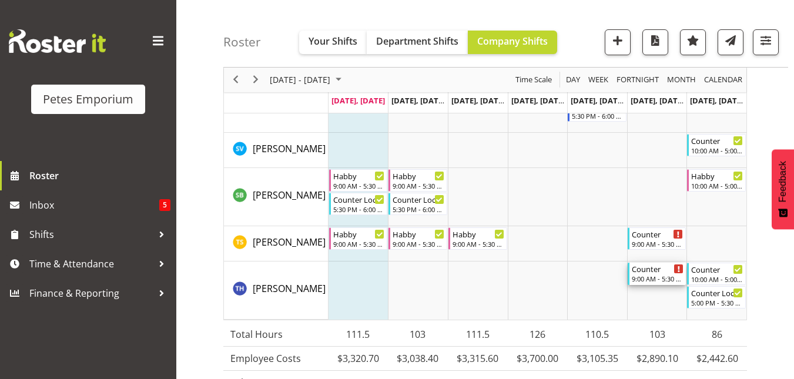
click at [661, 273] on div "Counter" at bounding box center [658, 269] width 52 height 12
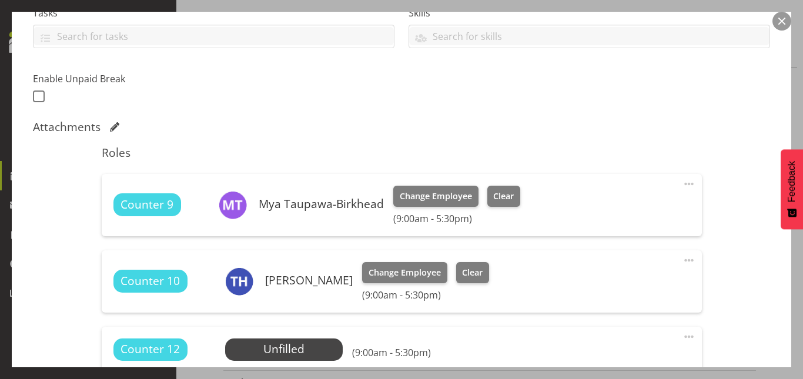
scroll to position [288, 0]
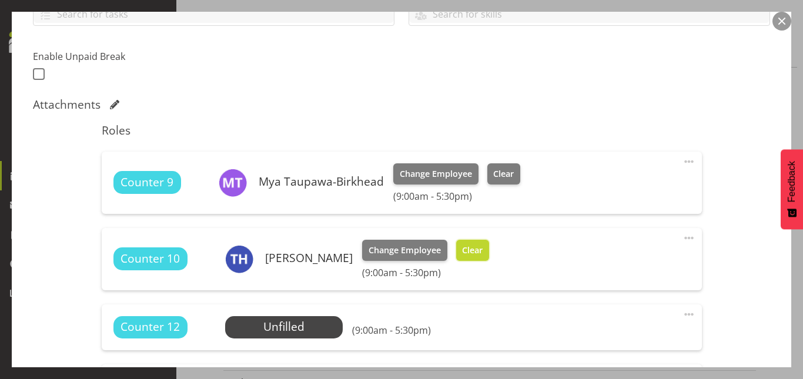
click at [466, 256] on span "Clear" at bounding box center [472, 250] width 21 height 13
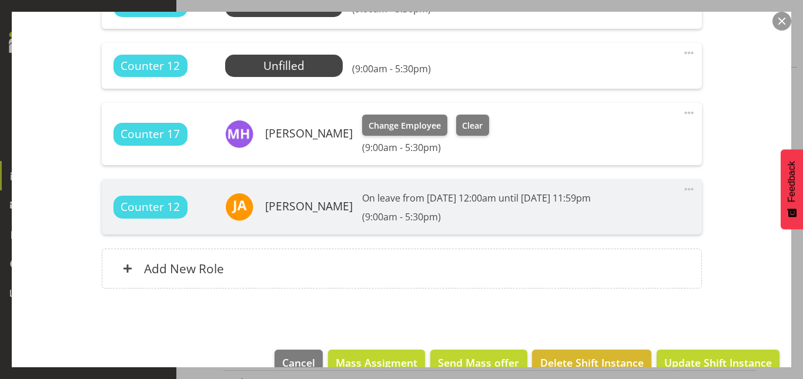
scroll to position [534, 0]
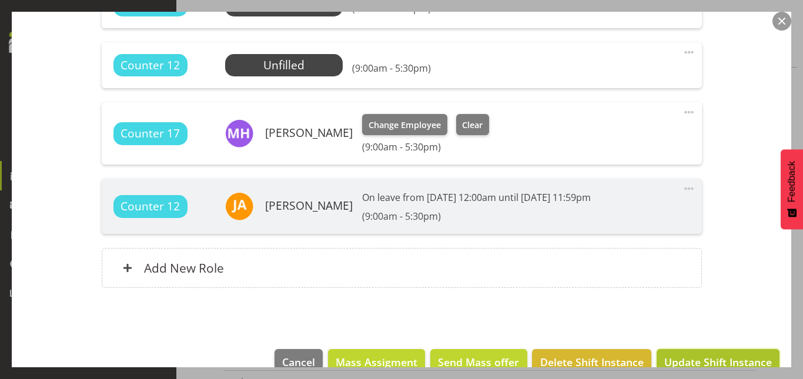
click at [690, 354] on button "Update Shift Instance" at bounding box center [718, 362] width 123 height 26
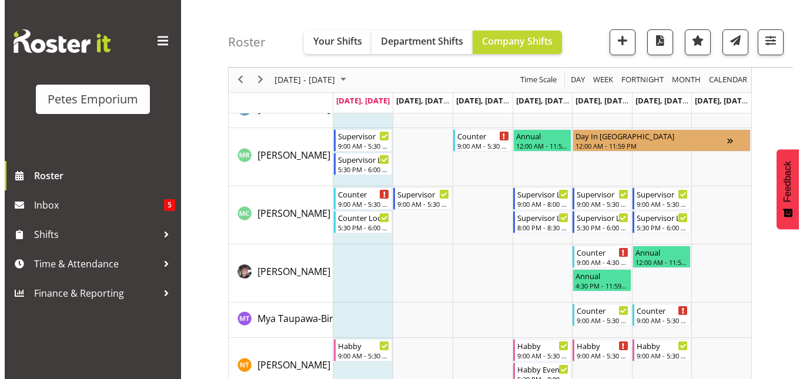
scroll to position [1516, 0]
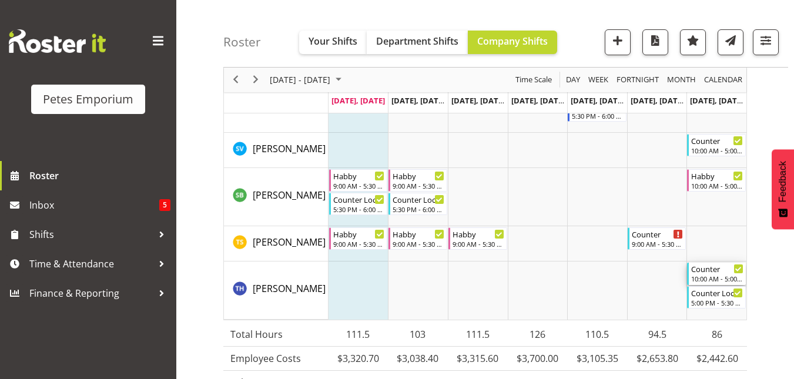
click at [699, 275] on div "10:00 AM - 5:00 PM" at bounding box center [717, 278] width 52 height 9
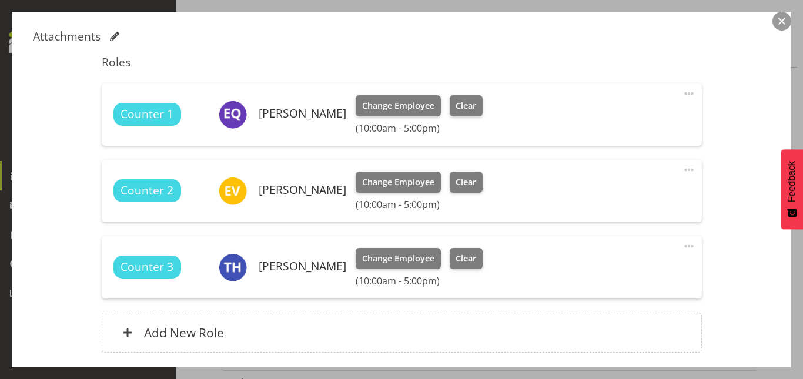
scroll to position [371, 0]
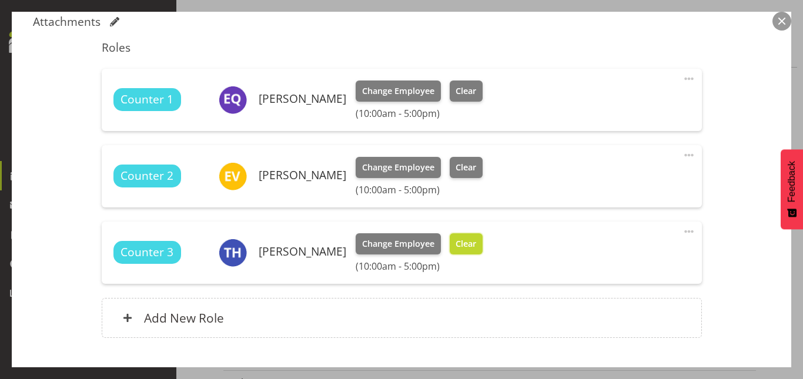
click at [467, 246] on span "Clear" at bounding box center [466, 244] width 21 height 13
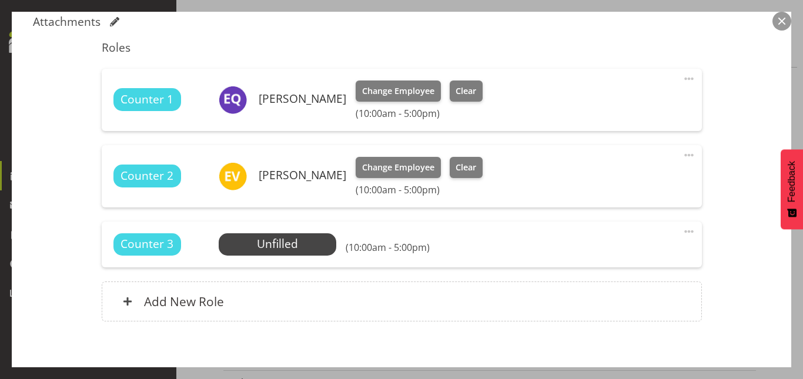
scroll to position [430, 0]
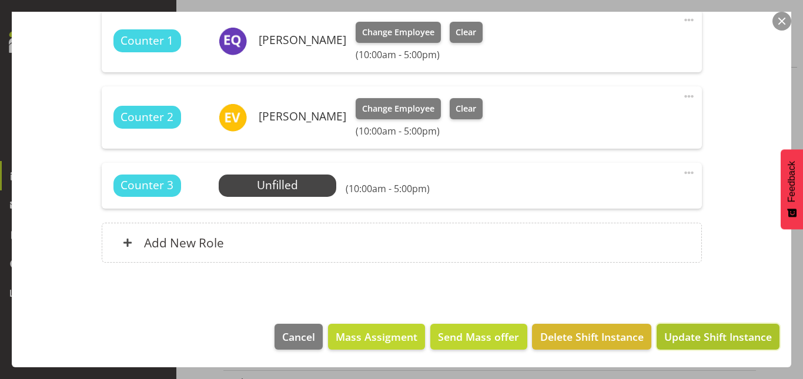
click at [669, 336] on span "Update Shift Instance" at bounding box center [718, 336] width 108 height 15
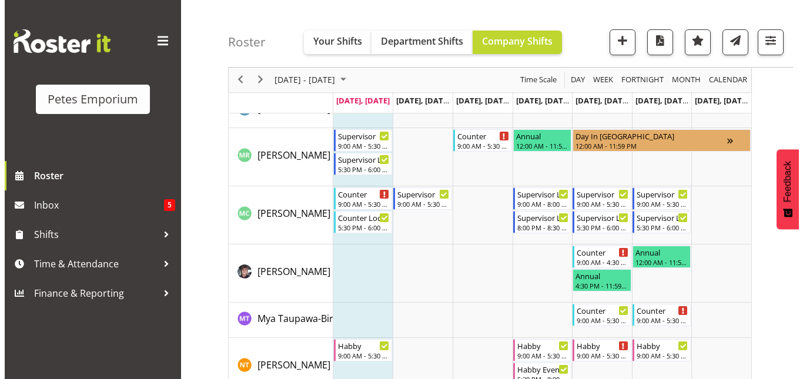
scroll to position [1516, 0]
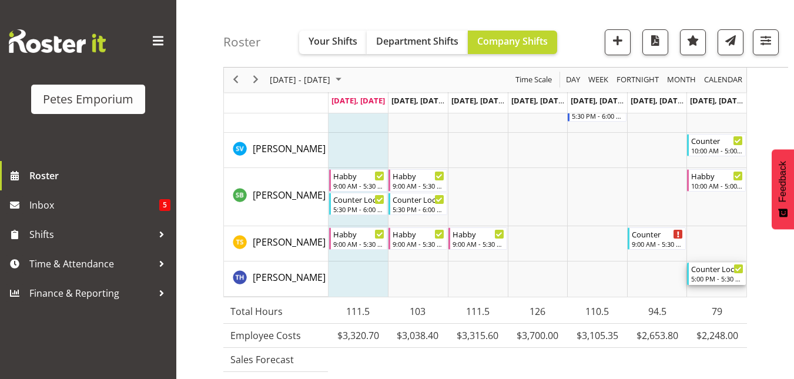
click at [716, 278] on div "5:00 PM - 5:30 PM" at bounding box center [717, 278] width 52 height 9
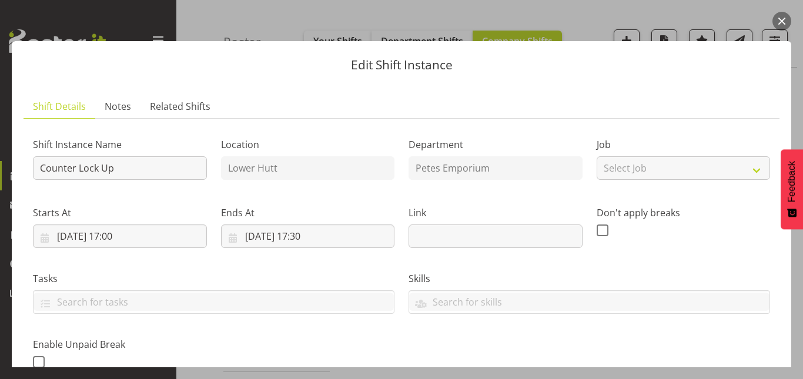
scroll to position [293, 0]
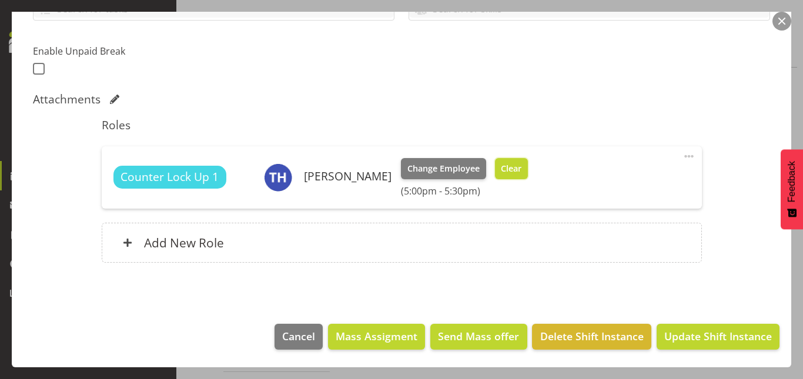
click at [502, 168] on span "Clear" at bounding box center [511, 168] width 21 height 13
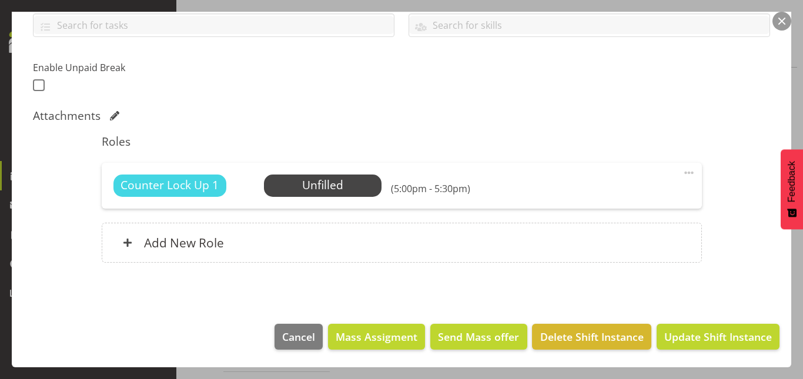
scroll to position [277, 0]
click at [726, 342] on span "Update Shift Instance" at bounding box center [718, 336] width 108 height 15
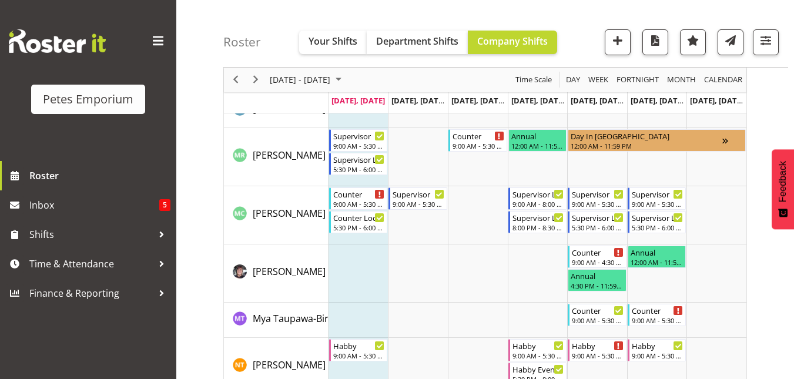
scroll to position [1516, 0]
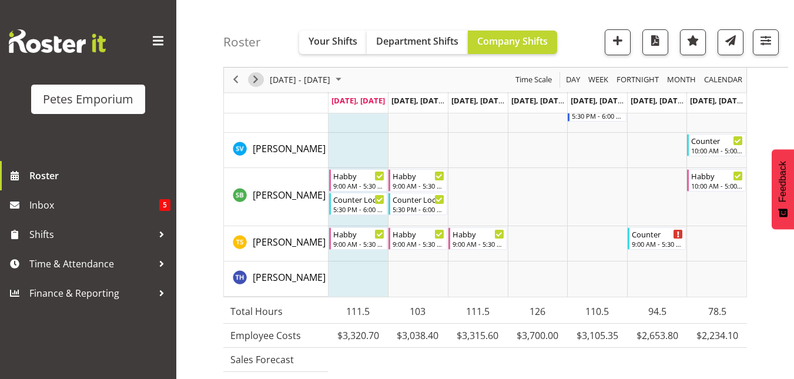
click at [256, 81] on span "Next" at bounding box center [256, 80] width 14 height 15
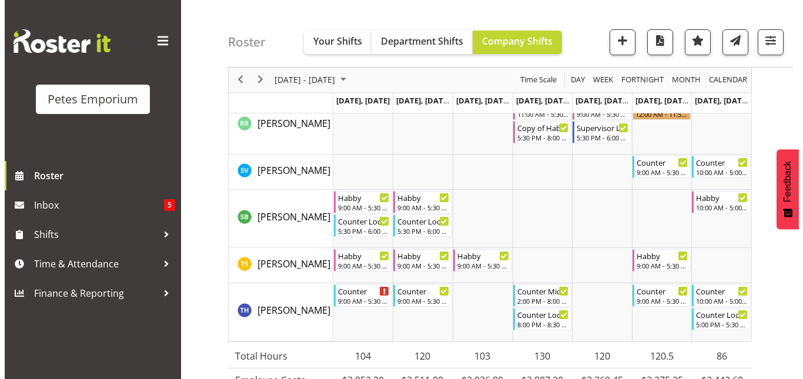
scroll to position [1516, 0]
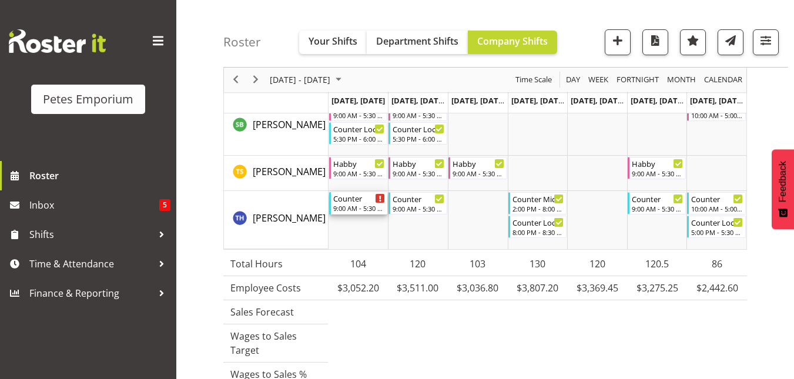
click at [353, 213] on div "9:00 AM - 5:30 PM" at bounding box center [359, 207] width 52 height 9
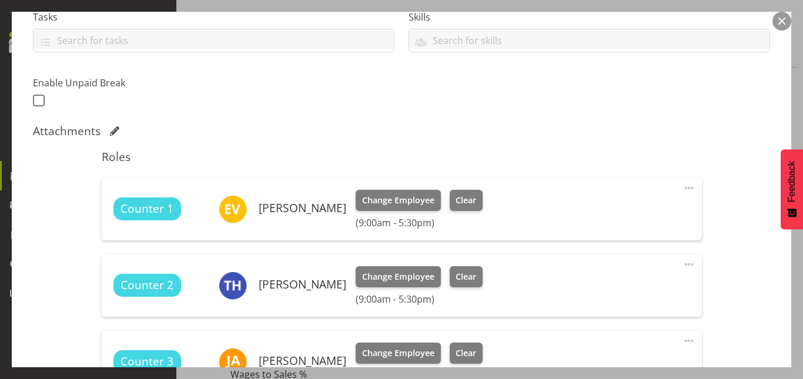
scroll to position [272, 0]
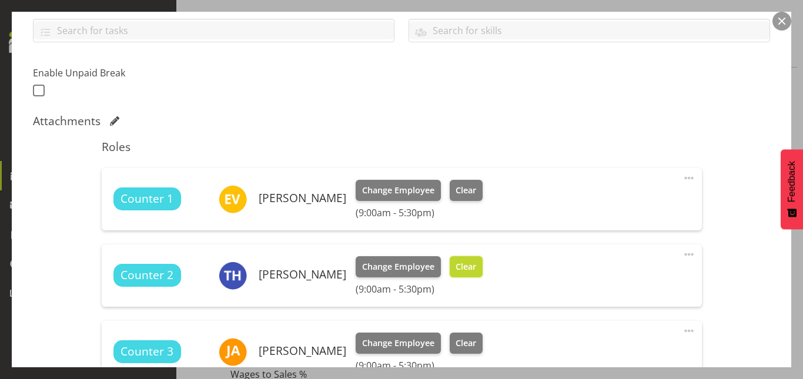
click at [457, 274] on button "Clear" at bounding box center [467, 266] width 34 height 21
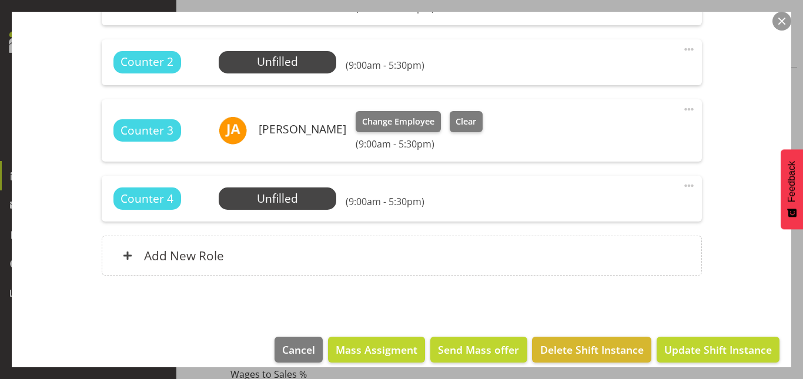
scroll to position [490, 0]
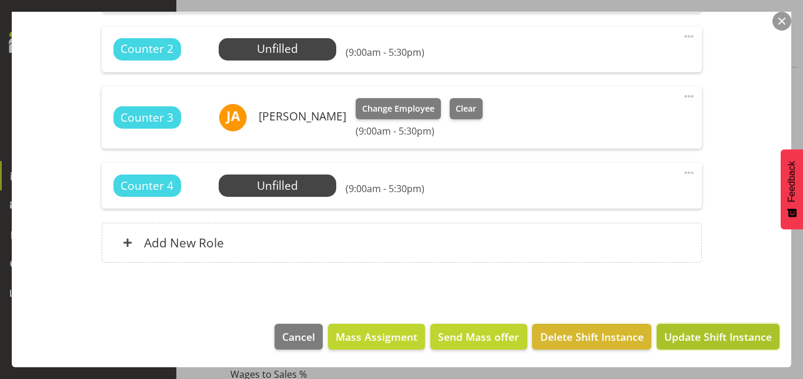
click at [707, 336] on span "Update Shift Instance" at bounding box center [718, 336] width 108 height 15
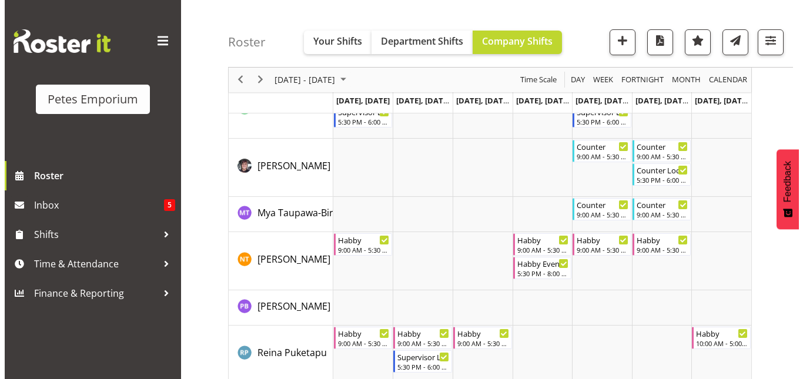
scroll to position [1481, 0]
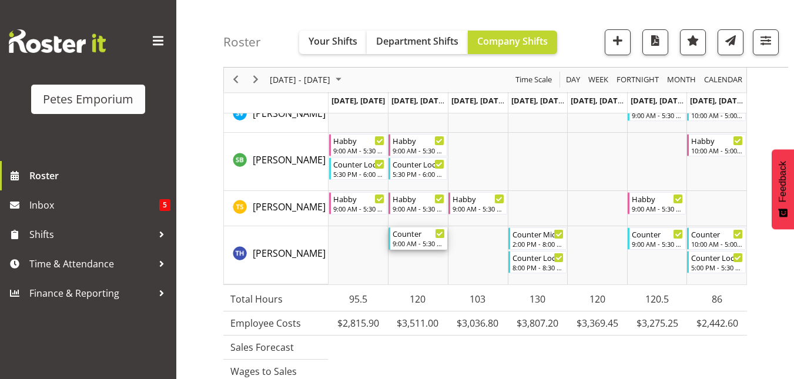
click at [419, 240] on div "9:00 AM - 5:30 PM" at bounding box center [419, 243] width 52 height 9
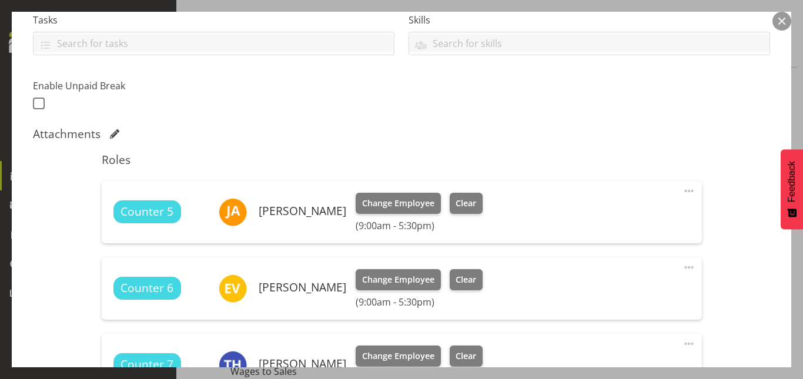
scroll to position [356, 0]
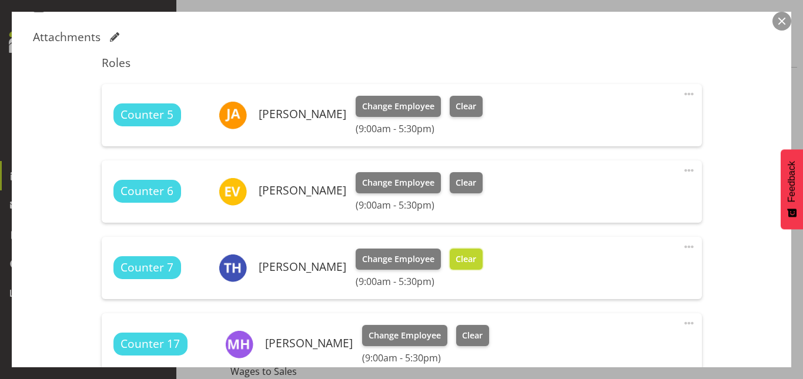
click at [456, 254] on span "Clear" at bounding box center [466, 259] width 21 height 13
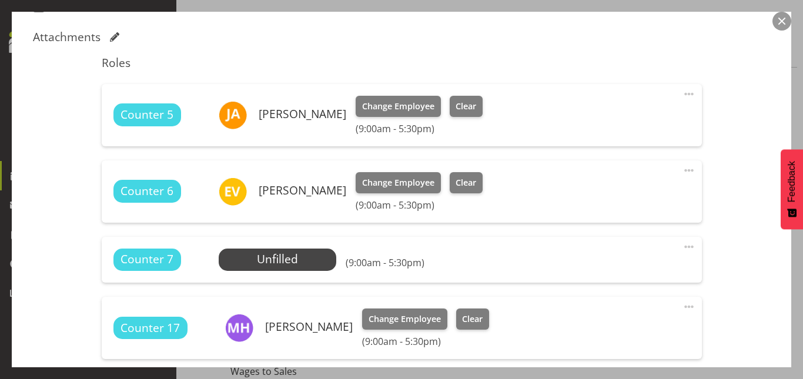
scroll to position [506, 0]
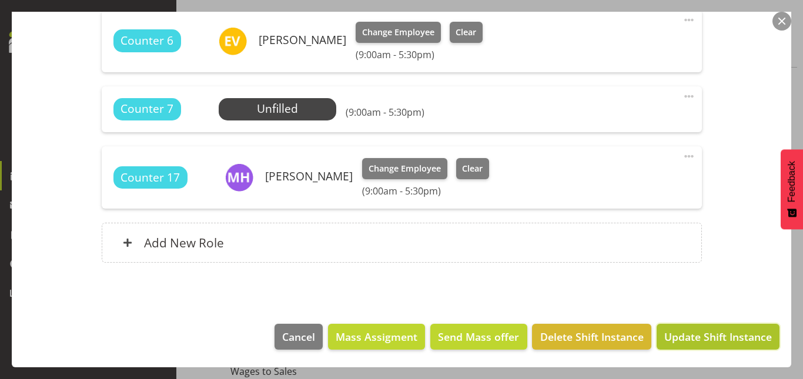
click at [693, 333] on span "Update Shift Instance" at bounding box center [718, 336] width 108 height 15
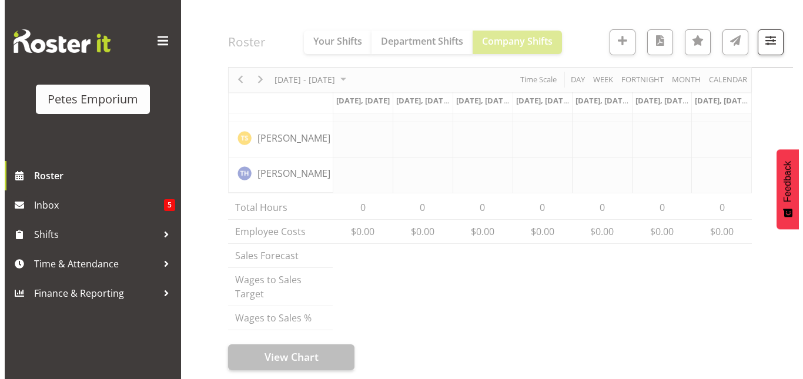
scroll to position [1481, 0]
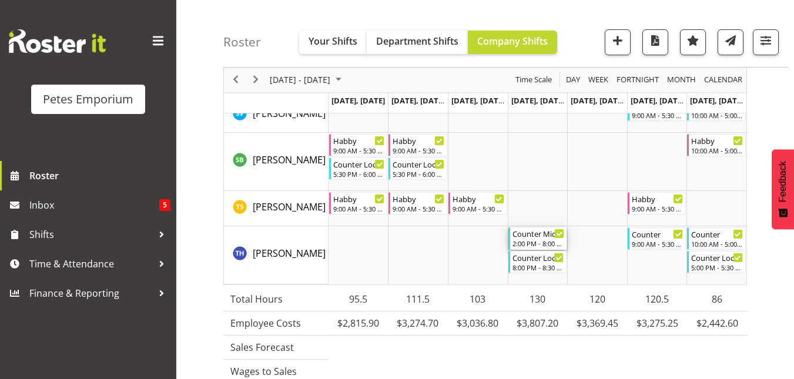
click at [539, 235] on div "Counter Mid/late Shift" at bounding box center [539, 234] width 52 height 12
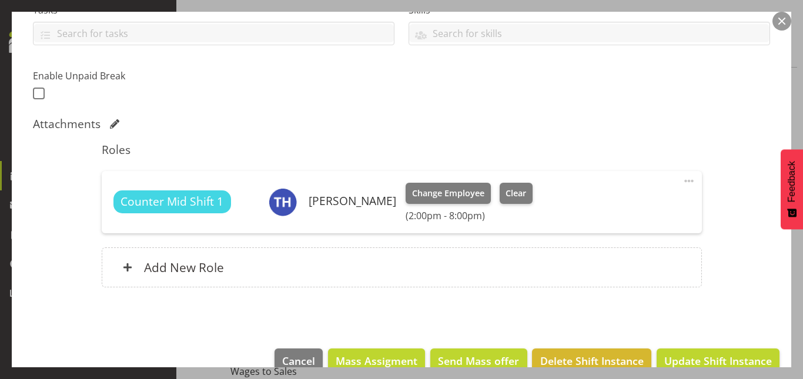
scroll to position [292, 0]
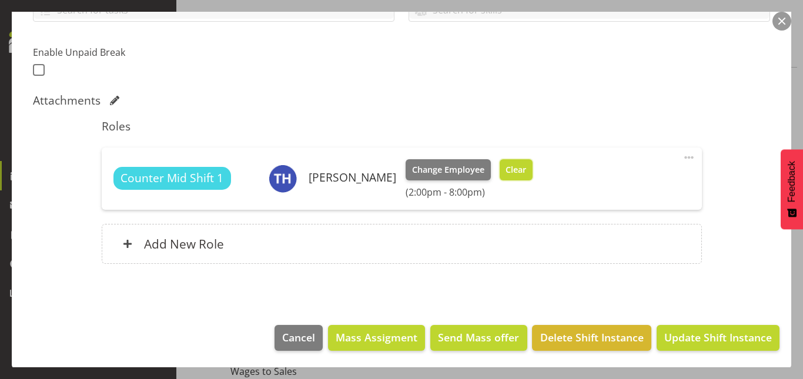
click at [506, 173] on span "Clear" at bounding box center [516, 169] width 21 height 13
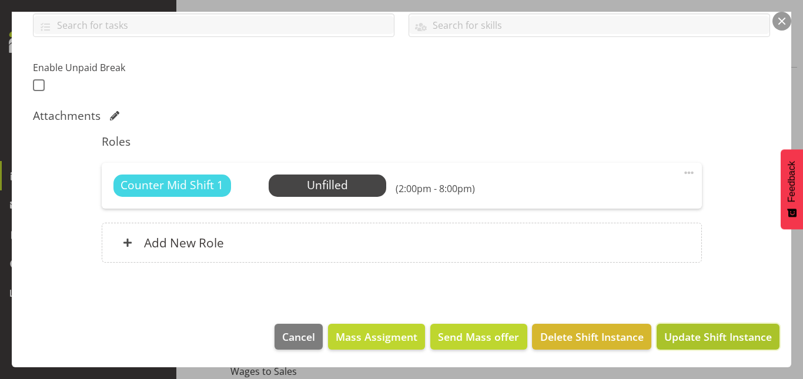
click at [684, 335] on span "Update Shift Instance" at bounding box center [718, 336] width 108 height 15
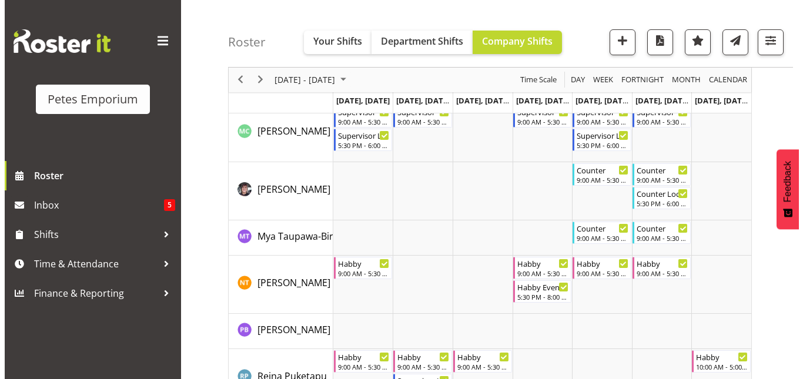
scroll to position [1505, 0]
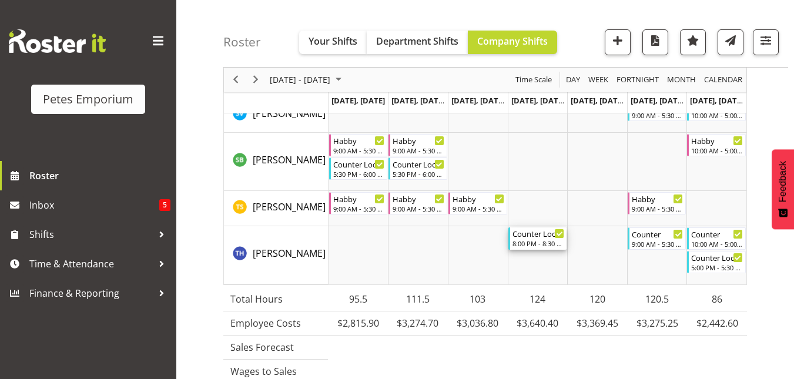
click at [545, 236] on div "Counter Lock Up" at bounding box center [539, 234] width 52 height 12
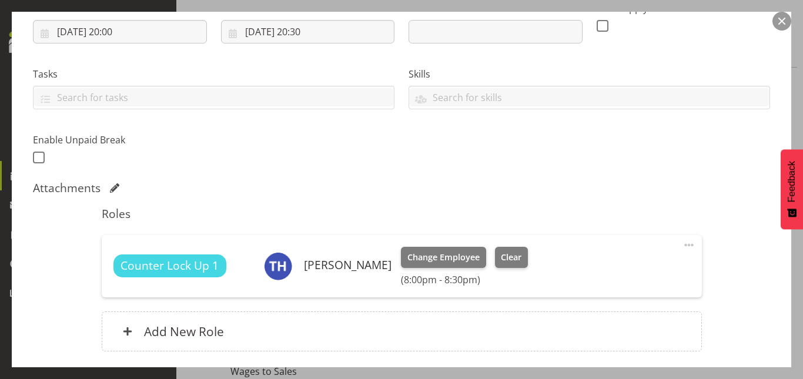
scroll to position [205, 0]
click at [505, 262] on span "Clear" at bounding box center [511, 256] width 21 height 13
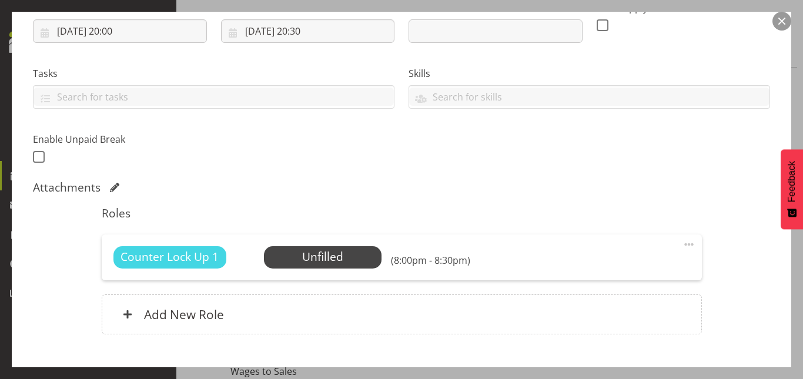
scroll to position [277, 0]
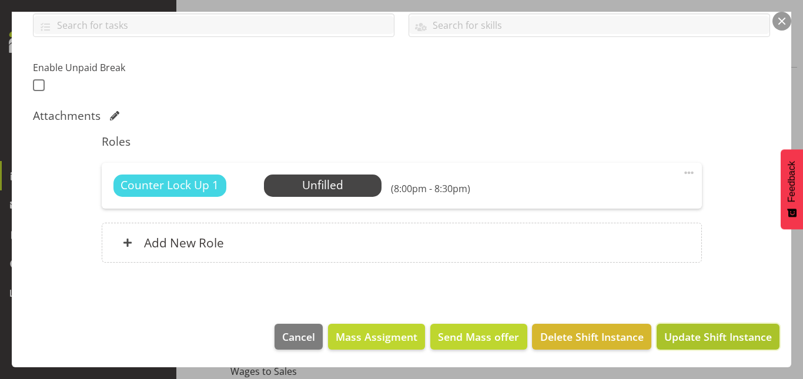
click at [694, 340] on span "Update Shift Instance" at bounding box center [718, 336] width 108 height 15
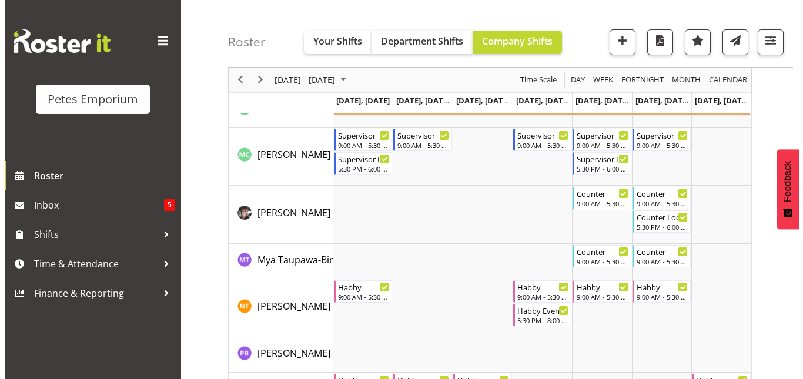
scroll to position [1528, 0]
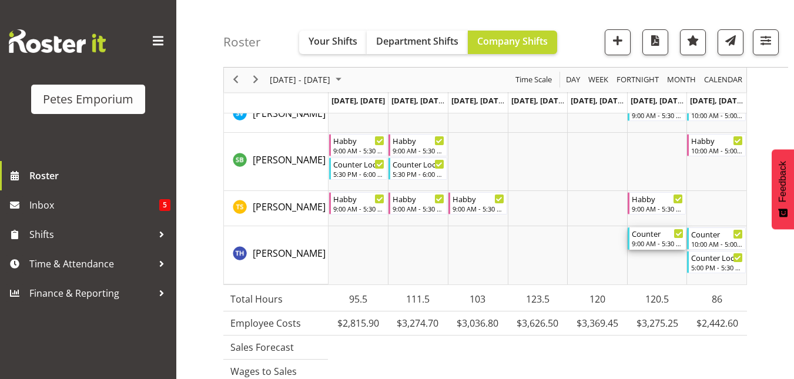
click at [668, 238] on div "Counter" at bounding box center [658, 234] width 52 height 12
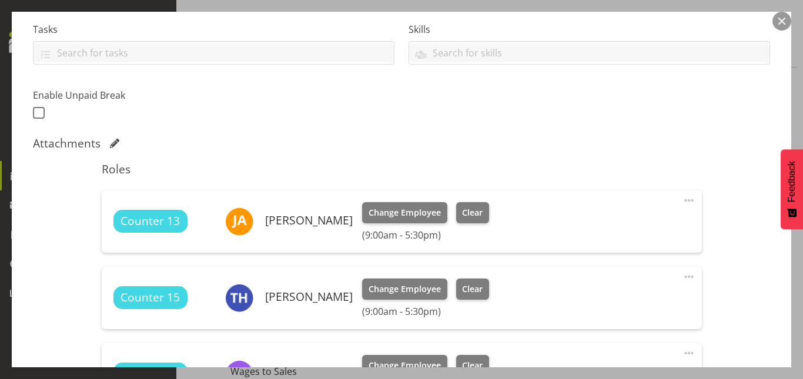
scroll to position [250, 0]
click at [477, 283] on span "Clear" at bounding box center [472, 288] width 21 height 13
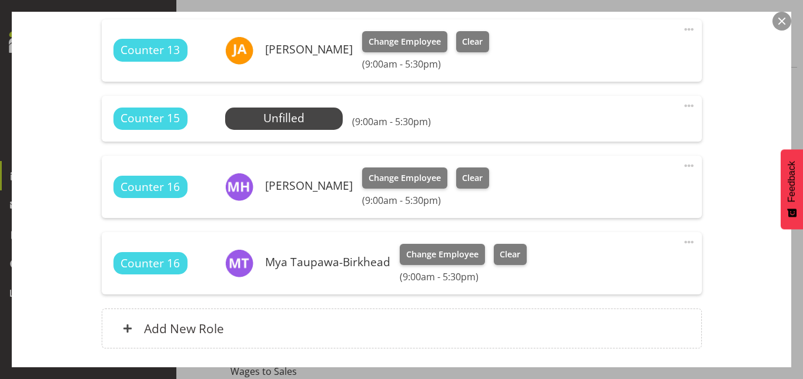
scroll to position [506, 0]
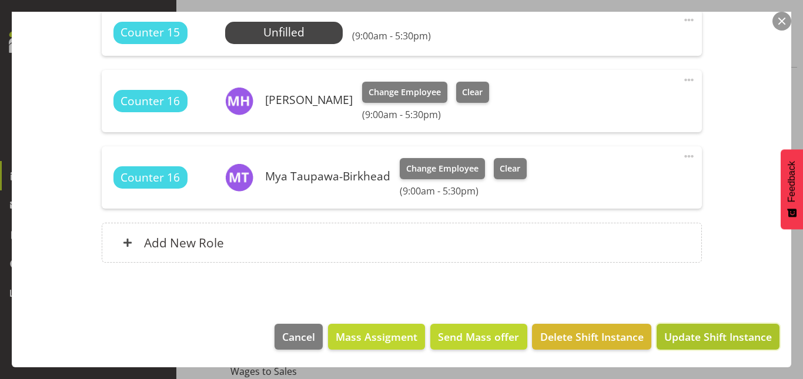
click at [710, 341] on span "Update Shift Instance" at bounding box center [718, 336] width 108 height 15
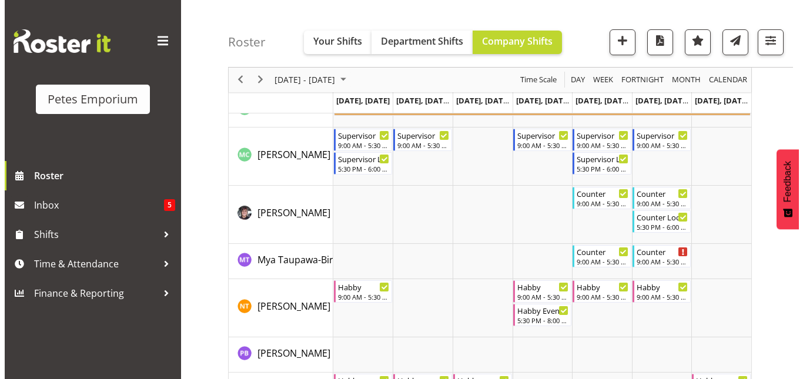
scroll to position [1528, 0]
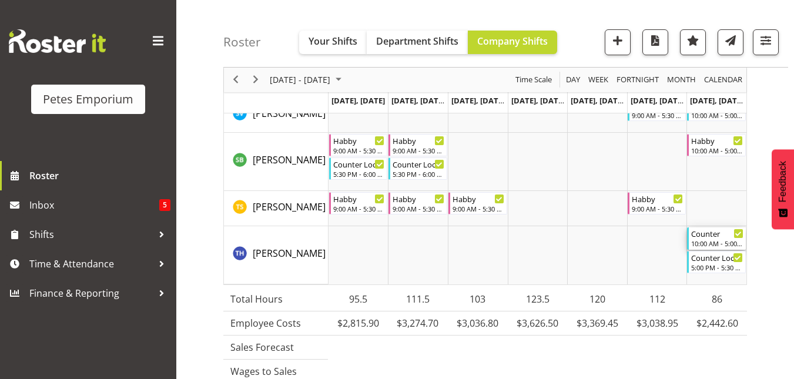
click at [721, 239] on div "Counter 10:00 AM - 5:00 PM" at bounding box center [717, 239] width 52 height 22
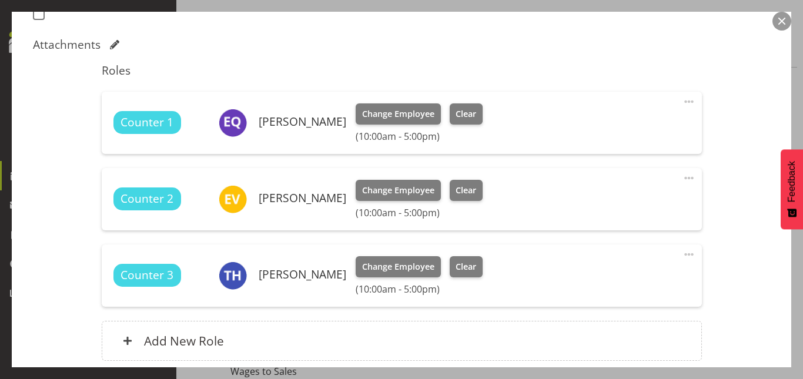
scroll to position [349, 0]
click at [456, 263] on span "Clear" at bounding box center [466, 266] width 21 height 13
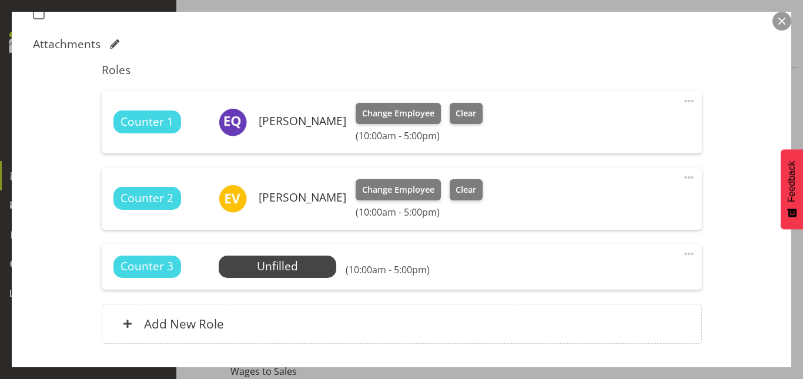
scroll to position [430, 0]
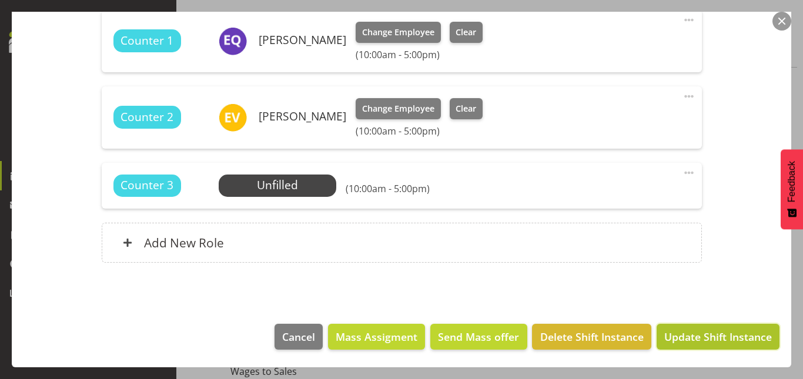
click at [681, 334] on span "Update Shift Instance" at bounding box center [718, 336] width 108 height 15
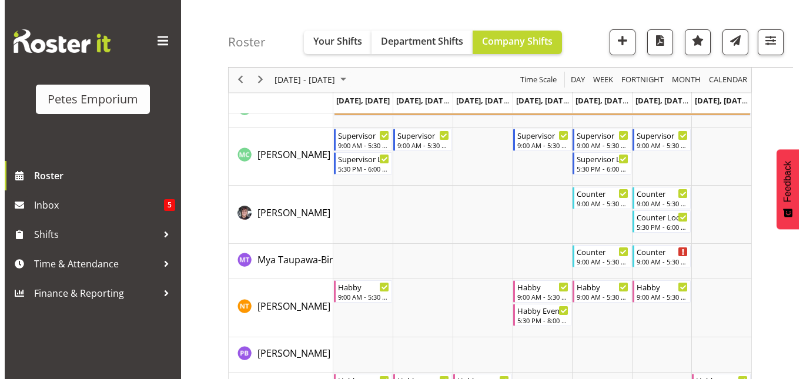
scroll to position [1528, 0]
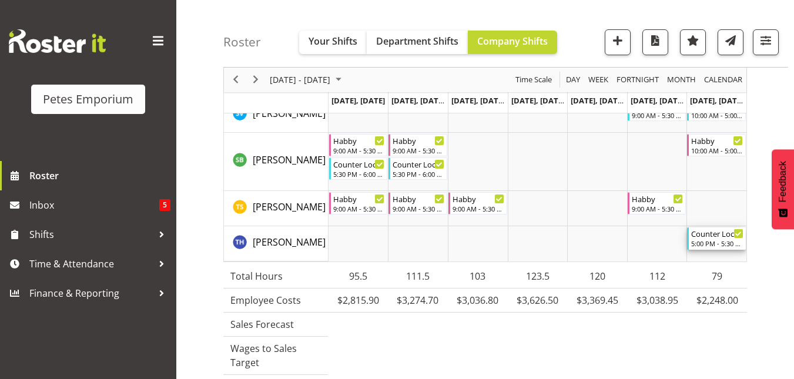
click at [721, 237] on div "Counter Lock Up" at bounding box center [717, 234] width 52 height 12
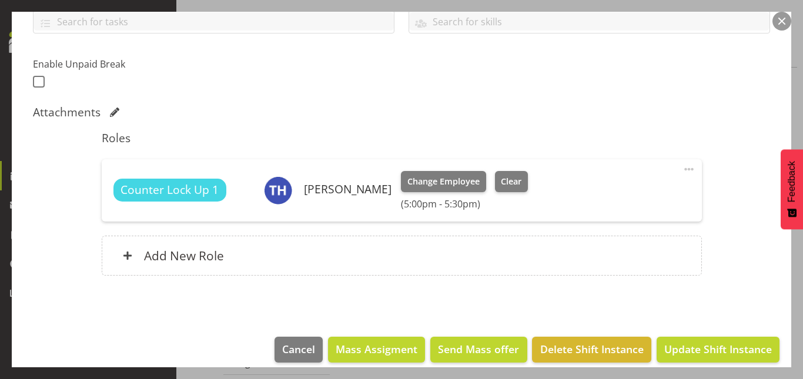
scroll to position [293, 0]
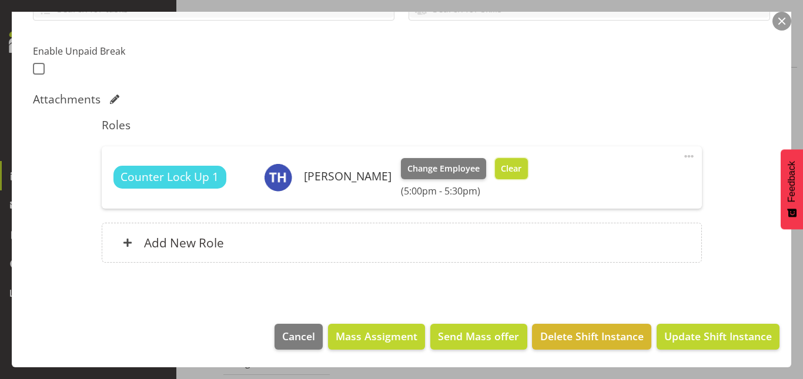
click at [506, 168] on span "Clear" at bounding box center [511, 168] width 21 height 13
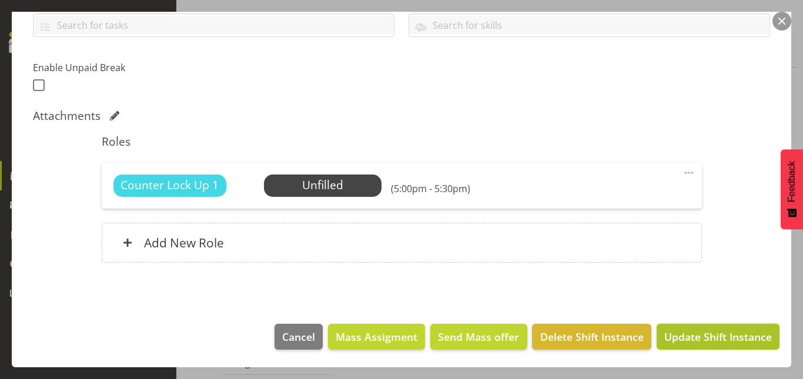
click at [678, 331] on span "Update Shift Instance" at bounding box center [718, 336] width 108 height 15
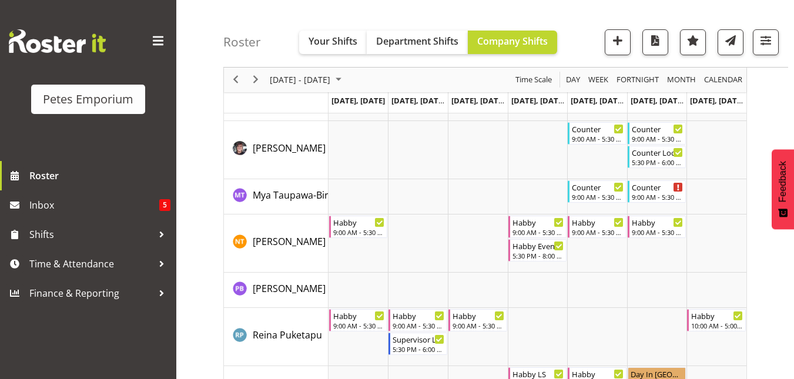
scroll to position [1200, 0]
click at [254, 82] on span "Next" at bounding box center [256, 80] width 14 height 15
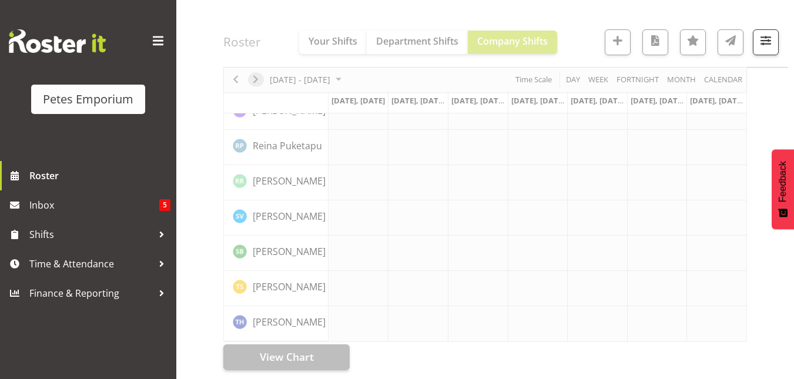
scroll to position [988, 0]
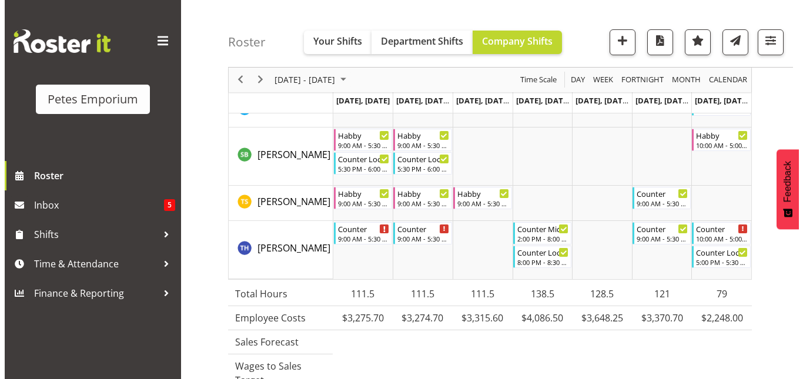
scroll to position [1595, 0]
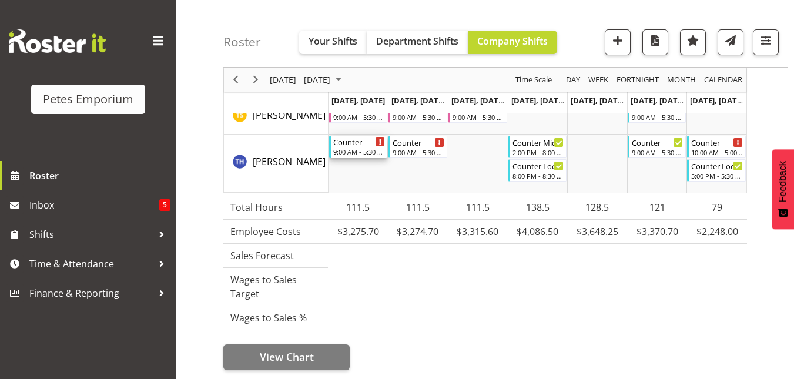
click at [360, 149] on div "9:00 AM - 5:30 PM" at bounding box center [359, 151] width 52 height 9
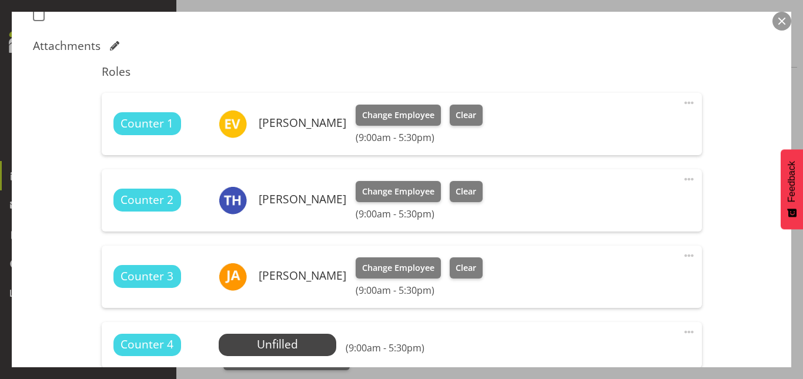
scroll to position [347, 0]
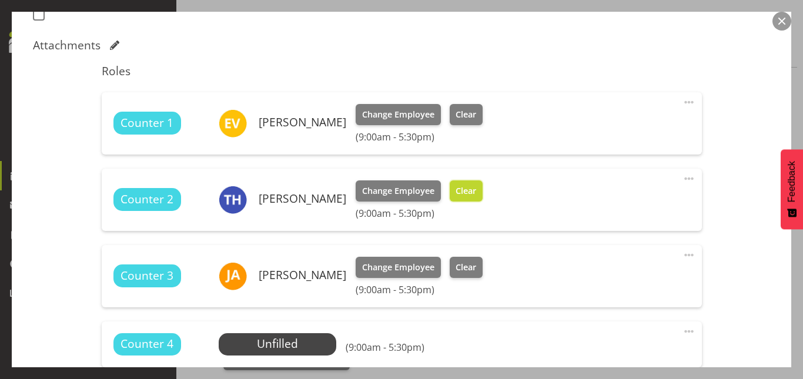
click at [457, 181] on button "Clear" at bounding box center [467, 191] width 34 height 21
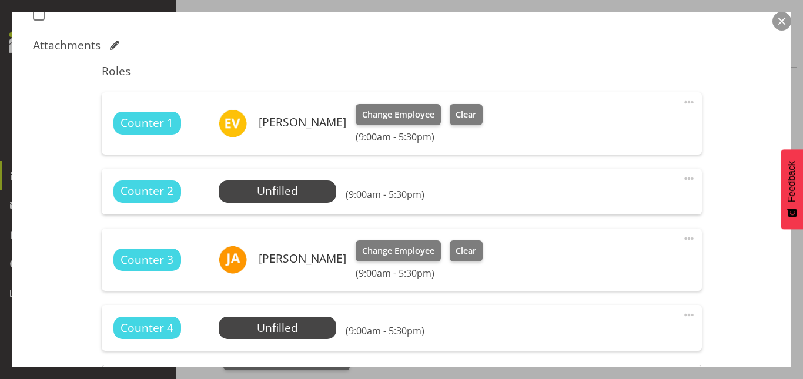
scroll to position [490, 0]
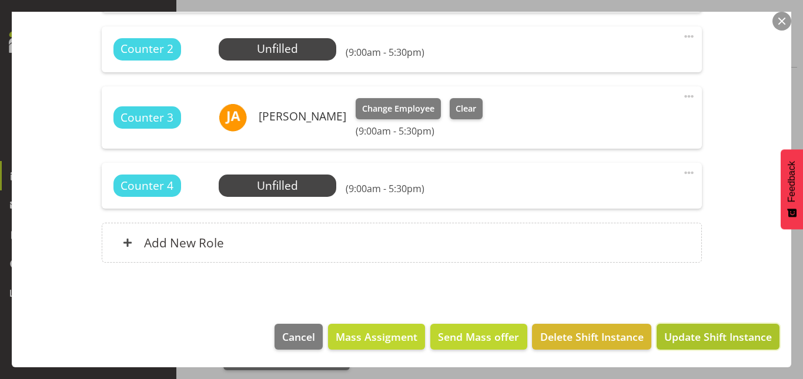
click at [704, 330] on span "Update Shift Instance" at bounding box center [718, 336] width 108 height 15
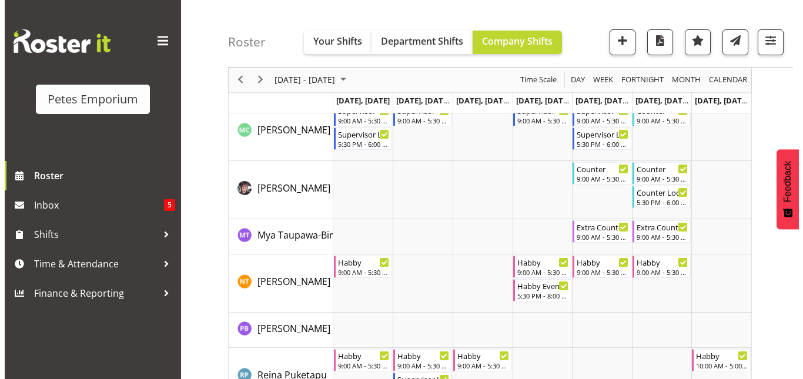
scroll to position [1503, 0]
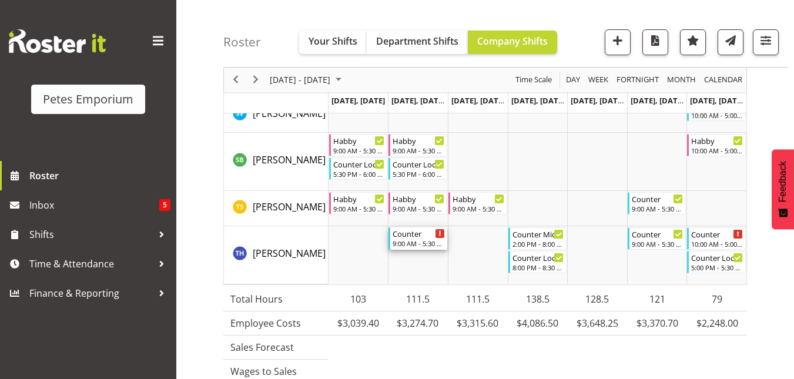
click at [419, 239] on div "Counter 9:00 AM - 5:30 PM" at bounding box center [419, 239] width 52 height 22
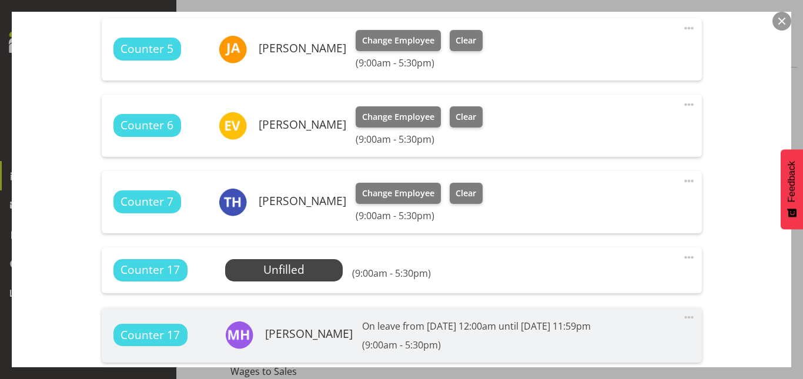
scroll to position [429, 0]
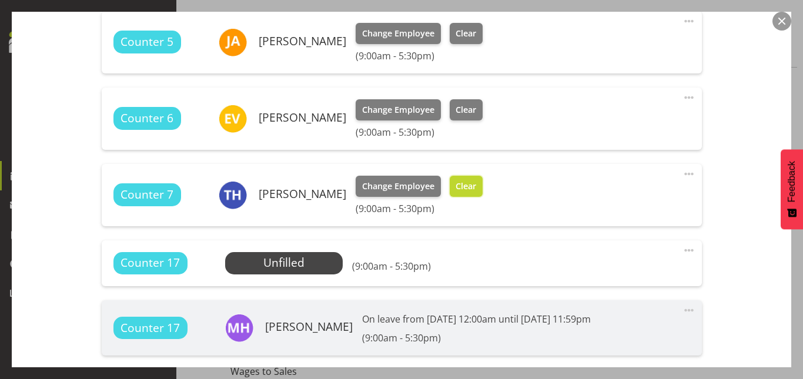
click at [460, 191] on span "Clear" at bounding box center [466, 186] width 21 height 13
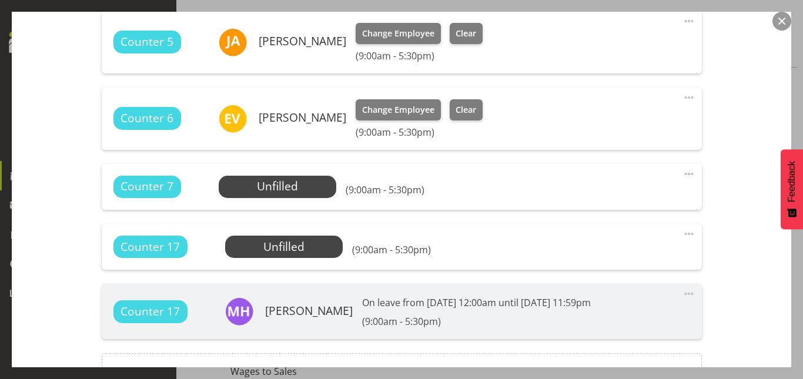
scroll to position [559, 0]
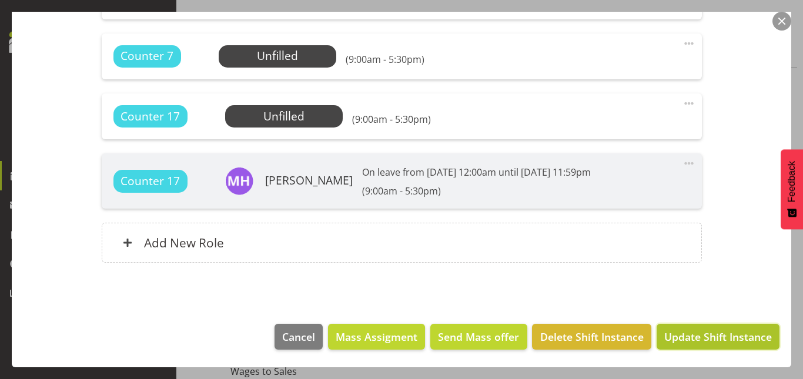
click at [683, 339] on span "Update Shift Instance" at bounding box center [718, 336] width 108 height 15
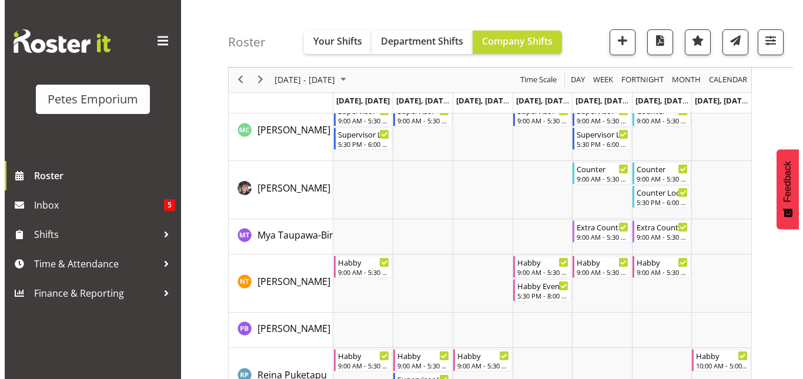
scroll to position [1503, 0]
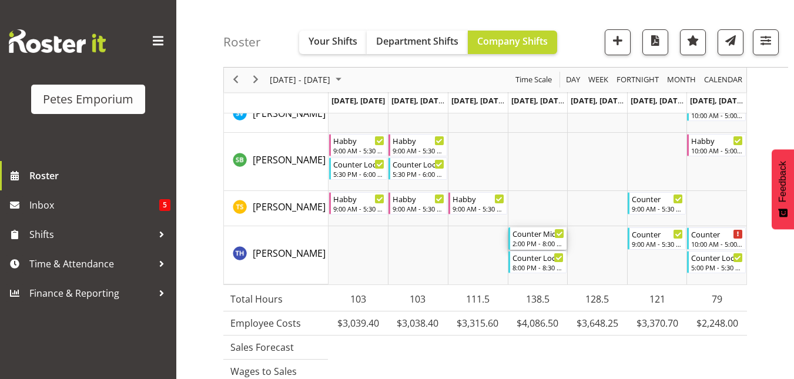
click at [529, 234] on div "Counter Mid/late Shift" at bounding box center [539, 234] width 52 height 12
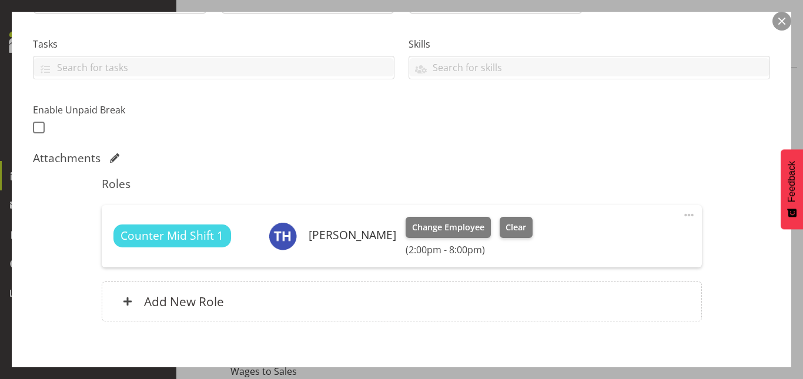
scroll to position [235, 0]
click at [510, 234] on button "Clear" at bounding box center [517, 226] width 34 height 21
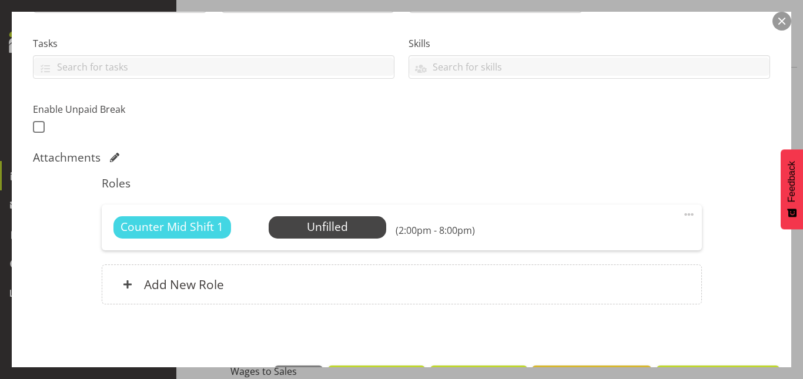
scroll to position [277, 0]
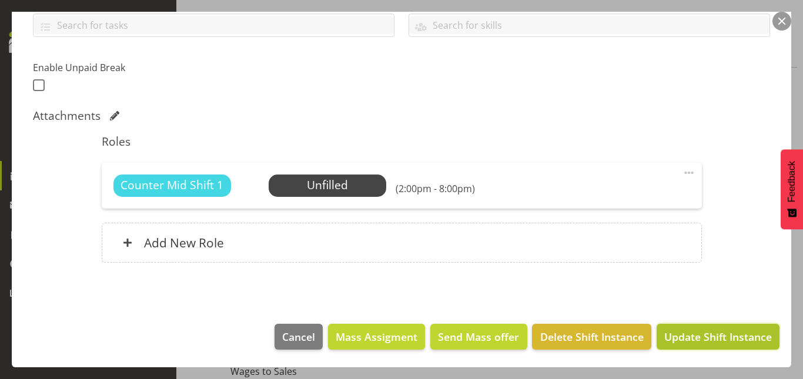
click at [709, 342] on span "Update Shift Instance" at bounding box center [718, 336] width 108 height 15
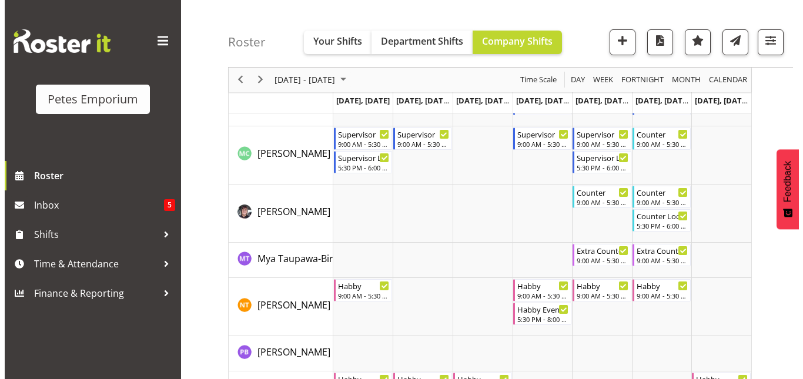
scroll to position [1527, 0]
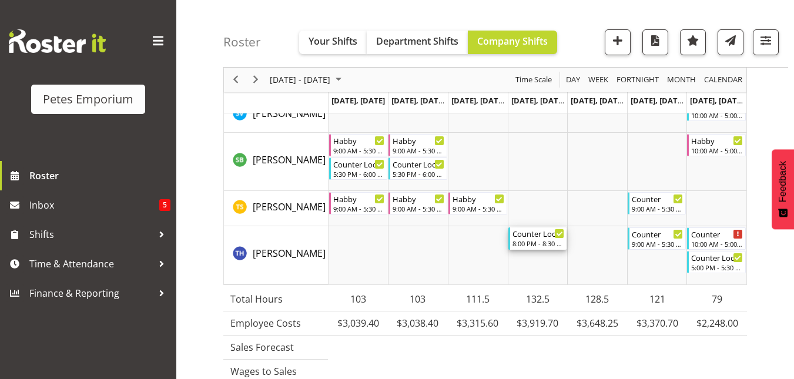
click at [537, 240] on div "8:00 PM - 8:30 PM" at bounding box center [539, 243] width 52 height 9
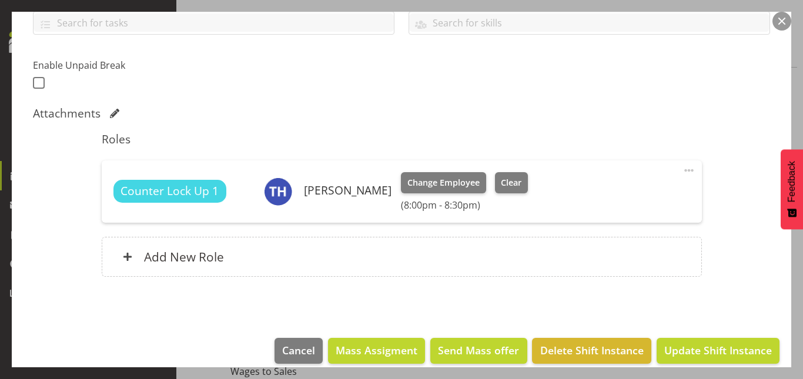
scroll to position [280, 0]
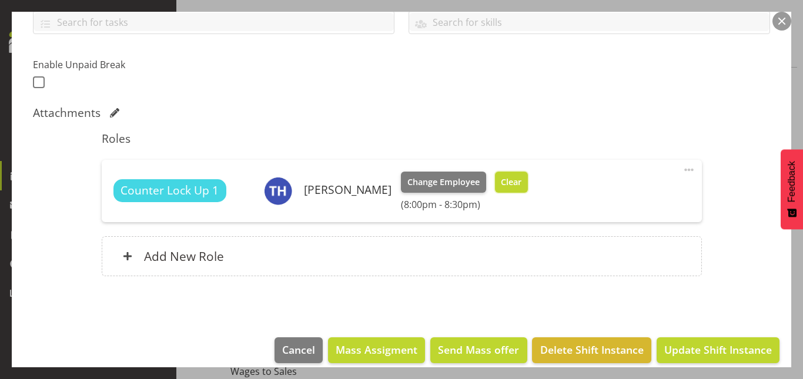
click at [504, 181] on span "Clear" at bounding box center [511, 182] width 21 height 13
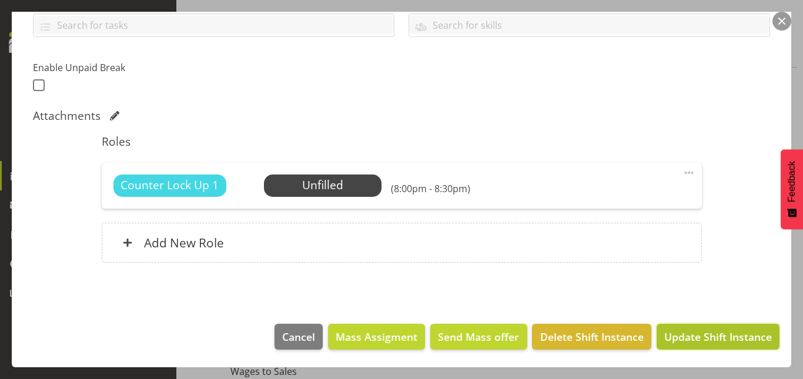
click at [712, 343] on span "Update Shift Instance" at bounding box center [718, 336] width 108 height 15
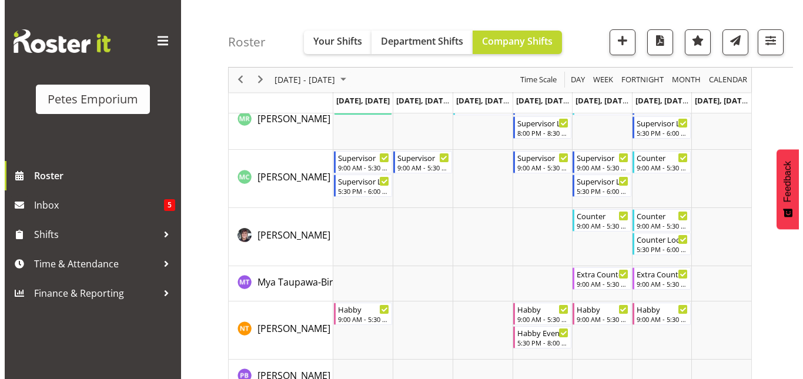
scroll to position [1550, 0]
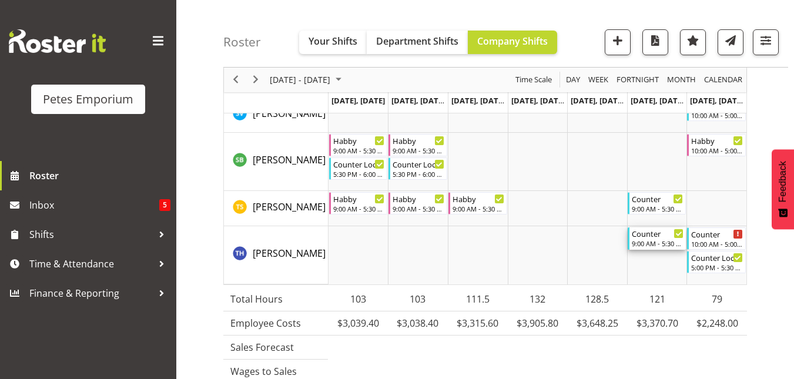
click at [645, 243] on div "9:00 AM - 5:30 PM" at bounding box center [658, 243] width 52 height 9
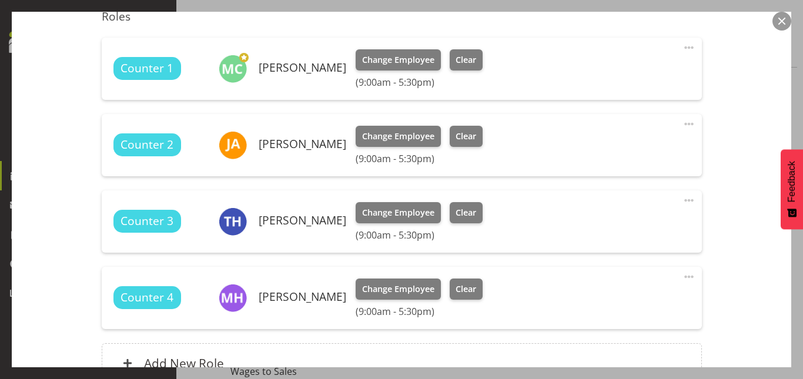
scroll to position [405, 0]
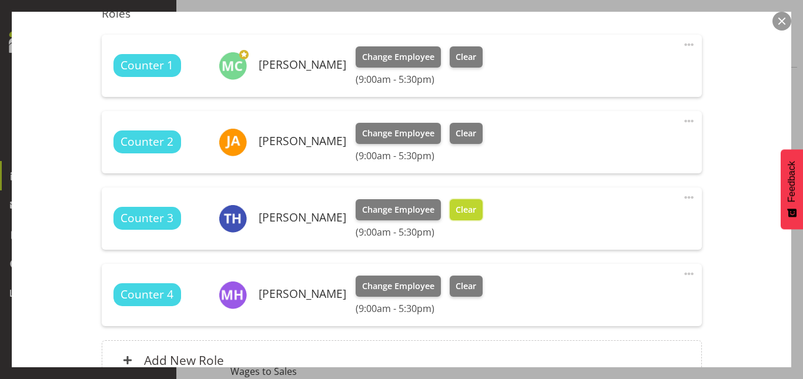
click at [470, 209] on span "Clear" at bounding box center [466, 209] width 21 height 13
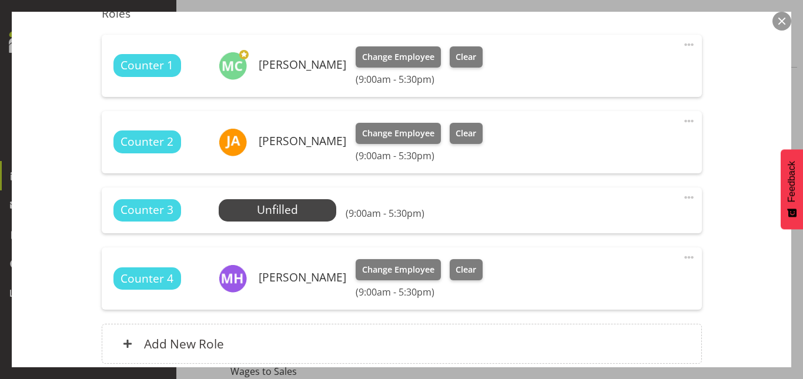
scroll to position [506, 0]
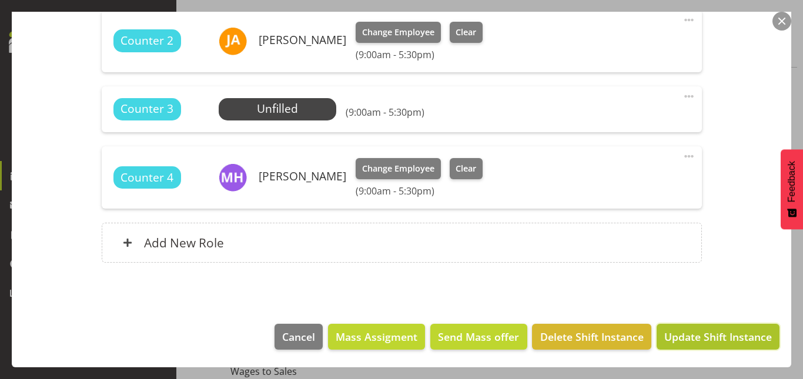
click at [692, 345] on span "Update Shift Instance" at bounding box center [718, 336] width 108 height 15
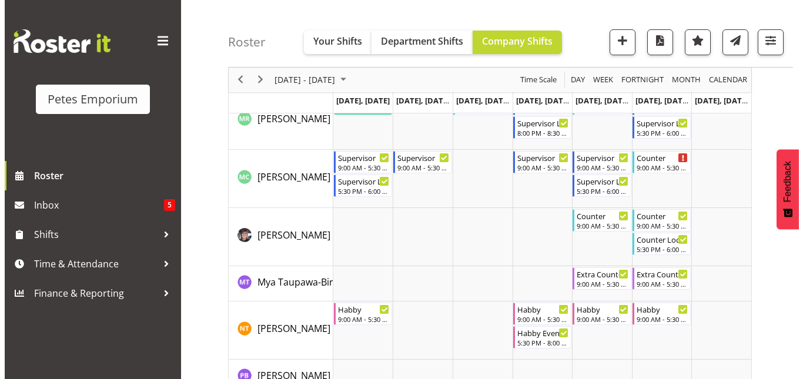
scroll to position [1550, 0]
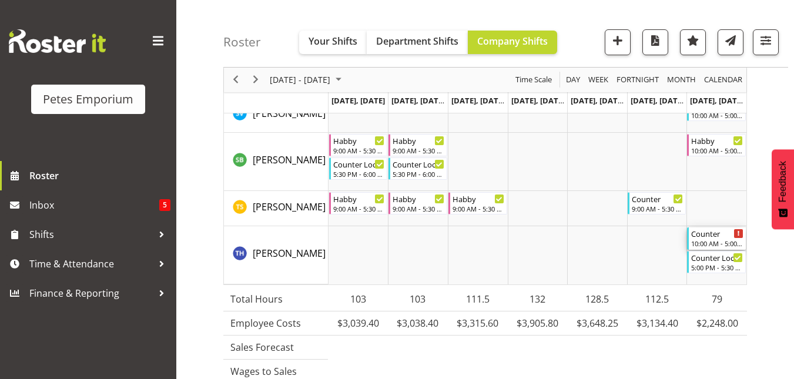
click at [711, 245] on div "10:00 AM - 5:00 PM" at bounding box center [717, 243] width 52 height 9
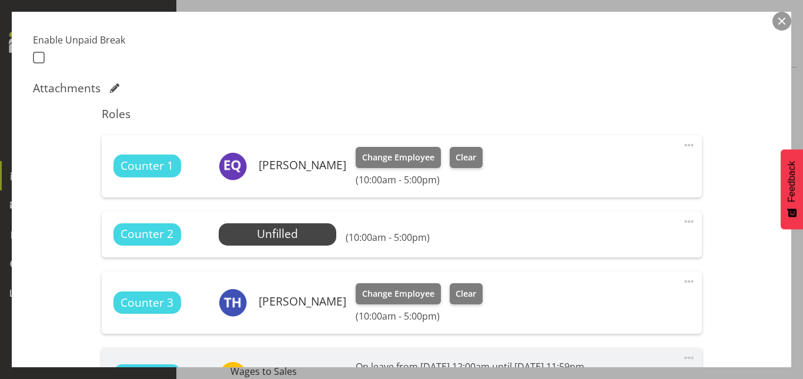
scroll to position [369, 0]
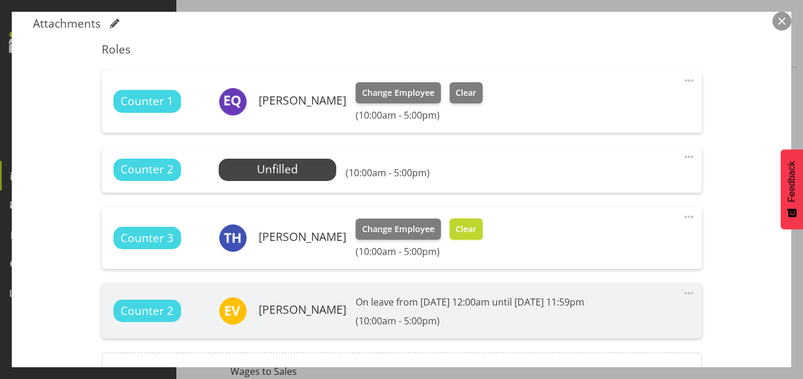
click at [466, 231] on span "Clear" at bounding box center [466, 229] width 21 height 13
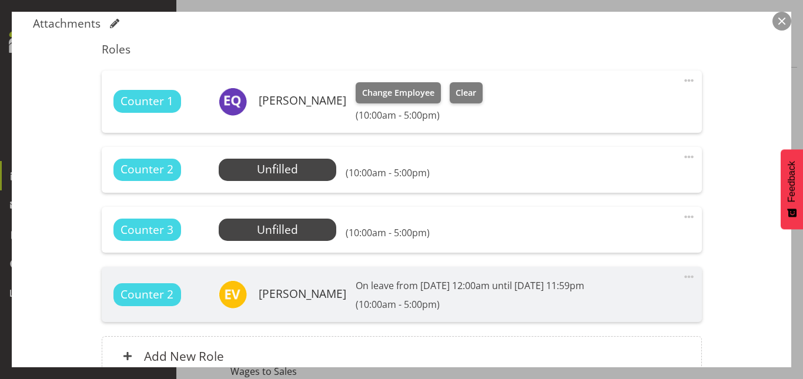
scroll to position [483, 0]
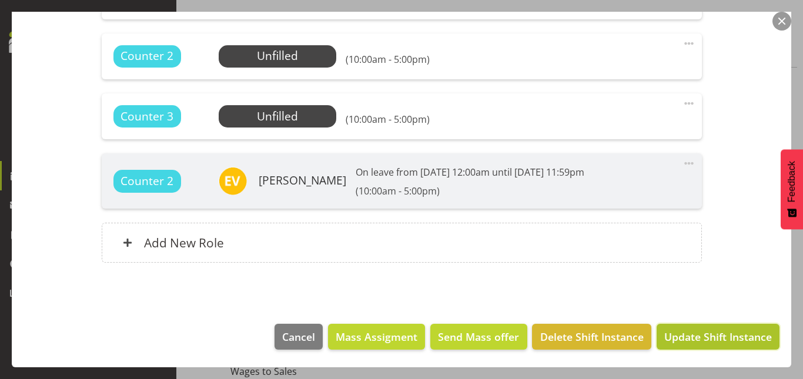
click at [697, 333] on span "Update Shift Instance" at bounding box center [718, 336] width 108 height 15
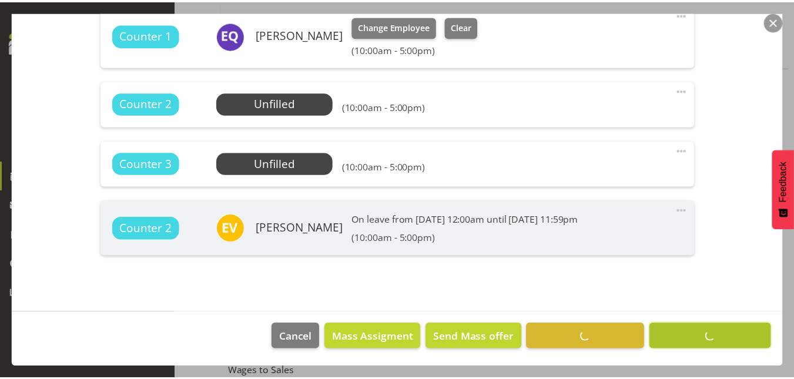
scroll to position [0, 0]
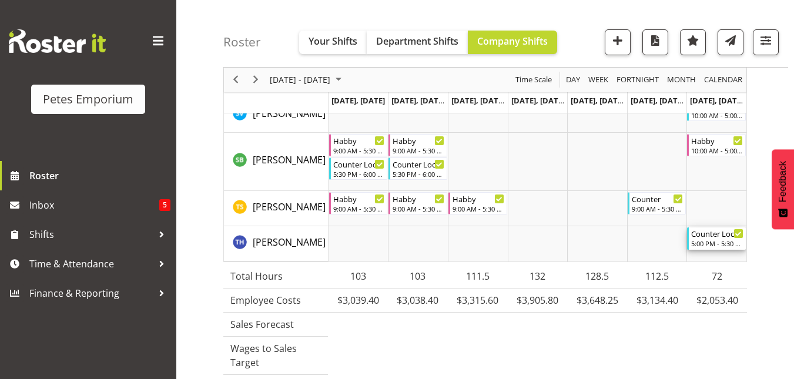
click at [712, 245] on div "5:00 PM - 5:30 PM" at bounding box center [717, 243] width 52 height 9
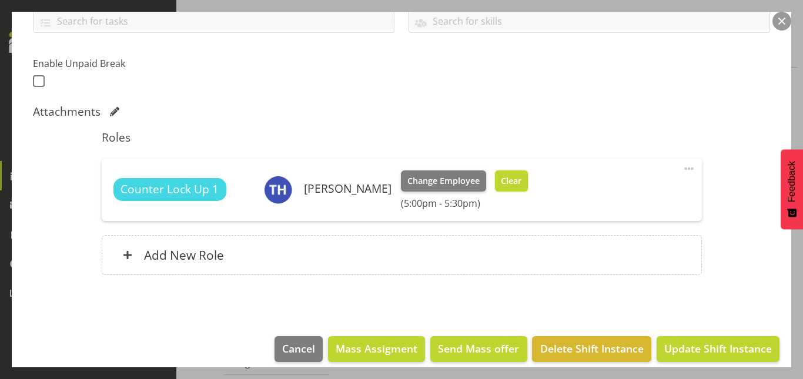
click at [502, 185] on span "Clear" at bounding box center [511, 181] width 21 height 13
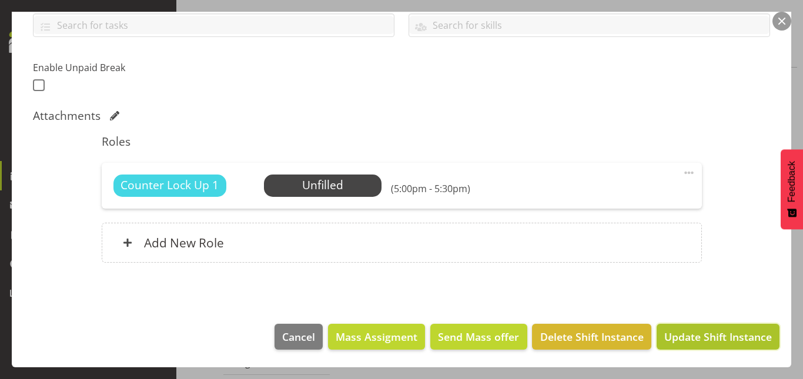
click at [701, 341] on span "Update Shift Instance" at bounding box center [718, 336] width 108 height 15
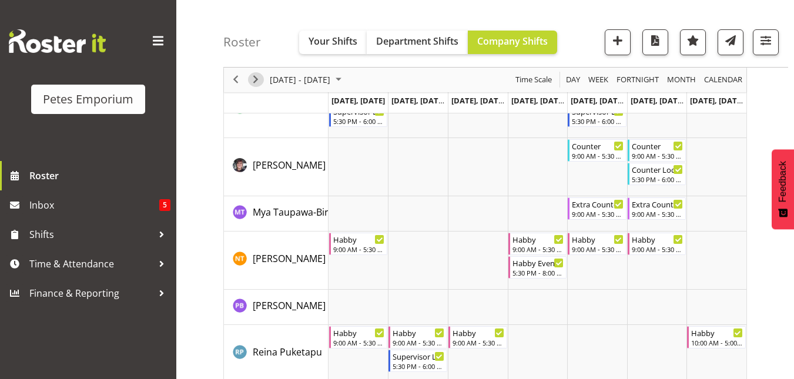
click at [258, 78] on span "Next" at bounding box center [256, 80] width 14 height 15
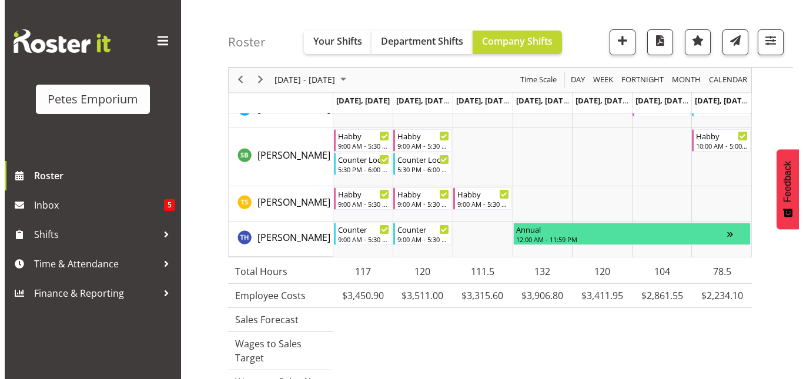
scroll to position [1510, 0]
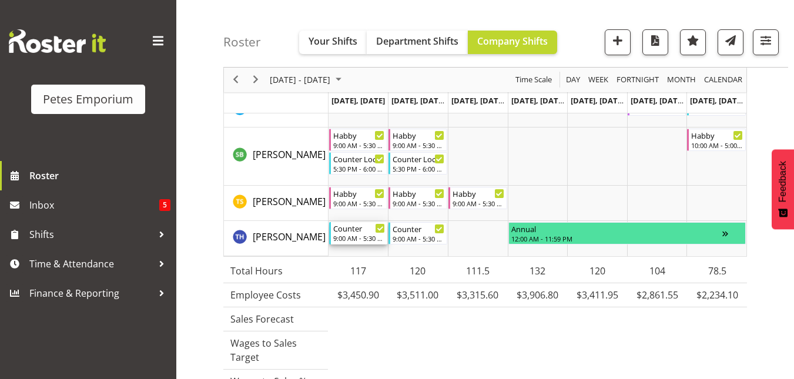
click at [360, 230] on div "Counter" at bounding box center [359, 228] width 52 height 12
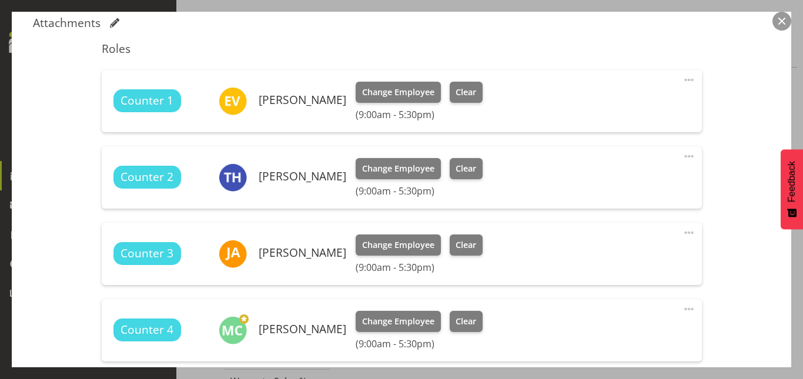
scroll to position [374, 0]
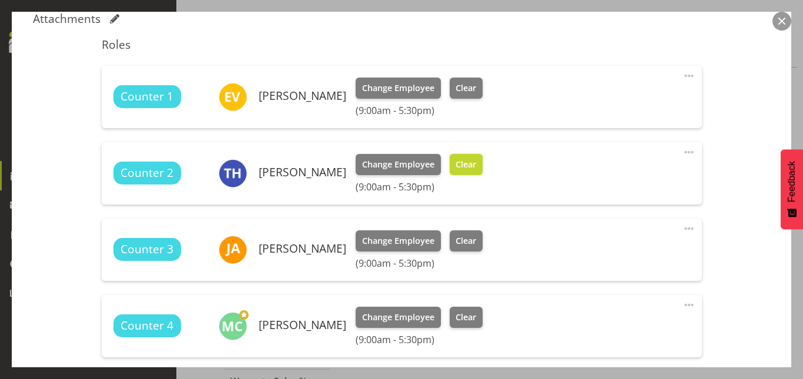
click at [462, 169] on span "Clear" at bounding box center [466, 164] width 21 height 13
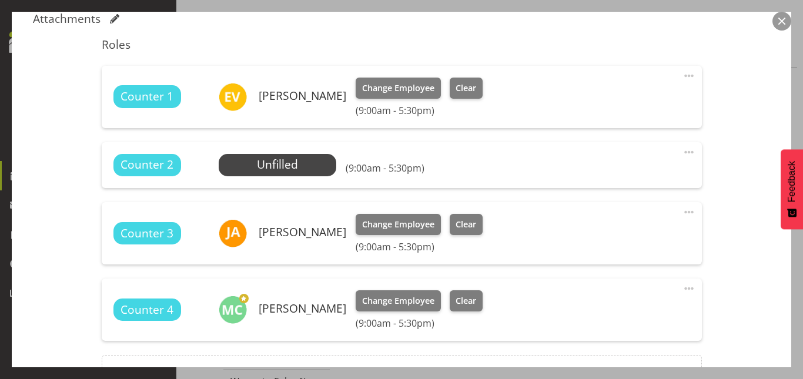
scroll to position [506, 0]
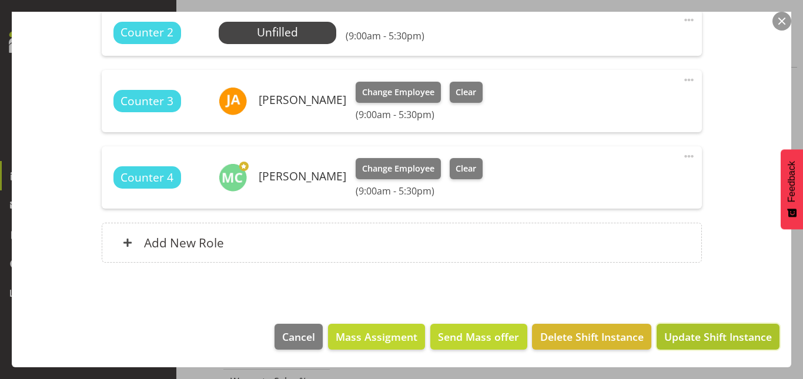
click at [687, 334] on span "Update Shift Instance" at bounding box center [718, 336] width 108 height 15
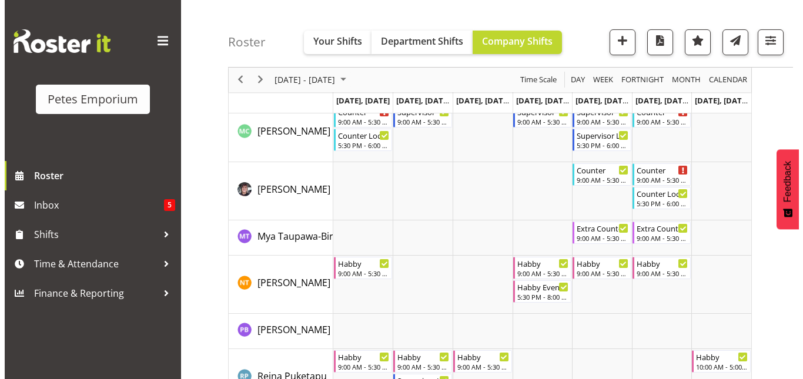
scroll to position [1505, 0]
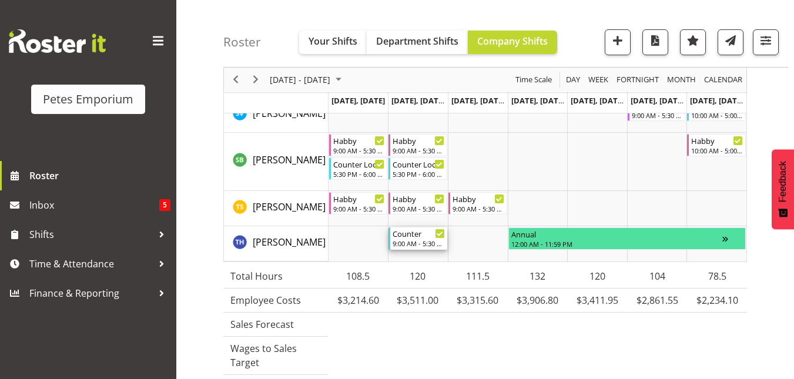
click at [410, 233] on div "Counter" at bounding box center [419, 234] width 52 height 12
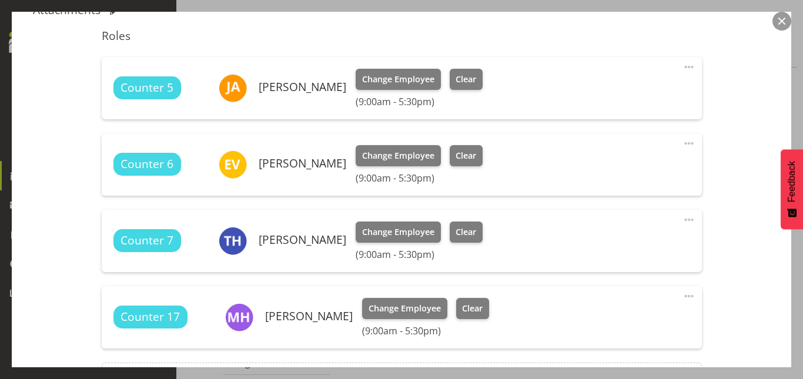
scroll to position [390, 0]
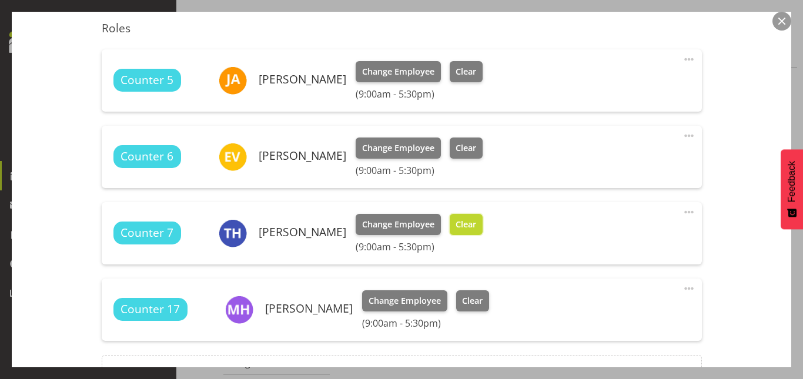
click at [456, 229] on span "Clear" at bounding box center [466, 224] width 21 height 13
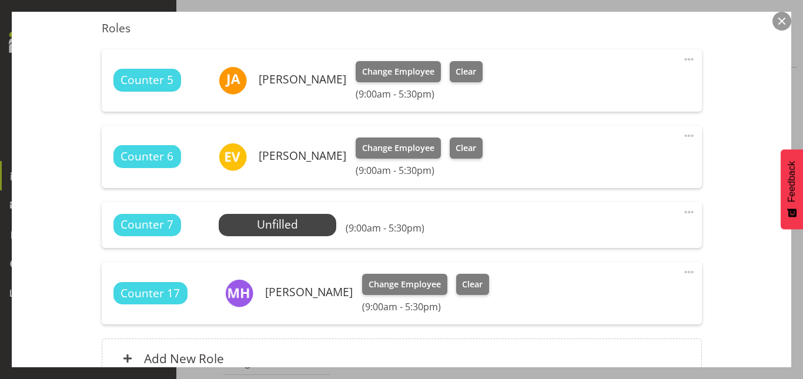
scroll to position [506, 0]
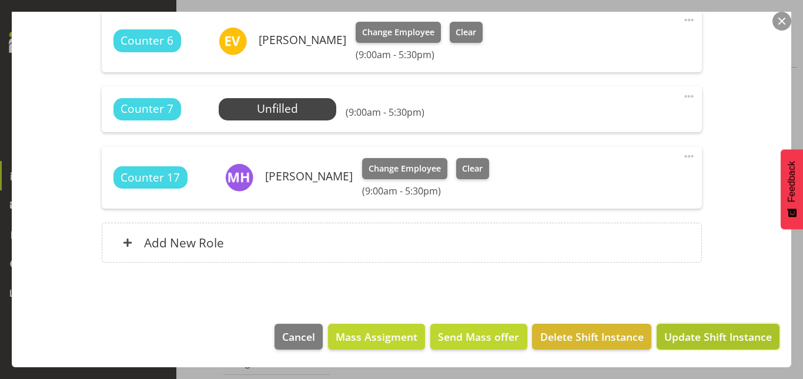
click at [682, 345] on span "Update Shift Instance" at bounding box center [718, 336] width 108 height 15
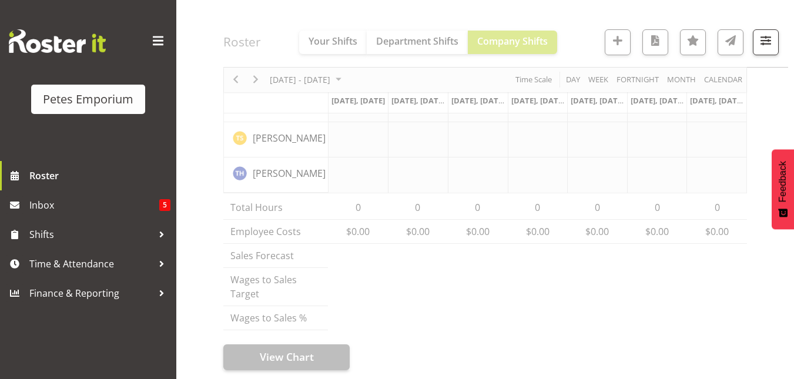
scroll to position [1505, 0]
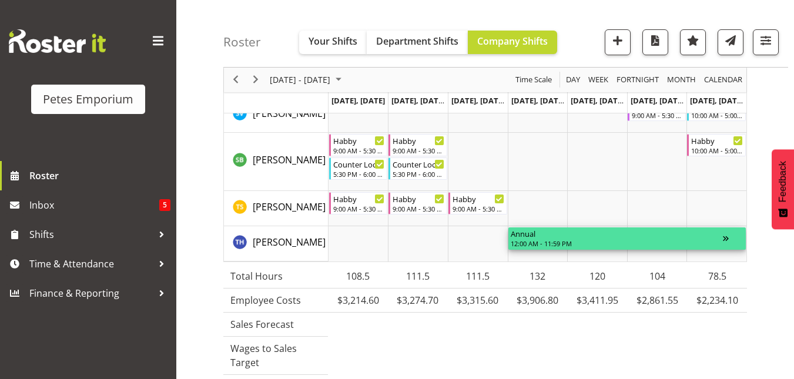
click at [579, 245] on div "12:00 AM - 11:59 PM" at bounding box center [617, 243] width 212 height 9
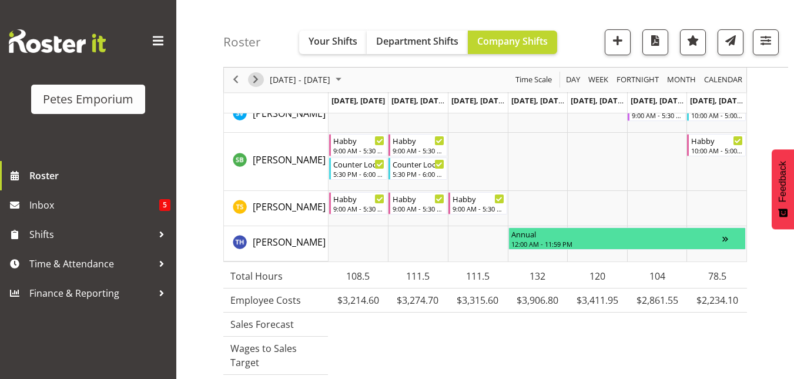
click at [252, 79] on span "Next" at bounding box center [256, 80] width 14 height 15
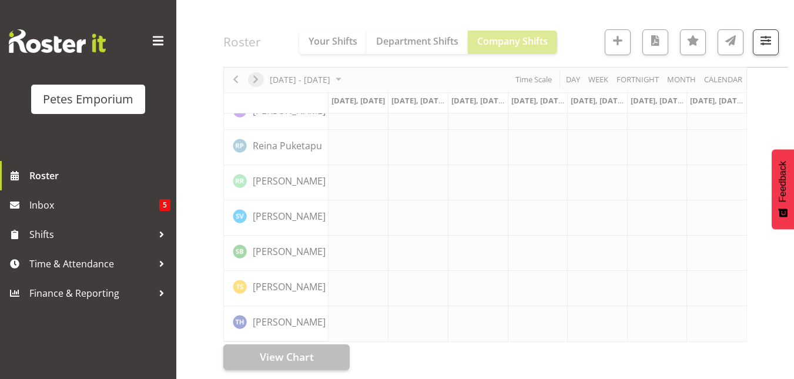
scroll to position [988, 0]
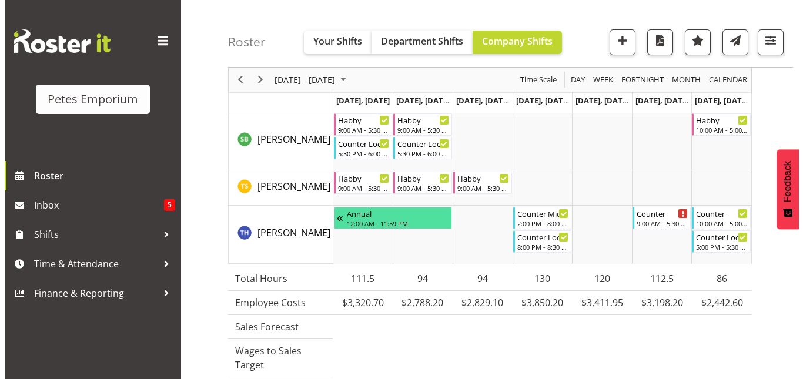
scroll to position [1526, 0]
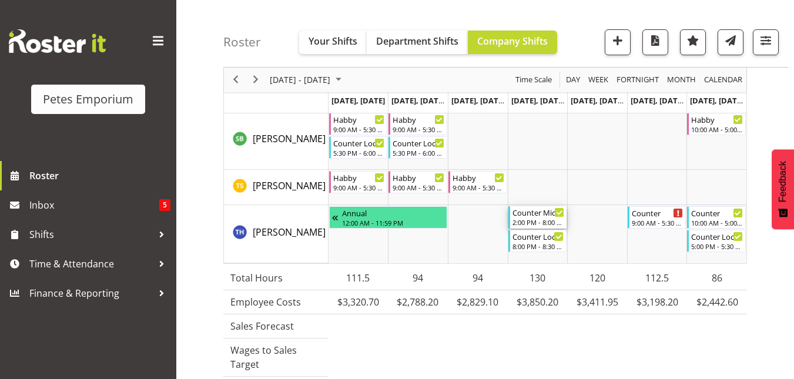
click at [547, 216] on div "Counter Mid/late Shift" at bounding box center [539, 212] width 52 height 12
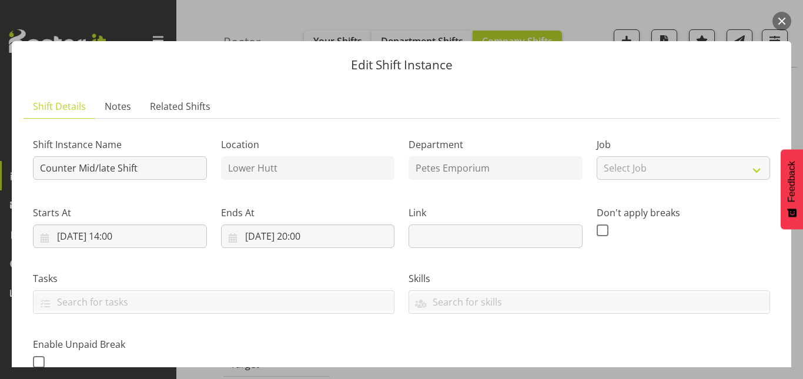
scroll to position [293, 0]
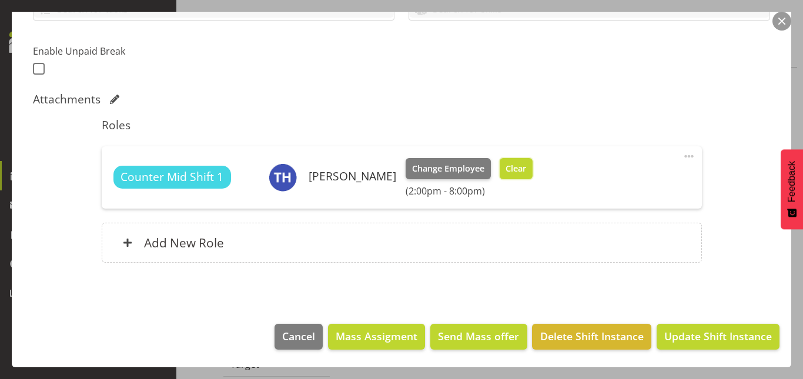
click at [512, 170] on span "Clear" at bounding box center [516, 168] width 21 height 13
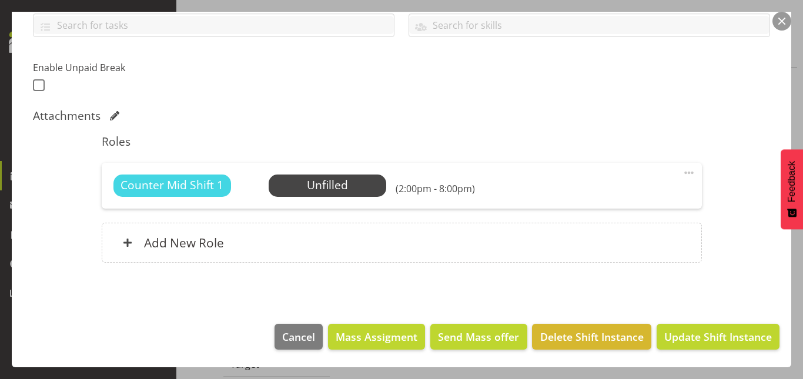
scroll to position [277, 0]
click at [690, 340] on span "Update Shift Instance" at bounding box center [718, 336] width 108 height 15
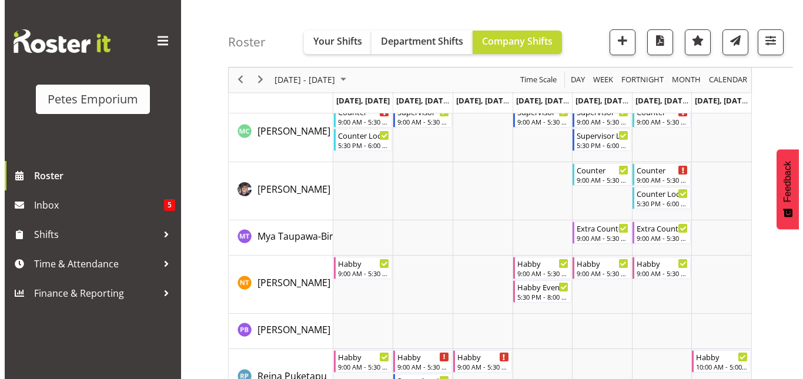
scroll to position [1505, 0]
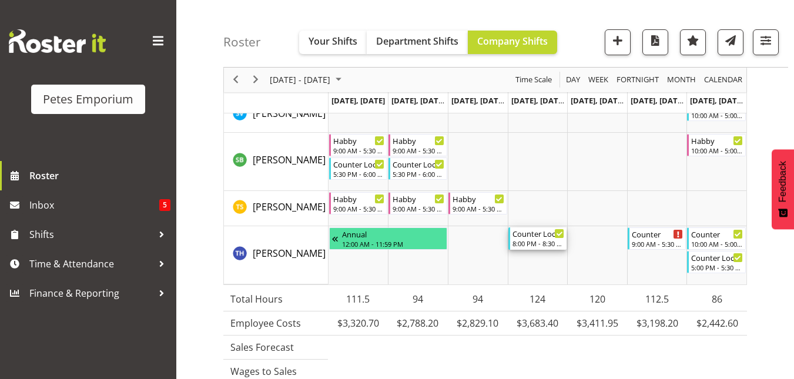
click at [532, 237] on div "Counter Lock Up" at bounding box center [539, 234] width 52 height 12
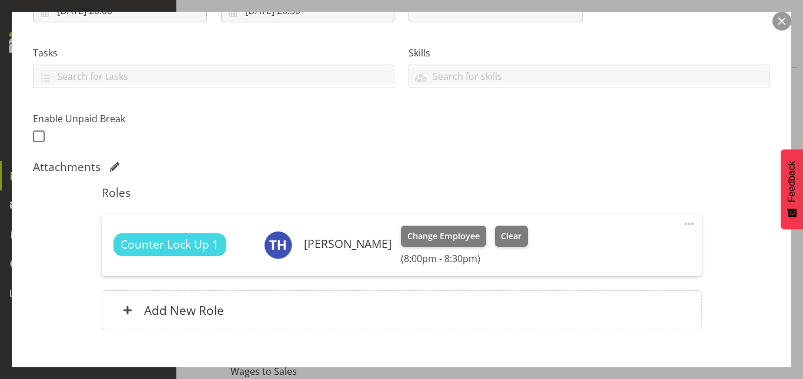
scroll to position [226, 0]
click at [509, 239] on span "Clear" at bounding box center [511, 235] width 21 height 13
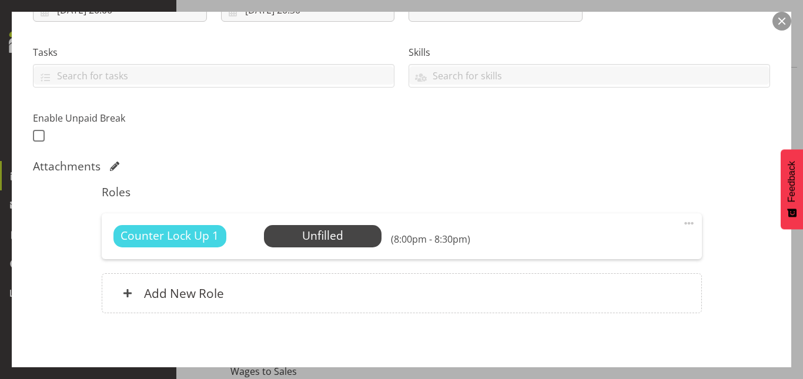
scroll to position [277, 0]
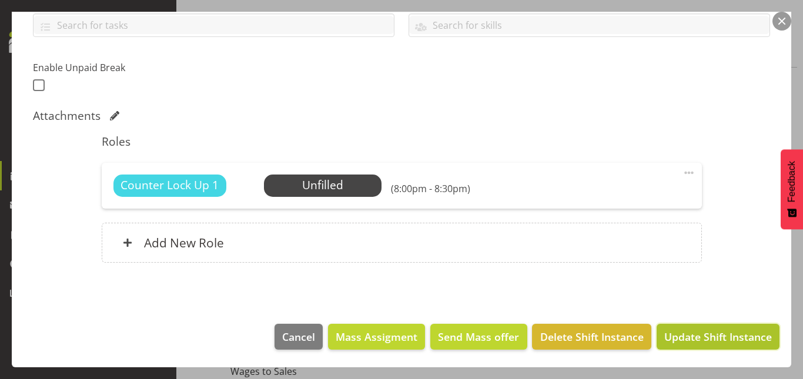
click at [698, 340] on span "Update Shift Instance" at bounding box center [718, 336] width 108 height 15
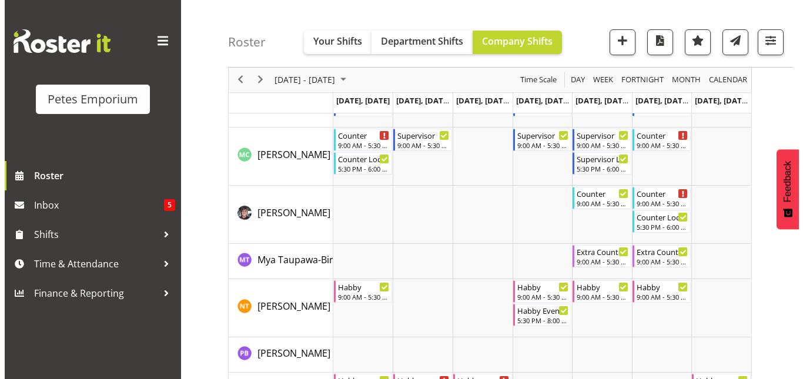
scroll to position [1528, 0]
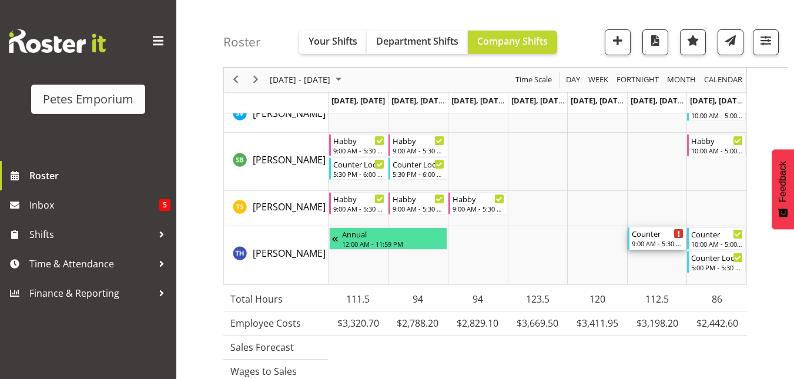
click at [660, 240] on div "9:00 AM - 5:30 PM" at bounding box center [658, 243] width 52 height 9
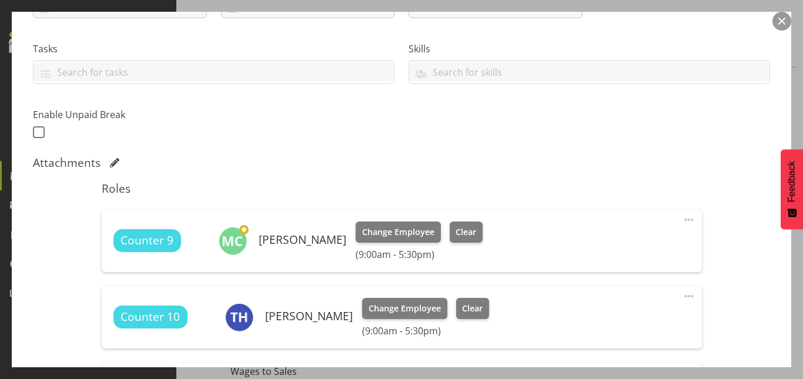
scroll to position [230, 0]
click at [474, 306] on span "Clear" at bounding box center [472, 308] width 21 height 13
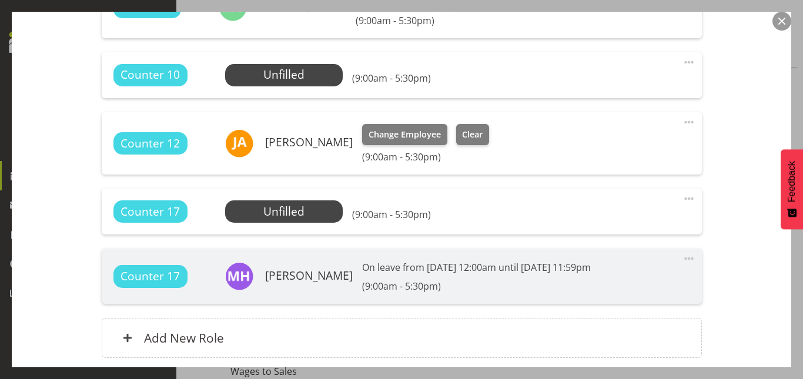
scroll to position [559, 0]
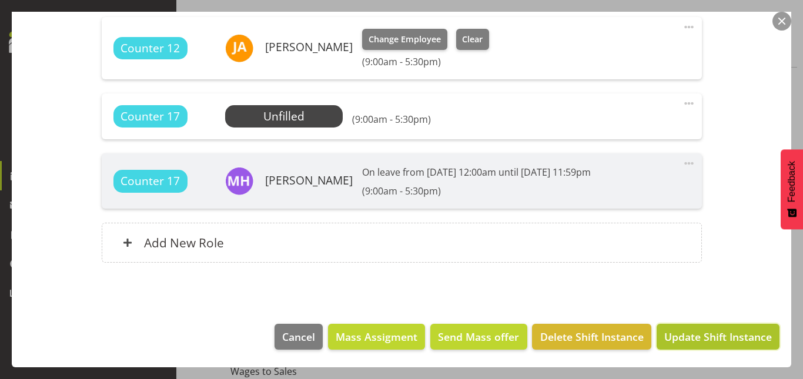
click at [691, 336] on span "Update Shift Instance" at bounding box center [718, 336] width 108 height 15
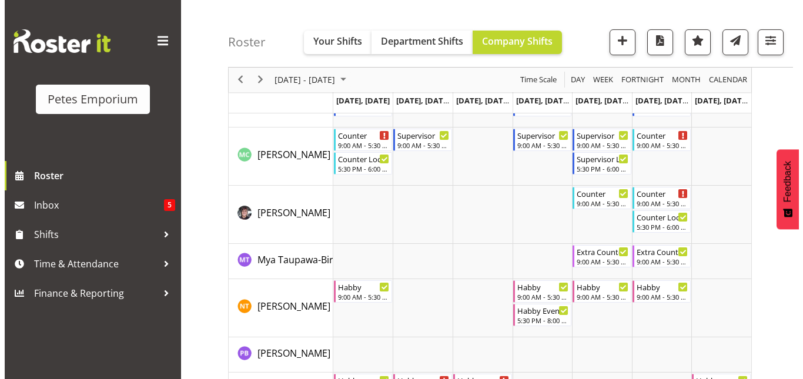
scroll to position [1528, 0]
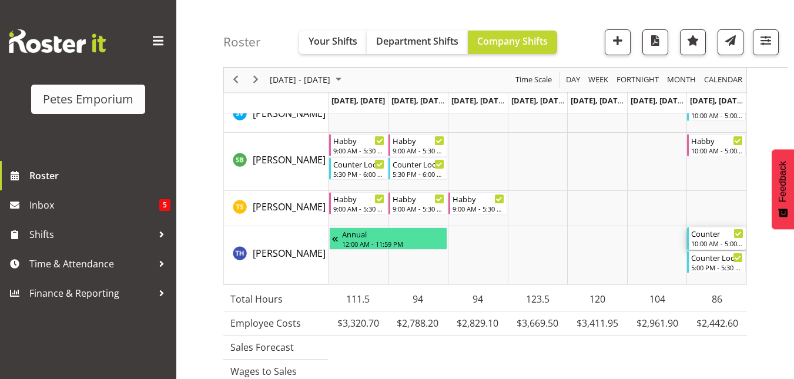
click at [698, 239] on div "Counter 10:00 AM - 5:00 PM" at bounding box center [717, 239] width 52 height 22
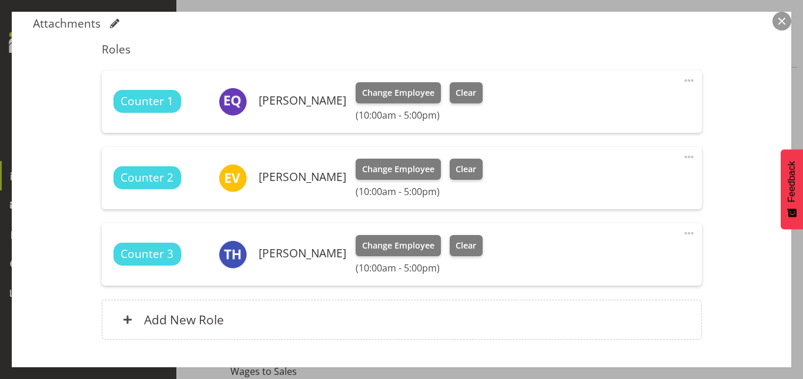
scroll to position [383, 0]
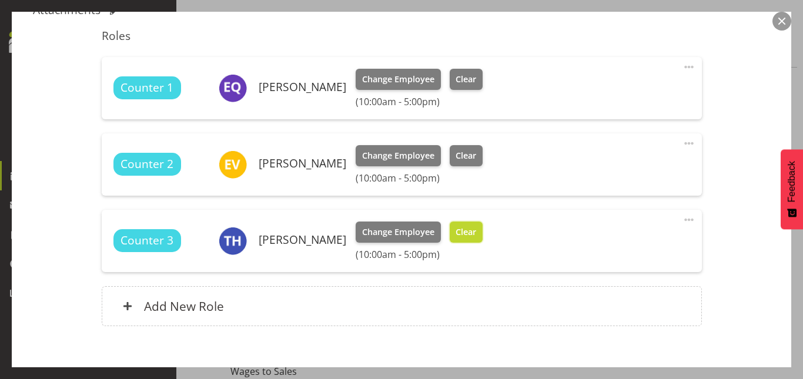
click at [466, 228] on span "Clear" at bounding box center [466, 232] width 21 height 13
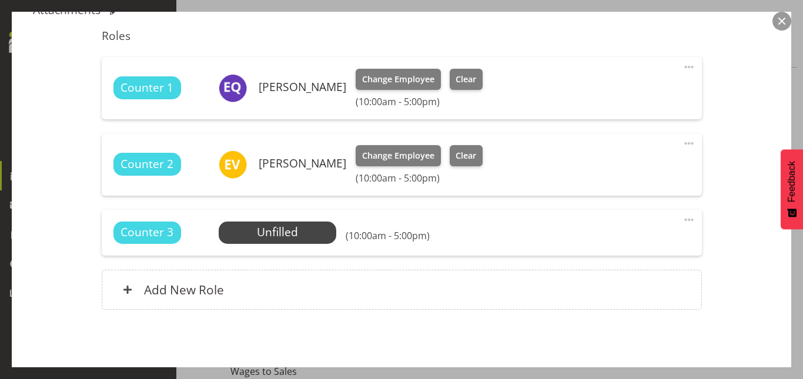
scroll to position [430, 0]
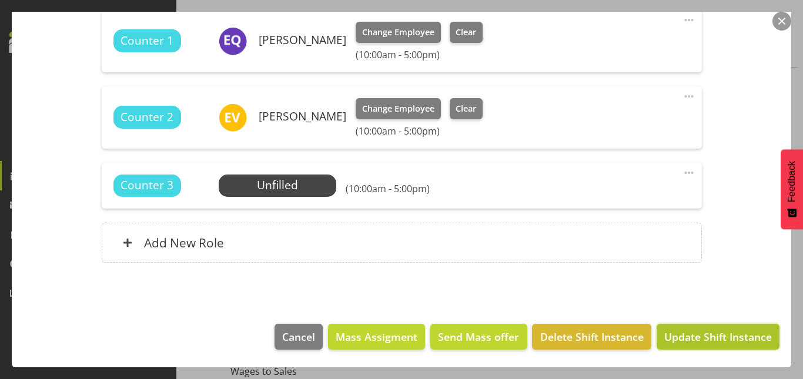
click at [693, 337] on span "Update Shift Instance" at bounding box center [718, 336] width 108 height 15
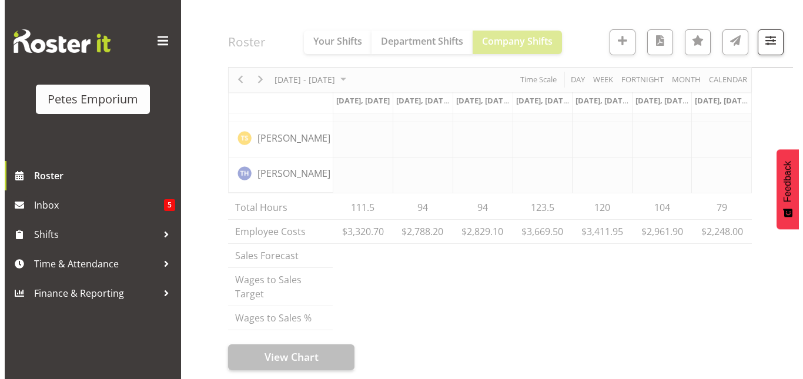
scroll to position [1528, 0]
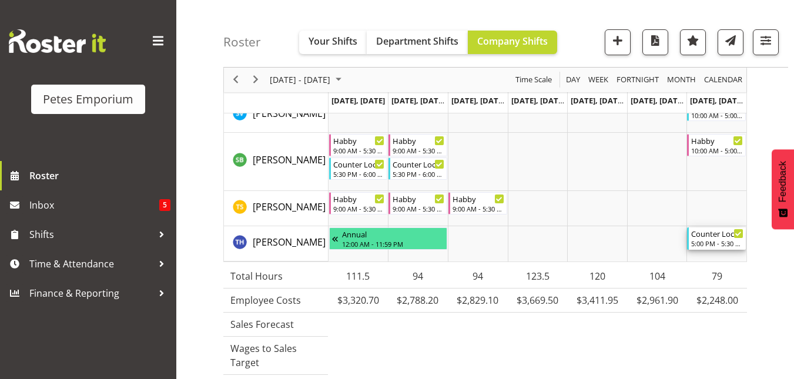
click at [724, 241] on div "5:00 PM - 5:30 PM" at bounding box center [717, 243] width 52 height 9
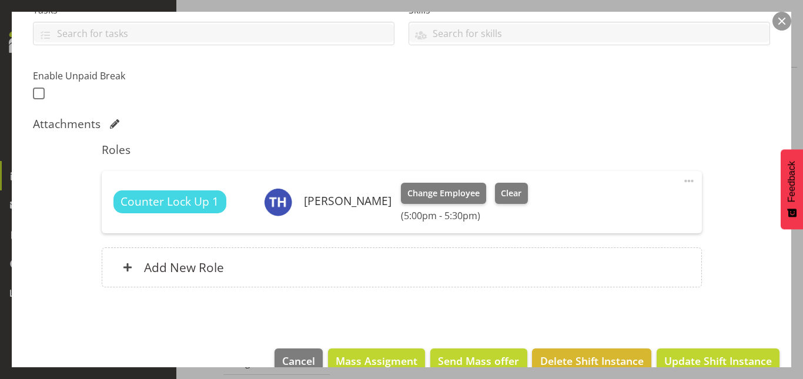
scroll to position [269, 0]
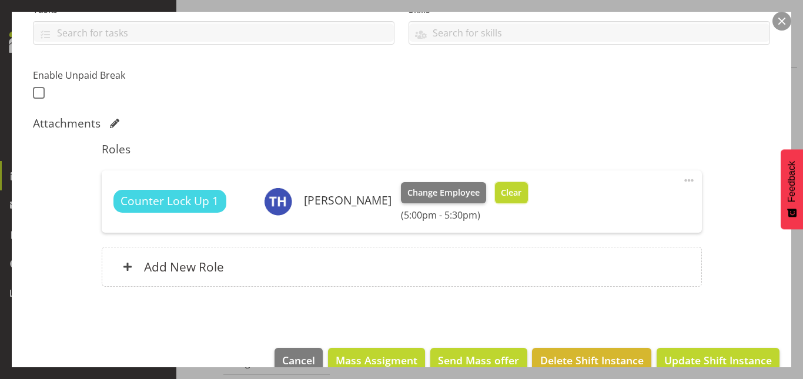
click at [507, 192] on span "Clear" at bounding box center [511, 192] width 21 height 13
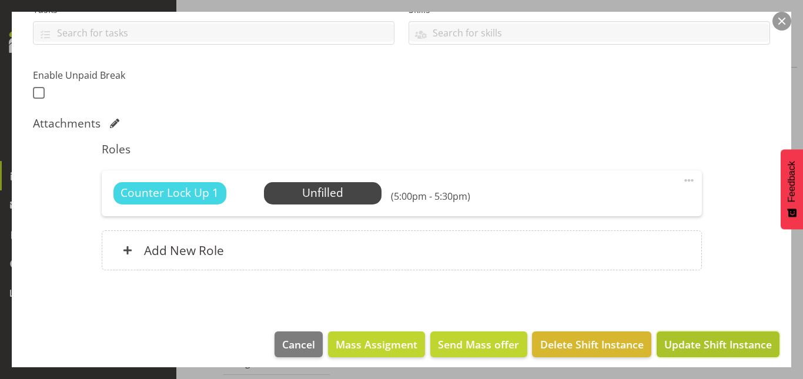
click at [697, 354] on button "Update Shift Instance" at bounding box center [718, 345] width 123 height 26
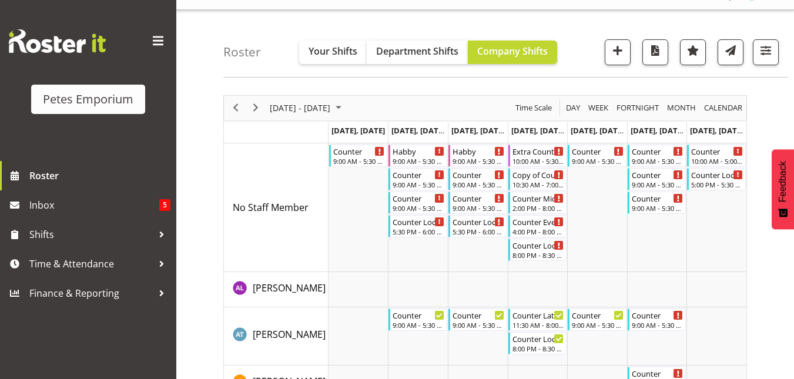
scroll to position [0, 0]
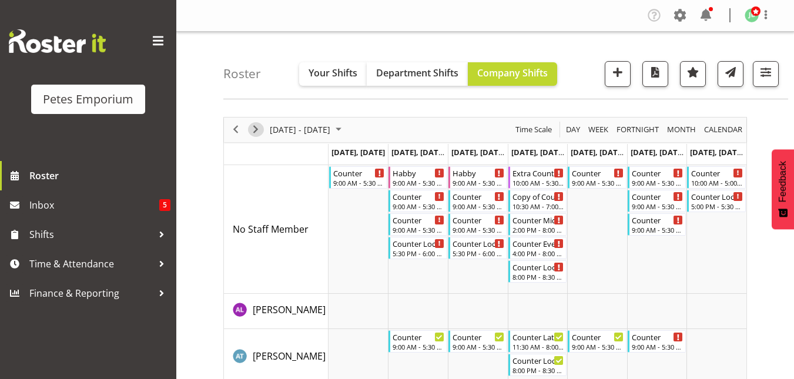
click at [259, 130] on span "Next" at bounding box center [256, 129] width 14 height 15
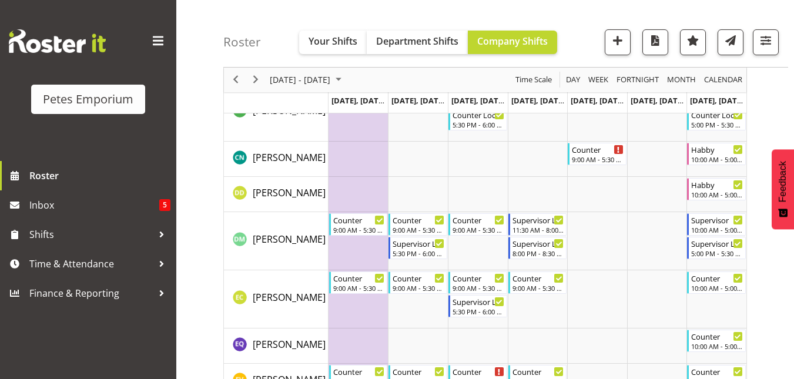
scroll to position [362, 0]
click at [53, 229] on span "Shifts" at bounding box center [90, 235] width 123 height 18
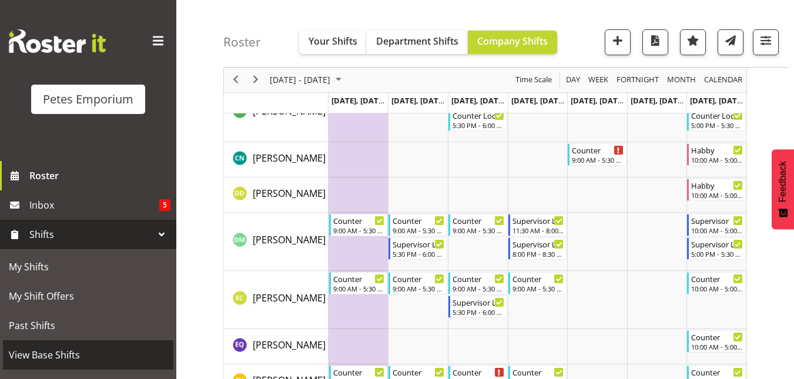
click at [40, 357] on span "View Base Shifts" at bounding box center [88, 355] width 159 height 18
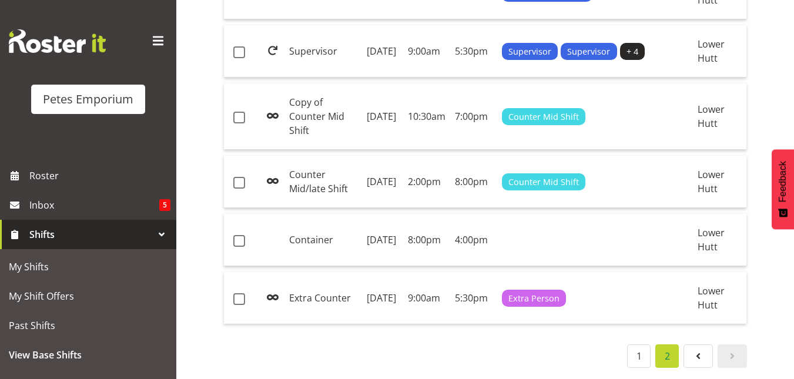
scroll to position [416, 0]
click at [313, 208] on td "Counter Mid/late Shift" at bounding box center [324, 182] width 78 height 52
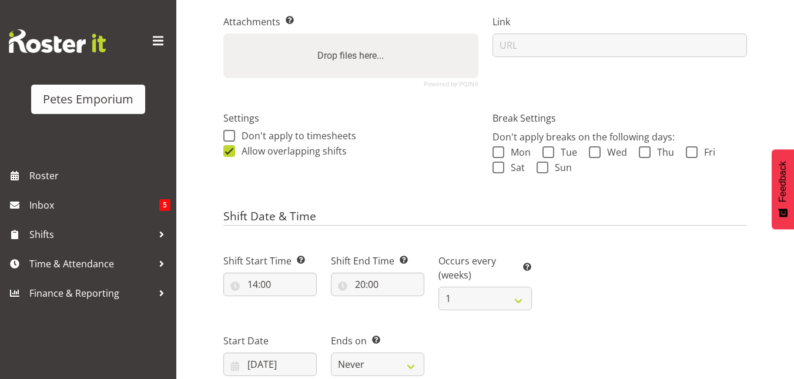
select select
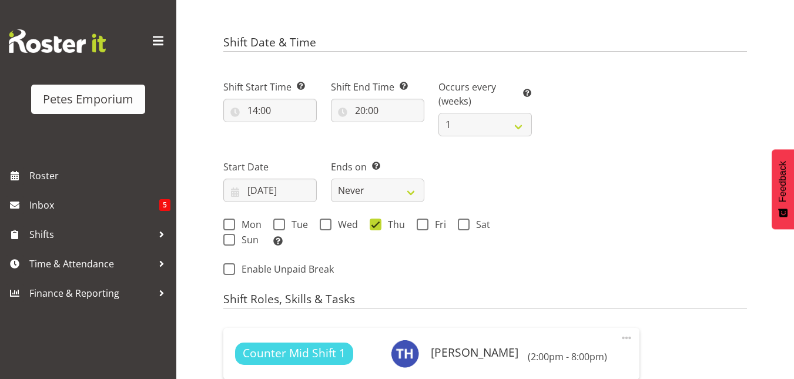
scroll to position [446, 0]
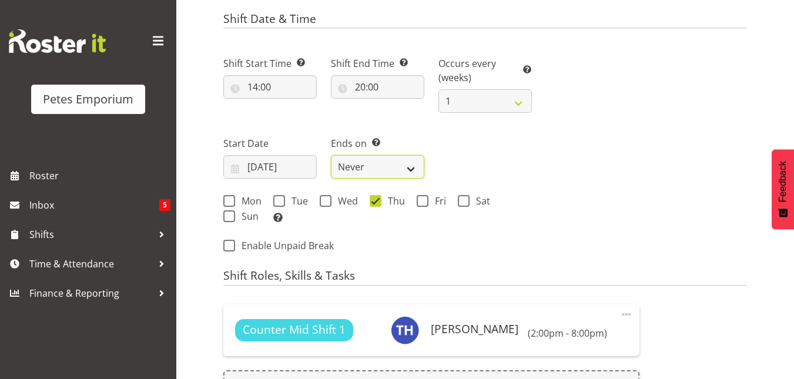
click at [412, 162] on select "Never On Date" at bounding box center [377, 167] width 93 height 24
click at [512, 136] on div "Shift Start Time Set the time of the day you wish this shift to start 14:00 00 …" at bounding box center [377, 136] width 323 height 193
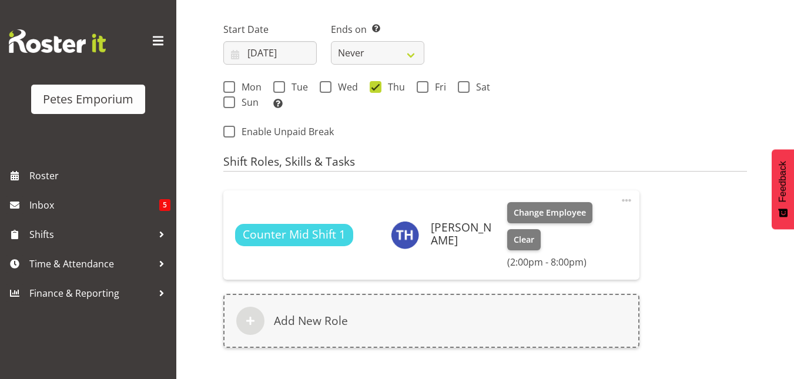
scroll to position [570, 0]
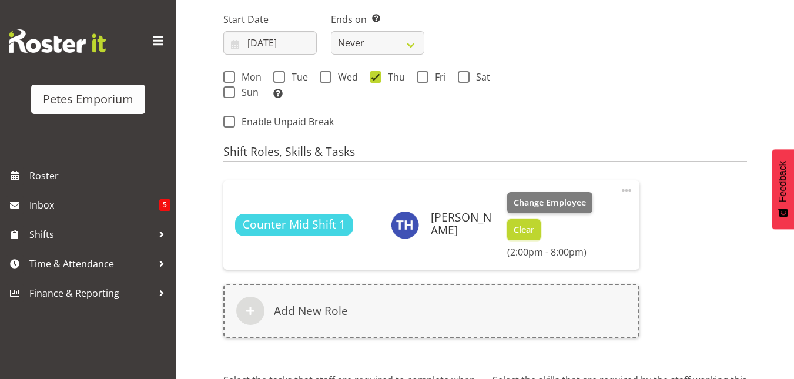
click at [518, 230] on span "Clear" at bounding box center [524, 229] width 21 height 13
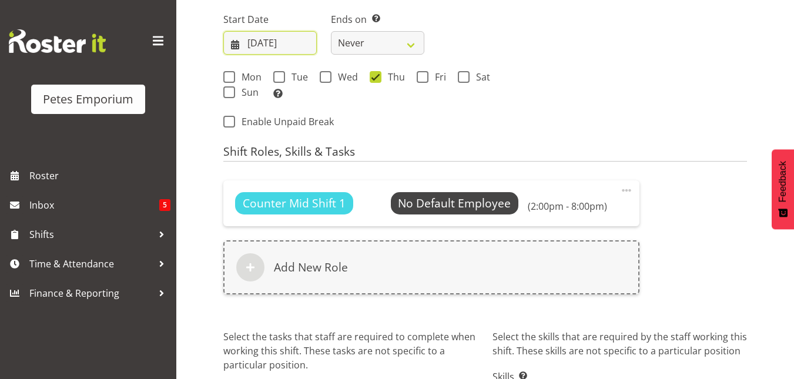
click at [287, 42] on input "[DATE]" at bounding box center [269, 43] width 93 height 24
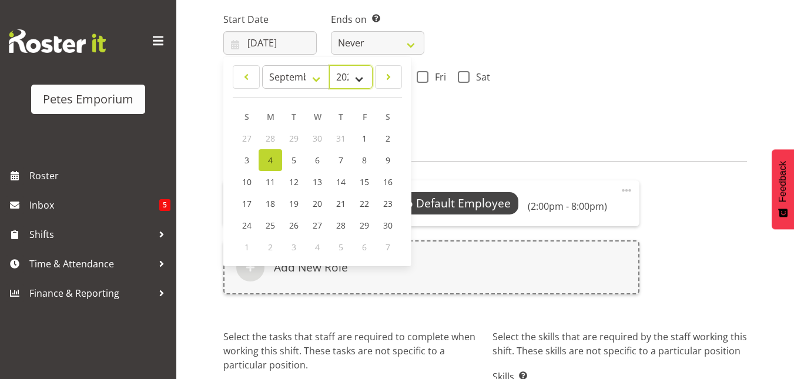
click at [362, 73] on select "2033 2032 2031 2030 2029 2028 2027 2026 2025 2024 2023 2022 2021 2020 2019 2018…" at bounding box center [351, 77] width 44 height 24
select select "2025"
click at [329, 65] on select "2033 2032 2031 2030 2029 2028 2027 2026 2025 2024 2023 2022 2021 2020 2019 2018…" at bounding box center [351, 77] width 44 height 24
click at [270, 201] on span "22" at bounding box center [270, 203] width 9 height 11
type input "[DATE]"
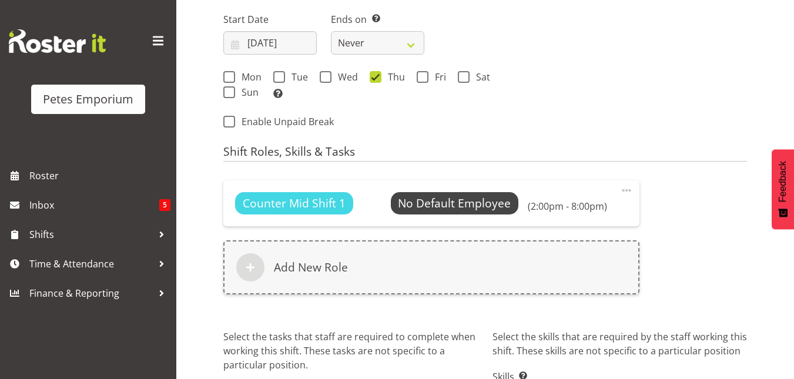
click at [496, 105] on div "Mon Tue Wed Thu Fri Sat Sun Select the days of the week you wish to create this…" at bounding box center [377, 85] width 323 height 47
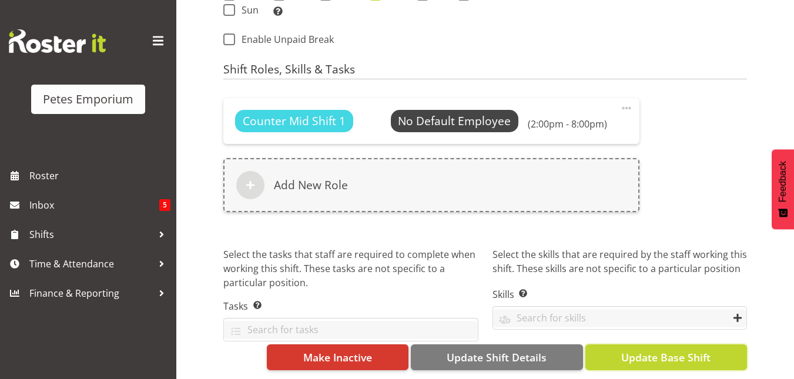
click at [643, 350] on span "Update Base Shift" at bounding box center [665, 357] width 89 height 15
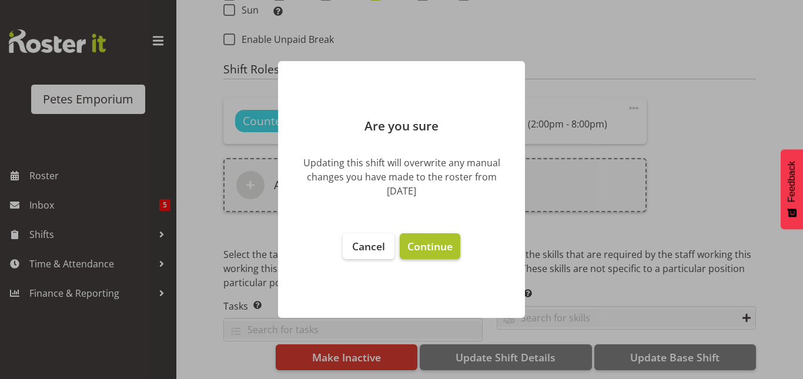
click at [414, 248] on span "Continue" at bounding box center [429, 246] width 45 height 14
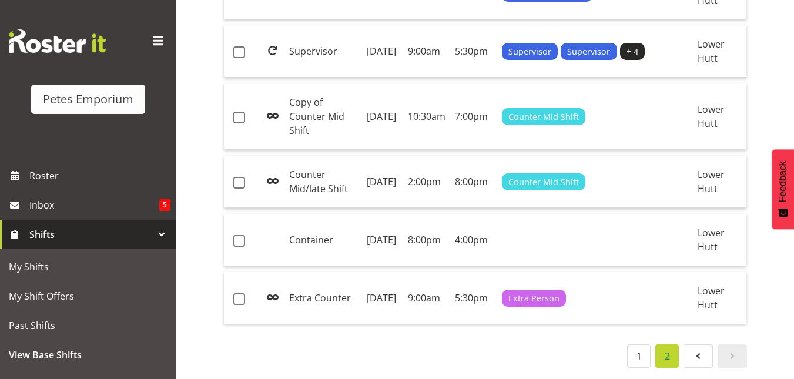
scroll to position [532, 0]
click at [639, 346] on link "1" at bounding box center [639, 357] width 24 height 24
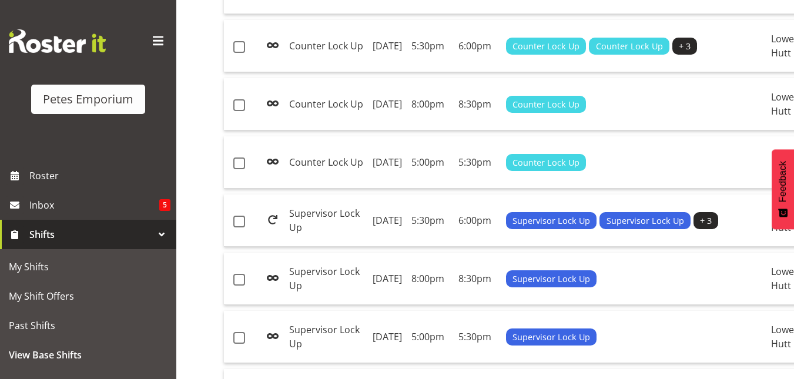
scroll to position [504, 0]
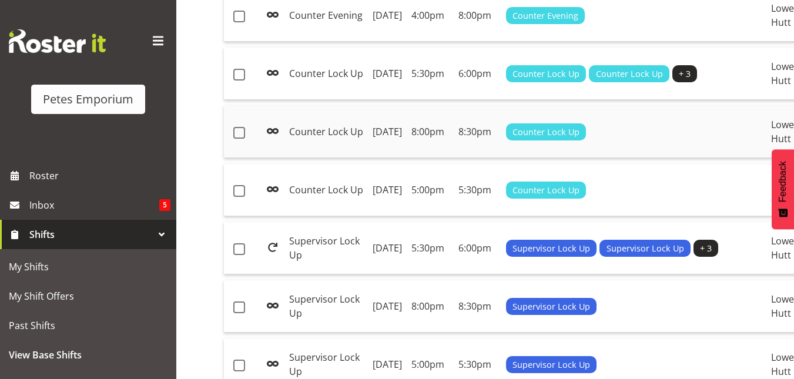
click at [406, 158] on td "[DATE]" at bounding box center [387, 132] width 39 height 52
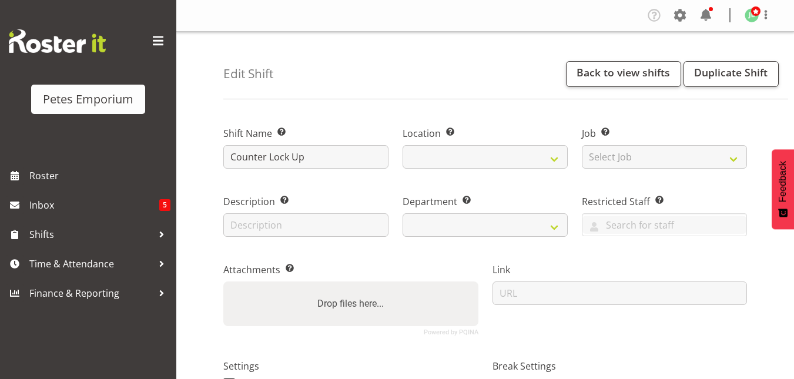
select select
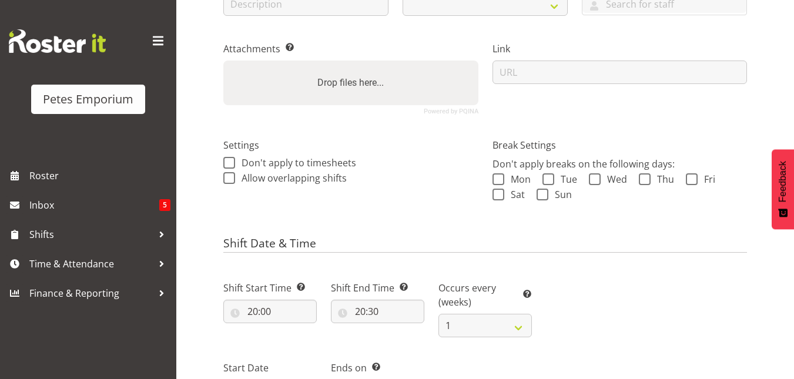
select select "103"
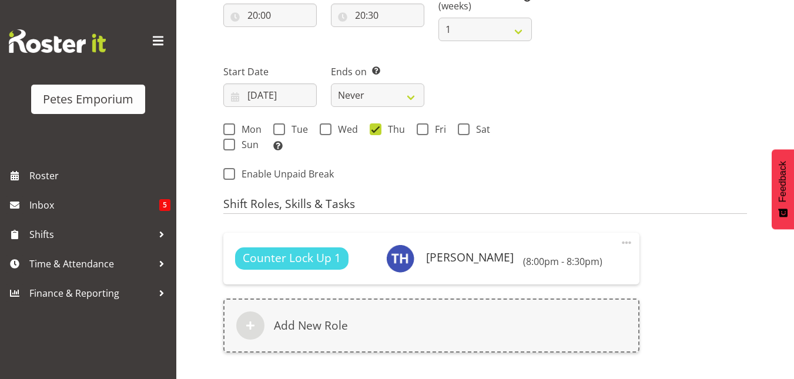
scroll to position [518, 0]
click at [284, 95] on input "[DATE]" at bounding box center [269, 95] width 93 height 24
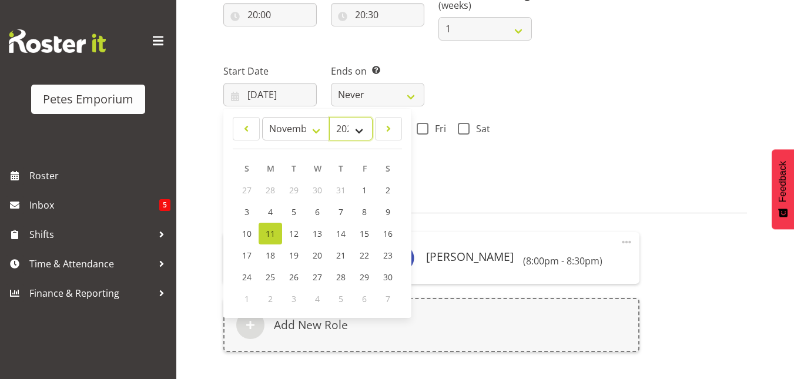
click at [356, 132] on select "2034 2033 2032 2031 2030 2029 2028 2027 2026 2025 2024 2023 2022 2021 2020 2019…" at bounding box center [351, 129] width 44 height 24
select select "2025"
click at [329, 117] on select "2034 2033 2032 2031 2030 2029 2028 2027 2026 2025 2024 2023 2022 2021 2020 2019…" at bounding box center [351, 129] width 44 height 24
click at [313, 129] on select "January February March April May June July August September October November De…" at bounding box center [296, 129] width 68 height 24
select select "8"
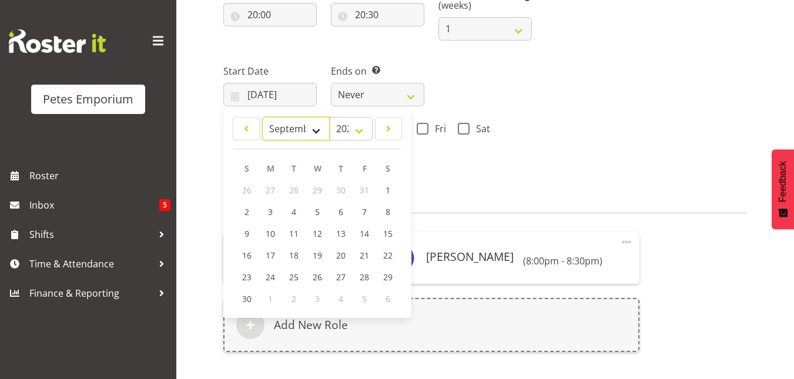
click at [262, 117] on select "January February March April May June July August September October November De…" at bounding box center [296, 129] width 68 height 24
click at [267, 252] on span "22" at bounding box center [270, 255] width 9 height 11
type input "[DATE]"
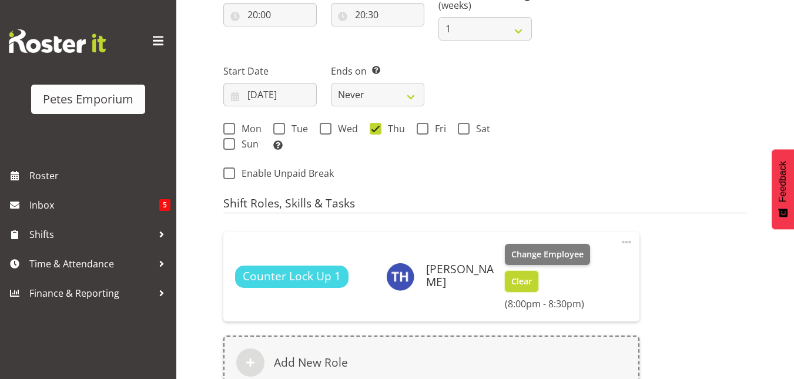
click at [516, 283] on span "Clear" at bounding box center [522, 281] width 21 height 13
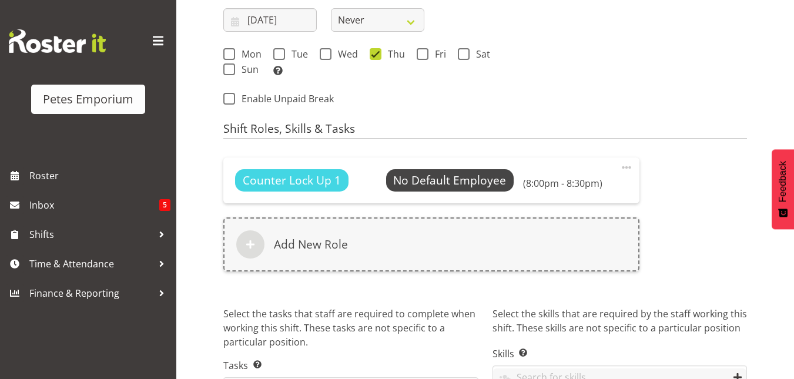
scroll to position [661, 0]
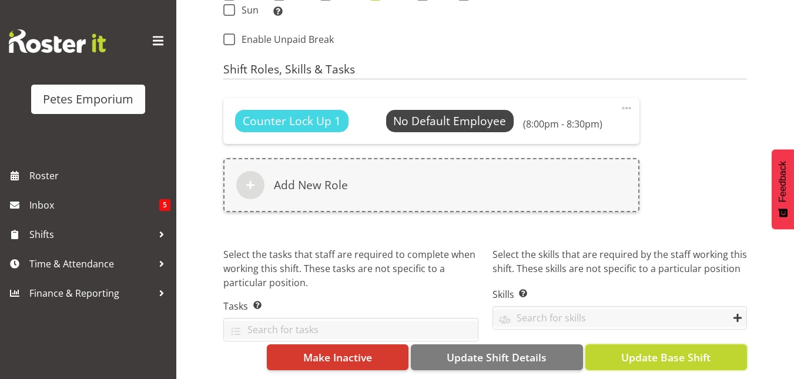
click at [649, 350] on span "Update Base Shift" at bounding box center [665, 357] width 89 height 15
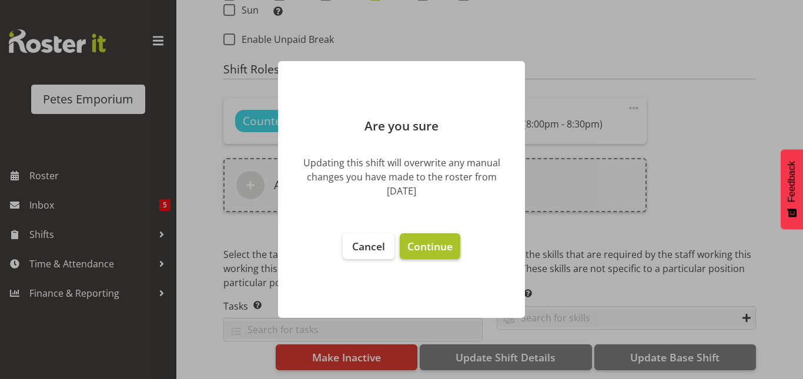
click at [415, 246] on span "Continue" at bounding box center [429, 246] width 45 height 14
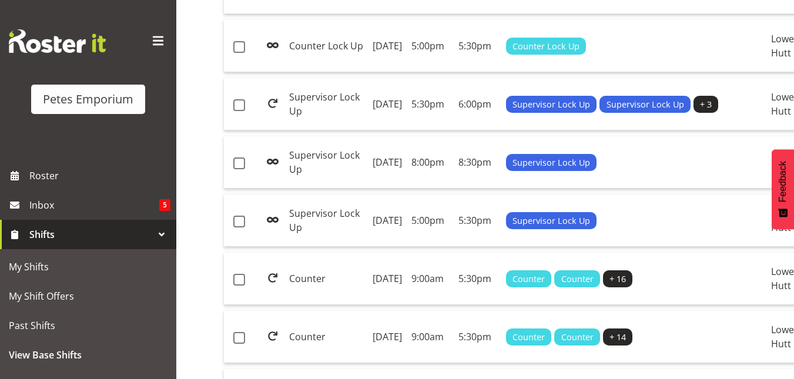
scroll to position [649, 0]
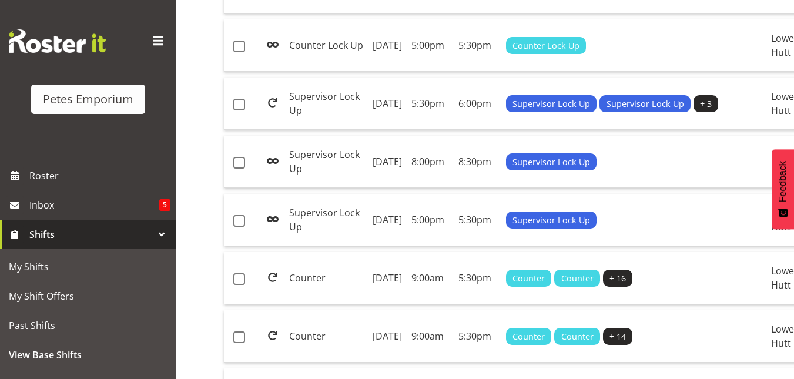
click at [451, 72] on td "5:00pm" at bounding box center [430, 45] width 47 height 52
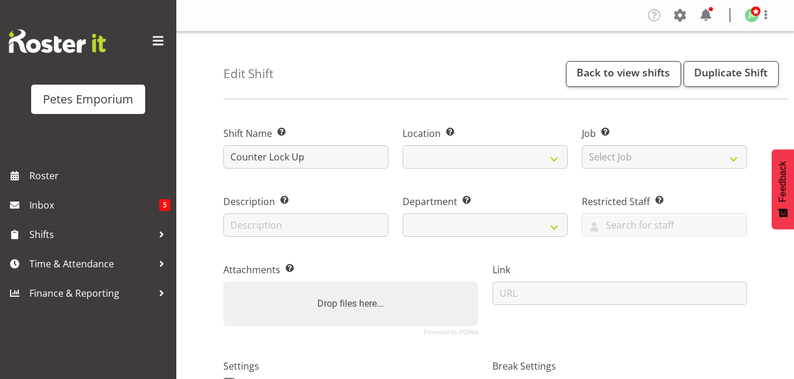
select select
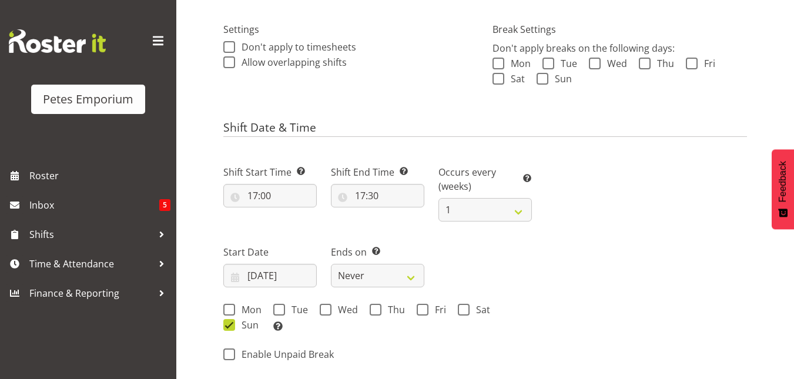
scroll to position [337, 0]
click at [283, 275] on input "[DATE]" at bounding box center [269, 275] width 93 height 24
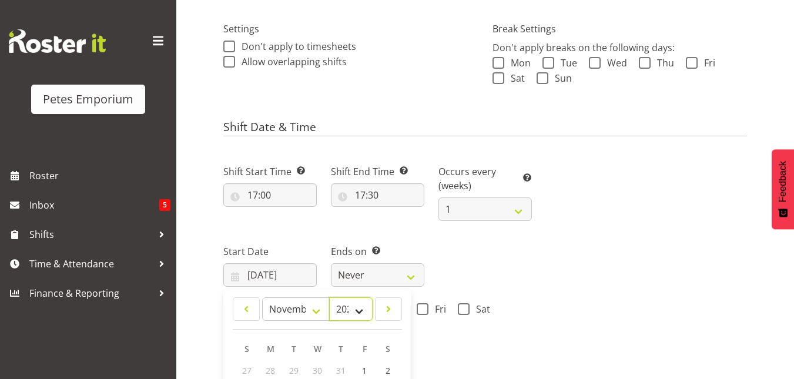
click at [356, 312] on select "2034 2033 2032 2031 2030 2029 2028 2027 2026 2025 2024 2023 2022 2021 2020 2019…" at bounding box center [351, 310] width 44 height 24
select select "2025"
click at [329, 298] on select "2034 2033 2032 2031 2030 2029 2028 2027 2026 2025 2024 2023 2022 2021 2020 2019…" at bounding box center [351, 310] width 44 height 24
click at [317, 311] on select "January February March April May June July August September October November De…" at bounding box center [296, 310] width 68 height 24
select select "8"
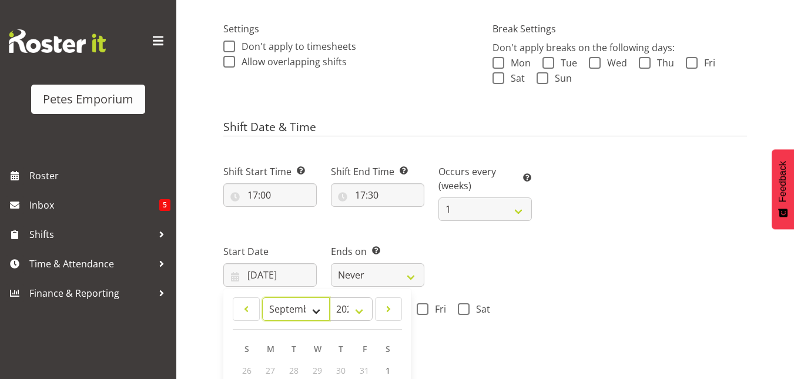
click at [262, 298] on select "January February March April May June July August September October November De…" at bounding box center [296, 310] width 68 height 24
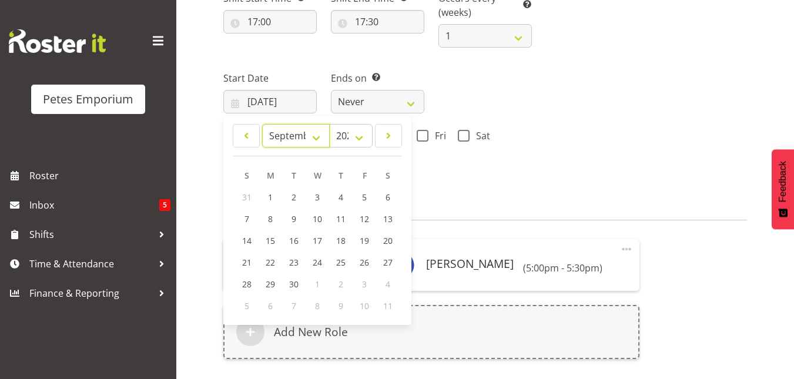
scroll to position [513, 0]
click at [270, 259] on span "22" at bounding box center [270, 260] width 9 height 11
type input "[DATE]"
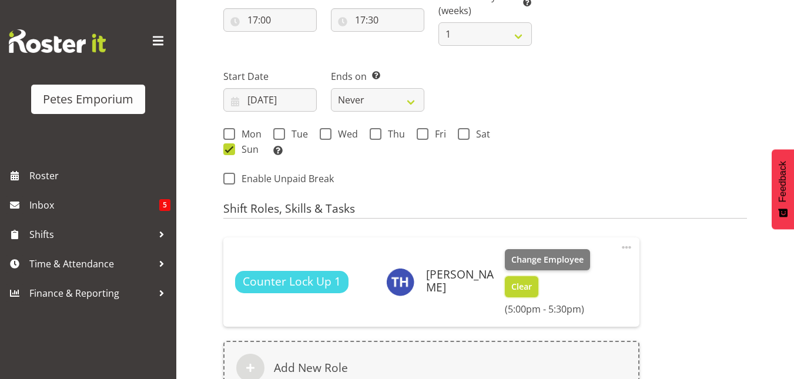
click at [522, 294] on button "Clear" at bounding box center [522, 286] width 34 height 21
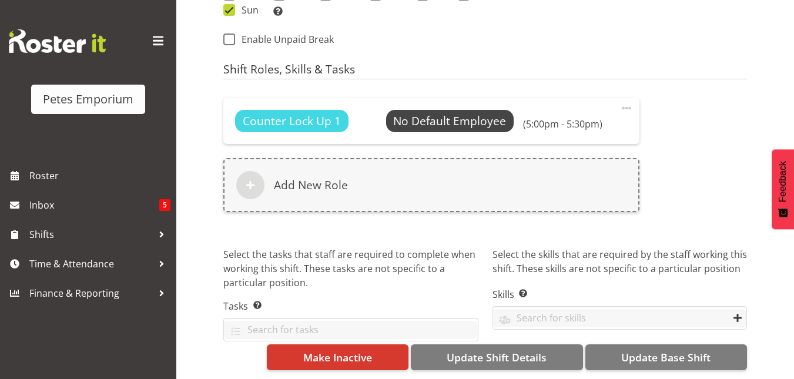
scroll to position [661, 0]
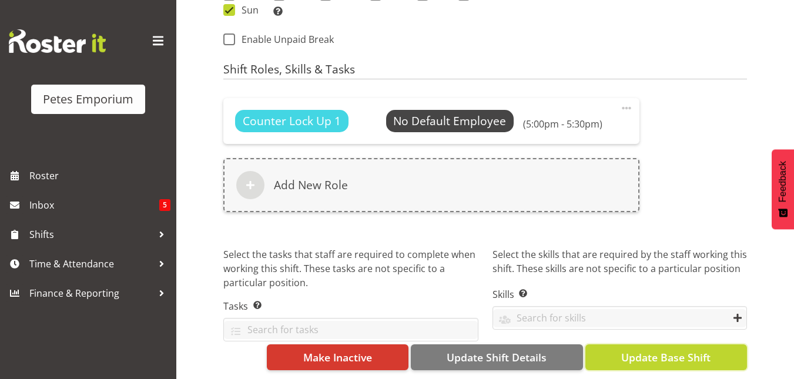
click at [656, 353] on span "Update Base Shift" at bounding box center [665, 357] width 89 height 15
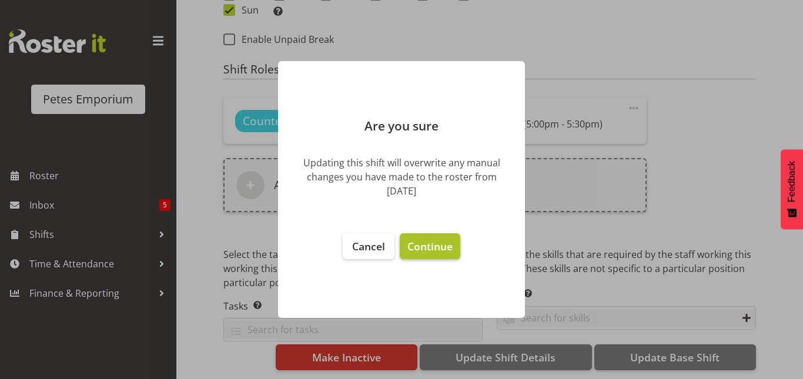
click at [456, 255] on button "Continue" at bounding box center [430, 246] width 61 height 26
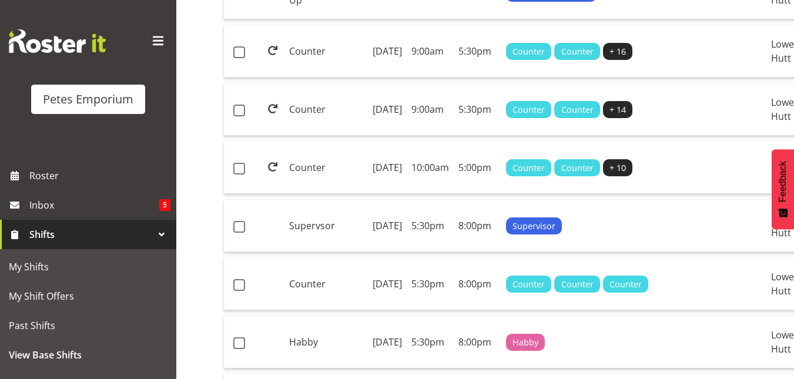
scroll to position [876, 0]
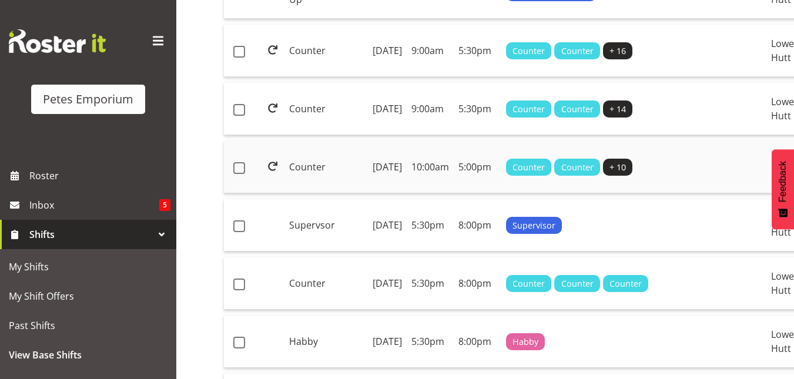
click at [389, 193] on td "[DATE]" at bounding box center [387, 167] width 39 height 52
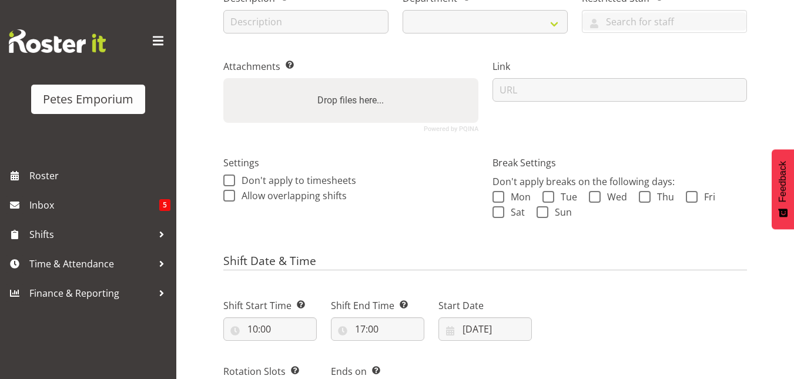
select select
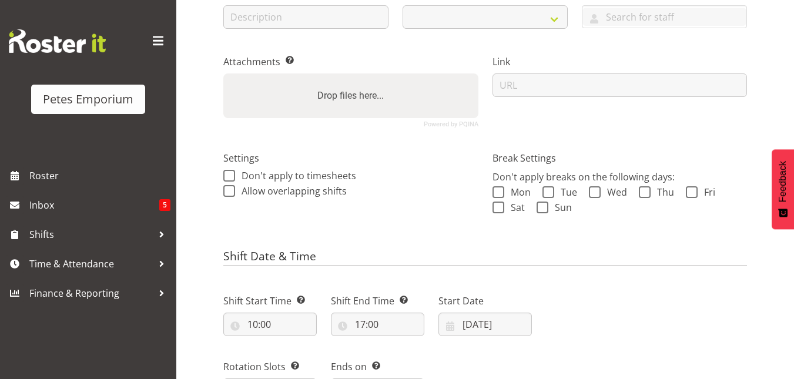
scroll to position [208, 0]
click at [482, 323] on input "[DATE]" at bounding box center [485, 325] width 93 height 24
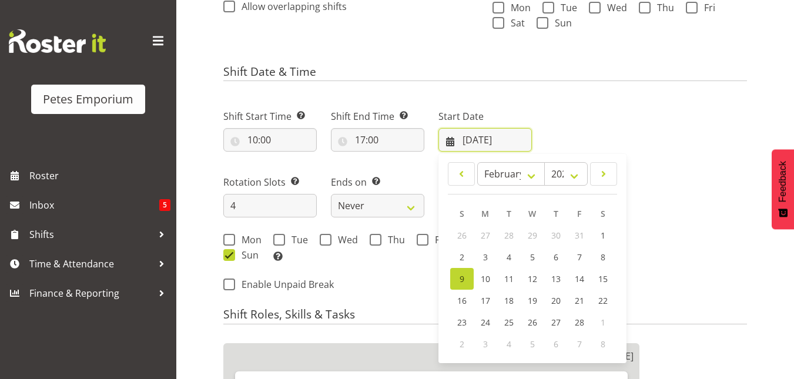
scroll to position [409, 0]
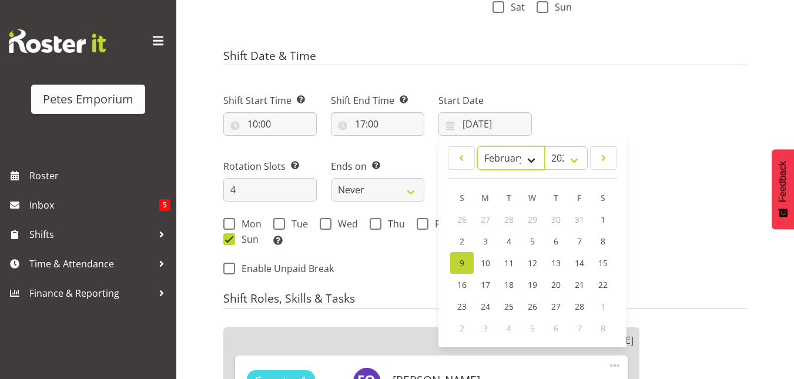
click at [536, 153] on select "January February March April May June July August September October November De…" at bounding box center [511, 158] width 68 height 24
select select "8"
click at [477, 146] on select "January February March April May June July August September October November De…" at bounding box center [511, 158] width 68 height 24
click at [481, 282] on span "22" at bounding box center [485, 284] width 9 height 11
type input "[DATE]"
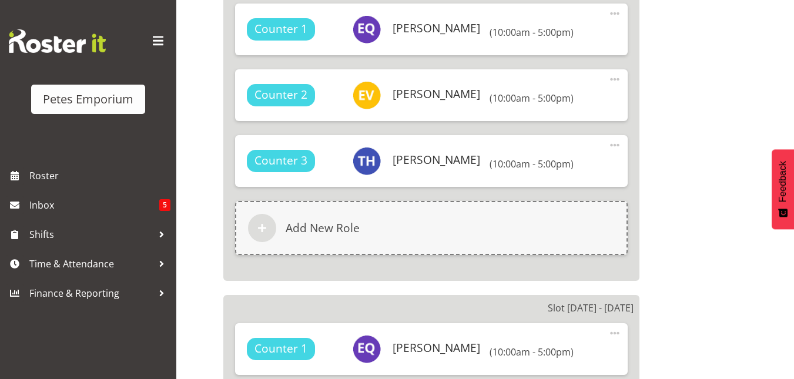
scroll to position [761, 0]
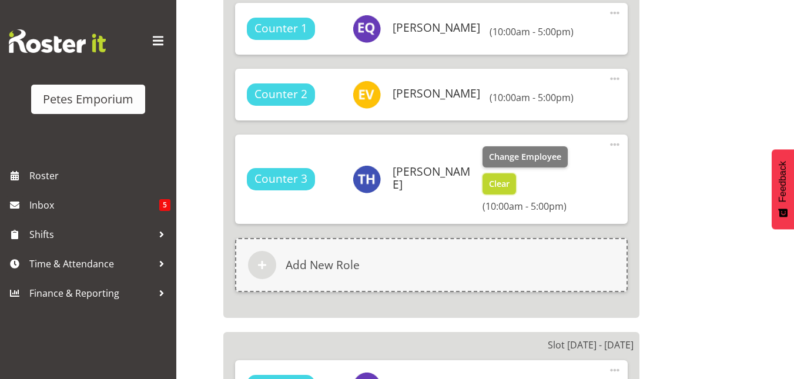
click at [492, 188] on span "Clear" at bounding box center [499, 184] width 21 height 13
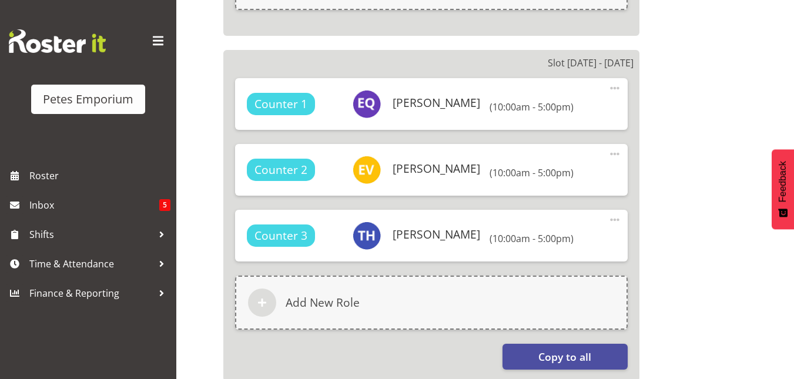
scroll to position [1001, 0]
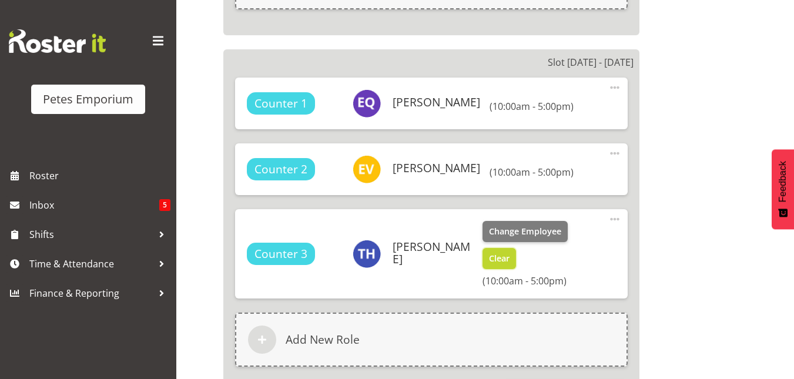
click at [496, 262] on span "Clear" at bounding box center [499, 258] width 21 height 13
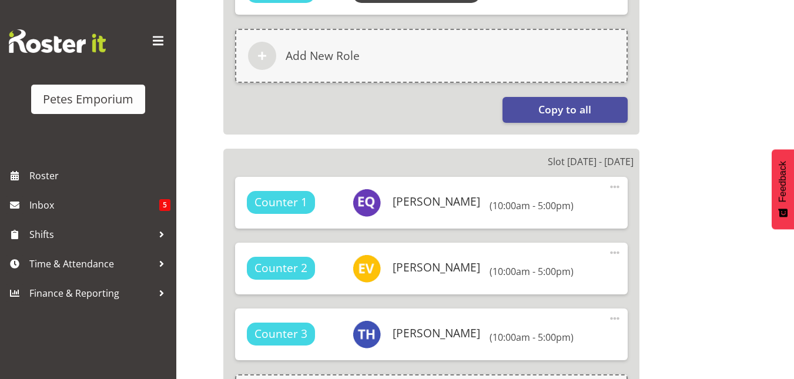
scroll to position [1244, 0]
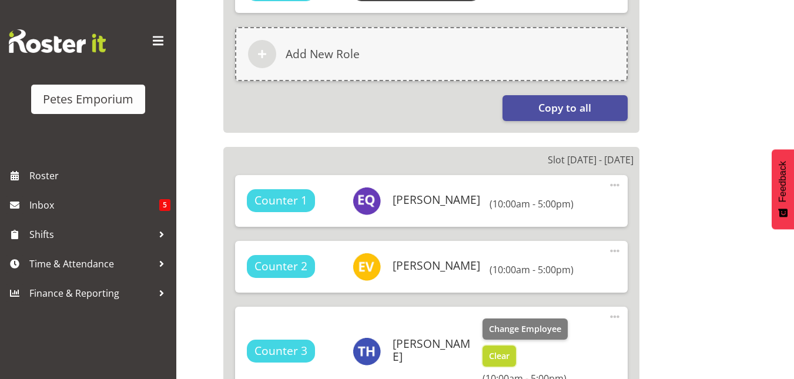
click at [500, 353] on span "Clear" at bounding box center [499, 356] width 21 height 13
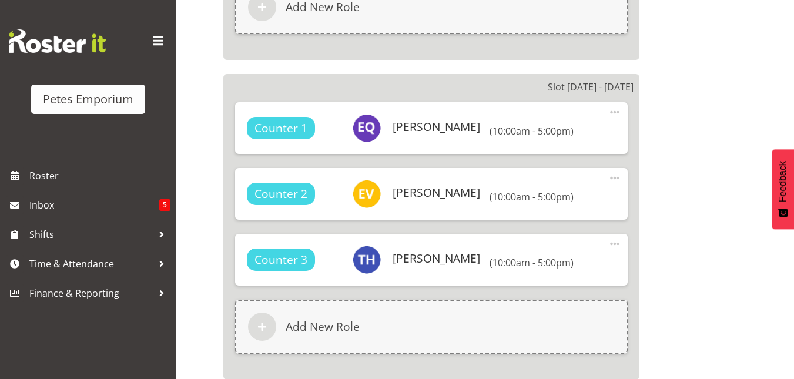
scroll to position [1632, 0]
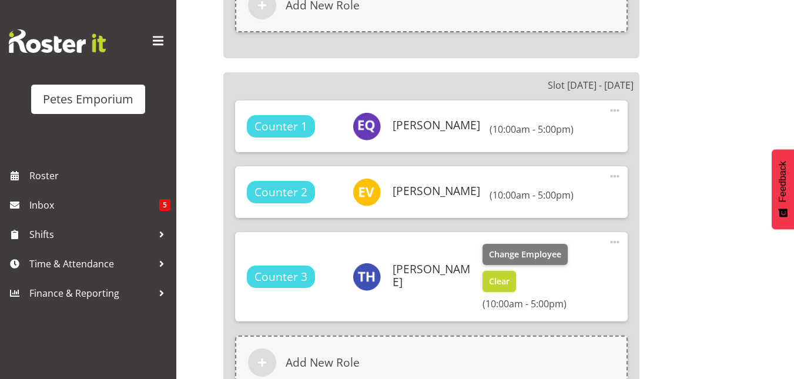
click at [500, 279] on span "Clear" at bounding box center [499, 281] width 21 height 13
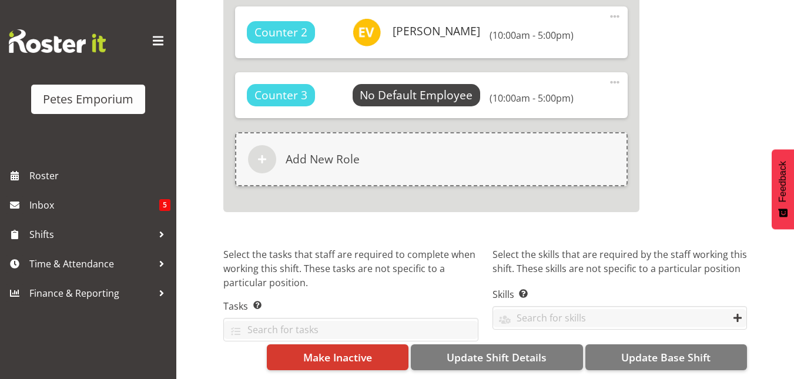
scroll to position [1799, 0]
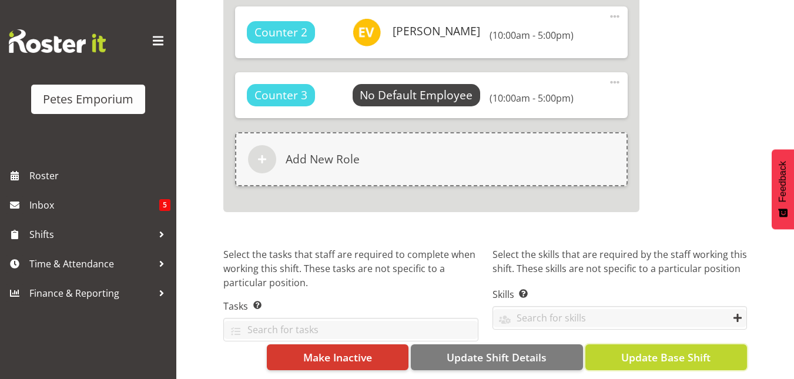
click at [675, 350] on span "Update Base Shift" at bounding box center [665, 357] width 89 height 15
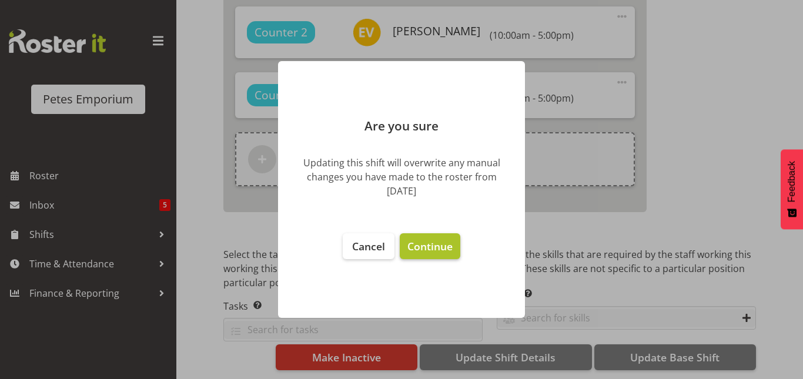
click at [440, 245] on span "Continue" at bounding box center [429, 246] width 45 height 14
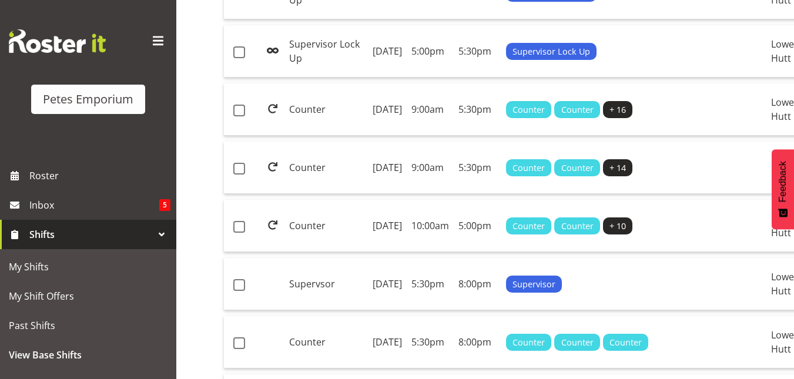
scroll to position [818, 0]
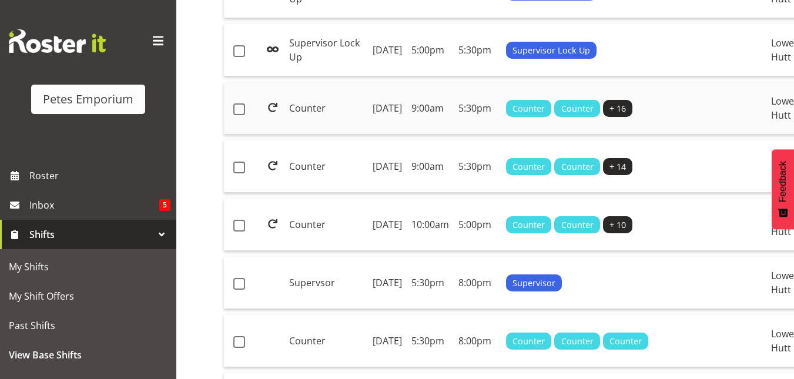
click at [384, 135] on td "Monday, 11th Nov 2024" at bounding box center [387, 108] width 39 height 52
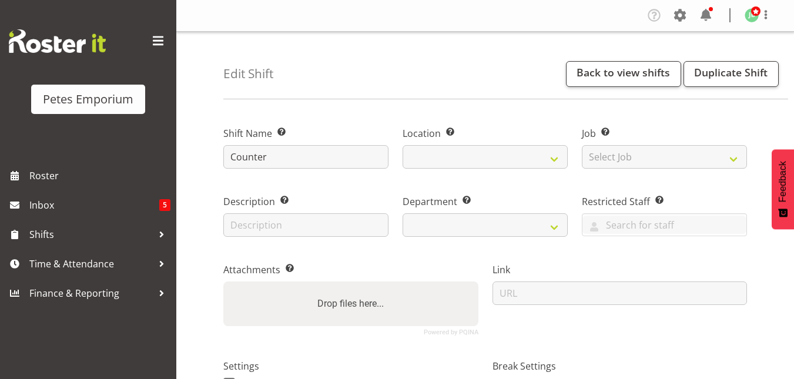
select select
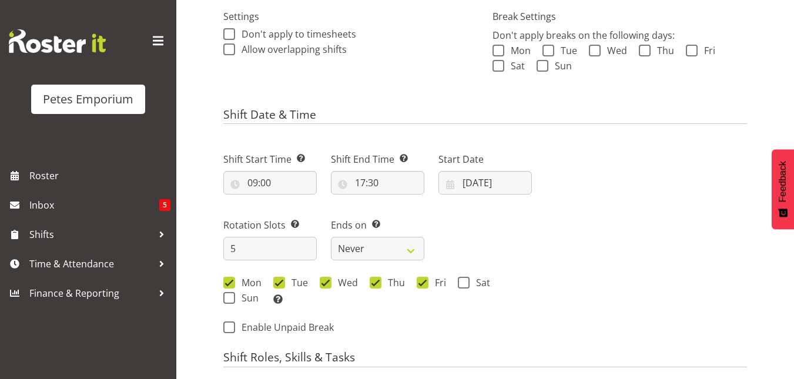
scroll to position [350, 0]
click at [478, 183] on input "11/11/2024" at bounding box center [485, 183] width 93 height 24
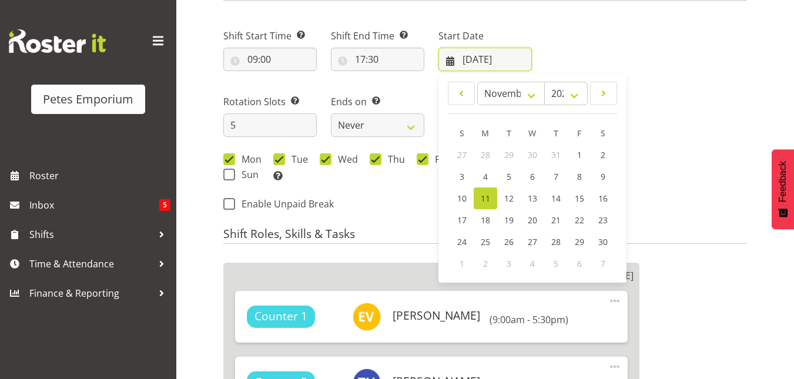
scroll to position [474, 0]
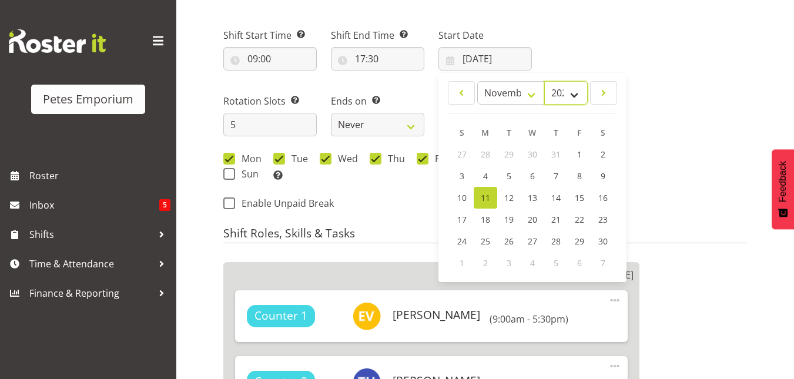
click at [576, 93] on select "2034 2033 2032 2031 2030 2029 2028 2027 2026 2025 2024 2023 2022 2021 2020 2019…" at bounding box center [566, 93] width 44 height 24
select select "2025"
click at [544, 81] on select "2034 2033 2032 2031 2030 2029 2028 2027 2026 2025 2024 2023 2022 2021 2020 2019…" at bounding box center [566, 93] width 44 height 24
click at [535, 94] on select "January February March April May June July August September October November De…" at bounding box center [511, 93] width 68 height 24
select select "8"
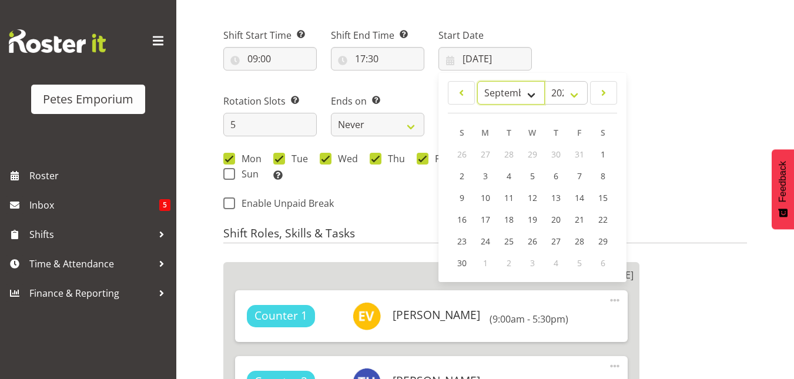
click at [477, 81] on select "January February March April May June July August September October November De…" at bounding box center [511, 93] width 68 height 24
click at [485, 218] on span "22" at bounding box center [485, 219] width 9 height 11
type input "22/09/2025"
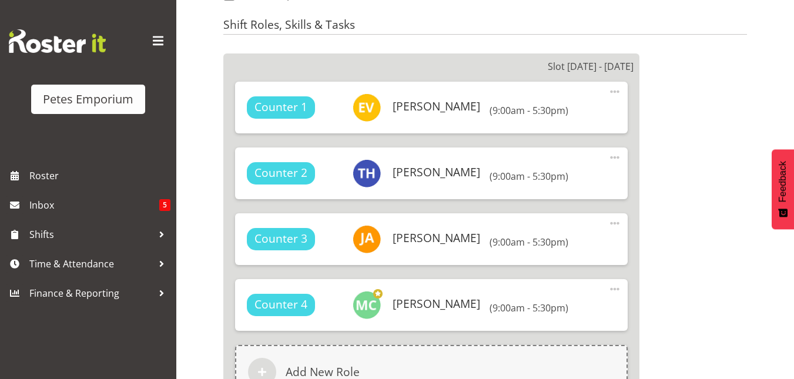
scroll to position [684, 0]
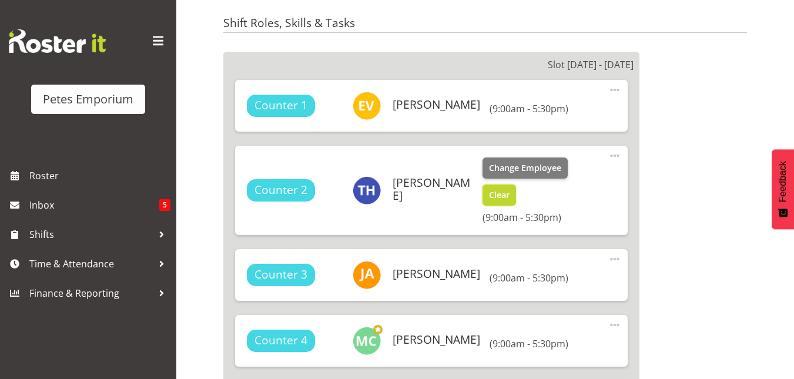
click at [500, 193] on span "Clear" at bounding box center [499, 195] width 21 height 13
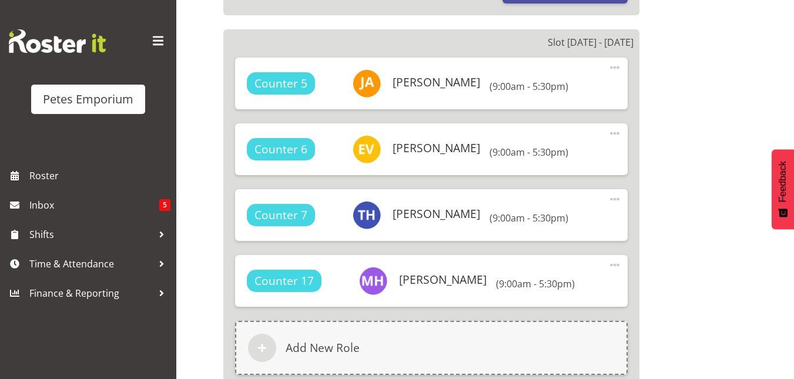
scroll to position [1113, 0]
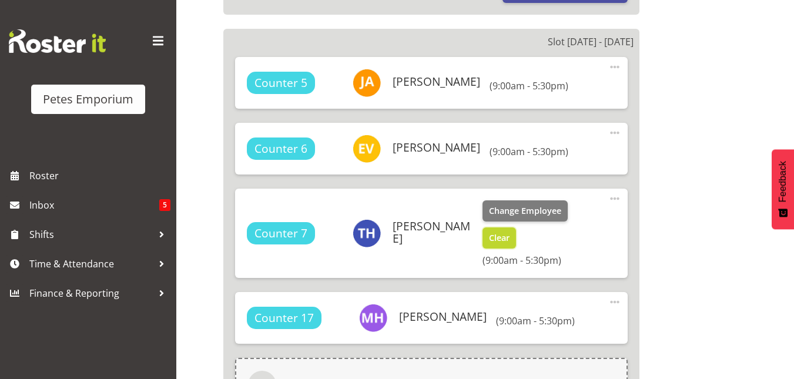
click at [498, 232] on span "Clear" at bounding box center [499, 238] width 21 height 13
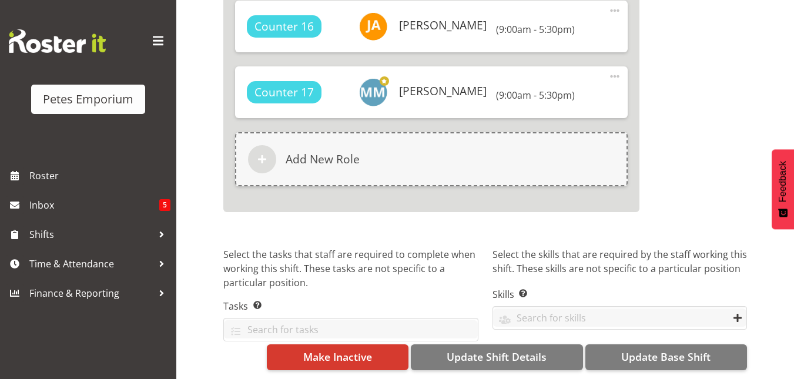
scroll to position [2324, 0]
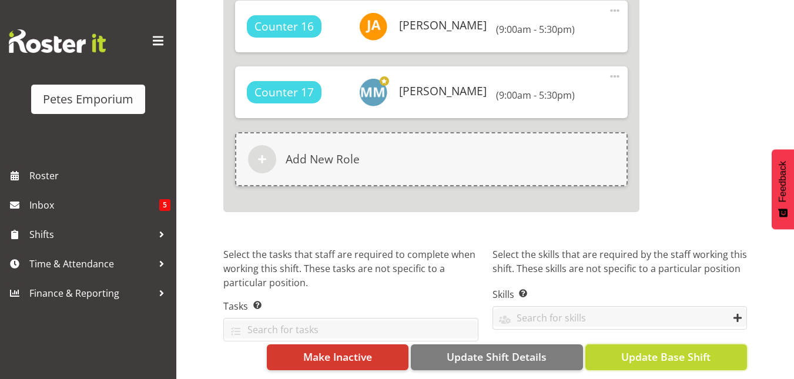
click at [674, 349] on span "Update Base Shift" at bounding box center [665, 356] width 89 height 15
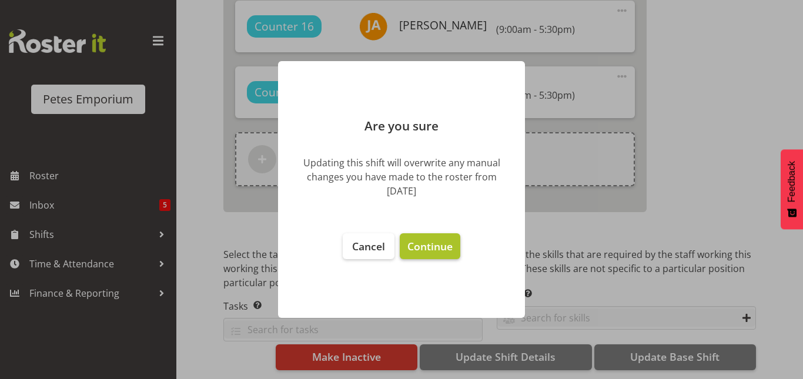
click at [428, 251] on span "Continue" at bounding box center [429, 246] width 45 height 14
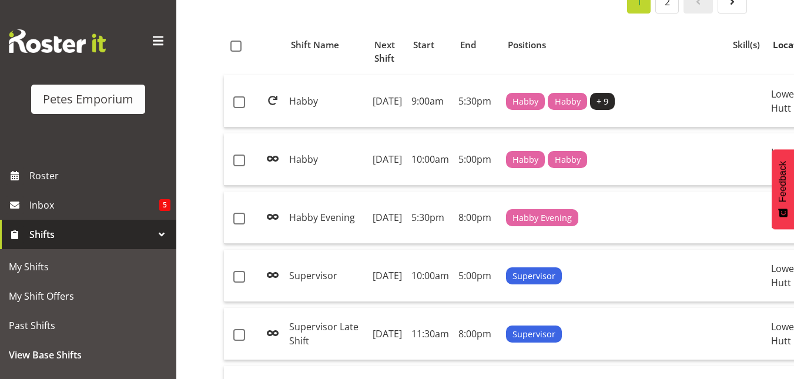
scroll to position [0, 14]
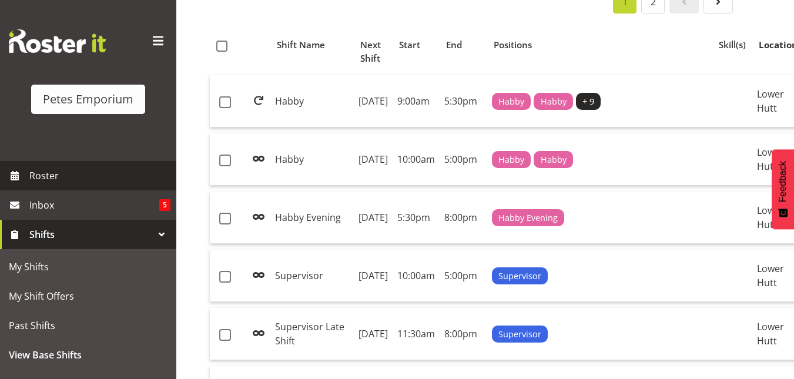
click at [38, 172] on span "Roster" at bounding box center [99, 176] width 141 height 18
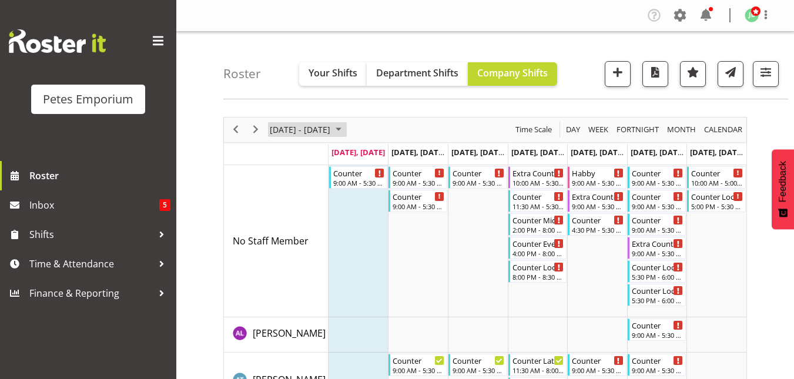
click at [346, 131] on span "August 2025" at bounding box center [339, 129] width 14 height 15
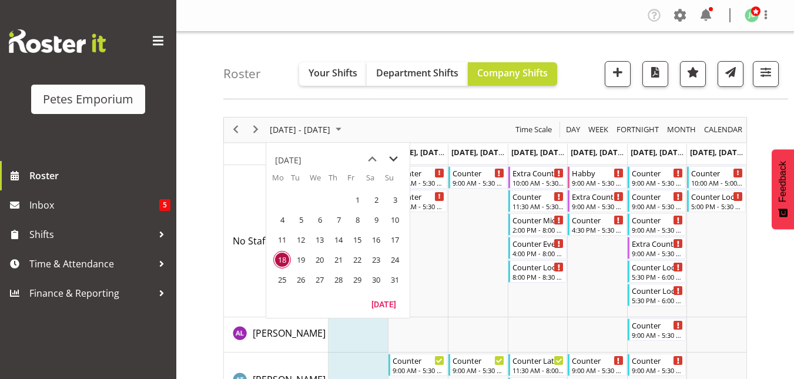
click at [396, 166] on span "next month" at bounding box center [393, 159] width 21 height 21
click at [287, 262] on span "22" at bounding box center [282, 260] width 18 height 18
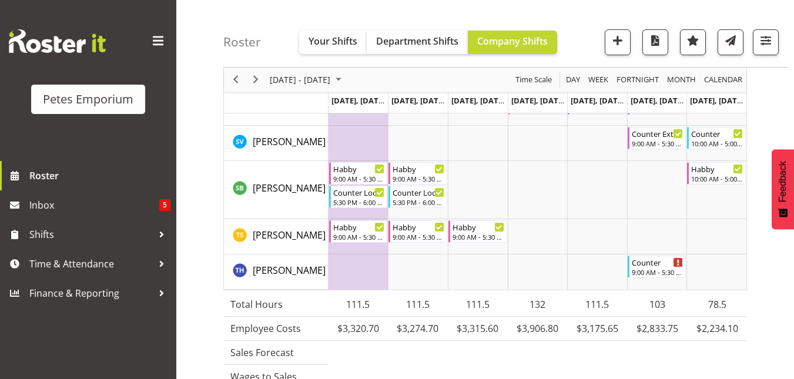
scroll to position [1526, 0]
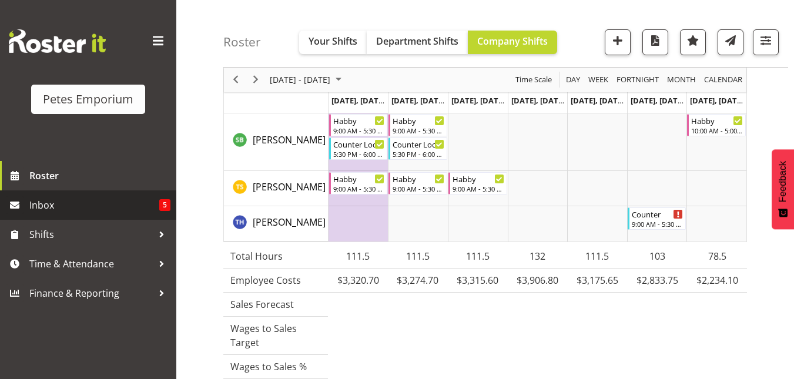
click at [45, 202] on span "Inbox" at bounding box center [94, 205] width 130 height 18
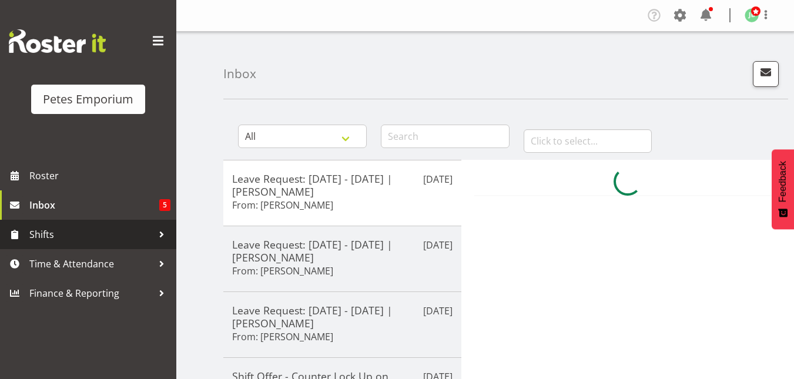
click at [55, 233] on span "Shifts" at bounding box center [90, 235] width 123 height 18
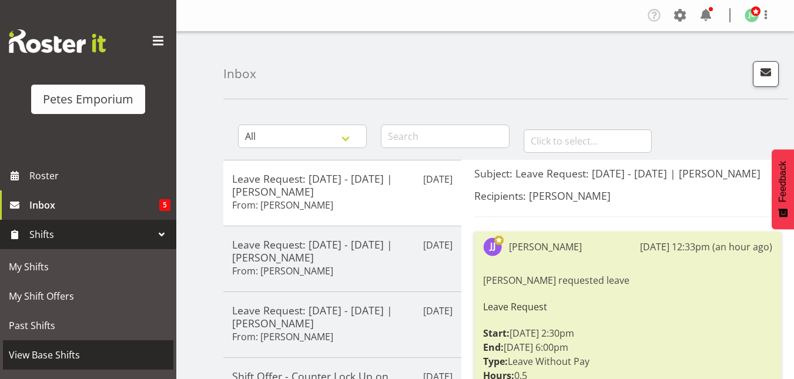
click at [41, 354] on span "View Base Shifts" at bounding box center [88, 355] width 159 height 18
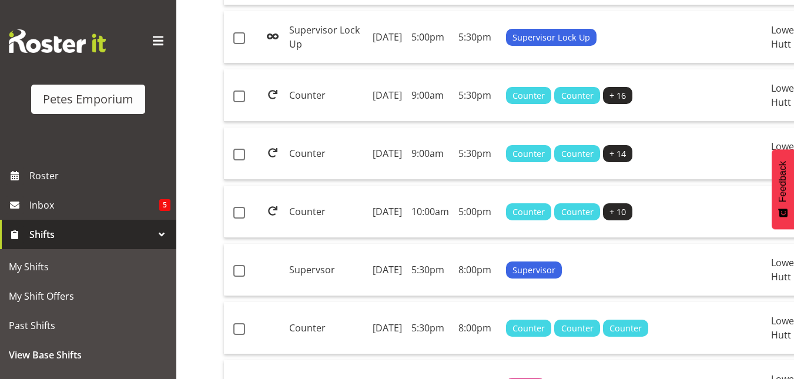
scroll to position [845, 0]
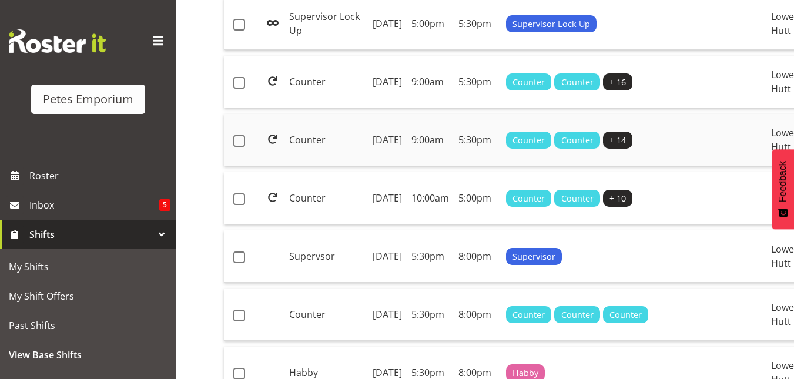
click at [388, 166] on td "[DATE]" at bounding box center [387, 140] width 39 height 52
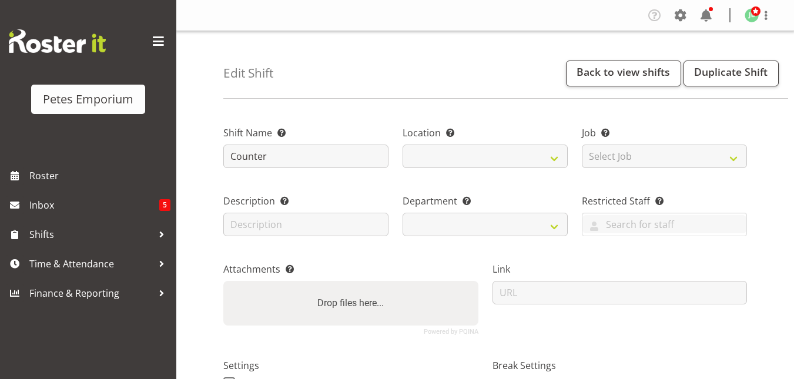
select select
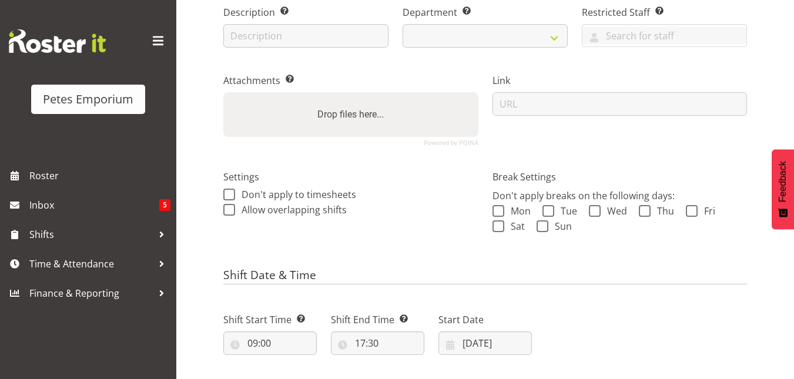
select select "103"
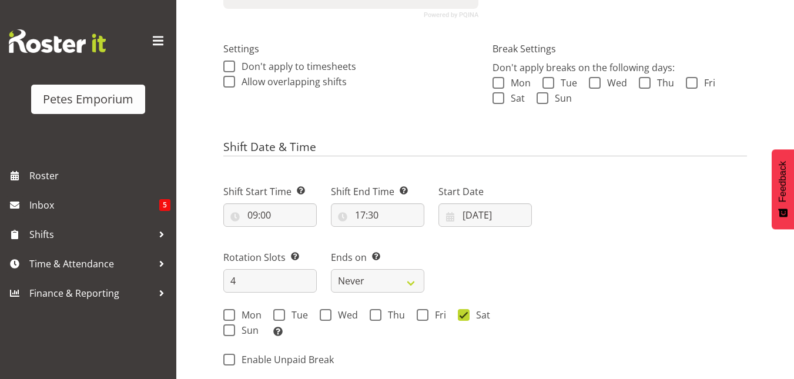
scroll to position [319, 0]
click at [489, 208] on input "06/10/2024" at bounding box center [485, 214] width 93 height 24
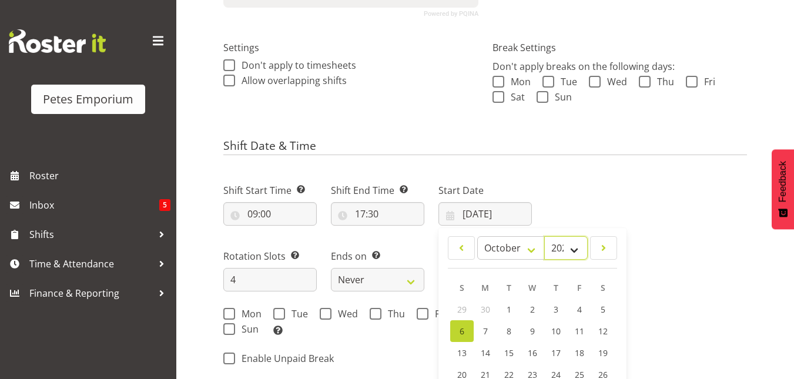
click at [583, 254] on select "2034 2033 2032 2031 2030 2029 2028 2027 2026 2025 2024 2023 2022 2021 2020 2019…" at bounding box center [566, 248] width 44 height 24
select select "2025"
click at [544, 236] on select "2034 2033 2032 2031 2030 2029 2028 2027 2026 2025 2024 2023 2022 2021 2020 2019…" at bounding box center [566, 248] width 44 height 24
click at [527, 249] on select "January February March April May June July August September October November De…" at bounding box center [511, 248] width 68 height 24
select select "8"
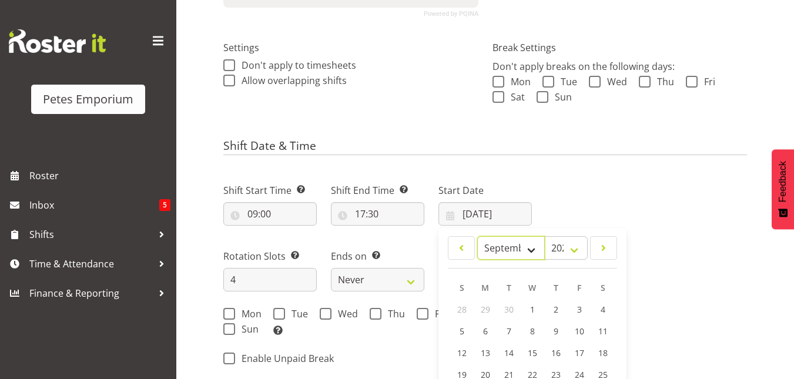
click at [477, 236] on select "January February March April May June July August September October November De…" at bounding box center [511, 248] width 68 height 24
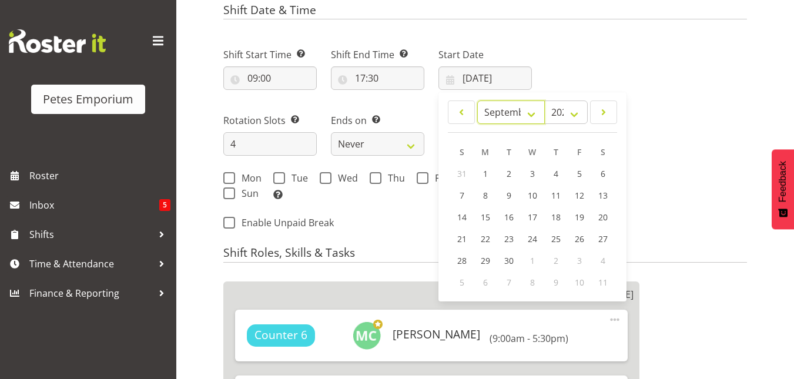
scroll to position [455, 0]
click at [487, 242] on span "22" at bounding box center [485, 238] width 9 height 11
type input "22/09/2025"
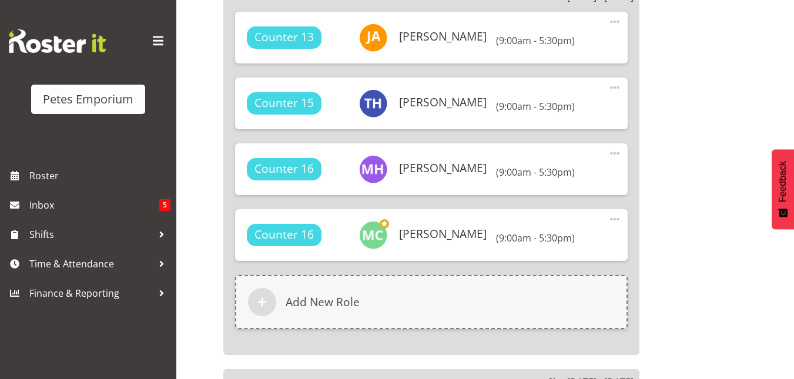
scroll to position [759, 0]
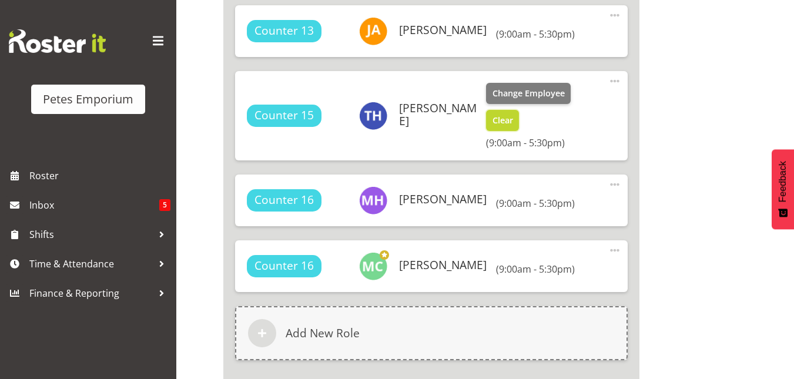
click at [500, 130] on button "Clear" at bounding box center [503, 120] width 34 height 21
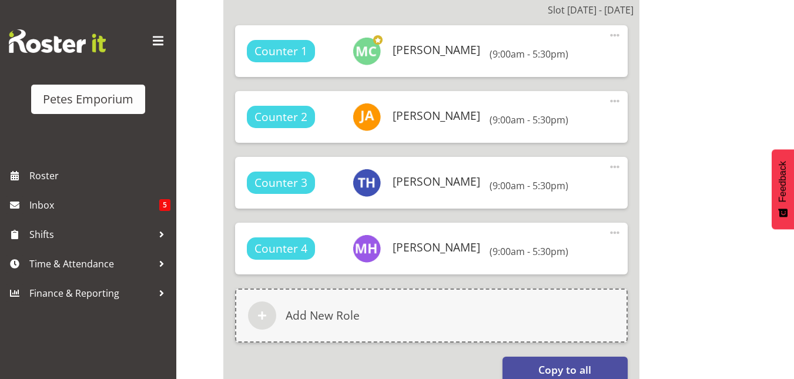
scroll to position [1121, 0]
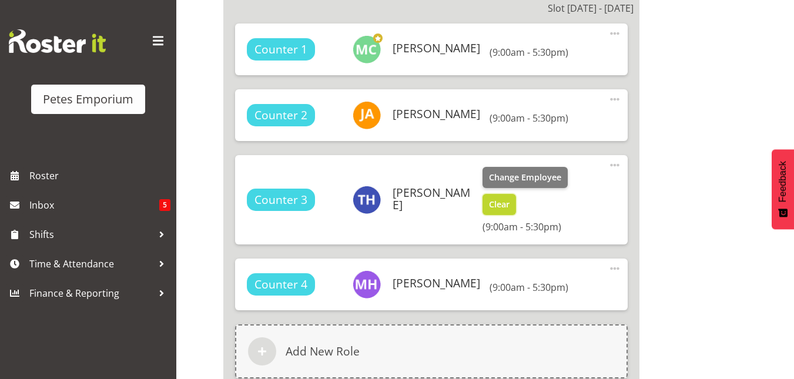
click at [501, 201] on span "Clear" at bounding box center [499, 204] width 21 height 13
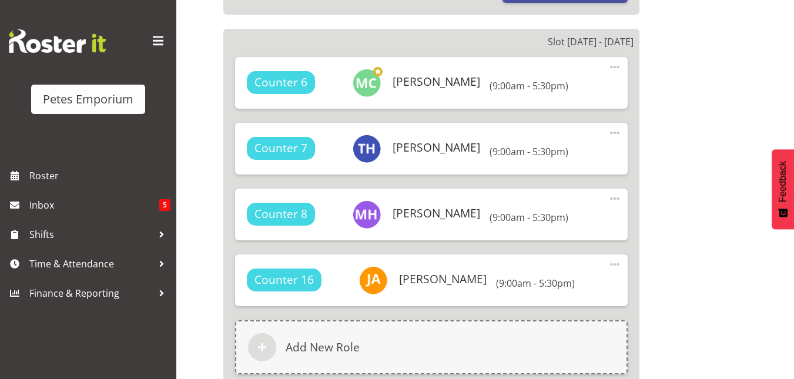
scroll to position [1495, 0]
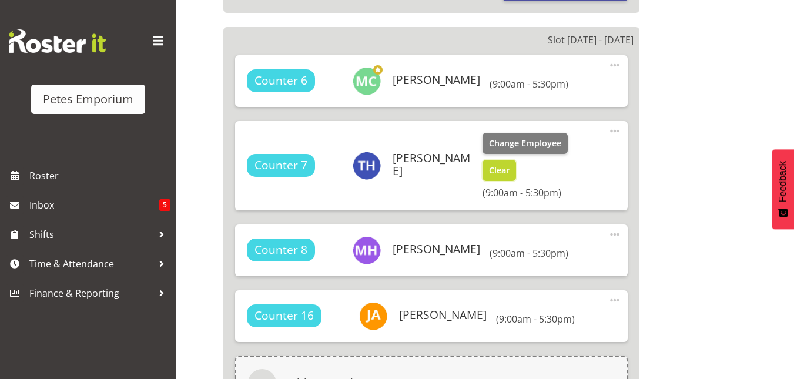
click at [500, 173] on span "Clear" at bounding box center [499, 170] width 21 height 13
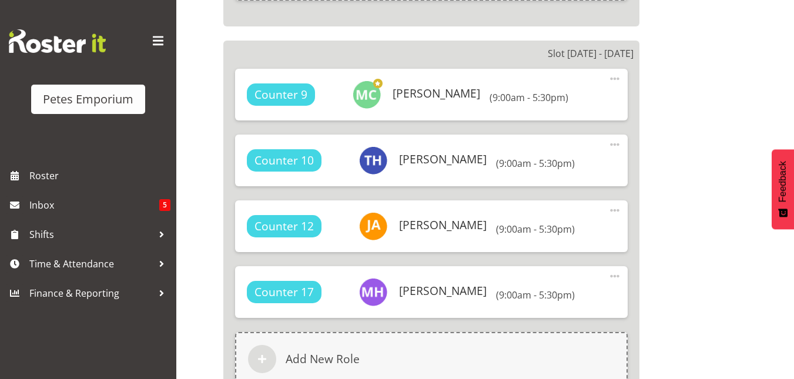
scroll to position [1863, 0]
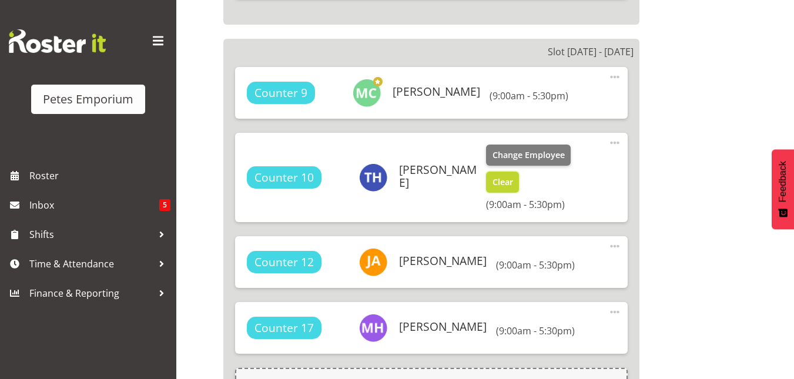
click at [493, 183] on span "Clear" at bounding box center [503, 182] width 21 height 13
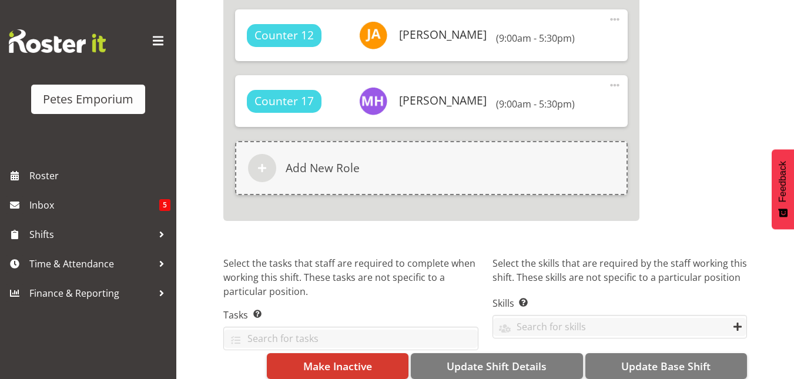
scroll to position [2064, 0]
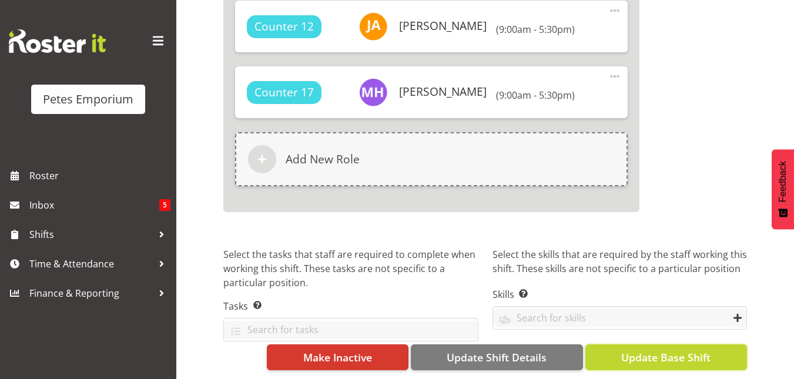
click at [697, 355] on span "Update Base Shift" at bounding box center [665, 357] width 89 height 15
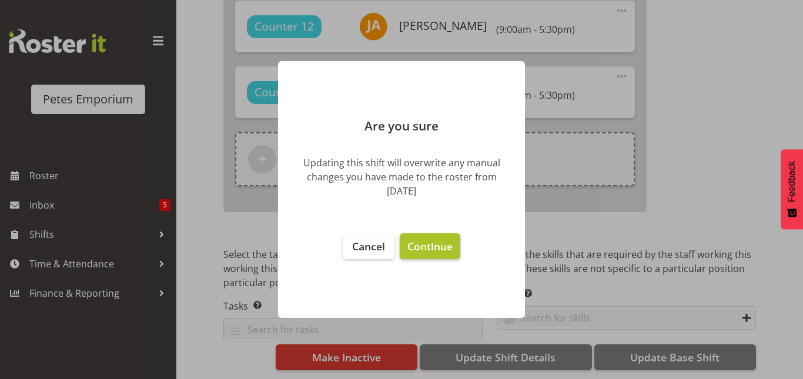
click at [452, 248] on span "Continue" at bounding box center [429, 246] width 45 height 14
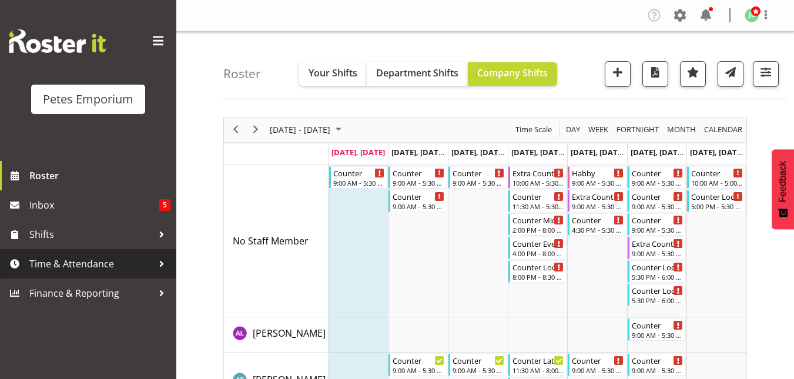
click at [72, 268] on span "Time & Attendance" at bounding box center [90, 264] width 123 height 18
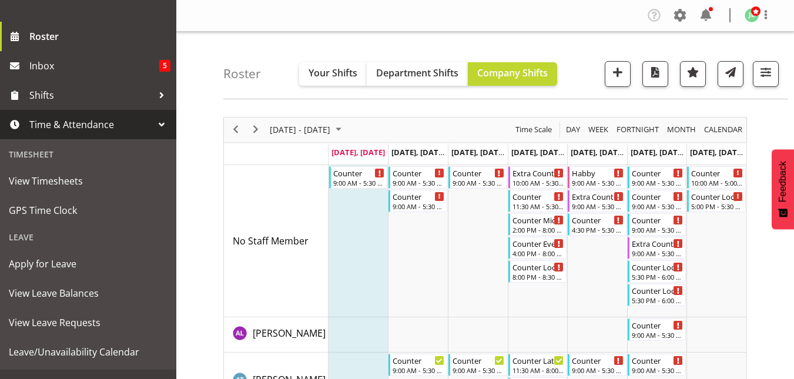
scroll to position [159, 0]
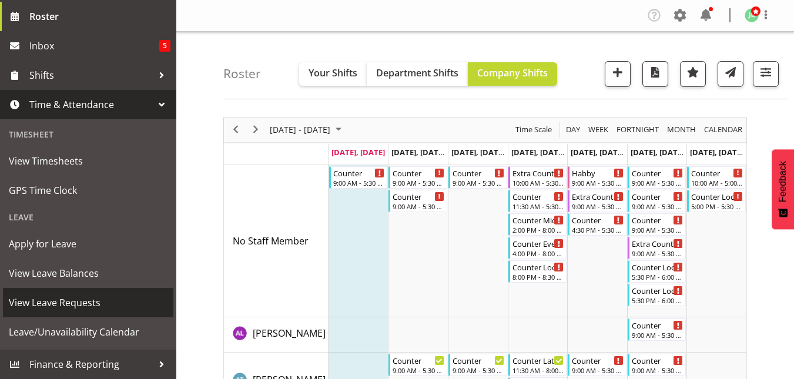
click at [73, 306] on span "View Leave Requests" at bounding box center [88, 303] width 159 height 18
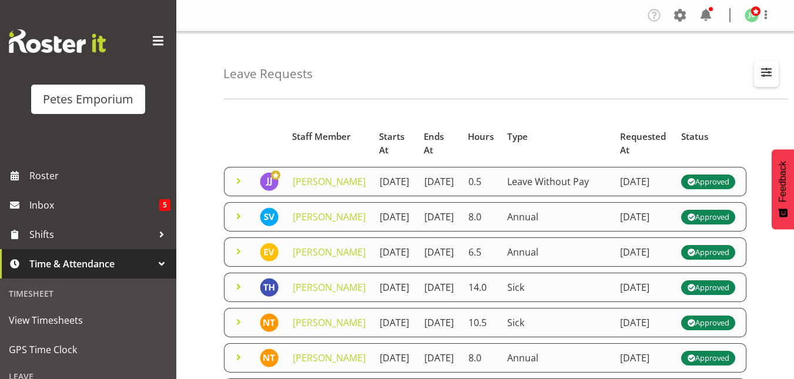
click at [764, 75] on span "button" at bounding box center [766, 72] width 15 height 15
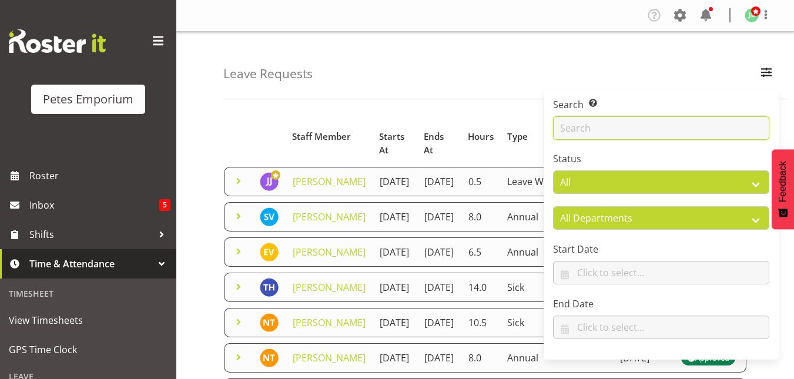
click at [574, 123] on input "text" at bounding box center [661, 128] width 216 height 24
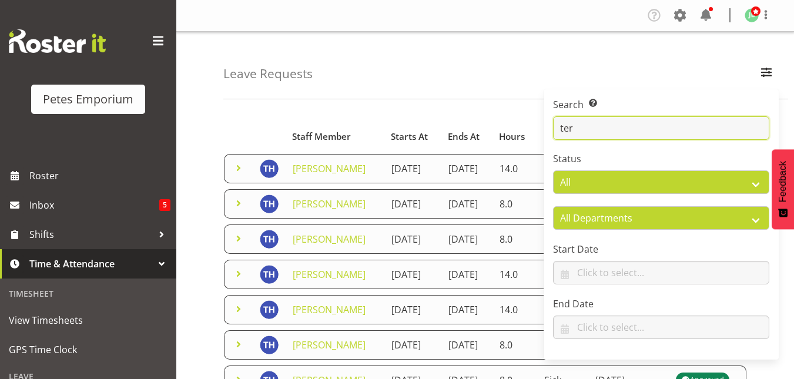
type input "ter"
click at [489, 58] on div "Leave Requests Search Search for a particular employee ter Status All Approved …" at bounding box center [505, 66] width 565 height 68
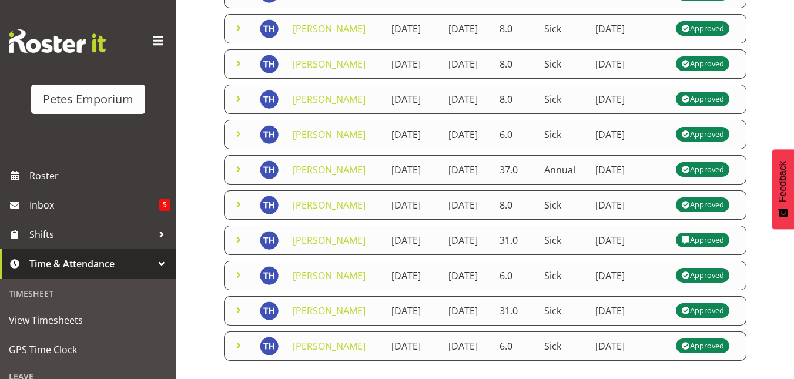
scroll to position [317, 0]
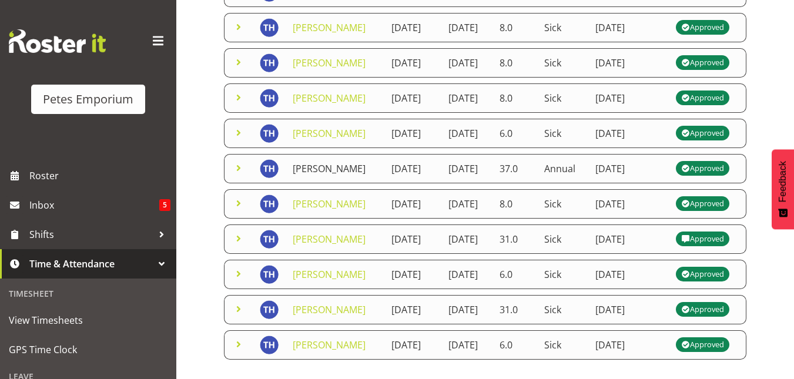
click at [307, 175] on link "[PERSON_NAME]" at bounding box center [329, 168] width 73 height 13
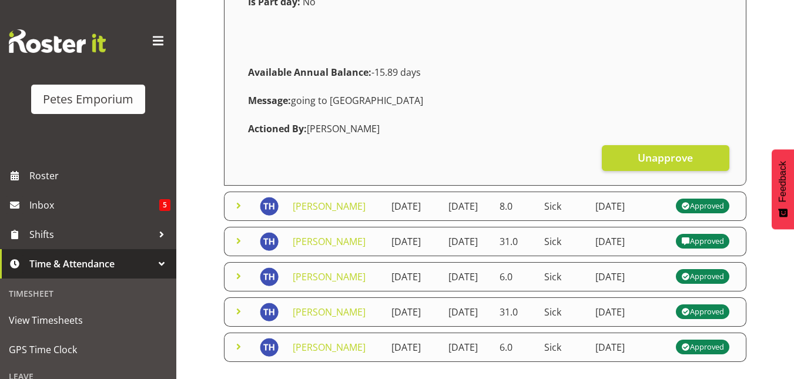
scroll to position [534, 0]
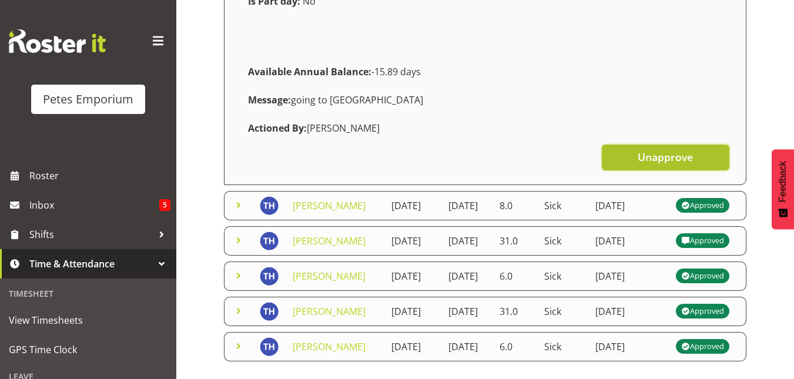
click at [681, 165] on span "Unapprove" at bounding box center [665, 156] width 55 height 15
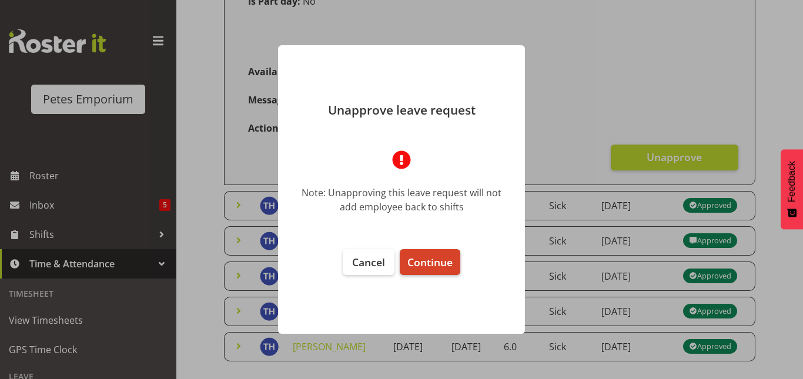
click at [432, 265] on span "Continue" at bounding box center [429, 262] width 45 height 14
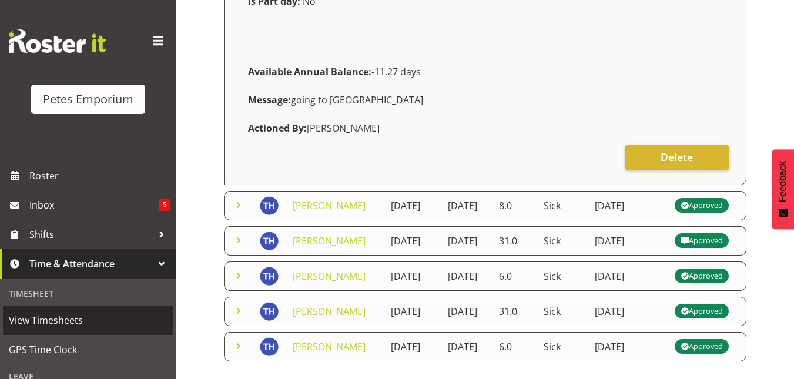
click at [49, 330] on link "View Timesheets" at bounding box center [88, 320] width 171 height 29
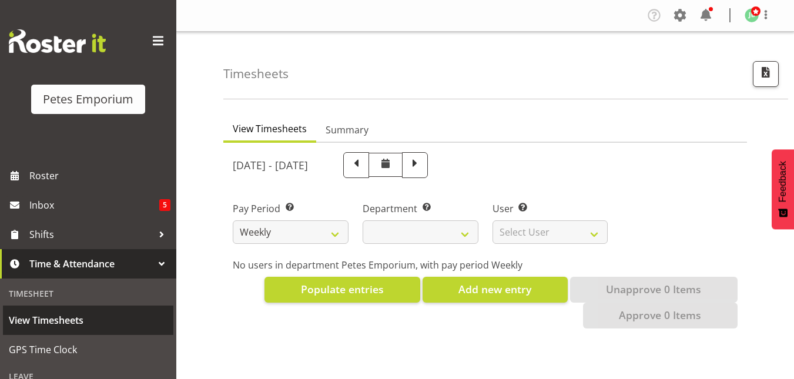
select select
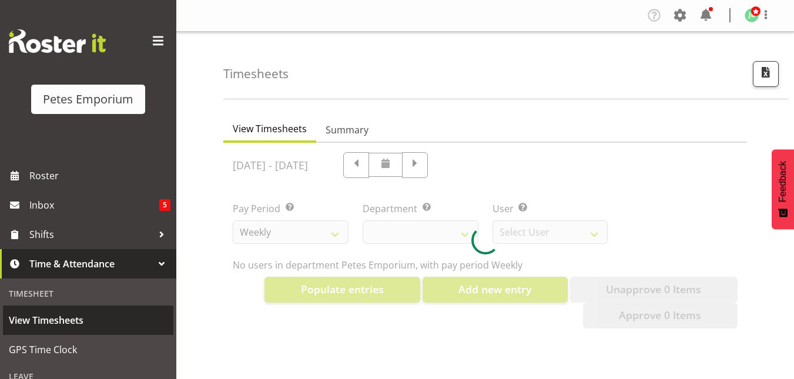
select select "11345"
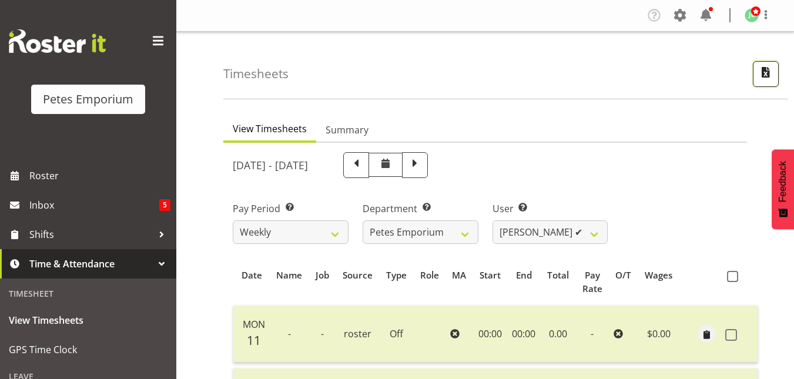
click at [770, 73] on span "button" at bounding box center [765, 72] width 15 height 15
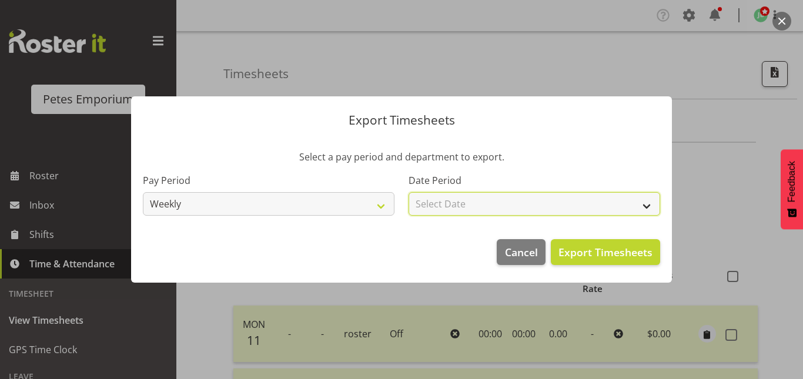
click at [629, 205] on select "Select Date Week starting [DATE] Week starting [DATE] Week starting [DATE] Week…" at bounding box center [535, 204] width 252 height 24
select select "[DATE]"
click at [409, 192] on select "Select Date Week starting [DATE] Week starting [DATE] Week starting [DATE] Week…" at bounding box center [535, 204] width 252 height 24
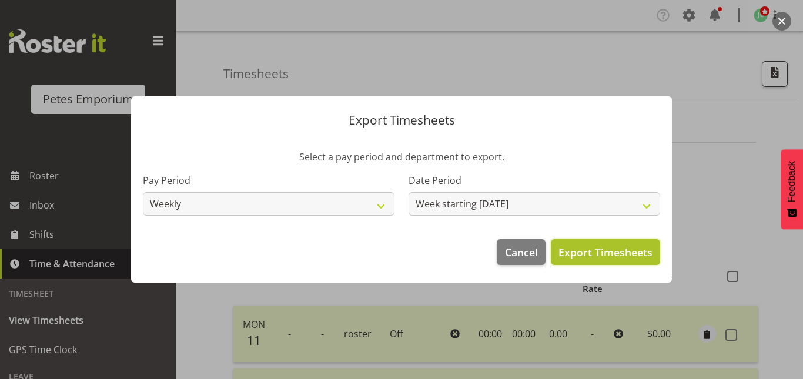
click at [587, 242] on button "Export Timesheets" at bounding box center [605, 252] width 109 height 26
click at [612, 255] on span "Export Timesheets" at bounding box center [606, 252] width 94 height 15
